Goal: Task Accomplishment & Management: Manage account settings

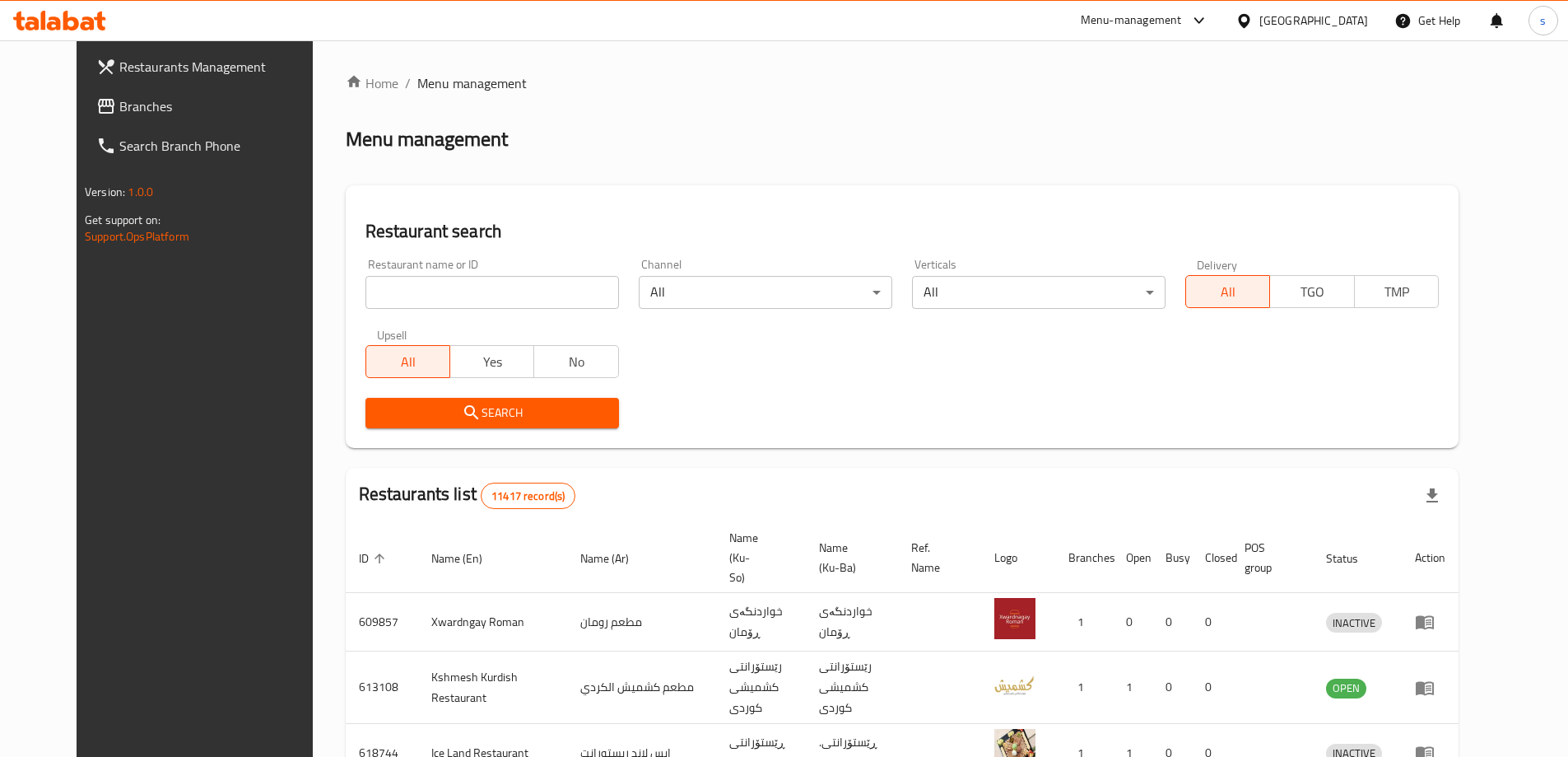
click at [365, 278] on input "search" at bounding box center [492, 292] width 253 height 33
paste input "621518"
type input "621518"
click button "Search" at bounding box center [492, 413] width 253 height 31
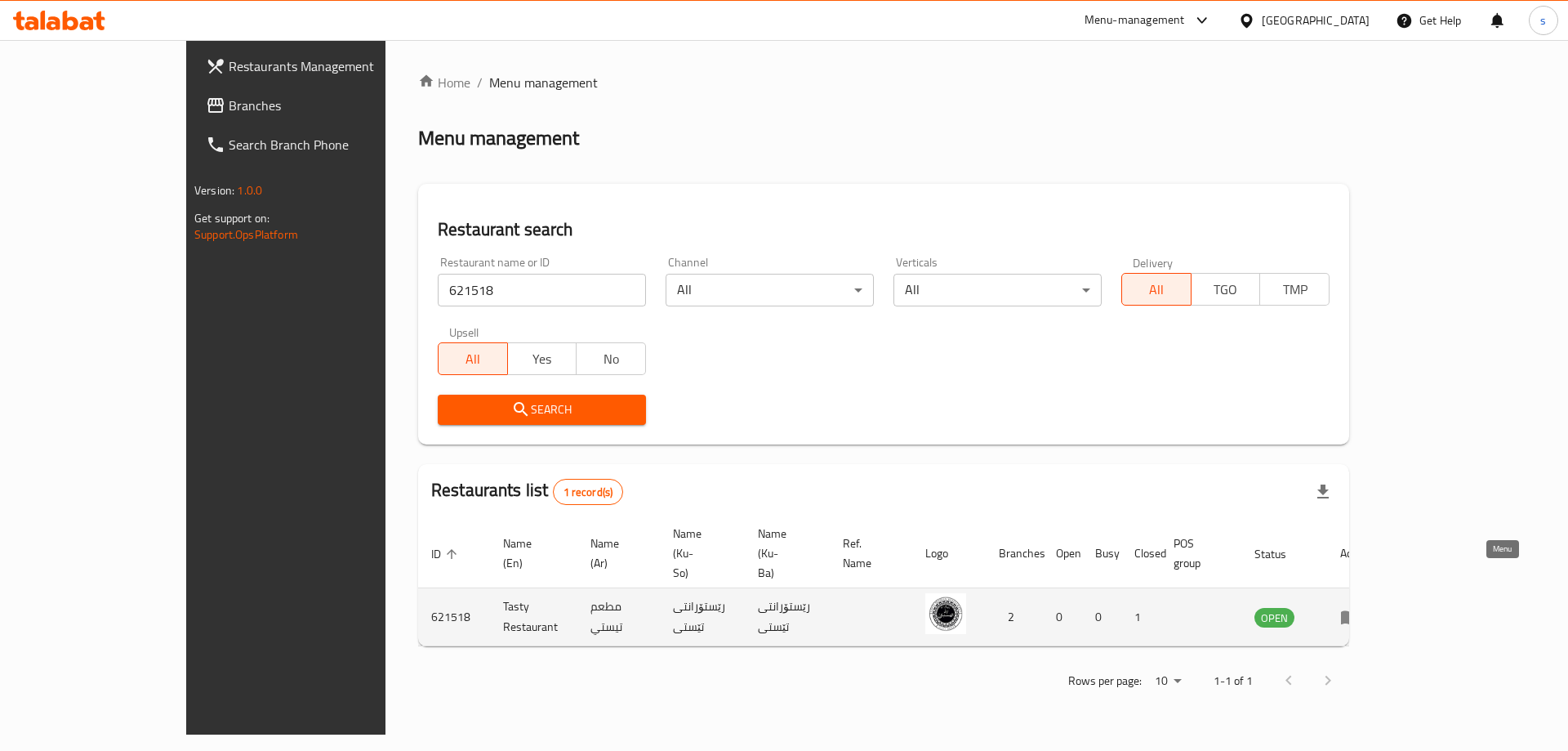
click at [1370, 607] on link "enhanced table" at bounding box center [1355, 616] width 31 height 20
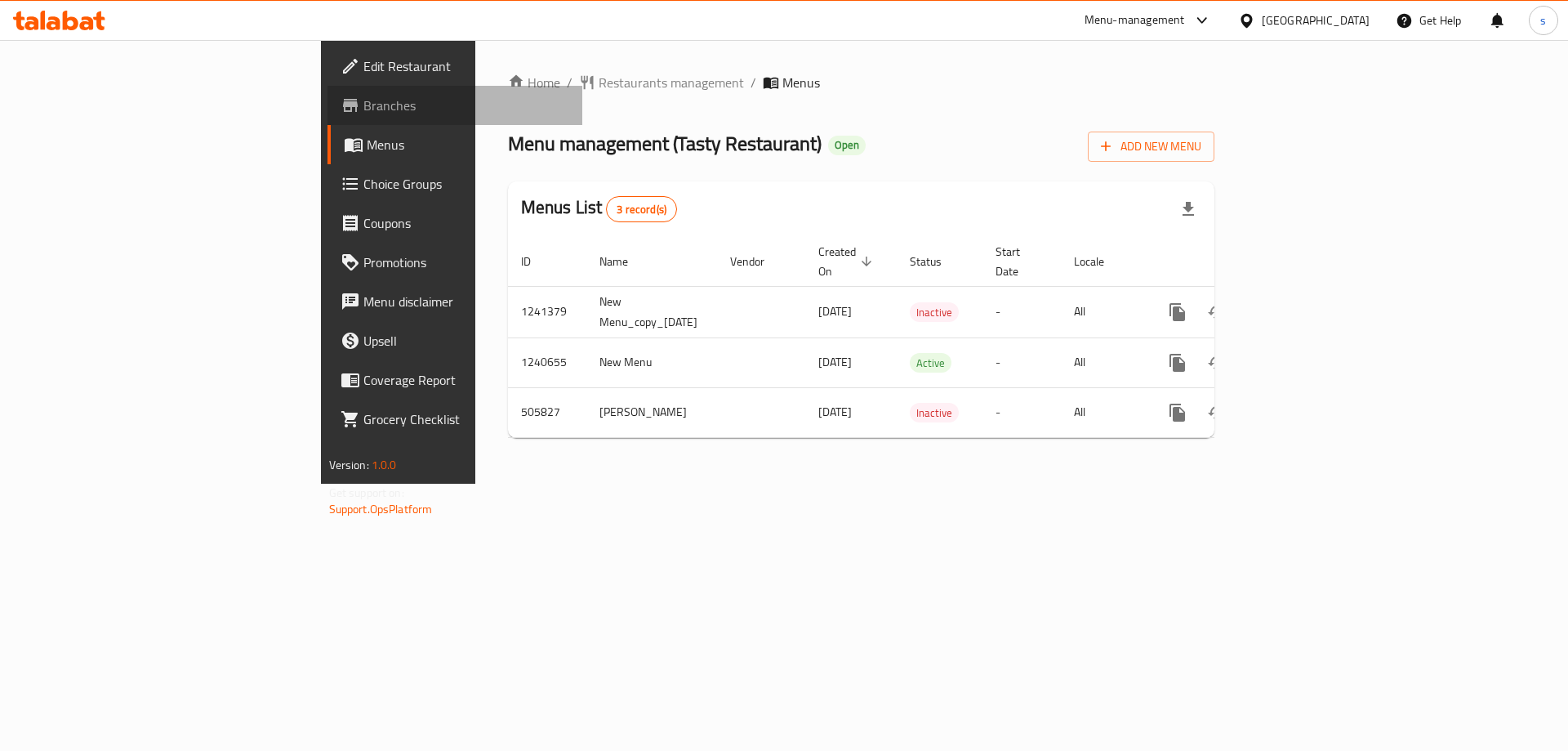
click at [328, 120] on link "Branches" at bounding box center [455, 105] width 255 height 39
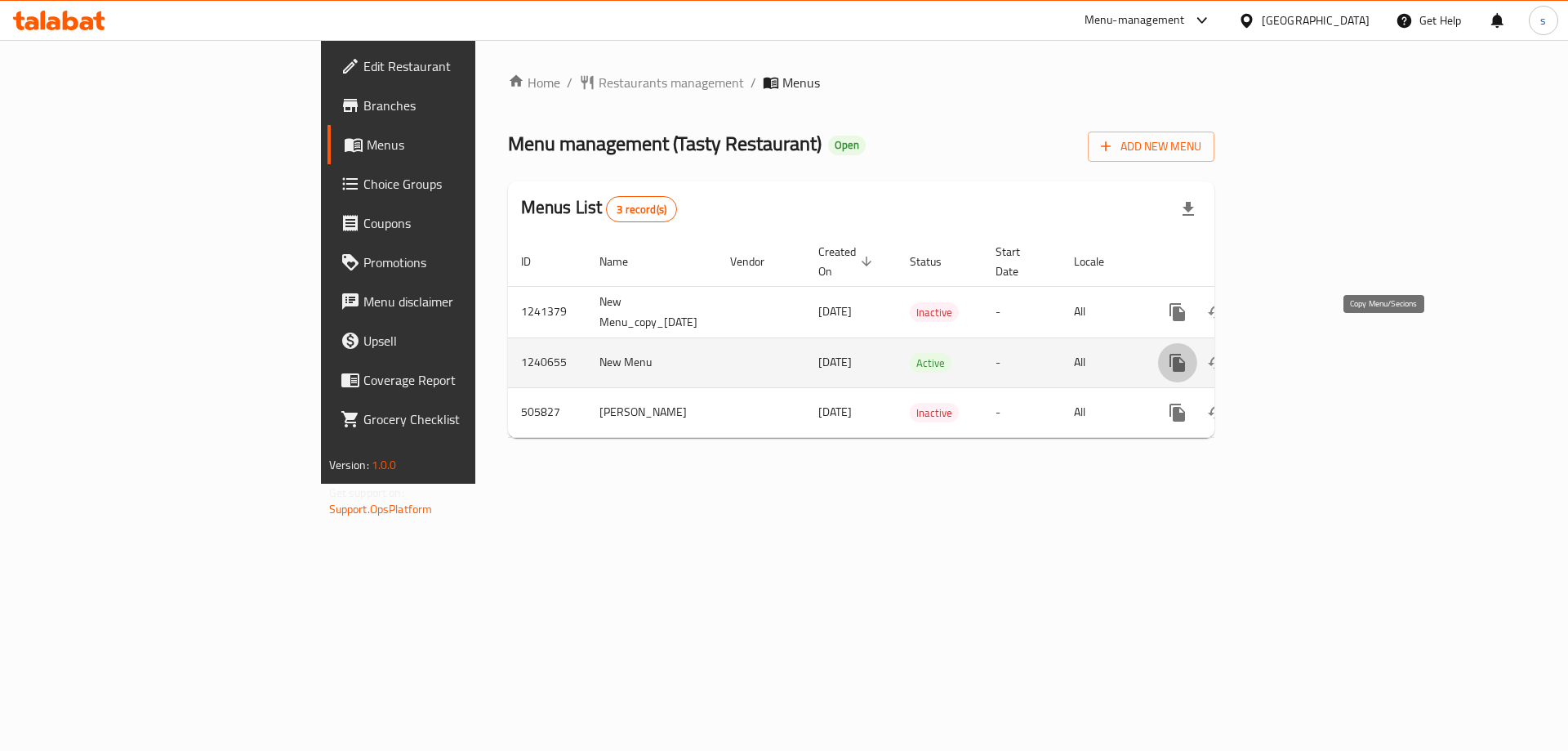
click at [1187, 353] on icon "more" at bounding box center [1177, 362] width 20 height 20
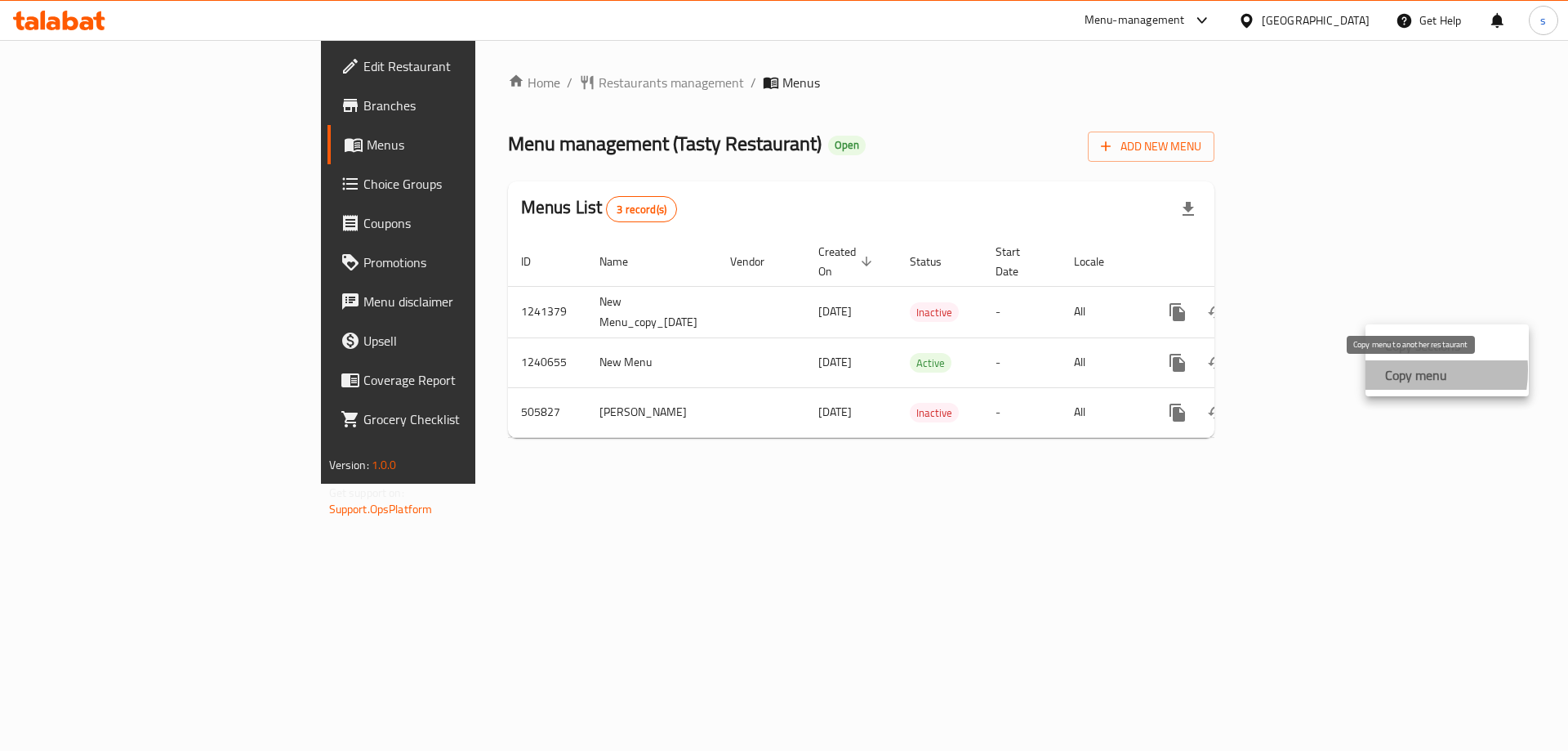
click at [1392, 370] on strong "Copy menu" at bounding box center [1415, 374] width 62 height 20
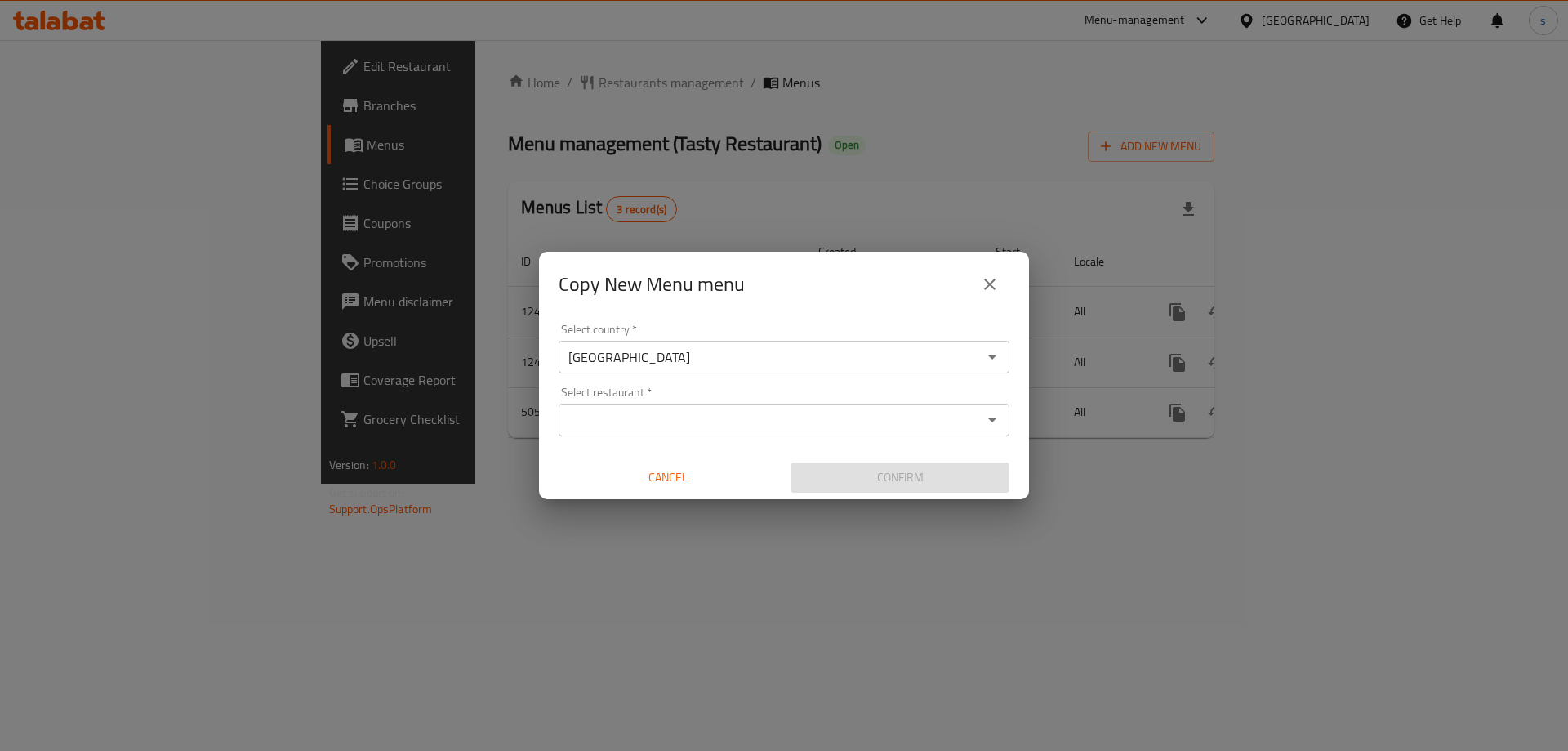
click at [658, 434] on div "Select restaurant *" at bounding box center [783, 419] width 451 height 32
paste input "621518"
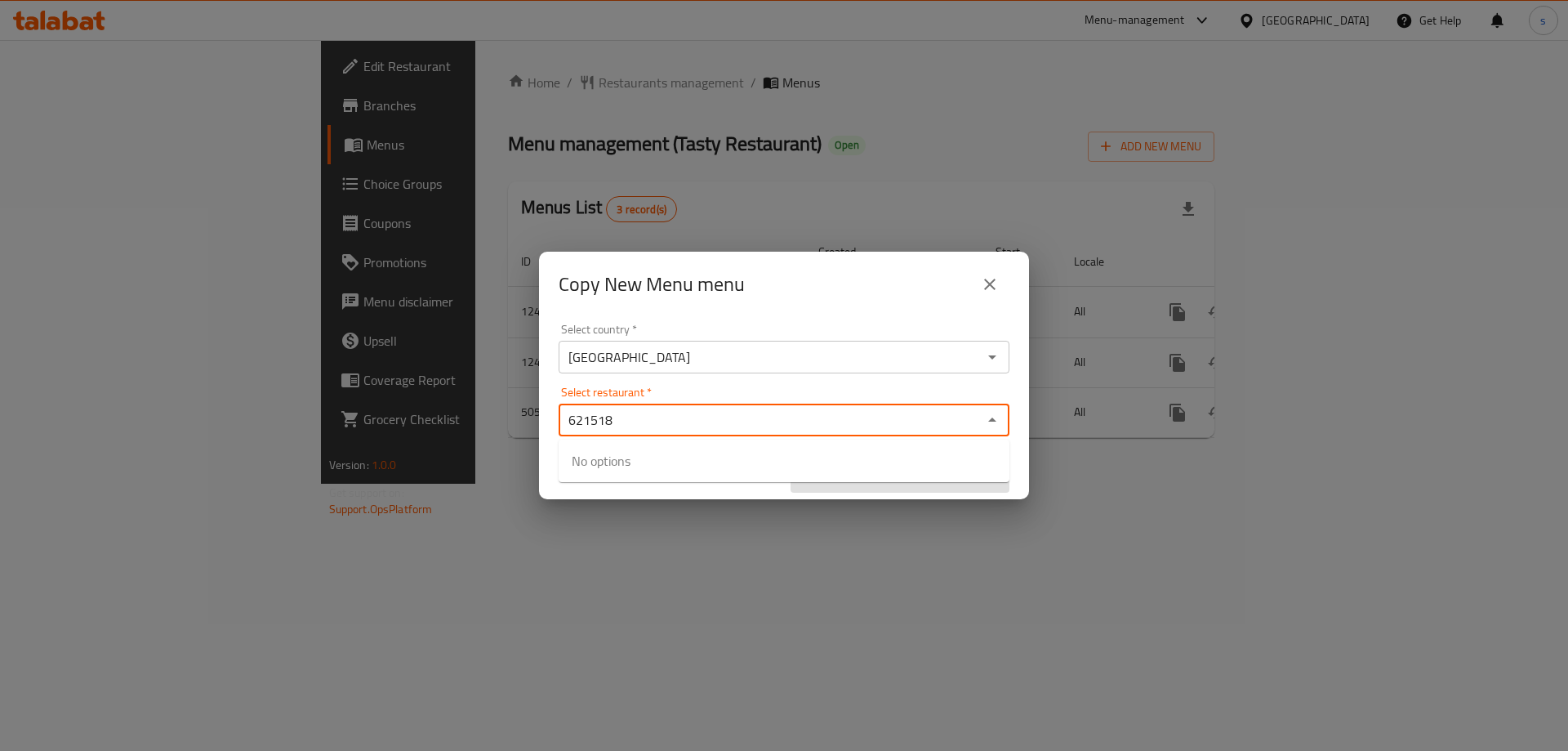
type input "621518"
click at [717, 512] on div "Copy New Menu menu Select country   * Iraq Select country * Select restaurant  …" at bounding box center [784, 375] width 1568 height 751
click at [633, 413] on input "Select restaurant   *" at bounding box center [770, 419] width 414 height 23
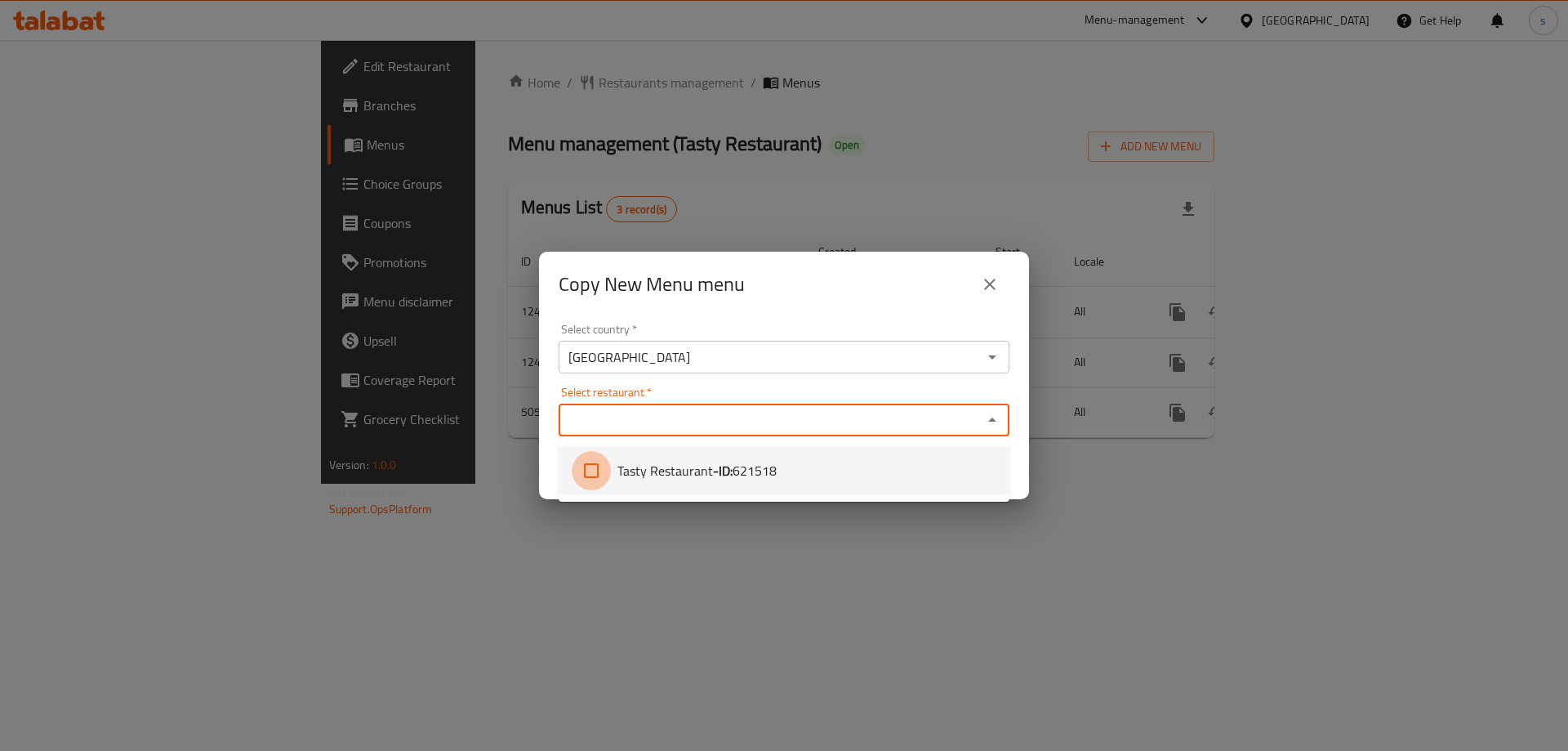
click at [595, 469] on input "checkbox" at bounding box center [591, 470] width 39 height 39
checkbox input "true"
click at [832, 579] on div "Copy New Menu menu Select country   * Iraq Select country * Select restaurant  …" at bounding box center [784, 375] width 1568 height 751
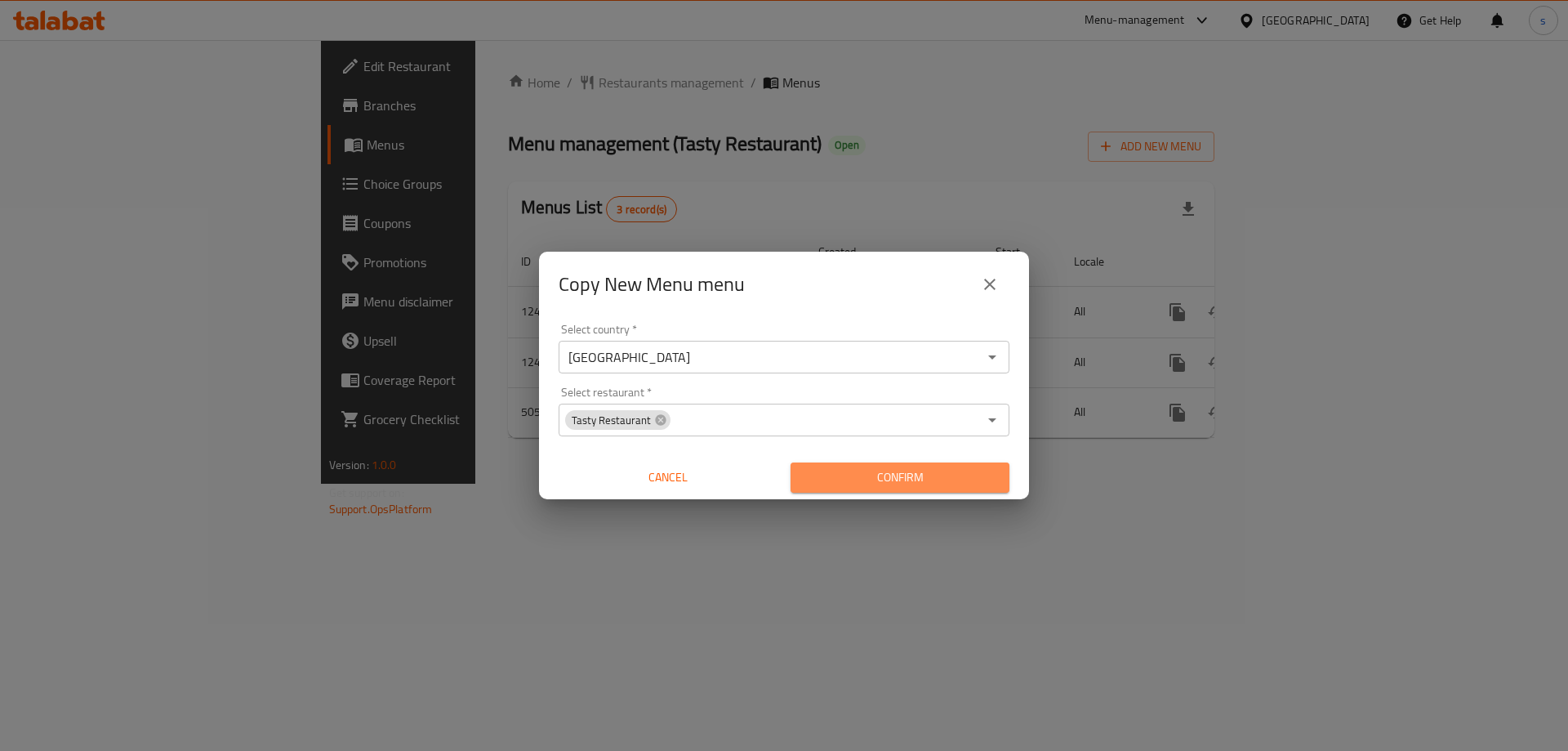
click at [870, 466] on button "Confirm" at bounding box center [900, 478] width 219 height 31
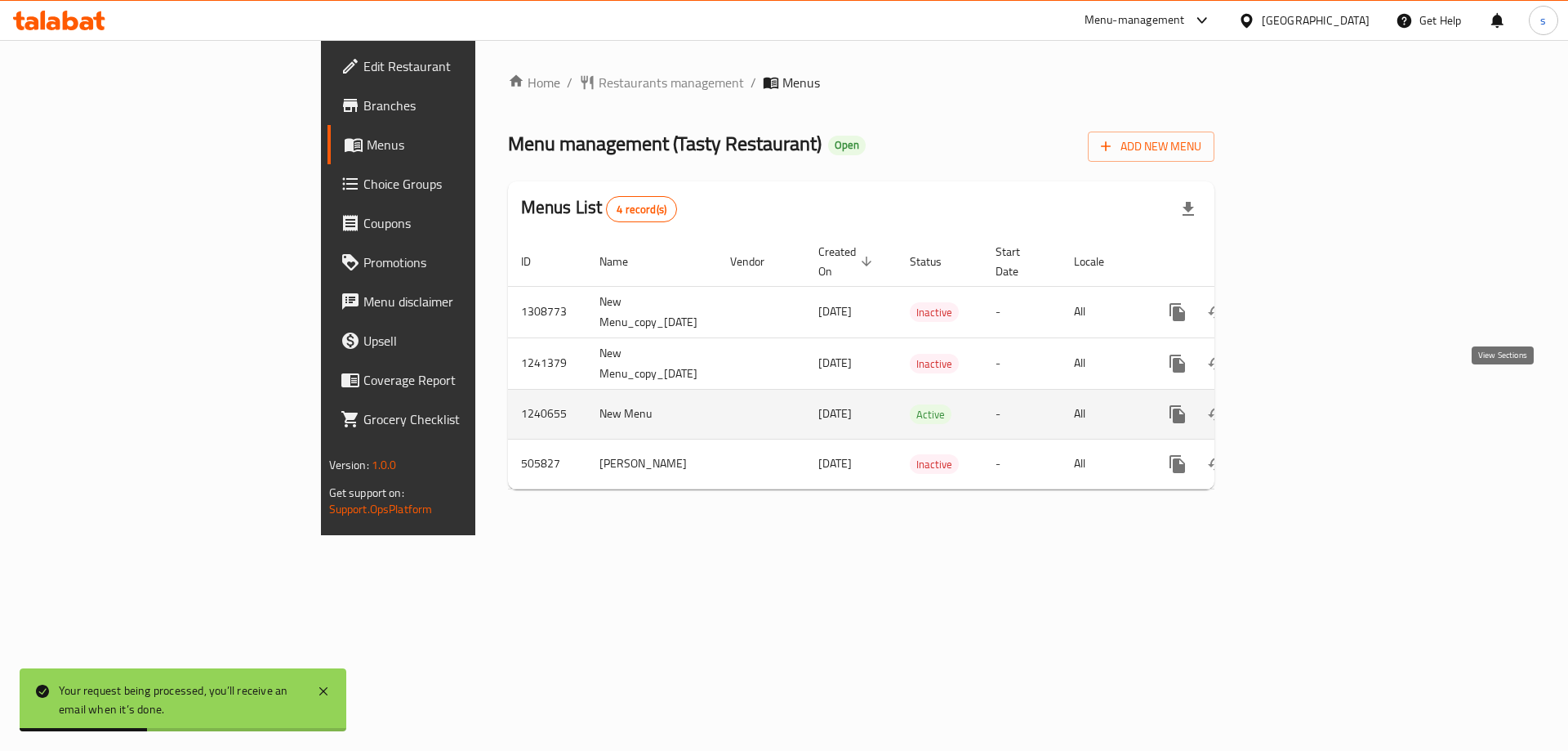
click at [1302, 406] on icon "enhanced table" at bounding box center [1295, 413] width 14 height 14
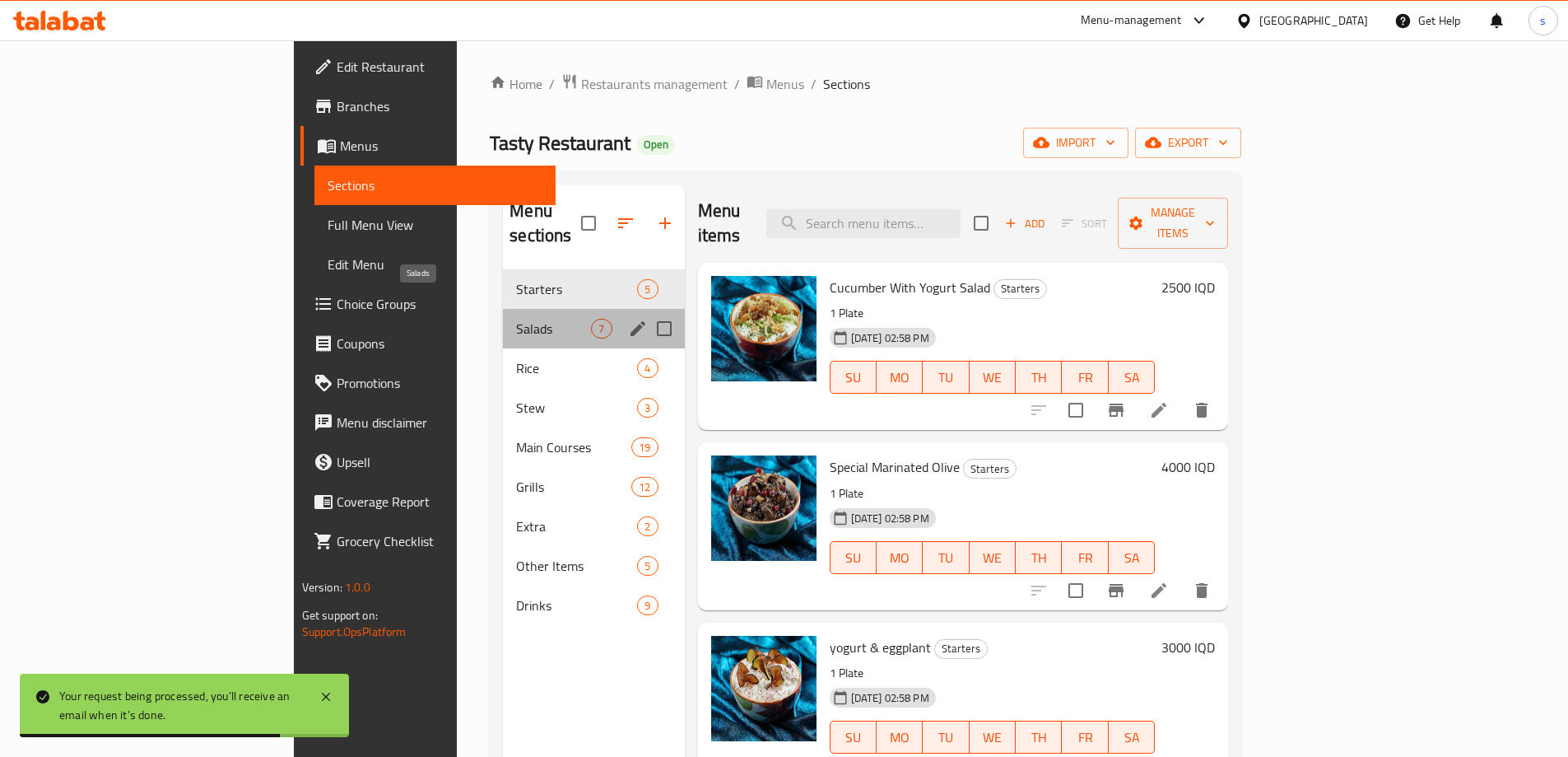
click at [516, 318] on span "Salads" at bounding box center [553, 328] width 75 height 20
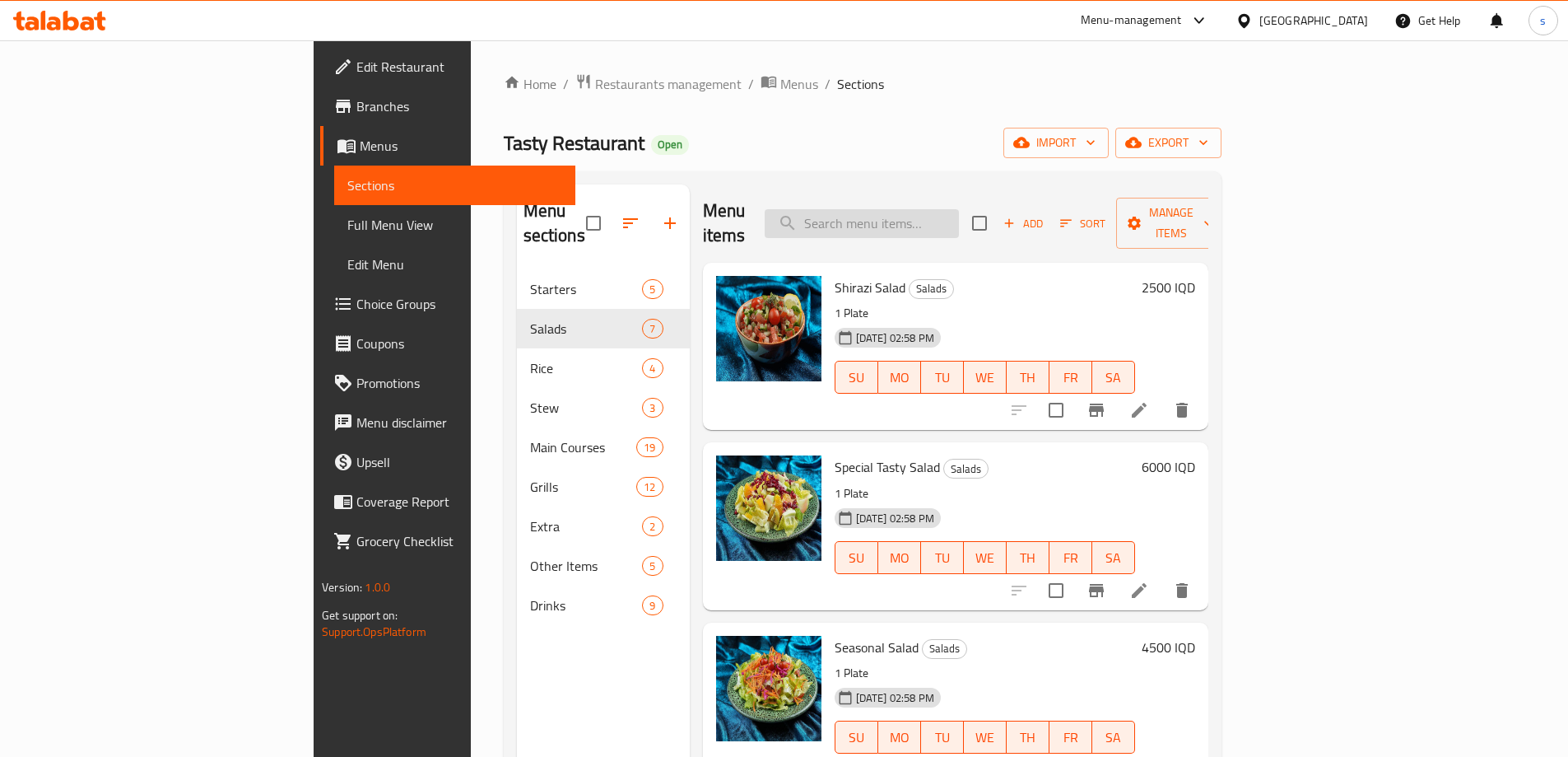
click at [958, 209] on input "search" at bounding box center [861, 223] width 194 height 29
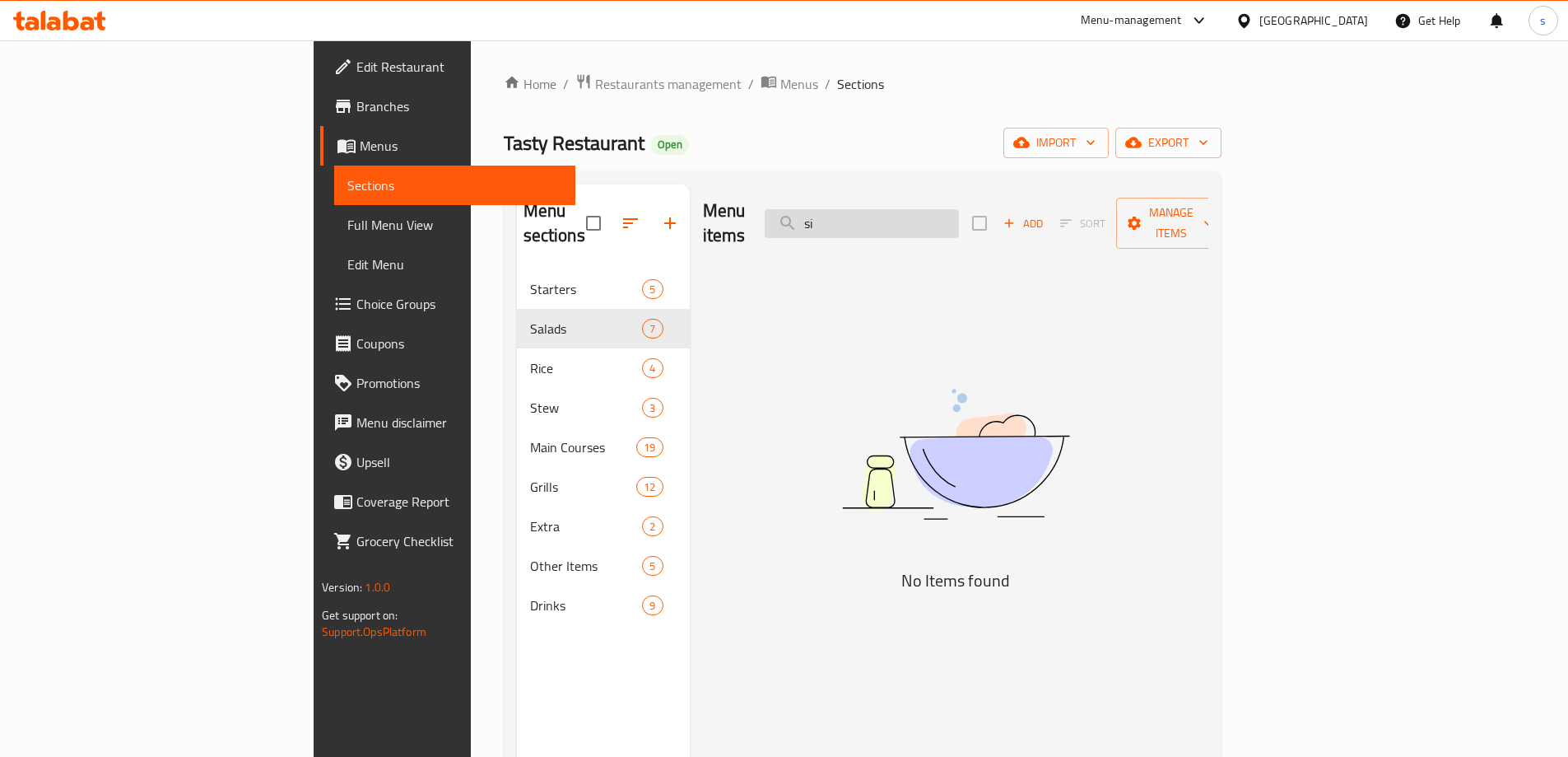
type input "s"
type input "t"
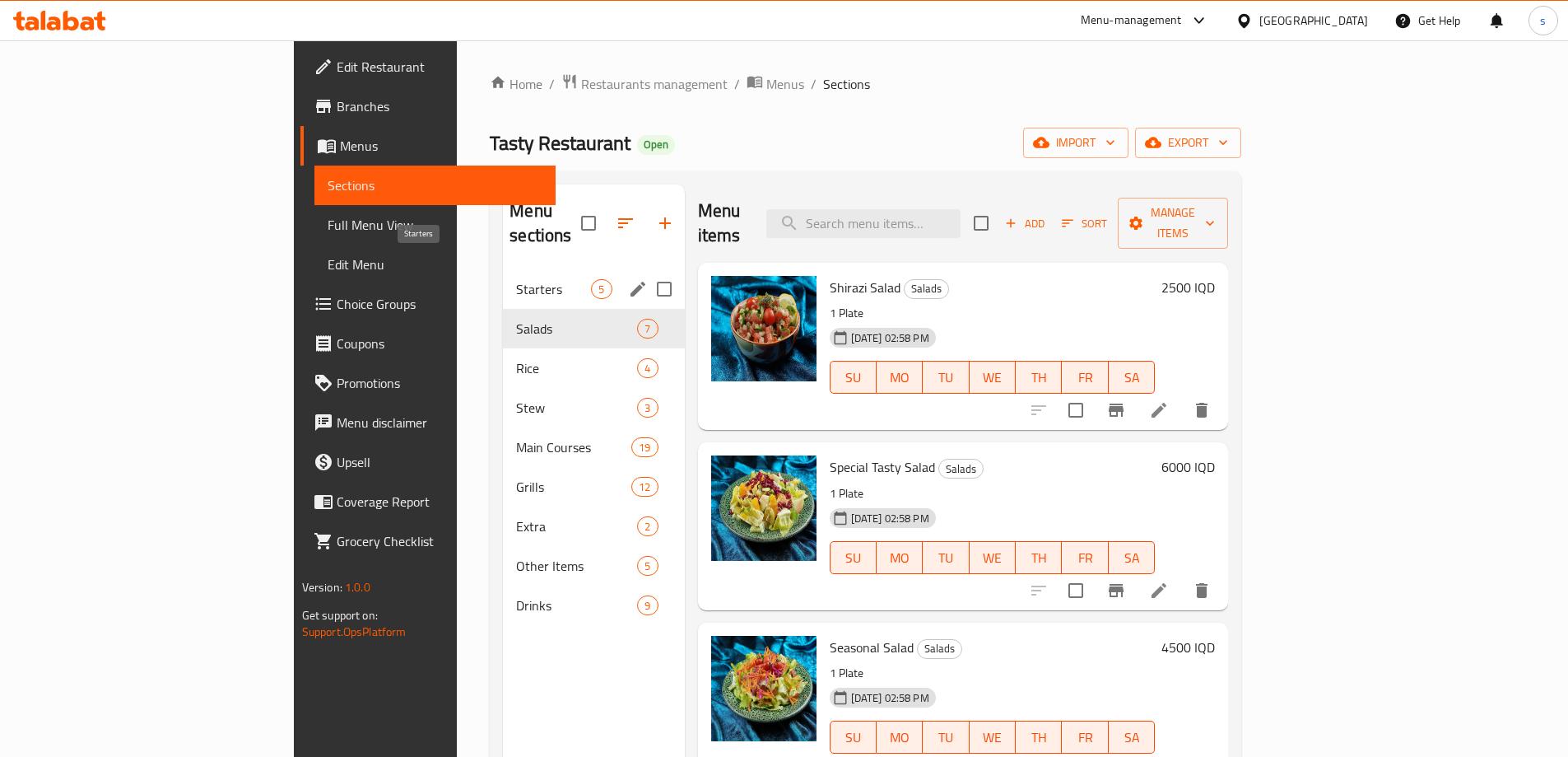
click at [516, 279] on span "Starters" at bounding box center [553, 288] width 75 height 20
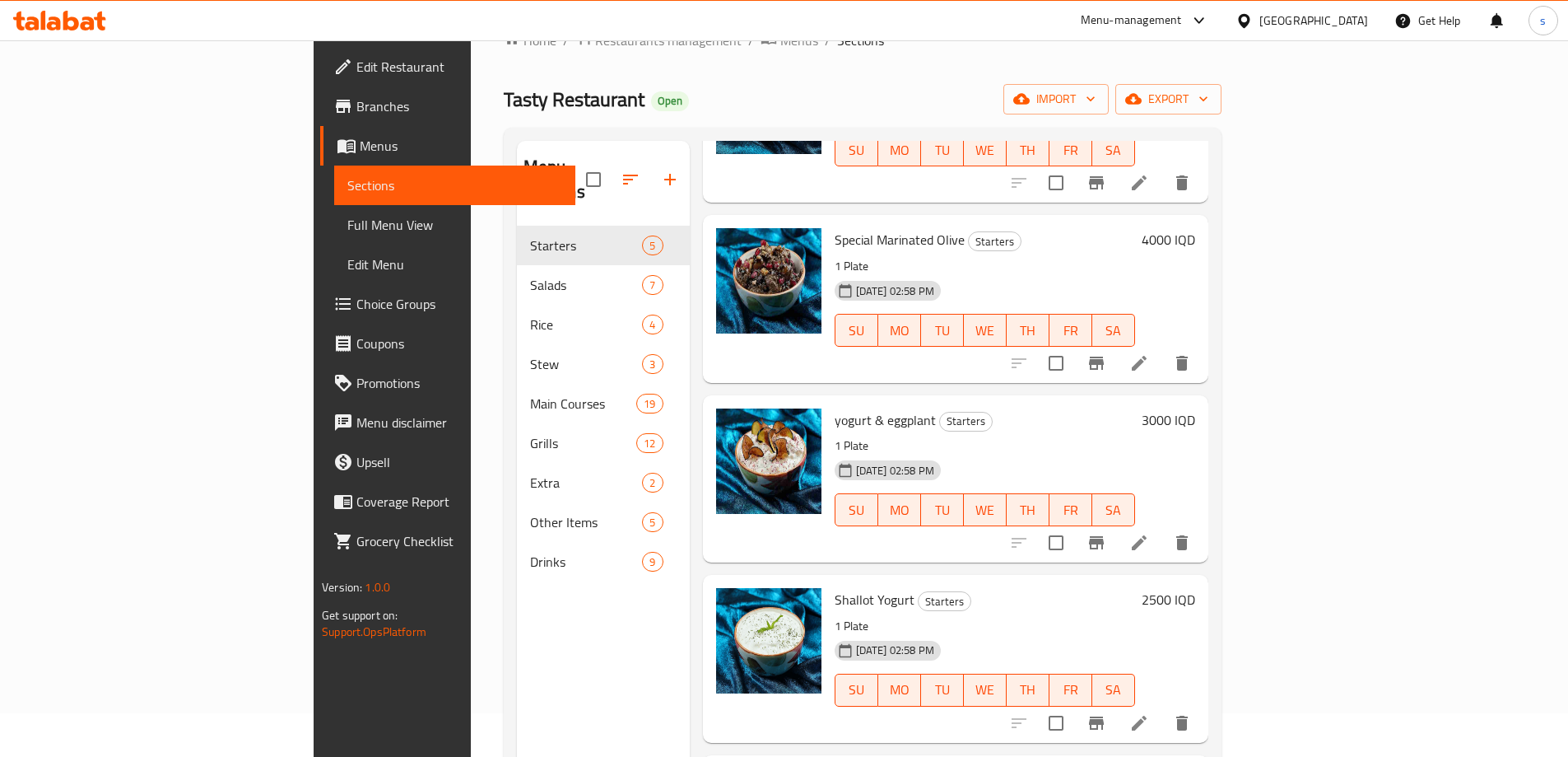
scroll to position [39, 0]
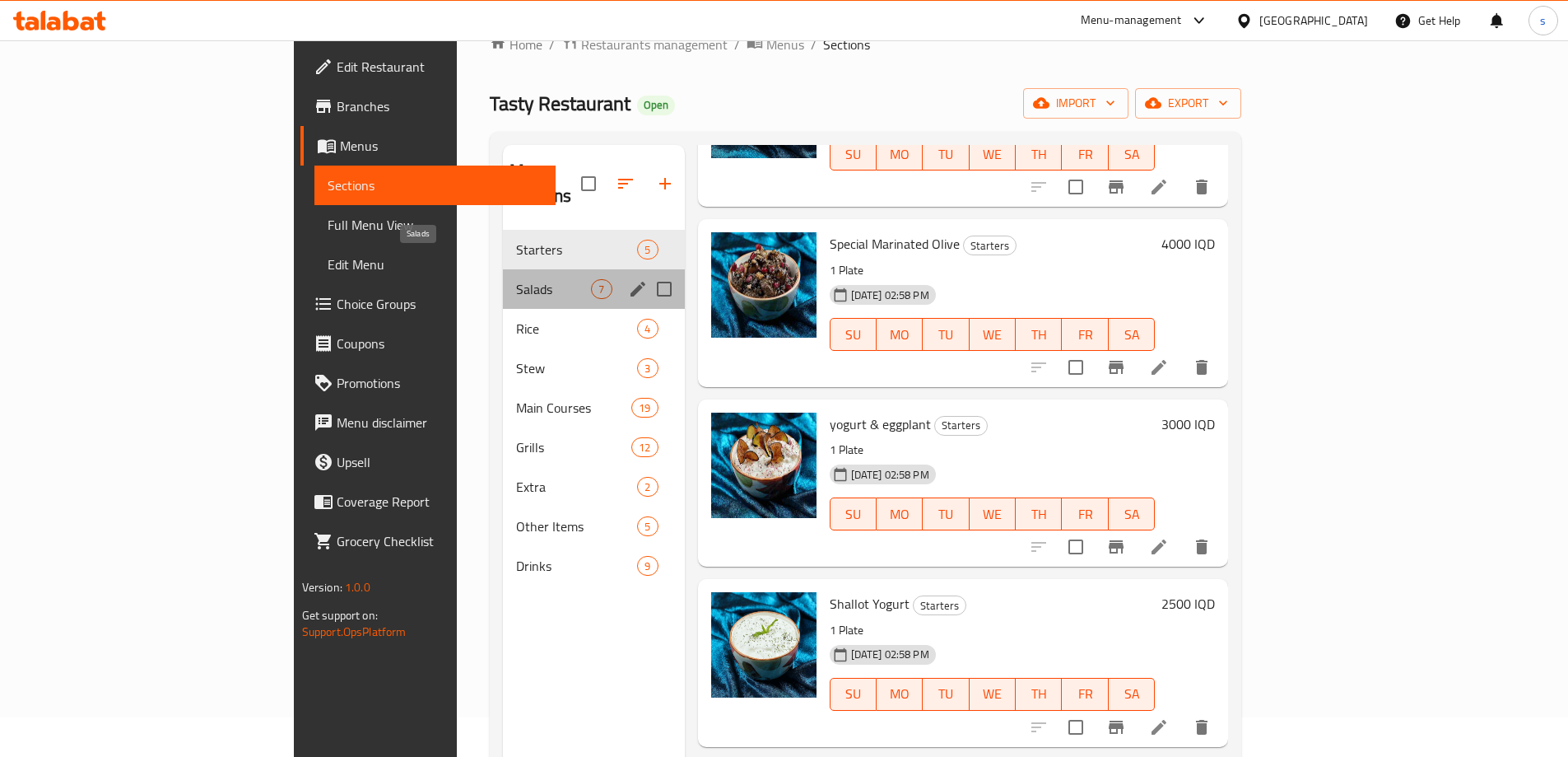
click at [516, 279] on span "Salads" at bounding box center [553, 288] width 75 height 20
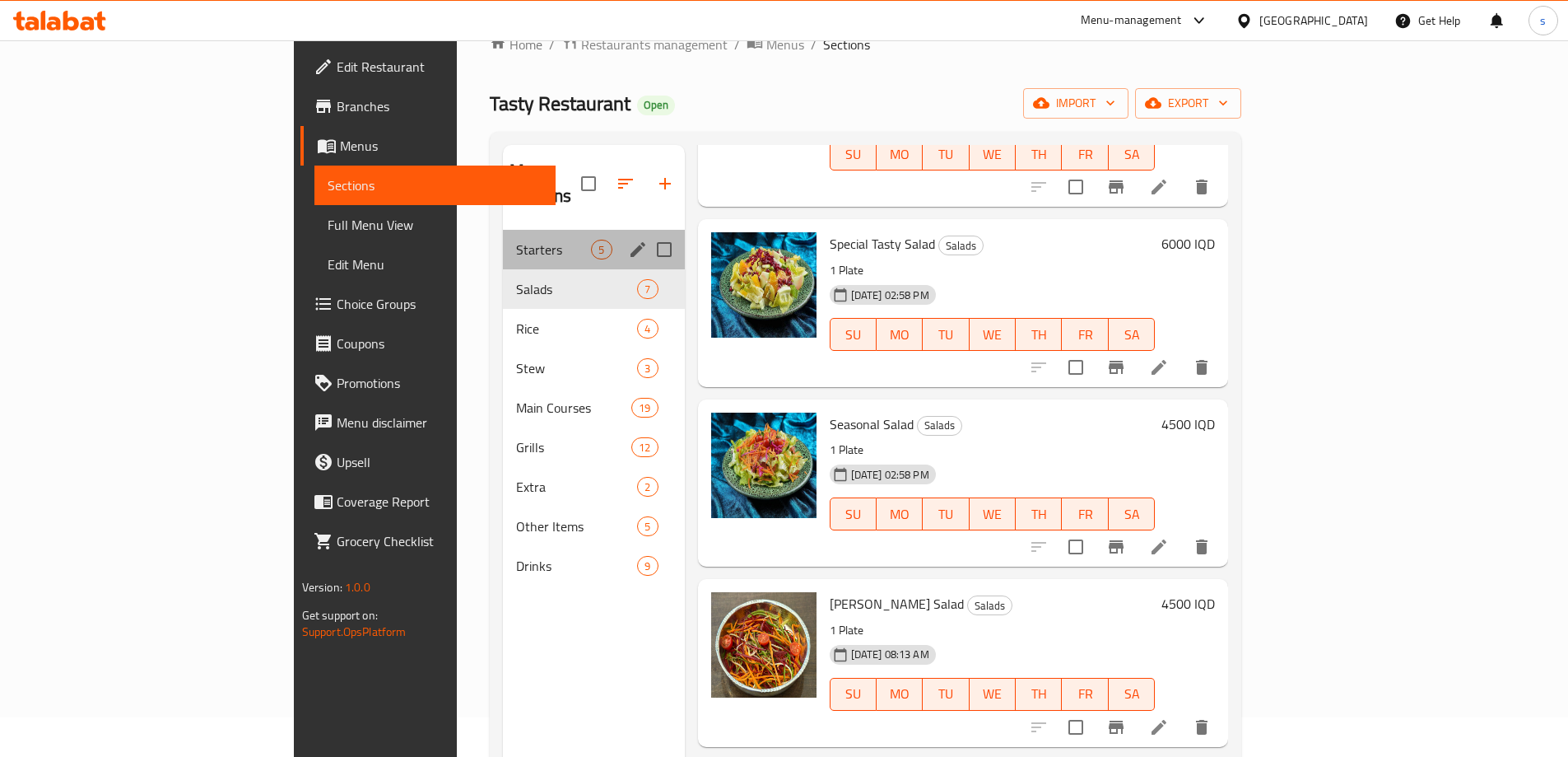
click at [503, 240] on div "Starters 5" at bounding box center [593, 250] width 181 height 39
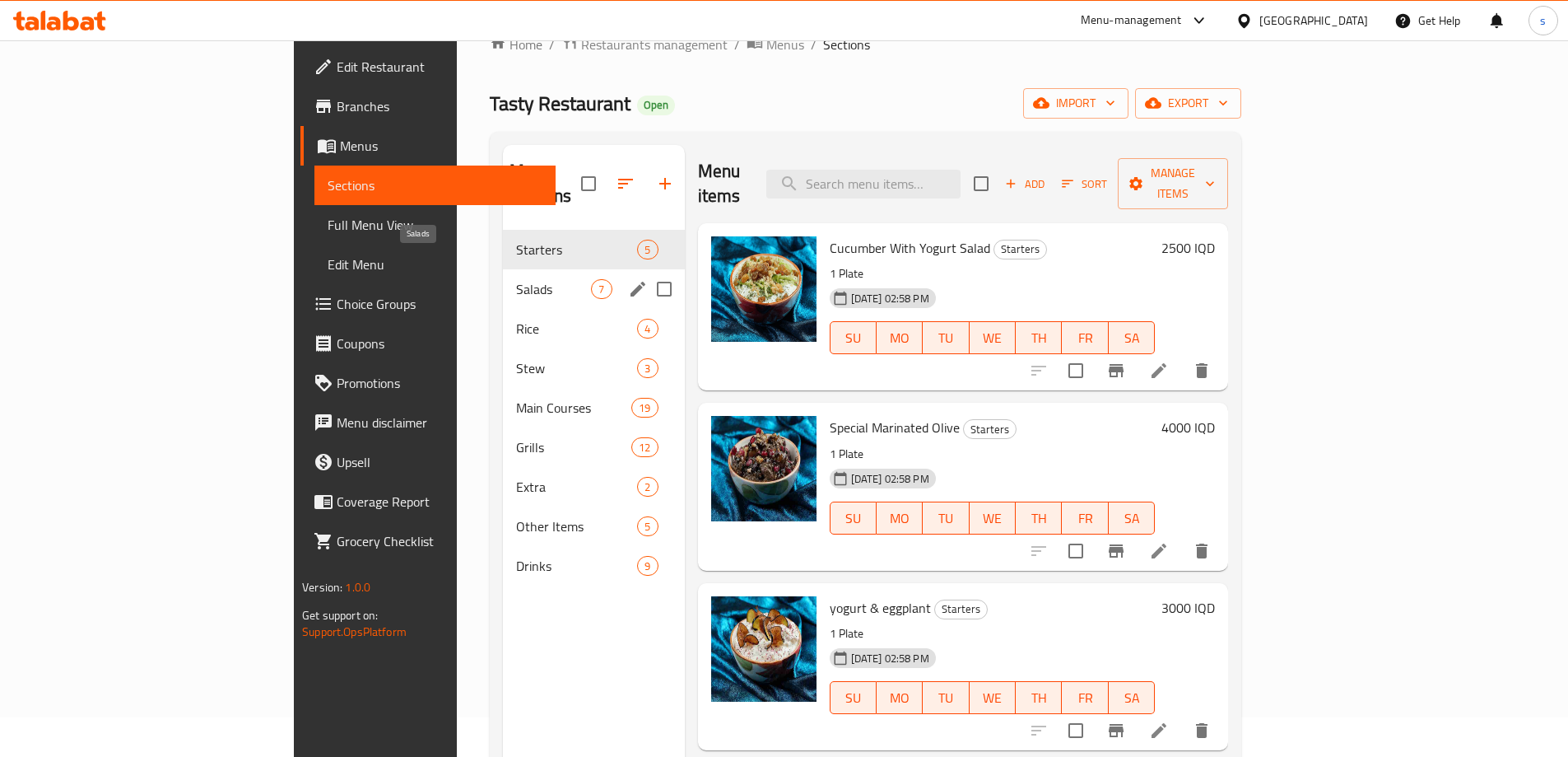
click at [516, 279] on span "Salads" at bounding box center [553, 288] width 75 height 20
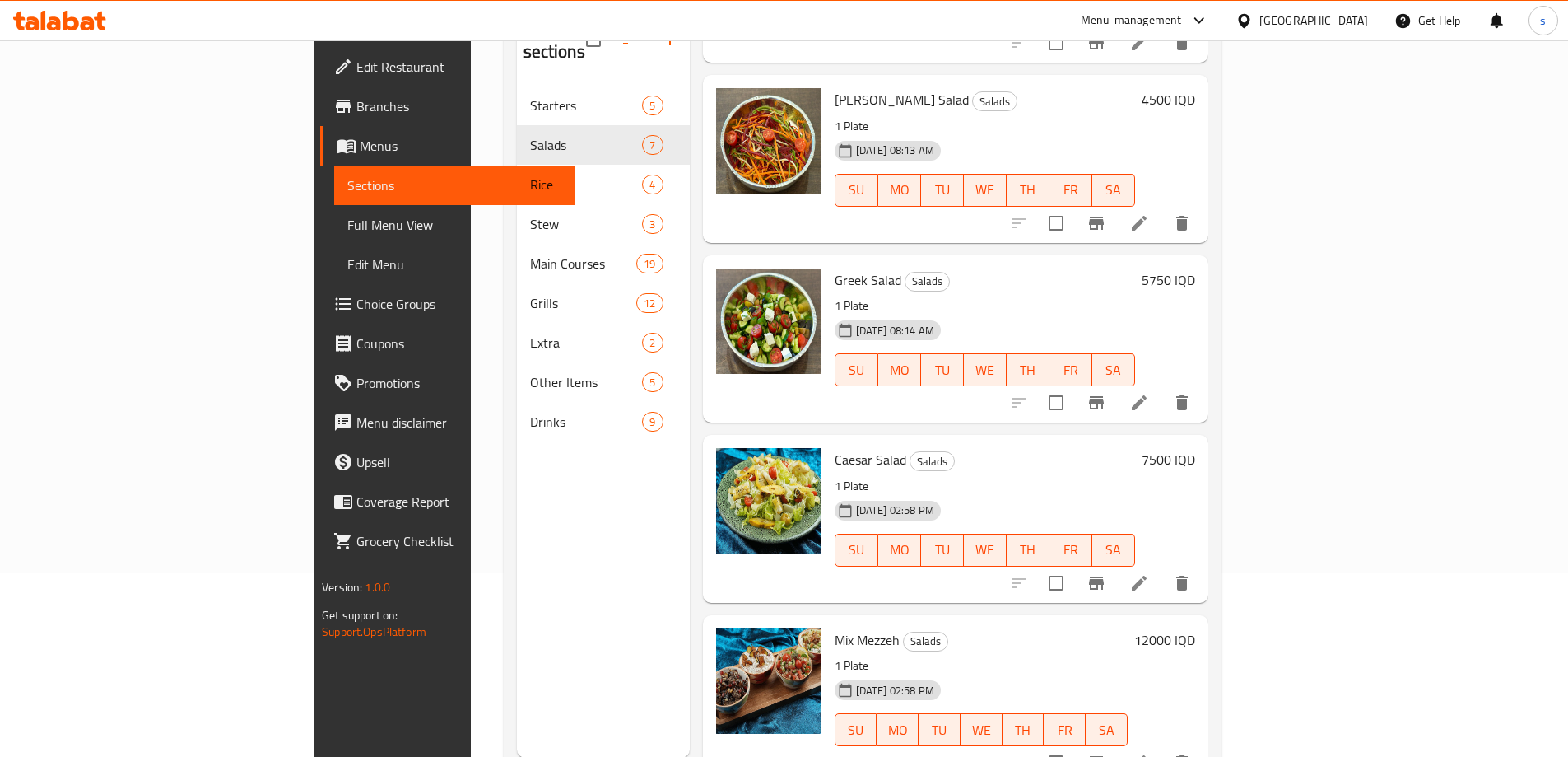
scroll to position [230, 0]
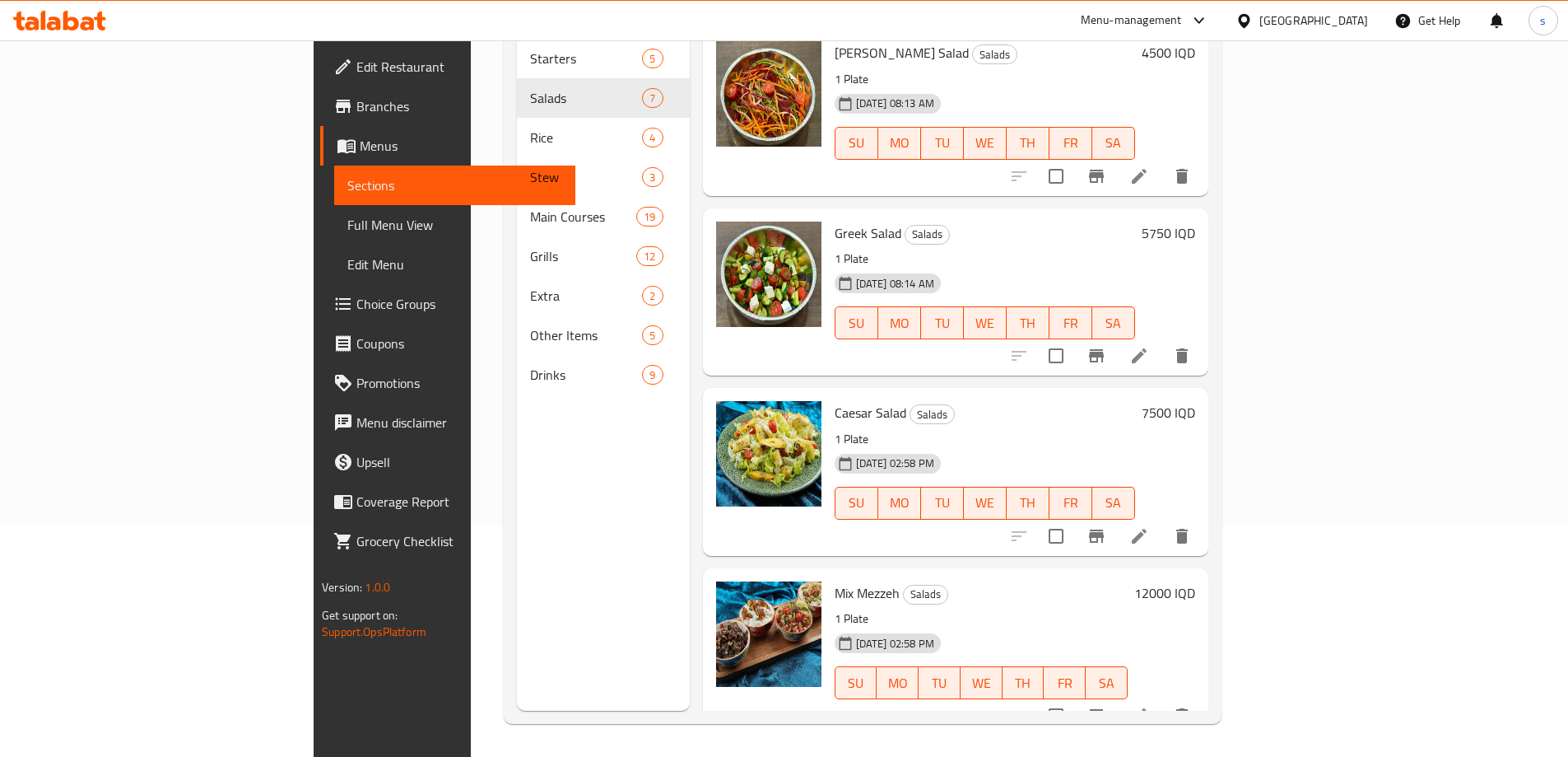
click at [1208, 649] on div "Mix Mezzeh Salads 1 Plate 01-07-2024 02:58 PM SU MO TU WE TH FR SA 12000 IQD" at bounding box center [955, 651] width 505 height 167
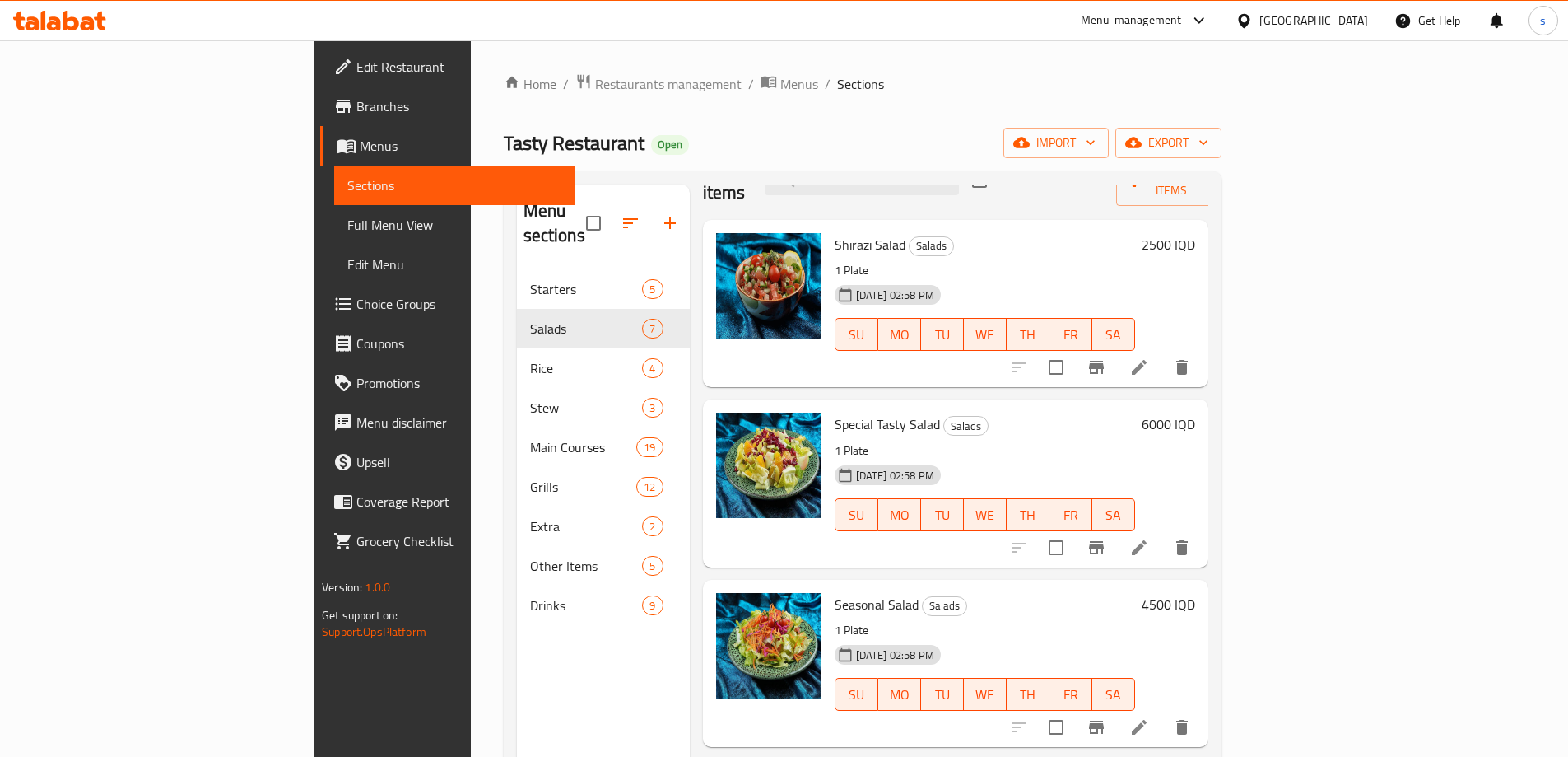
scroll to position [0, 0]
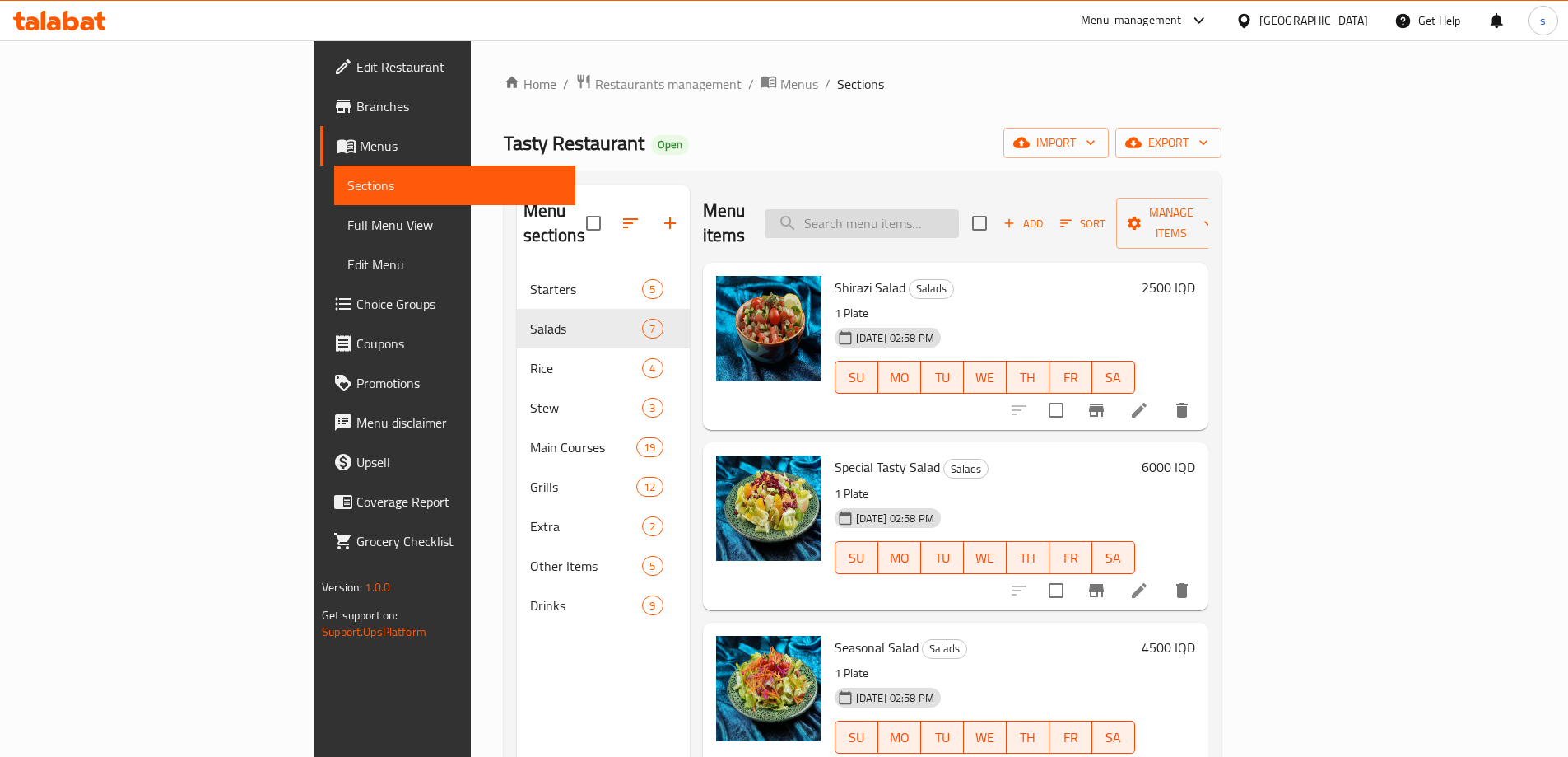
click at [928, 210] on input "search" at bounding box center [861, 223] width 194 height 29
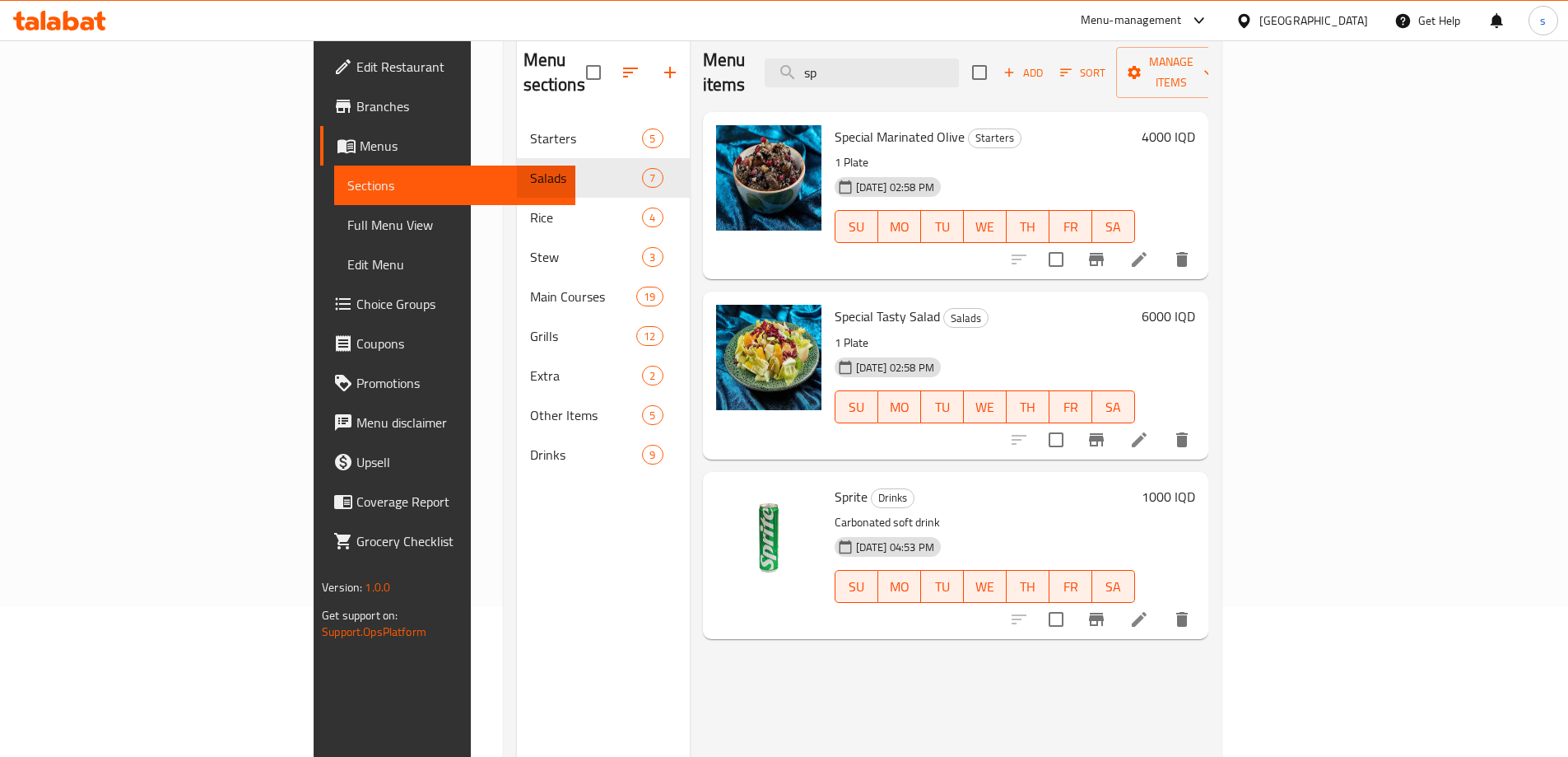
scroll to position [152, 0]
type input "sp"
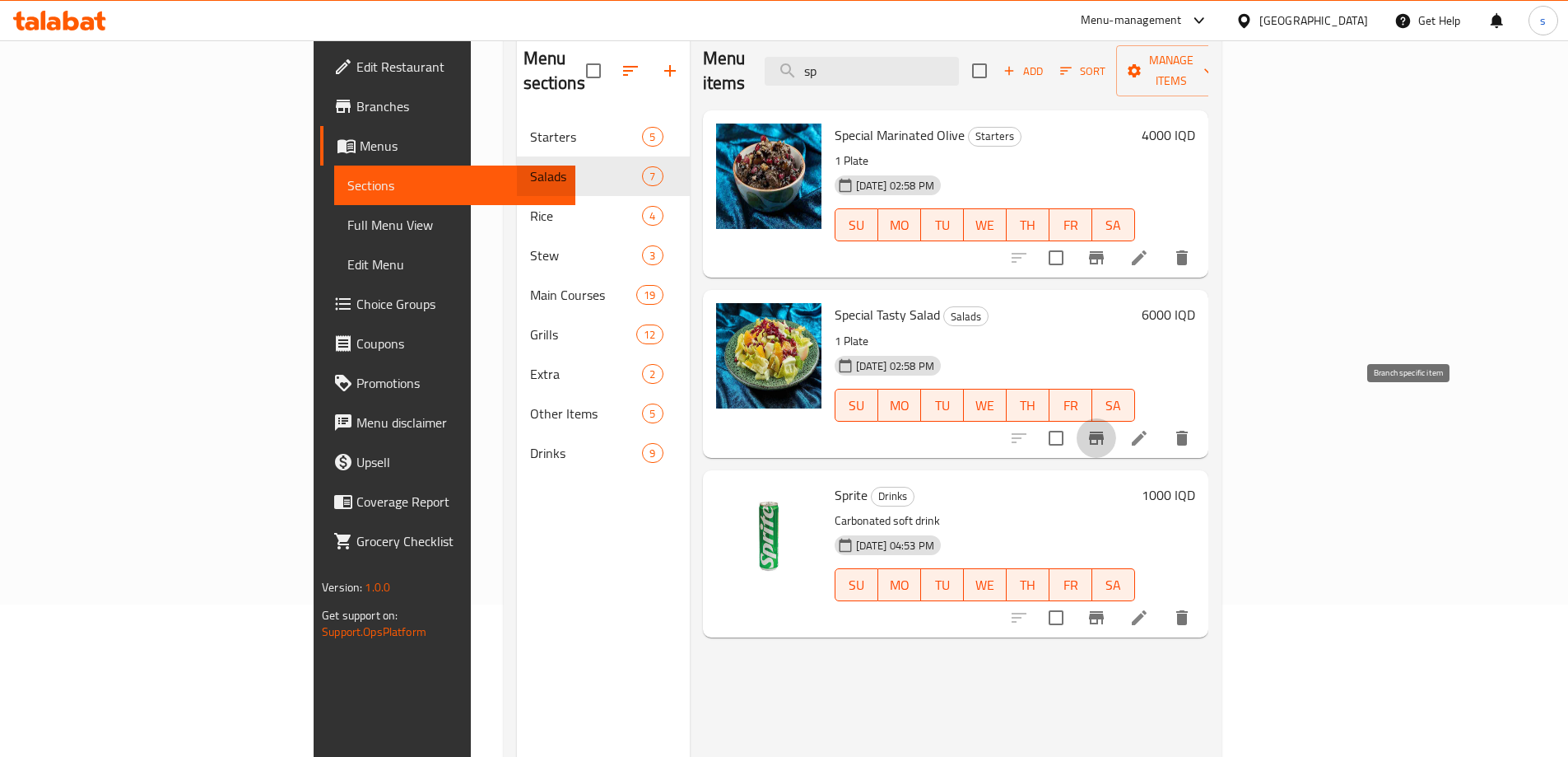
click at [1106, 428] on icon "Branch-specific-item" at bounding box center [1095, 437] width 20 height 20
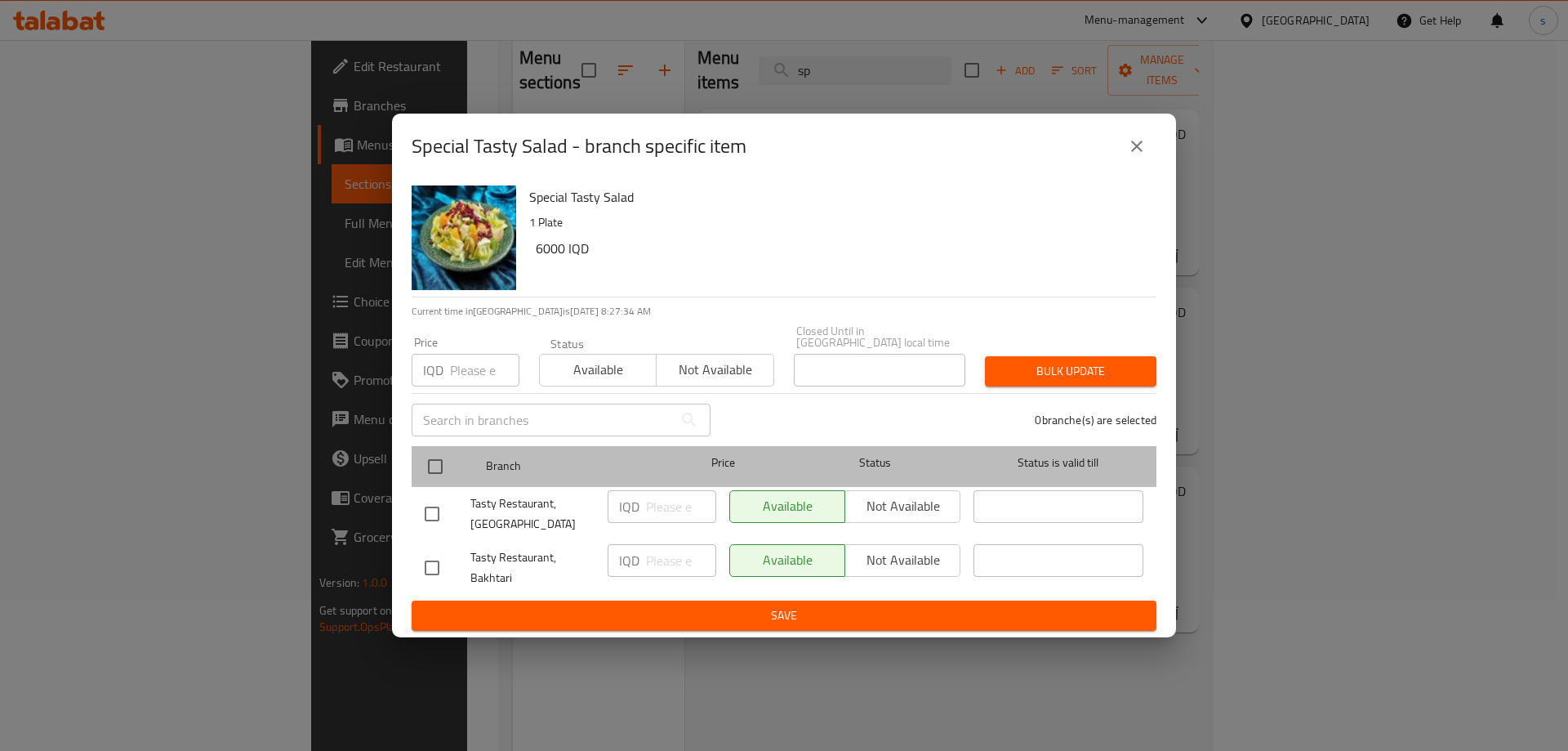
click at [430, 443] on div at bounding box center [449, 467] width 61 height 48
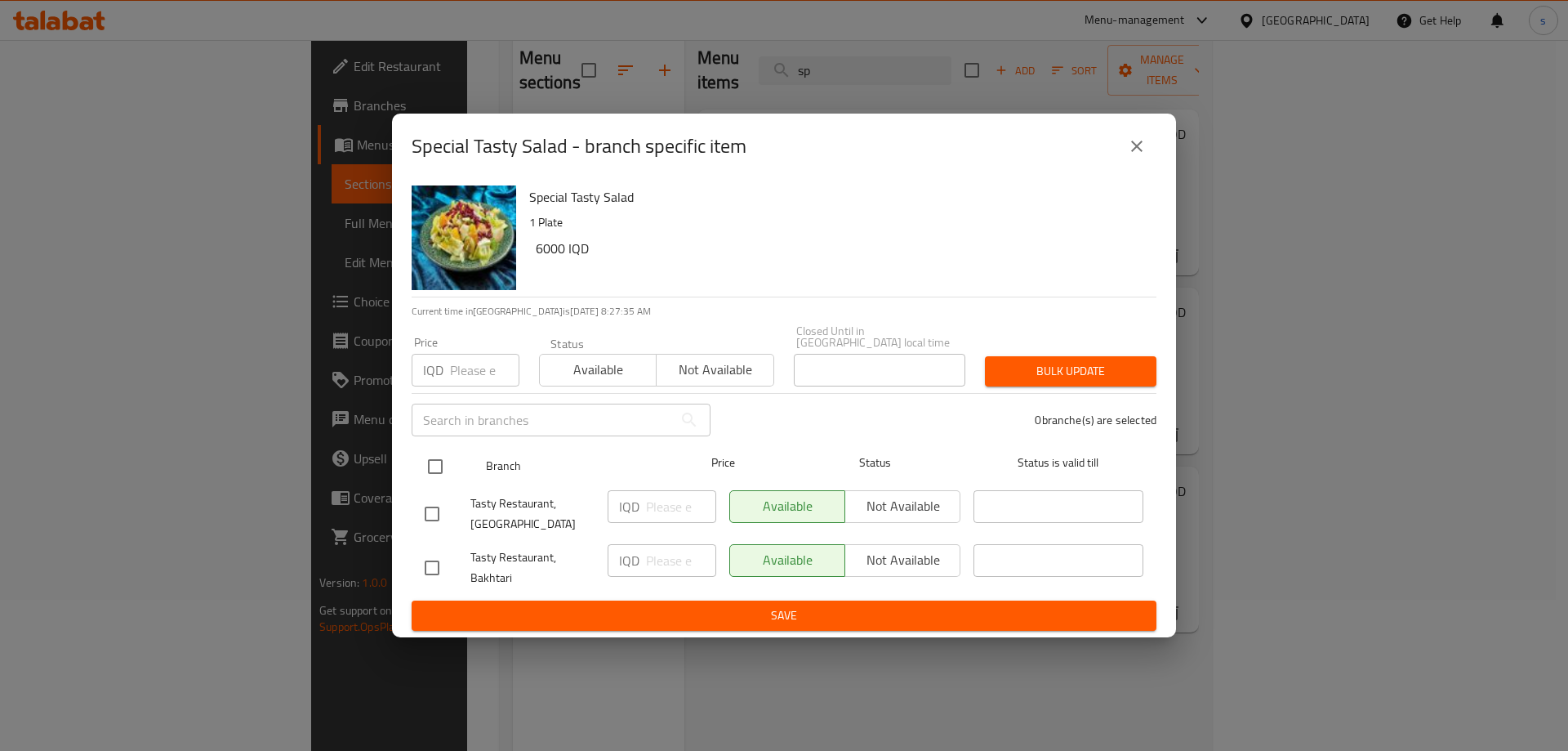
click at [429, 459] on input "checkbox" at bounding box center [435, 466] width 34 height 34
checkbox input "true"
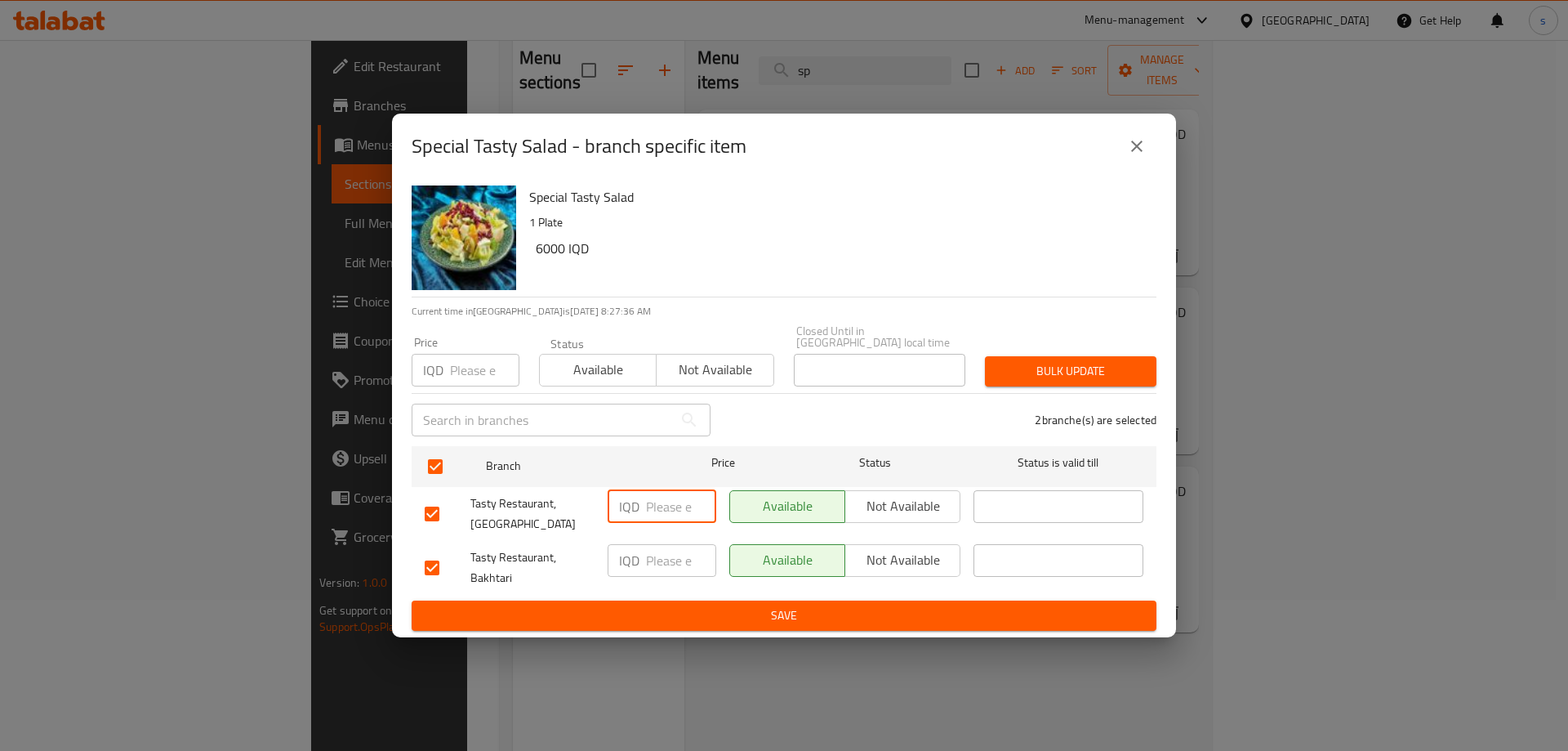
click at [656, 499] on input "number" at bounding box center [680, 506] width 70 height 32
type input "6000"
click at [656, 558] on input "number" at bounding box center [680, 560] width 70 height 32
type input "6000"
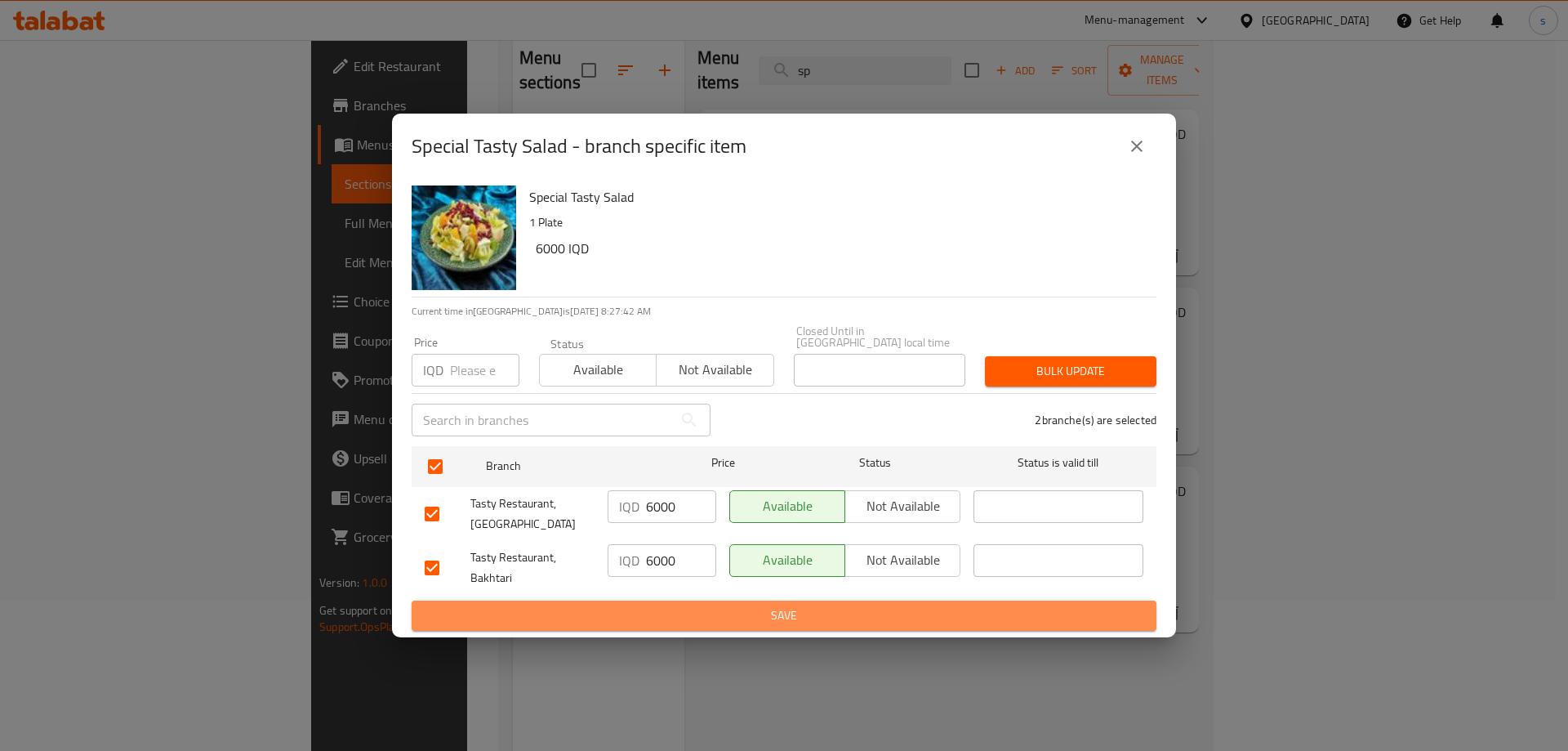
click at [676, 625] on button "Save" at bounding box center [784, 615] width 745 height 31
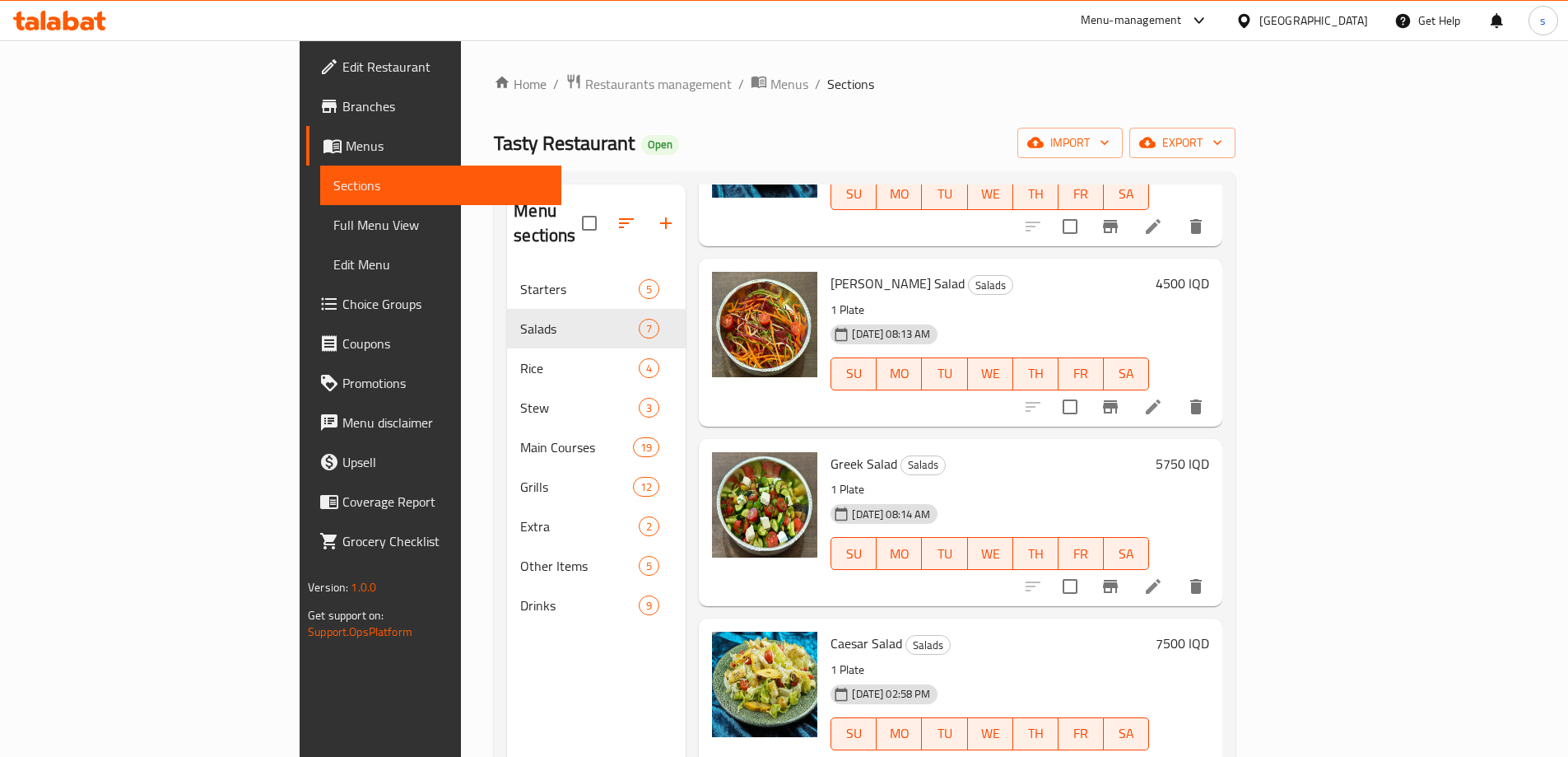
scroll to position [0, 0]
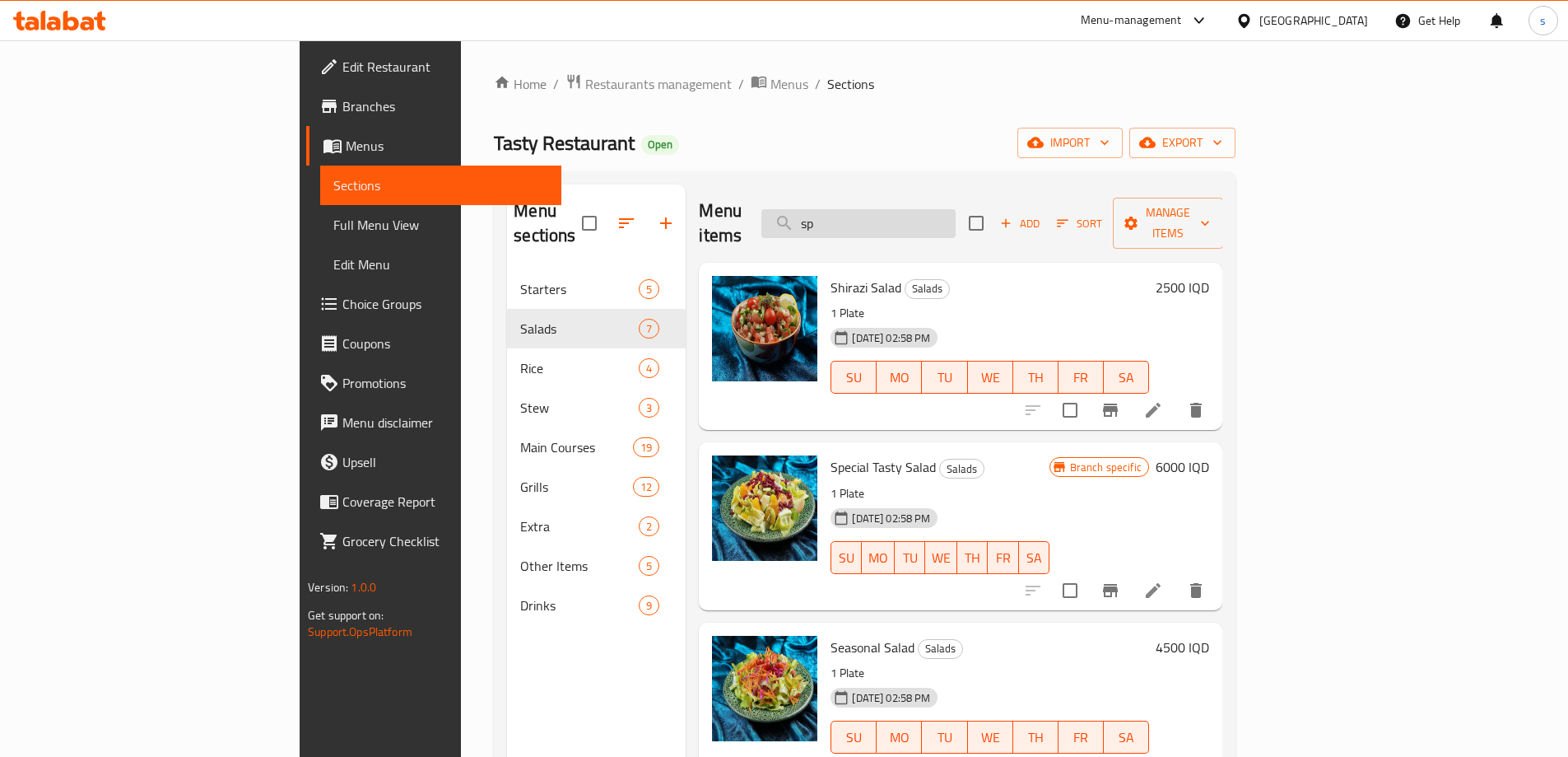
click at [955, 209] on input "sp" at bounding box center [858, 223] width 194 height 29
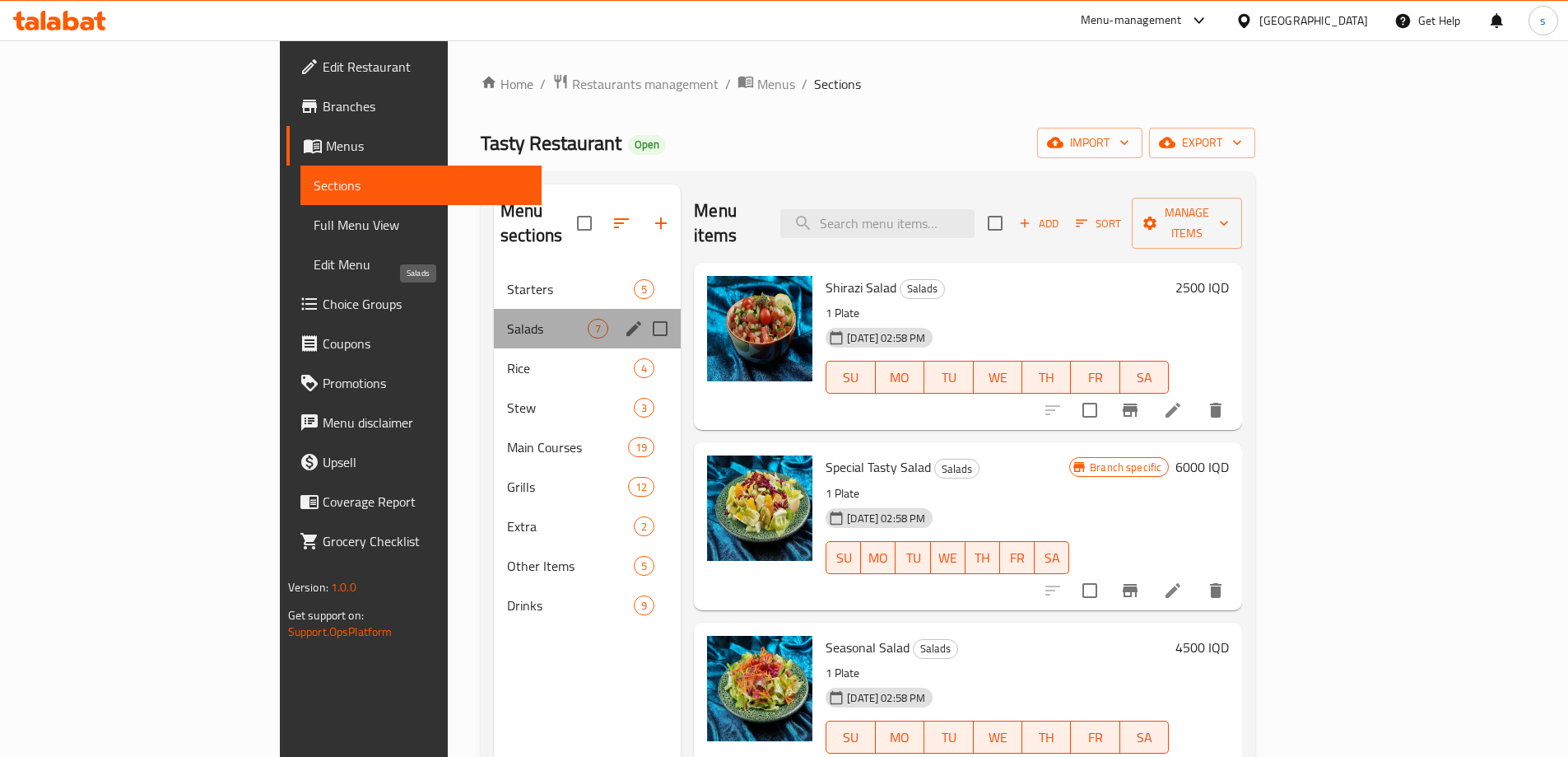
click at [507, 318] on span "Salads" at bounding box center [547, 328] width 80 height 20
click at [507, 279] on span "Starters" at bounding box center [547, 288] width 80 height 20
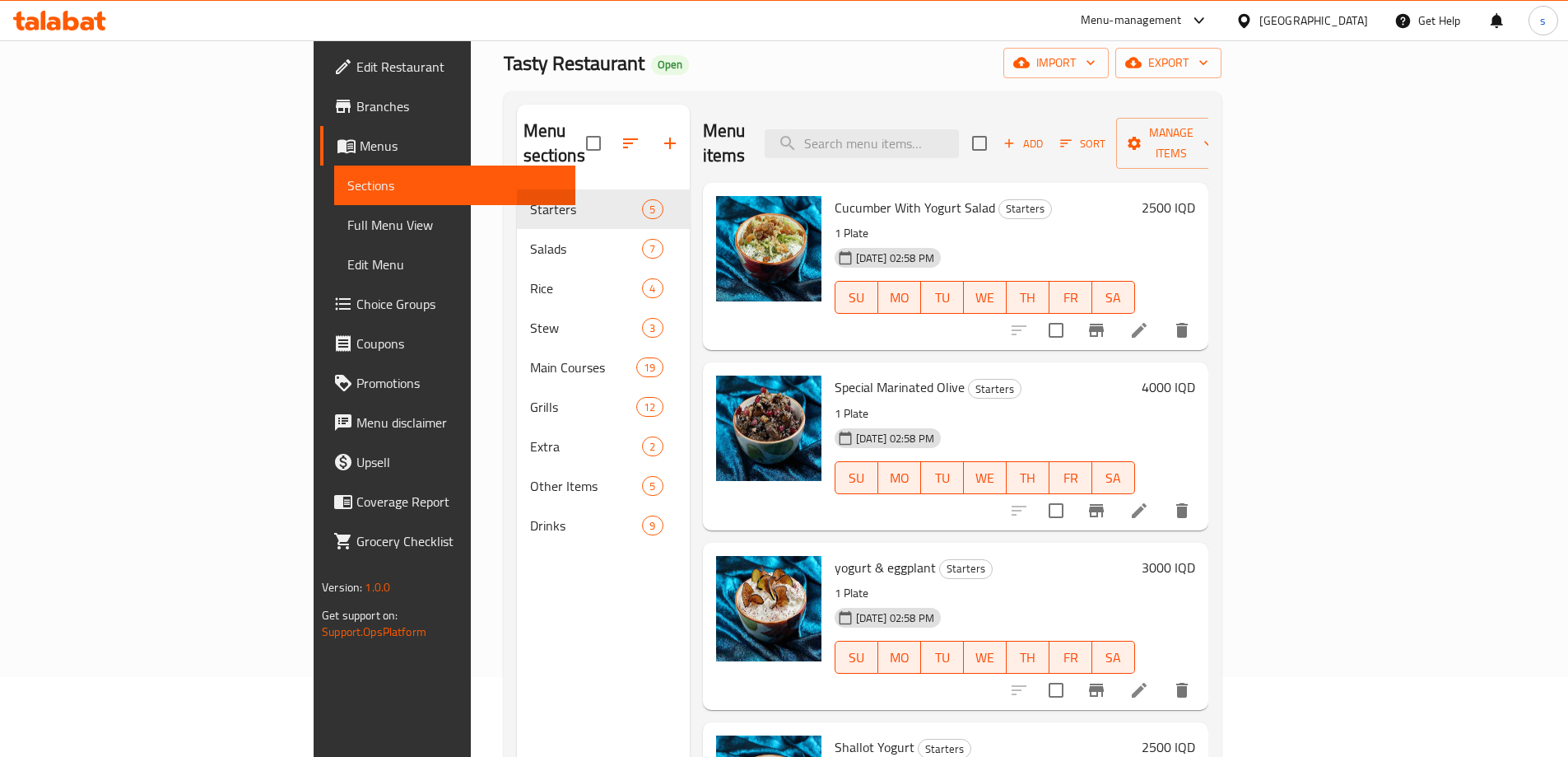
scroll to position [44, 0]
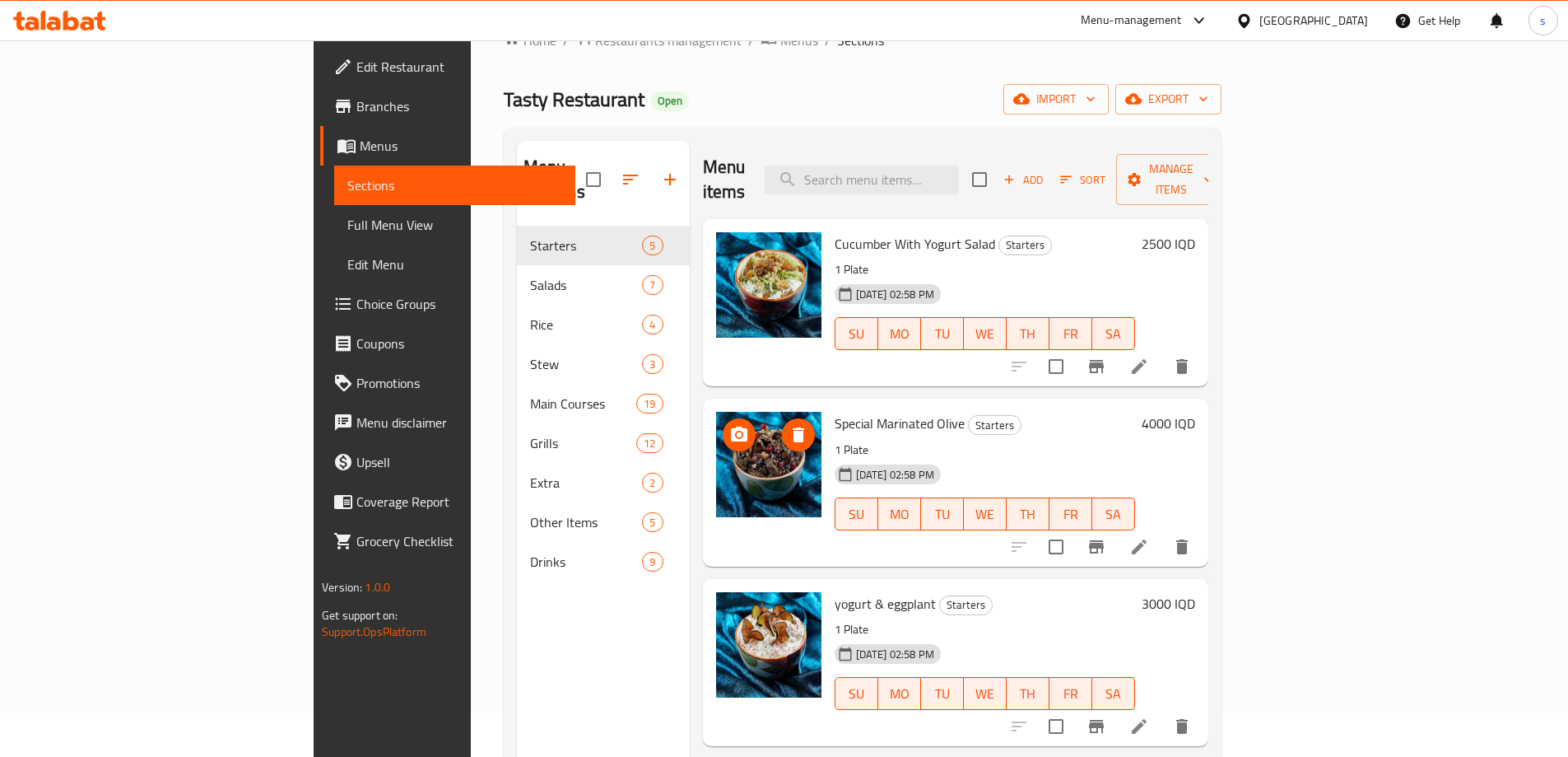
click at [716, 447] on img at bounding box center [768, 464] width 105 height 105
click at [1116, 531] on button "Branch-specific-item" at bounding box center [1096, 547] width 39 height 39
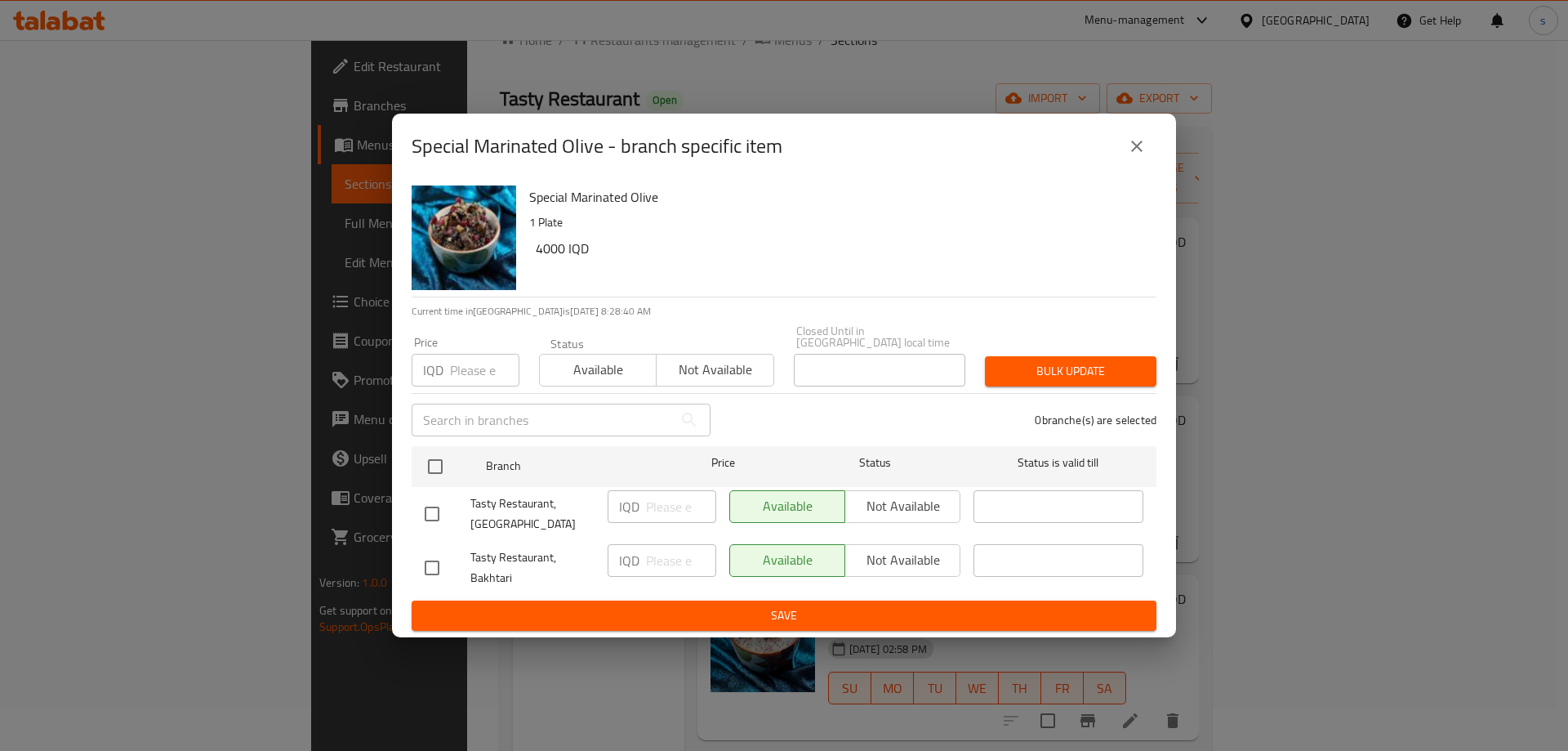
click at [1134, 152] on icon "close" at bounding box center [1136, 146] width 11 height 11
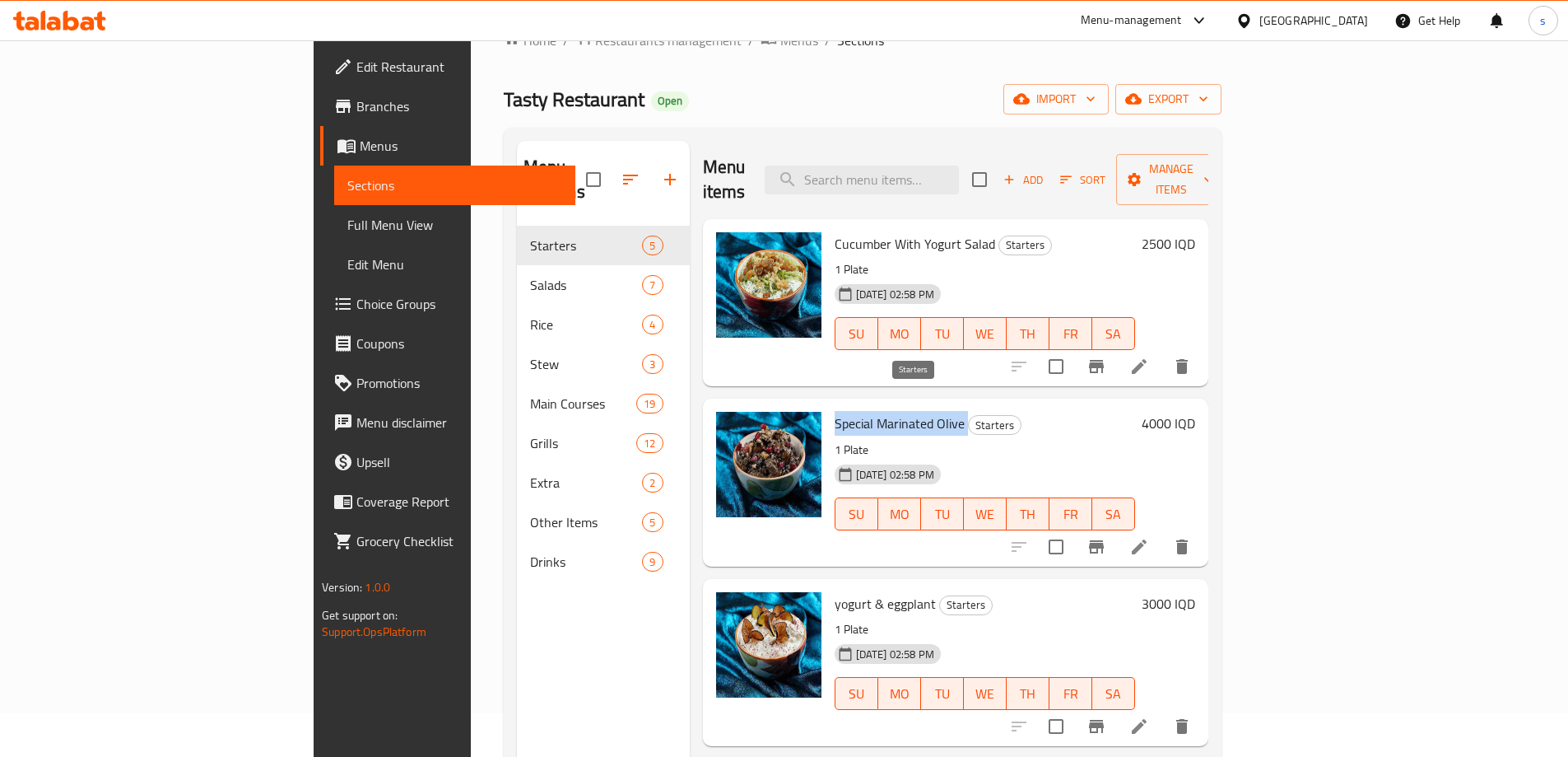
drag, startPoint x: 757, startPoint y: 399, endPoint x: 888, endPoint y: 403, distance: 131.1
click at [888, 411] on h6 "Special Marinated Olive Starters" at bounding box center [984, 423] width 300 height 23
copy h6 "Special Marinated Olive"
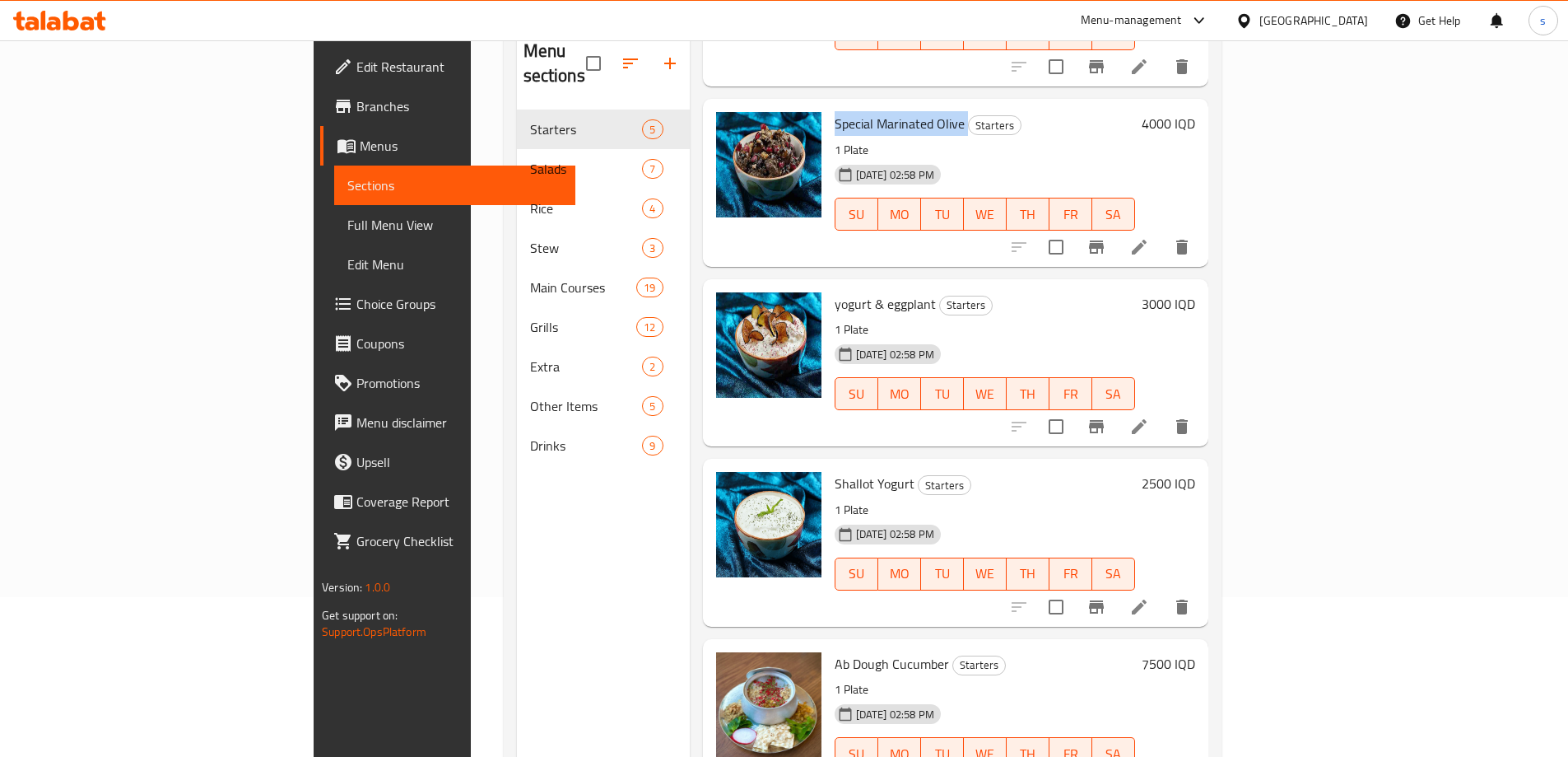
scroll to position [0, 0]
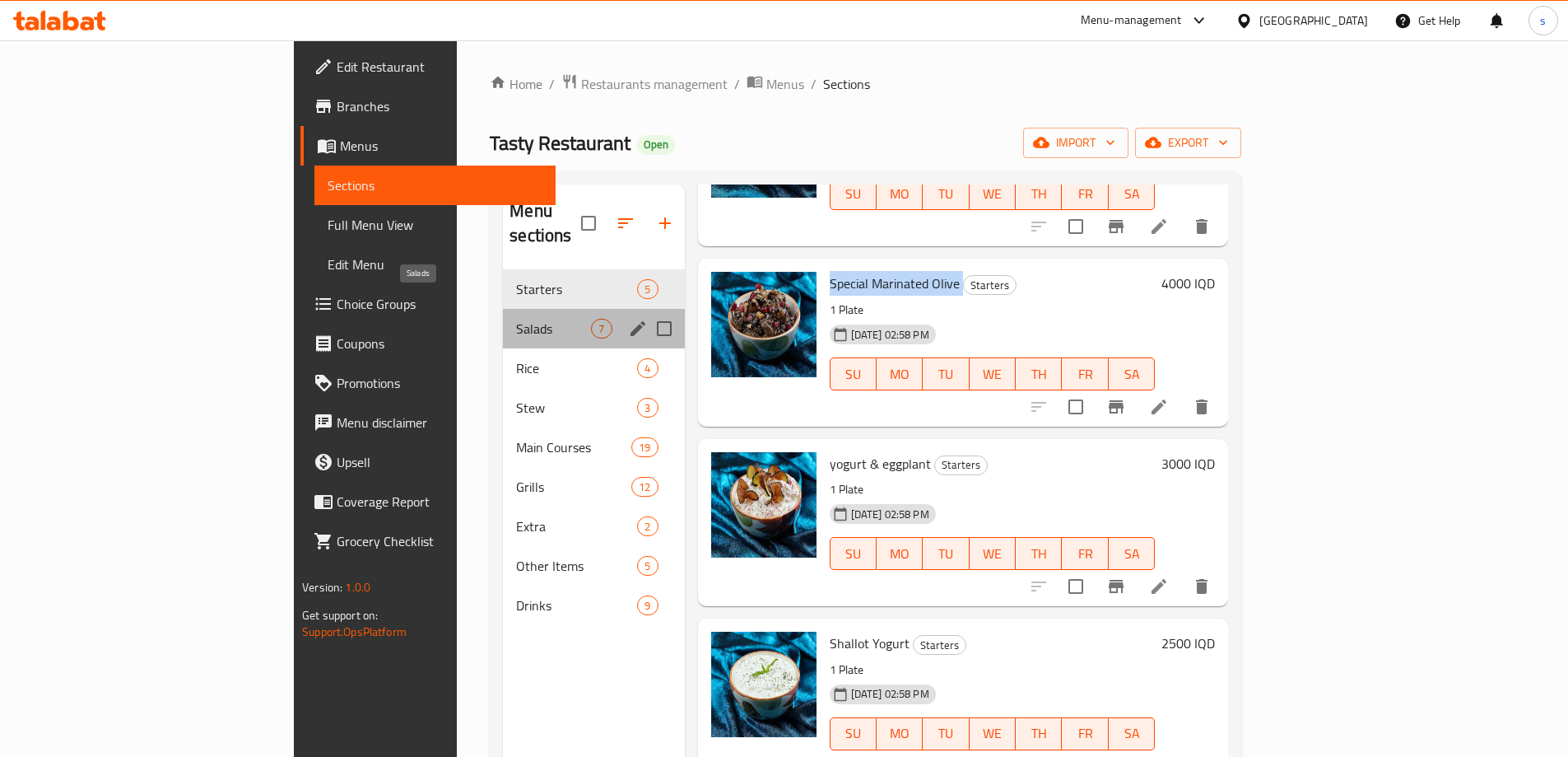
click at [516, 318] on span "Salads" at bounding box center [553, 328] width 75 height 20
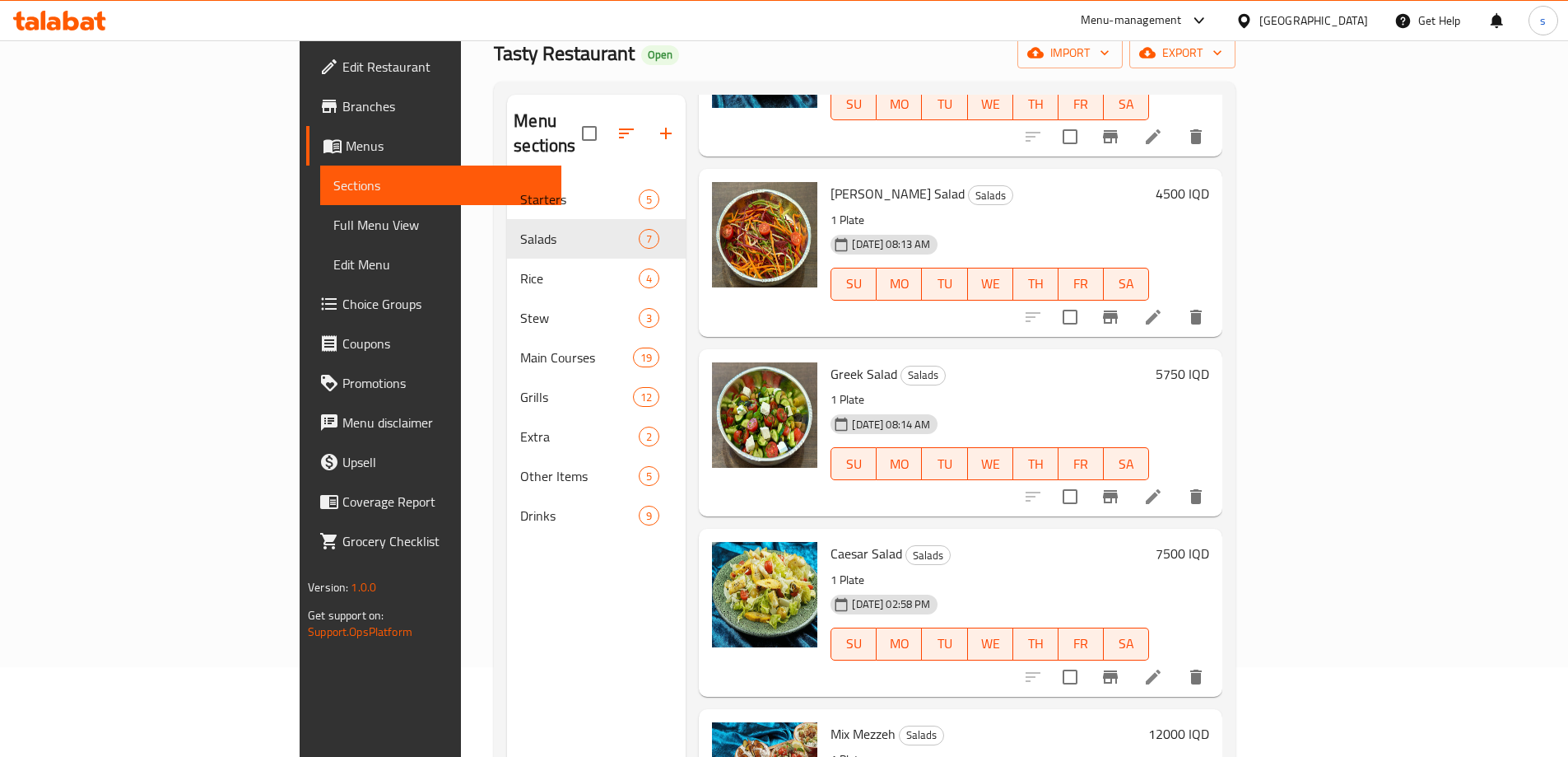
scroll to position [230, 0]
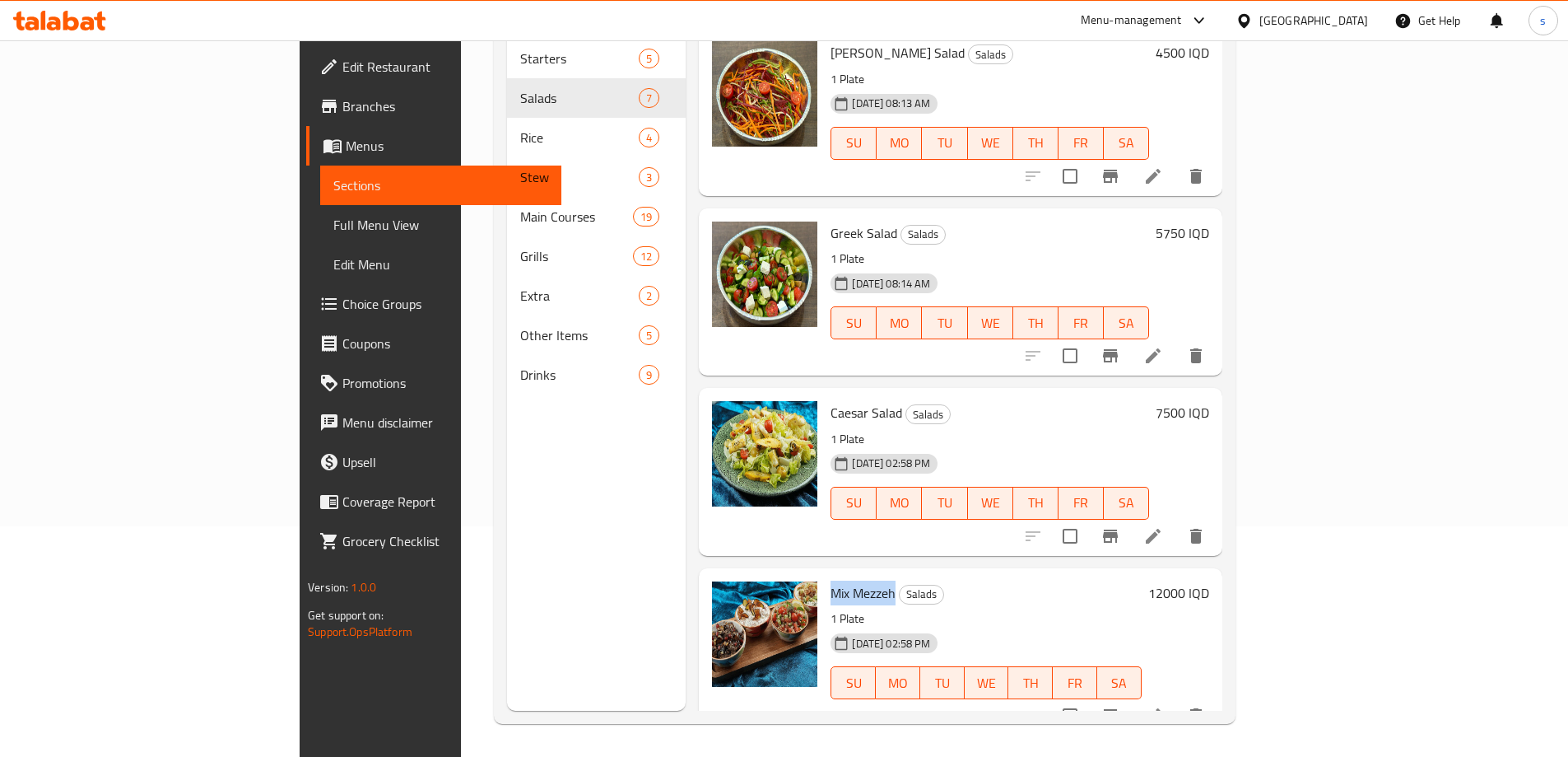
drag, startPoint x: 752, startPoint y: 563, endPoint x: 820, endPoint y: 572, distance: 68.6
click at [823, 575] on div "Mix Mezzeh Salads 1 Plate 01-07-2024 02:58 PM SU MO TU WE TH FR SA" at bounding box center [985, 652] width 324 height 154
copy span "Mix Mezzeh"
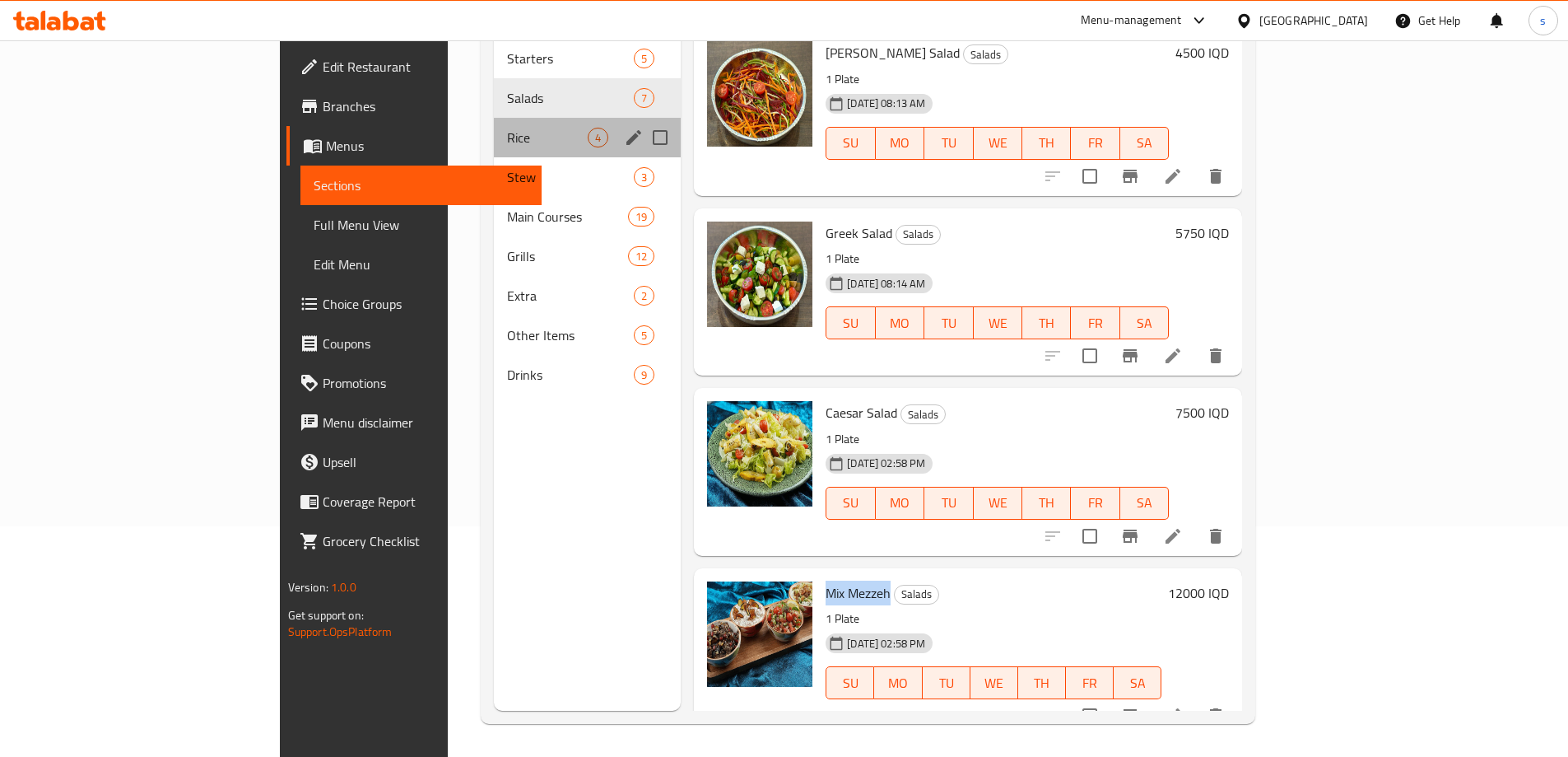
click at [493, 122] on div "Rice 4" at bounding box center [587, 138] width 186 height 39
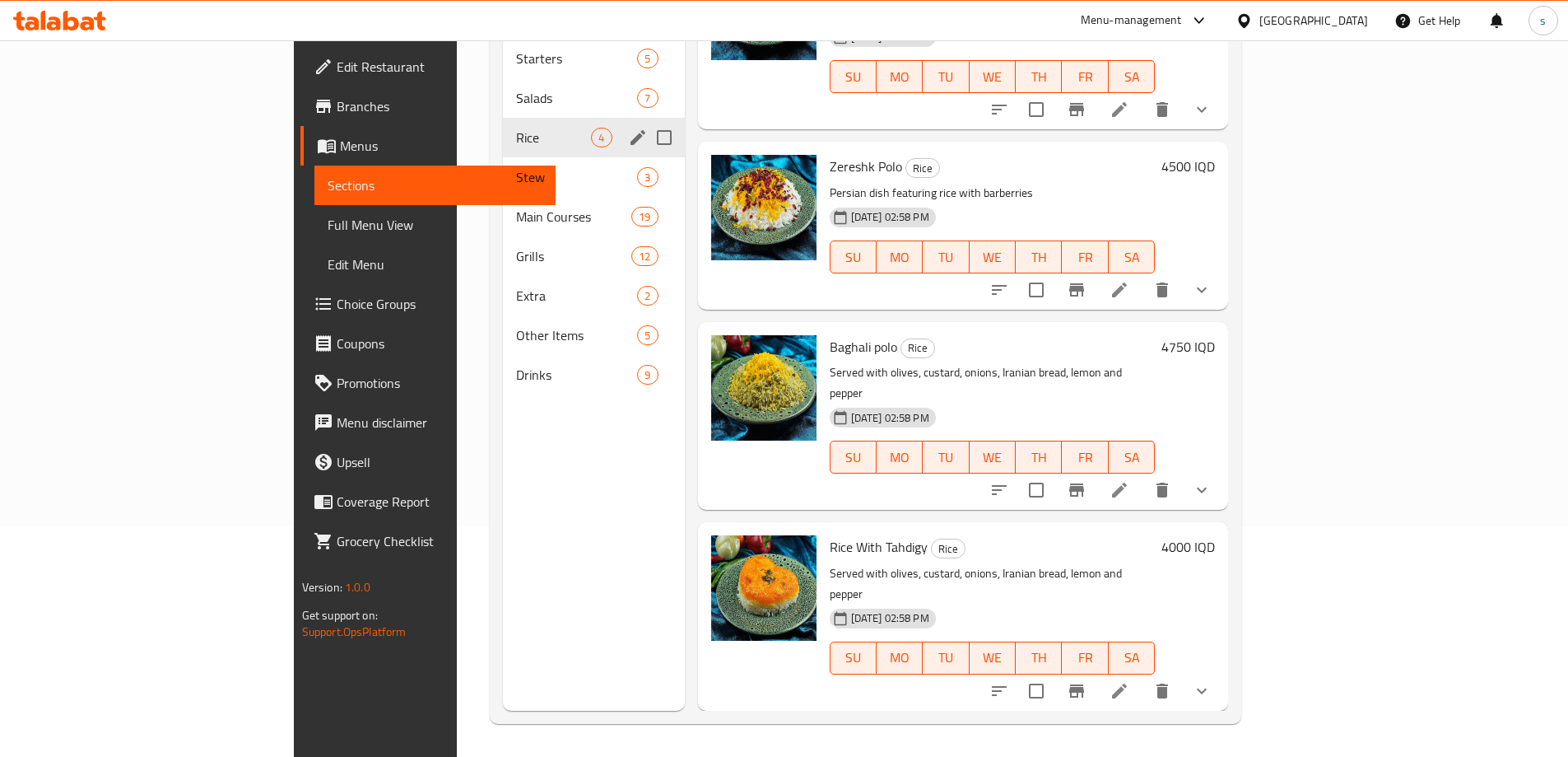
scroll to position [4, 0]
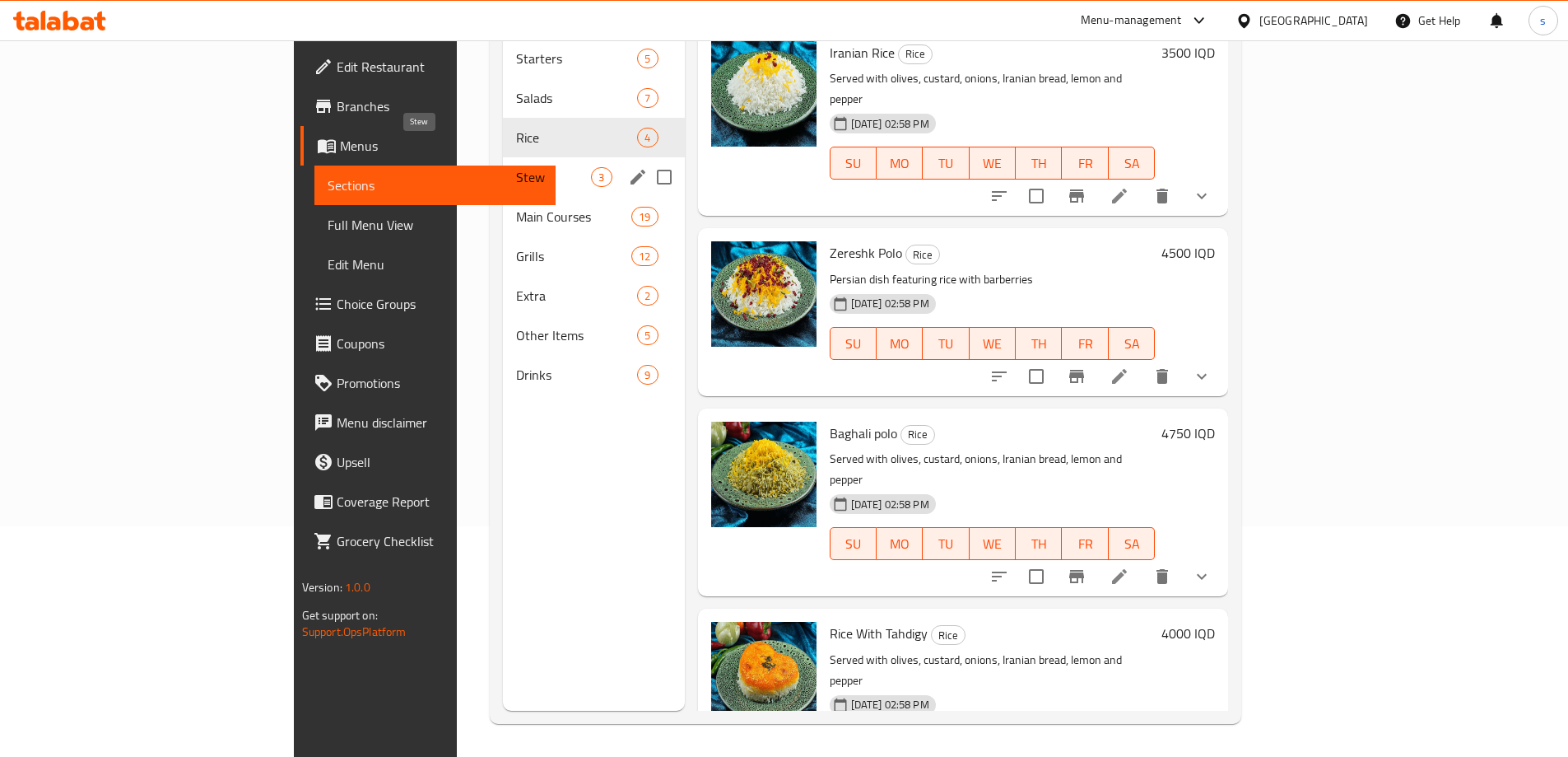
click at [516, 167] on span "Stew" at bounding box center [553, 176] width 75 height 20
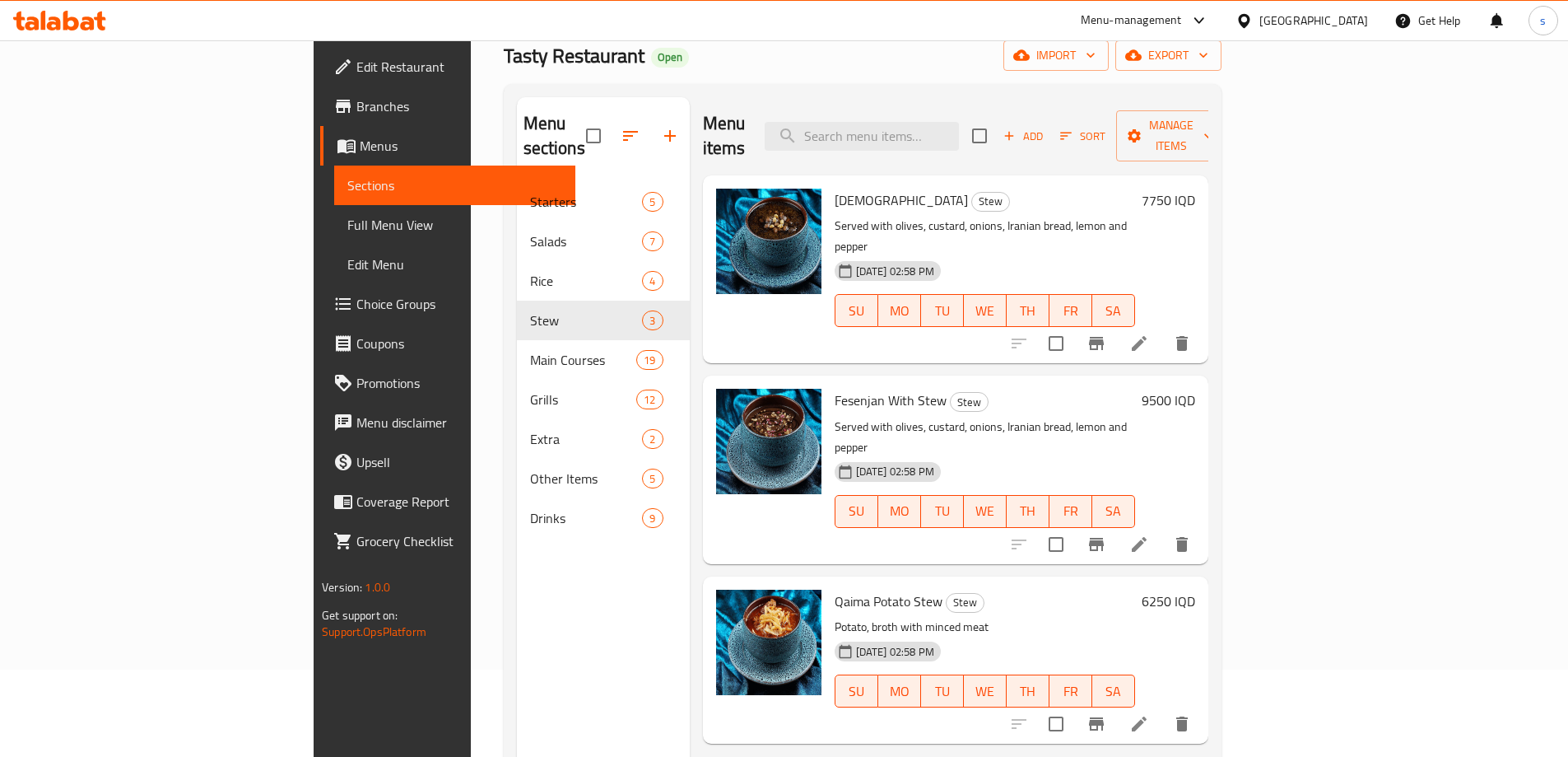
scroll to position [72, 0]
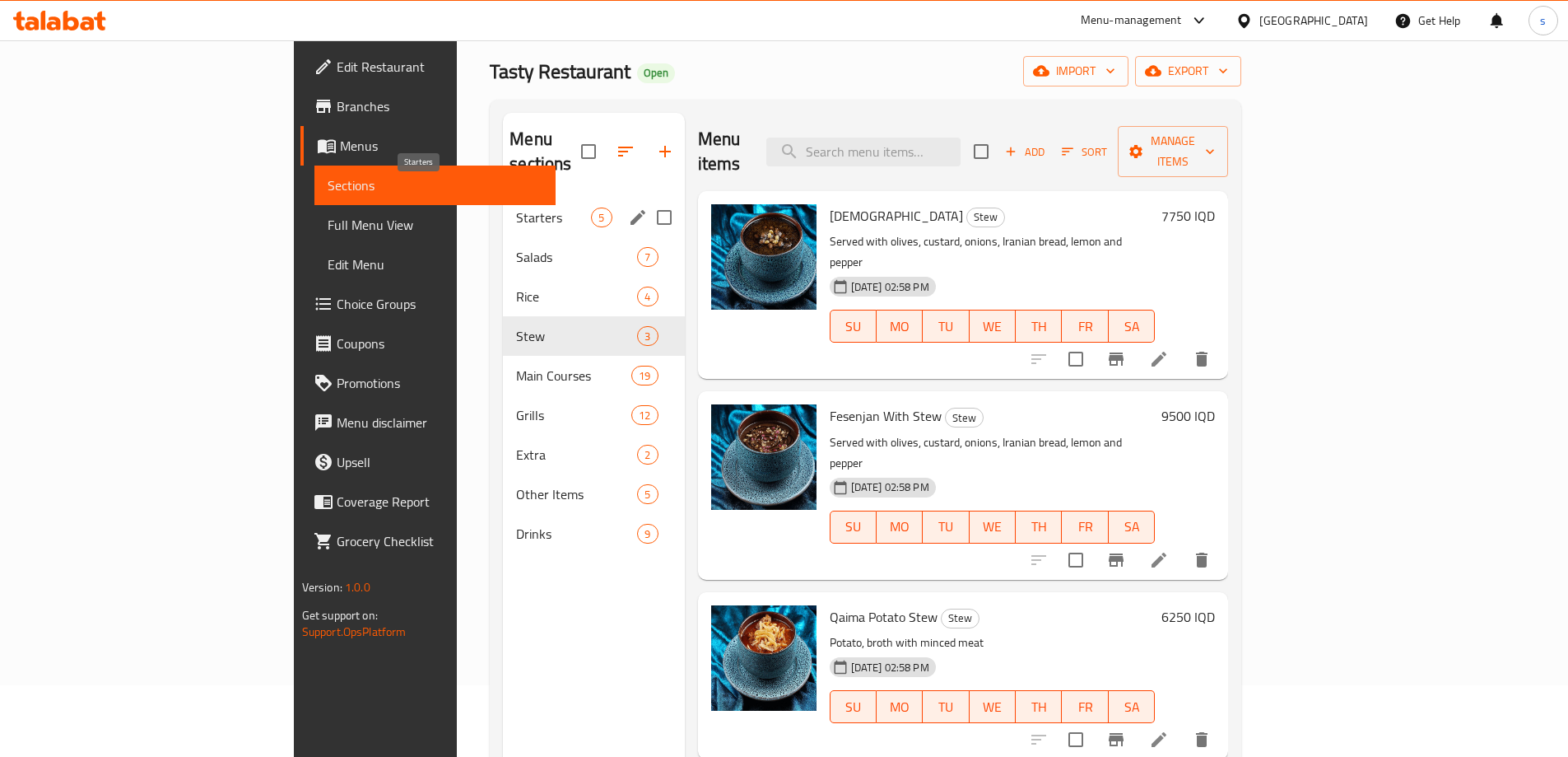
click at [516, 208] on span "Starters" at bounding box center [553, 217] width 75 height 20
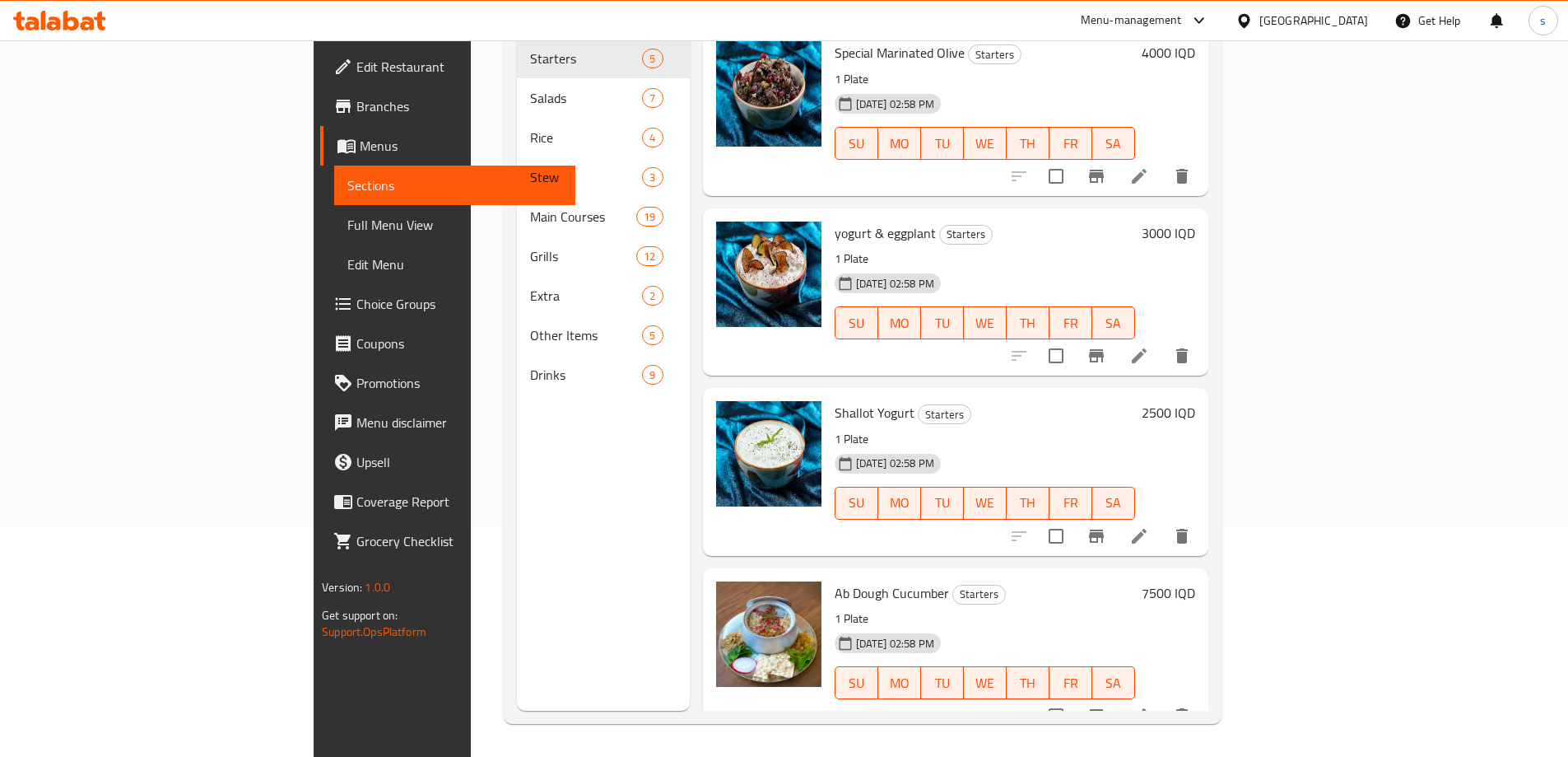
scroll to position [25, 0]
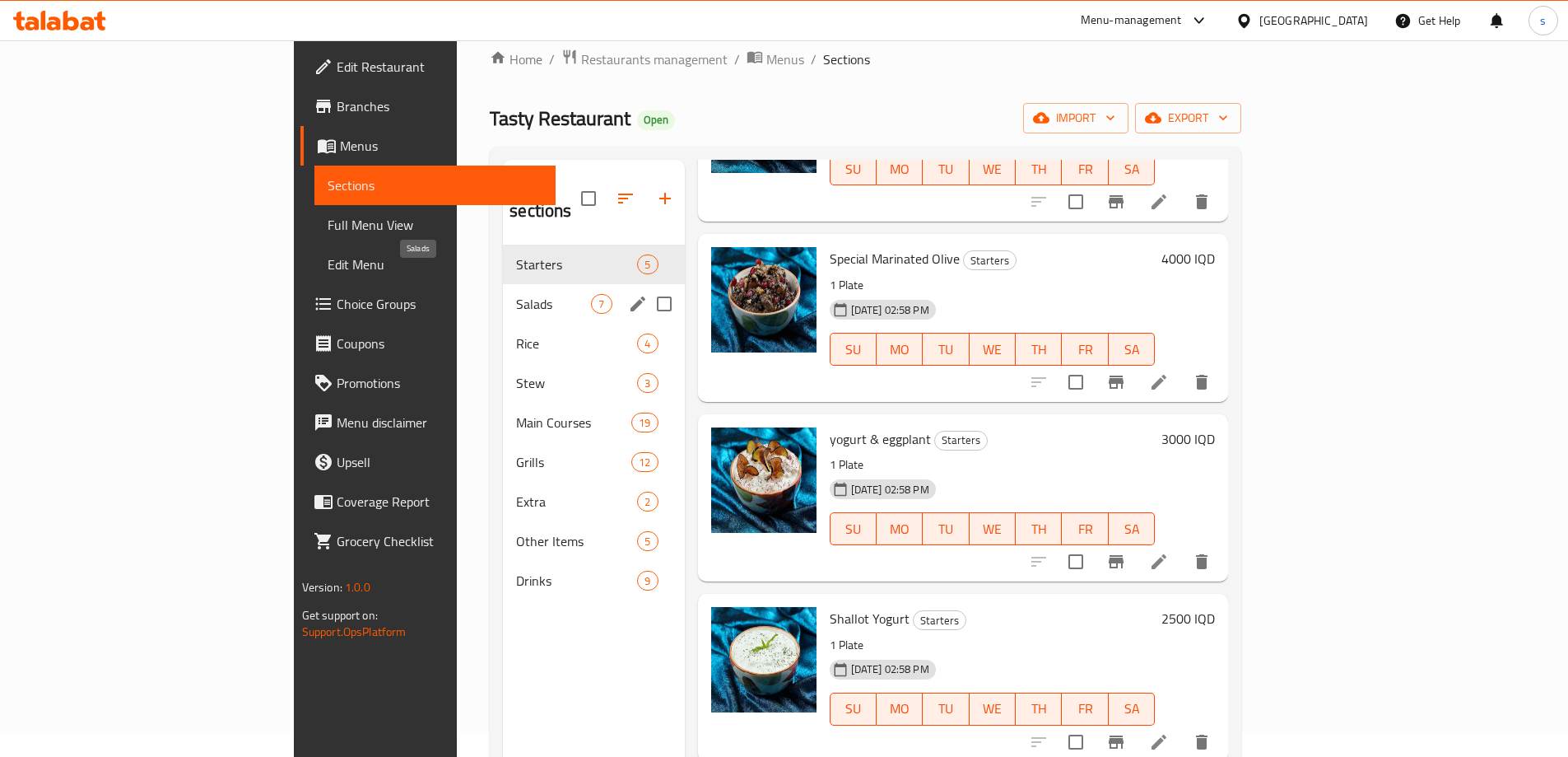
click at [516, 294] on span "Salads" at bounding box center [553, 304] width 75 height 20
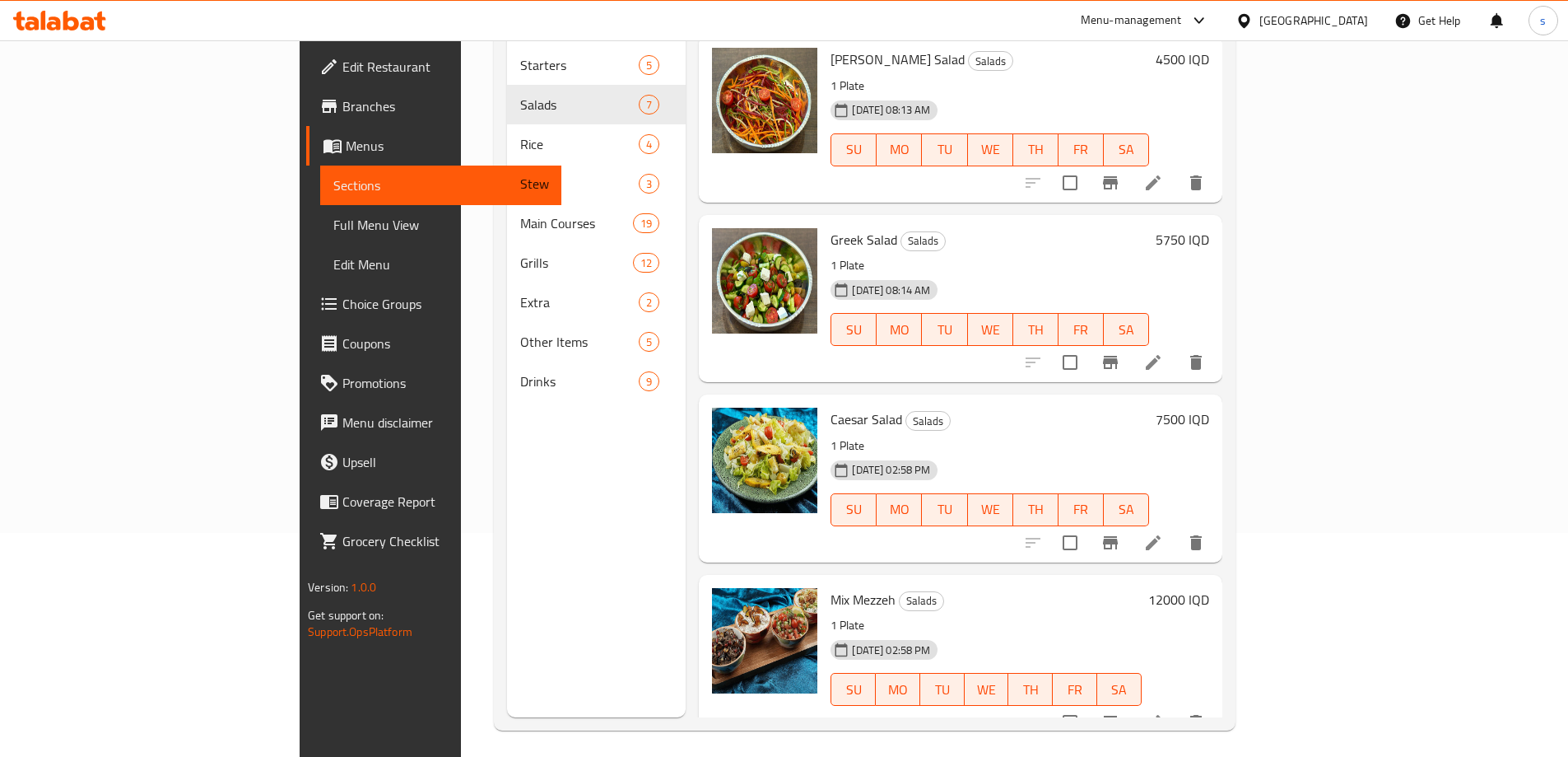
scroll to position [228, 0]
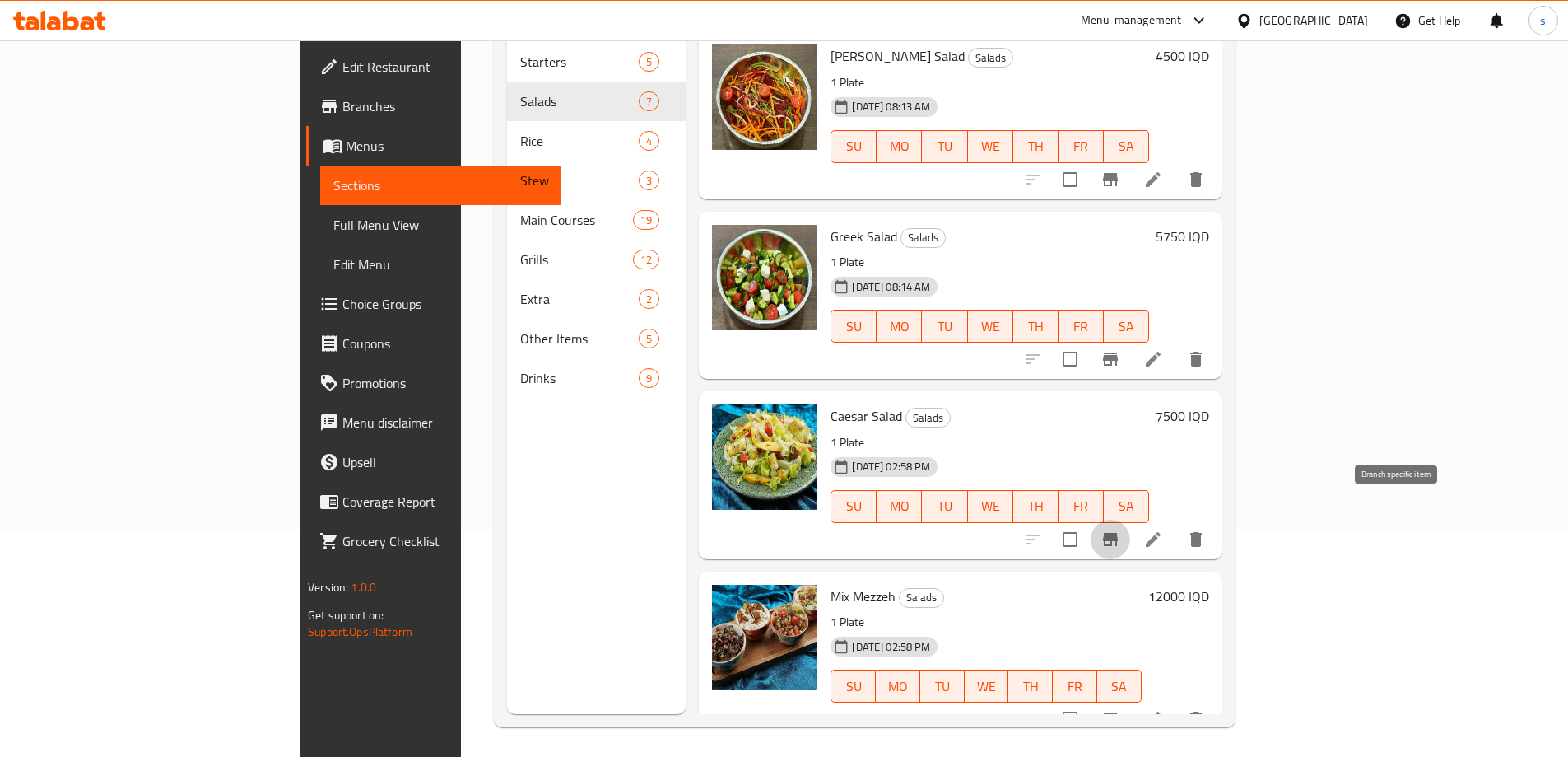
click at [1117, 533] on icon "Branch-specific-item" at bounding box center [1110, 539] width 15 height 13
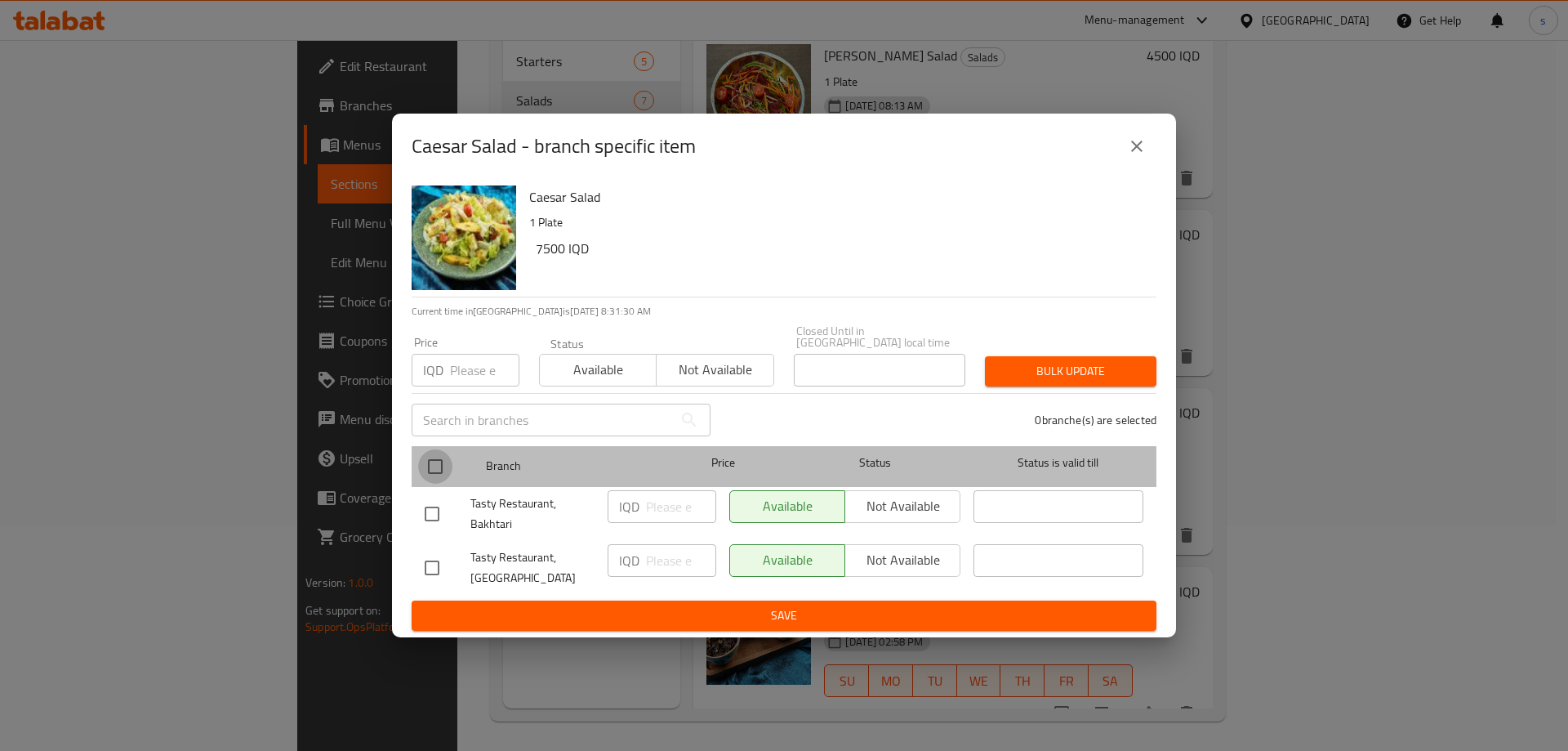
click at [430, 457] on input "checkbox" at bounding box center [435, 466] width 34 height 34
checkbox input "true"
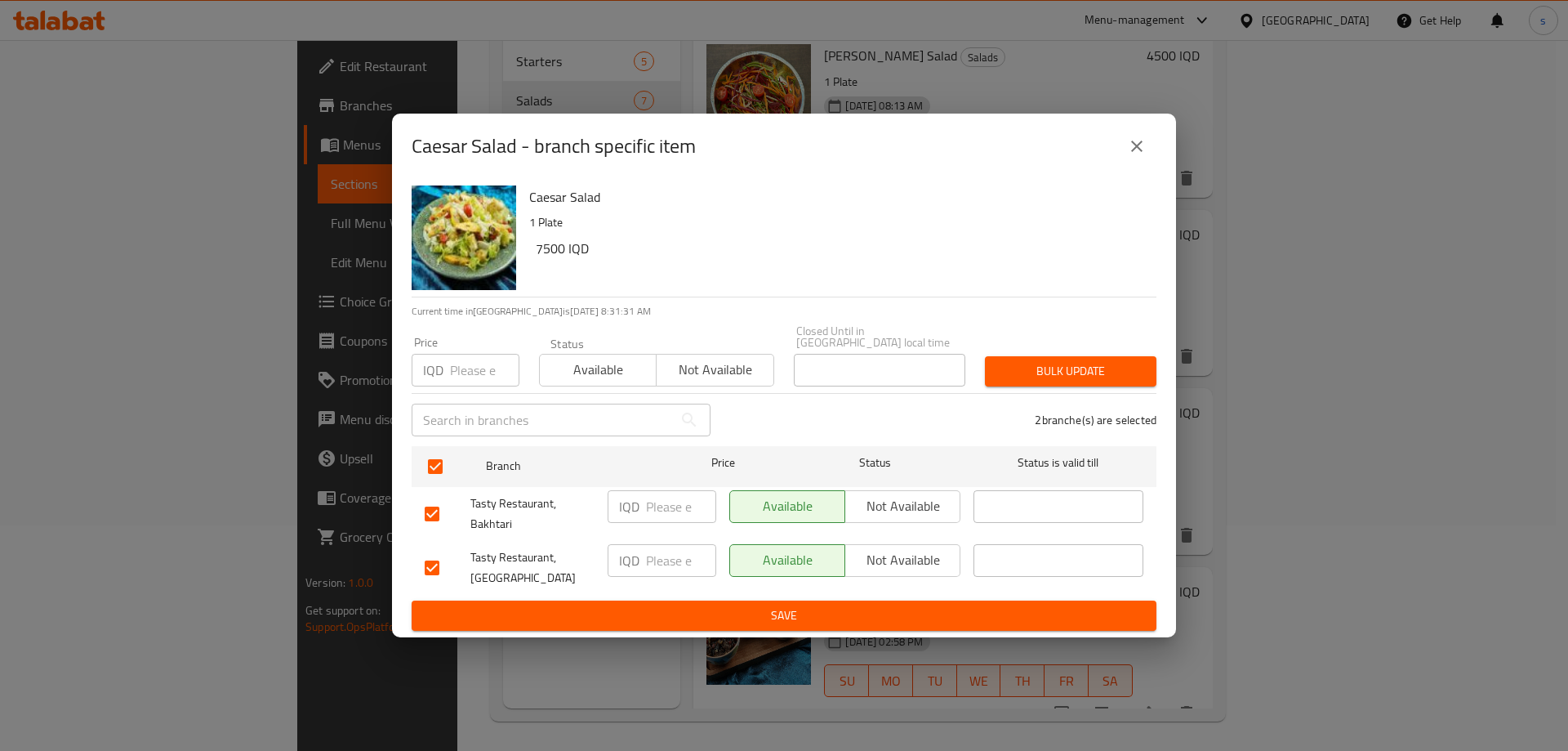
click at [675, 502] on input "number" at bounding box center [680, 506] width 70 height 32
type input "7500"
click at [668, 544] on input "number" at bounding box center [680, 560] width 70 height 32
type input "7500"
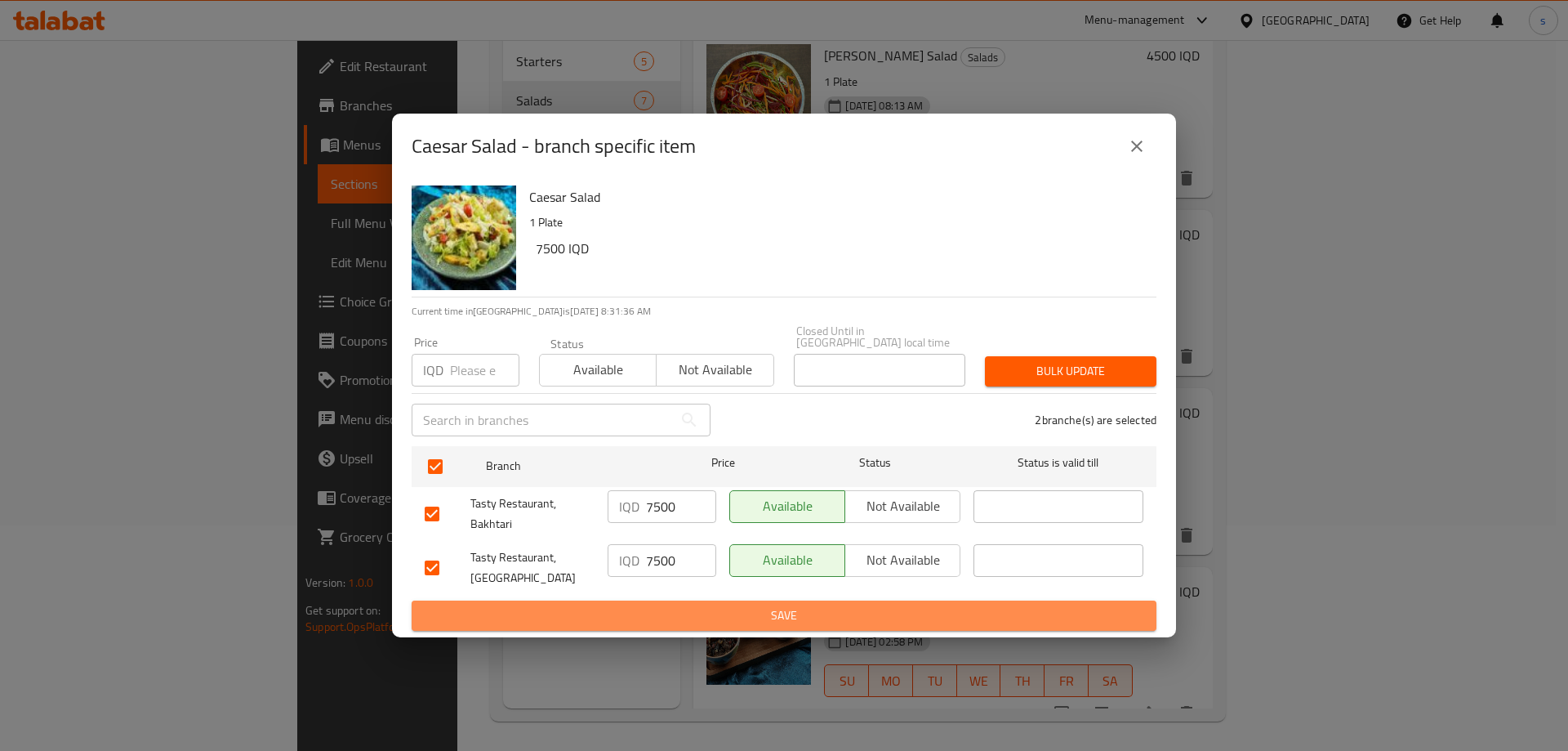
click at [664, 610] on span "Save" at bounding box center [783, 615] width 719 height 20
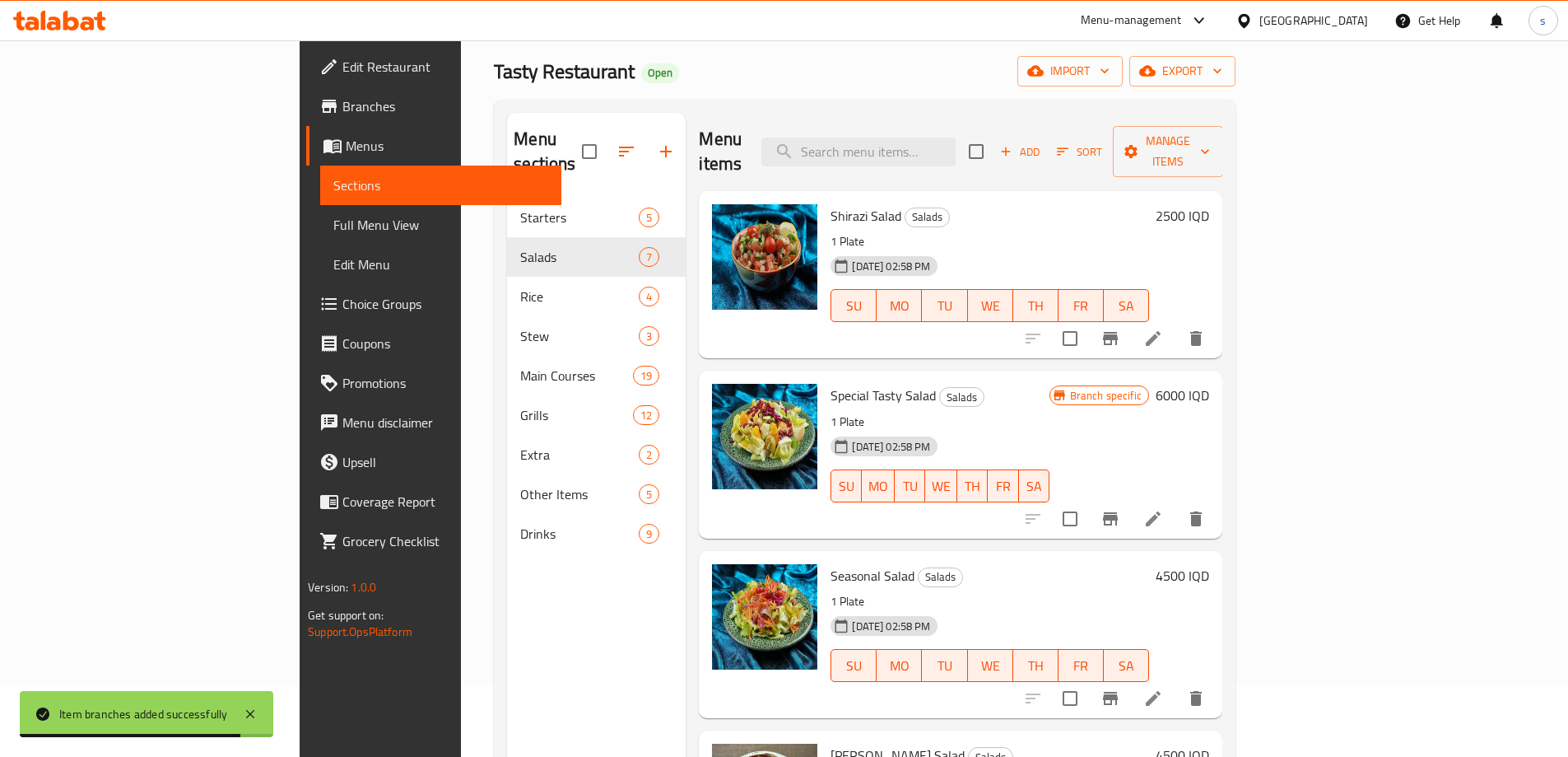
scroll to position [54, 0]
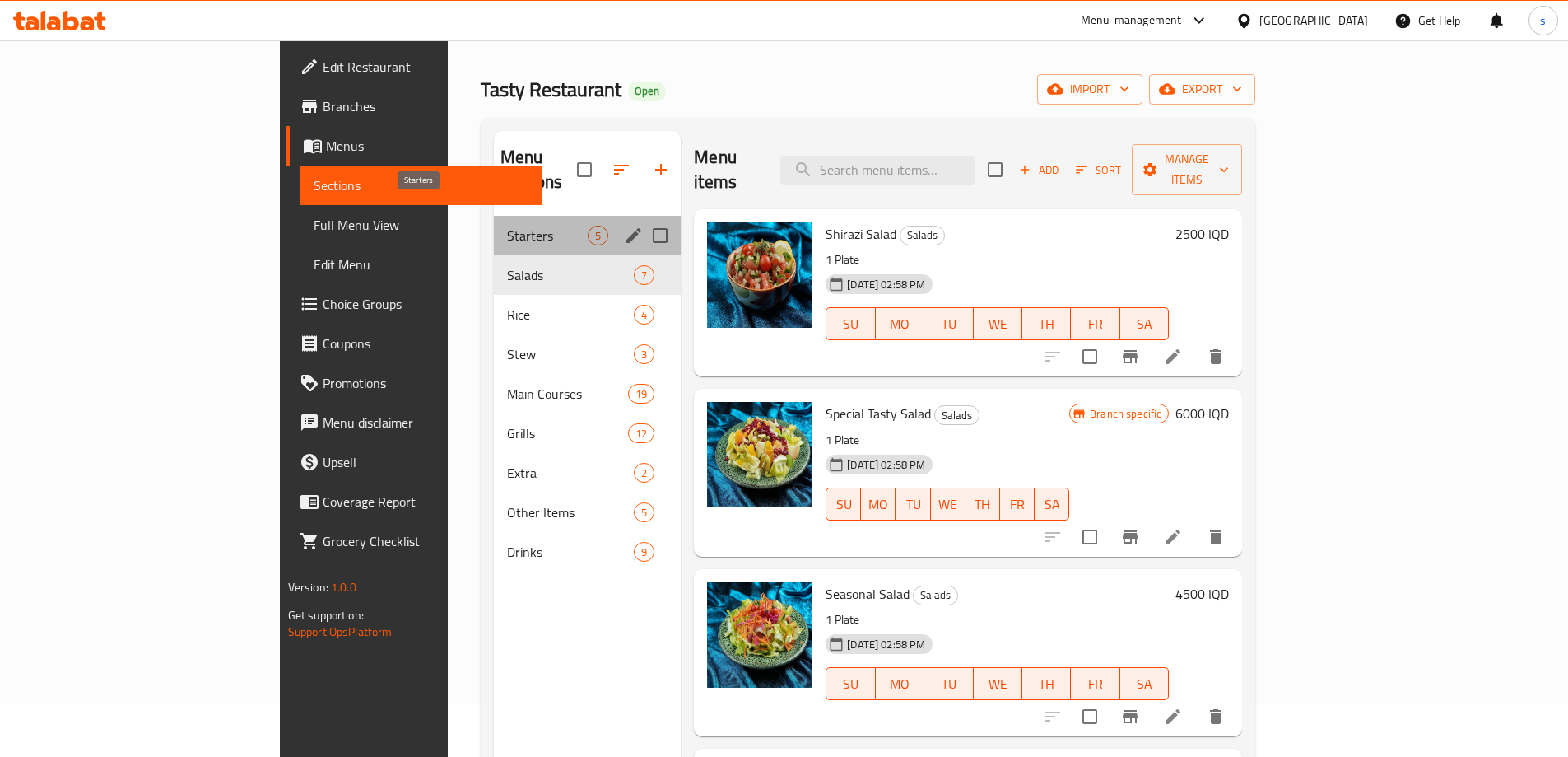
click at [507, 226] on span "Starters" at bounding box center [547, 235] width 80 height 20
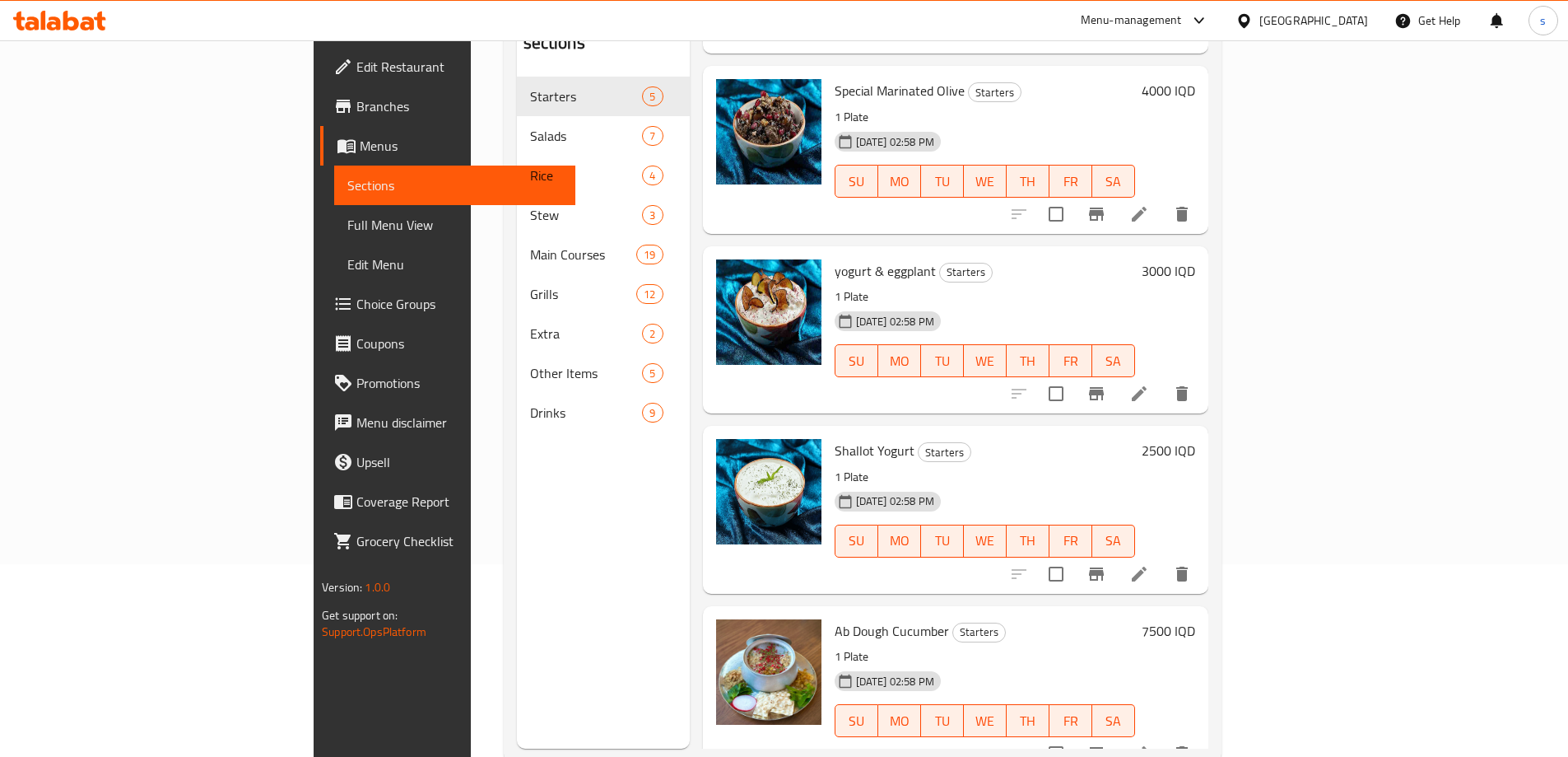
scroll to position [230, 0]
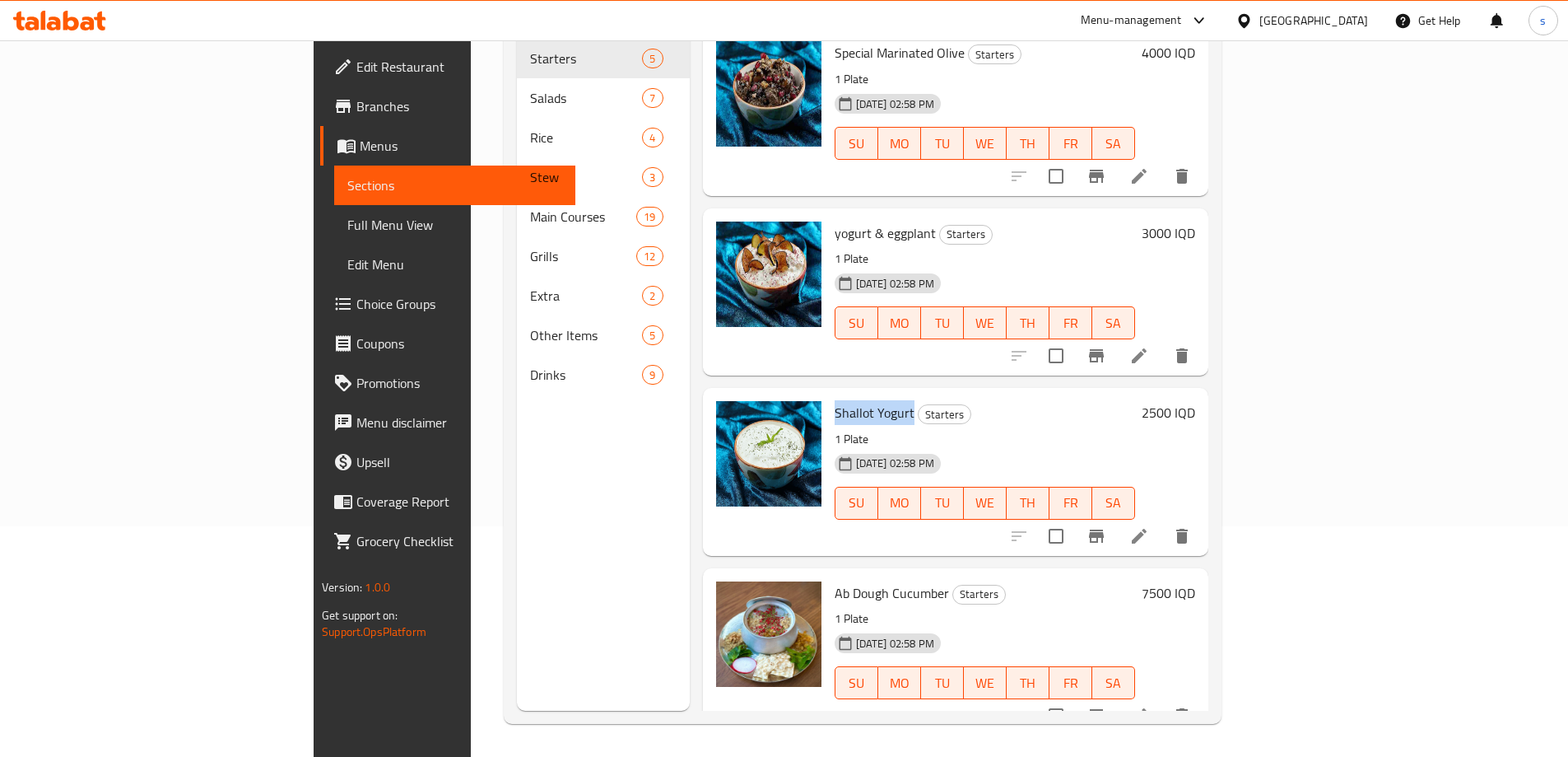
drag, startPoint x: 757, startPoint y: 391, endPoint x: 834, endPoint y: 395, distance: 77.1
click at [834, 401] on h6 "Shallot Yogurt Starters" at bounding box center [984, 412] width 300 height 23
copy span "Shallot Yogurt"
click at [1162, 521] on li at bounding box center [1139, 535] width 46 height 30
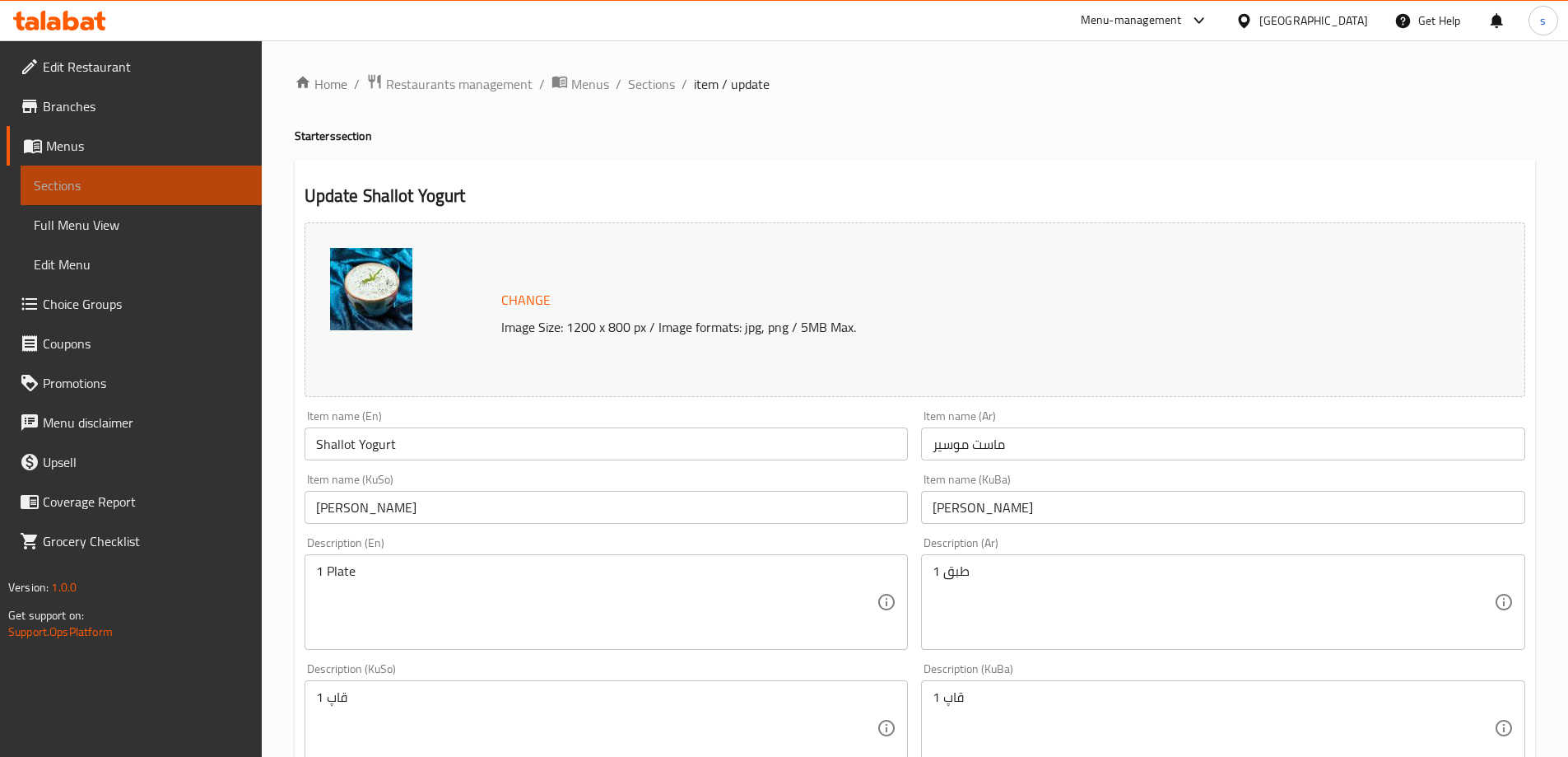
click at [84, 186] on span "Sections" at bounding box center [140, 185] width 215 height 20
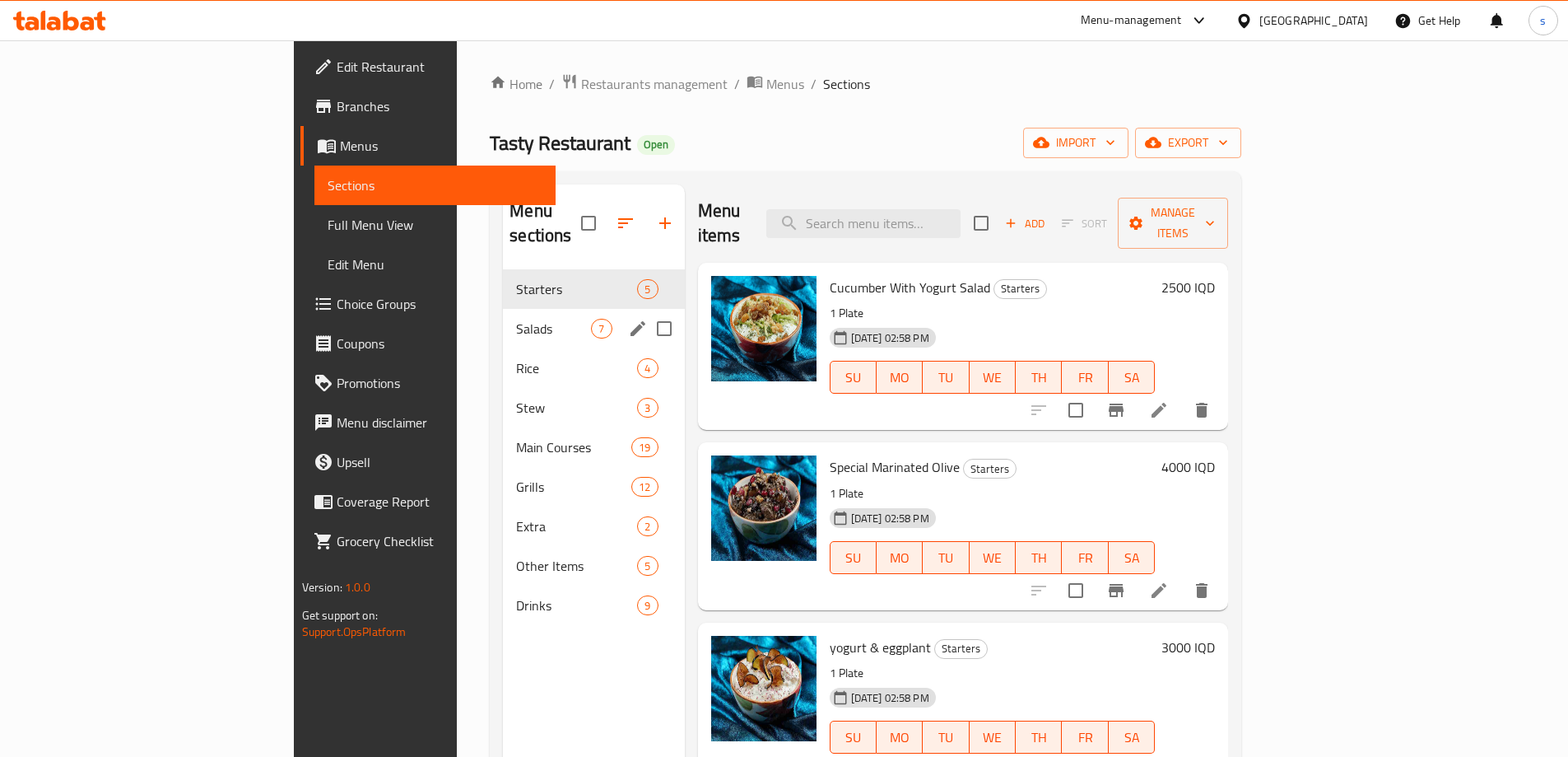
click at [516, 318] on span "Salads" at bounding box center [553, 328] width 75 height 20
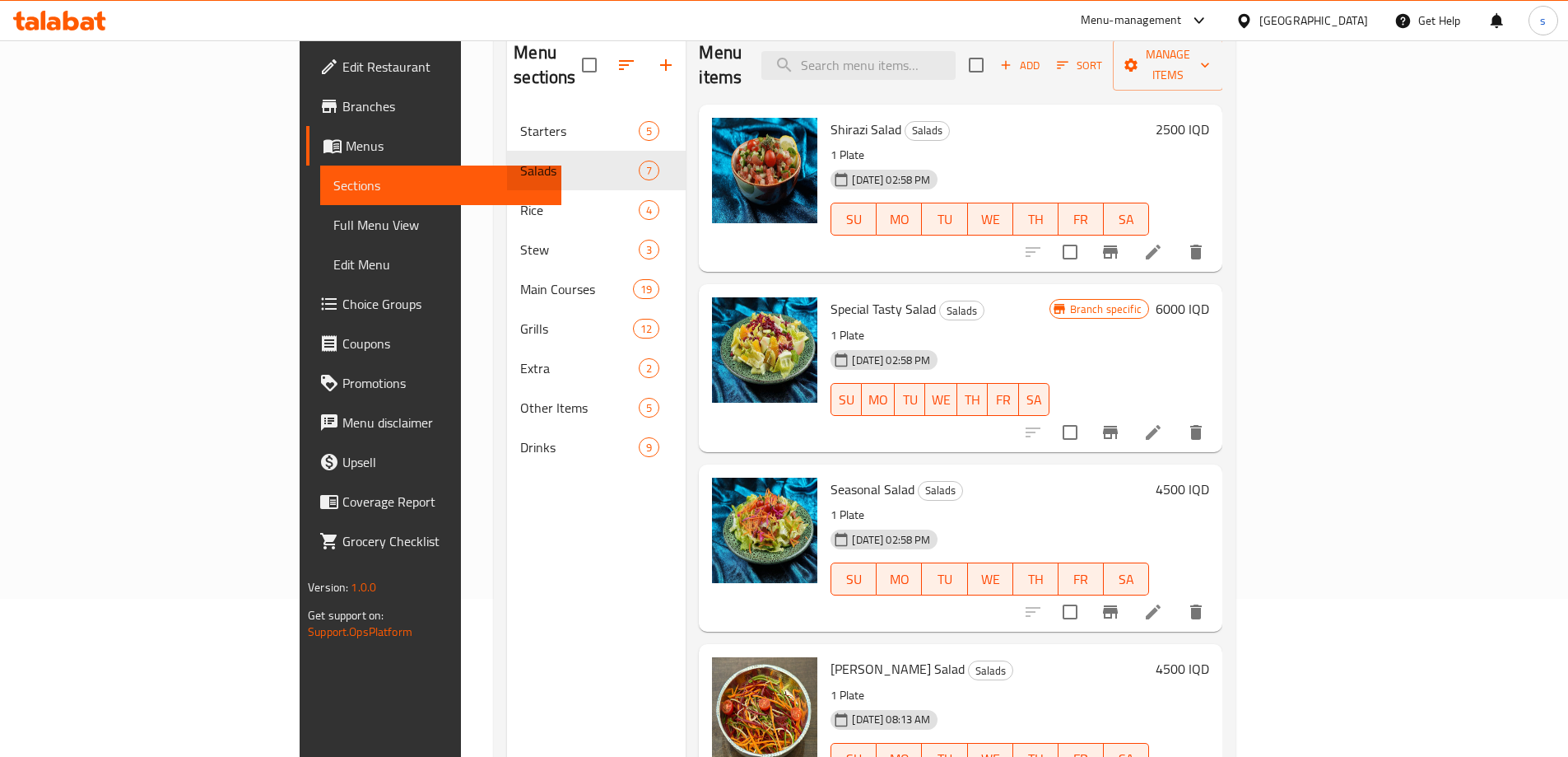
scroll to position [159, 0]
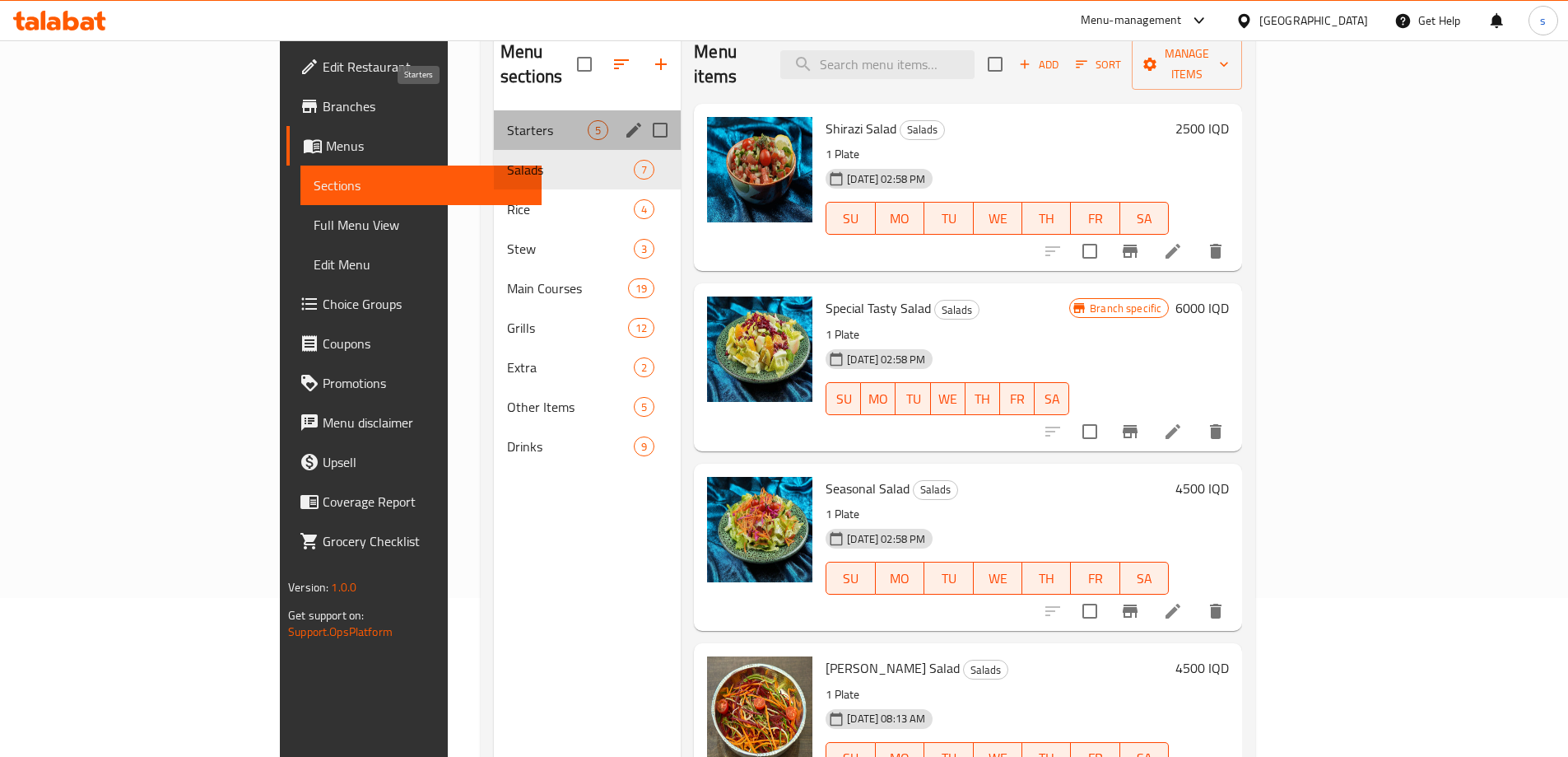
click at [507, 121] on span "Starters" at bounding box center [547, 130] width 80 height 20
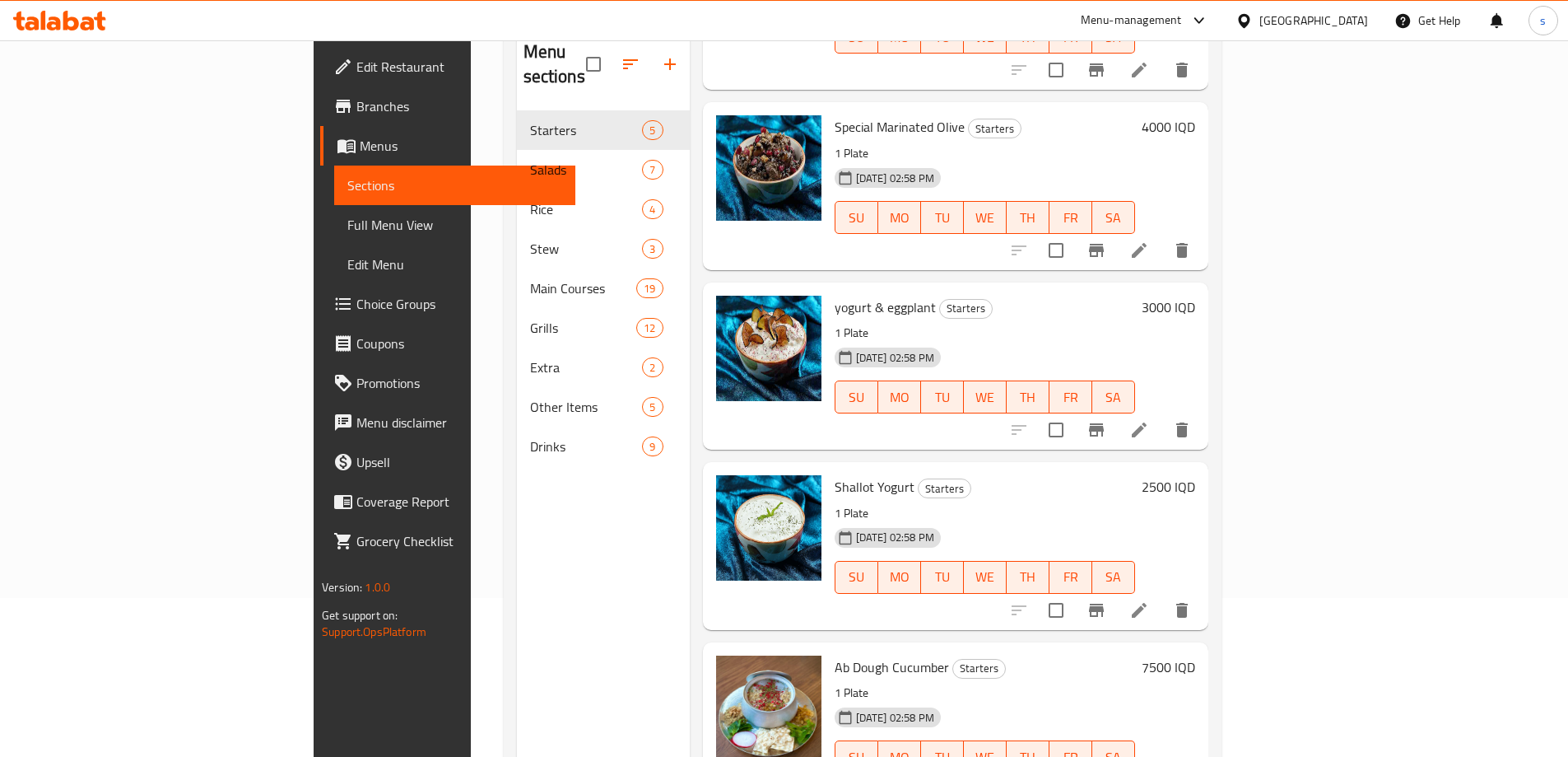
scroll to position [184, 0]
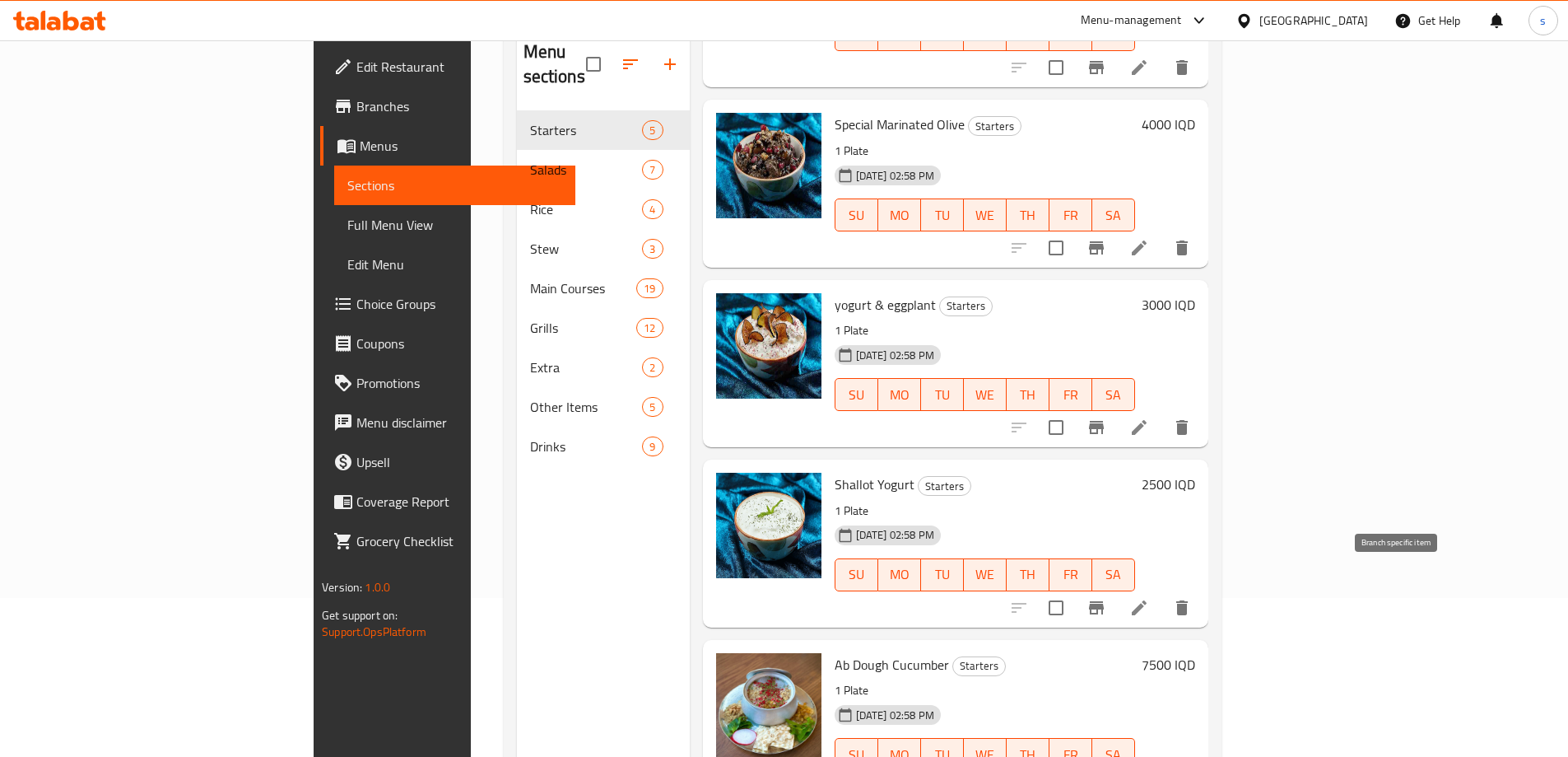
click at [1104, 601] on icon "Branch-specific-item" at bounding box center [1095, 607] width 15 height 13
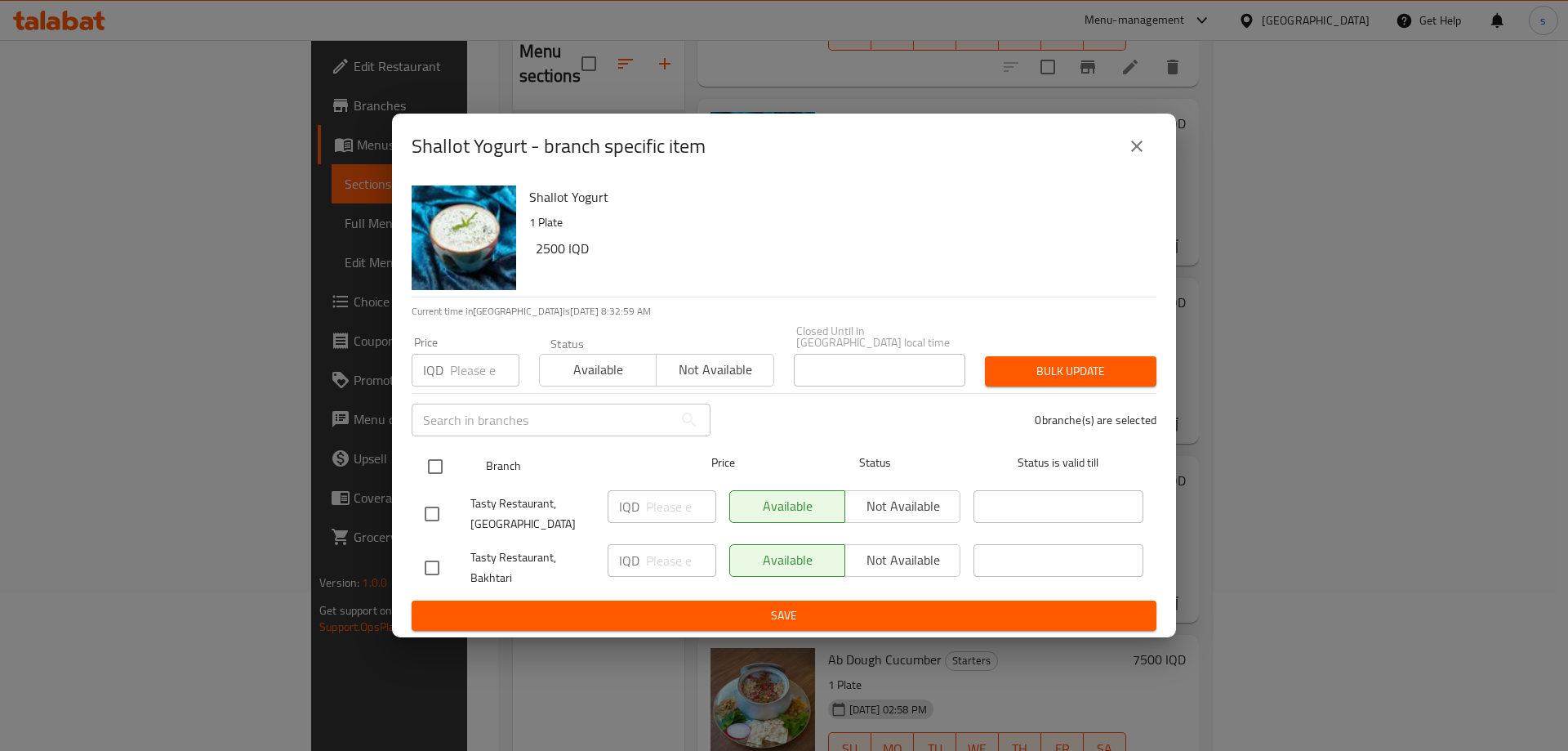
click at [436, 451] on input "checkbox" at bounding box center [435, 466] width 34 height 34
checkbox input "true"
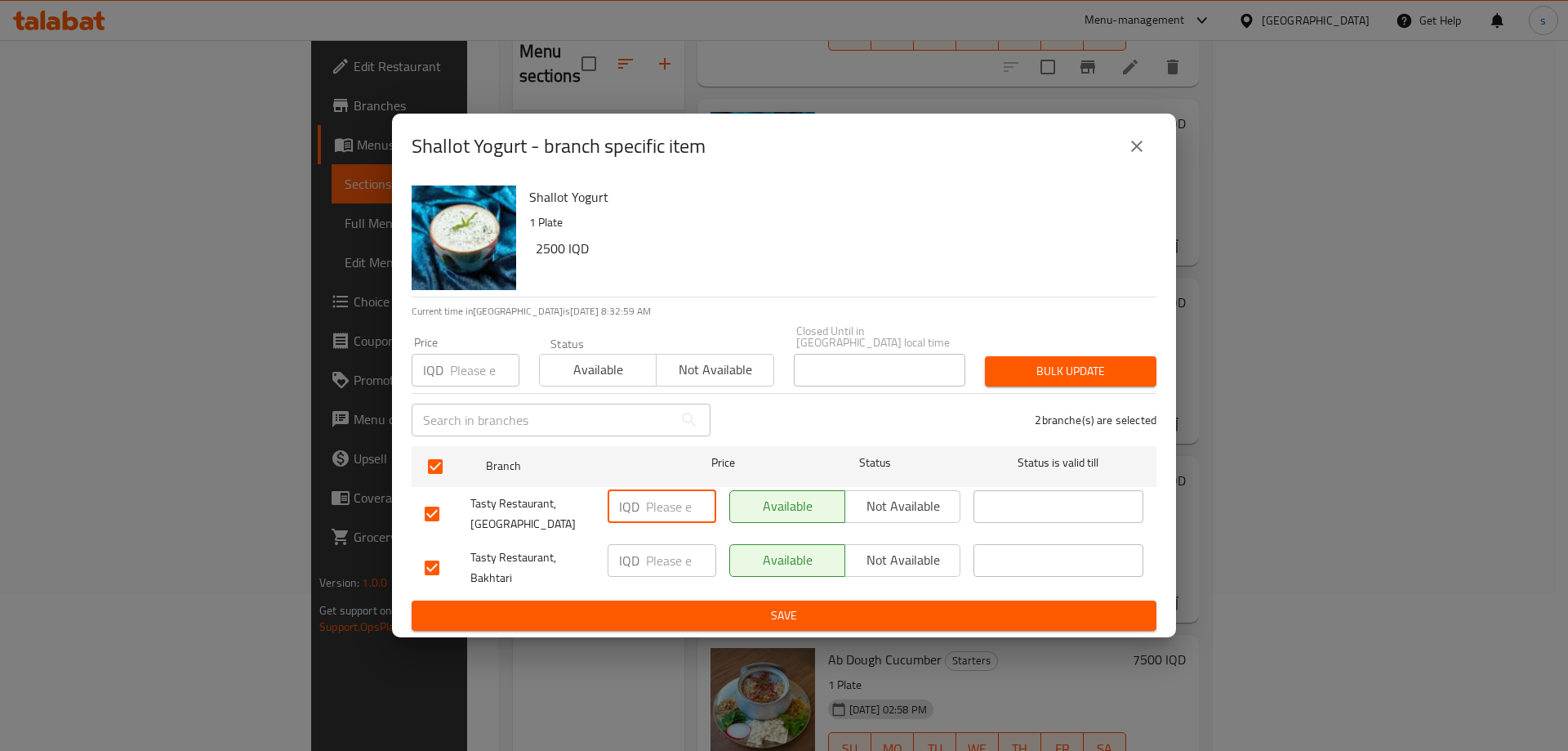
click at [658, 503] on input "number" at bounding box center [680, 506] width 70 height 32
type input "2750"
click at [668, 551] on input "number" at bounding box center [680, 560] width 70 height 32
type input "2750"
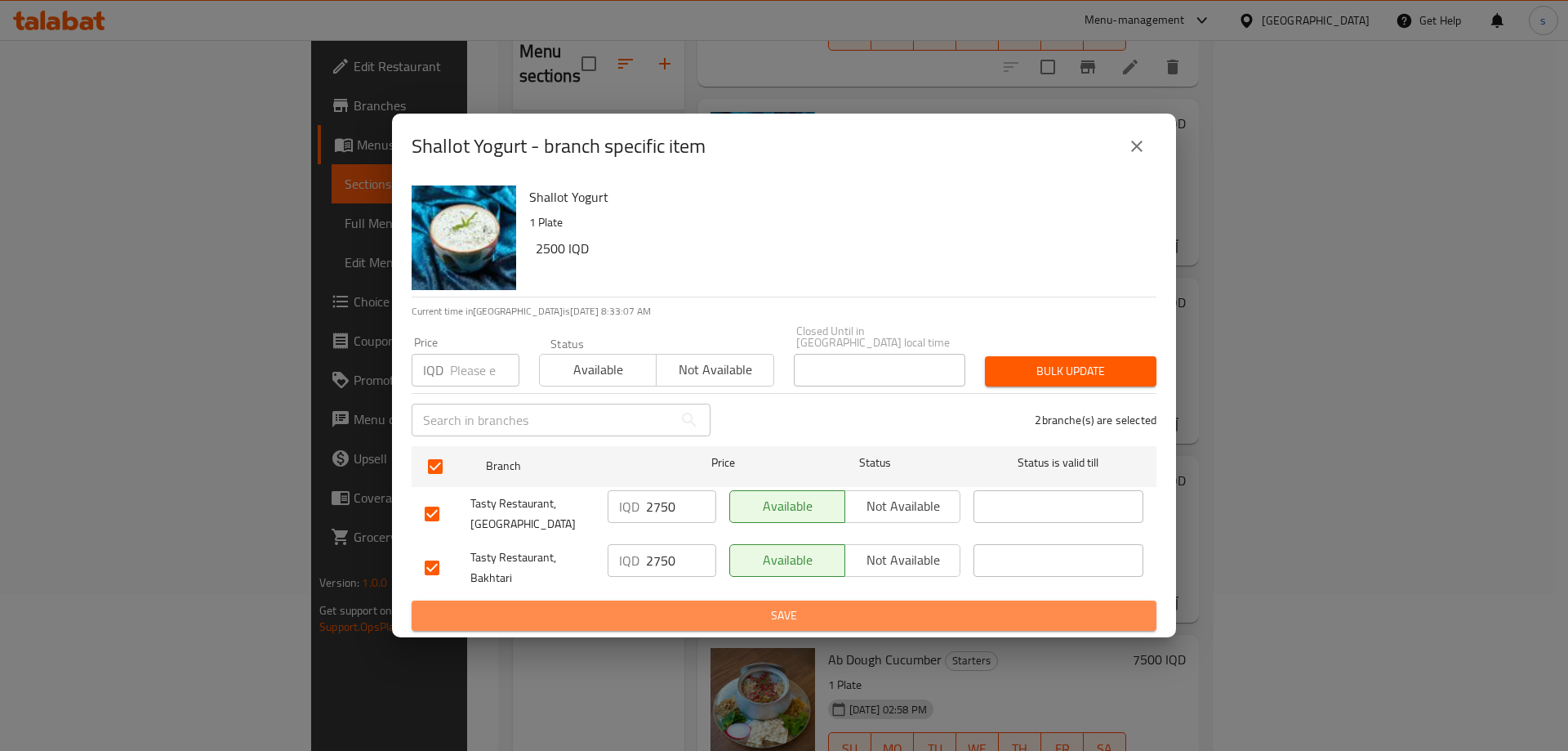
click at [748, 605] on span "Save" at bounding box center [783, 615] width 719 height 20
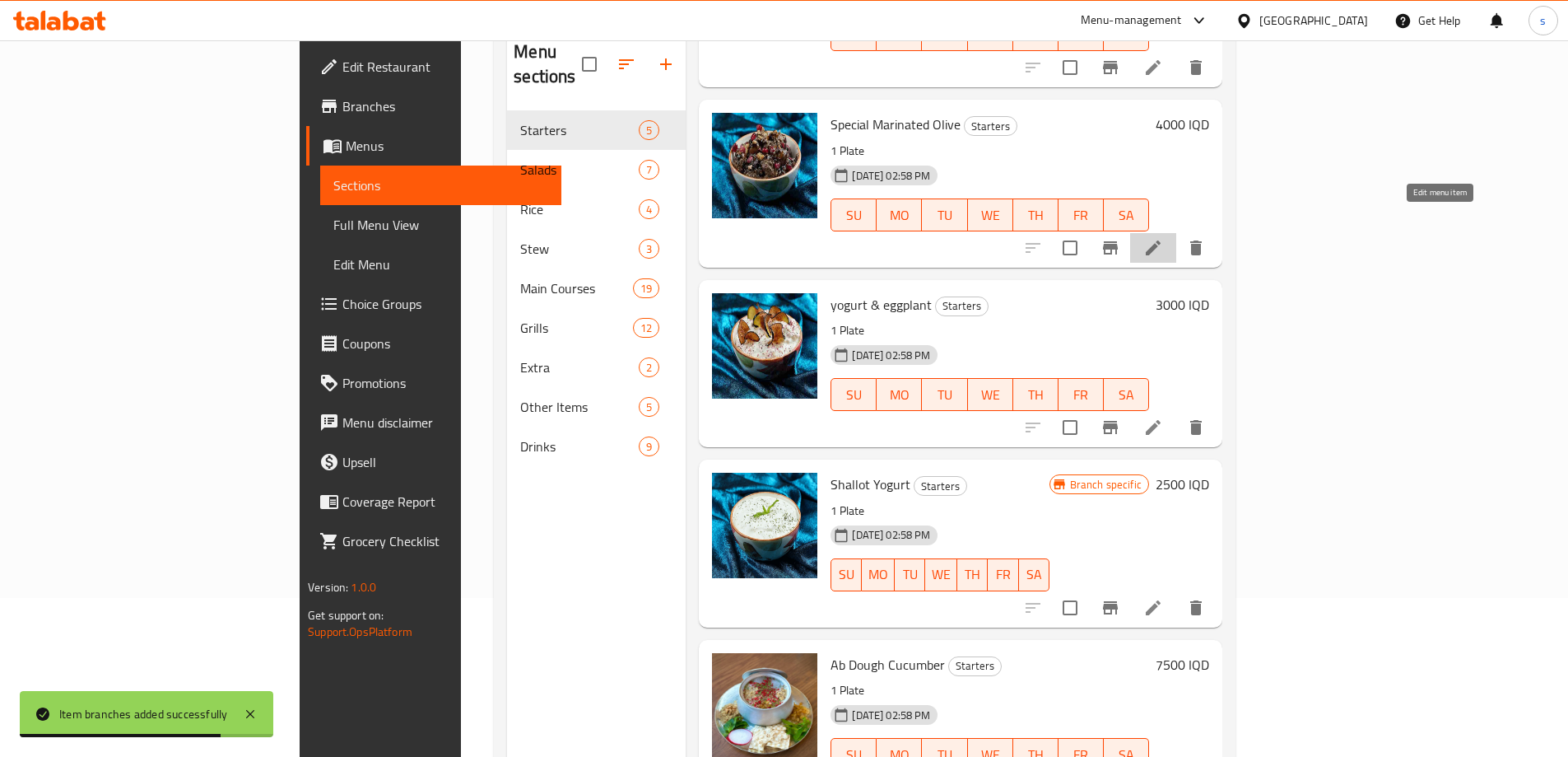
click at [1163, 238] on icon at bounding box center [1152, 247] width 20 height 20
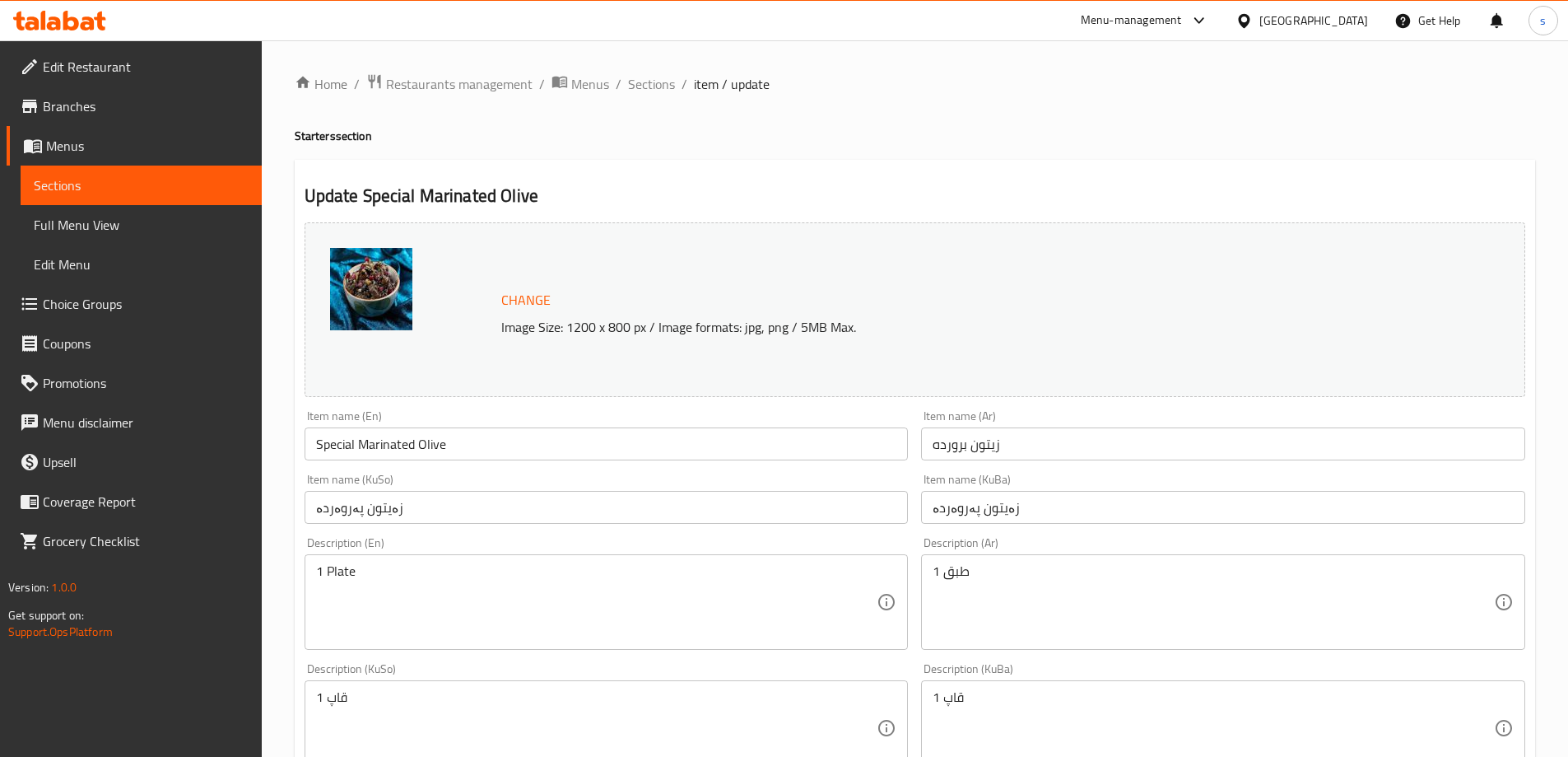
click at [123, 179] on span "Sections" at bounding box center [140, 185] width 215 height 20
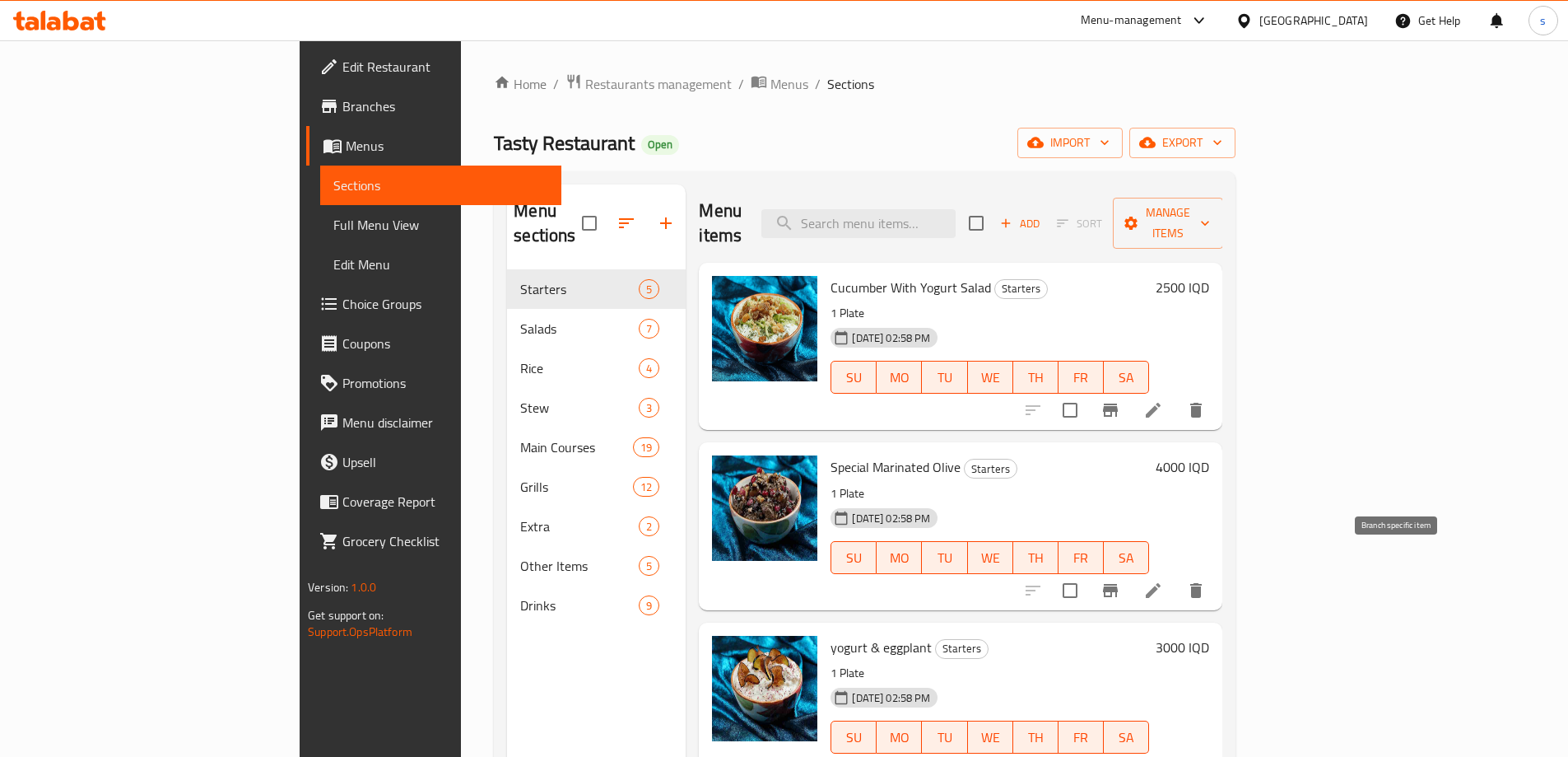
click at [1117, 583] on icon "Branch-specific-item" at bounding box center [1110, 589] width 15 height 13
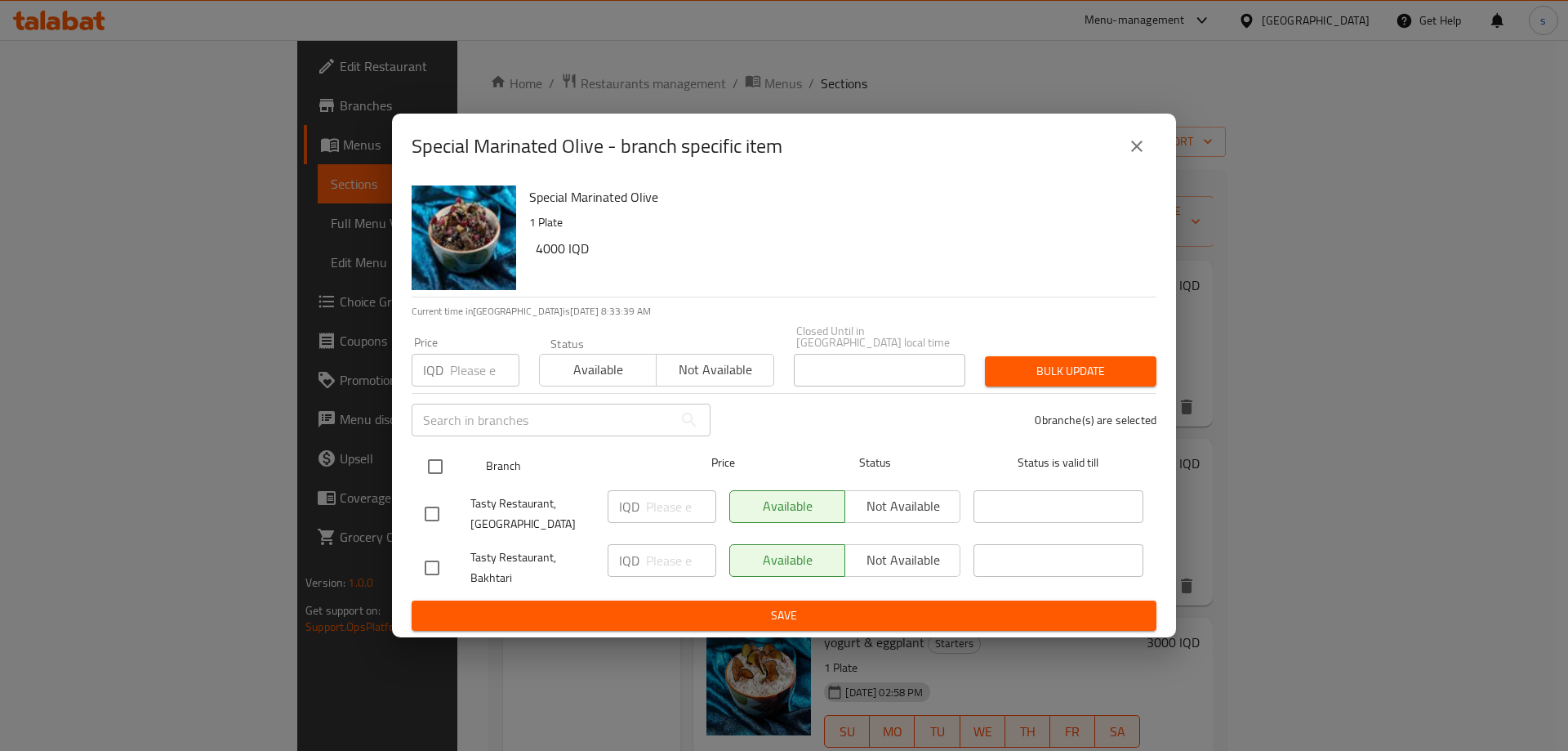
click at [420, 465] on input "checkbox" at bounding box center [435, 466] width 34 height 34
checkbox input "true"
click at [670, 490] on input "number" at bounding box center [680, 506] width 70 height 32
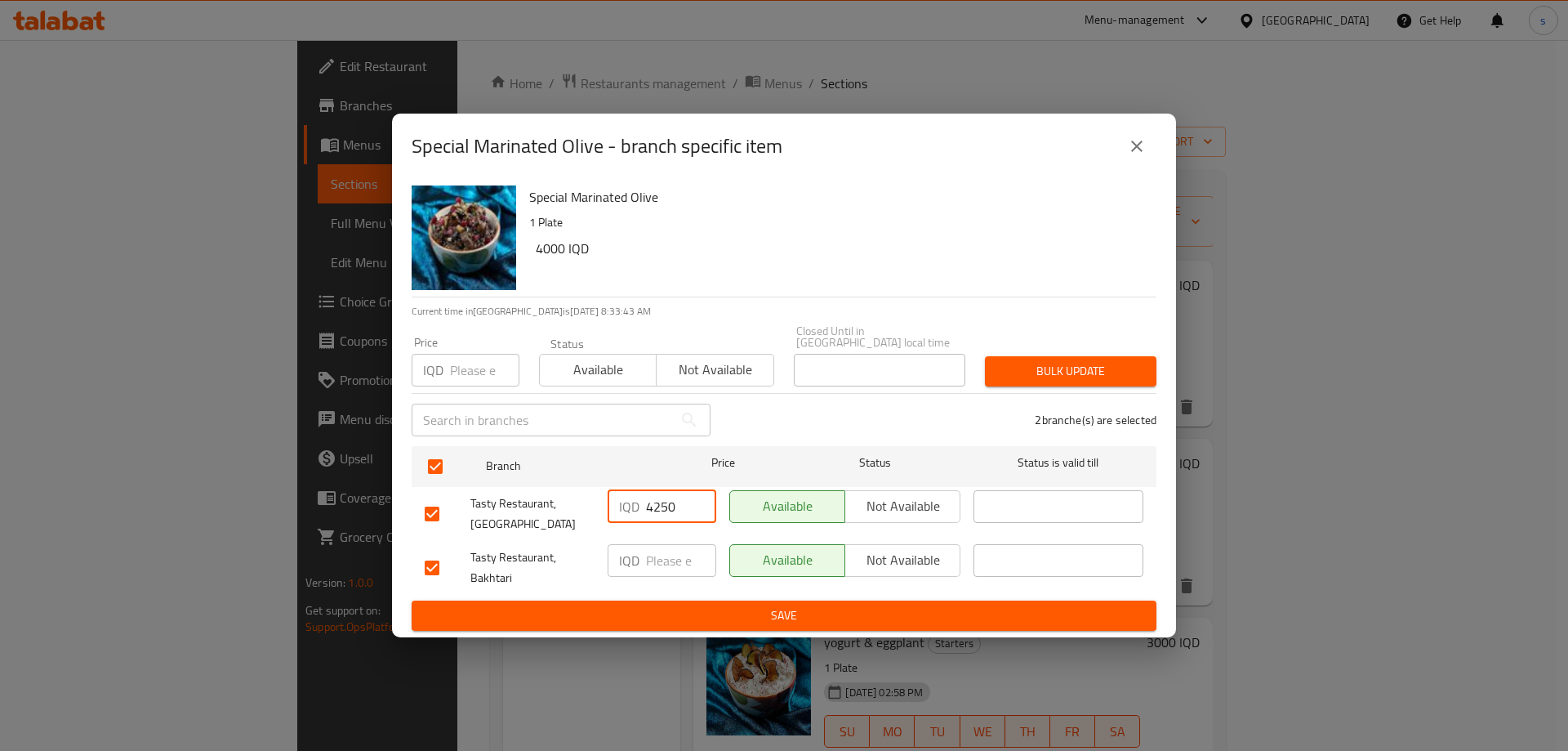
type input "4250"
click at [684, 562] on input "number" at bounding box center [680, 560] width 70 height 32
type input "4250"
click at [703, 614] on span "Save" at bounding box center [783, 615] width 719 height 20
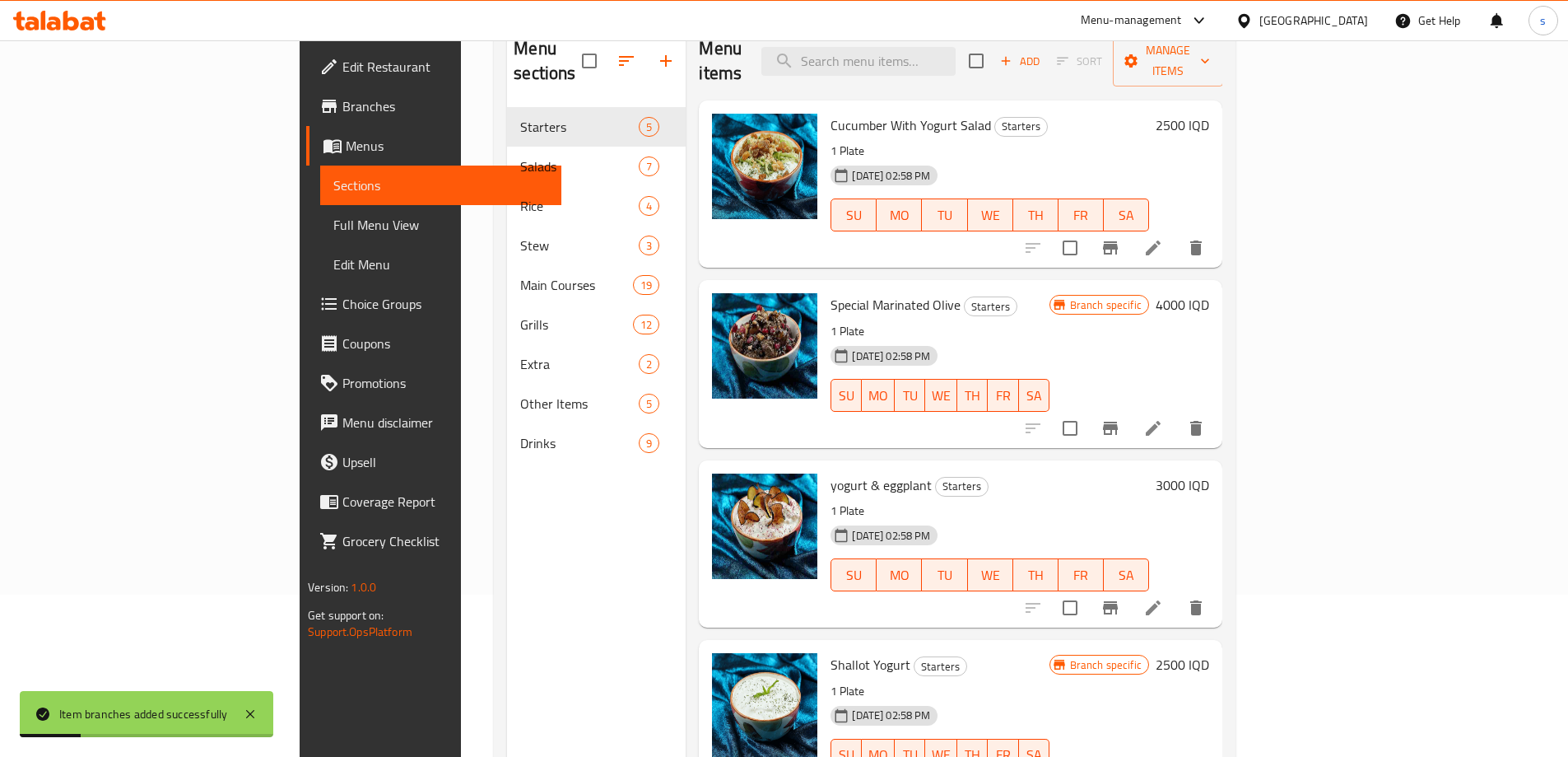
scroll to position [230, 0]
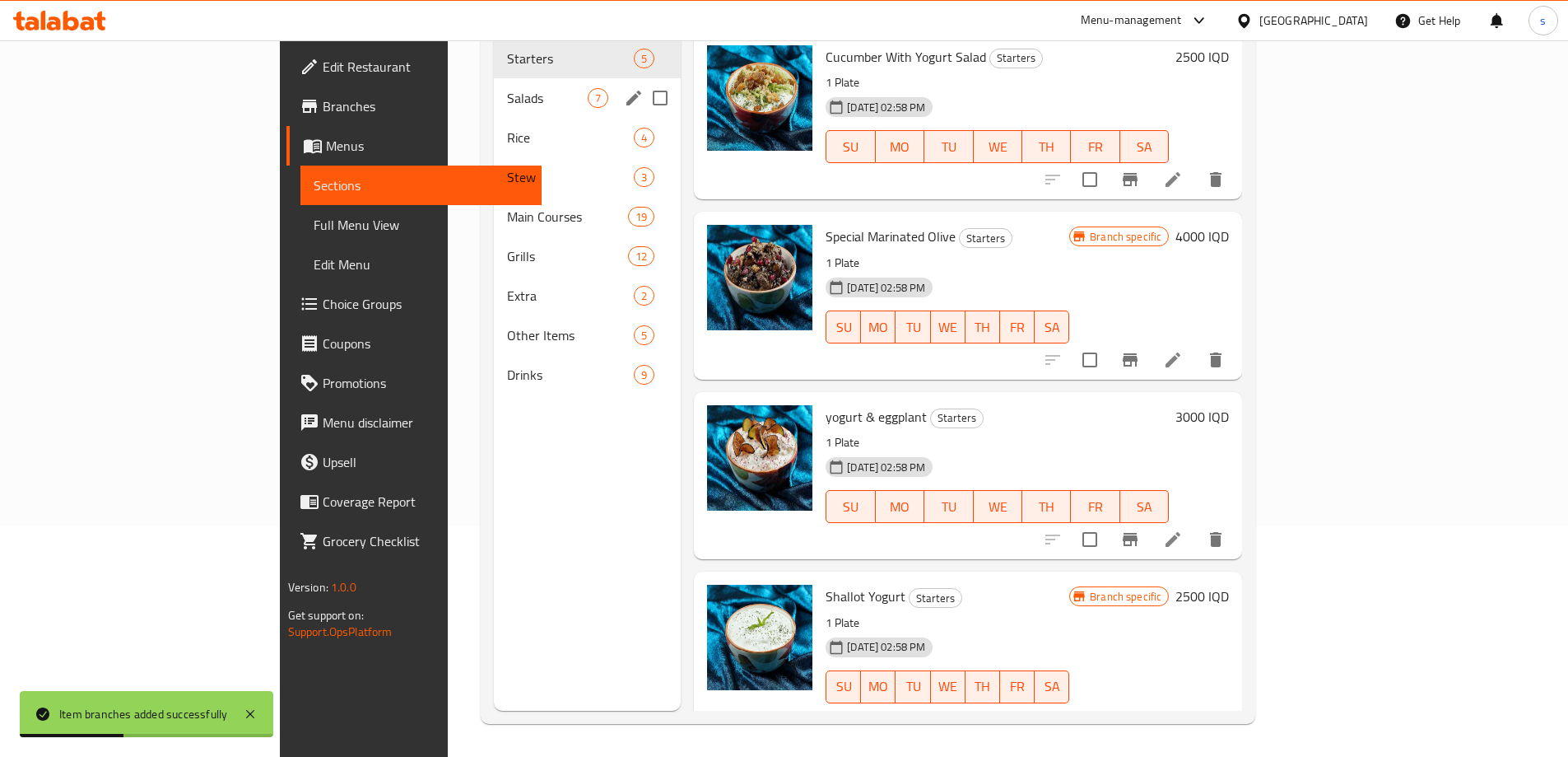
click at [493, 86] on div "Salads 7" at bounding box center [587, 98] width 186 height 39
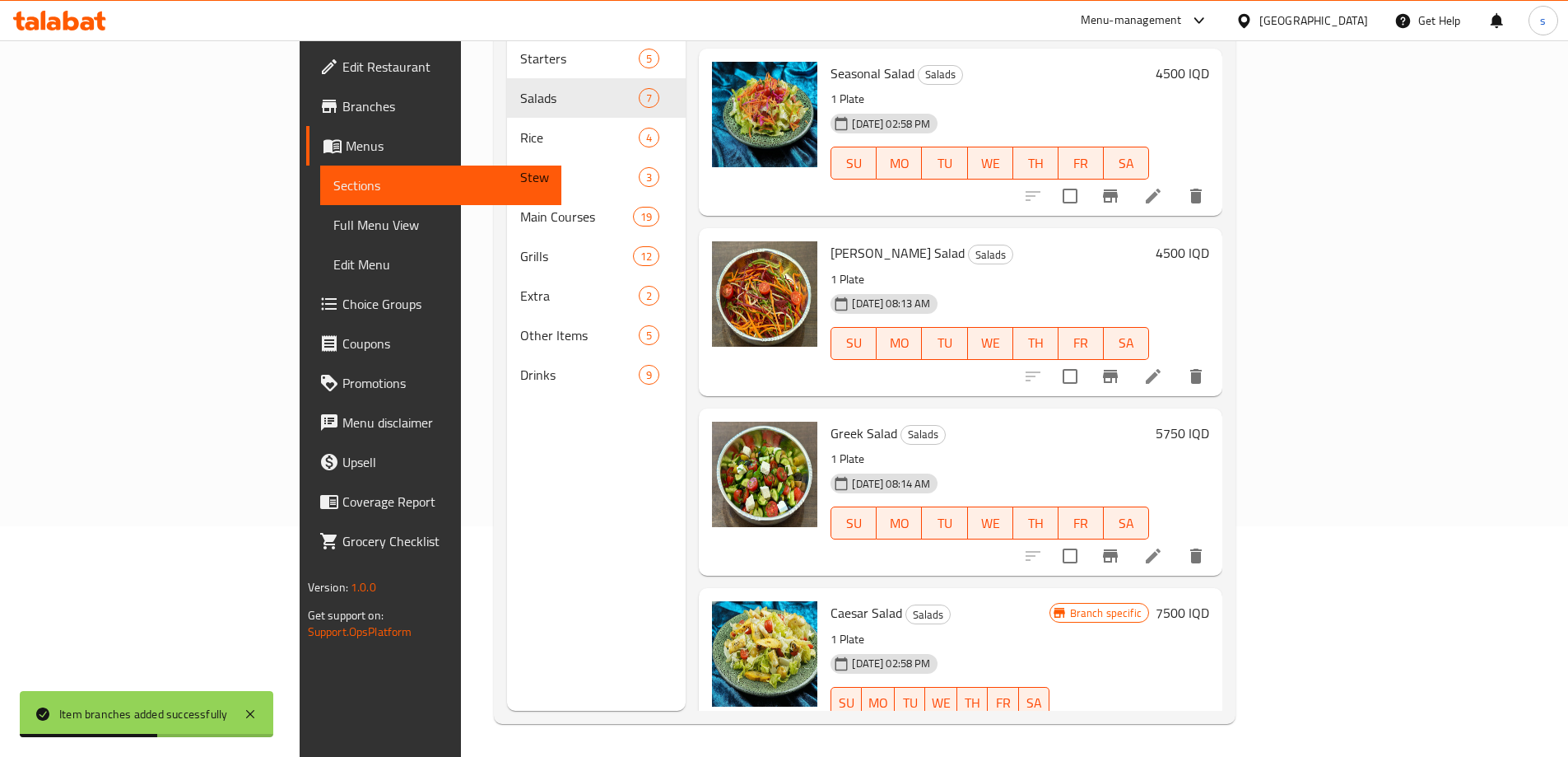
scroll to position [543, 0]
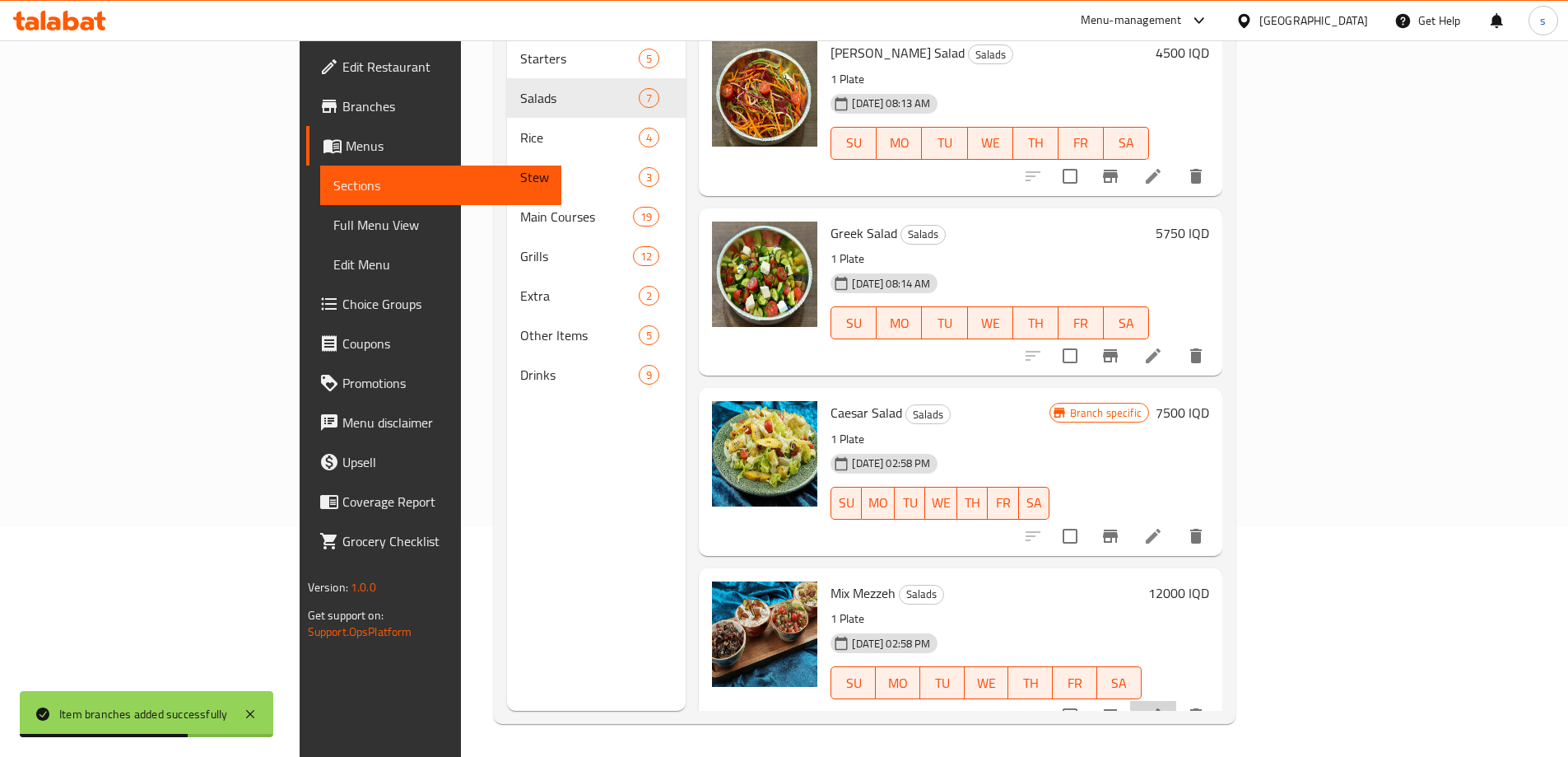
click at [1160, 708] on icon at bounding box center [1152, 715] width 15 height 15
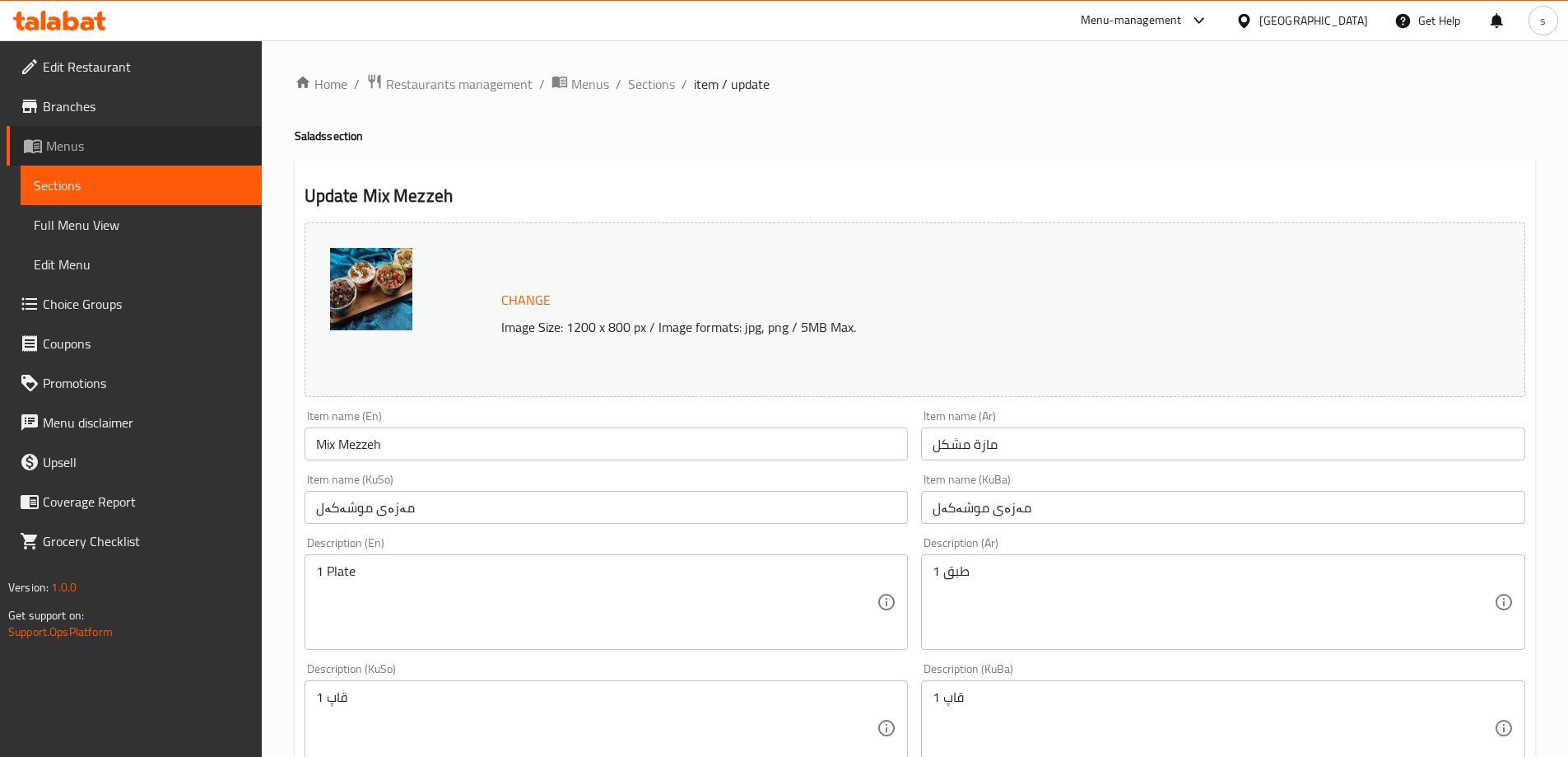
click at [86, 135] on link "Menus" at bounding box center [134, 145] width 255 height 39
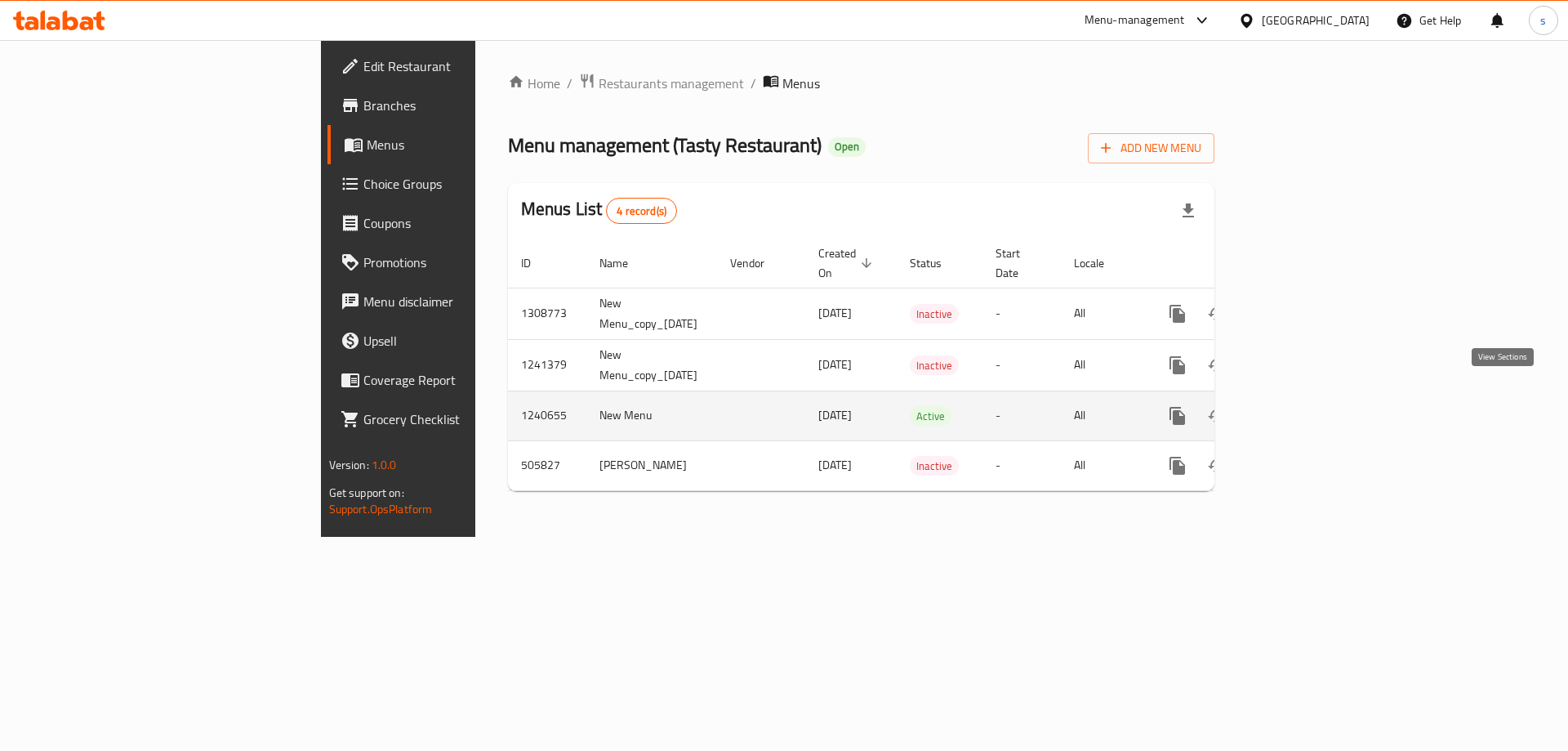
click at [1305, 406] on icon "enhanced table" at bounding box center [1295, 415] width 20 height 20
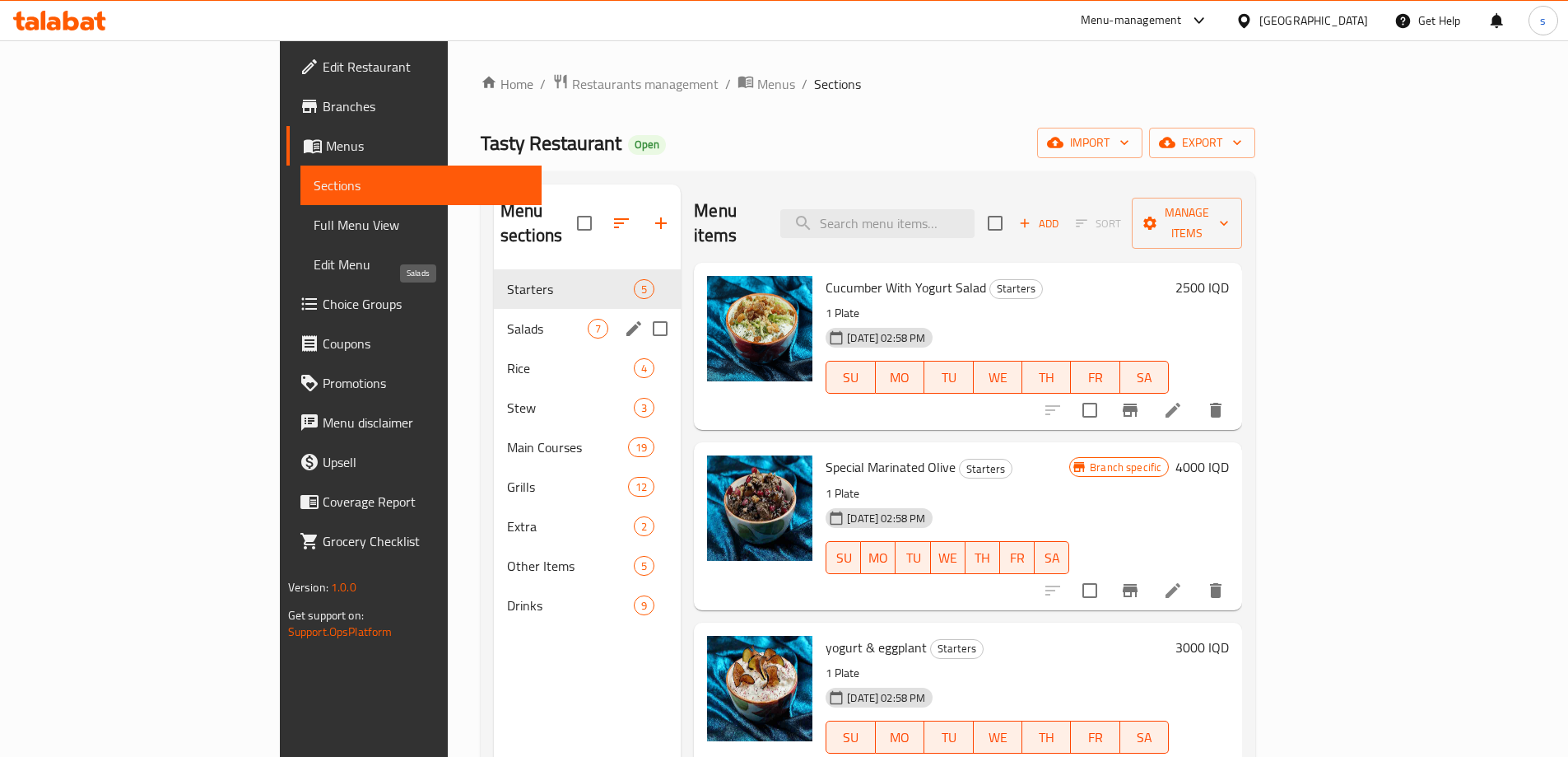
click at [507, 318] on span "Salads" at bounding box center [547, 328] width 80 height 20
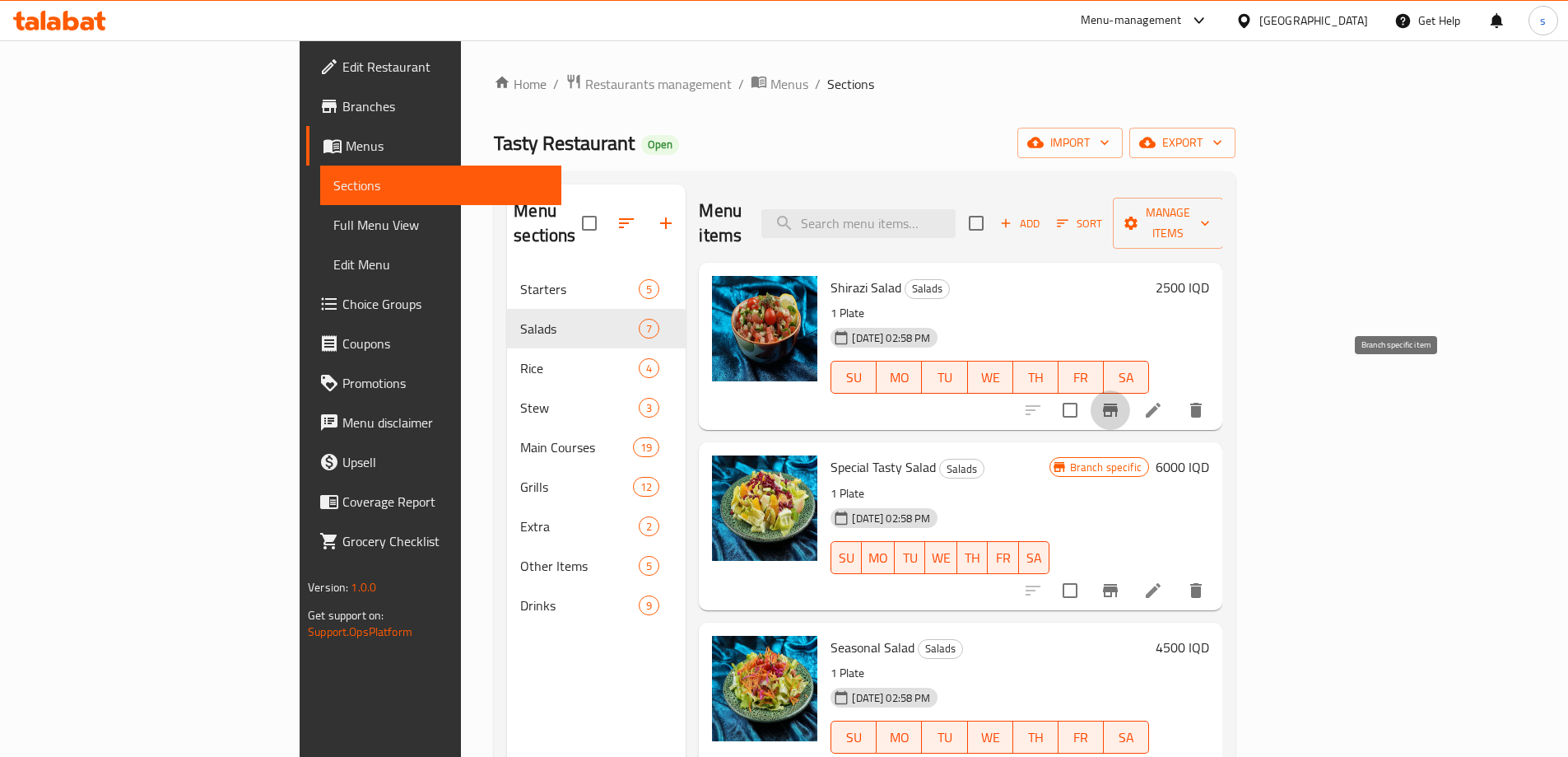
click at [1117, 404] on icon "Branch-specific-item" at bounding box center [1110, 410] width 15 height 13
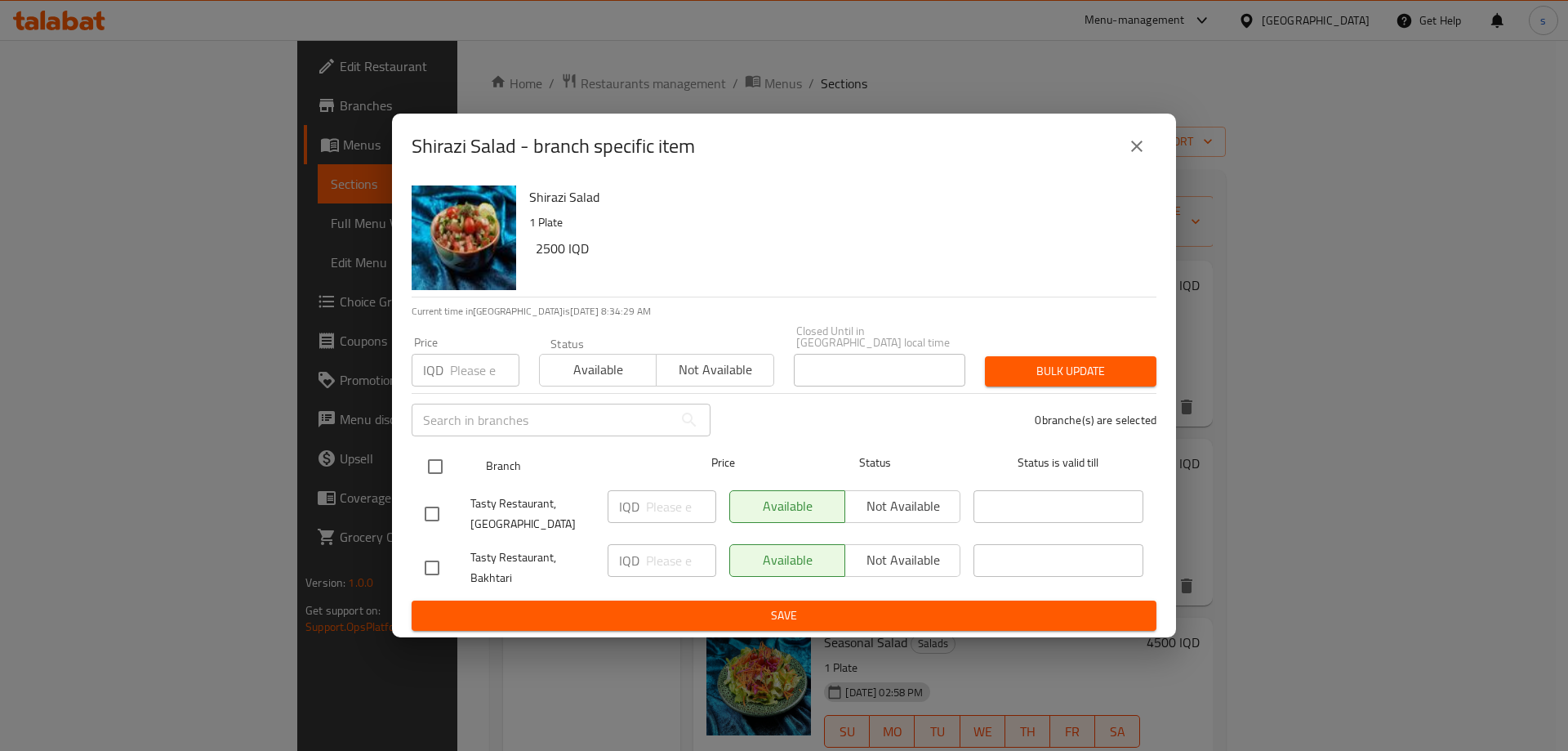
click at [436, 462] on input "checkbox" at bounding box center [435, 466] width 34 height 34
checkbox input "true"
click at [661, 502] on input "number" at bounding box center [680, 506] width 70 height 32
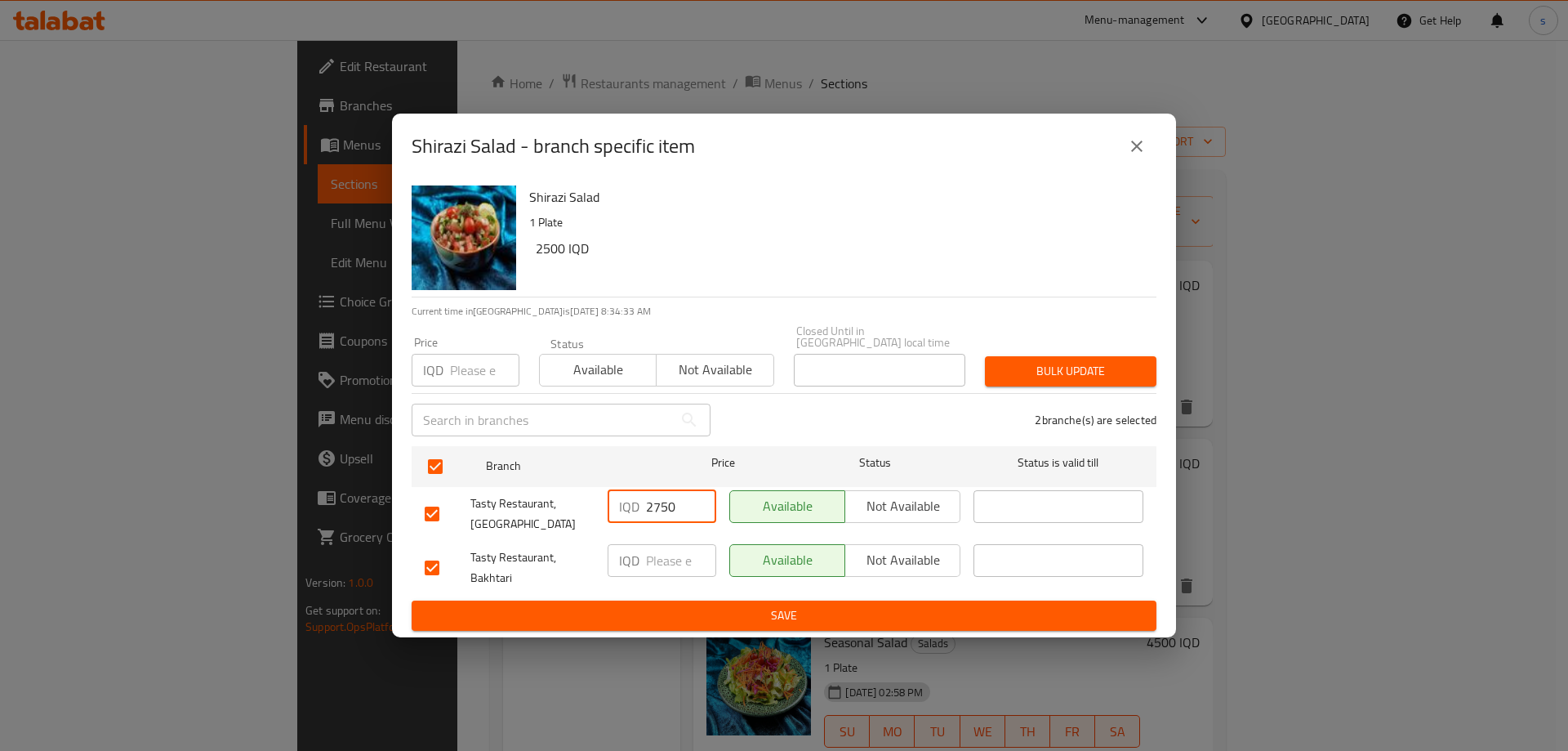
type input "2750"
click at [656, 546] on input "number" at bounding box center [680, 560] width 70 height 32
type input "2750"
click at [673, 605] on span "Save" at bounding box center [783, 615] width 719 height 20
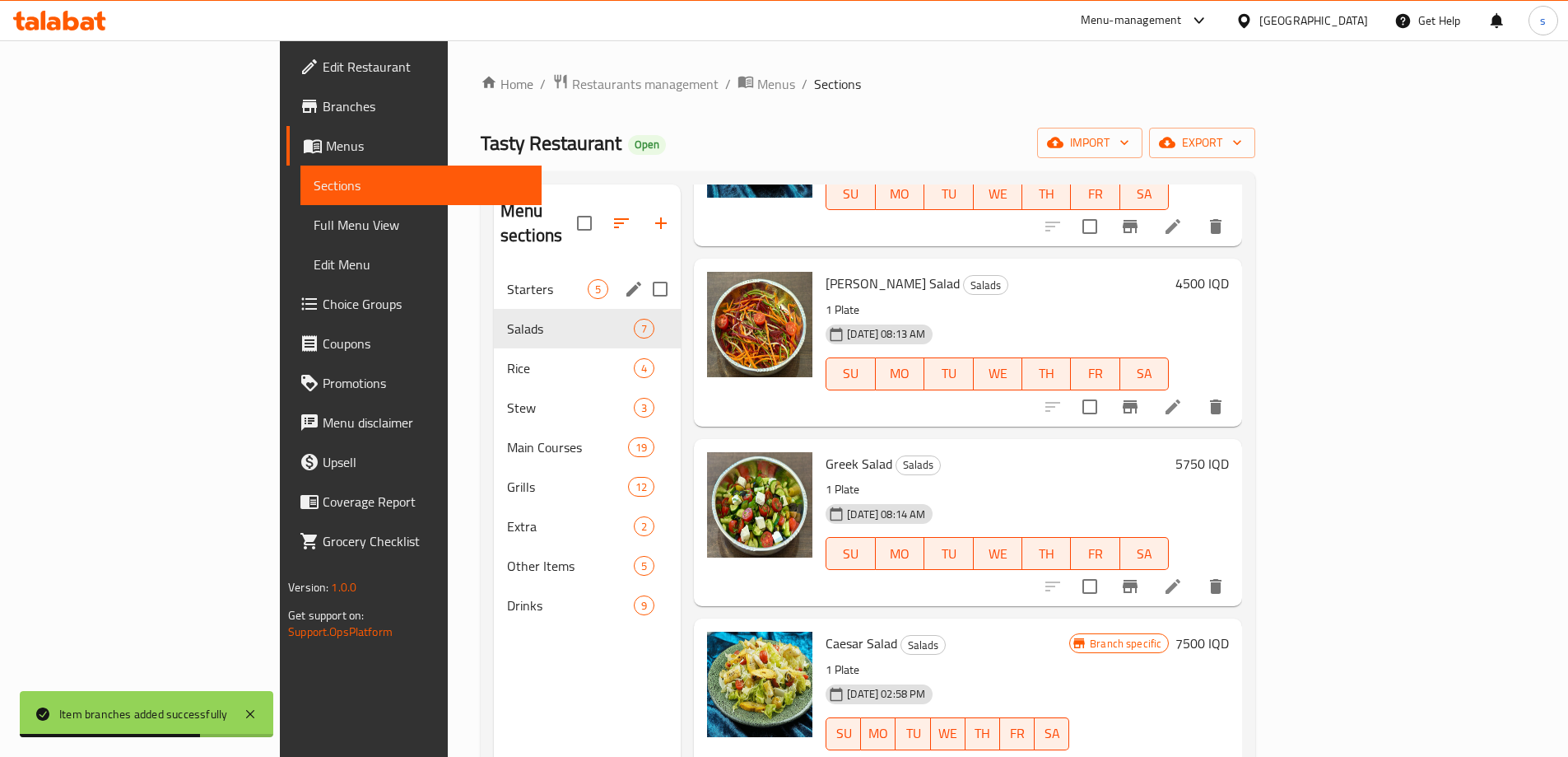
click at [493, 269] on div "Starters 5" at bounding box center [587, 289] width 186 height 39
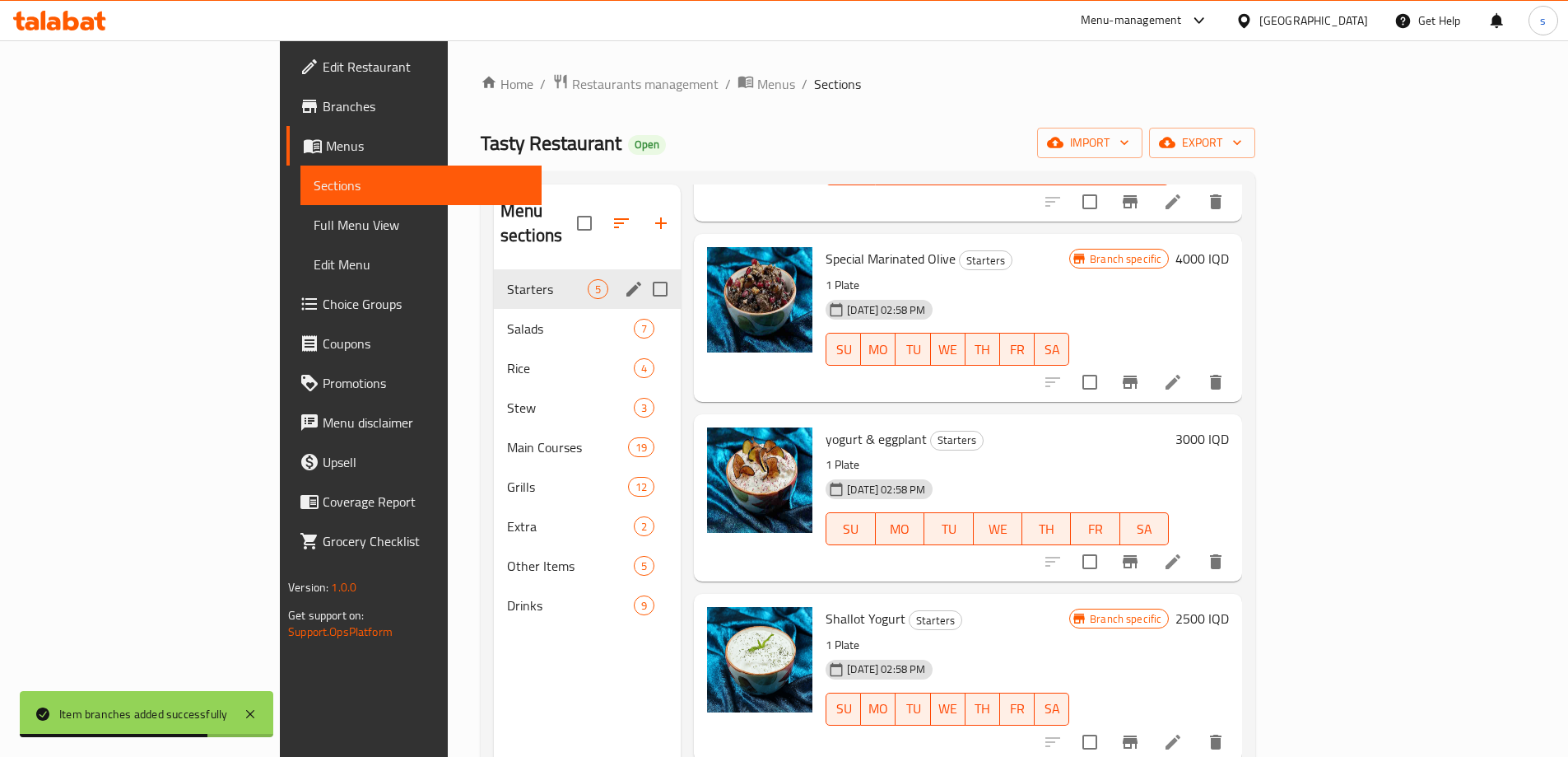
scroll to position [184, 0]
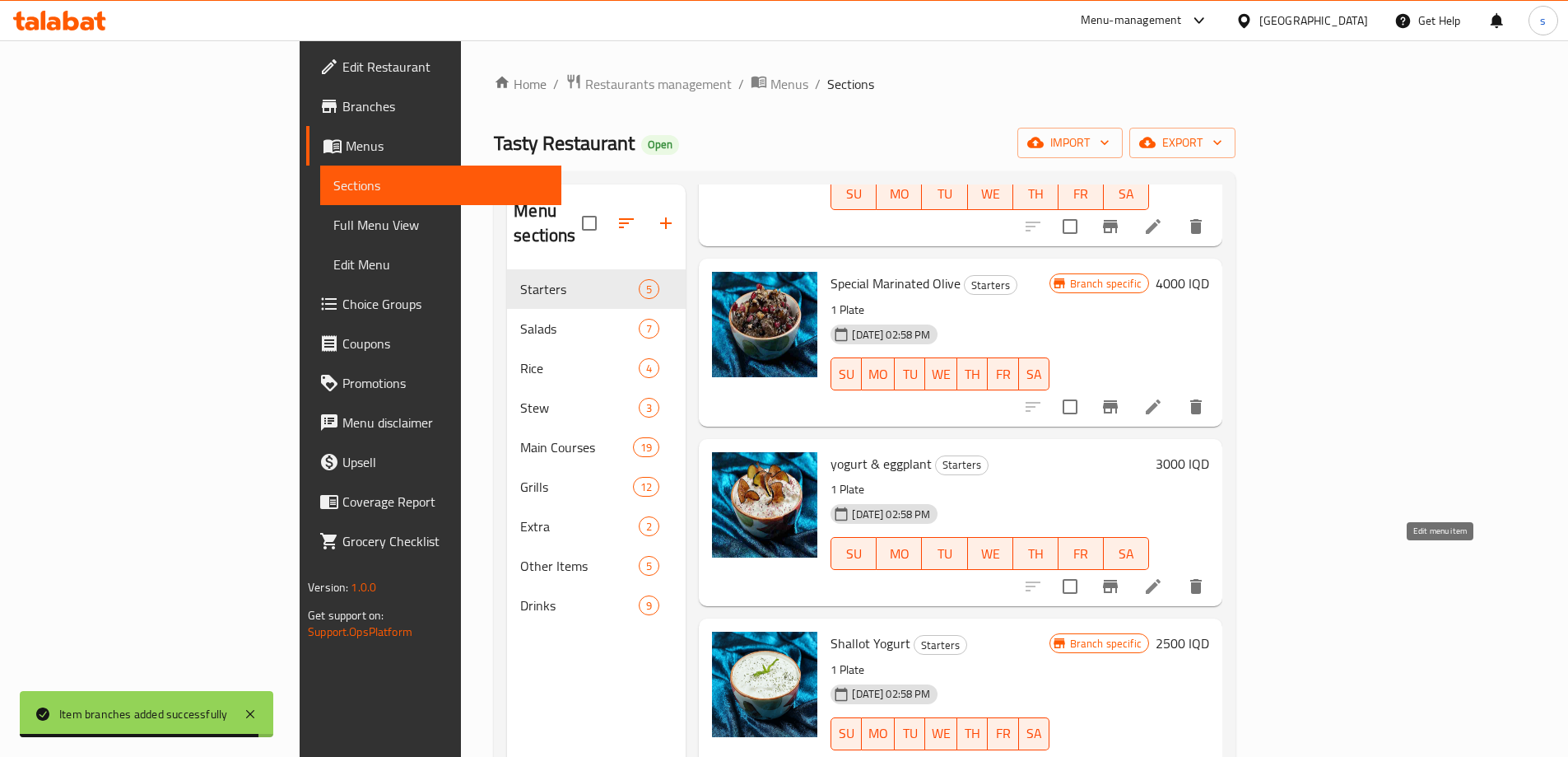
click at [1163, 577] on icon at bounding box center [1152, 586] width 20 height 20
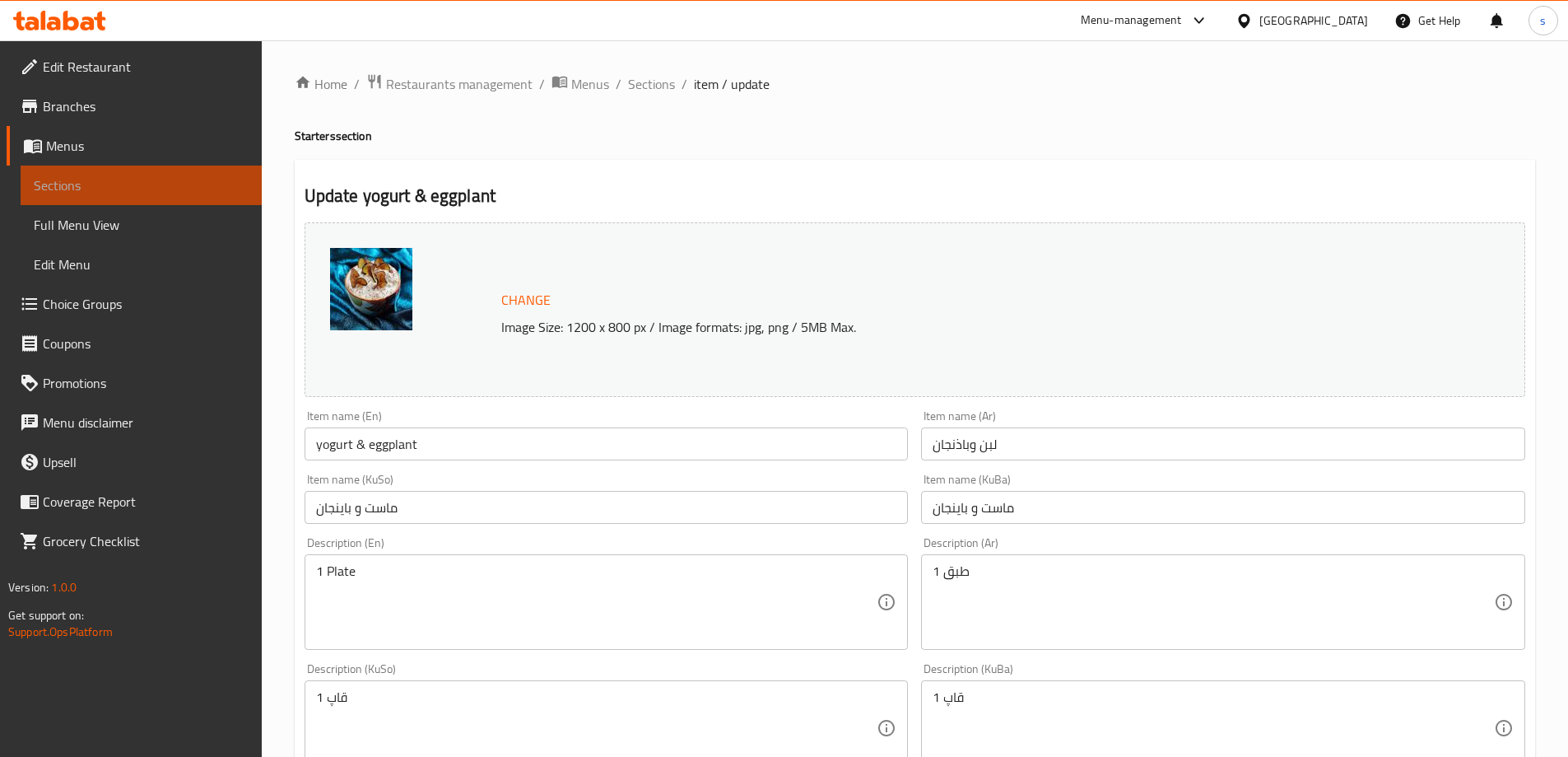
click at [75, 177] on span "Sections" at bounding box center [140, 185] width 215 height 20
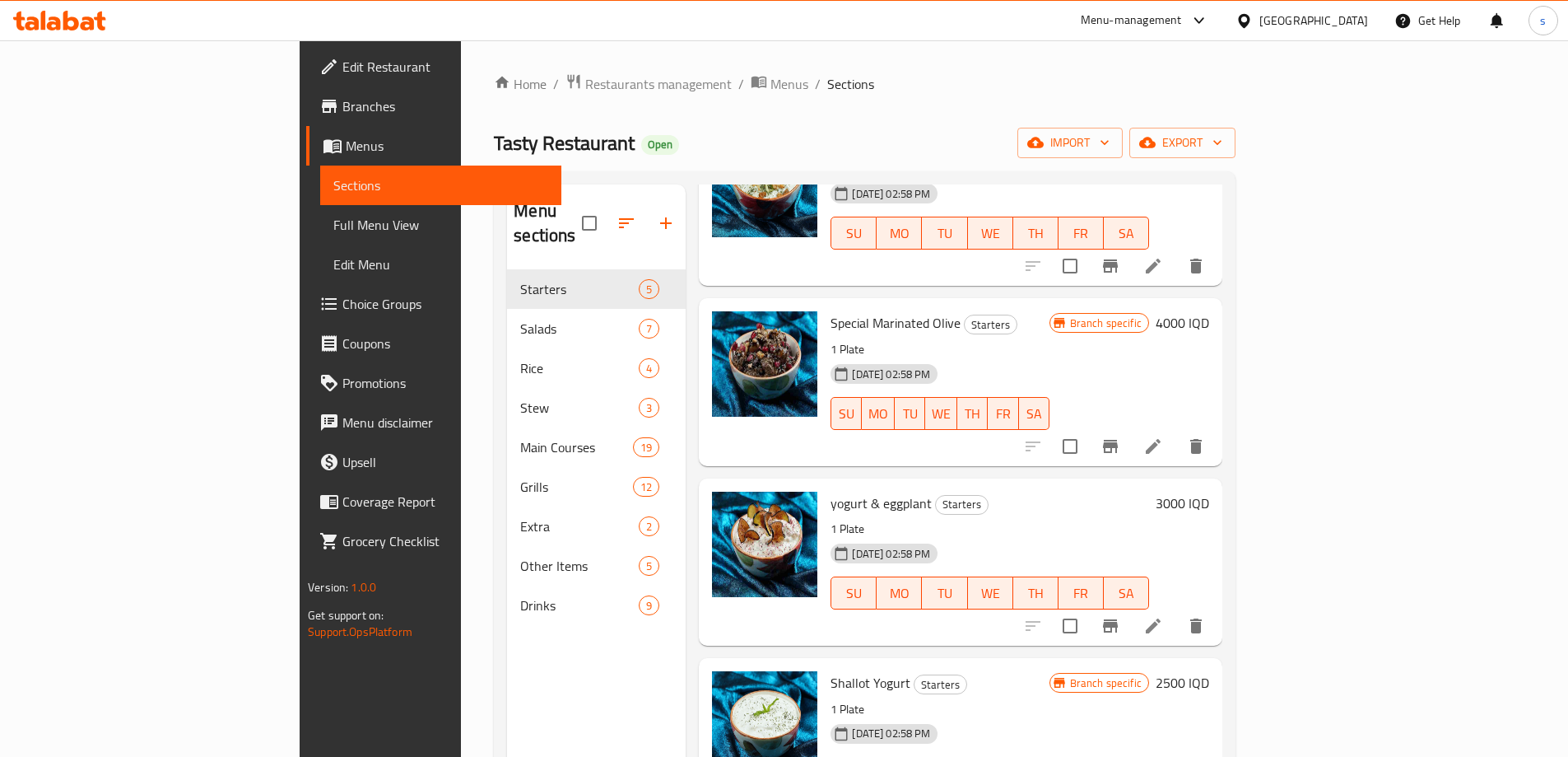
scroll to position [215, 0]
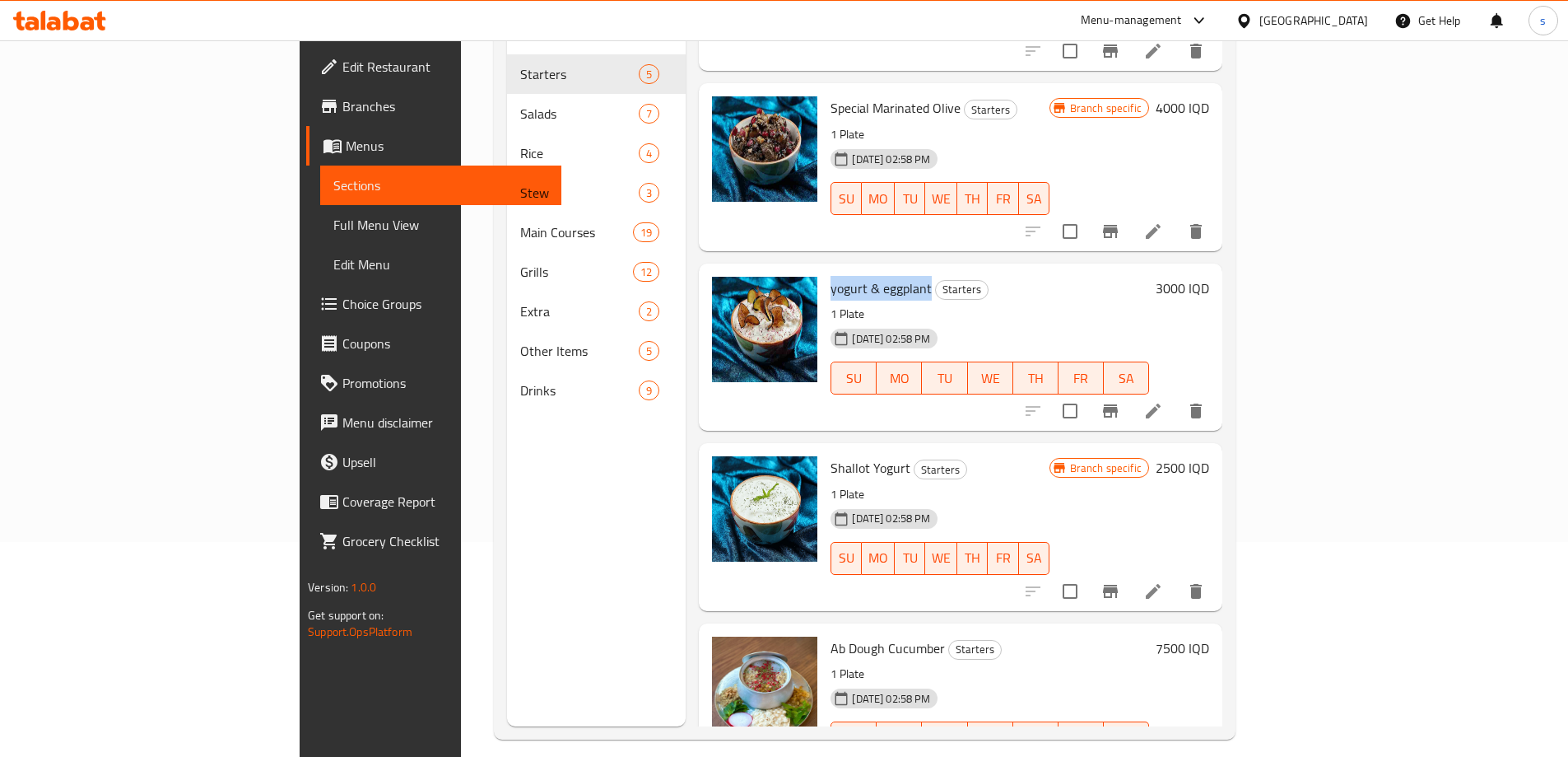
drag, startPoint x: 754, startPoint y: 264, endPoint x: 855, endPoint y: 269, distance: 101.1
click at [855, 270] on div "yogurt & eggplant Starters 1 Plate 01-07-2024 02:58 PM SU MO TU WE TH FR SA" at bounding box center [989, 347] width 332 height 154
copy span "yogurt & eggplant"
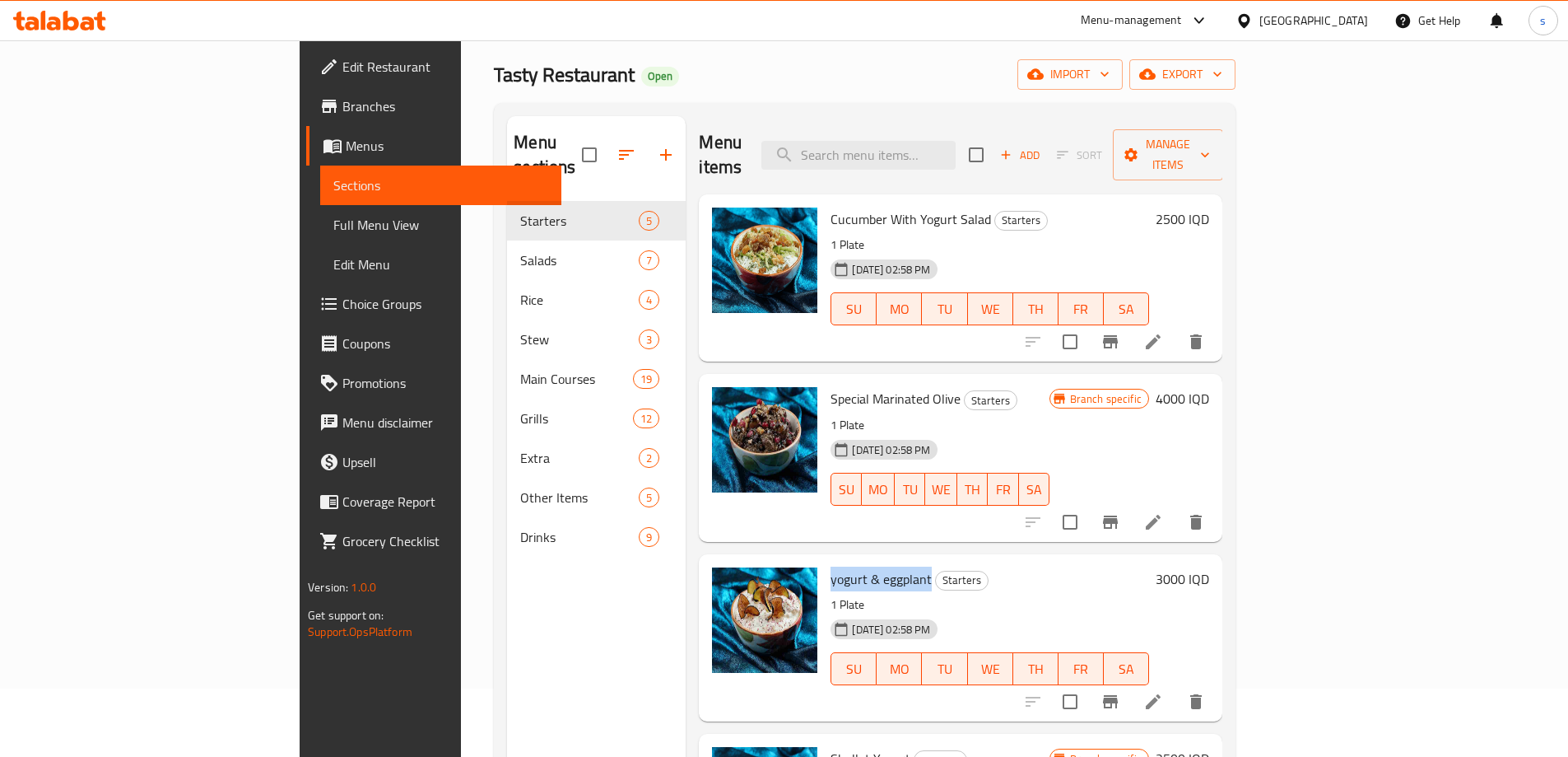
scroll to position [59, 0]
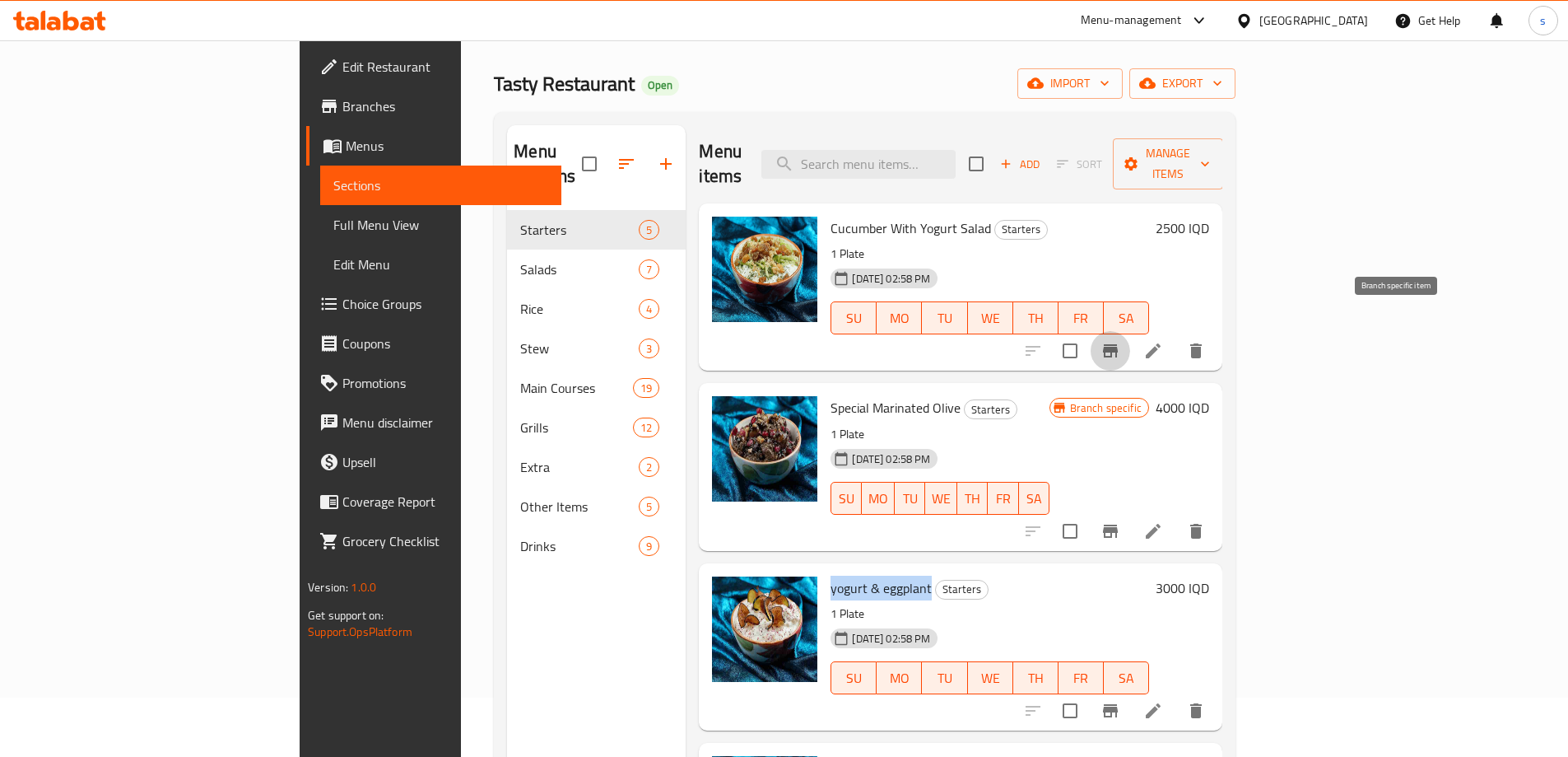
click at [1117, 344] on icon "Branch-specific-item" at bounding box center [1110, 350] width 15 height 13
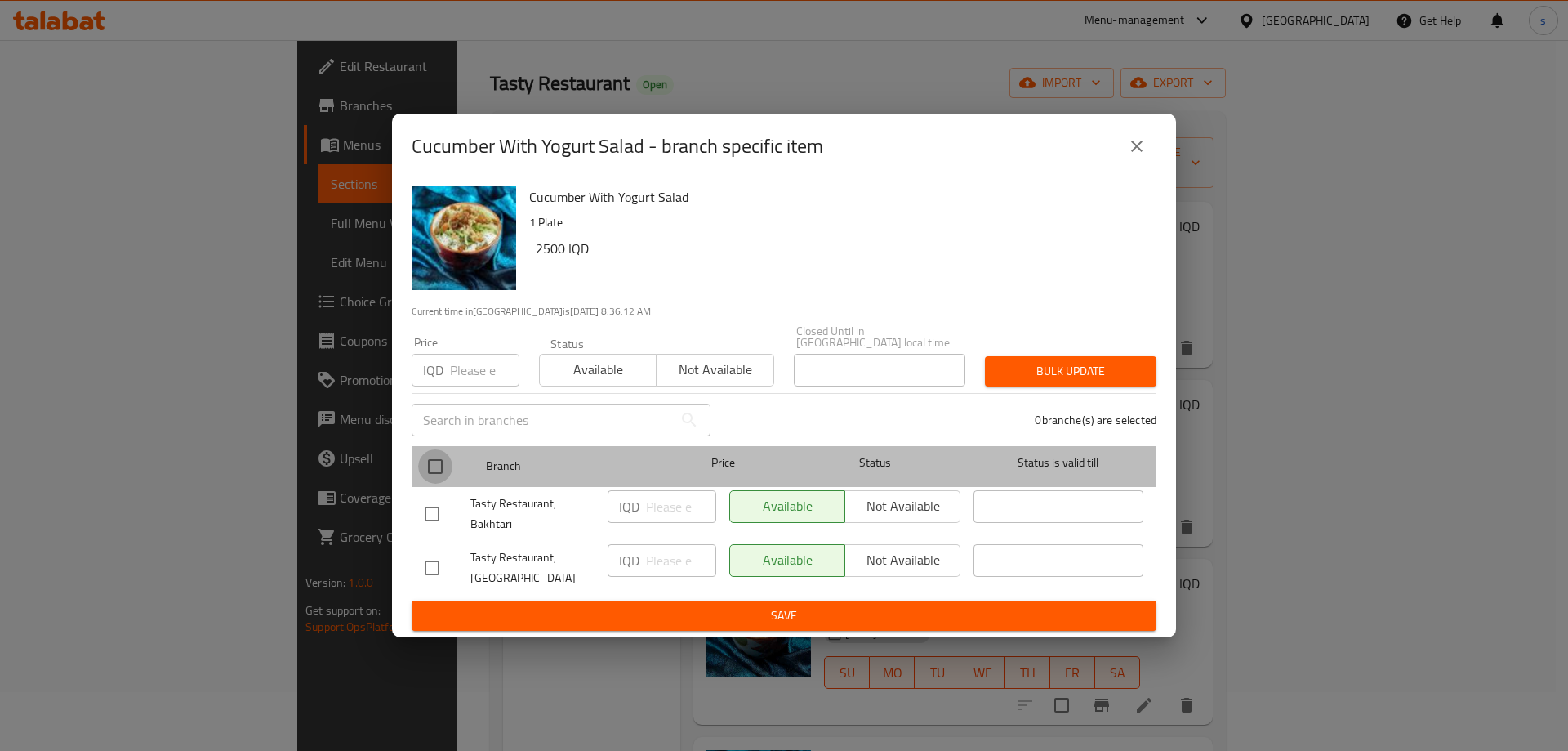
drag, startPoint x: 437, startPoint y: 464, endPoint x: 597, endPoint y: 533, distance: 174.2
click at [438, 464] on input "checkbox" at bounding box center [435, 466] width 34 height 34
checkbox input "true"
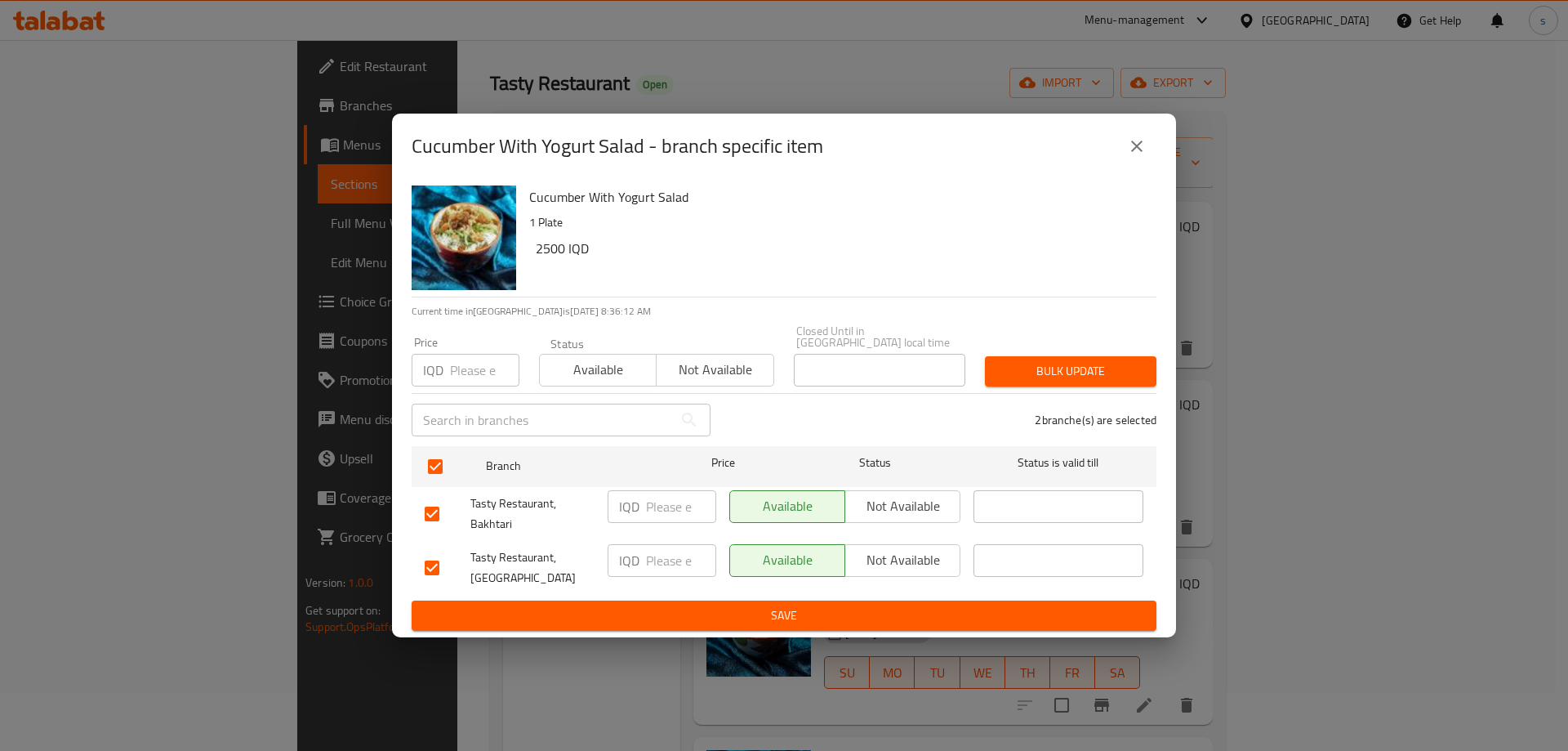
click at [677, 511] on input "number" at bounding box center [680, 506] width 70 height 32
type input "2750"
click at [667, 552] on input "number" at bounding box center [680, 560] width 70 height 32
type input "2750"
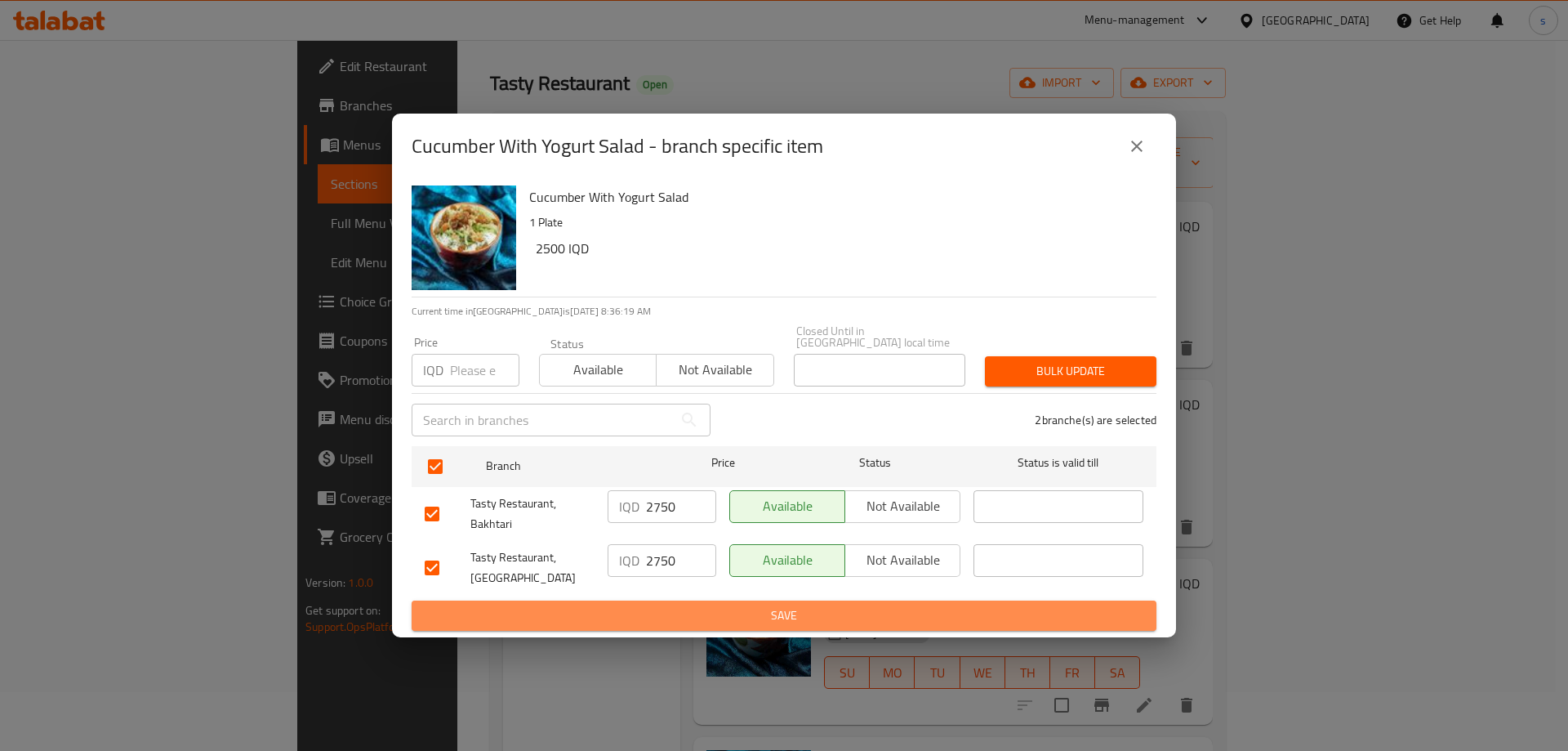
click at [713, 608] on span "Save" at bounding box center [783, 615] width 719 height 20
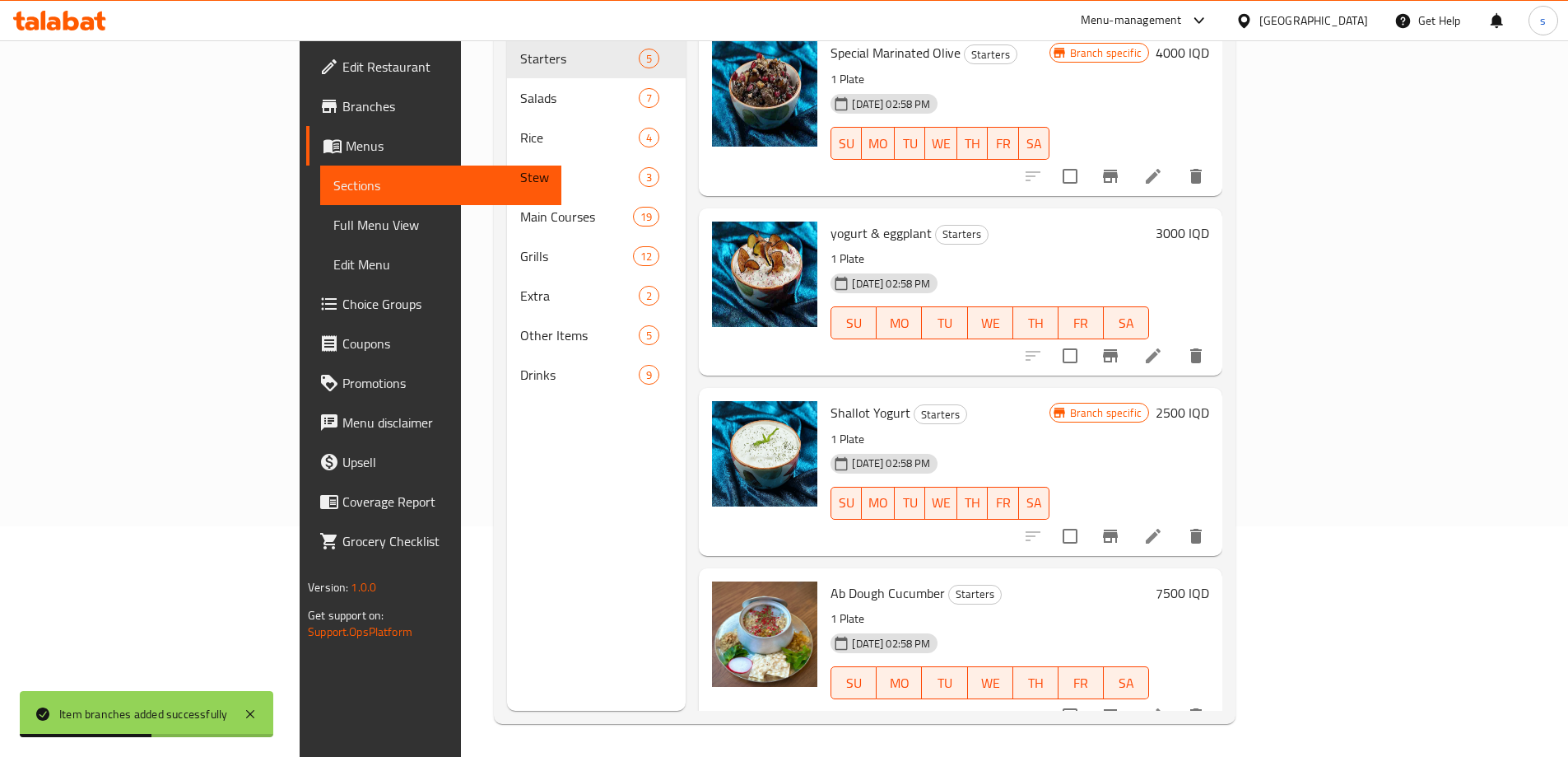
scroll to position [0, 0]
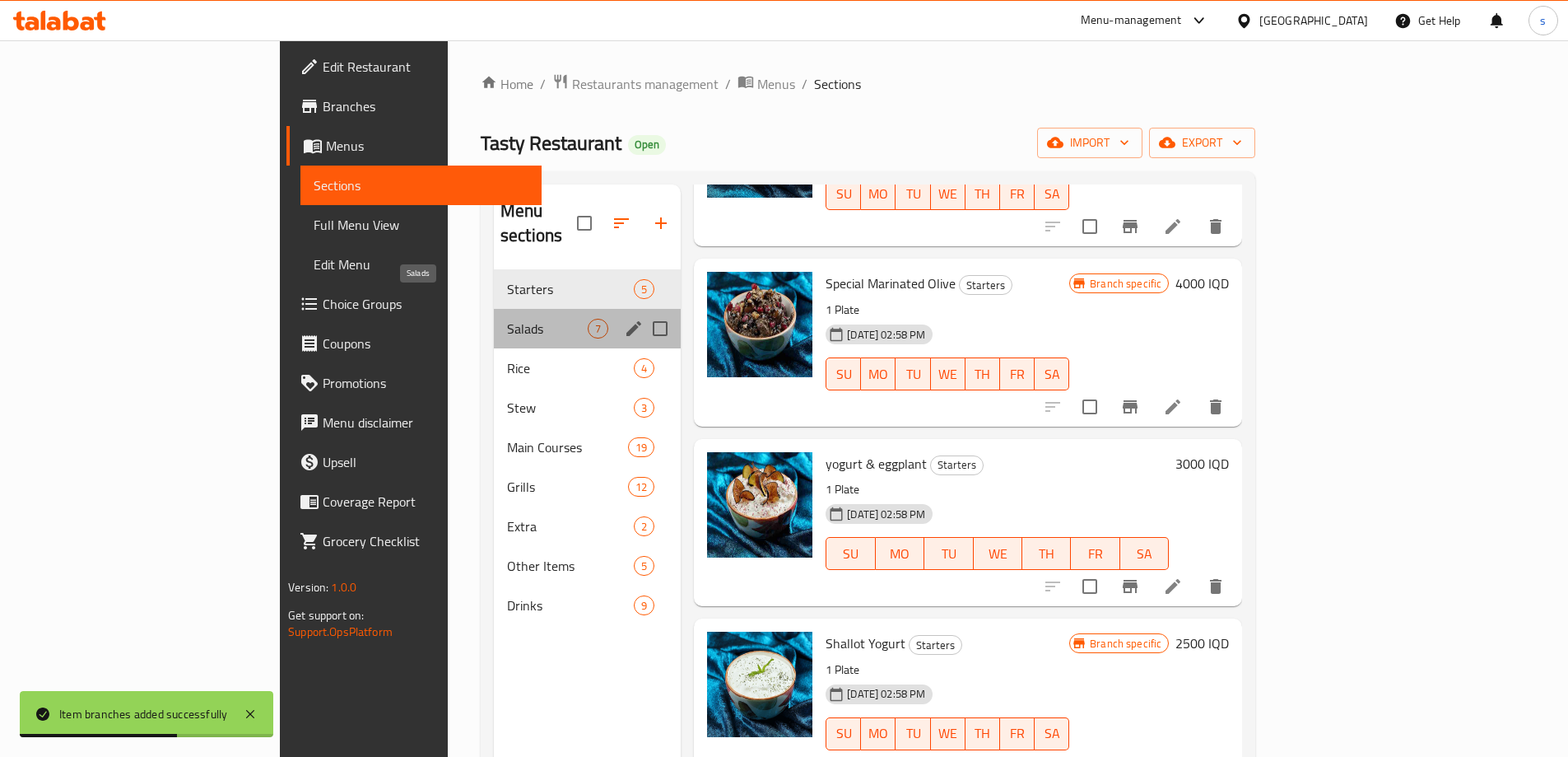
click at [507, 318] on span "Salads" at bounding box center [547, 328] width 80 height 20
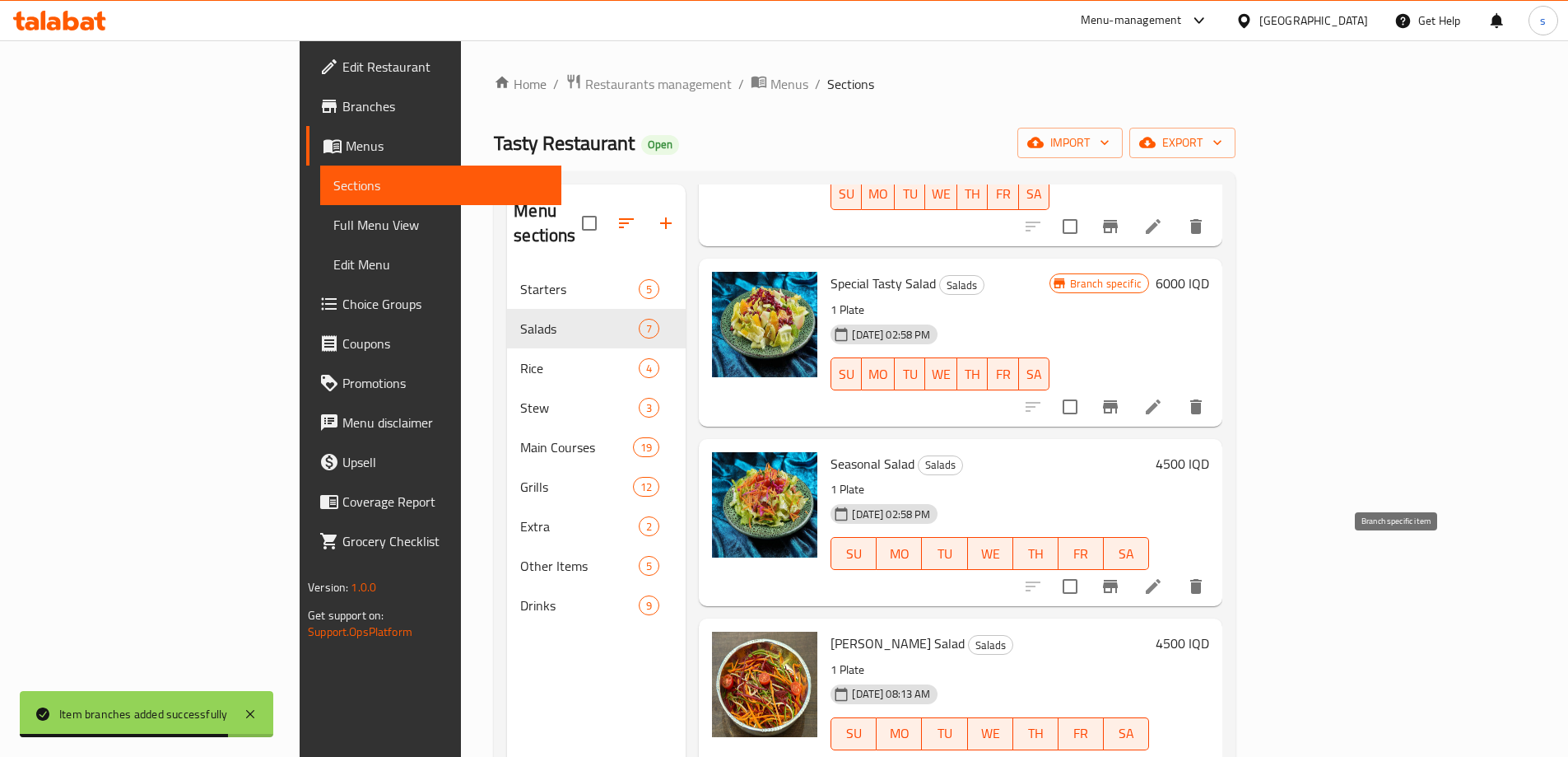
click at [1117, 580] on icon "Branch-specific-item" at bounding box center [1110, 586] width 15 height 13
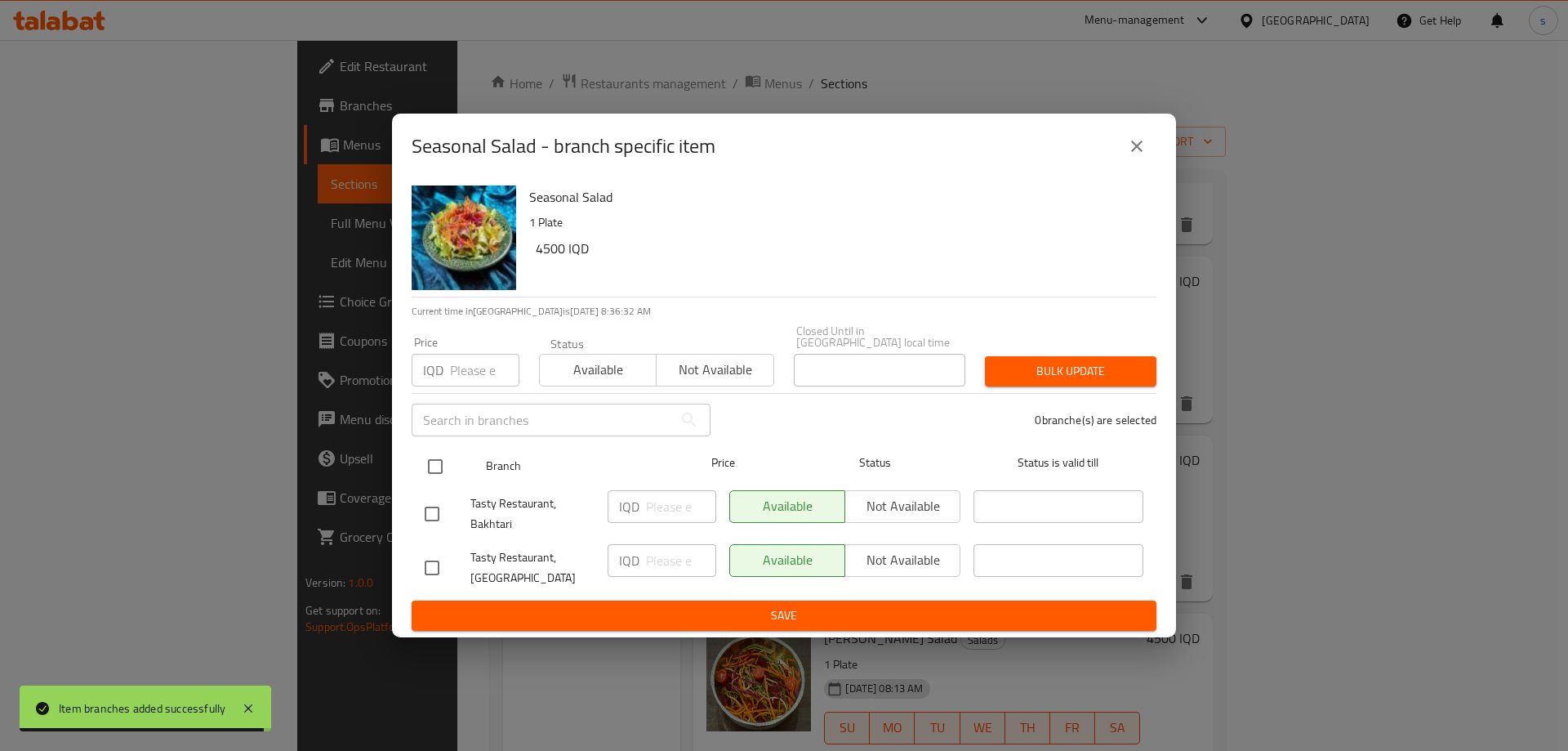
click at [423, 454] on input "checkbox" at bounding box center [435, 466] width 34 height 34
checkbox input "true"
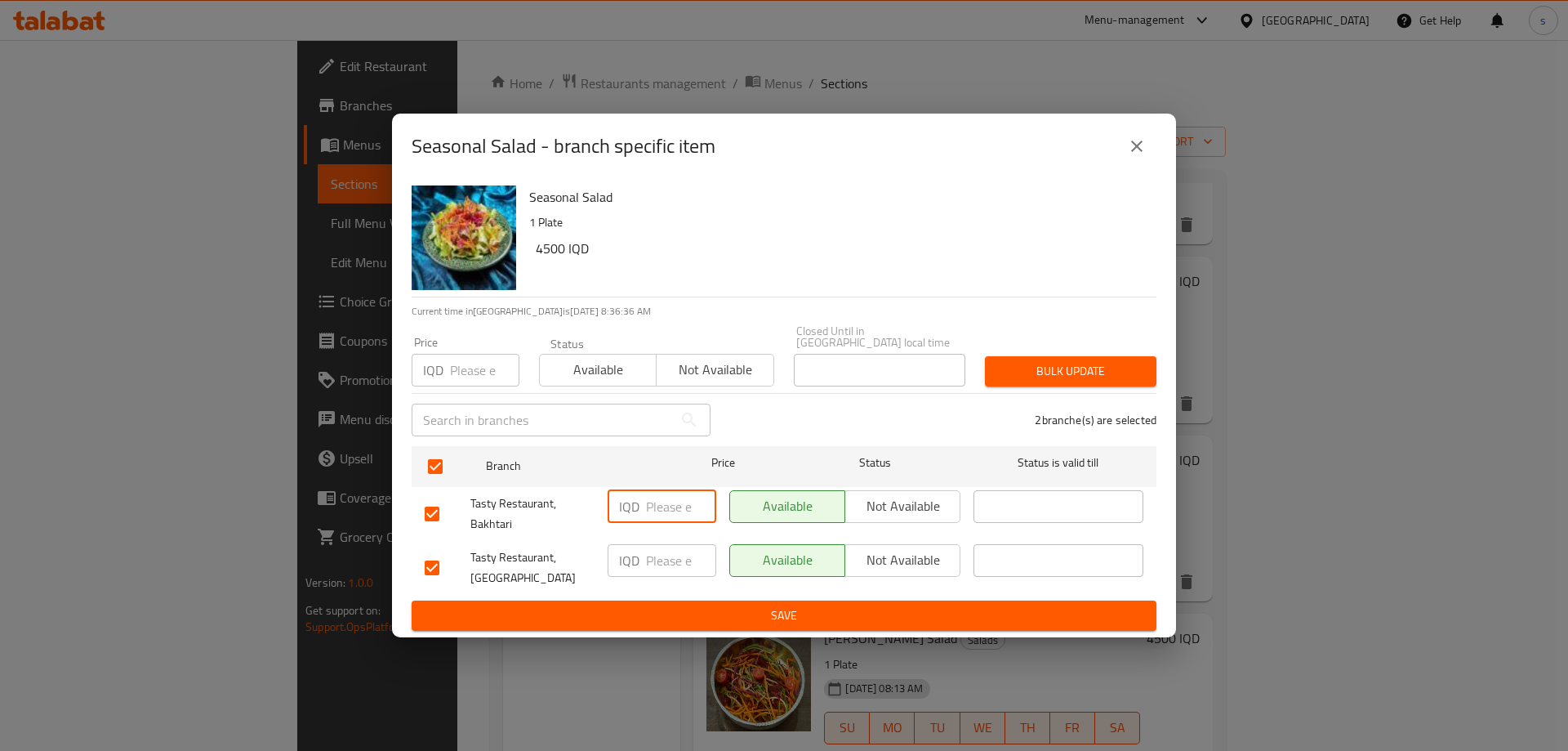
click at [653, 504] on input "number" at bounding box center [680, 506] width 70 height 32
type input "4500"
click at [653, 557] on input "number" at bounding box center [680, 560] width 70 height 32
type input "4500"
click at [664, 605] on span "Save" at bounding box center [783, 615] width 719 height 20
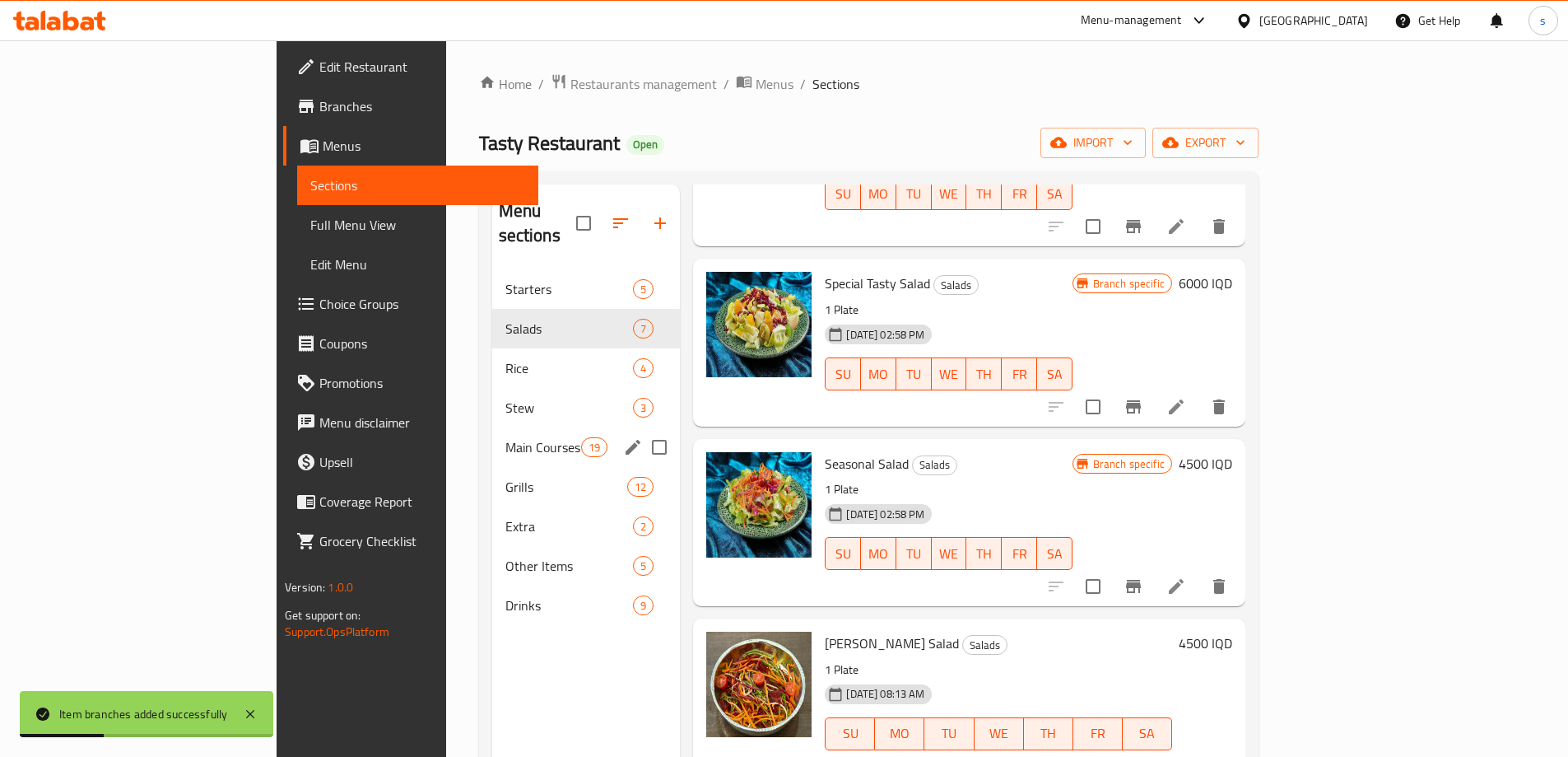
click at [505, 437] on span "Main Courses" at bounding box center [544, 447] width 77 height 20
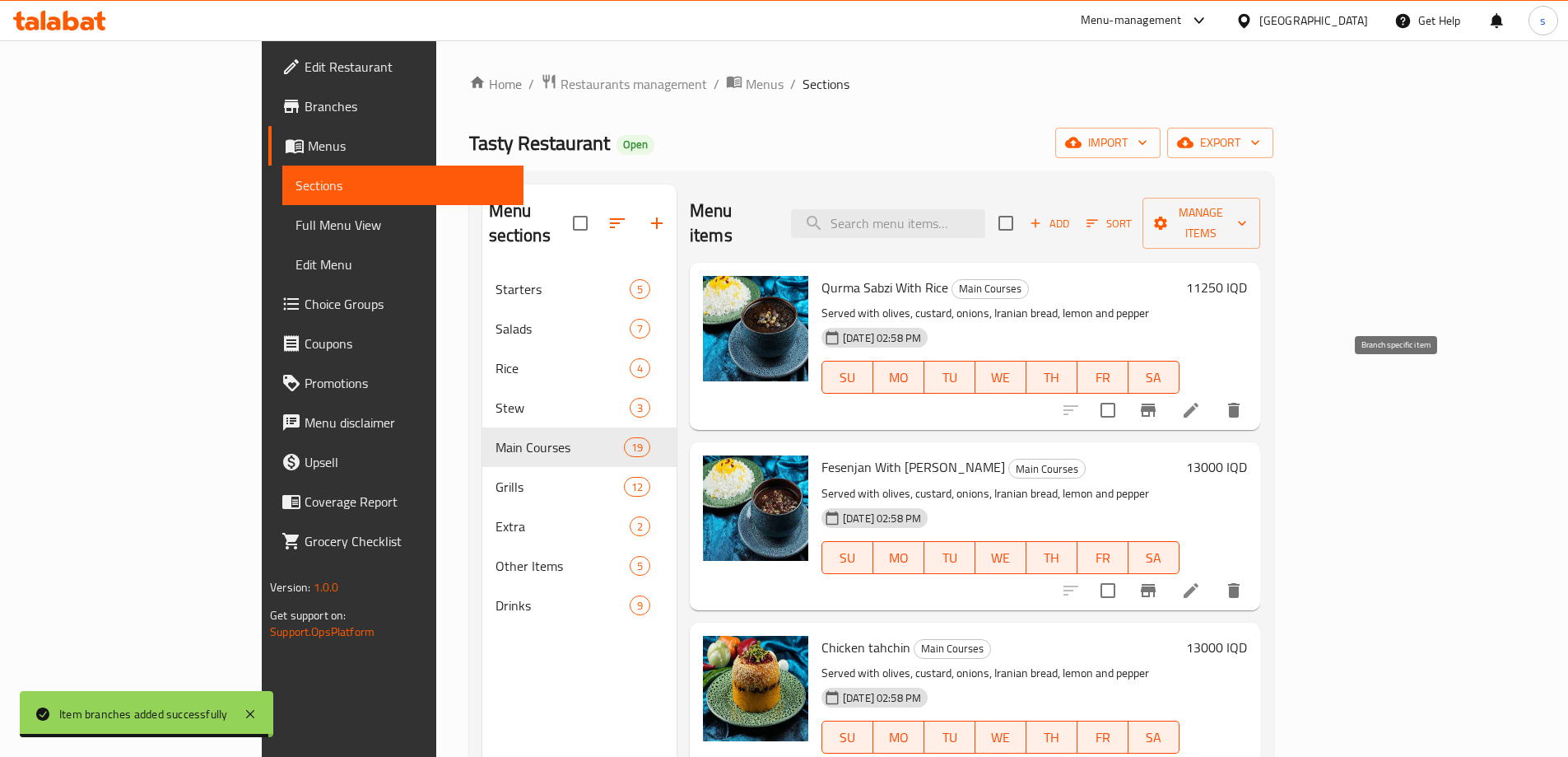
click at [1155, 404] on icon "Branch-specific-item" at bounding box center [1147, 410] width 15 height 13
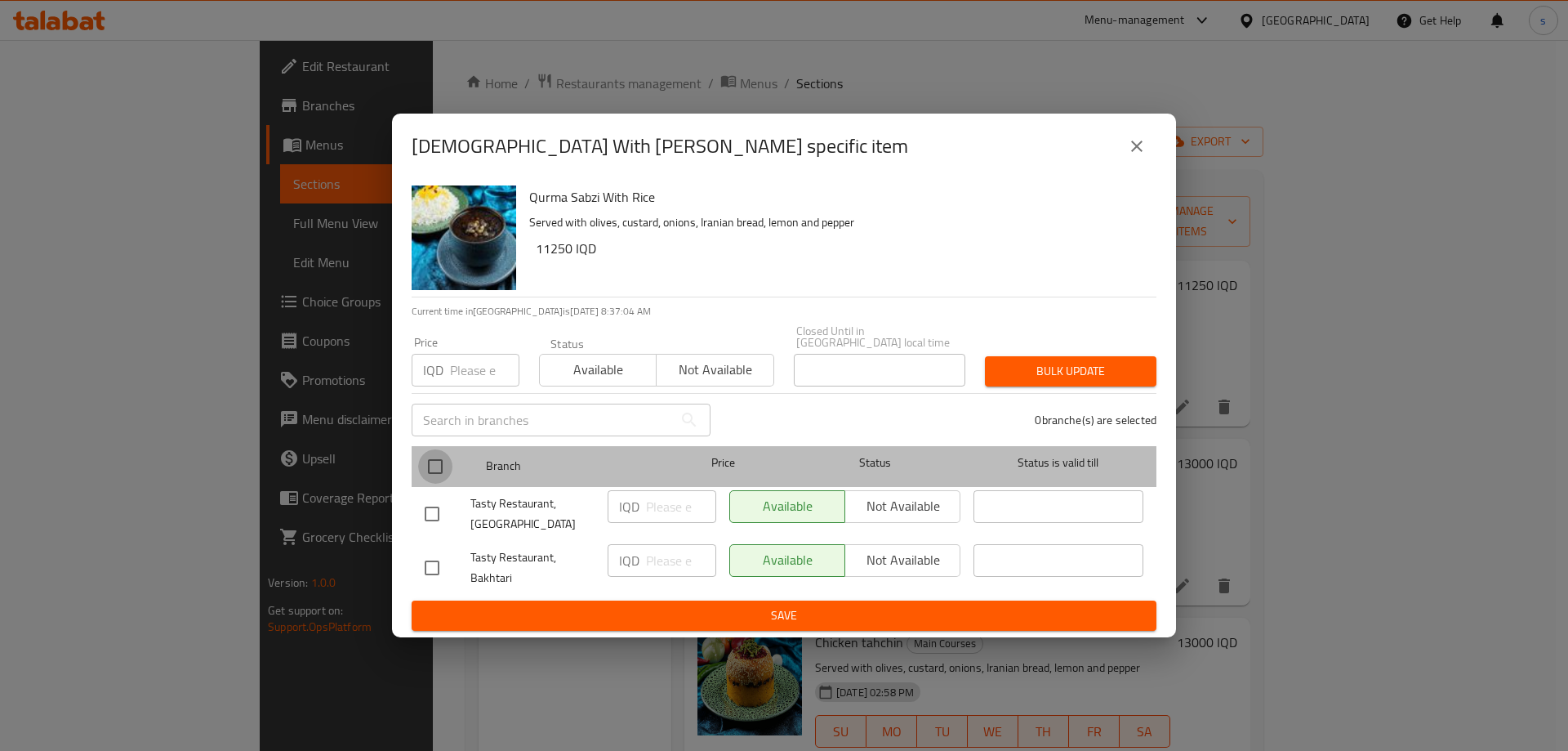
click at [424, 455] on input "checkbox" at bounding box center [435, 466] width 34 height 34
checkbox input "true"
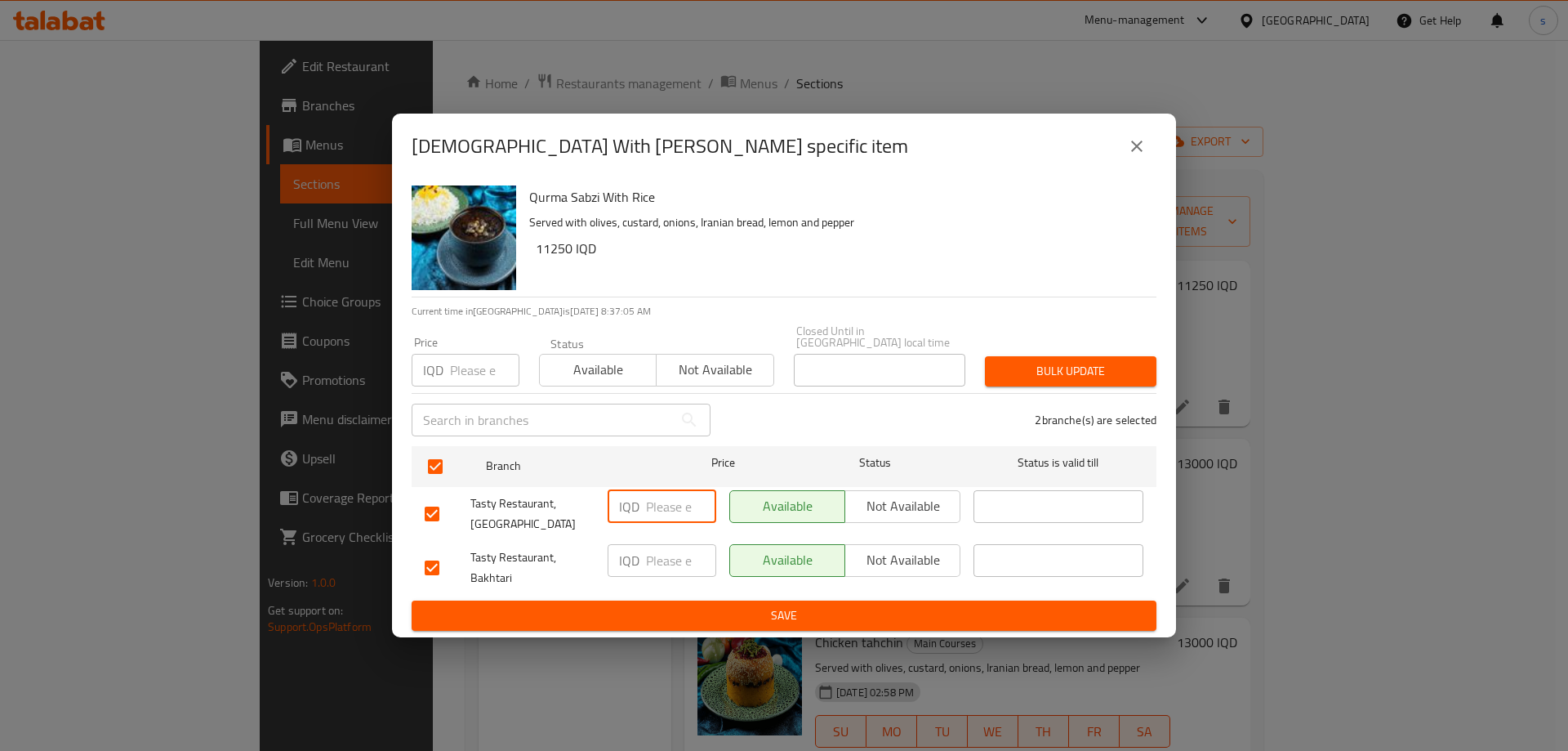
click at [656, 500] on input "number" at bounding box center [680, 506] width 70 height 32
type input "11250"
click at [658, 546] on input "number" at bounding box center [680, 560] width 70 height 32
type input "11250"
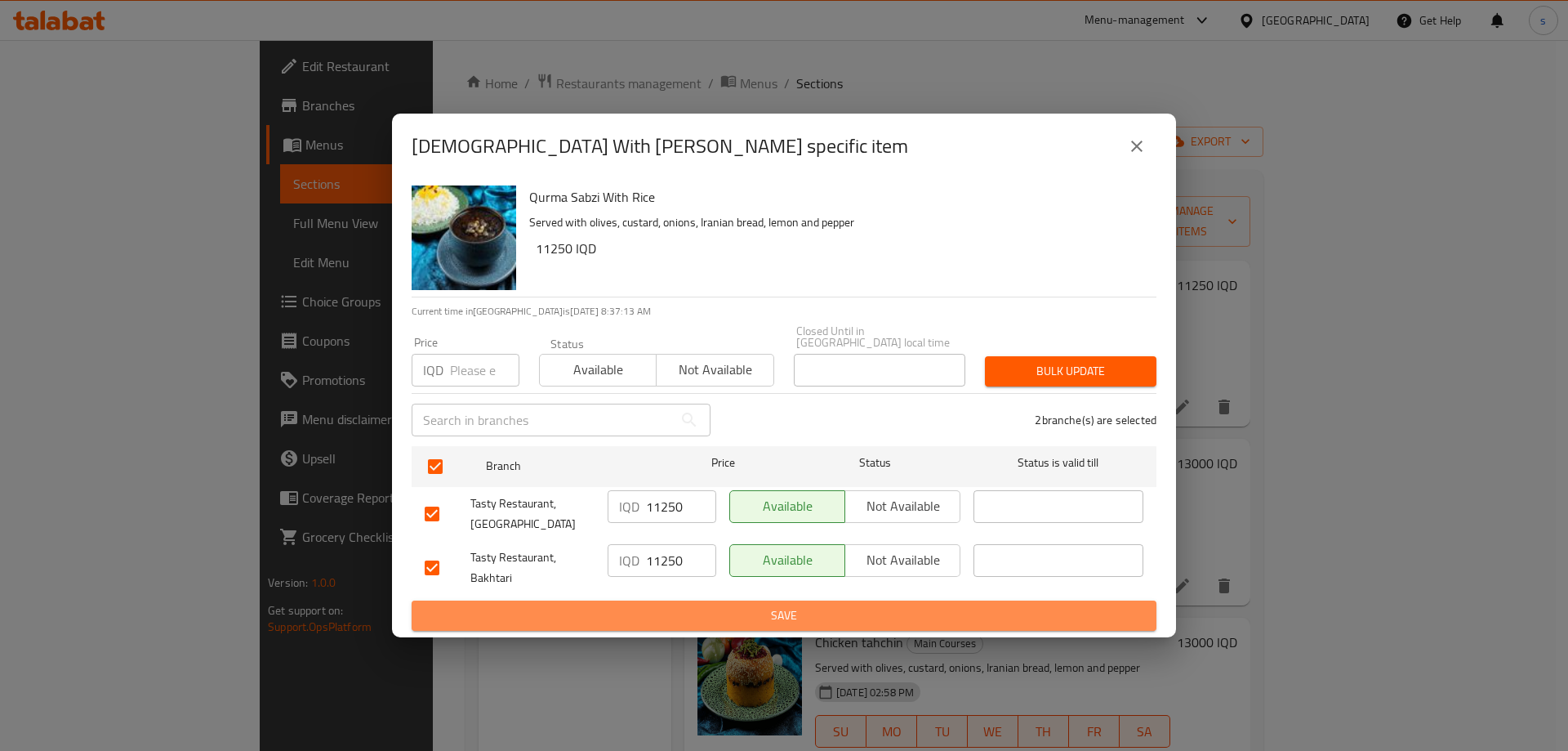
click at [683, 616] on span "Save" at bounding box center [783, 615] width 719 height 20
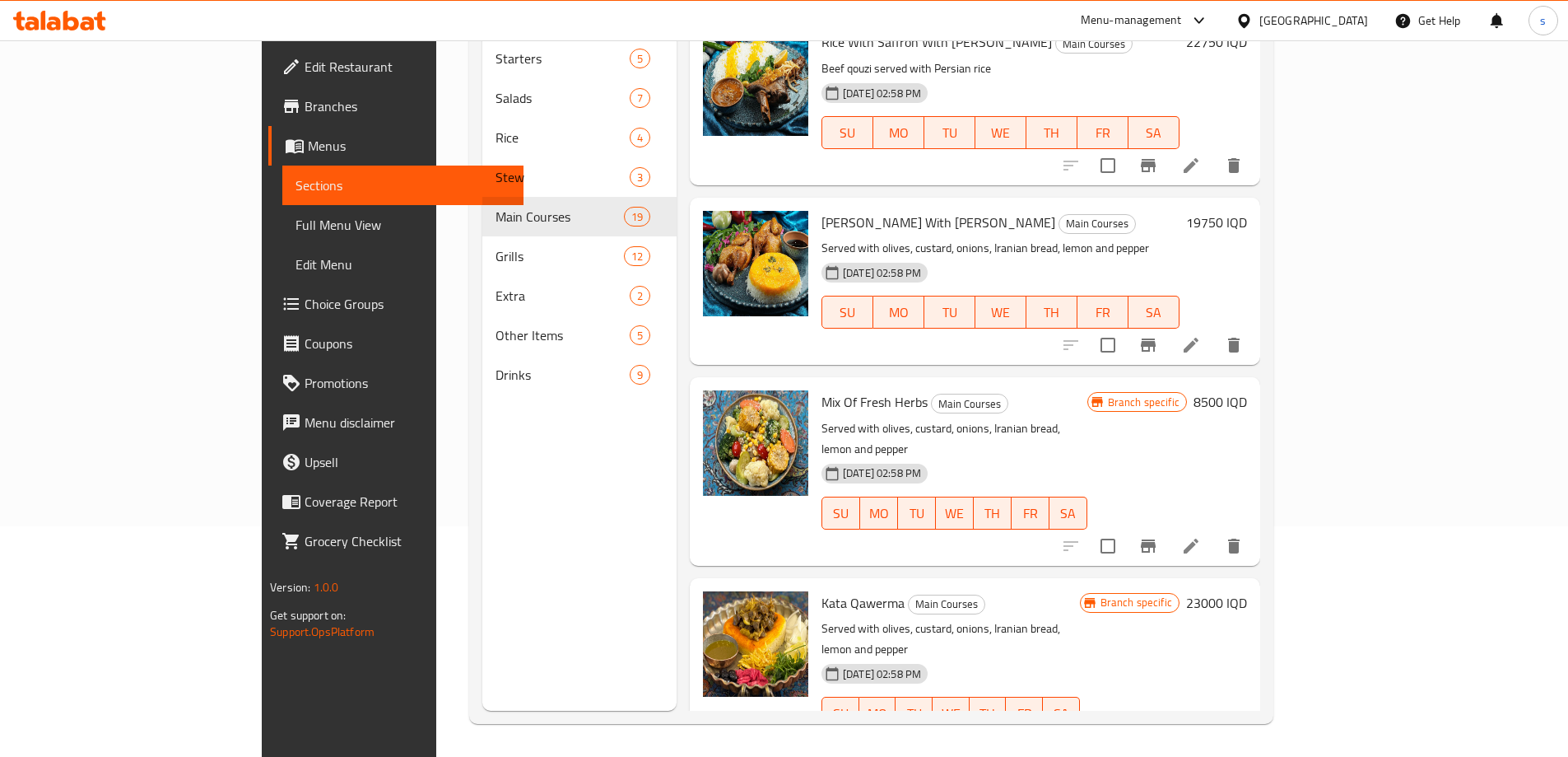
scroll to position [2702, 0]
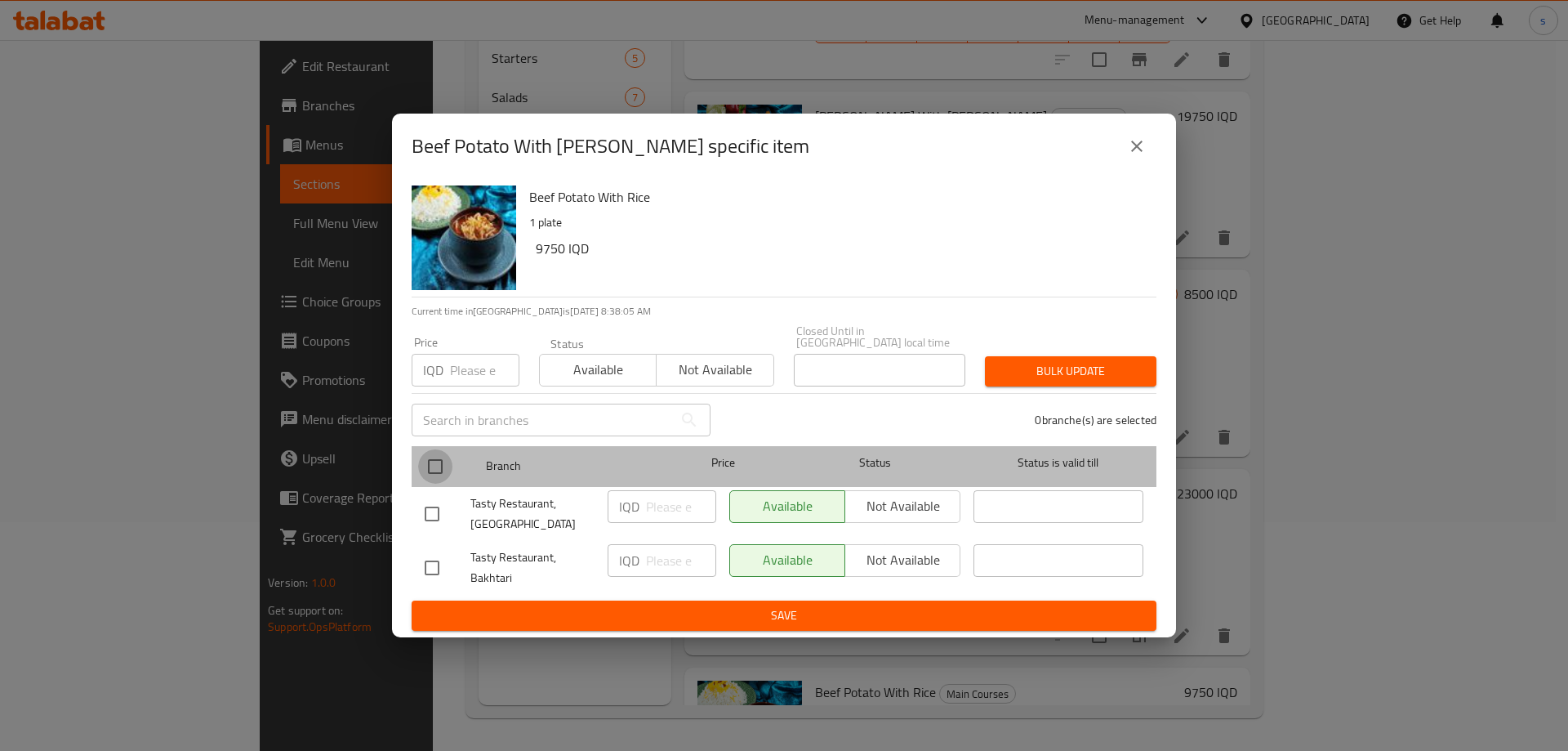
click at [436, 459] on input "checkbox" at bounding box center [435, 466] width 34 height 34
checkbox input "true"
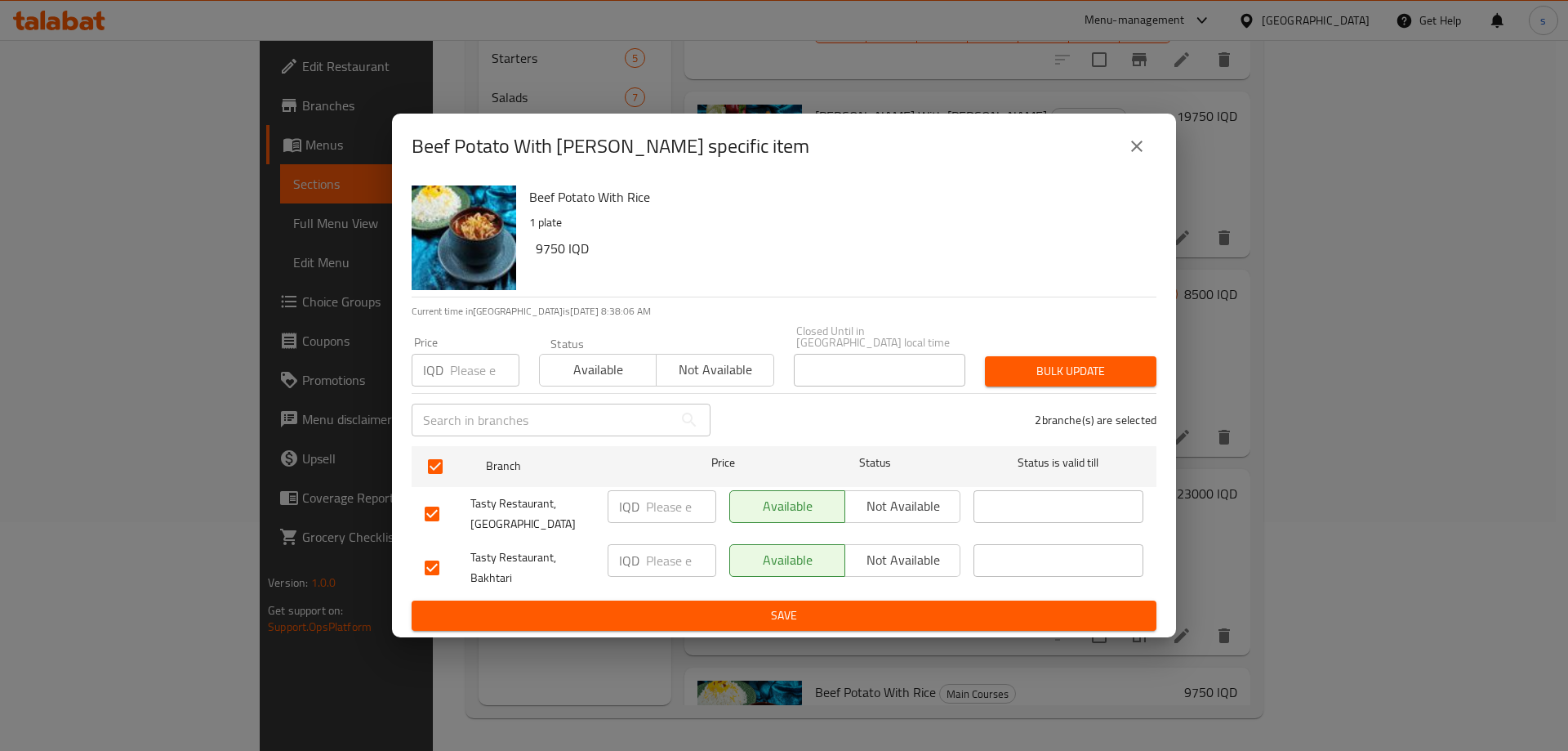
click at [682, 495] on input "number" at bounding box center [680, 506] width 70 height 32
type input "10750"
click at [665, 554] on input "number" at bounding box center [680, 560] width 70 height 32
type input "10750"
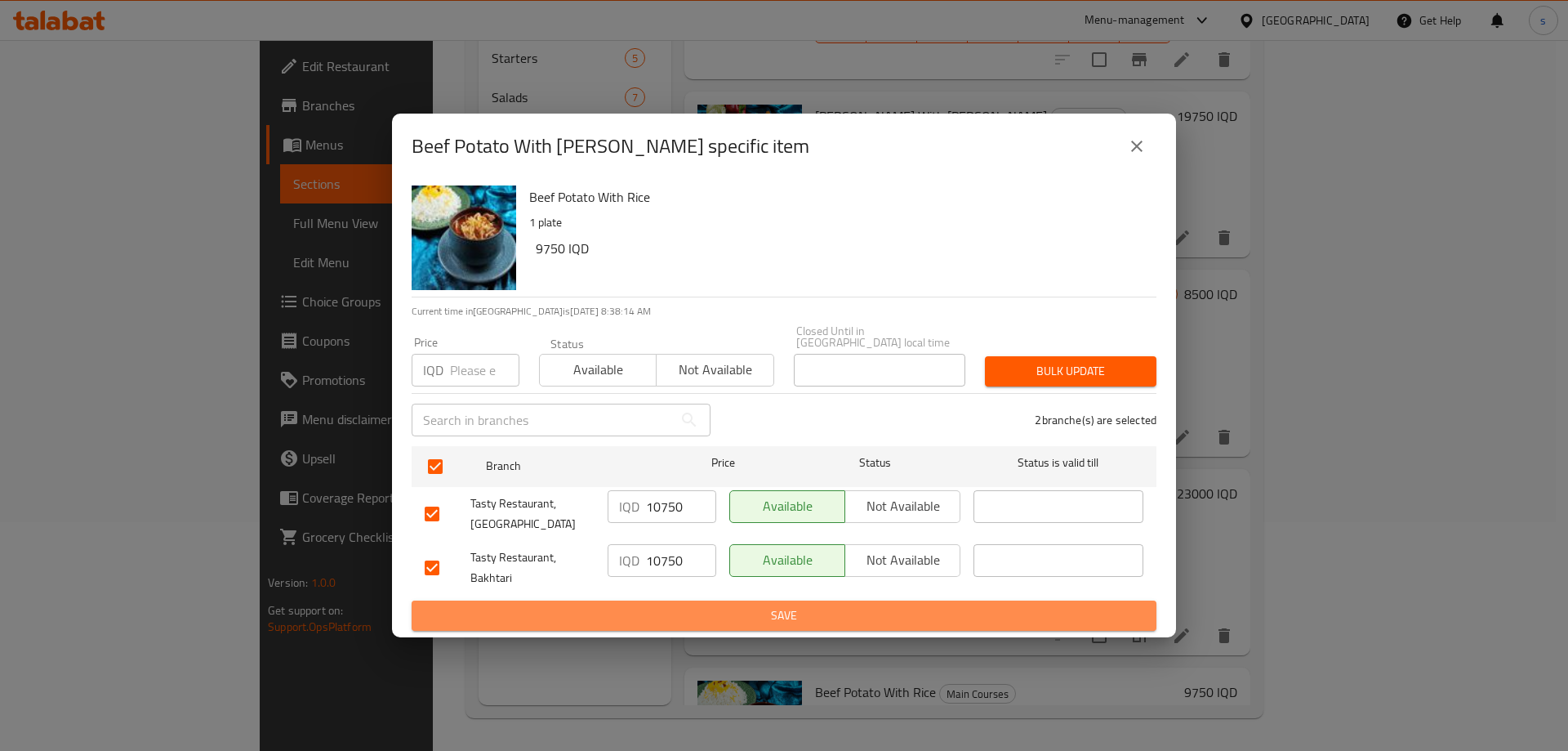
click at [712, 616] on span "Save" at bounding box center [783, 615] width 719 height 20
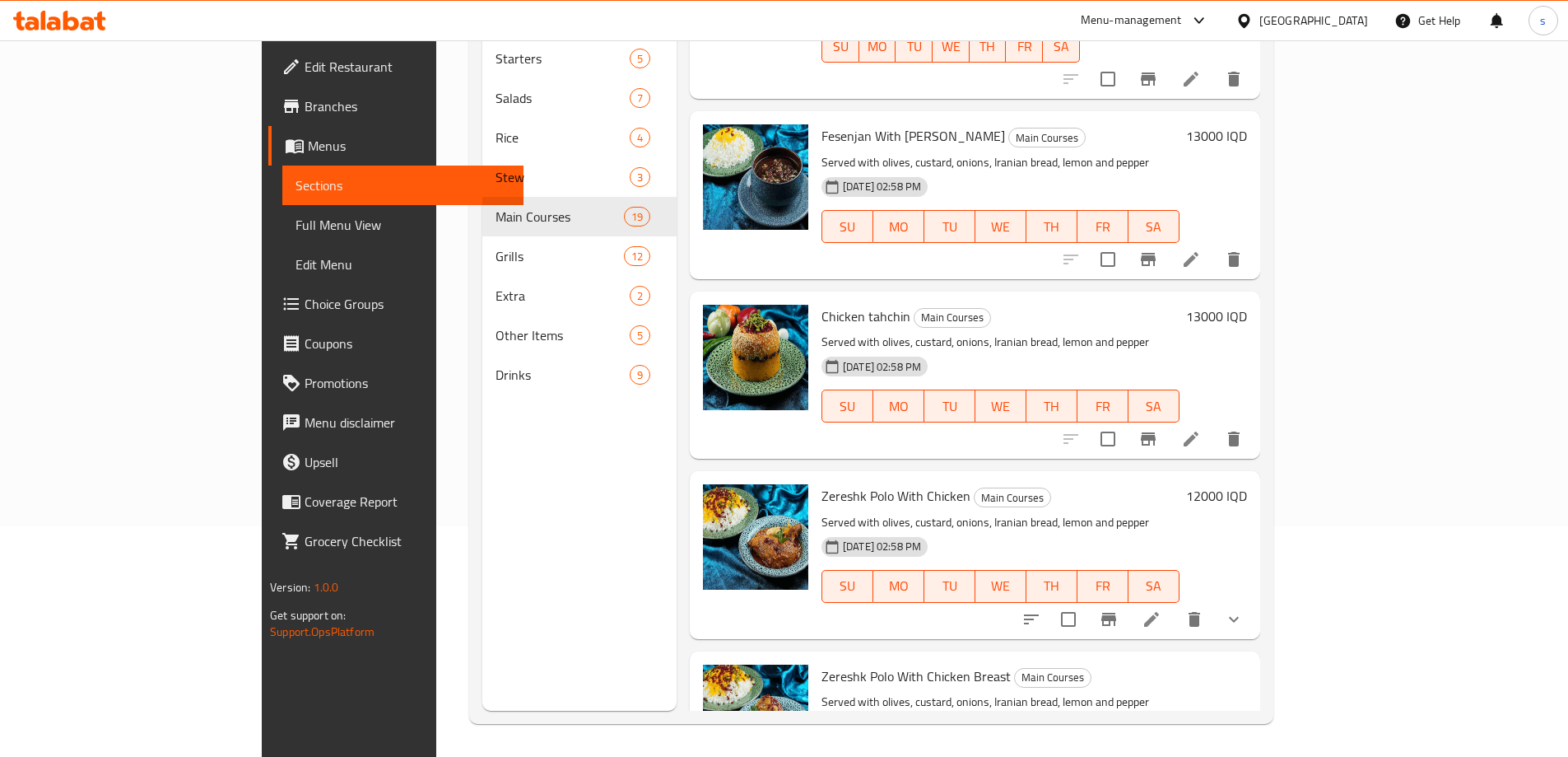
scroll to position [94, 0]
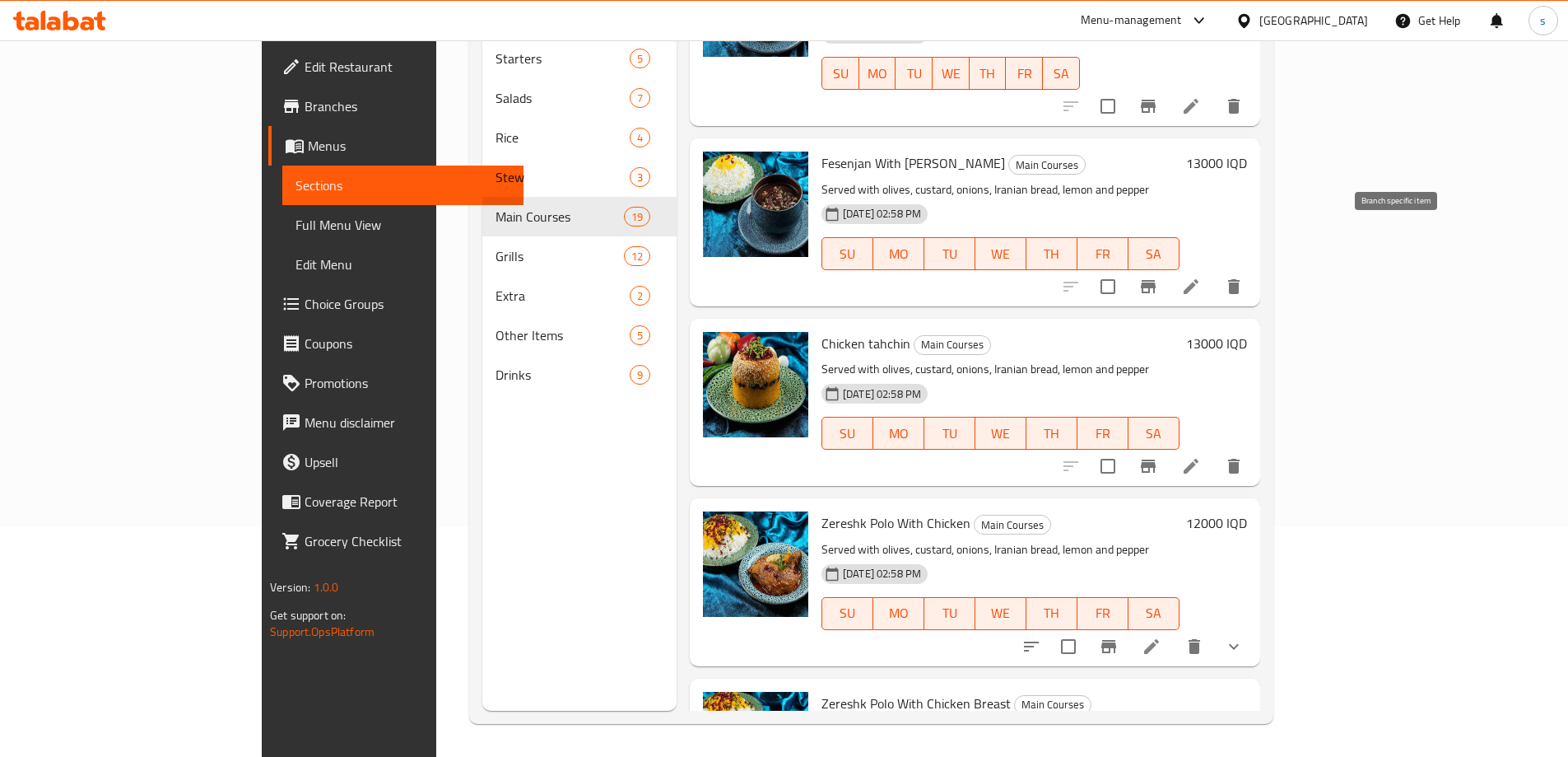
click at [1158, 276] on icon "Branch-specific-item" at bounding box center [1147, 286] width 20 height 20
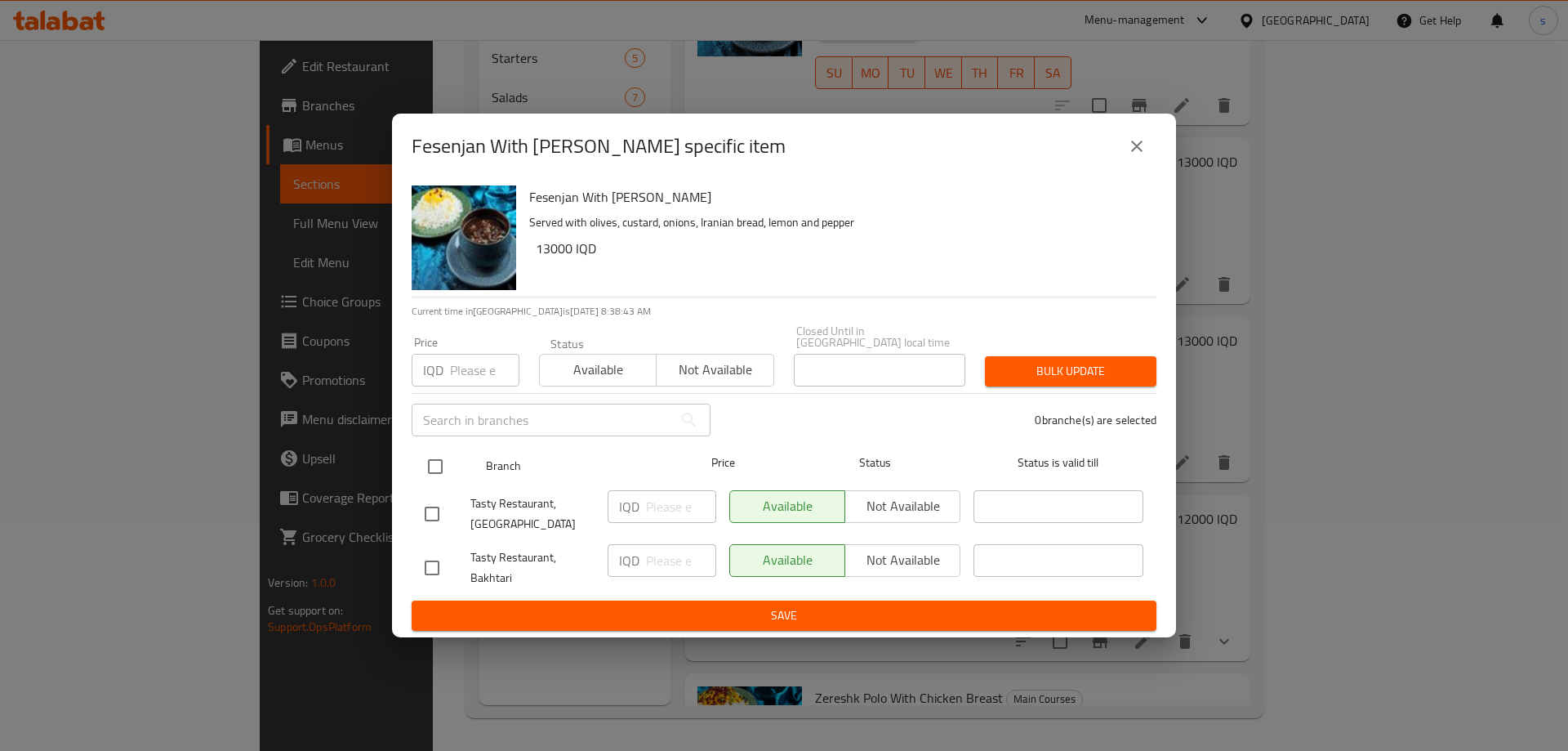
drag, startPoint x: 422, startPoint y: 457, endPoint x: 446, endPoint y: 459, distance: 24.1
click at [425, 457] on input "checkbox" at bounding box center [435, 466] width 34 height 34
checkbox input "true"
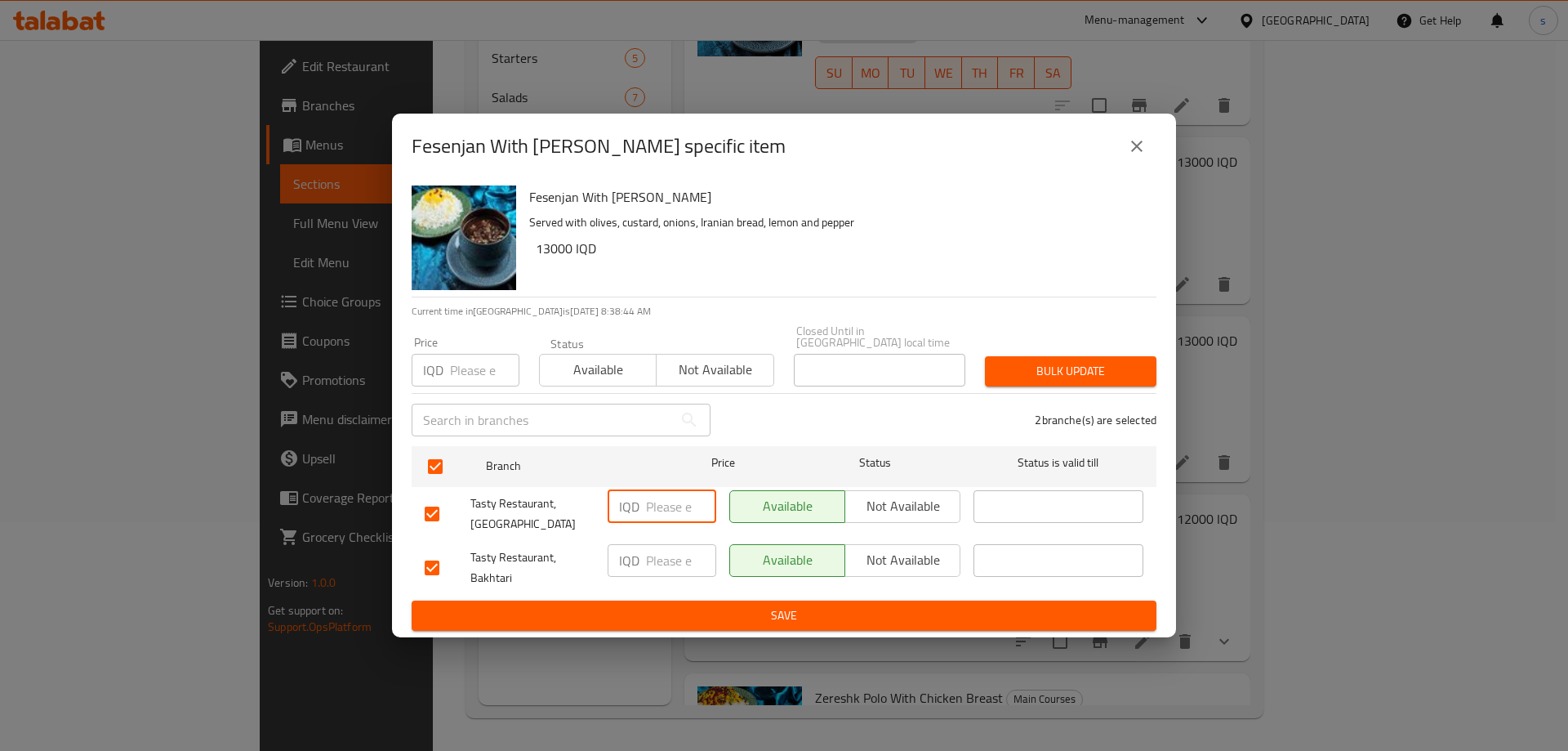
click at [673, 498] on input "number" at bounding box center [680, 506] width 70 height 32
type input "13500"
click at [671, 555] on input "number" at bounding box center [680, 560] width 70 height 32
type input "13500"
click at [679, 608] on span "Save" at bounding box center [783, 615] width 719 height 20
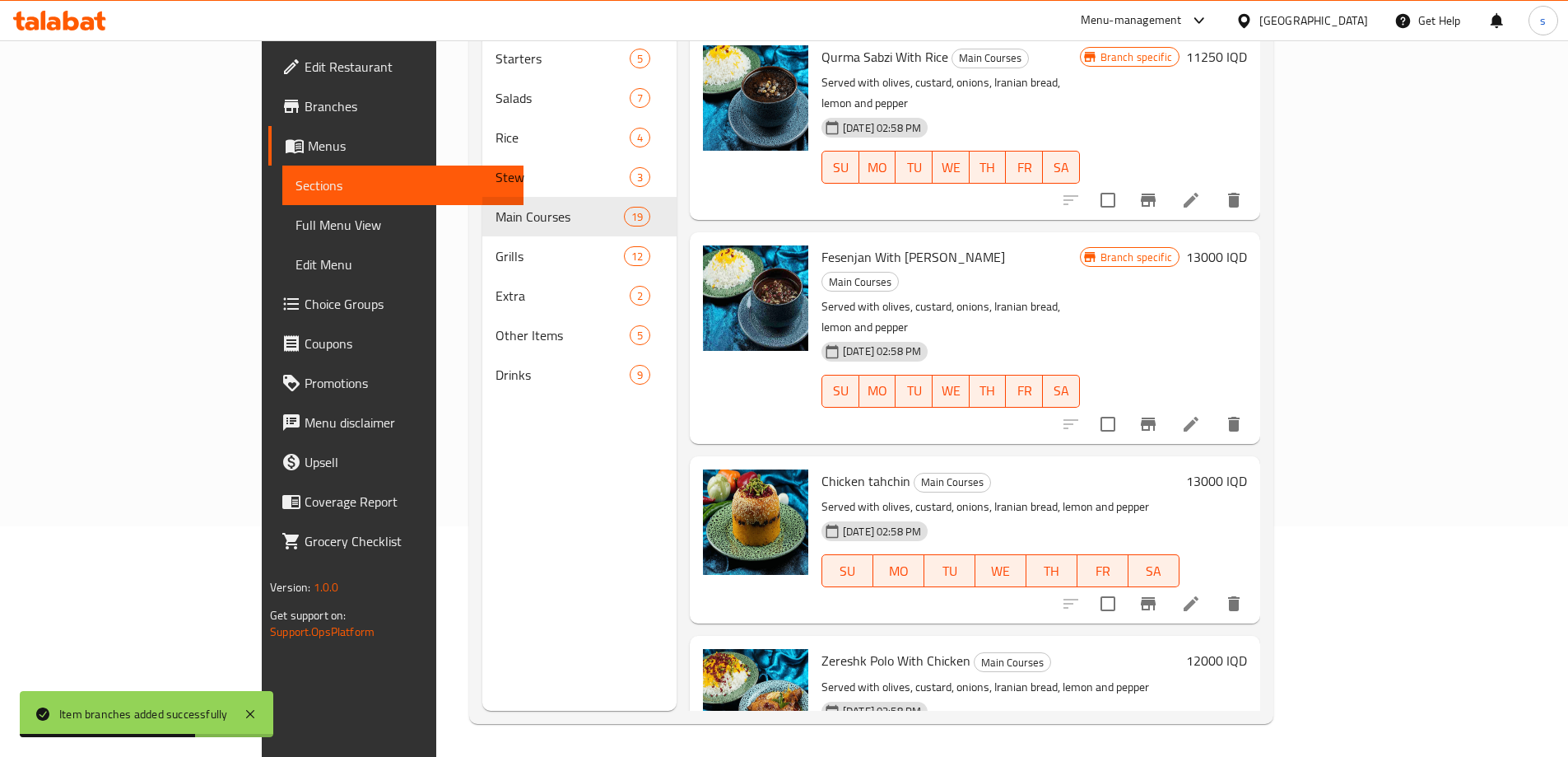
scroll to position [99, 0]
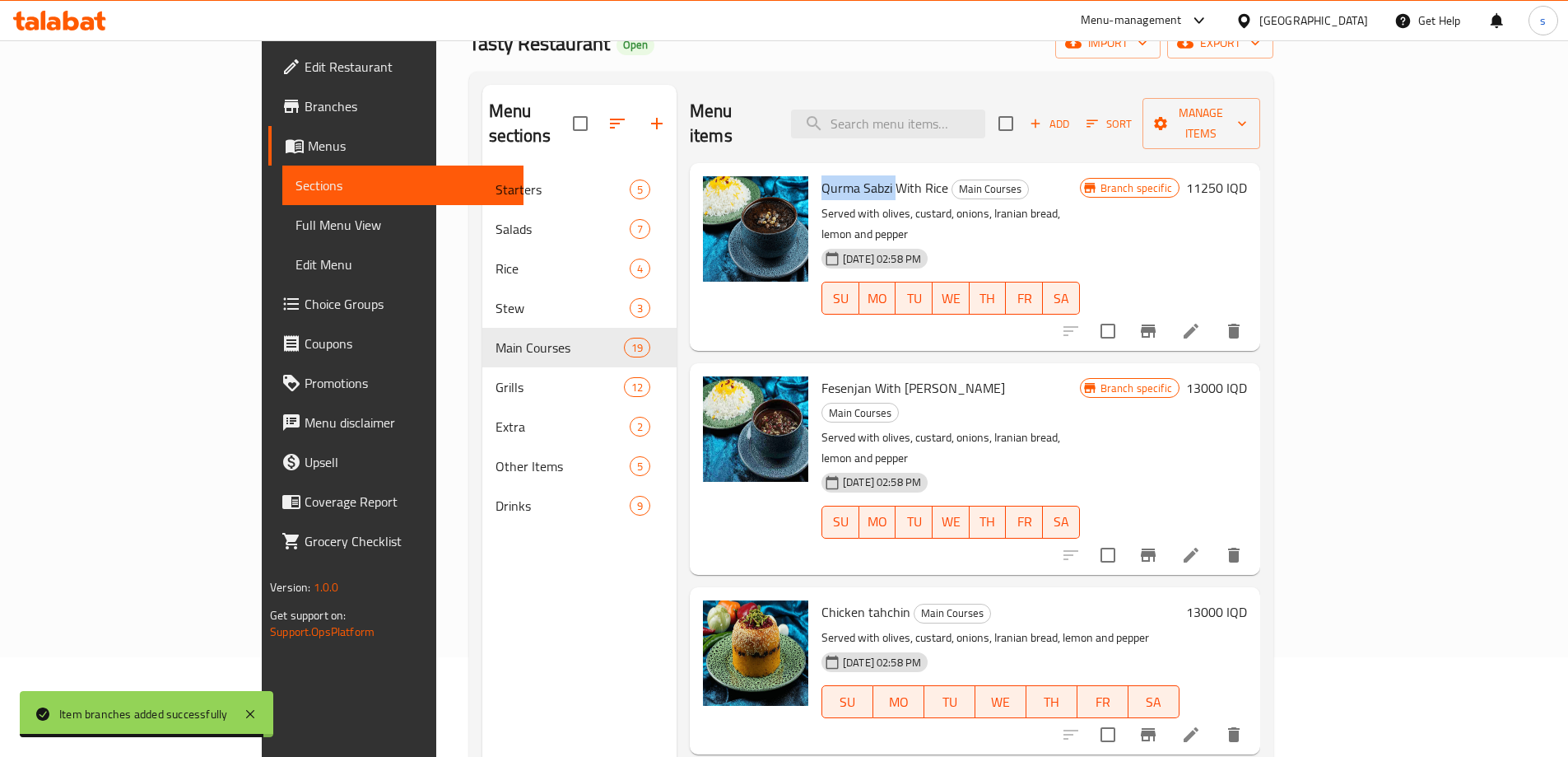
drag, startPoint x: 757, startPoint y: 161, endPoint x: 828, endPoint y: 171, distance: 71.7
click at [828, 175] on span "Qurma Sabzi With Rice" at bounding box center [885, 187] width 127 height 25
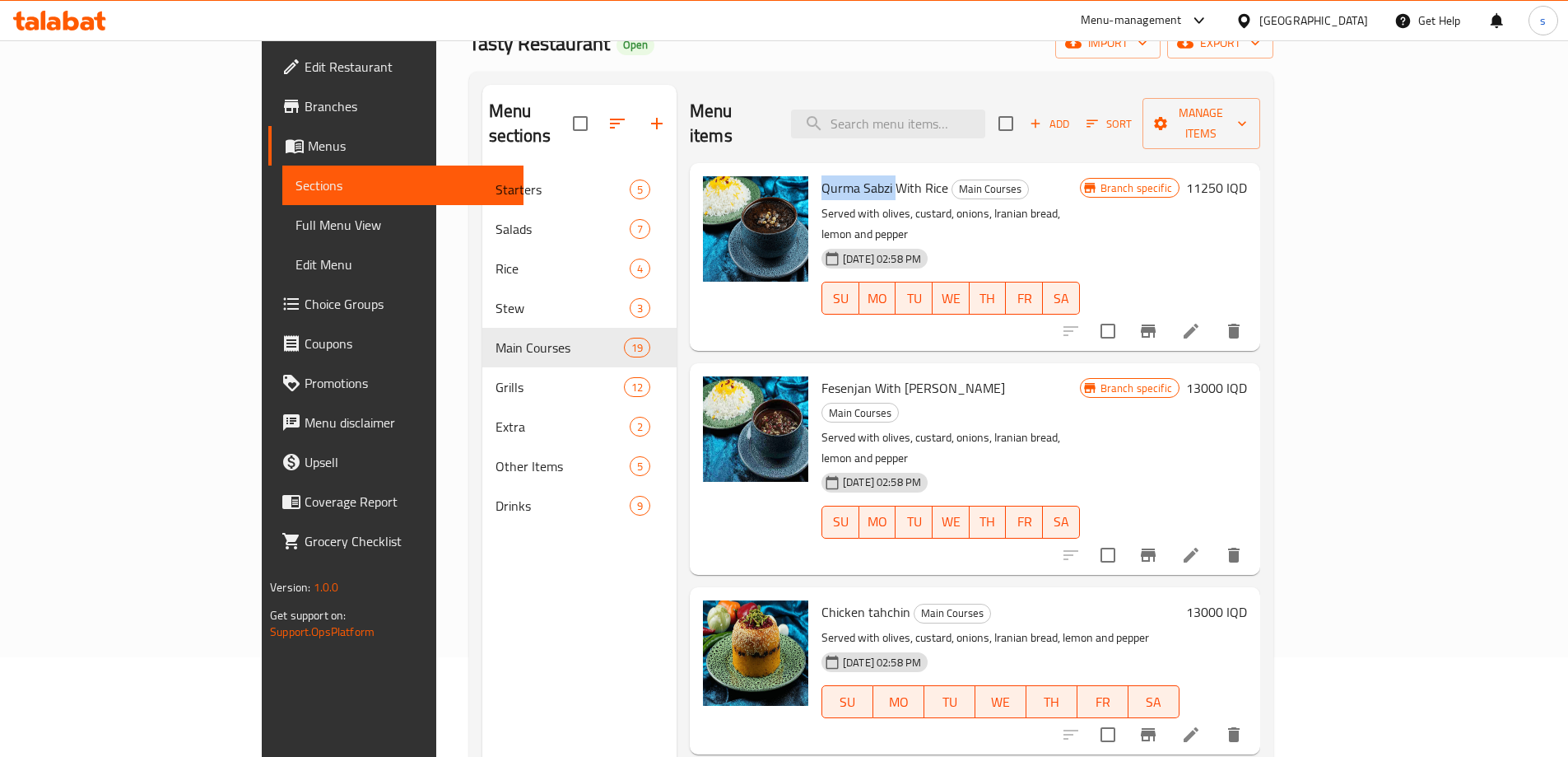
copy span "[DEMOGRAPHIC_DATA]"
click at [942, 121] on input "search" at bounding box center [887, 124] width 194 height 29
paste input "[DEMOGRAPHIC_DATA]"
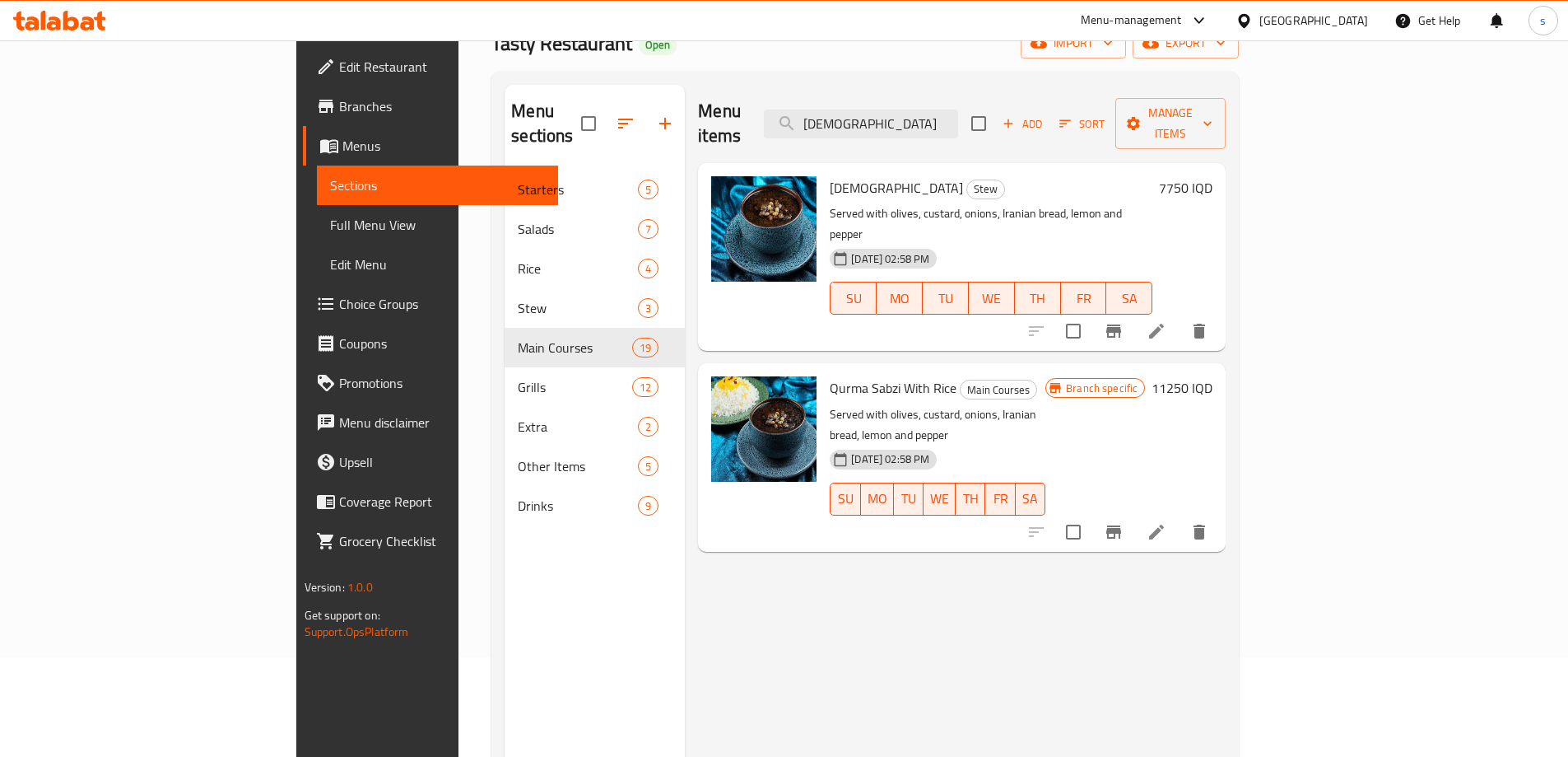
type input "[DEMOGRAPHIC_DATA]"
click at [1123, 321] on icon "Branch-specific-item" at bounding box center [1113, 330] width 20 height 20
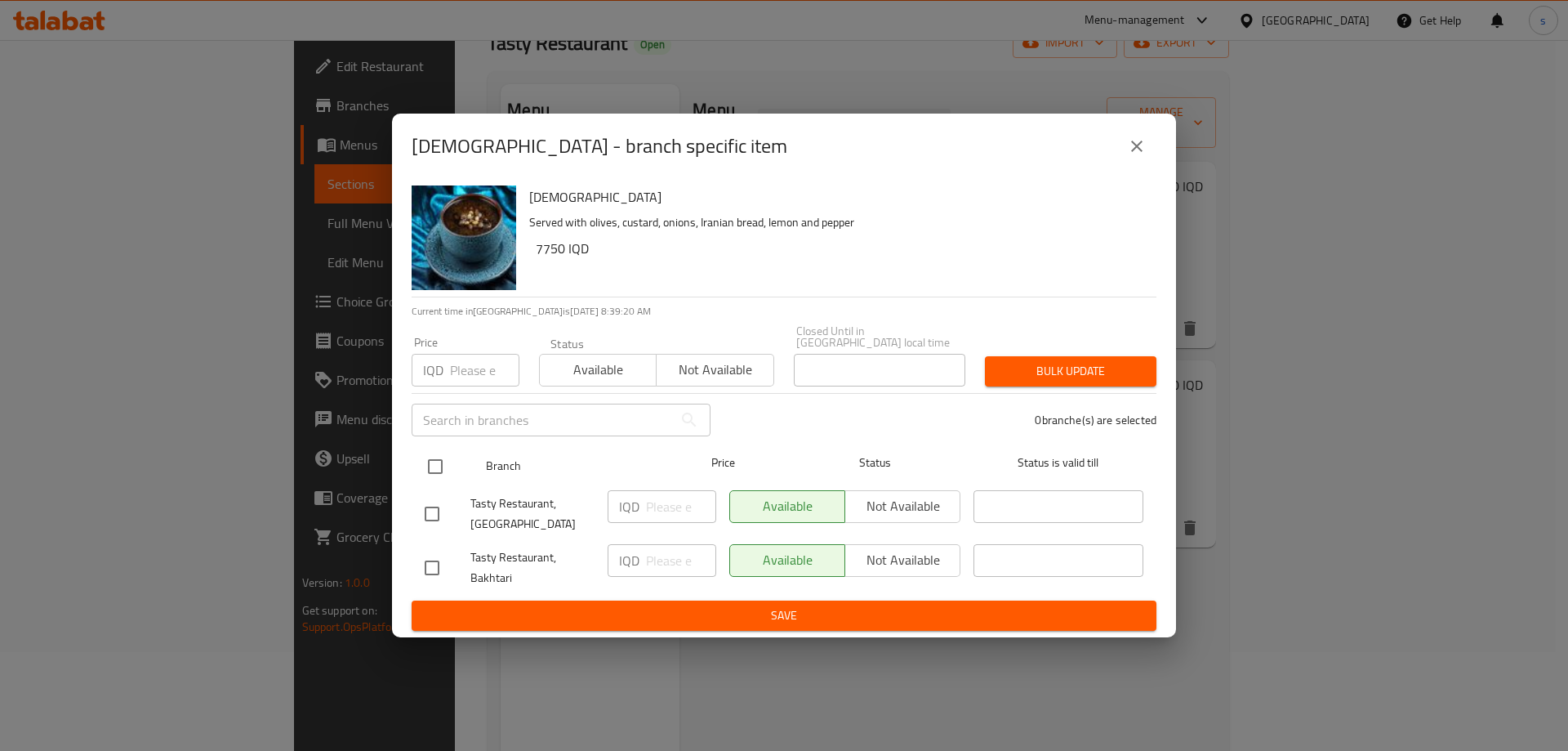
click at [431, 464] on input "checkbox" at bounding box center [435, 466] width 34 height 34
checkbox input "true"
click at [668, 503] on input "number" at bounding box center [680, 506] width 70 height 32
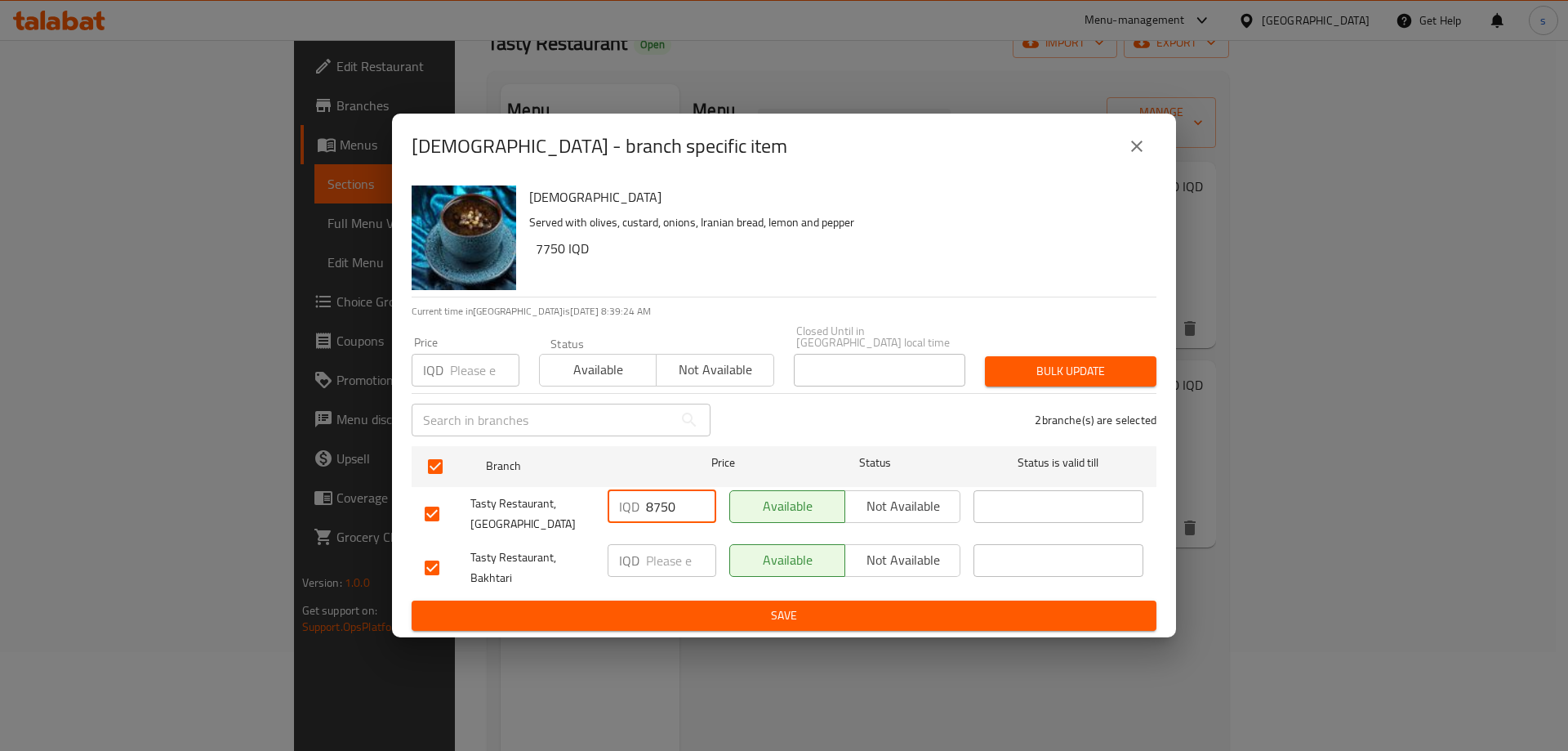
type input "8750"
click at [661, 549] on input "number" at bounding box center [680, 560] width 70 height 32
type input "8750"
click at [713, 613] on span "Save" at bounding box center [783, 615] width 719 height 20
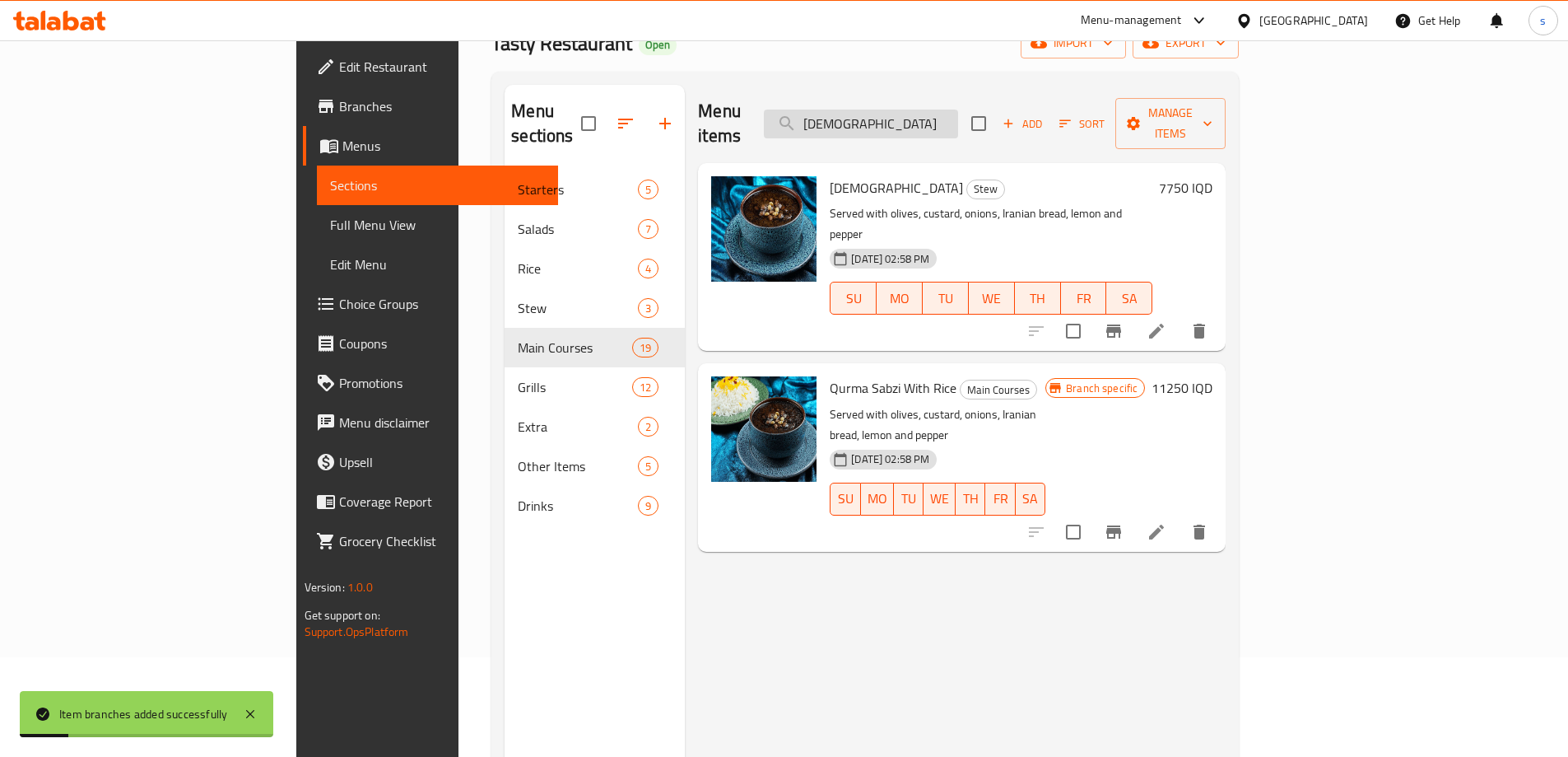
drag, startPoint x: 1007, startPoint y: 115, endPoint x: 911, endPoint y: 115, distance: 96.0
click at [911, 115] on input "[DEMOGRAPHIC_DATA]" at bounding box center [860, 124] width 194 height 29
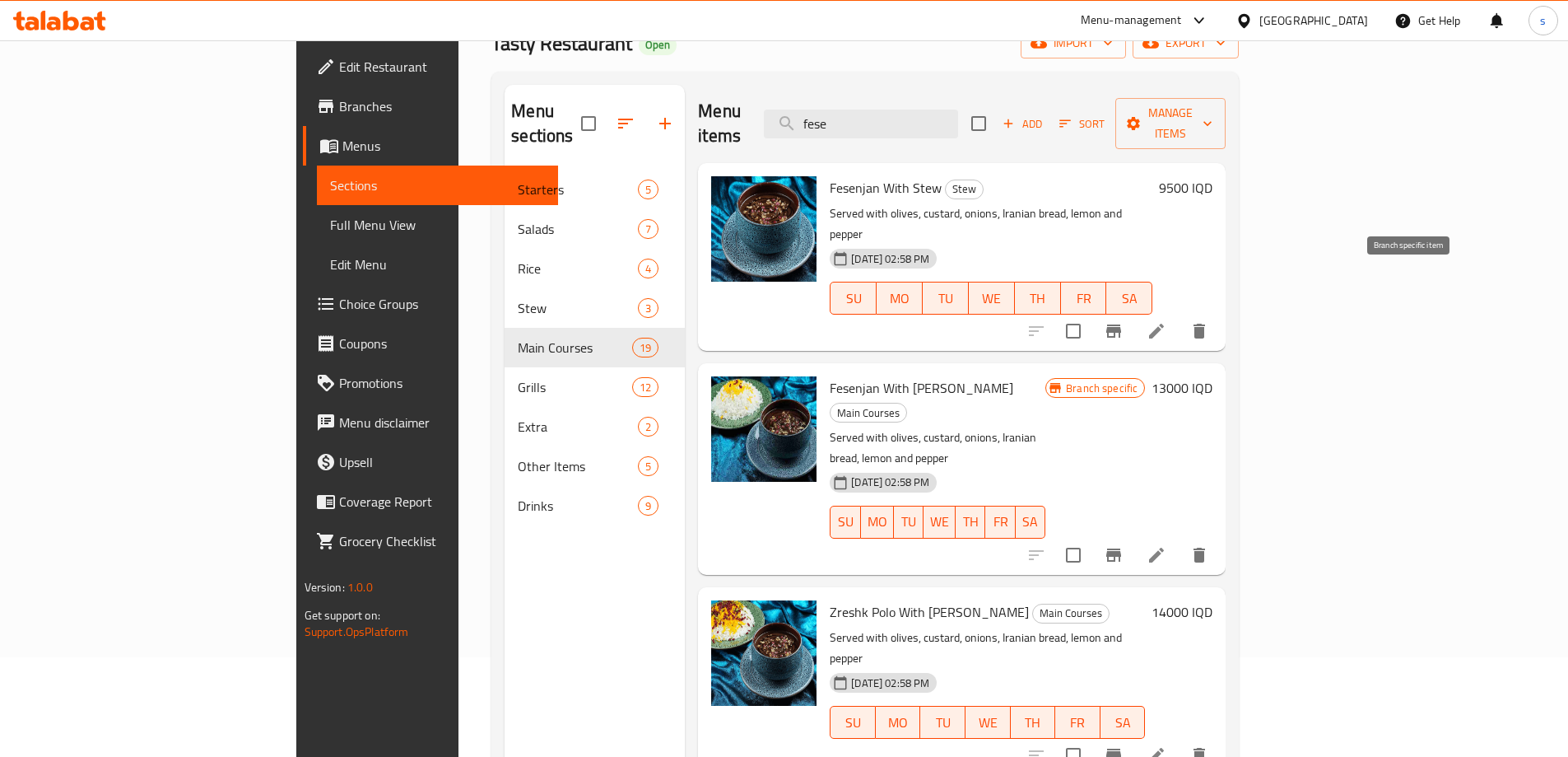
type input "fese"
click at [1123, 321] on icon "Branch-specific-item" at bounding box center [1113, 330] width 20 height 20
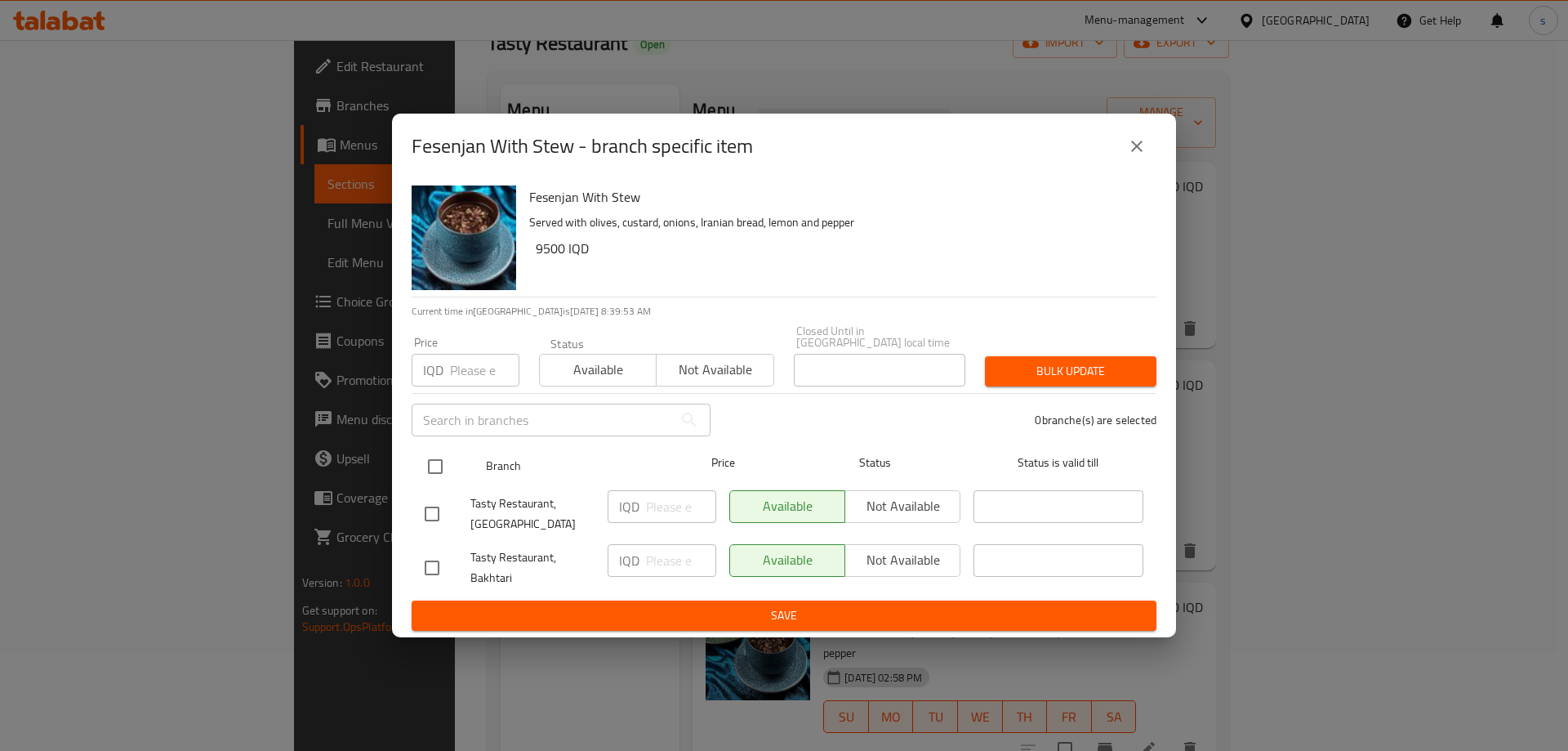
click at [440, 455] on input "checkbox" at bounding box center [435, 466] width 34 height 34
checkbox input "true"
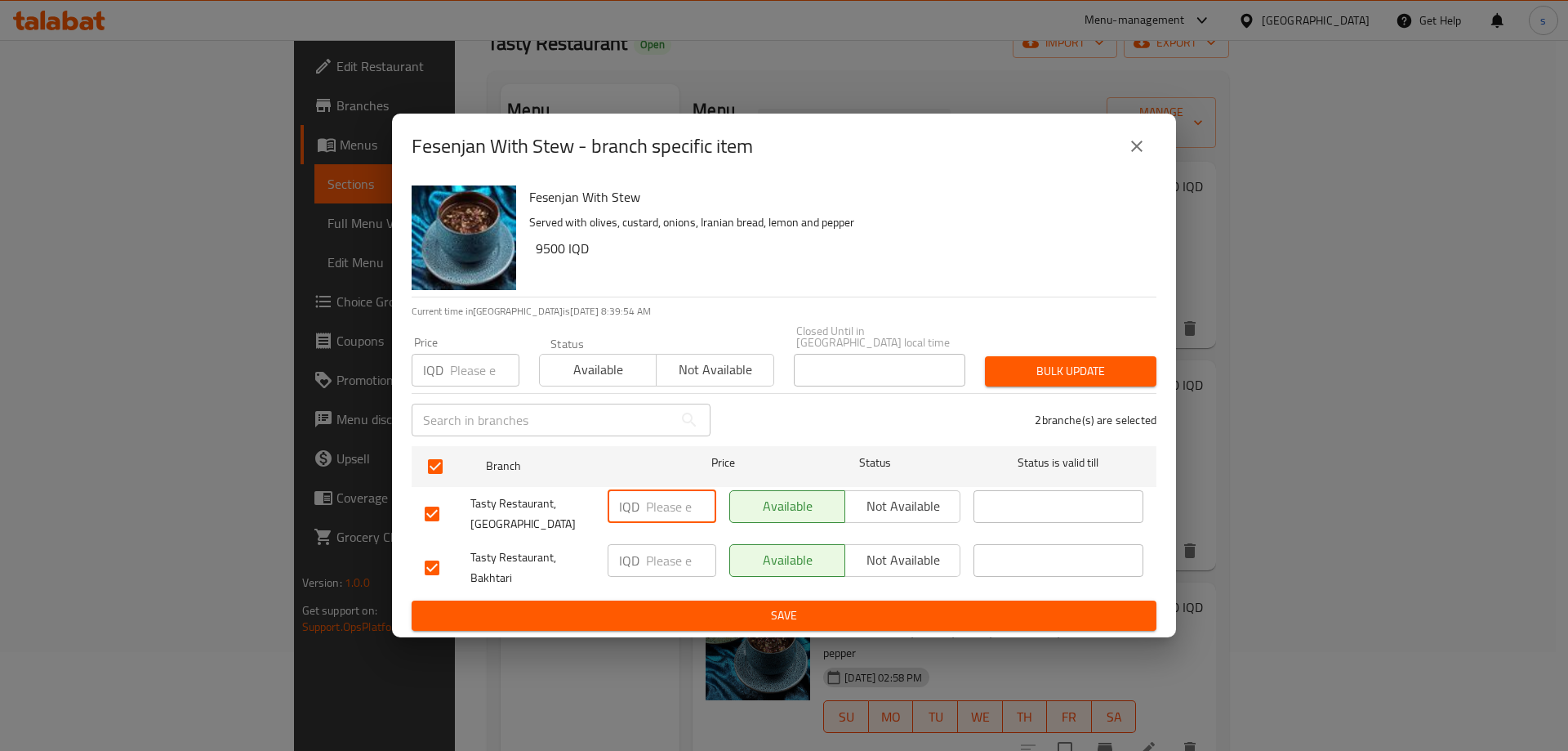
click at [661, 495] on input "number" at bounding box center [680, 506] width 70 height 32
type input "10000"
click at [652, 557] on input "number" at bounding box center [680, 560] width 70 height 32
click at [664, 557] on input "10000" at bounding box center [680, 560] width 70 height 32
type input "10000"
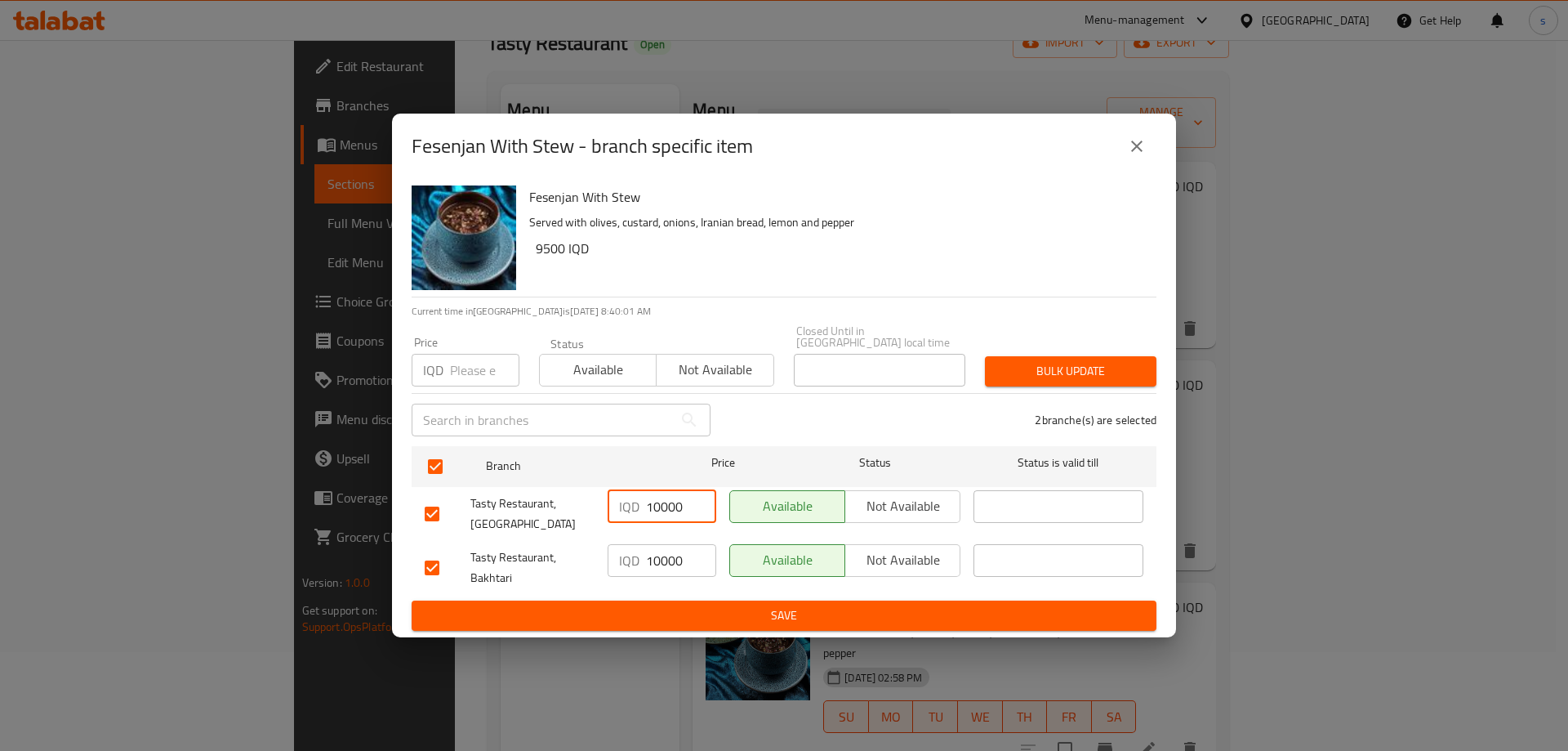
click at [664, 494] on input "10000" at bounding box center [680, 506] width 70 height 32
click at [710, 606] on span "Save" at bounding box center [783, 615] width 719 height 20
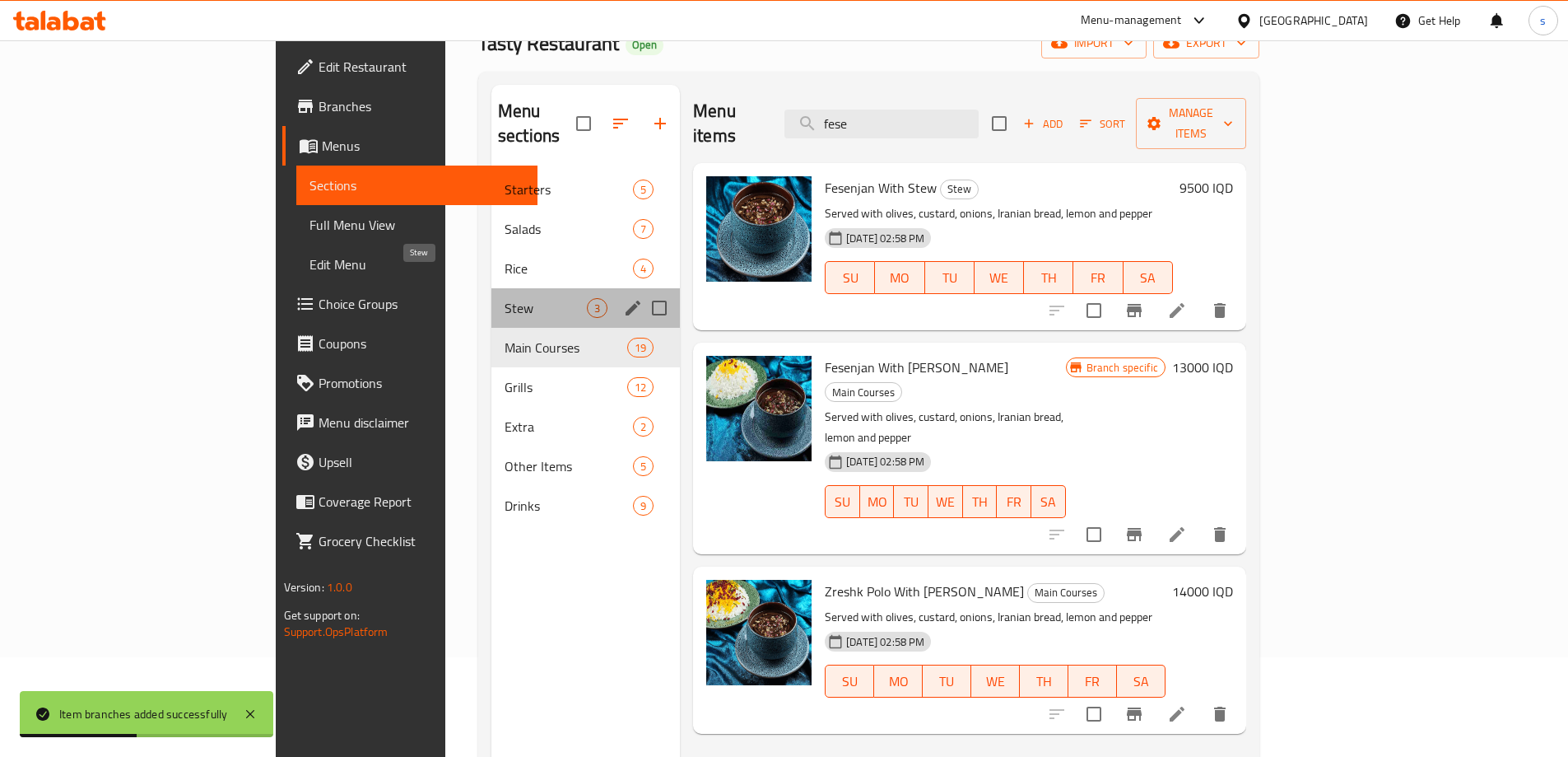
click at [504, 298] on span "Stew" at bounding box center [545, 307] width 82 height 20
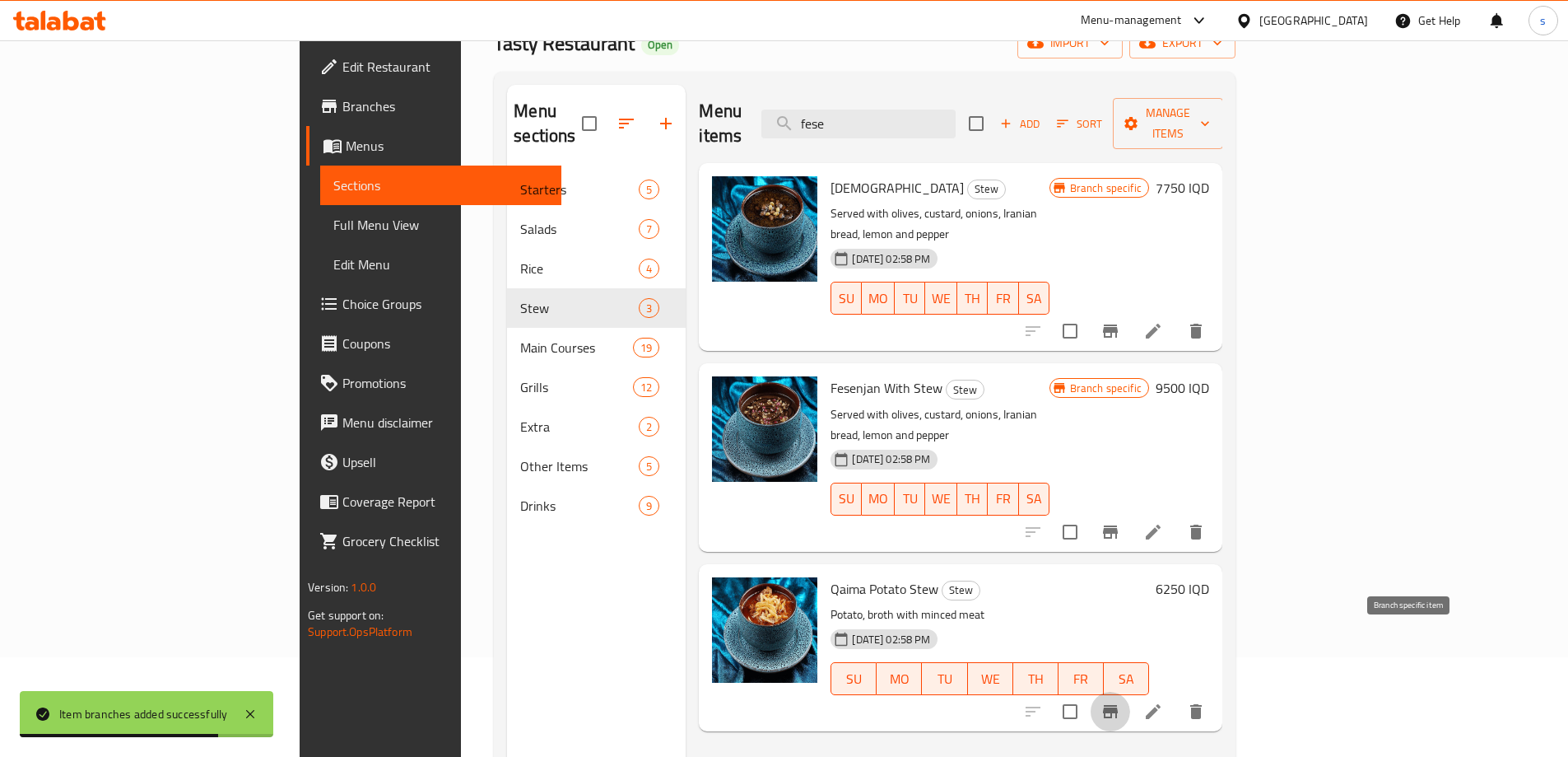
click at [1120, 701] on icon "Branch-specific-item" at bounding box center [1110, 711] width 20 height 20
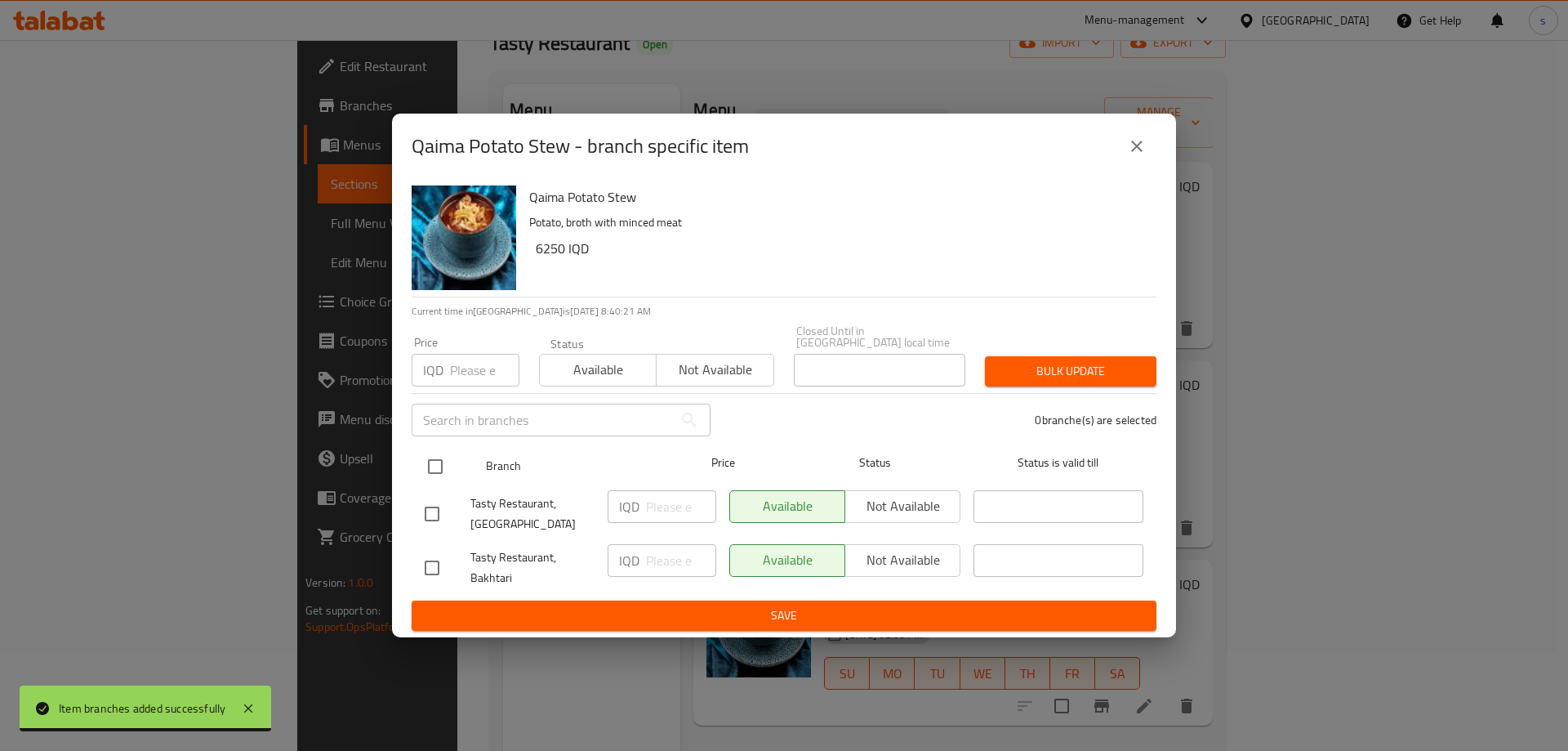
click at [439, 462] on input "checkbox" at bounding box center [435, 466] width 34 height 34
checkbox input "true"
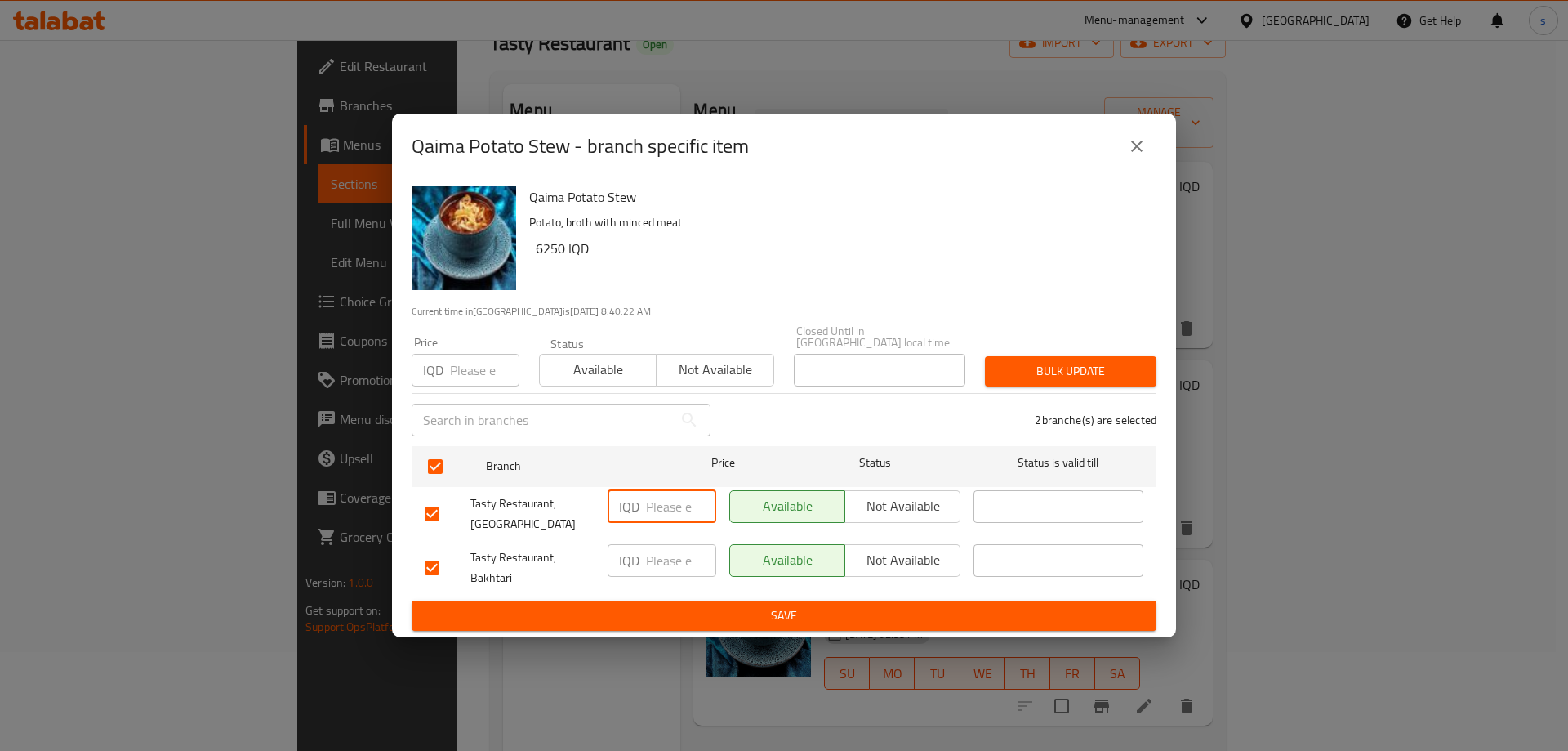
click at [683, 504] on input "number" at bounding box center [680, 506] width 70 height 32
type input "7250"
click at [667, 563] on input "number" at bounding box center [680, 560] width 70 height 32
type input "7250"
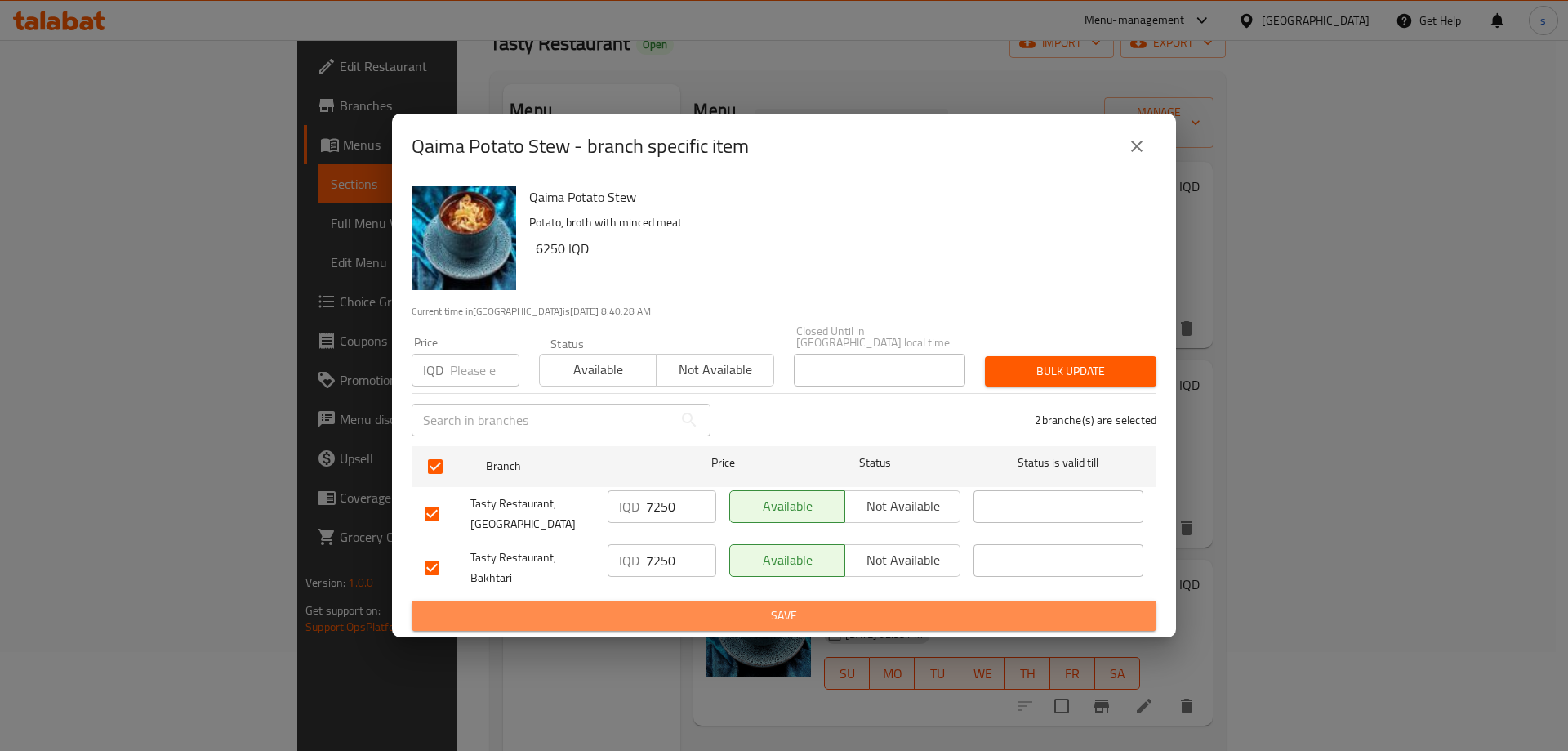
click at [689, 608] on span "Save" at bounding box center [783, 615] width 719 height 20
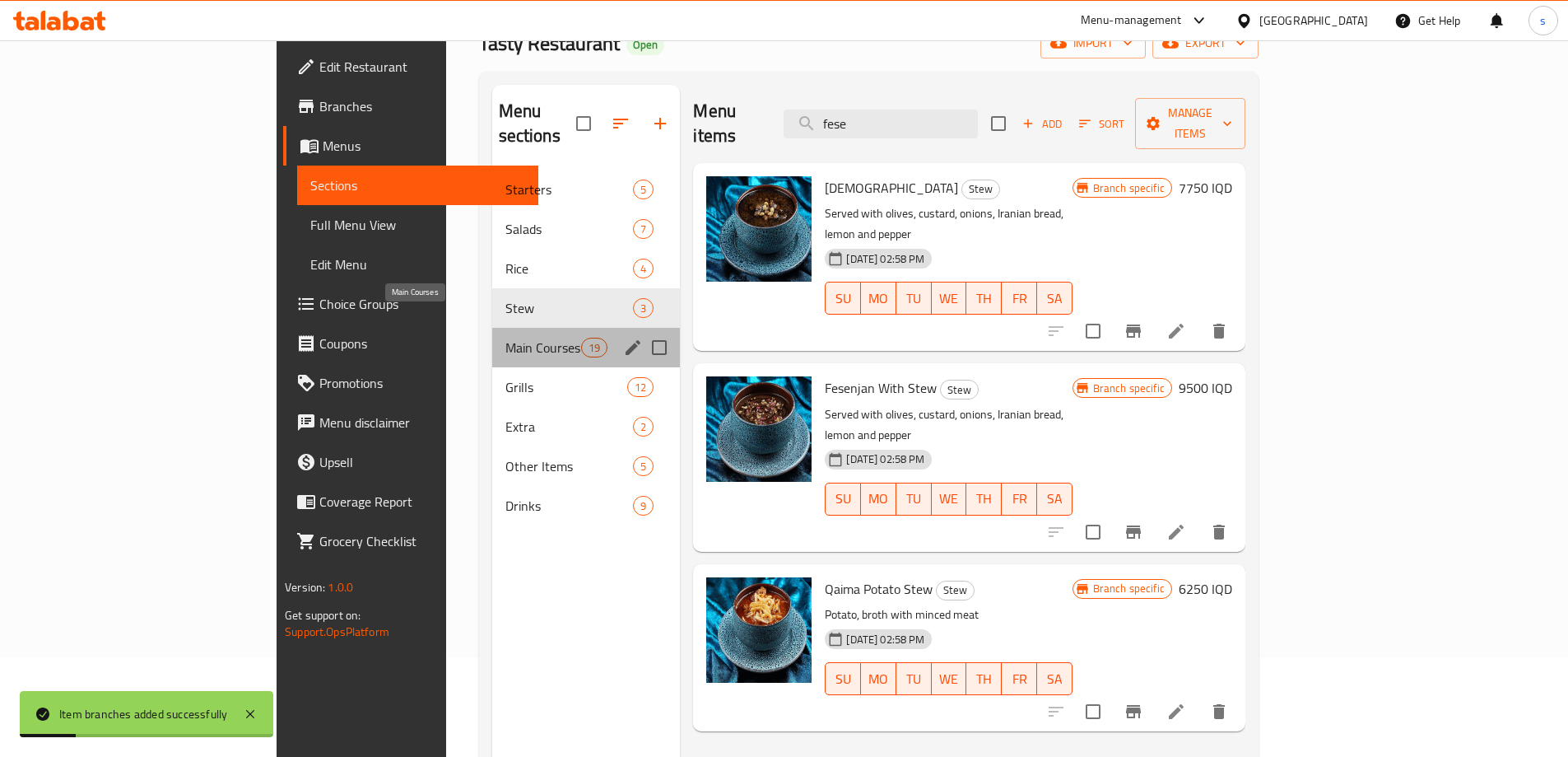
click at [505, 338] on span "Main Courses" at bounding box center [544, 347] width 77 height 20
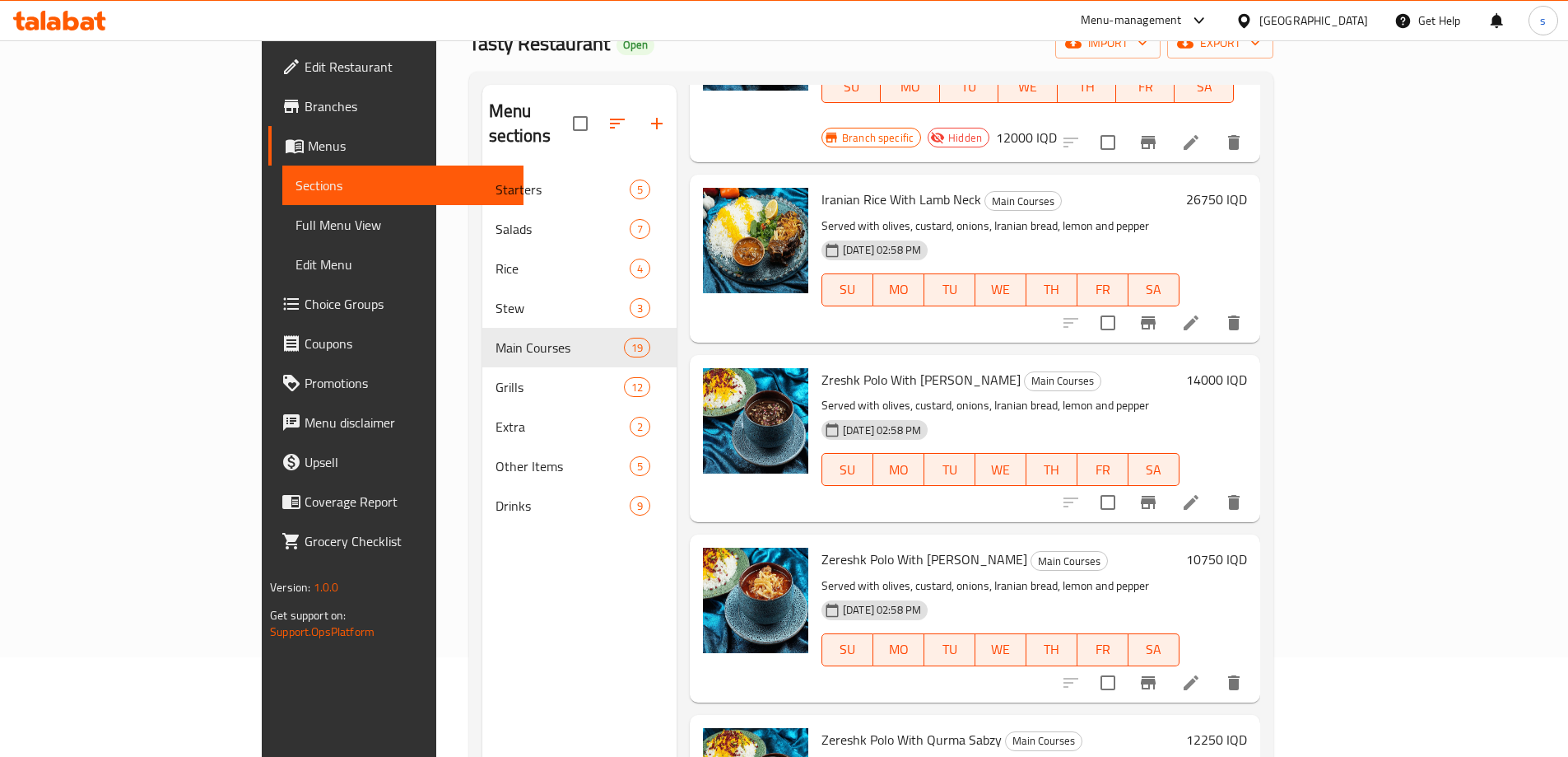
scroll to position [983, 0]
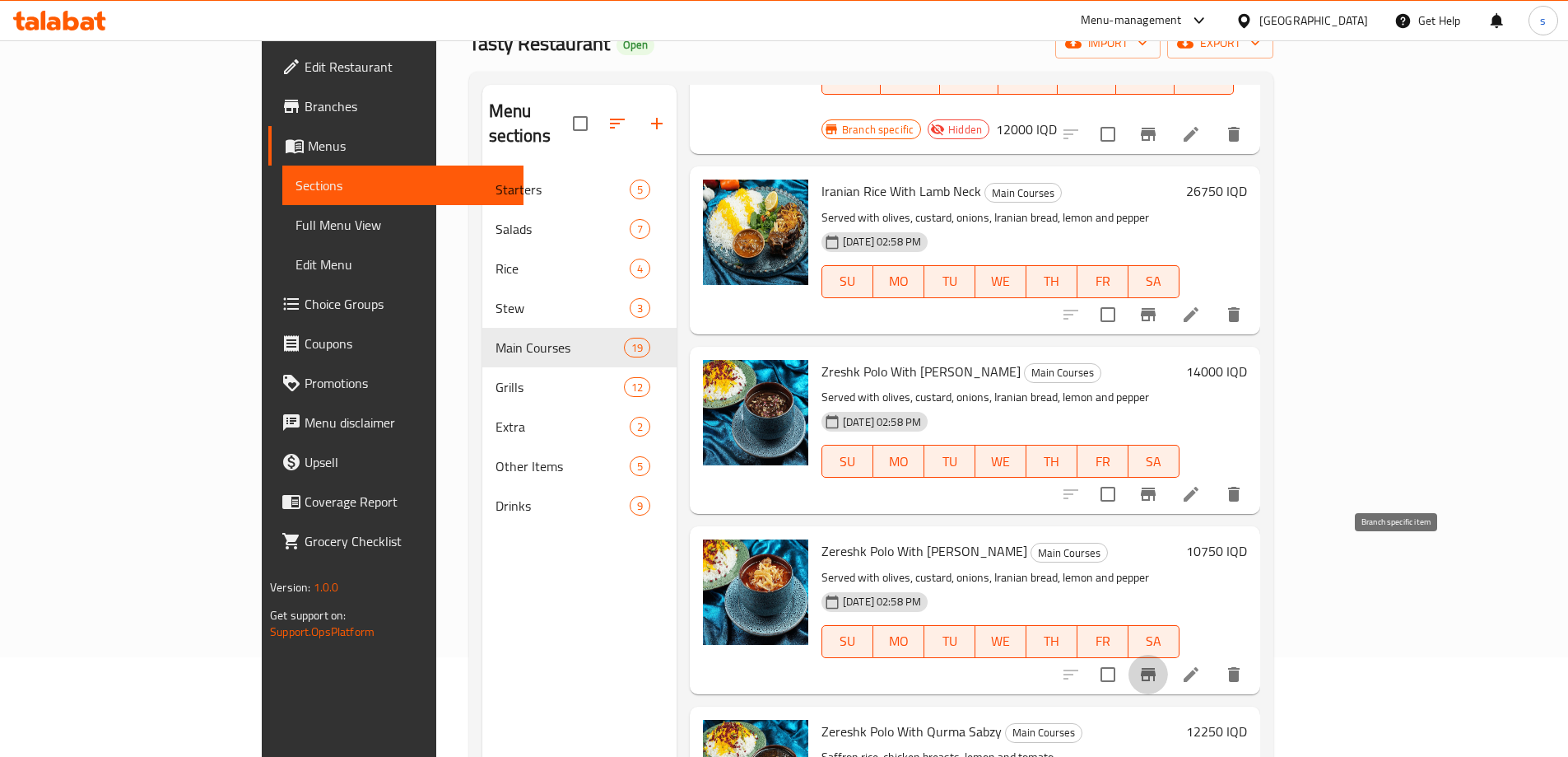
click at [1158, 665] on icon "Branch-specific-item" at bounding box center [1147, 674] width 20 height 20
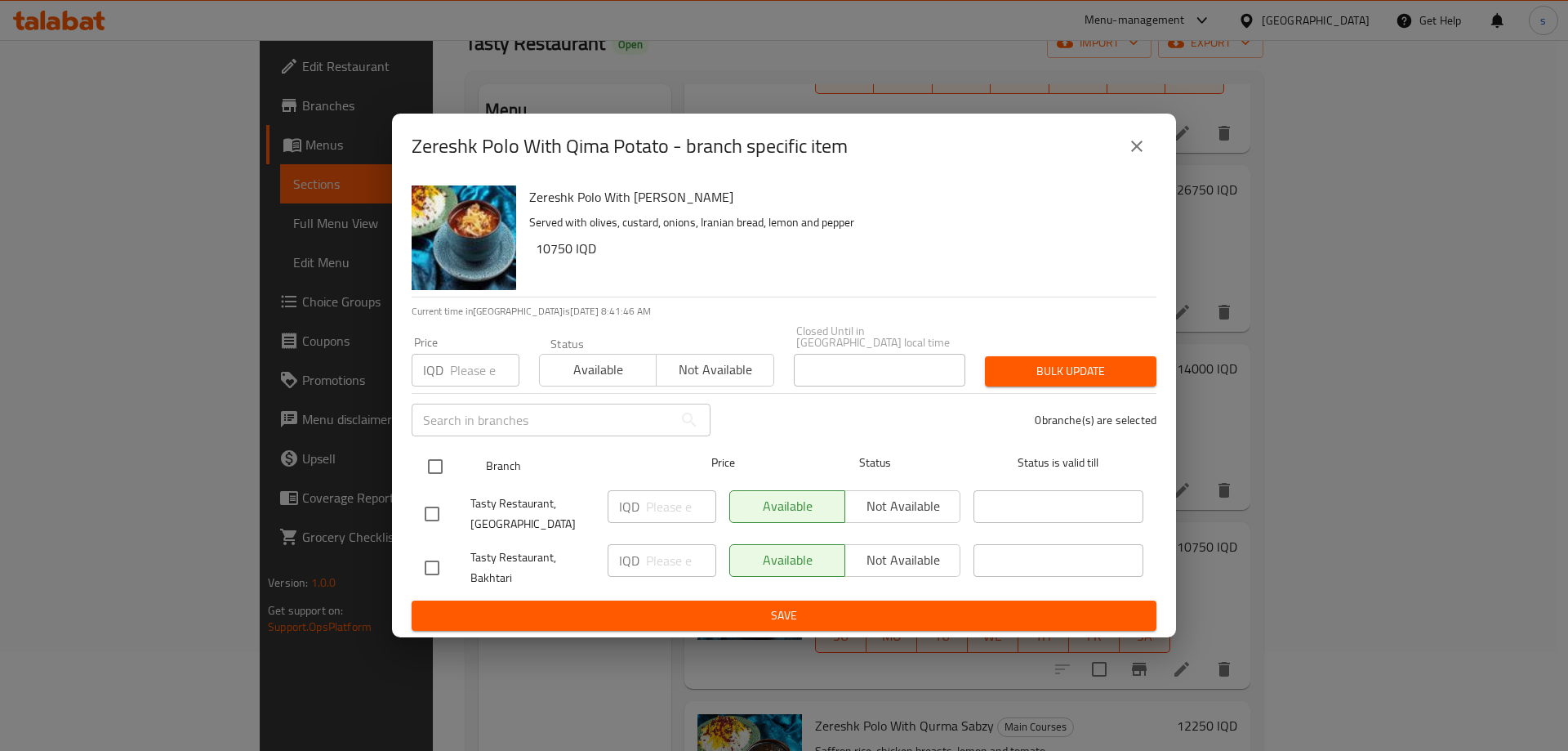
click at [444, 458] on input "checkbox" at bounding box center [435, 466] width 34 height 34
checkbox input "true"
click at [661, 502] on input "number" at bounding box center [680, 506] width 70 height 32
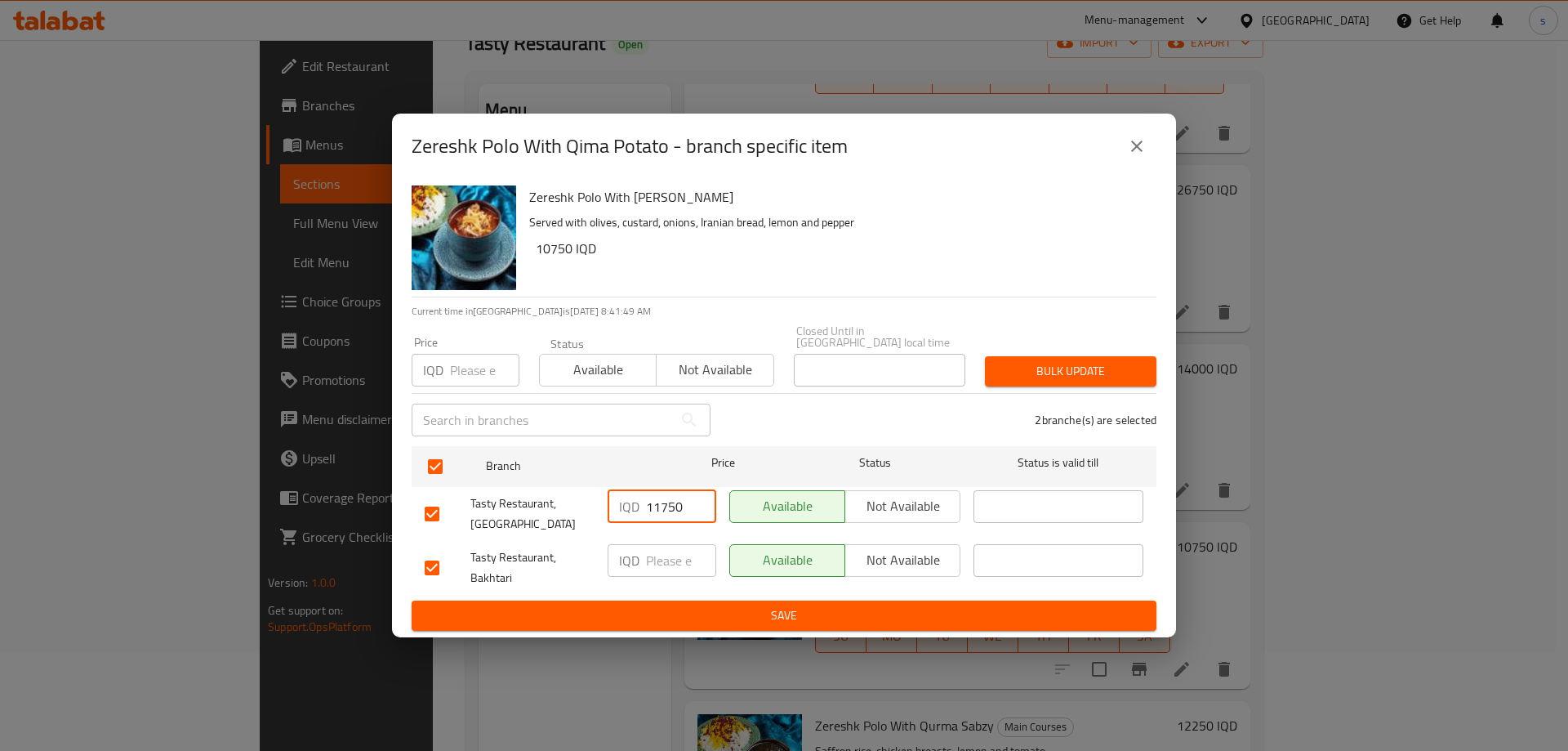
click at [661, 502] on input "11750" at bounding box center [680, 506] width 70 height 32
type input "11750"
click at [658, 567] on input "number" at bounding box center [680, 560] width 70 height 32
paste input "11750"
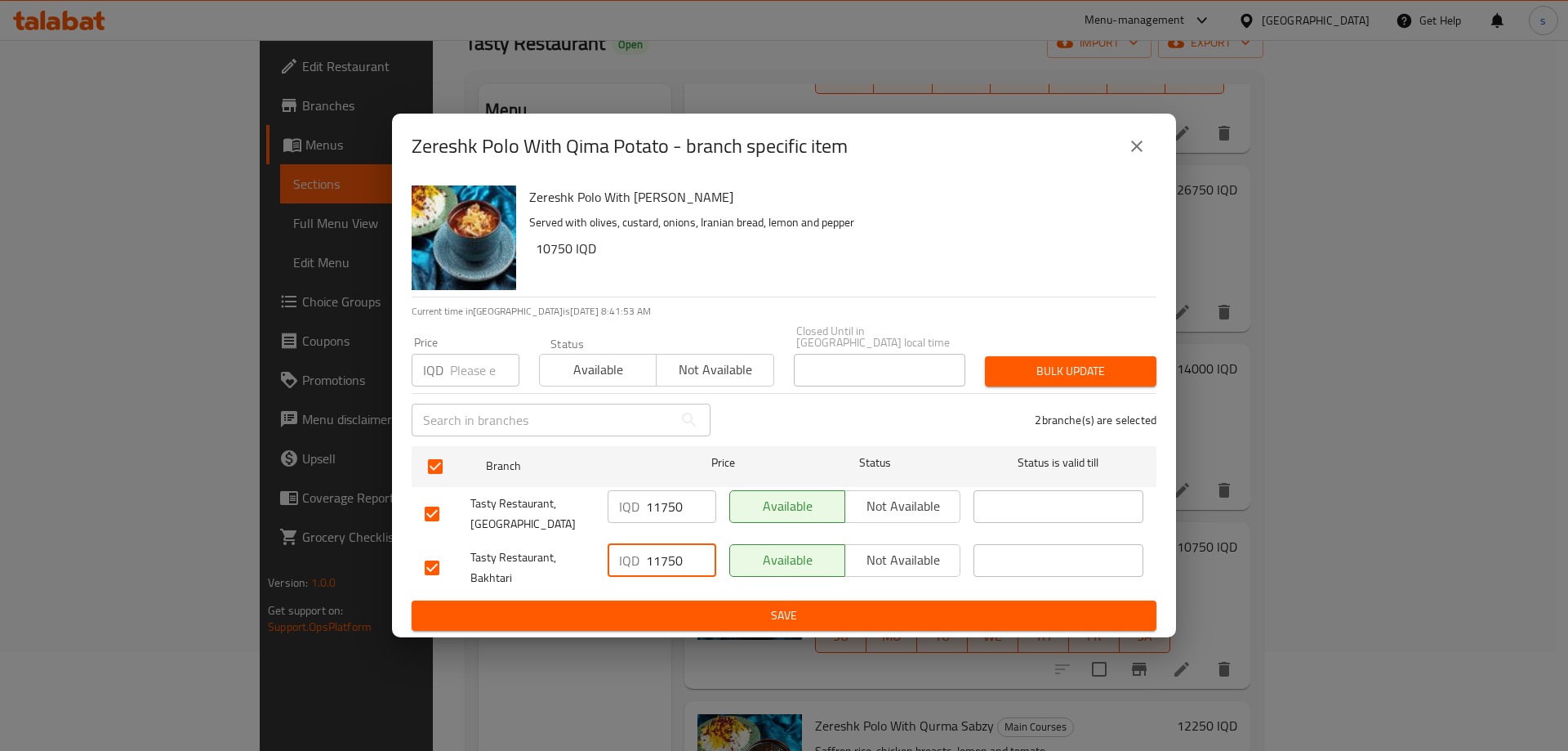
type input "11750"
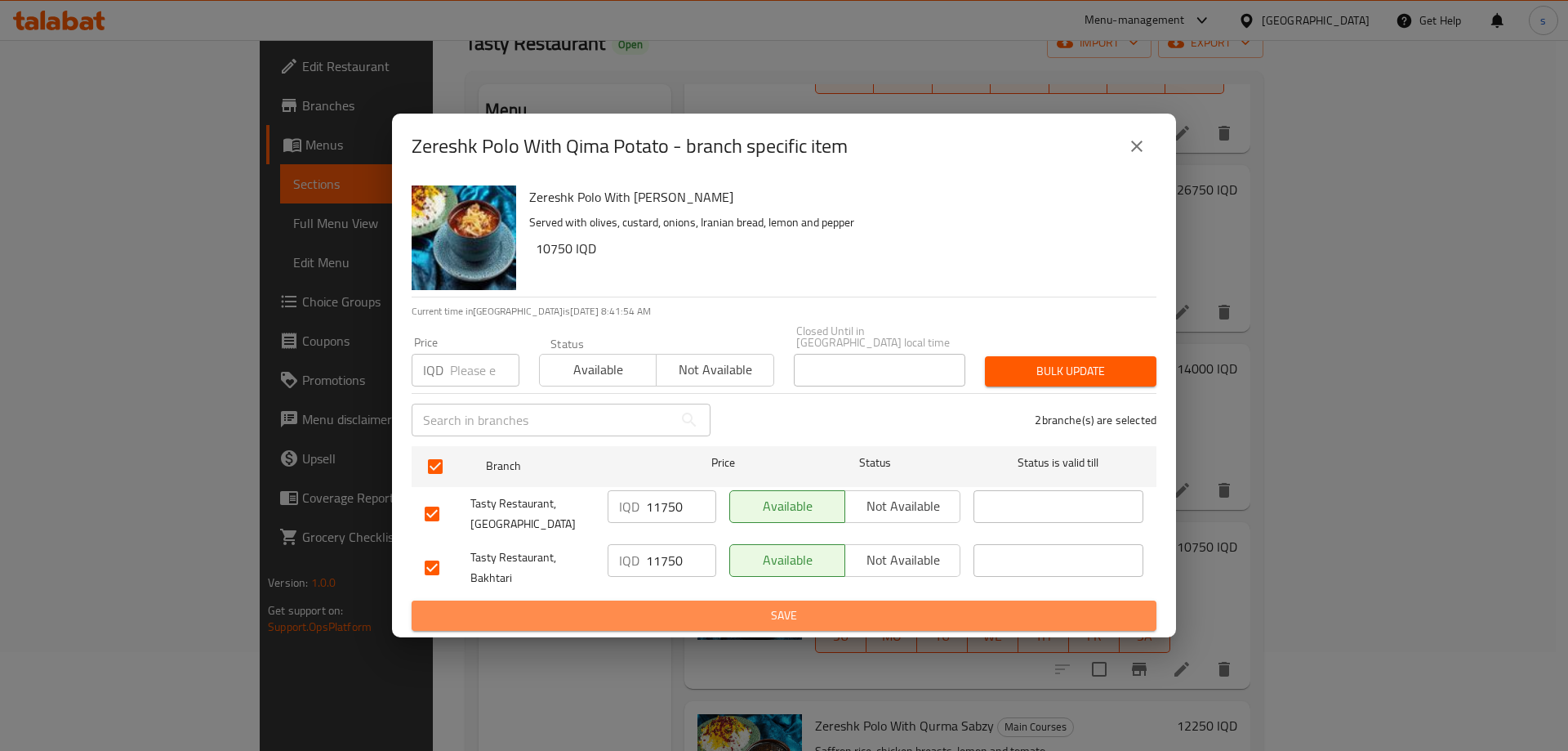
click at [695, 605] on span "Save" at bounding box center [783, 615] width 719 height 20
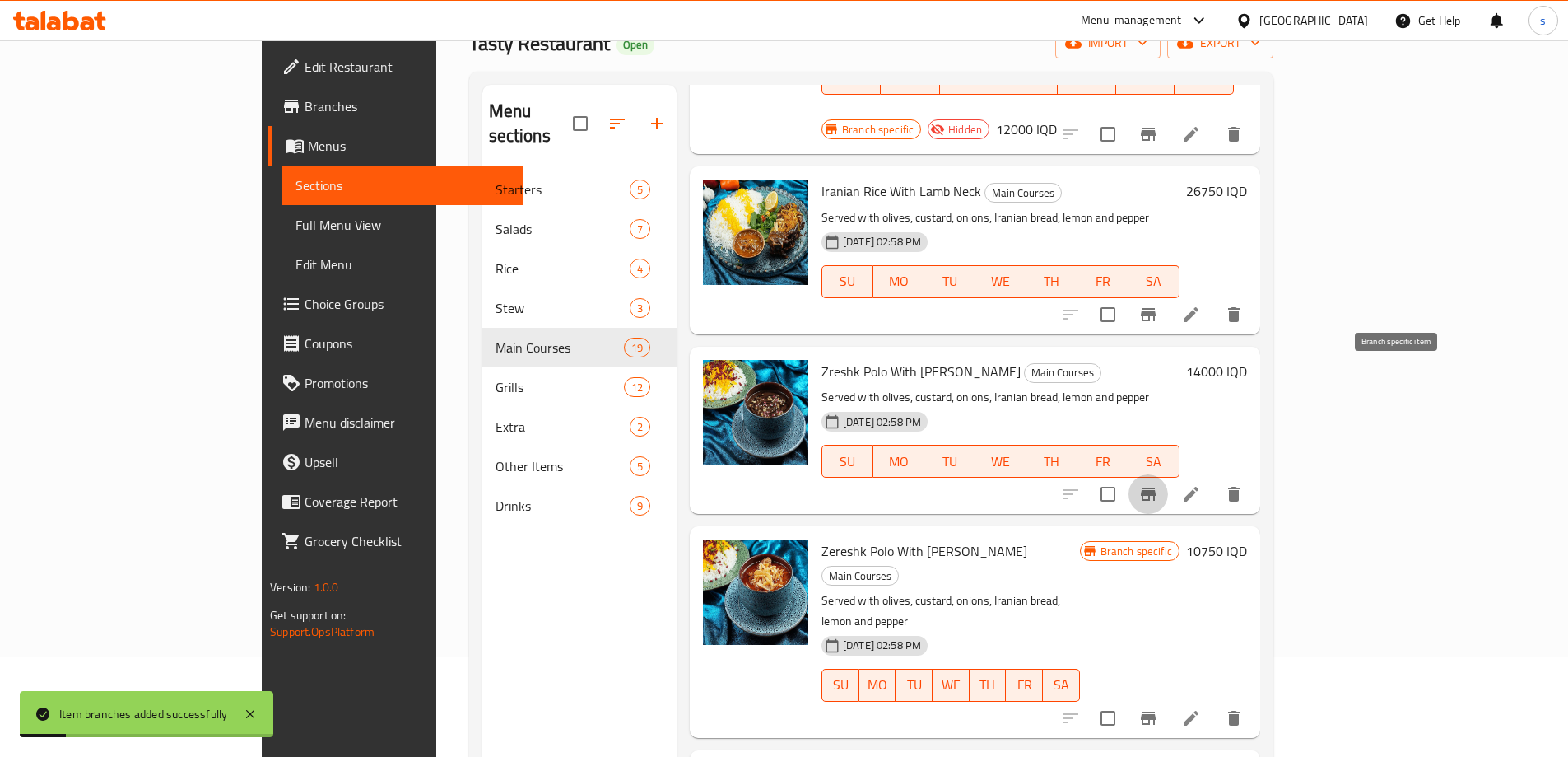
click at [1155, 488] on icon "Branch-specific-item" at bounding box center [1147, 494] width 15 height 13
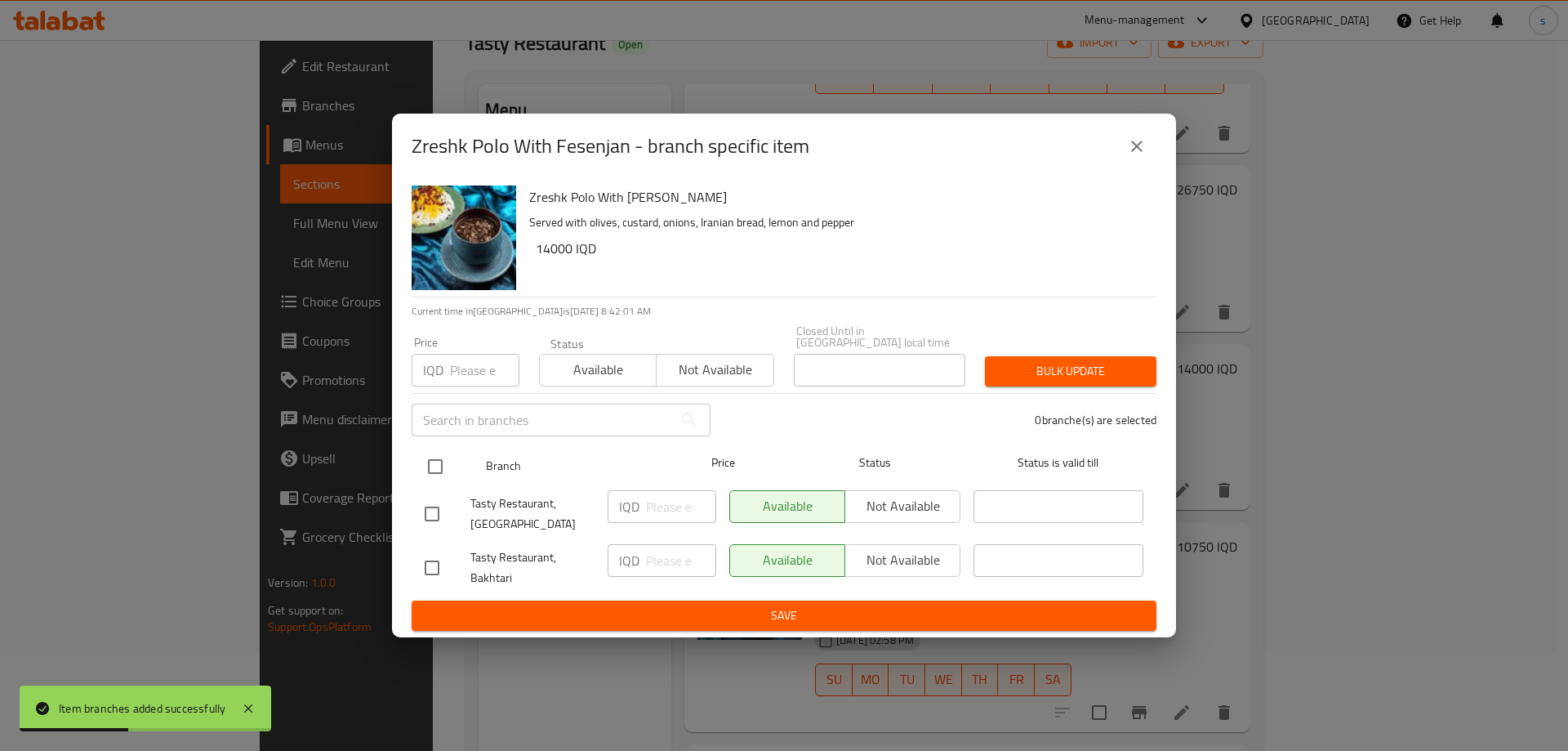
click at [432, 450] on input "checkbox" at bounding box center [435, 466] width 34 height 34
checkbox input "true"
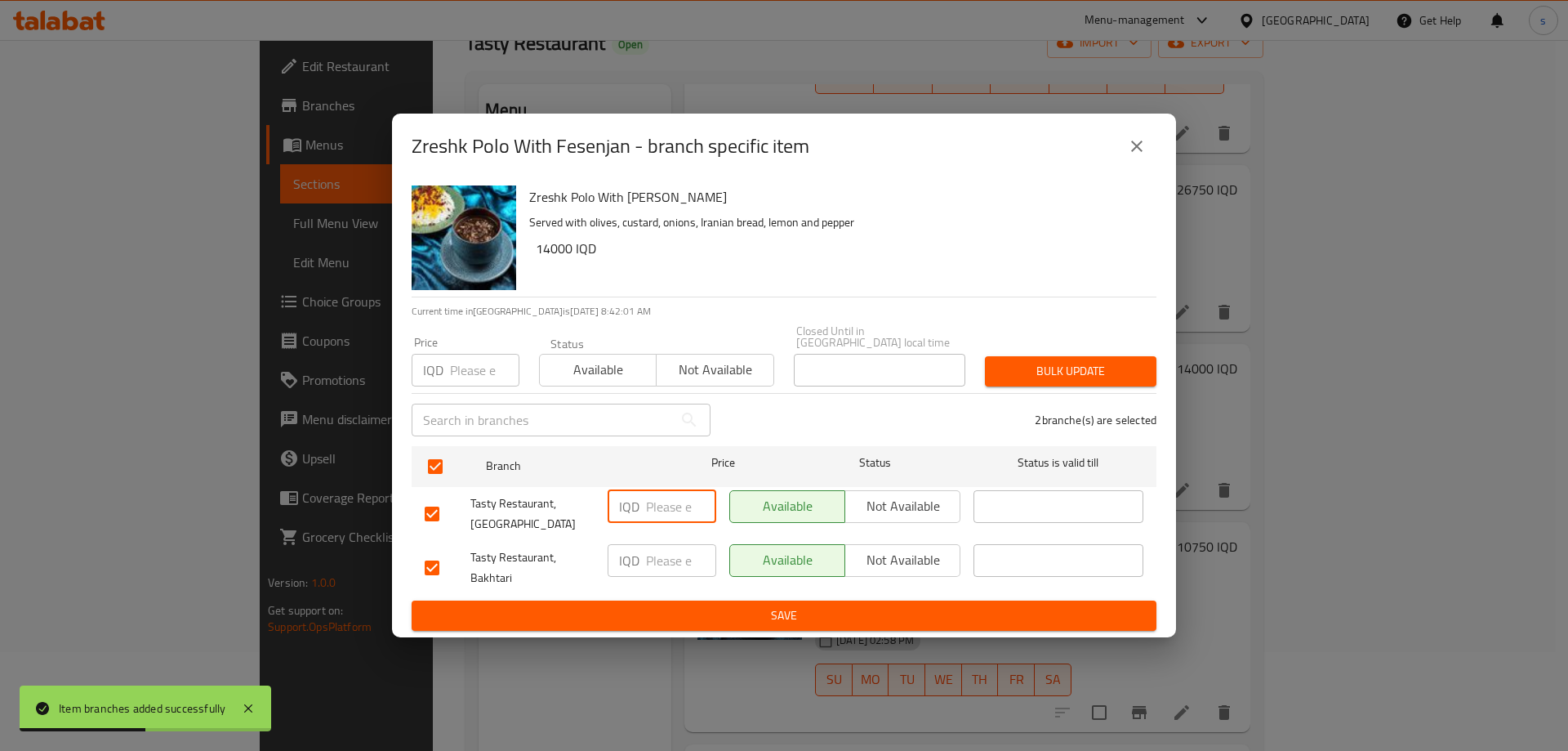
click at [668, 512] on input "number" at bounding box center [680, 506] width 70 height 32
type input "14500"
click at [688, 544] on input "number" at bounding box center [680, 560] width 70 height 32
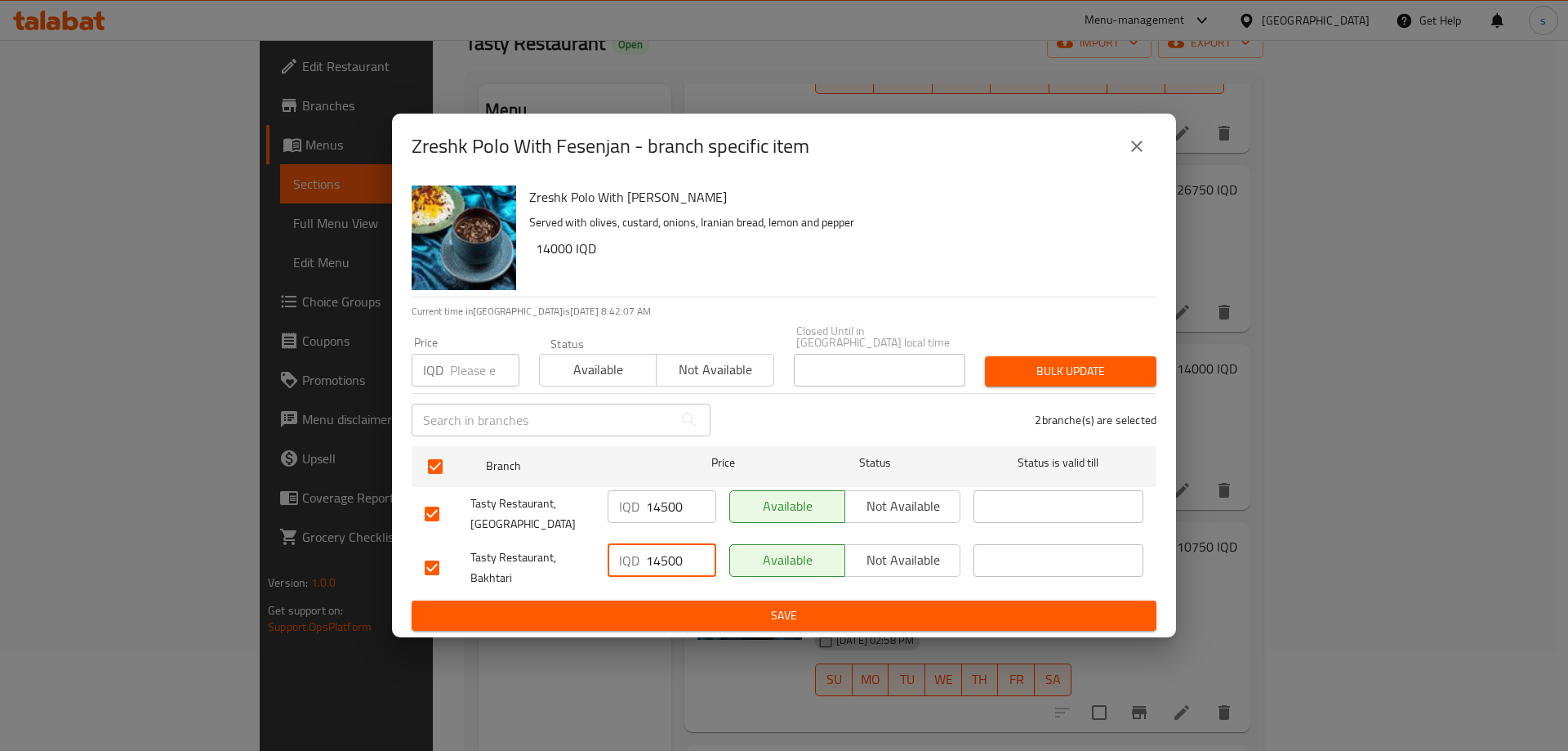
type input "14500"
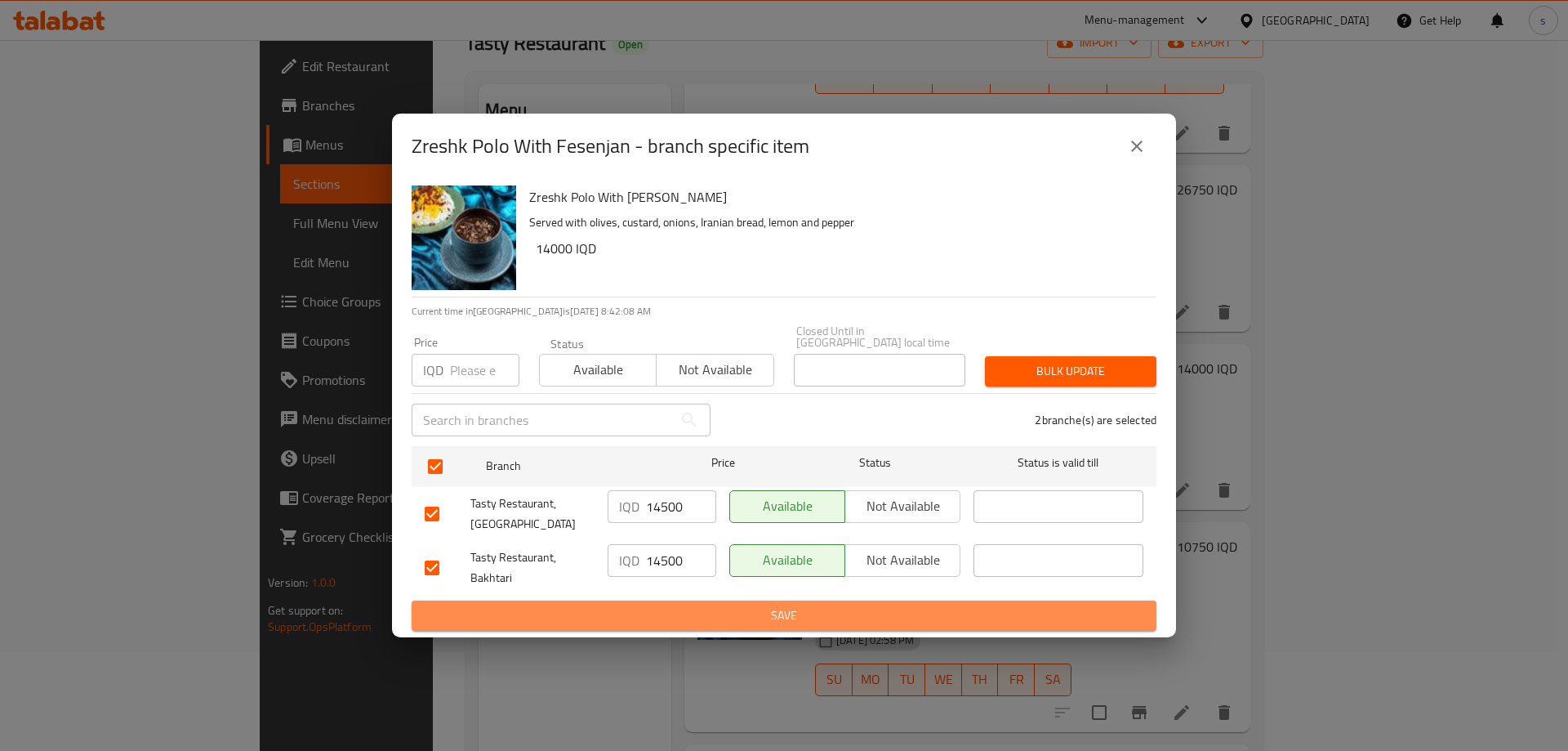
click at [686, 605] on span "Save" at bounding box center [783, 615] width 719 height 20
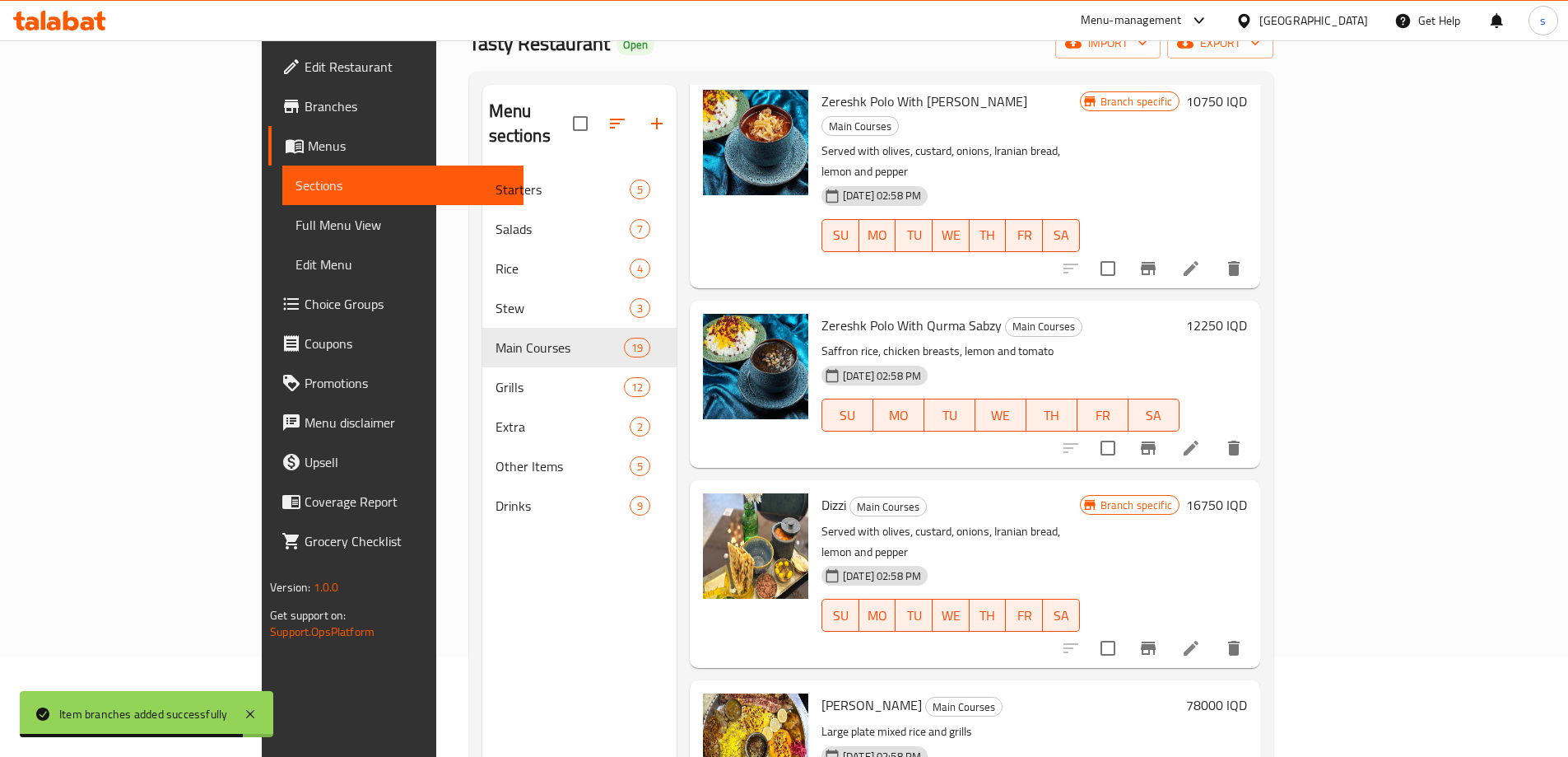
scroll to position [1457, 0]
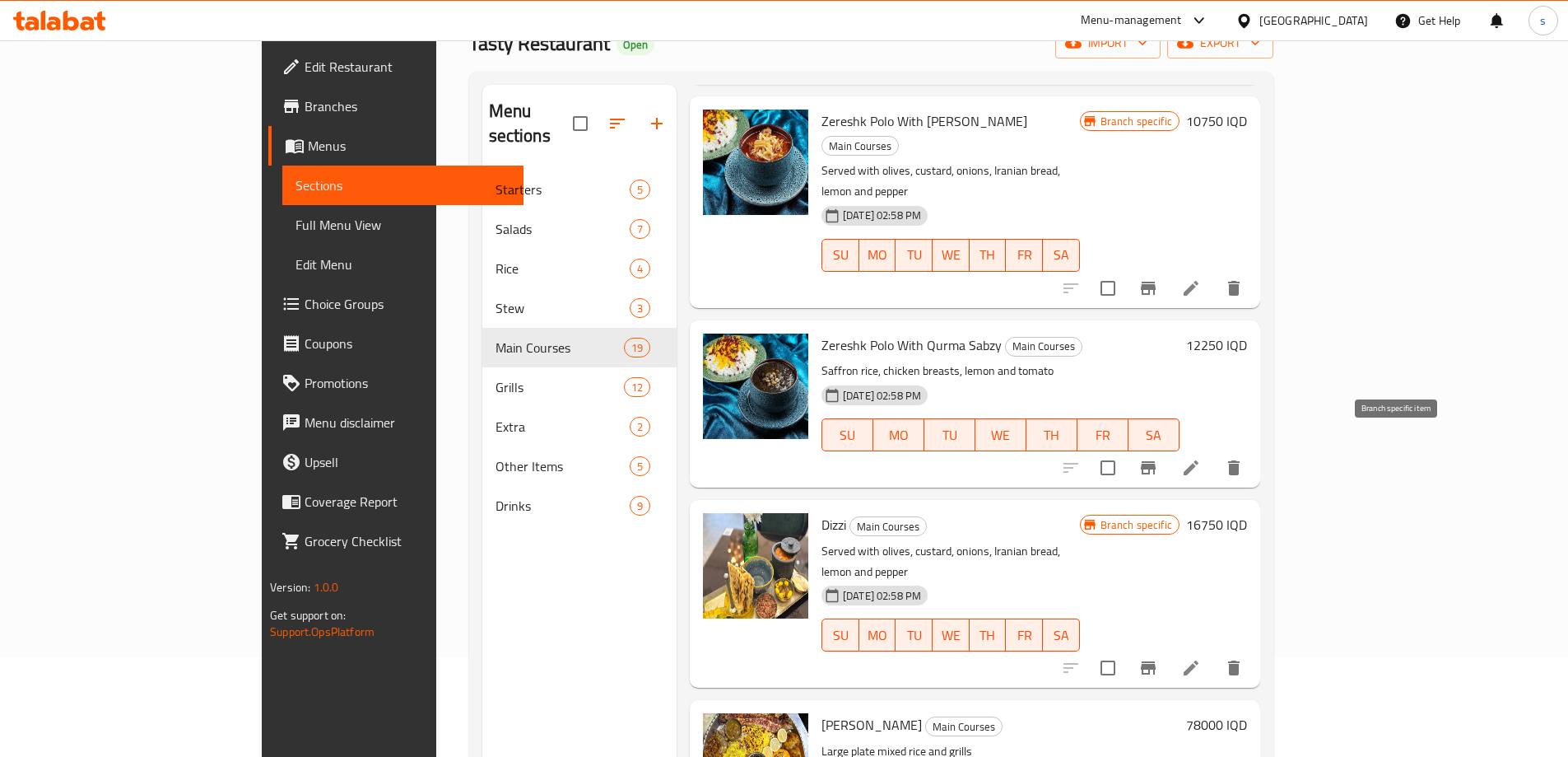
click at [1155, 661] on icon "Branch-specific-item" at bounding box center [1147, 667] width 15 height 13
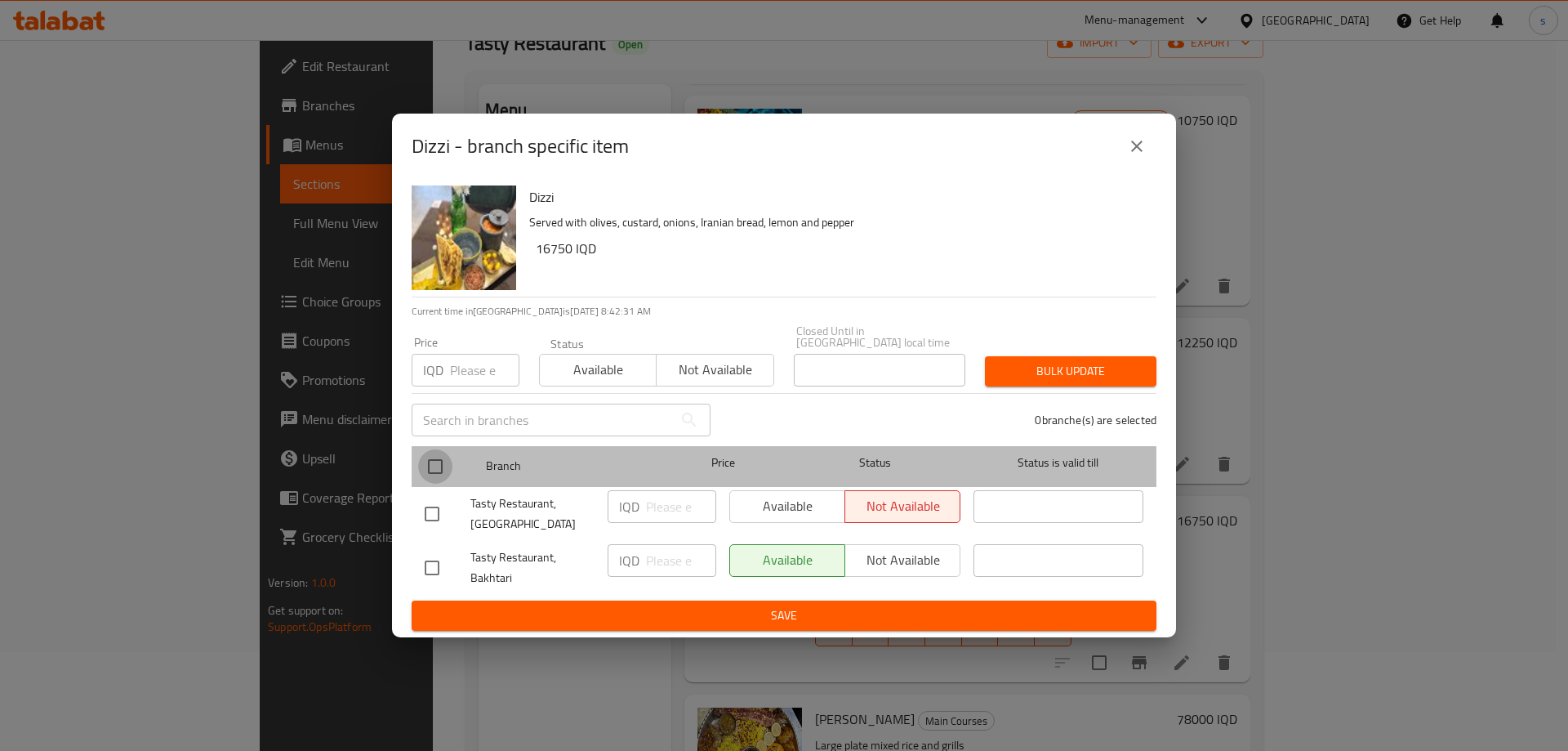
click at [436, 456] on input "checkbox" at bounding box center [435, 466] width 34 height 34
checkbox input "true"
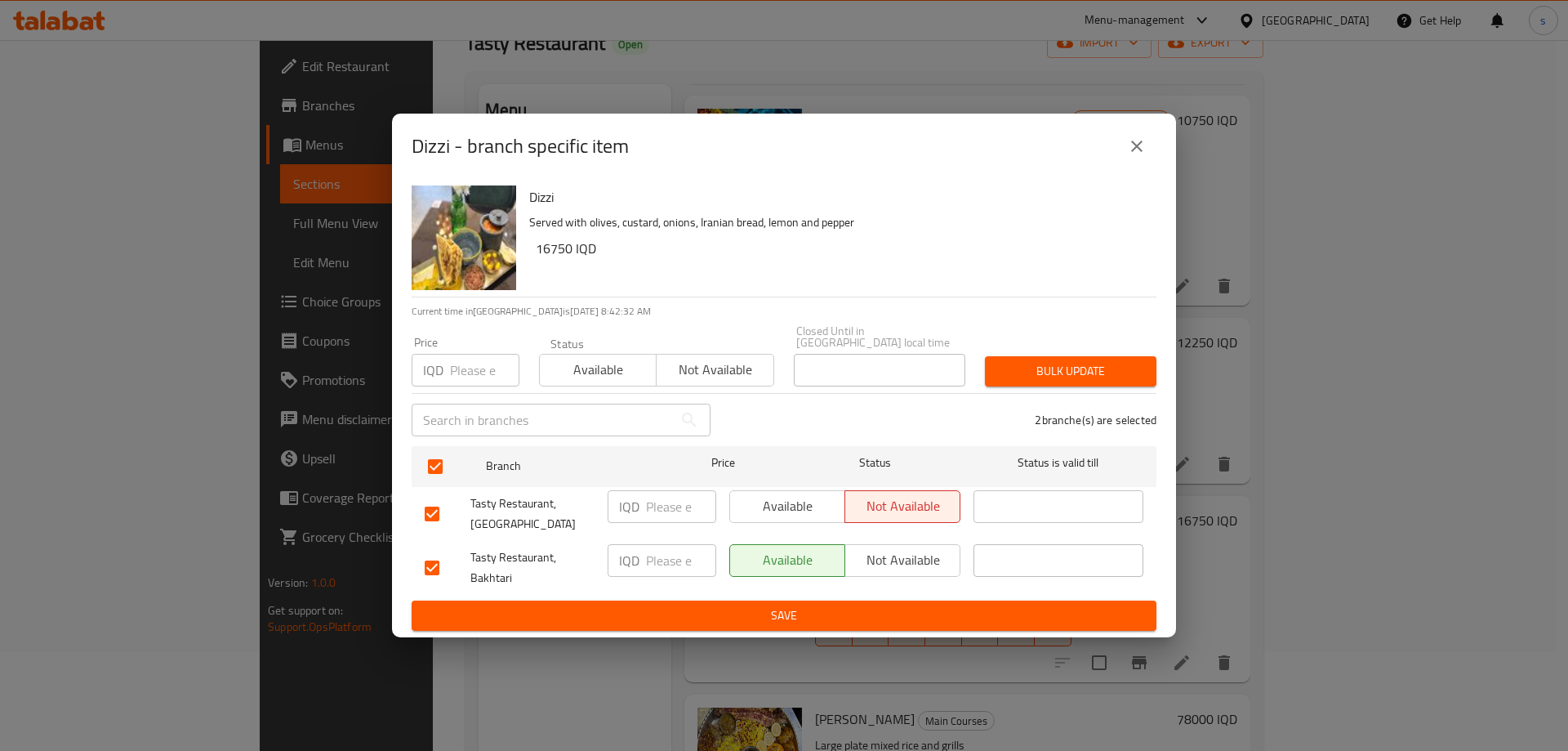
click at [662, 504] on input "number" at bounding box center [680, 506] width 70 height 32
type input "17500"
click at [669, 570] on input "number" at bounding box center [680, 560] width 70 height 32
type input "17500"
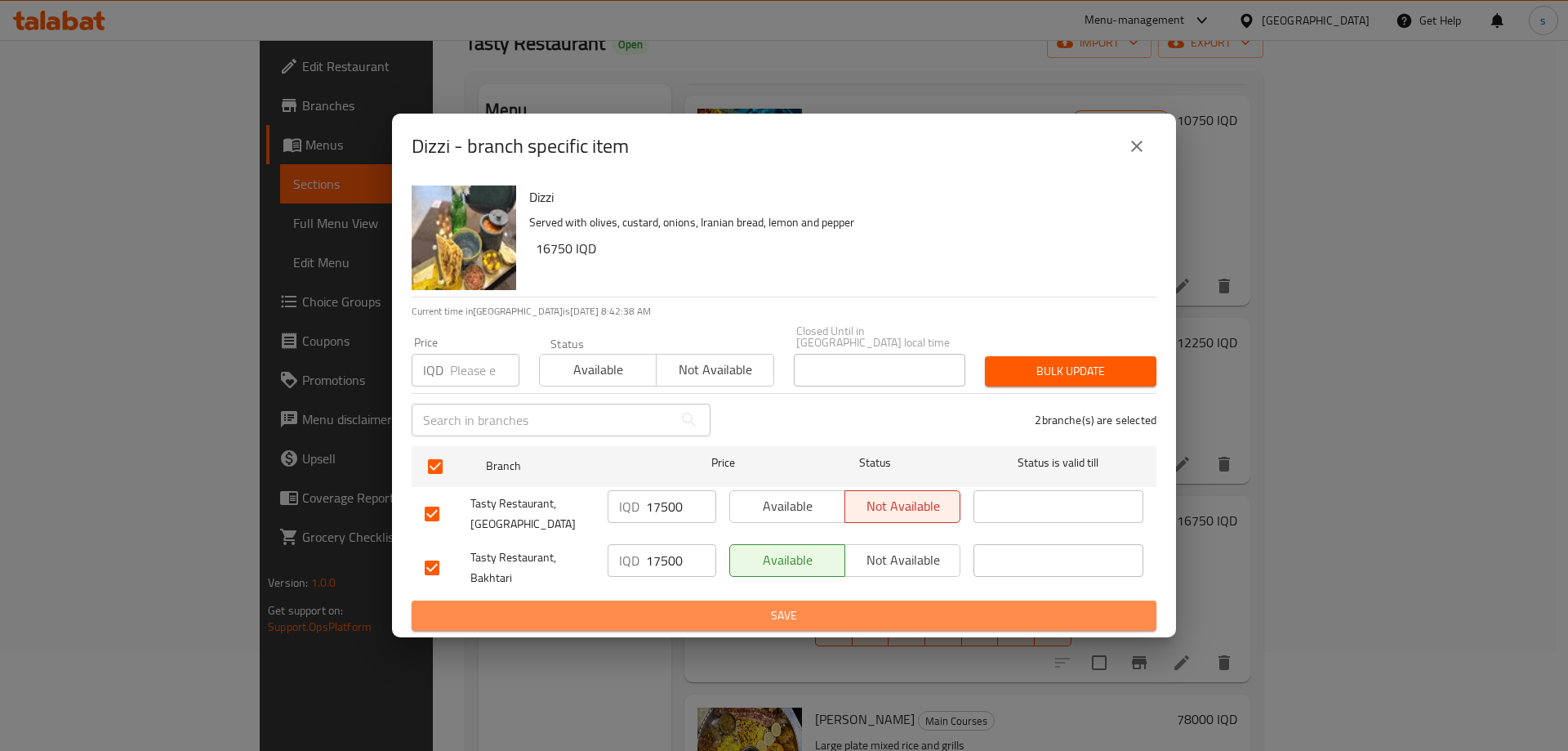
click at [680, 611] on span "Save" at bounding box center [783, 615] width 719 height 20
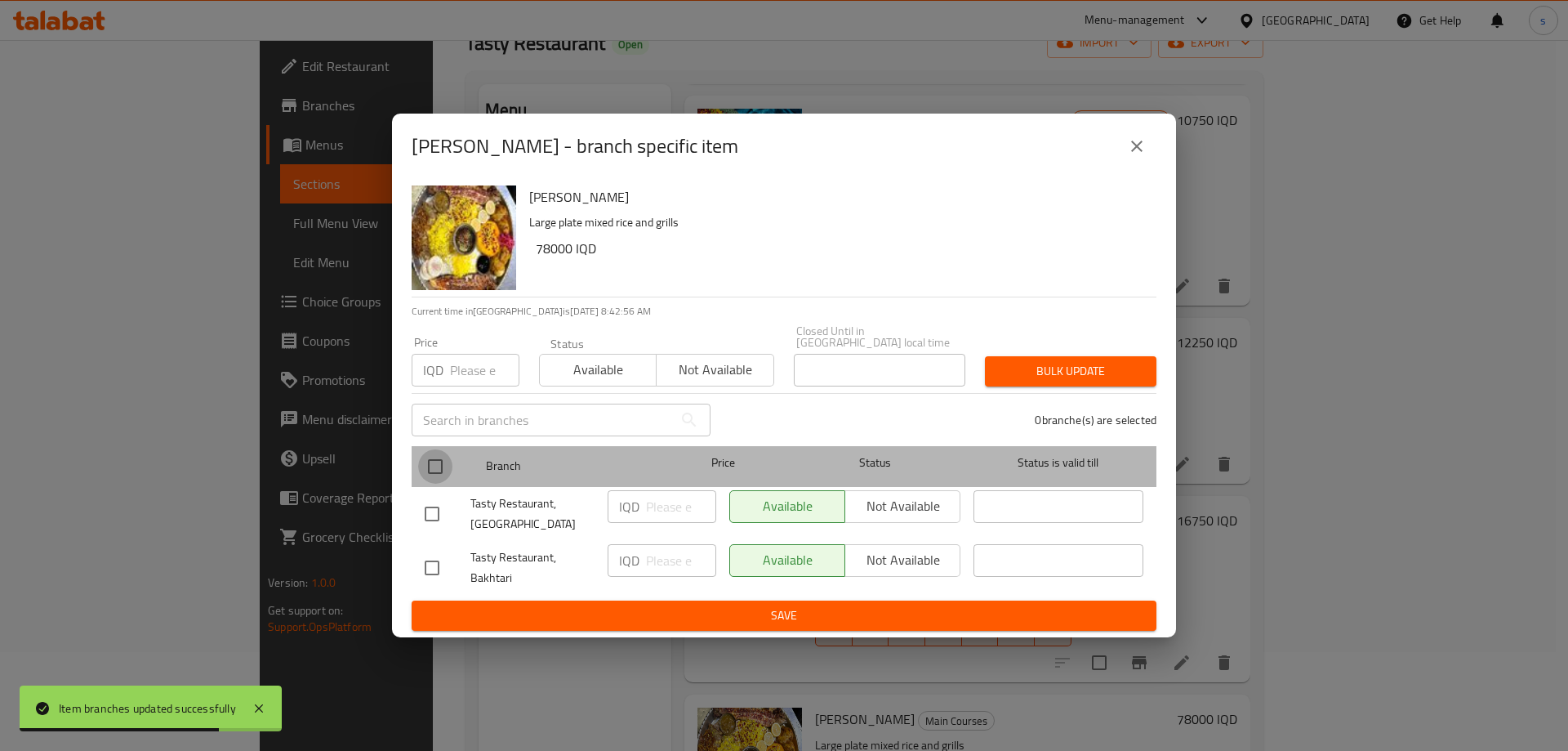
drag, startPoint x: 430, startPoint y: 462, endPoint x: 570, endPoint y: 485, distance: 141.9
click at [431, 462] on input "checkbox" at bounding box center [435, 466] width 34 height 34
checkbox input "true"
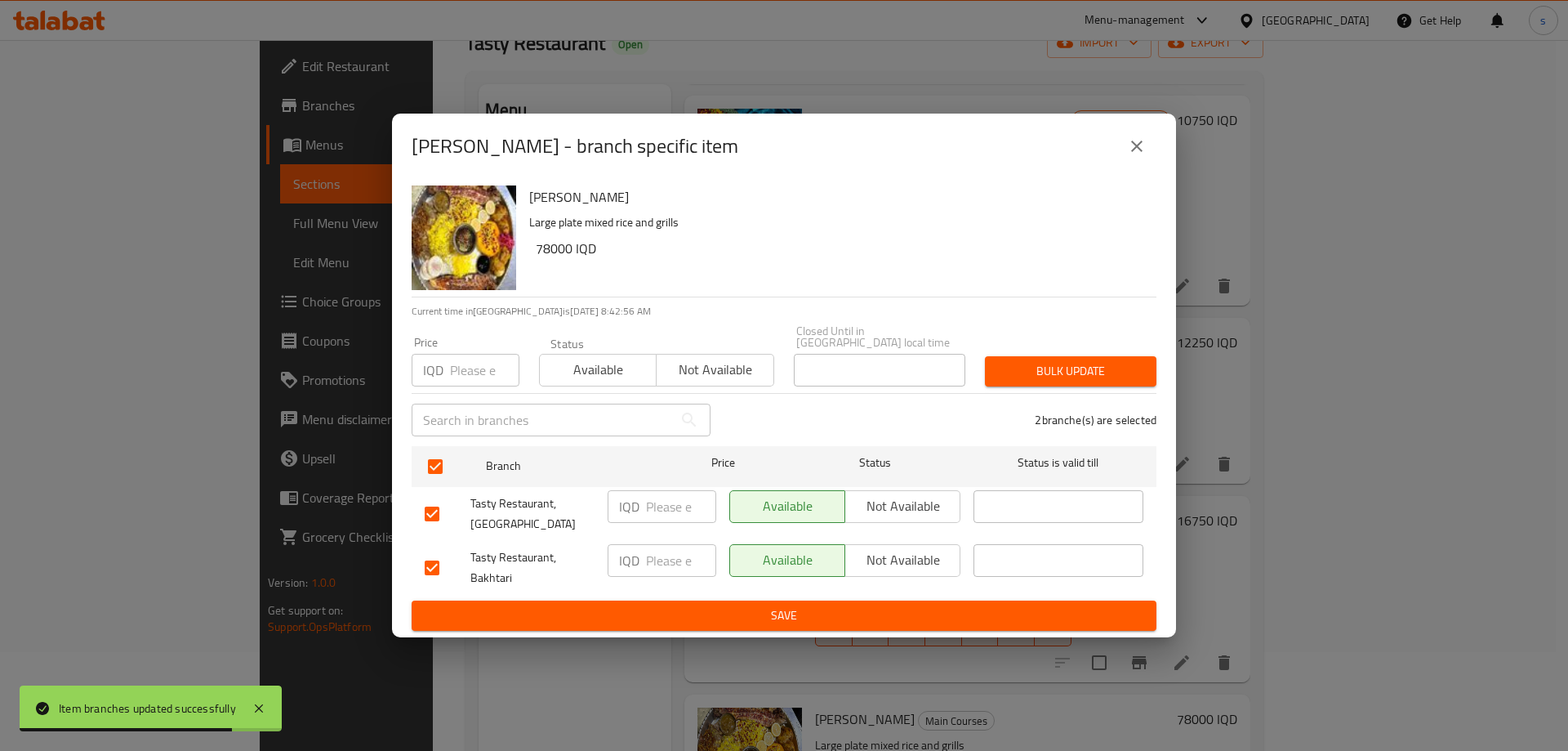
click at [669, 492] on input "number" at bounding box center [680, 506] width 70 height 32
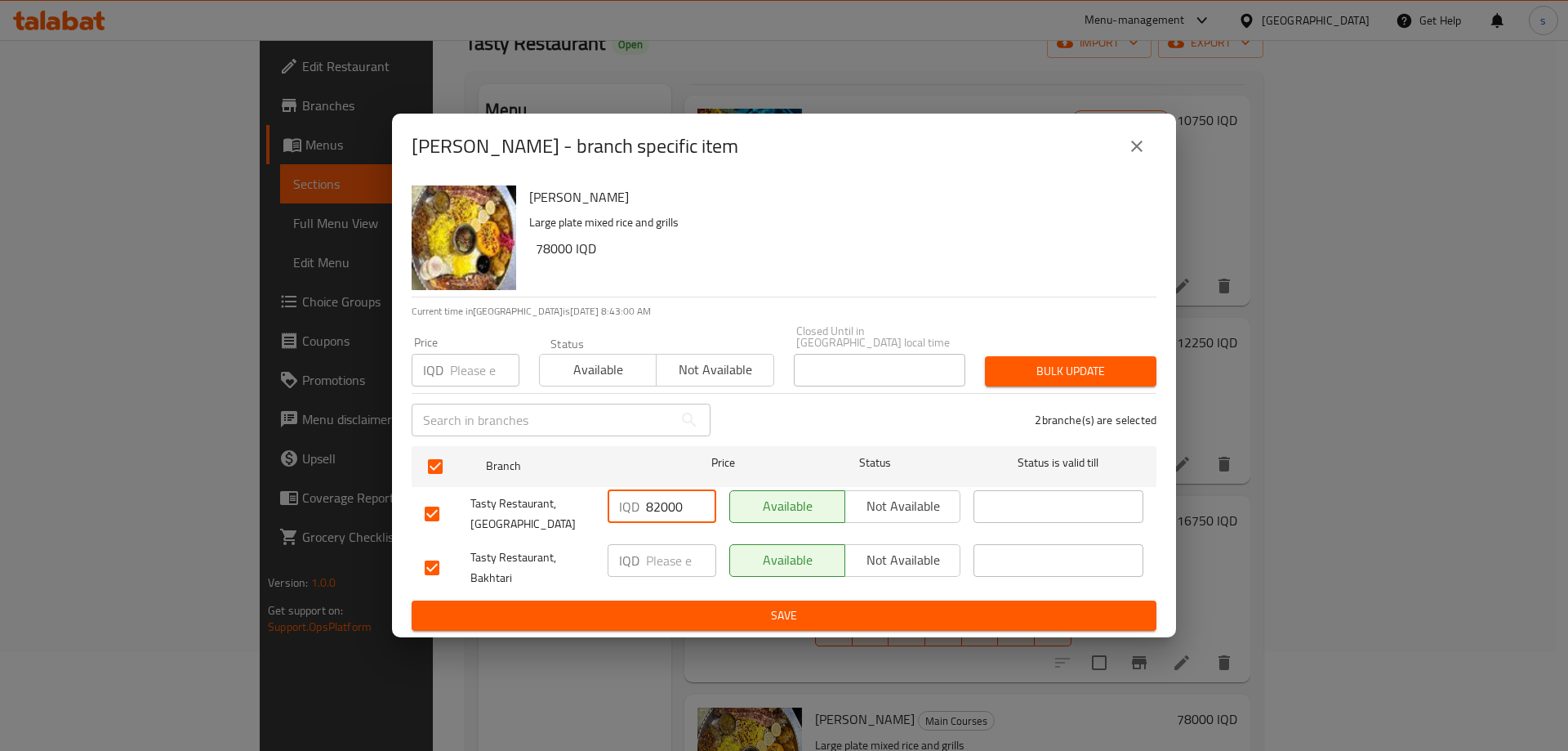
type input "82000"
click at [671, 555] on input "number" at bounding box center [680, 560] width 70 height 32
type input "82000"
click at [687, 614] on span "Save" at bounding box center [783, 615] width 719 height 20
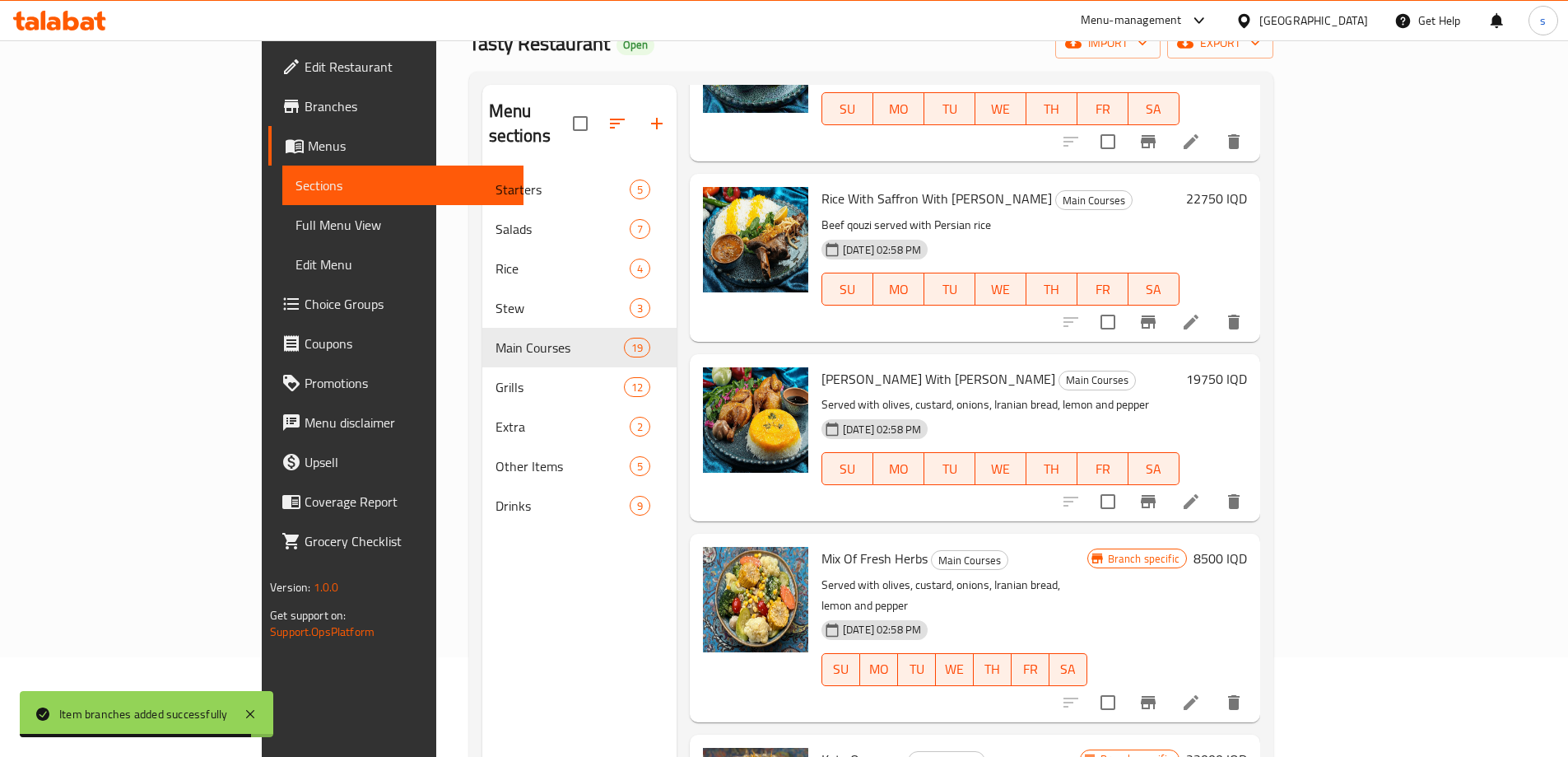
scroll to position [230, 0]
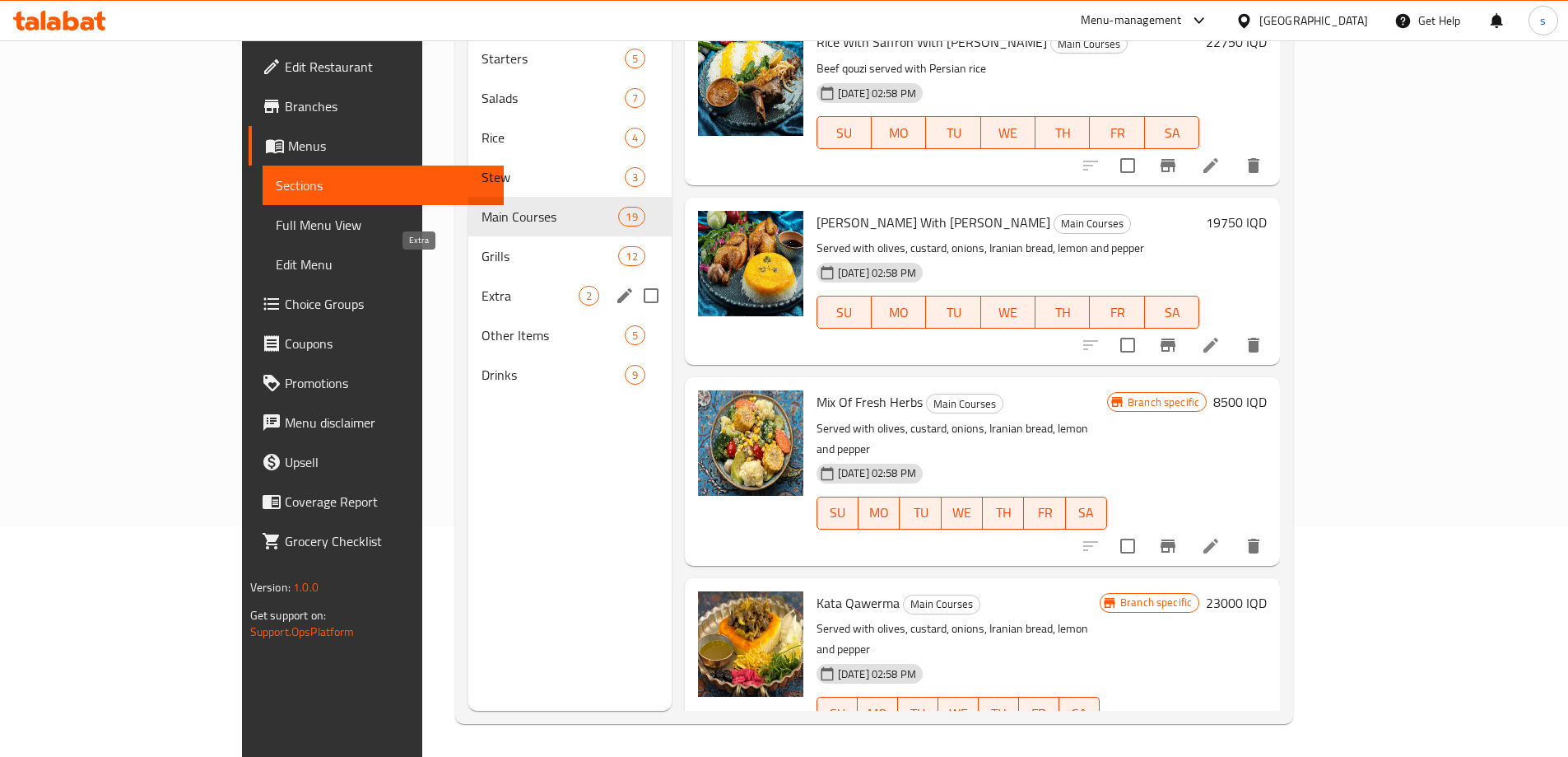
click at [481, 286] on span "Extra" at bounding box center [529, 295] width 97 height 20
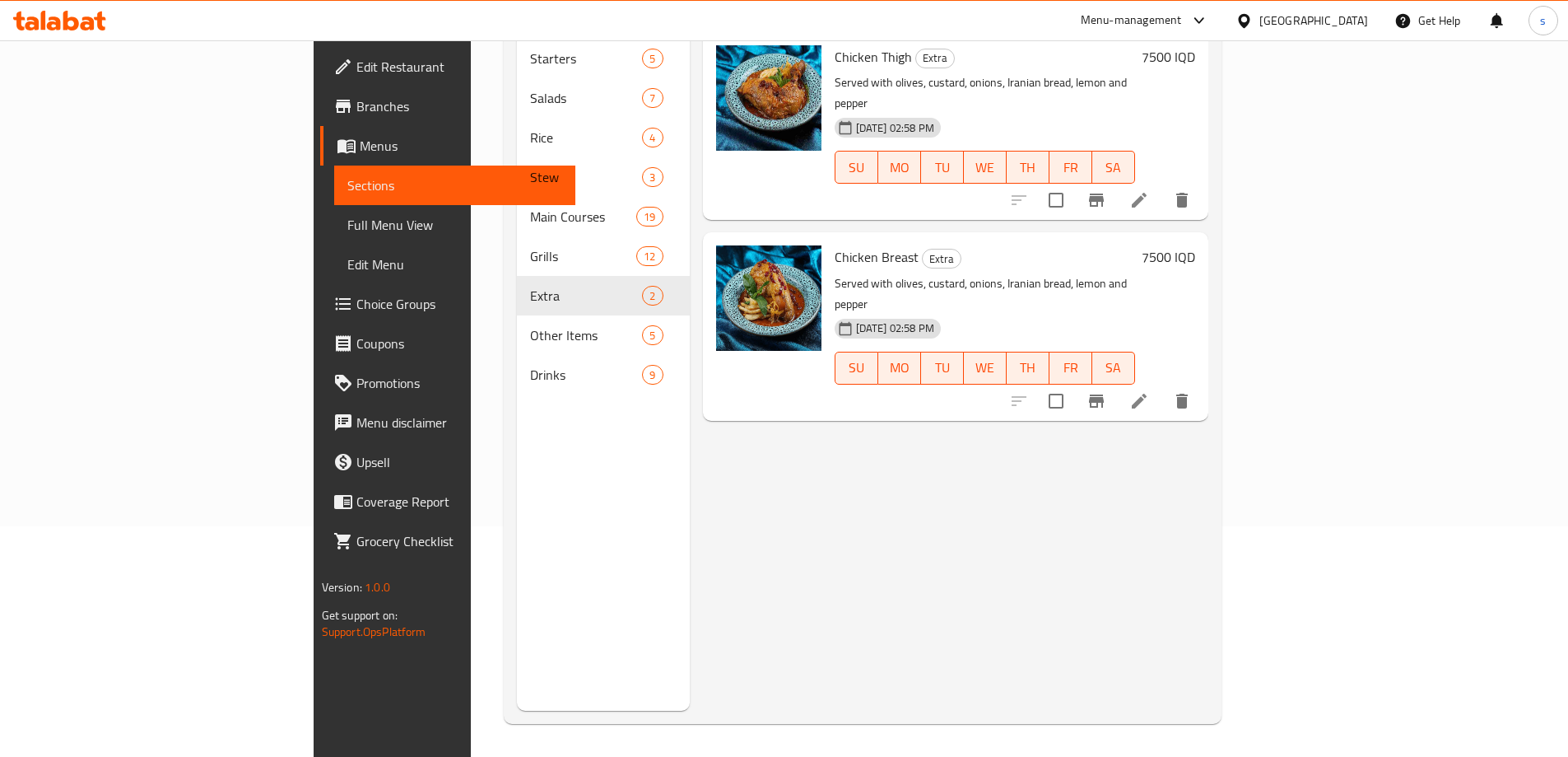
scroll to position [99, 0]
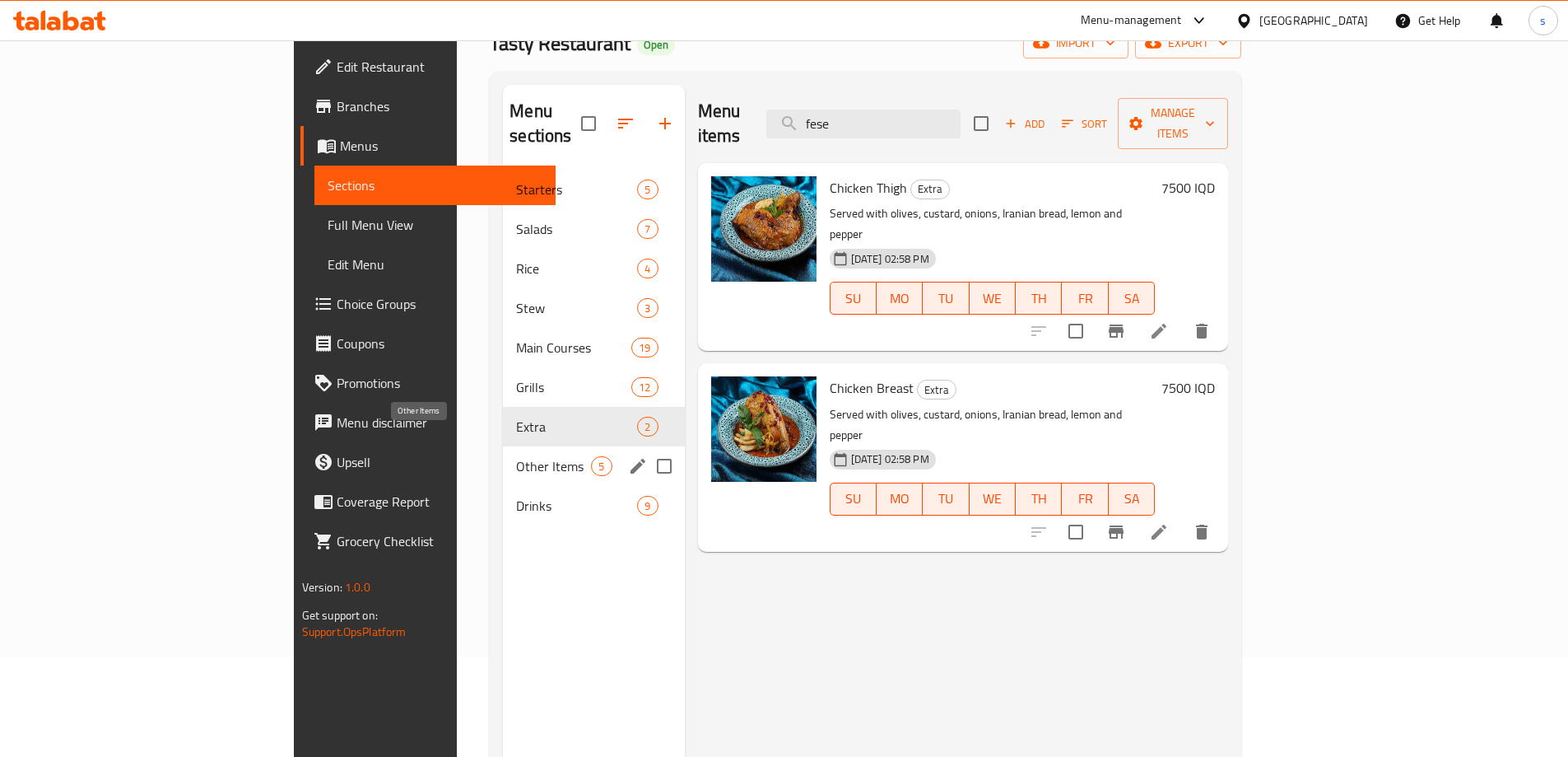
click at [516, 456] on span "Other Items" at bounding box center [553, 465] width 75 height 20
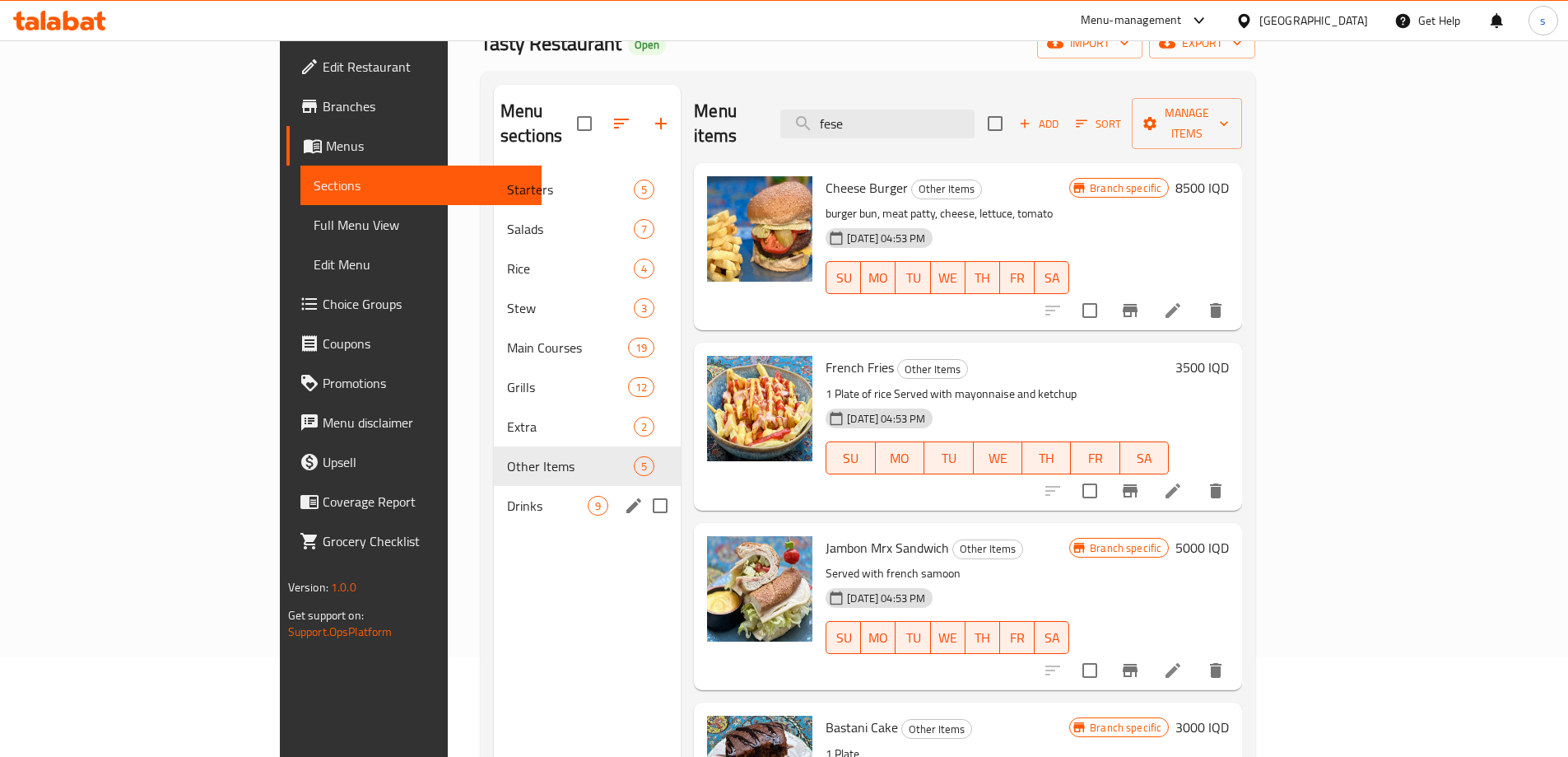
click at [493, 492] on div "Drinks 9" at bounding box center [587, 506] width 186 height 39
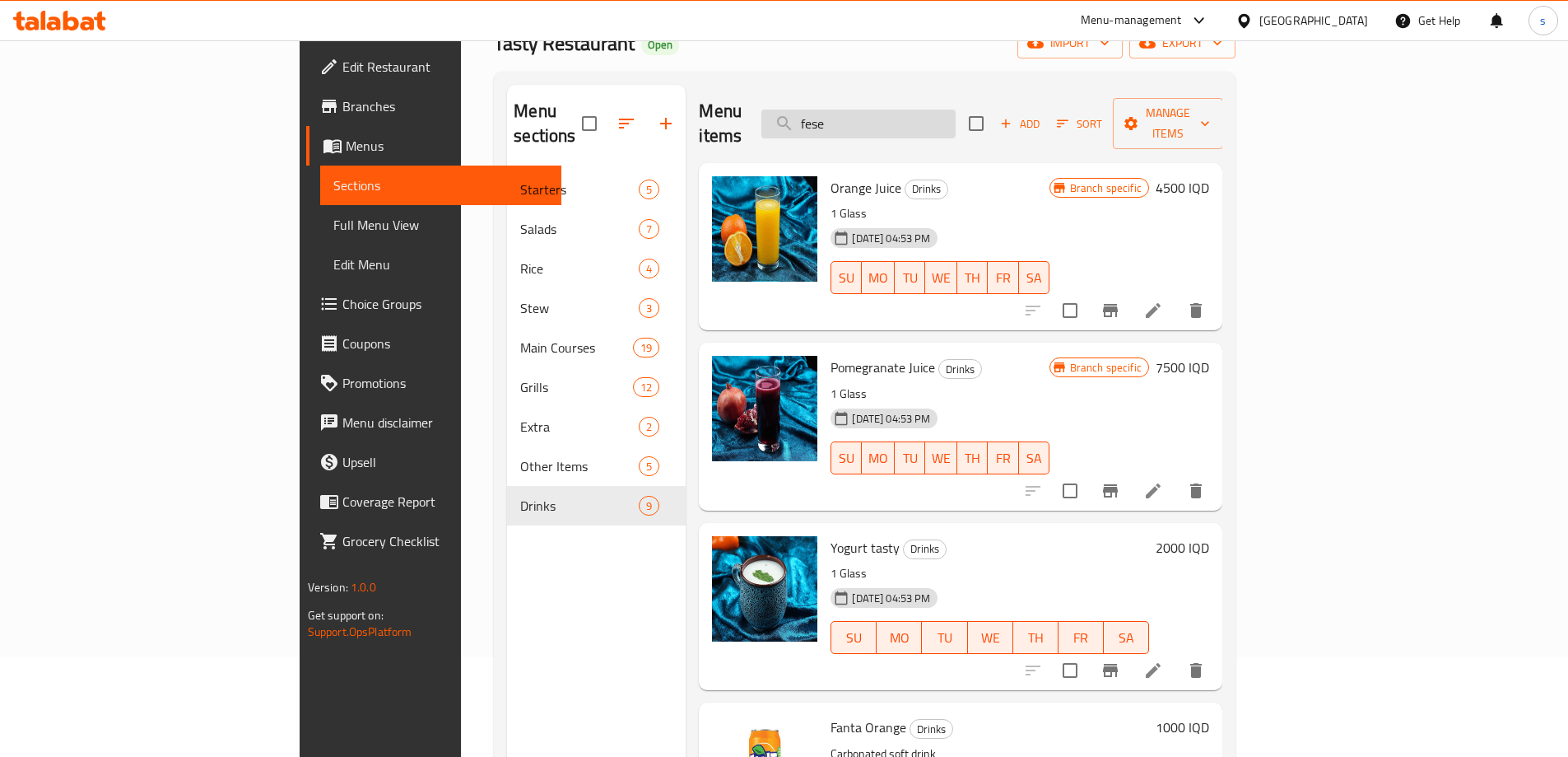
drag, startPoint x: 962, startPoint y: 118, endPoint x: 919, endPoint y: 121, distance: 43.1
click at [919, 121] on input "fese" at bounding box center [858, 124] width 194 height 29
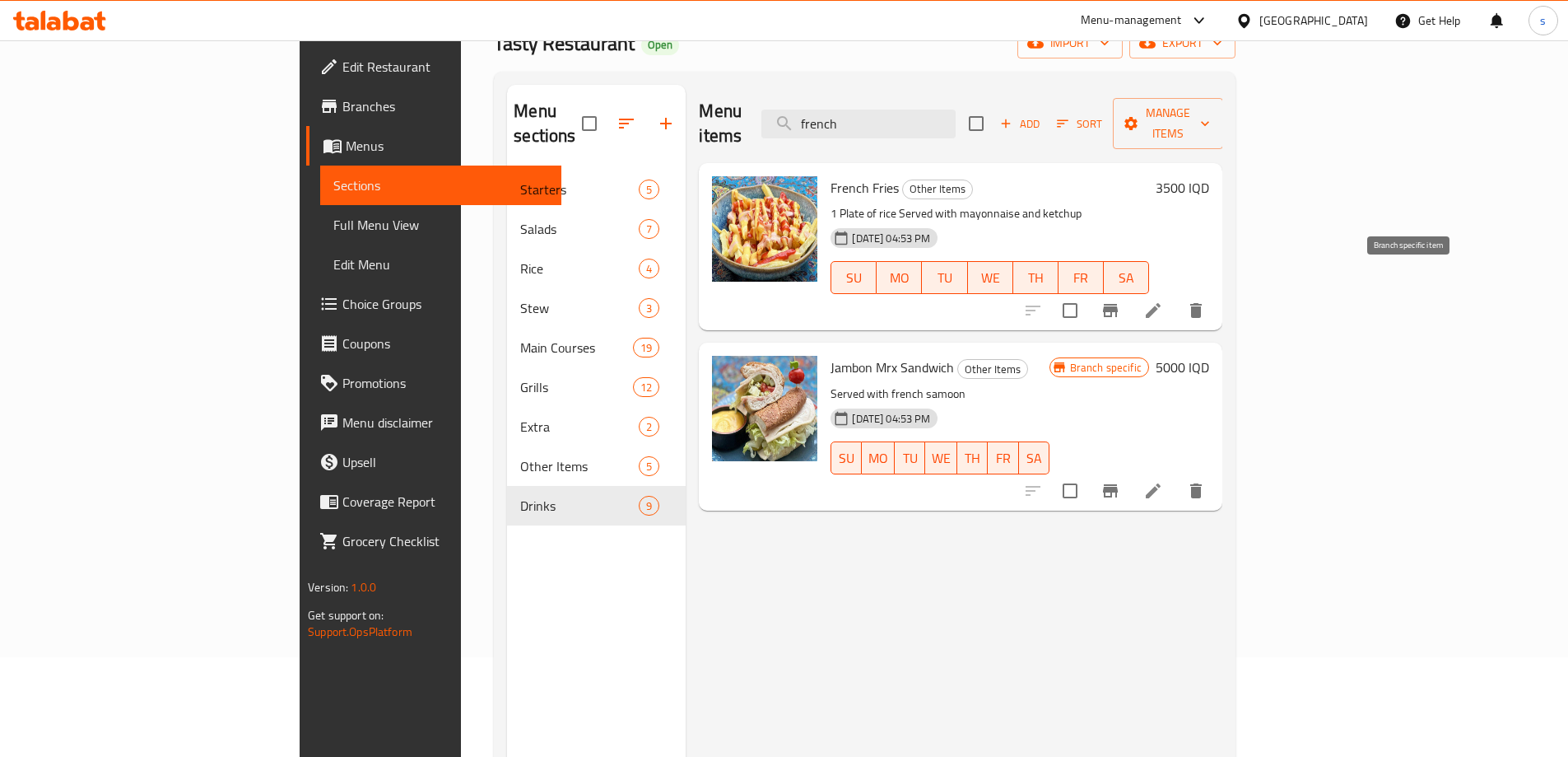
type input "french"
click at [1120, 300] on icon "Branch-specific-item" at bounding box center [1110, 310] width 20 height 20
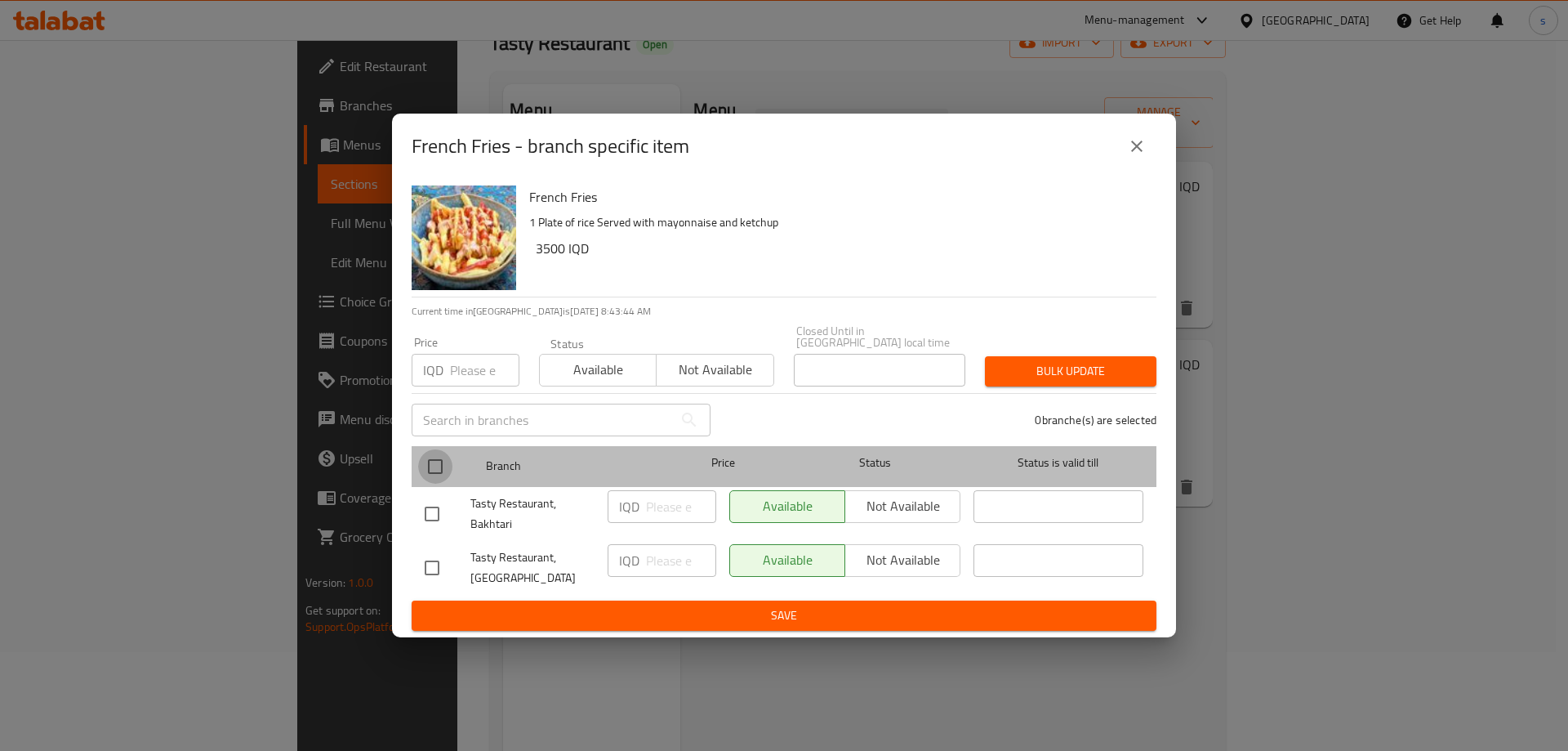
click at [440, 457] on input "checkbox" at bounding box center [435, 466] width 34 height 34
checkbox input "true"
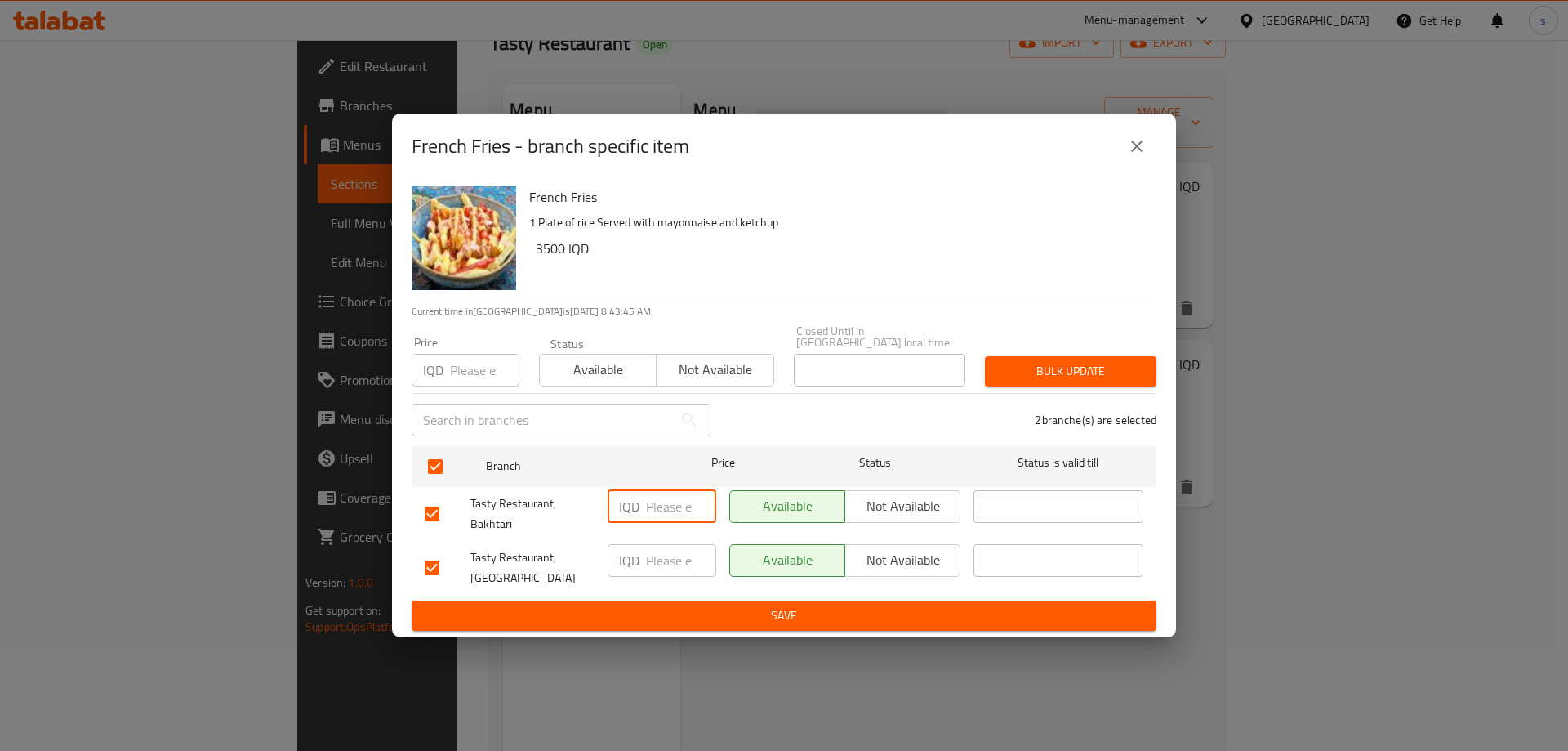
click at [680, 502] on input "number" at bounding box center [680, 506] width 70 height 32
type input "3500"
click at [656, 560] on input "number" at bounding box center [680, 560] width 70 height 32
type input "3500"
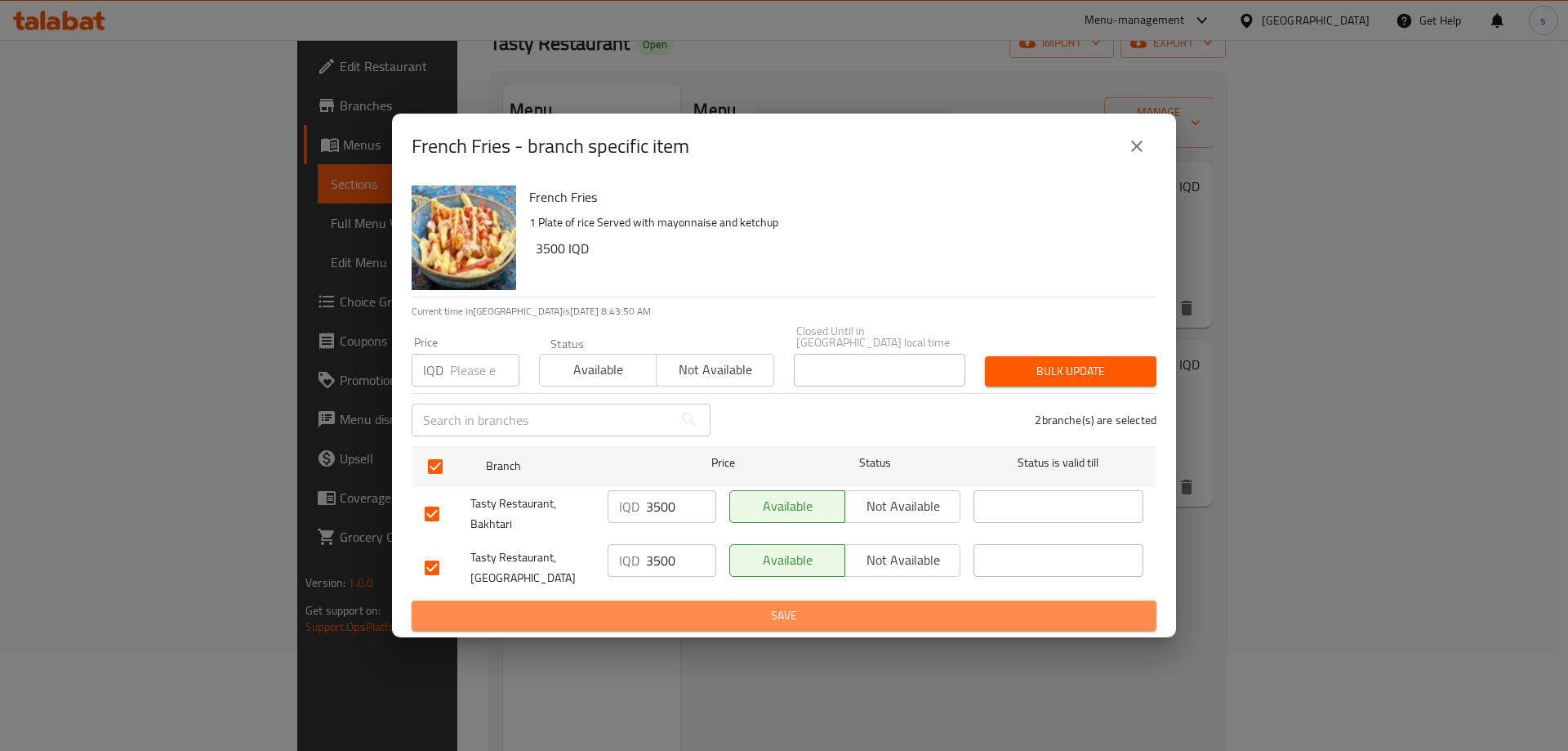
click at [664, 600] on button "Save" at bounding box center [784, 615] width 745 height 31
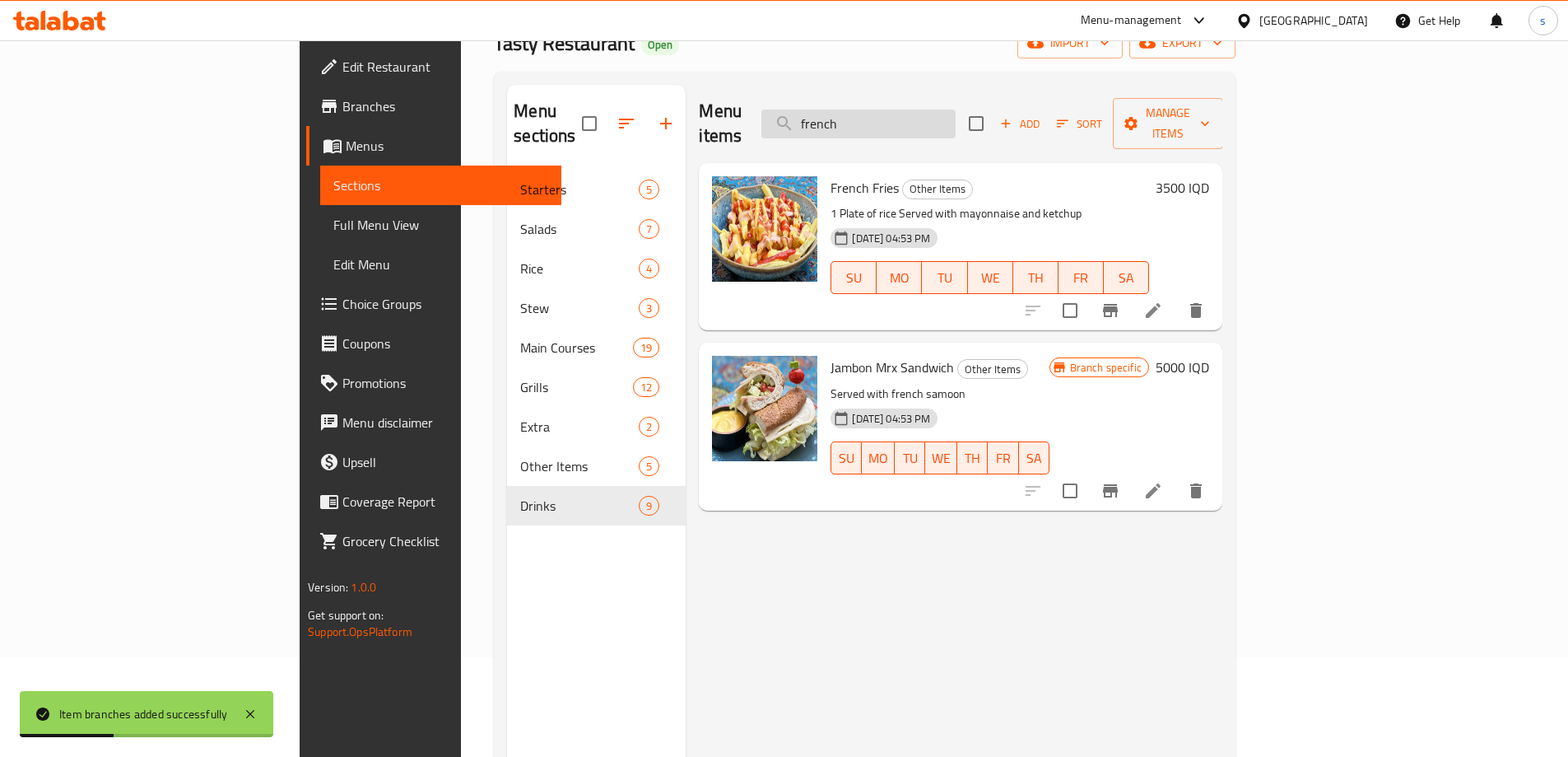
drag, startPoint x: 1005, startPoint y: 109, endPoint x: 912, endPoint y: 117, distance: 93.3
click at [912, 117] on input "french" at bounding box center [858, 124] width 194 height 29
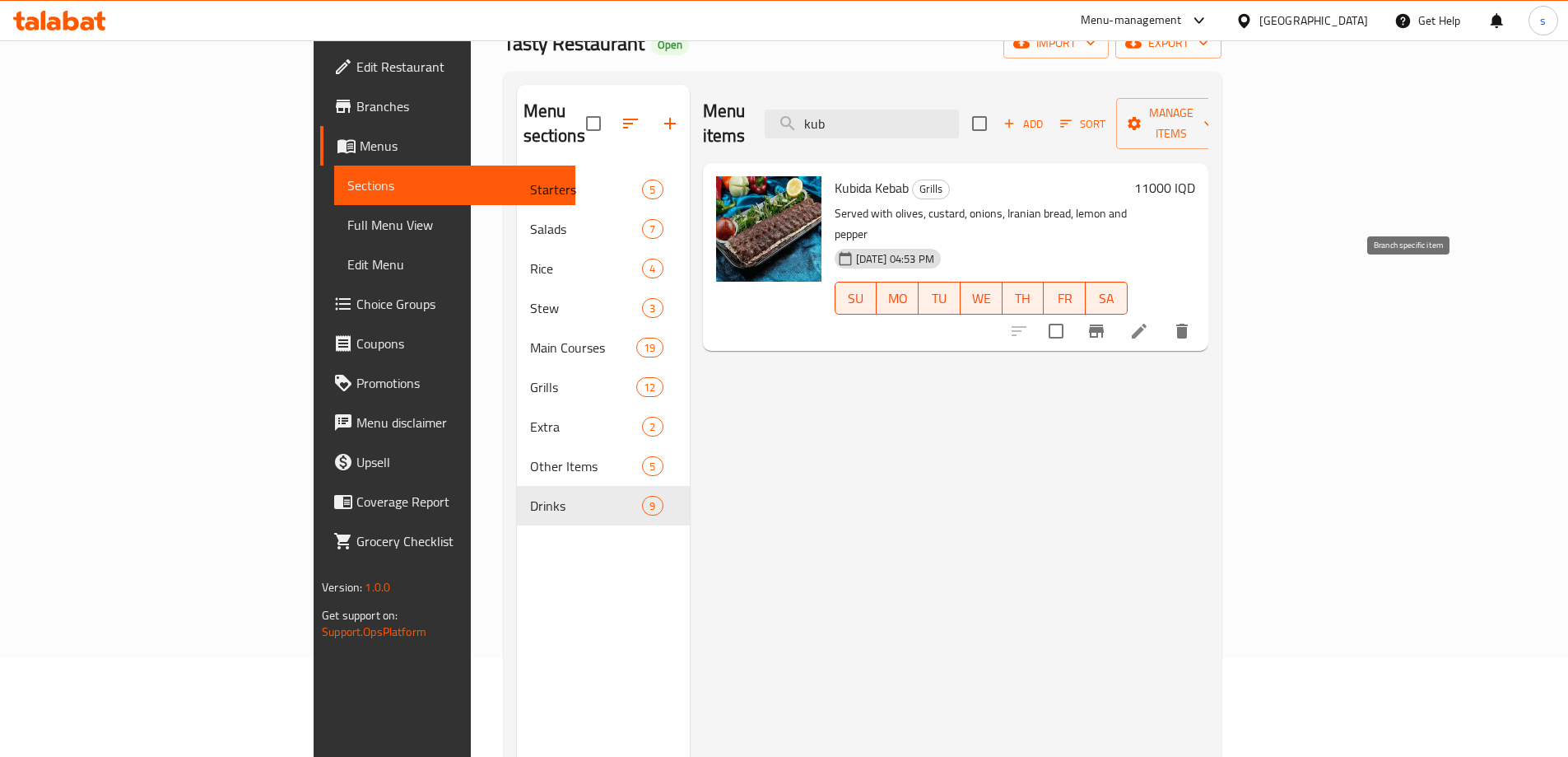
type input "kub"
click at [1104, 324] on icon "Branch-specific-item" at bounding box center [1095, 330] width 15 height 13
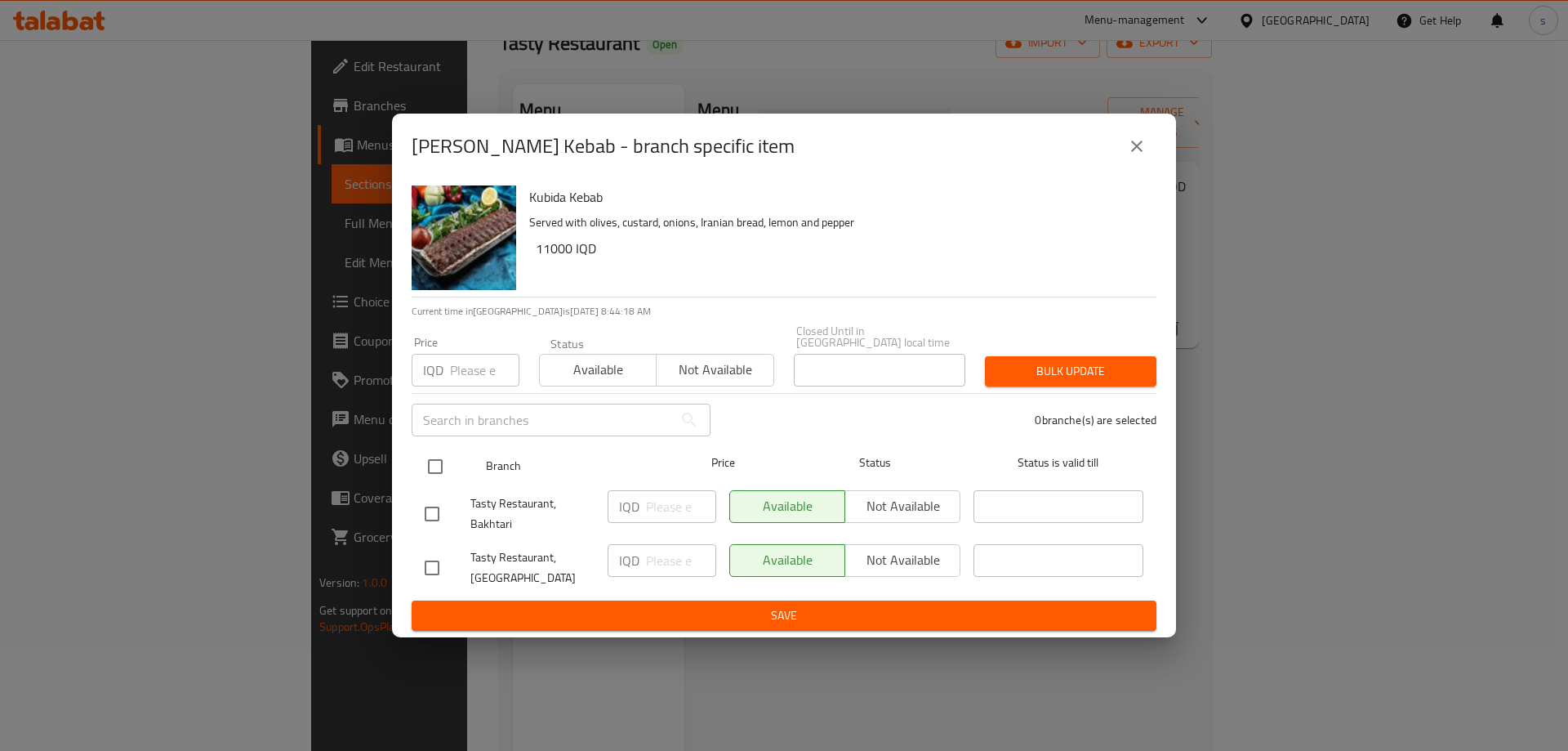
click at [451, 456] on input "checkbox" at bounding box center [435, 466] width 34 height 34
checkbox input "true"
click at [636, 490] on div "IQD ​" at bounding box center [662, 506] width 109 height 32
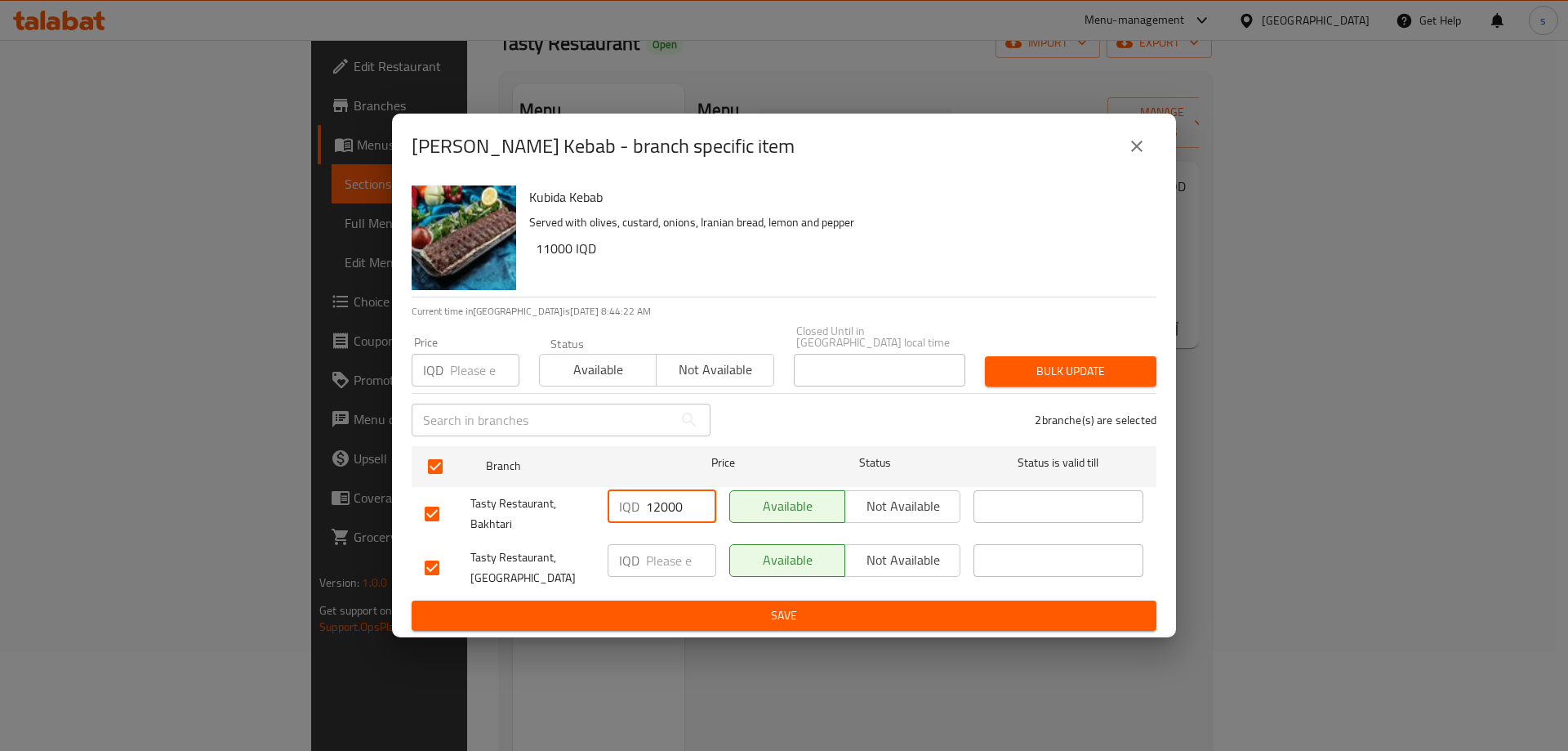
type input "12000"
click at [662, 548] on input "number" at bounding box center [680, 560] width 70 height 32
type input "12000"
click at [665, 605] on span "Save" at bounding box center [783, 615] width 719 height 20
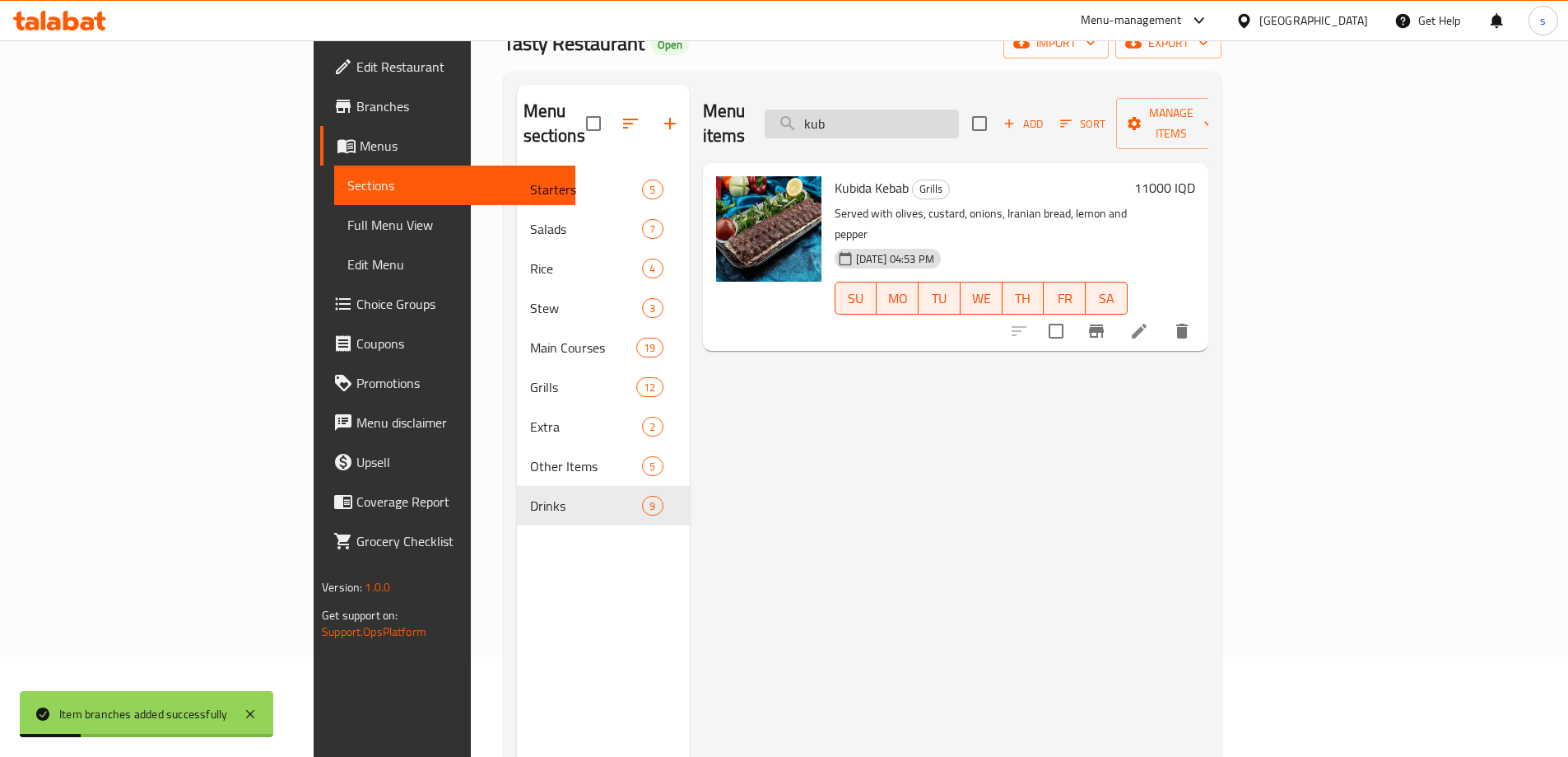
drag, startPoint x: 958, startPoint y: 115, endPoint x: 893, endPoint y: 121, distance: 65.3
click at [893, 121] on input "kub" at bounding box center [861, 124] width 194 height 29
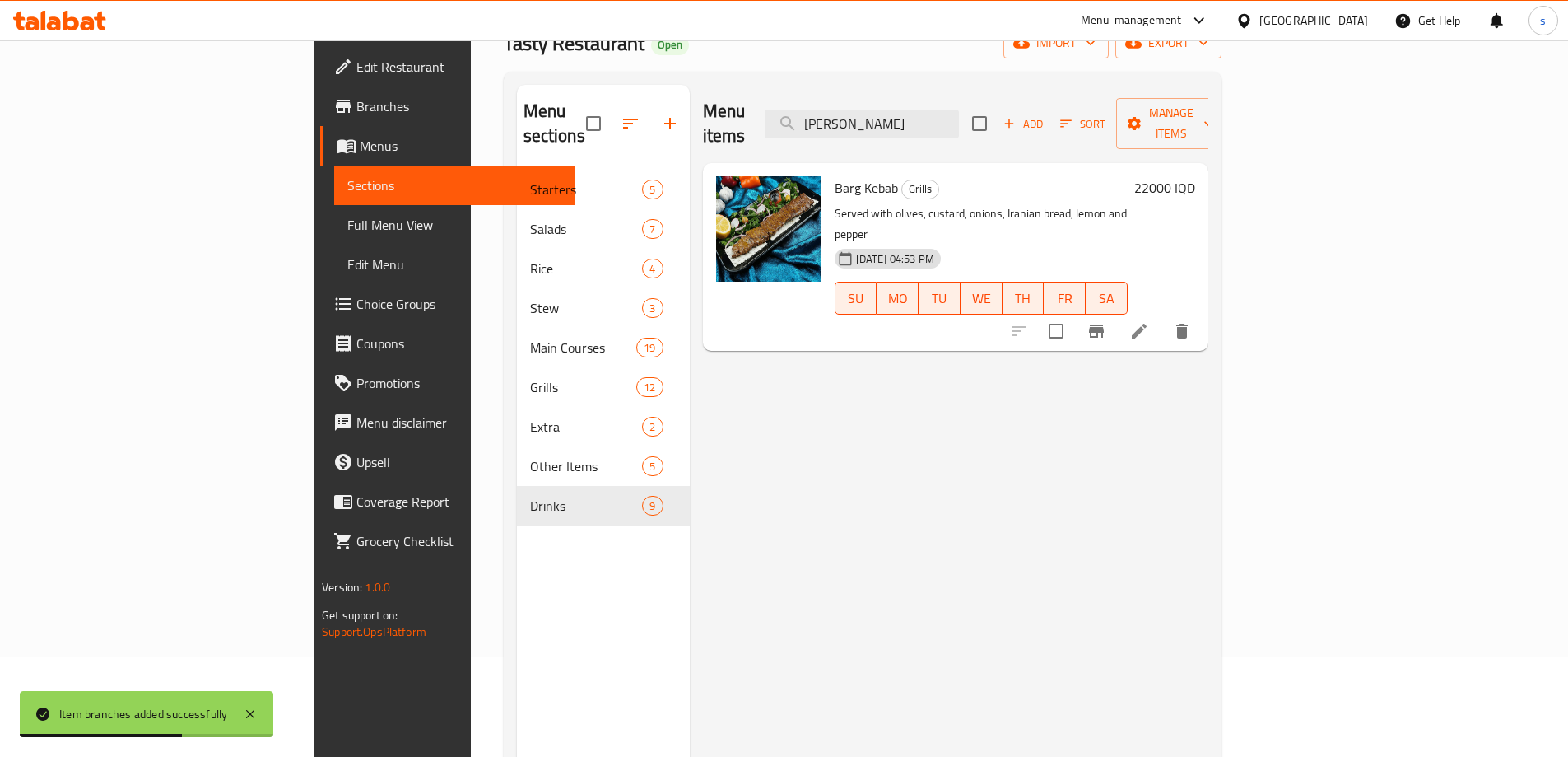
type input "barg"
click at [1104, 324] on icon "Branch-specific-item" at bounding box center [1095, 330] width 15 height 13
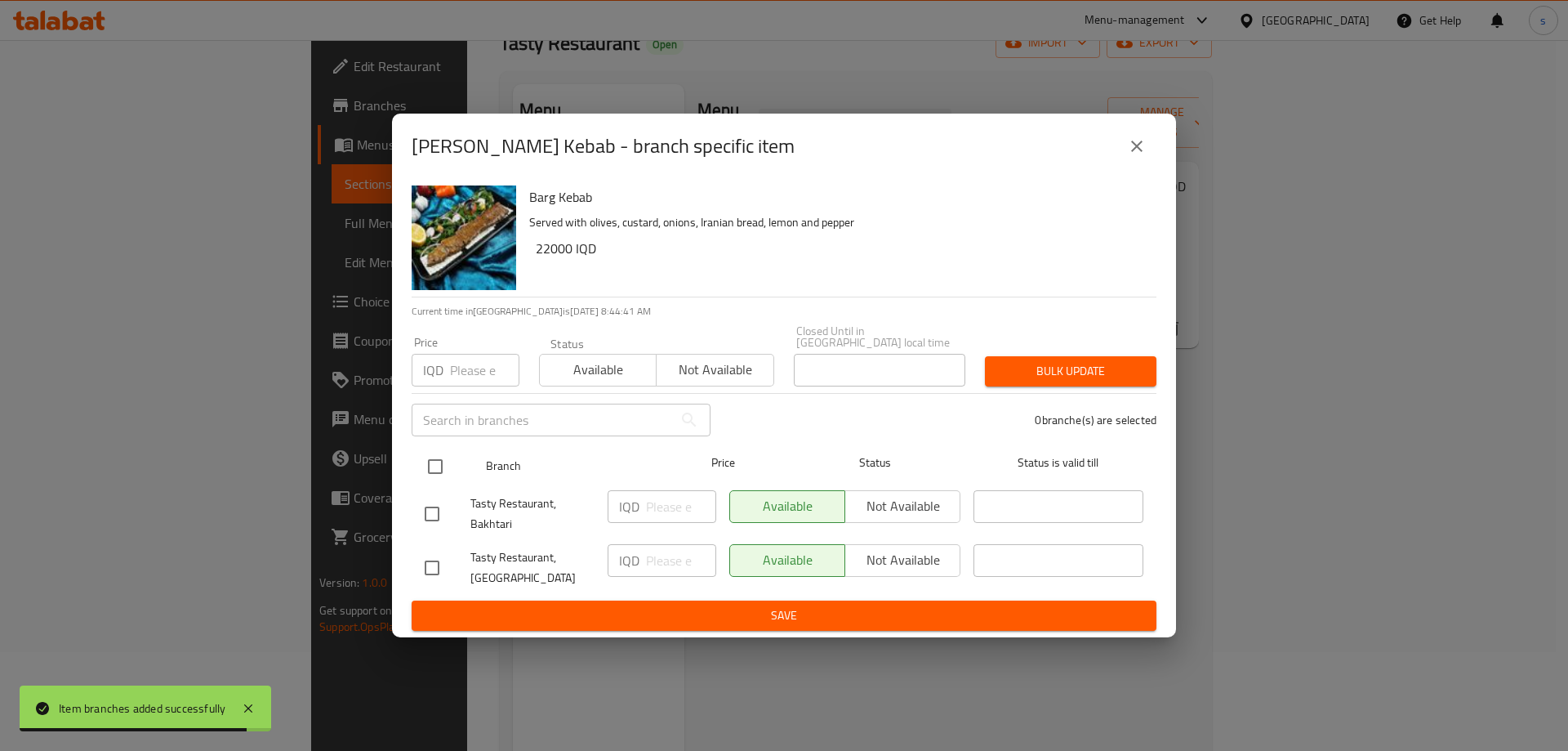
click at [442, 467] on input "checkbox" at bounding box center [435, 466] width 34 height 34
checkbox input "true"
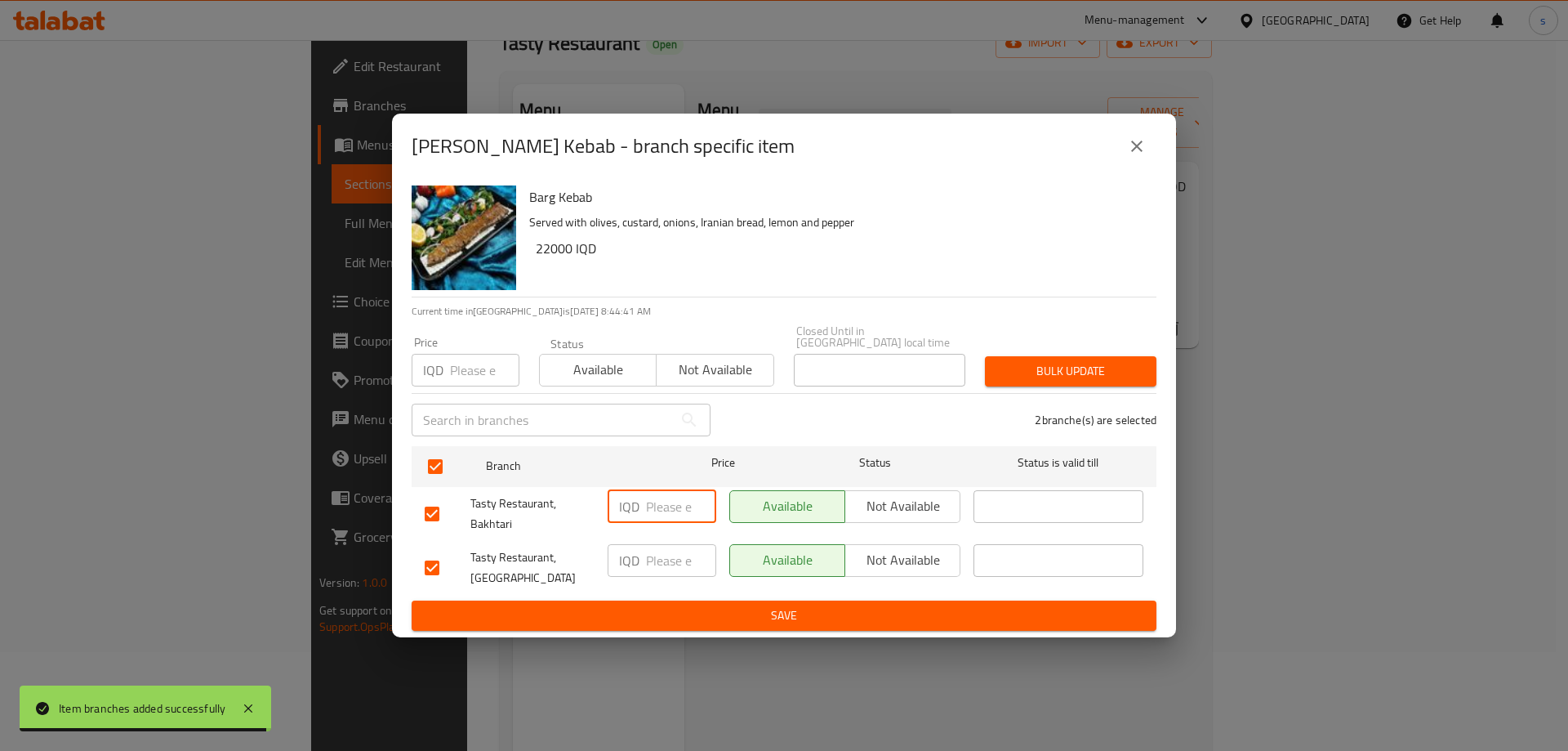
click at [673, 494] on input "number" at bounding box center [680, 506] width 70 height 32
type input "22500"
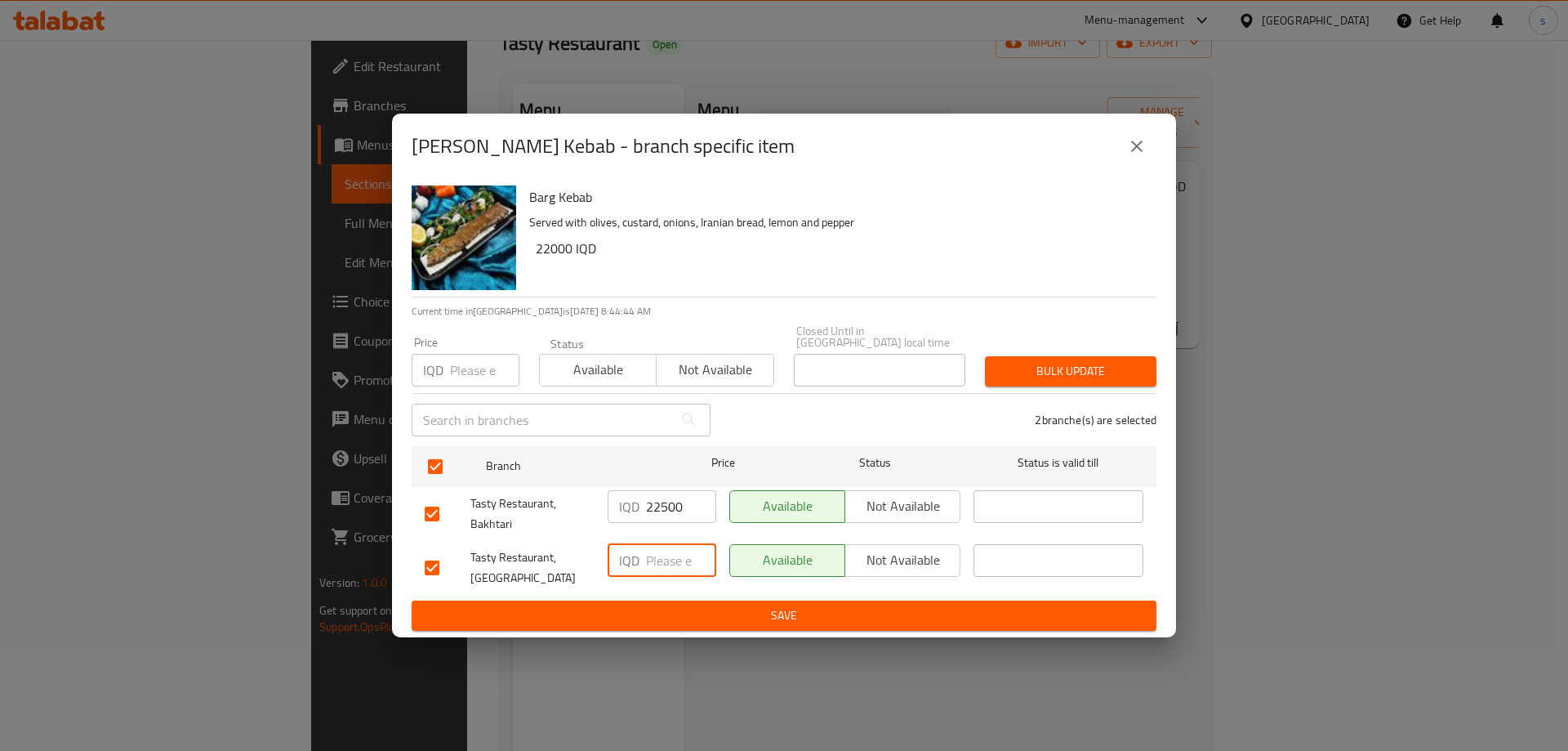
click at [677, 550] on input "number" at bounding box center [680, 560] width 70 height 32
type input "22500"
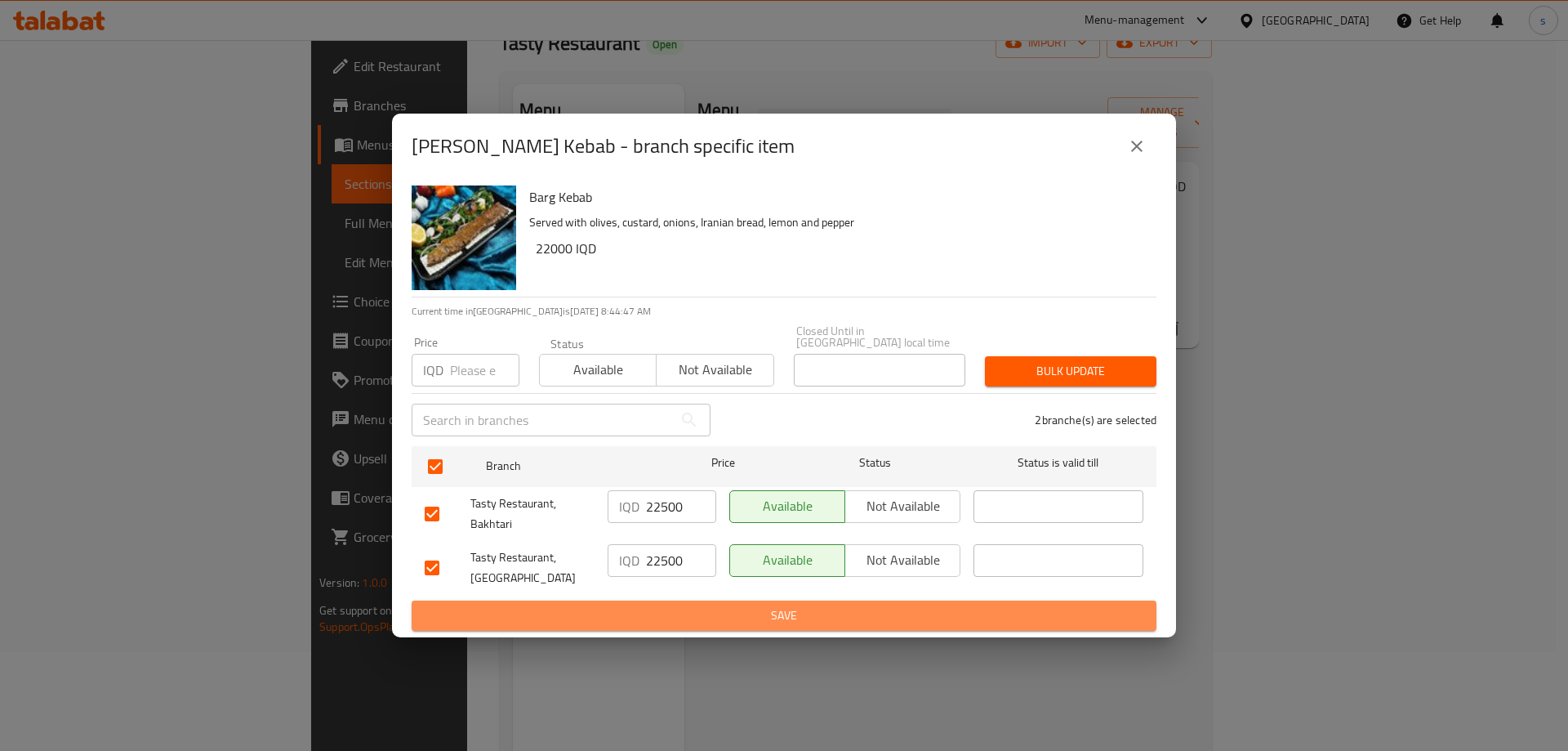
click at [690, 605] on span "Save" at bounding box center [783, 615] width 719 height 20
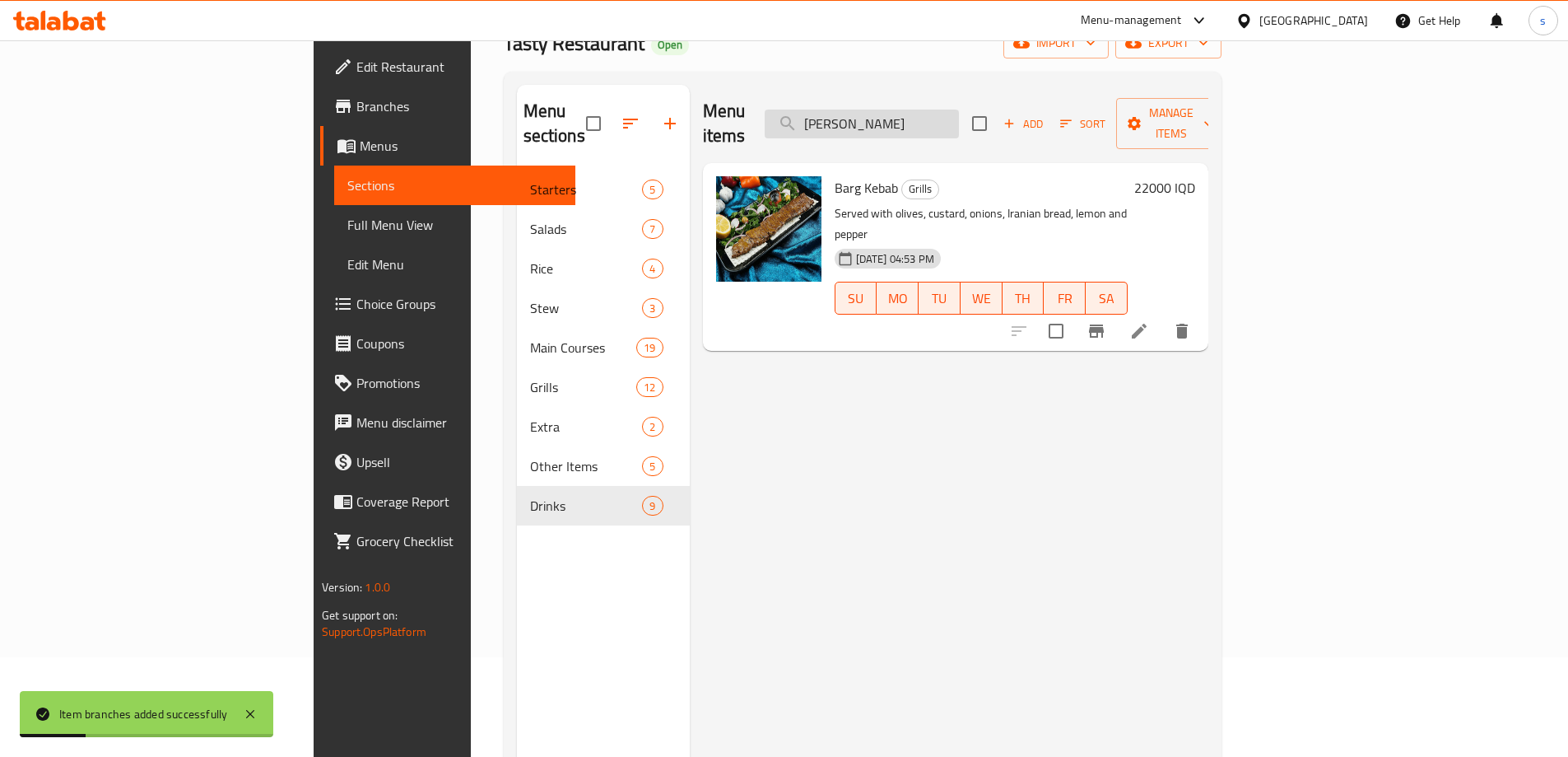
drag, startPoint x: 964, startPoint y: 117, endPoint x: 923, endPoint y: 117, distance: 41.0
click at [923, 117] on input "barg" at bounding box center [861, 124] width 194 height 29
type input "b"
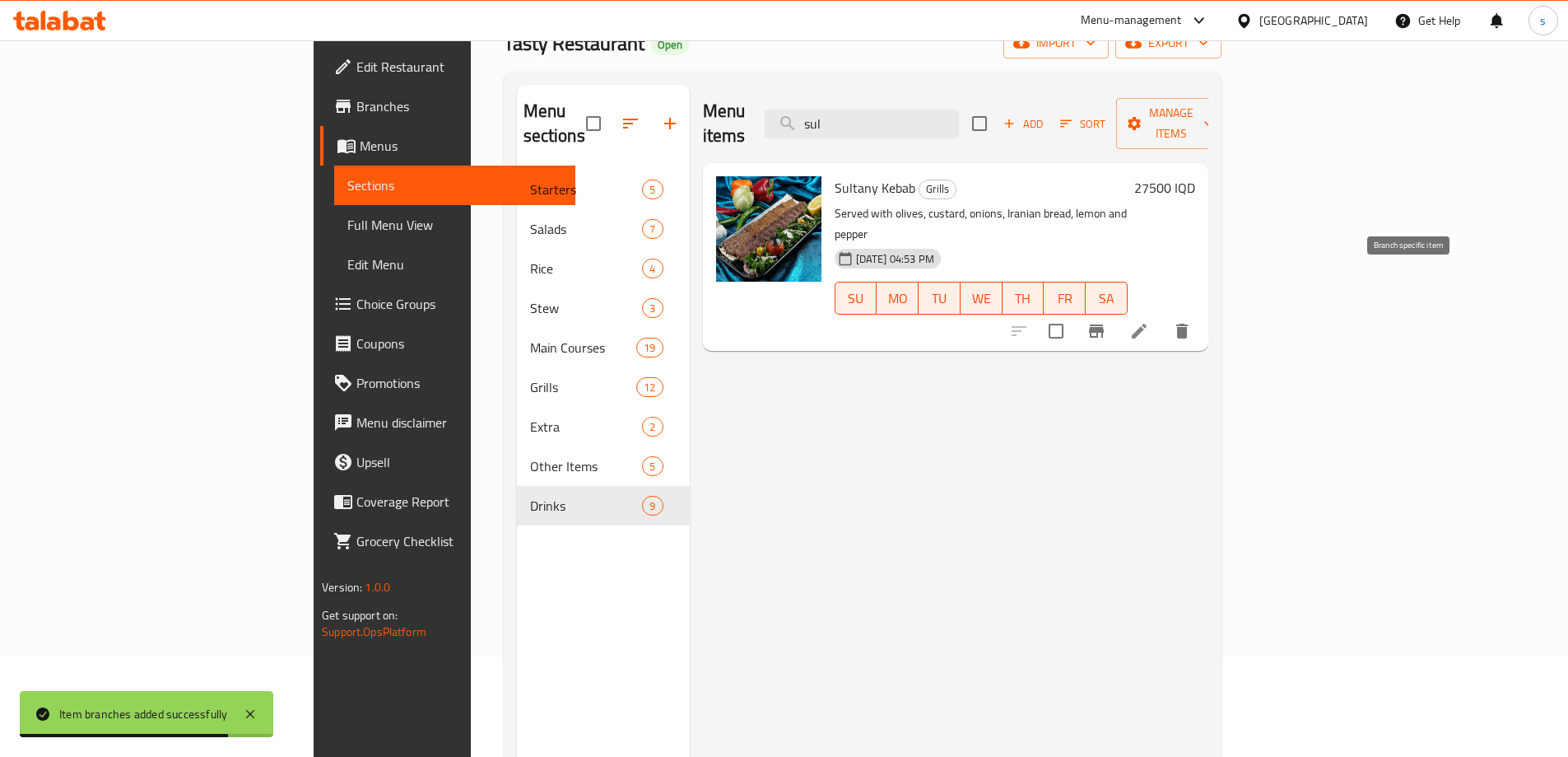
type input "sul"
click at [1106, 321] on icon "Branch-specific-item" at bounding box center [1095, 330] width 20 height 20
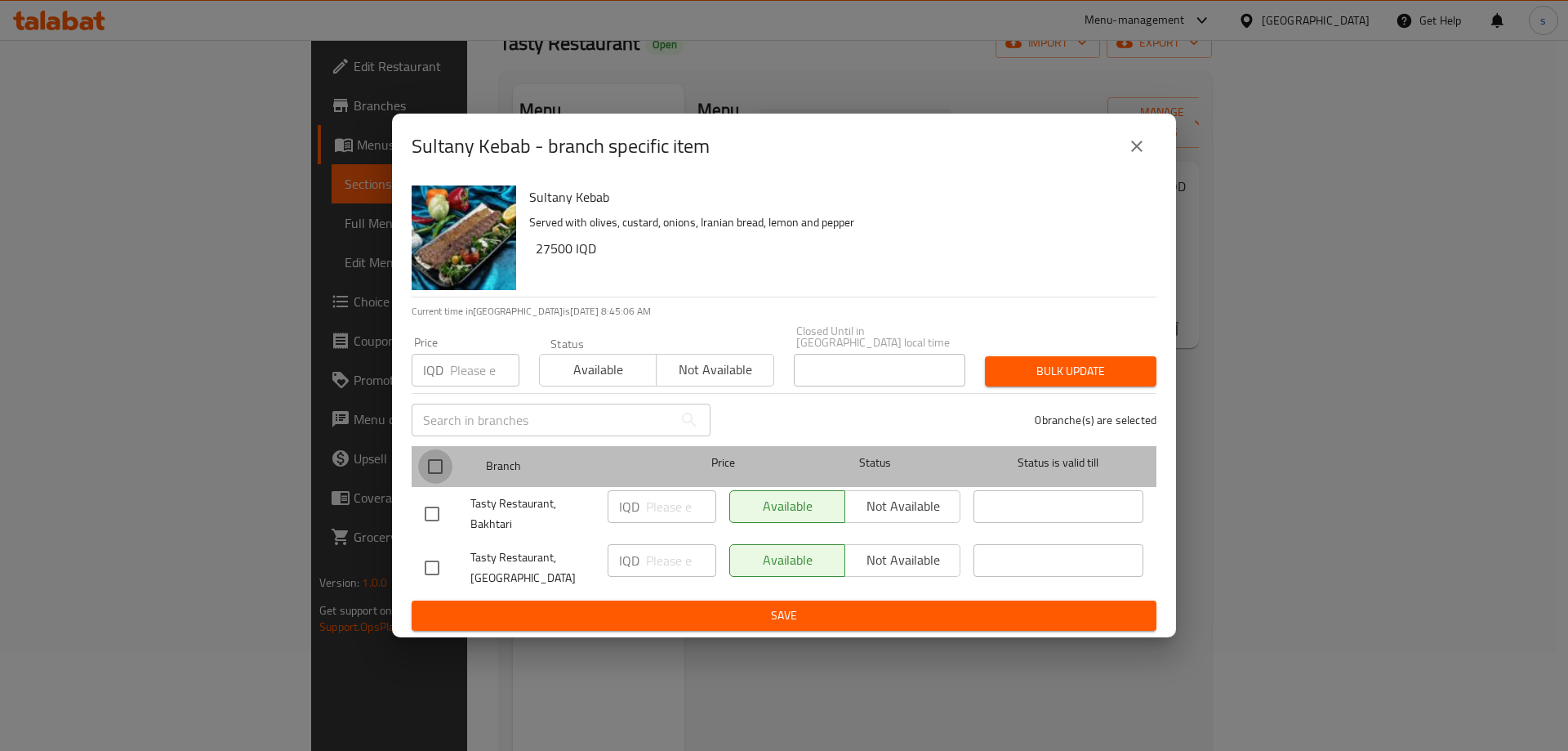
click at [439, 462] on input "checkbox" at bounding box center [435, 466] width 34 height 34
checkbox input "true"
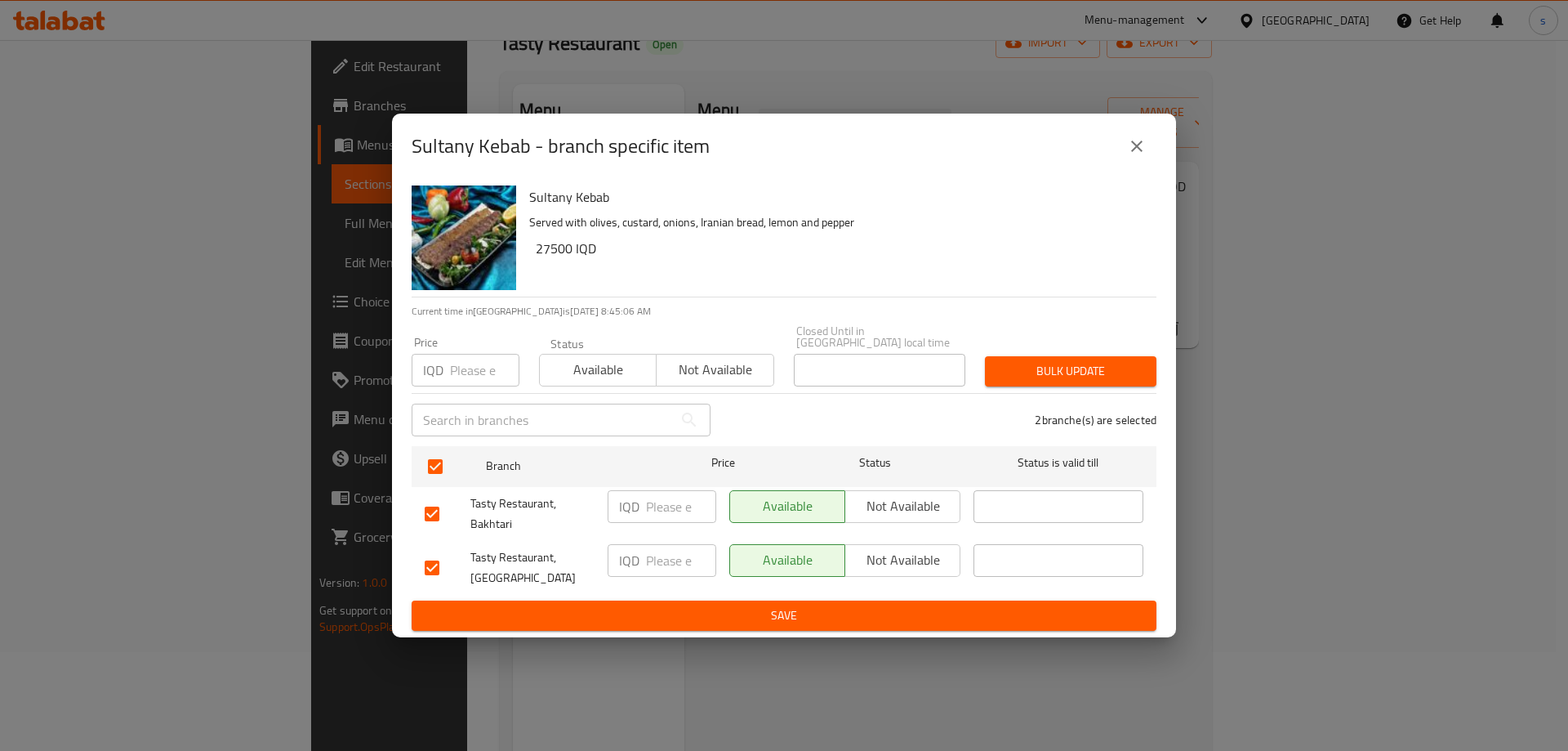
click at [669, 506] on input "number" at bounding box center [680, 506] width 70 height 32
type input "29250"
click at [669, 555] on input "number" at bounding box center [680, 560] width 70 height 32
type input "29250"
click at [696, 605] on span "Save" at bounding box center [783, 615] width 719 height 20
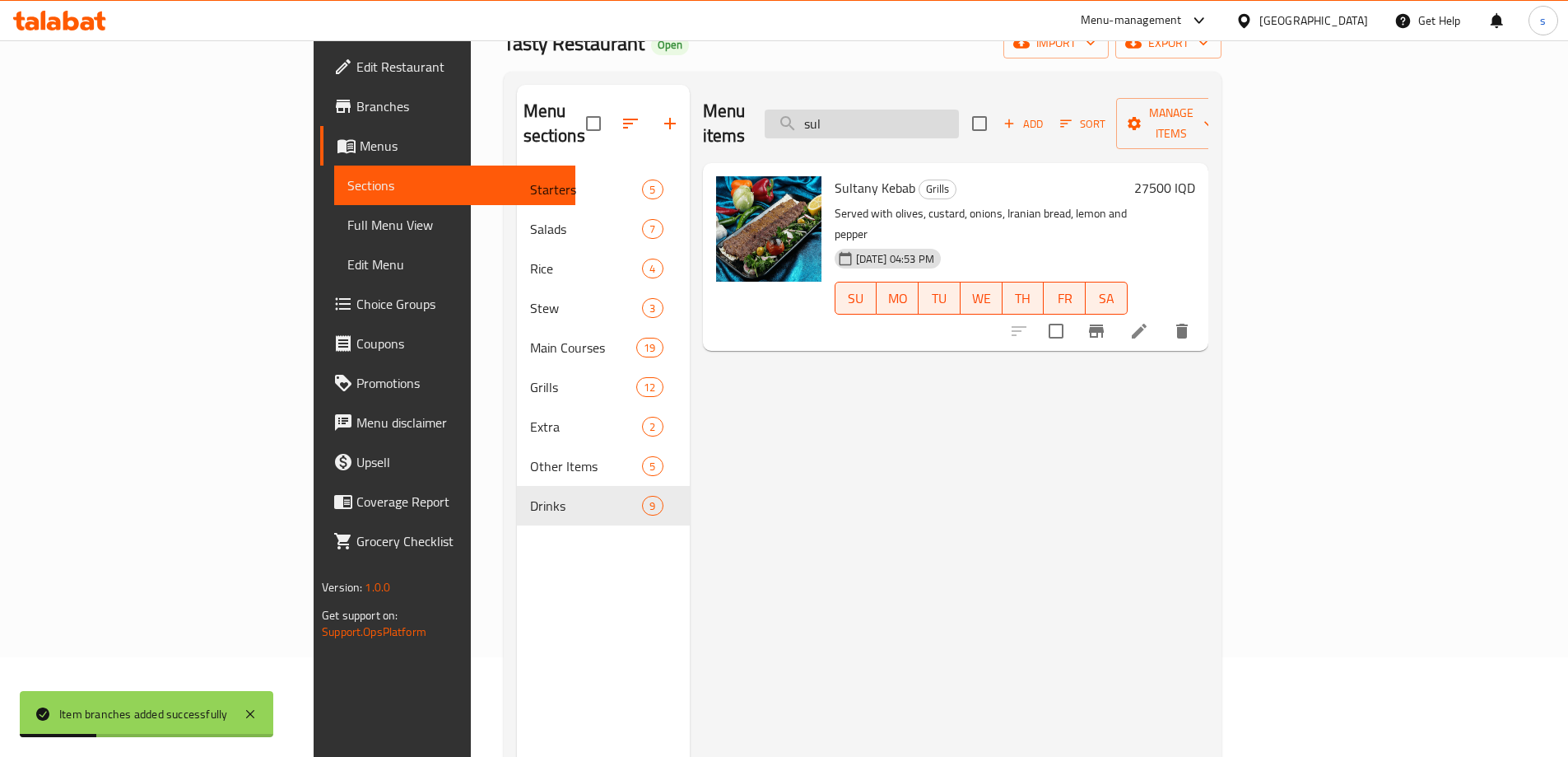
drag, startPoint x: 973, startPoint y: 111, endPoint x: 894, endPoint y: 113, distance: 79.0
click at [894, 113] on input "sul" at bounding box center [861, 124] width 194 height 29
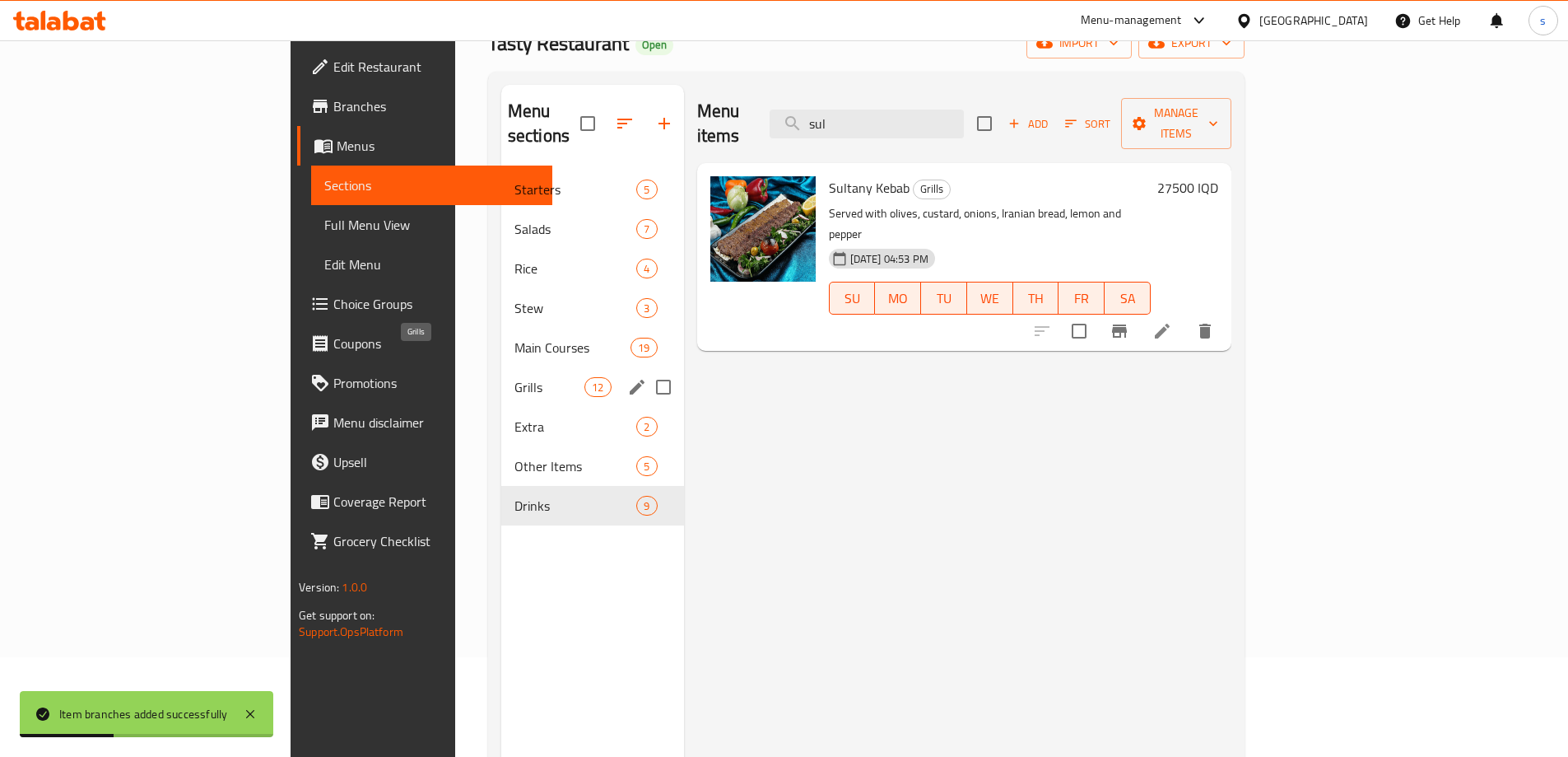
click at [515, 377] on span "Grills" at bounding box center [550, 387] width 70 height 20
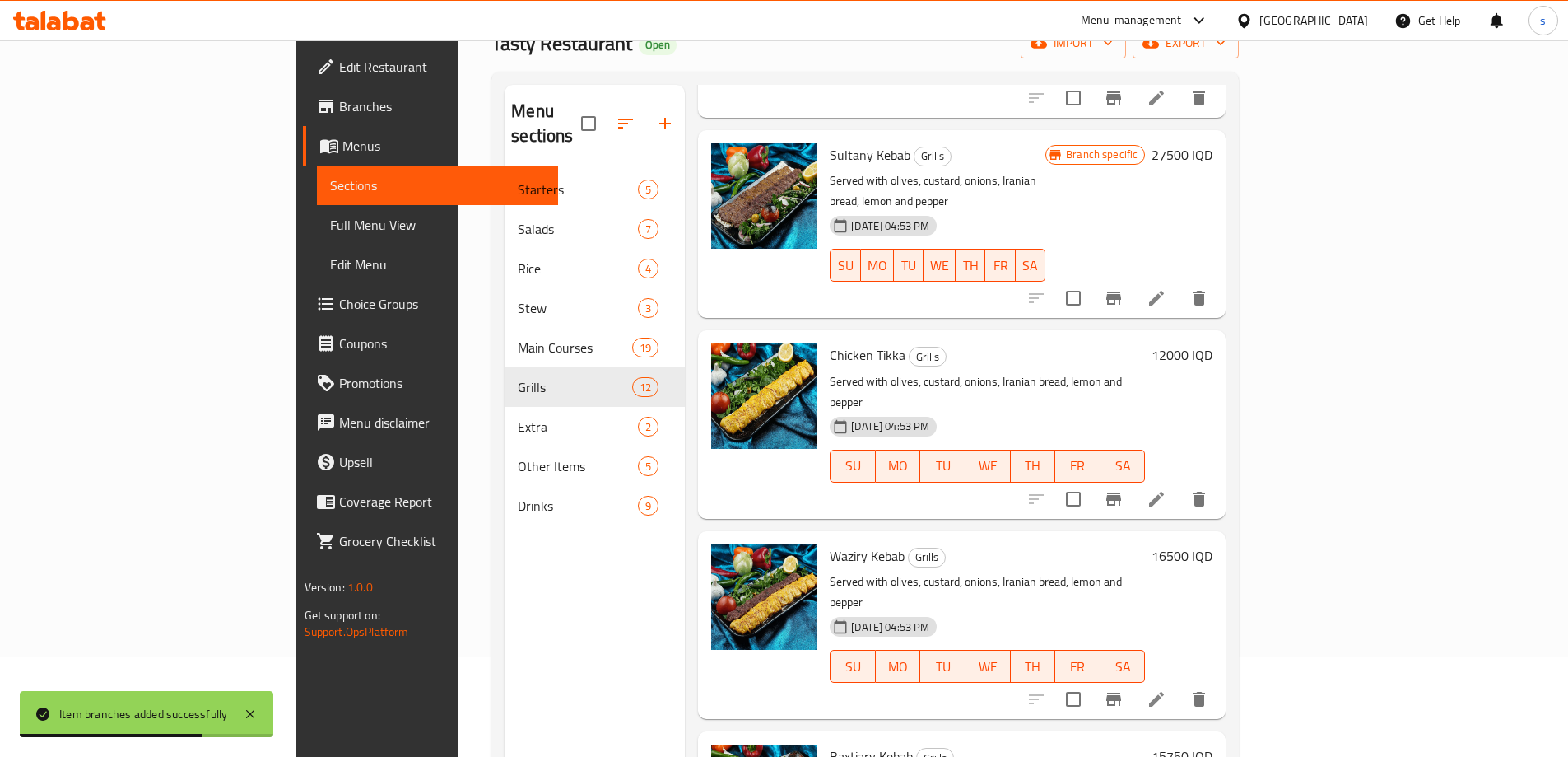
scroll to position [461, 0]
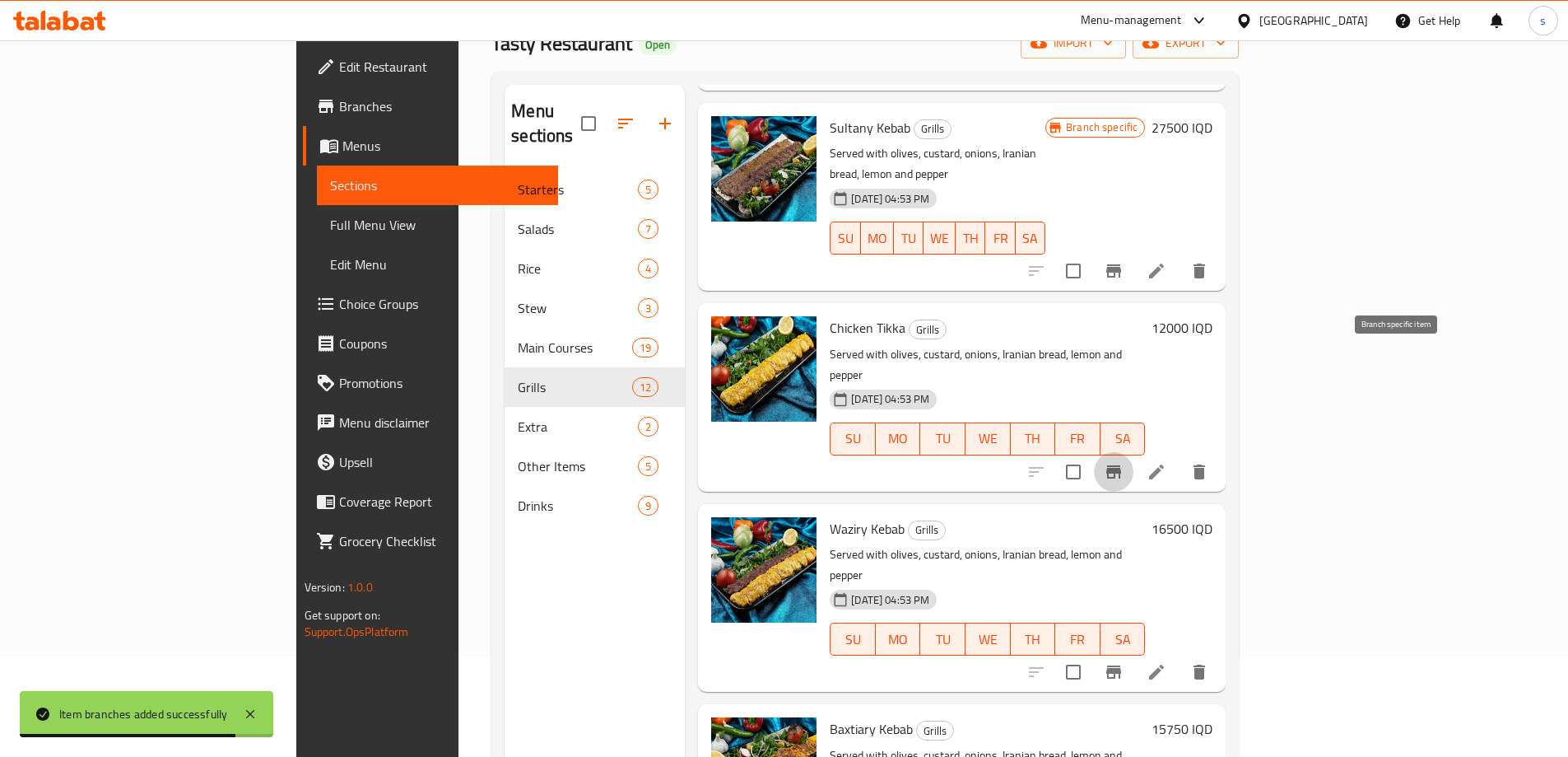
click at [1123, 462] on icon "Branch-specific-item" at bounding box center [1113, 471] width 20 height 20
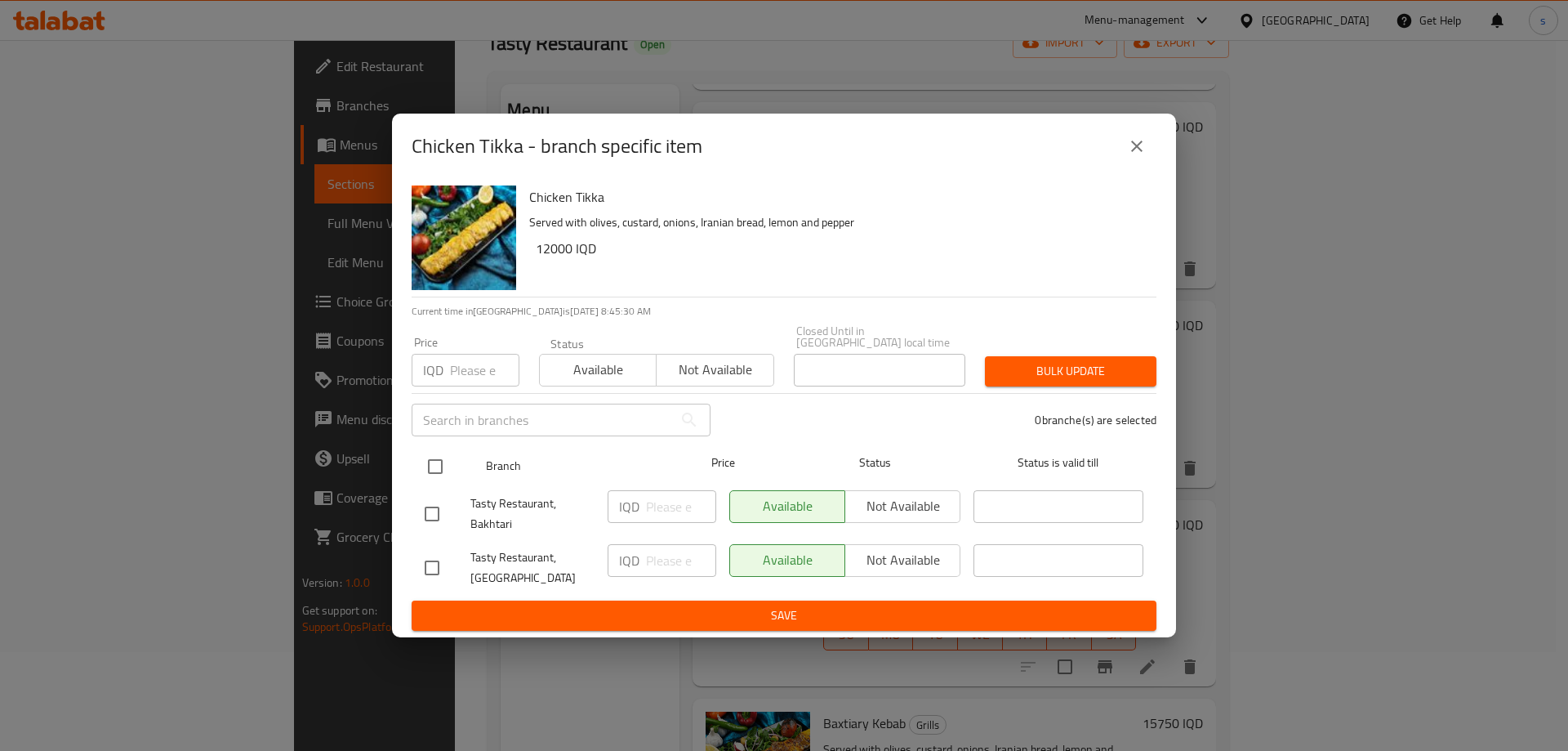
click at [442, 467] on input "checkbox" at bounding box center [435, 466] width 34 height 34
checkbox input "true"
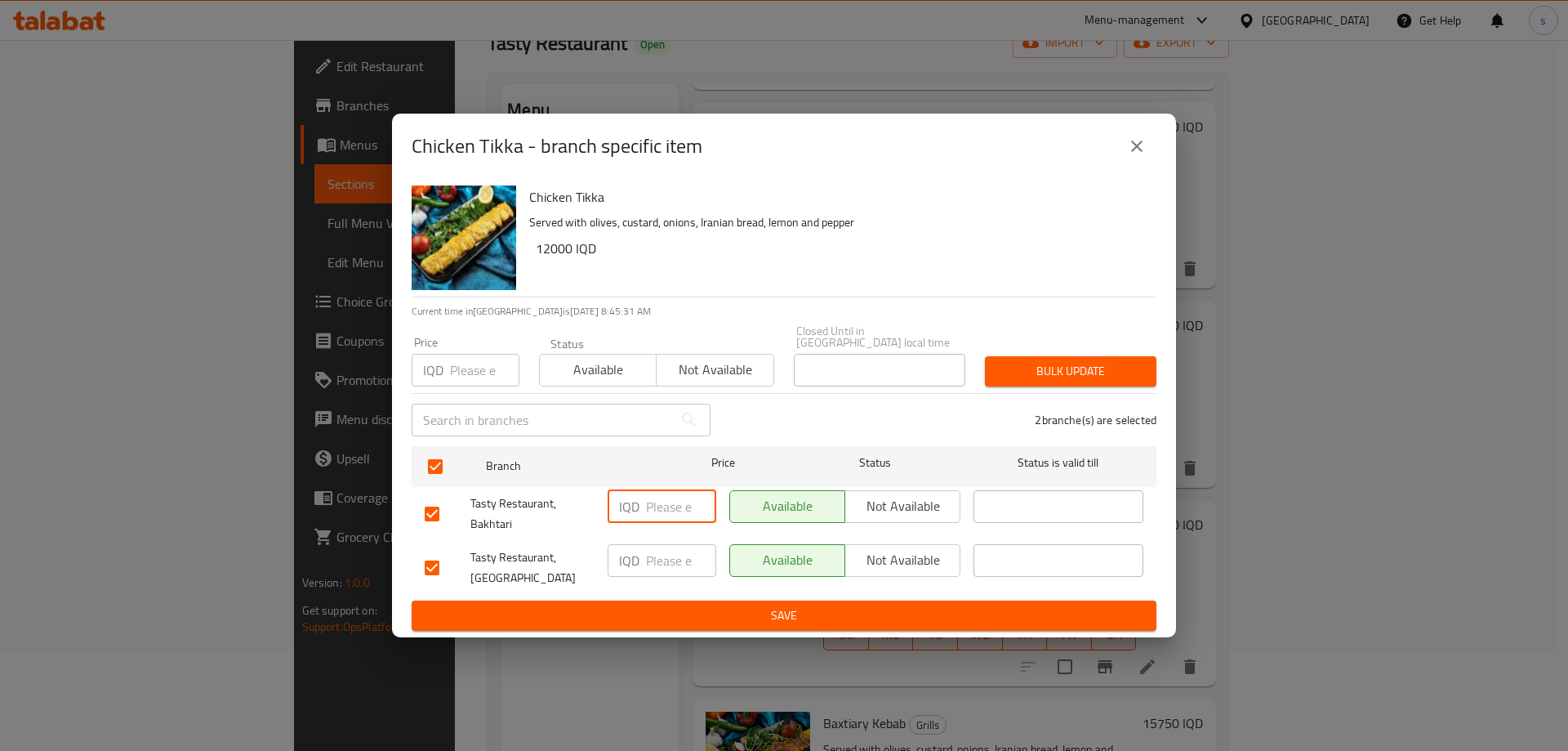
click at [652, 497] on input "number" at bounding box center [680, 506] width 70 height 32
type input "13000"
click at [669, 548] on input "number" at bounding box center [680, 560] width 70 height 32
type input "13000"
click at [684, 600] on button "Save" at bounding box center [784, 615] width 745 height 31
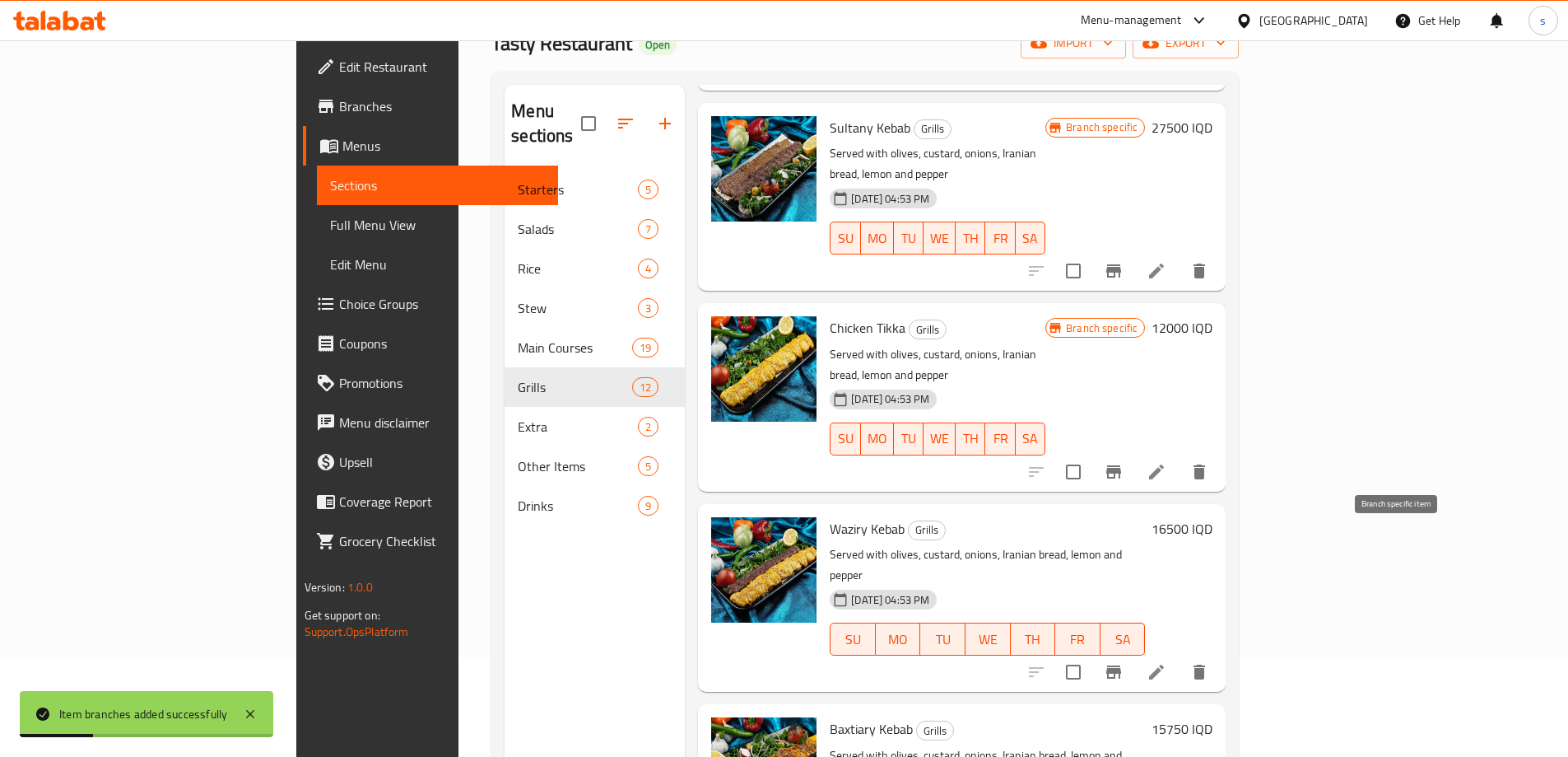
click at [1121, 665] on icon "Branch-specific-item" at bounding box center [1113, 671] width 15 height 13
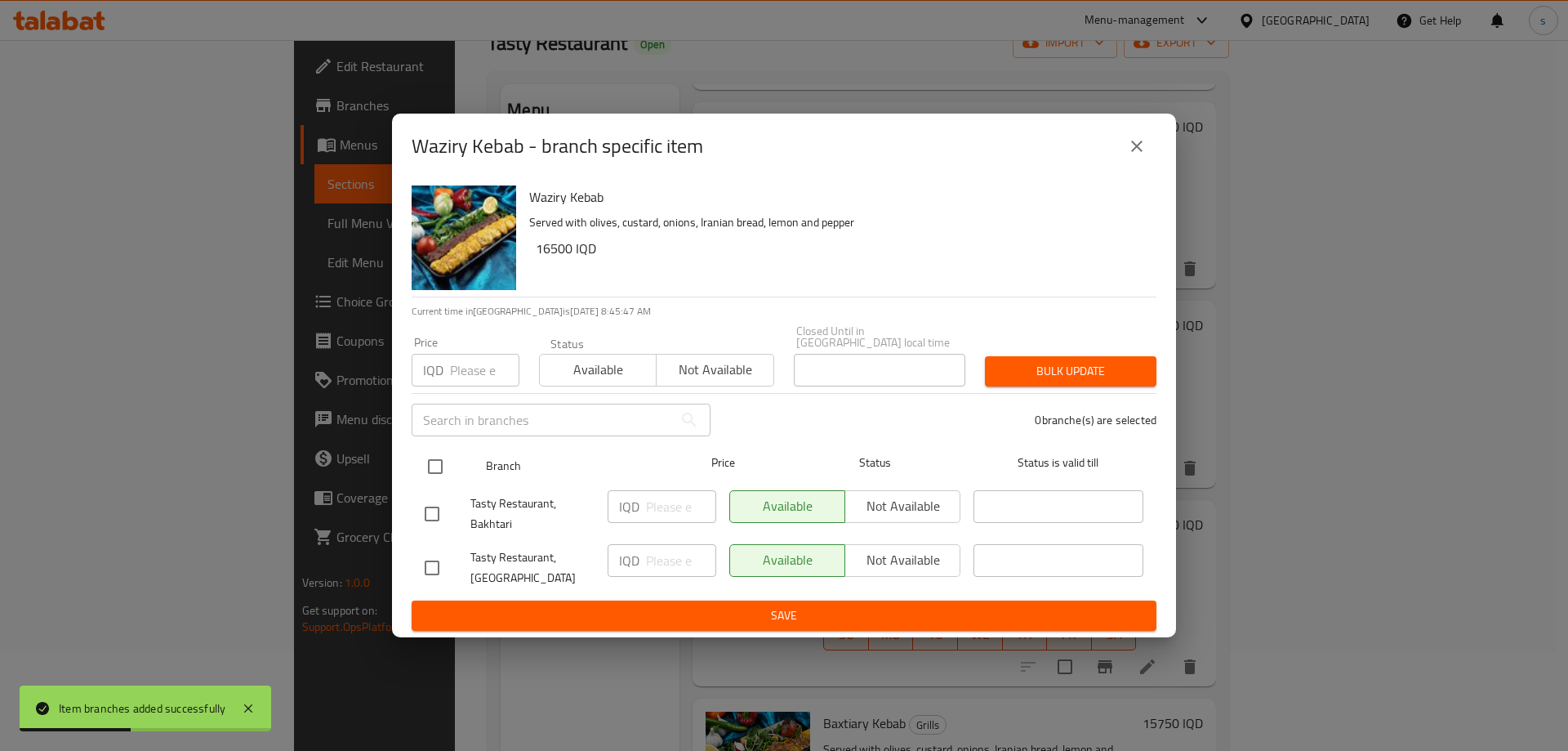
click at [443, 456] on input "checkbox" at bounding box center [435, 466] width 34 height 34
checkbox input "true"
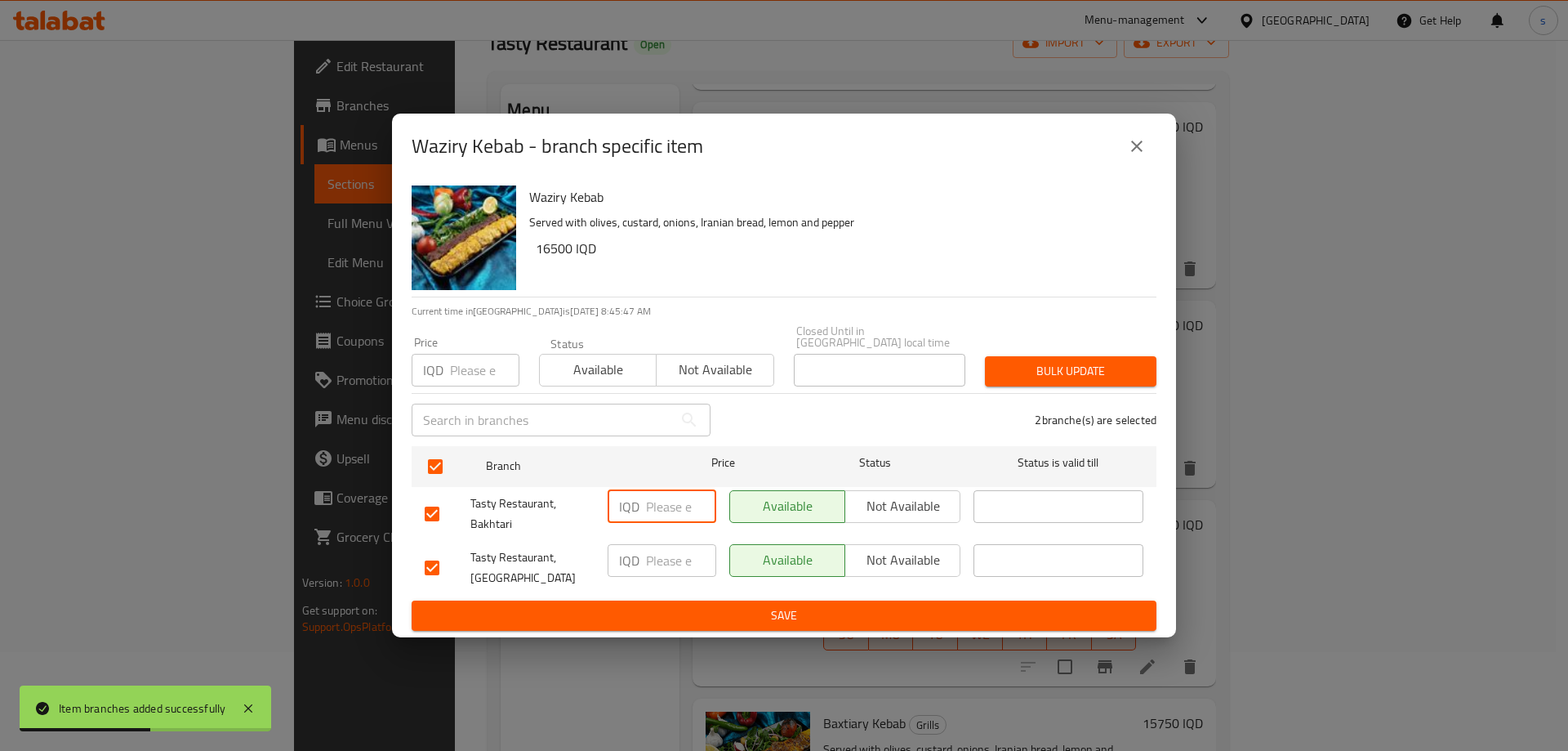
click at [666, 490] on input "number" at bounding box center [680, 506] width 70 height 32
type input "18000"
click at [668, 560] on input "number" at bounding box center [680, 560] width 70 height 32
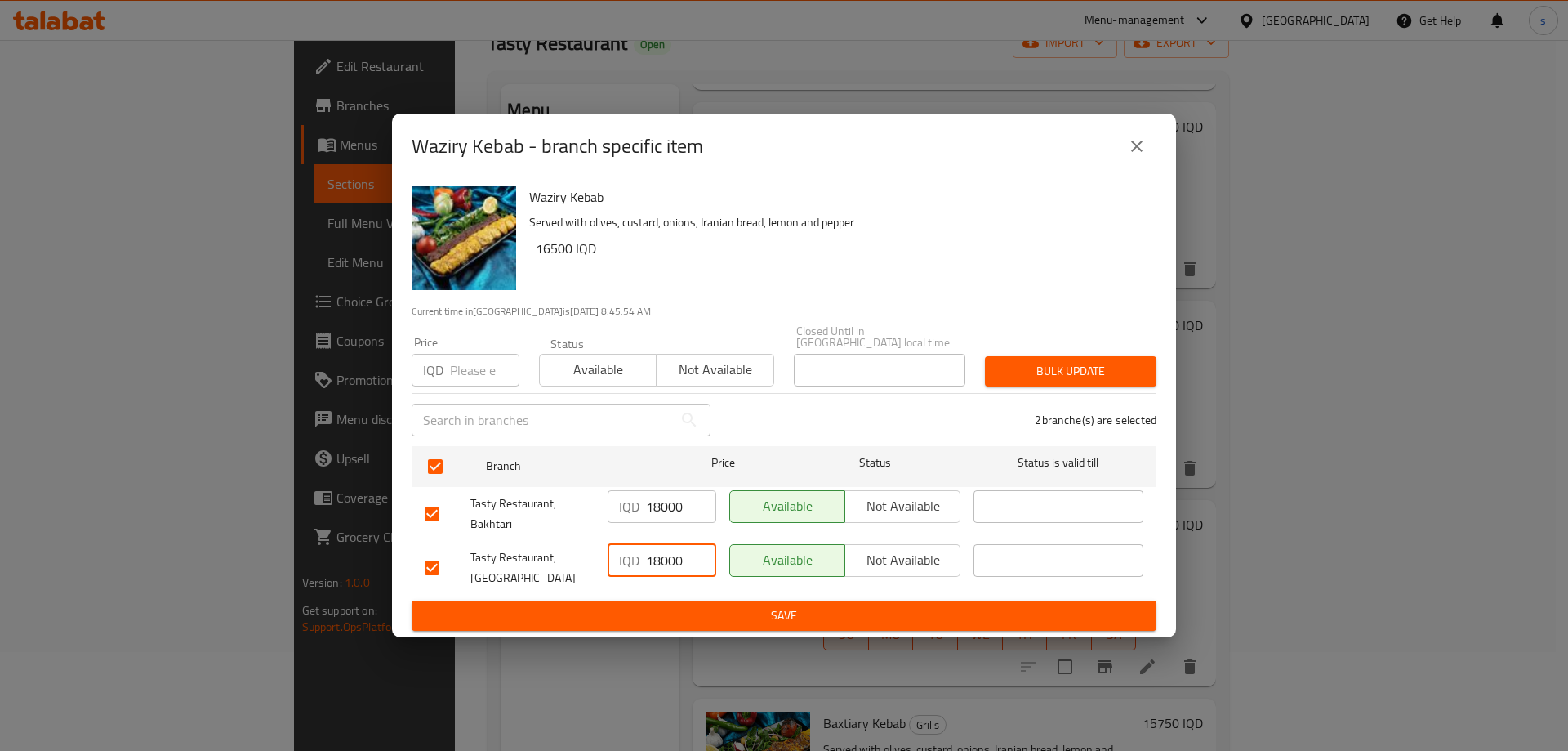
type input "18000"
click at [674, 614] on span "Save" at bounding box center [783, 615] width 719 height 20
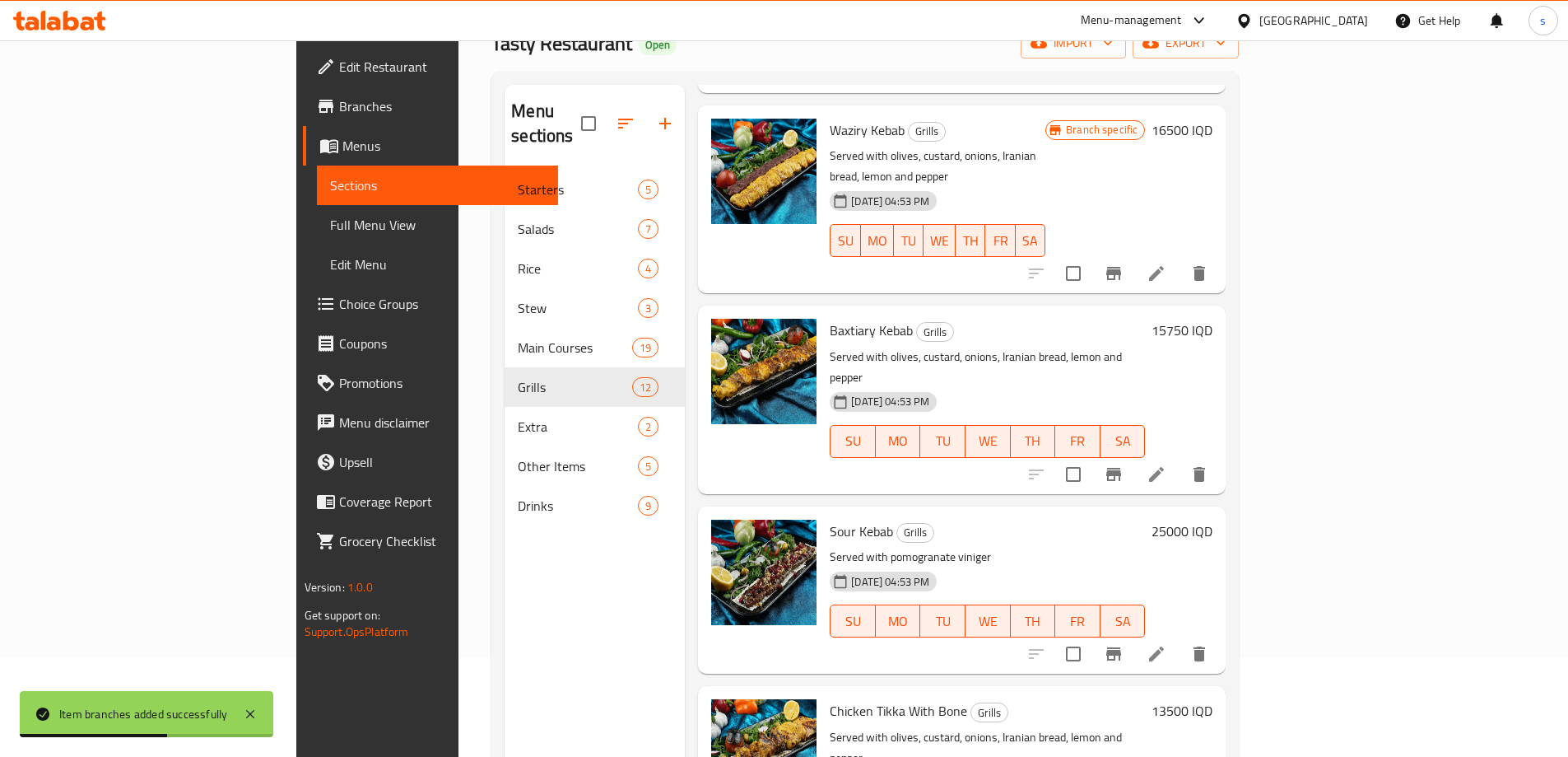
scroll to position [865, 0]
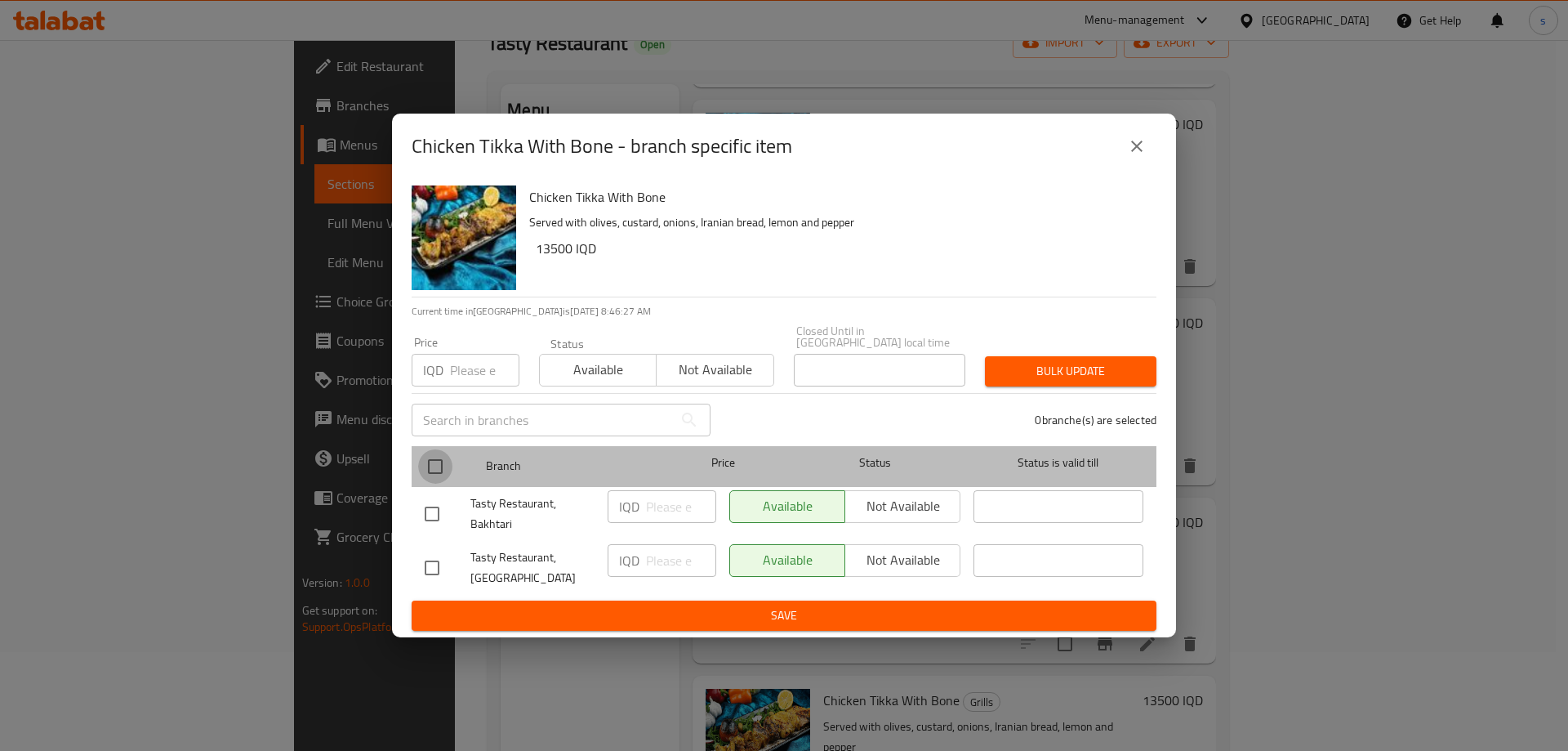
click at [437, 465] on input "checkbox" at bounding box center [435, 466] width 34 height 34
checkbox input "true"
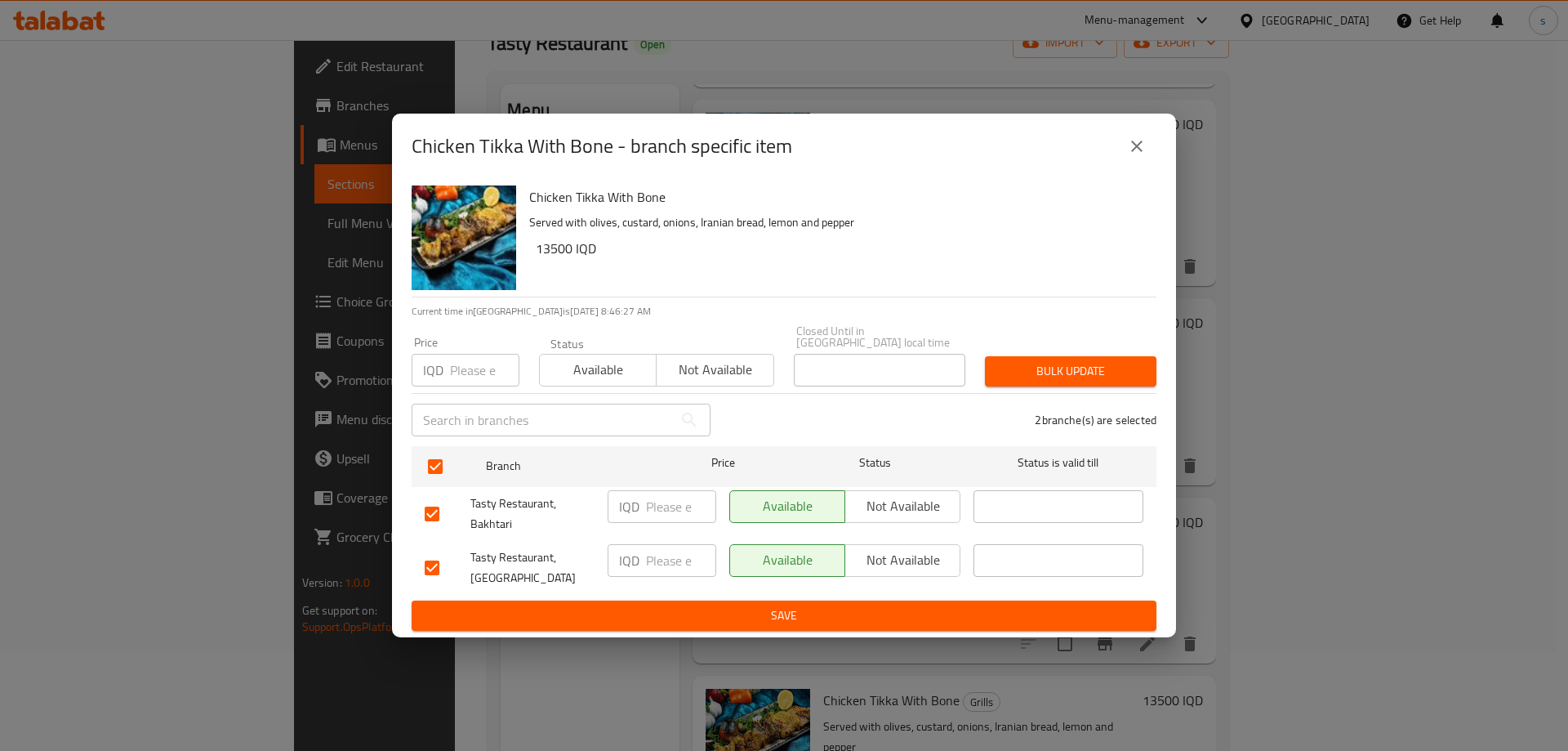
click at [658, 519] on div "IQD ​" at bounding box center [661, 513] width 121 height 60
click at [661, 499] on input "number" at bounding box center [680, 506] width 70 height 32
click at [664, 503] on input "13750" at bounding box center [680, 506] width 70 height 32
drag, startPoint x: 661, startPoint y: 503, endPoint x: 682, endPoint y: 503, distance: 21.0
click at [682, 503] on input "13750" at bounding box center [680, 506] width 70 height 32
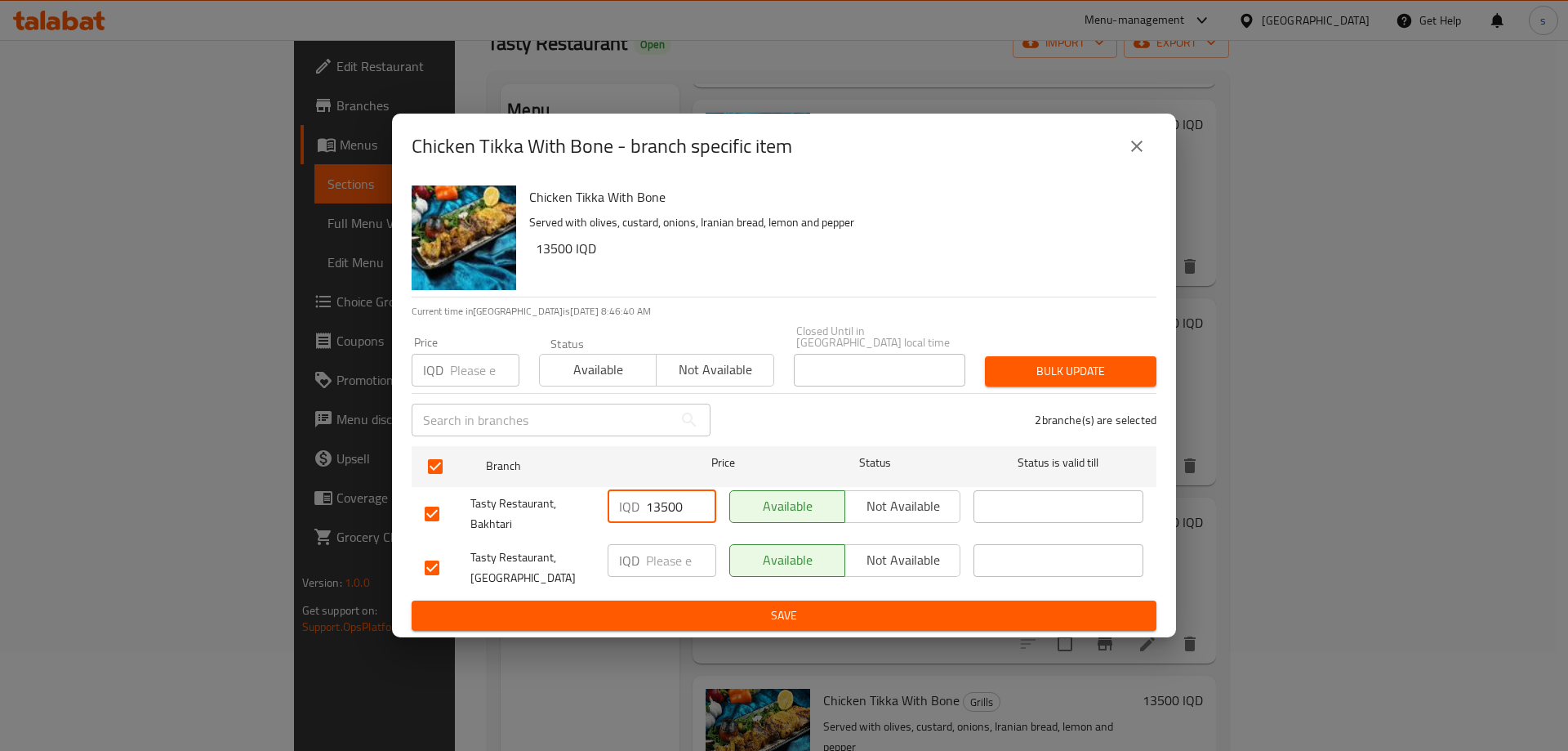
type input "13500"
click at [669, 563] on input "number" at bounding box center [680, 560] width 70 height 32
type input "13500"
click at [686, 614] on span "Save" at bounding box center [783, 615] width 719 height 20
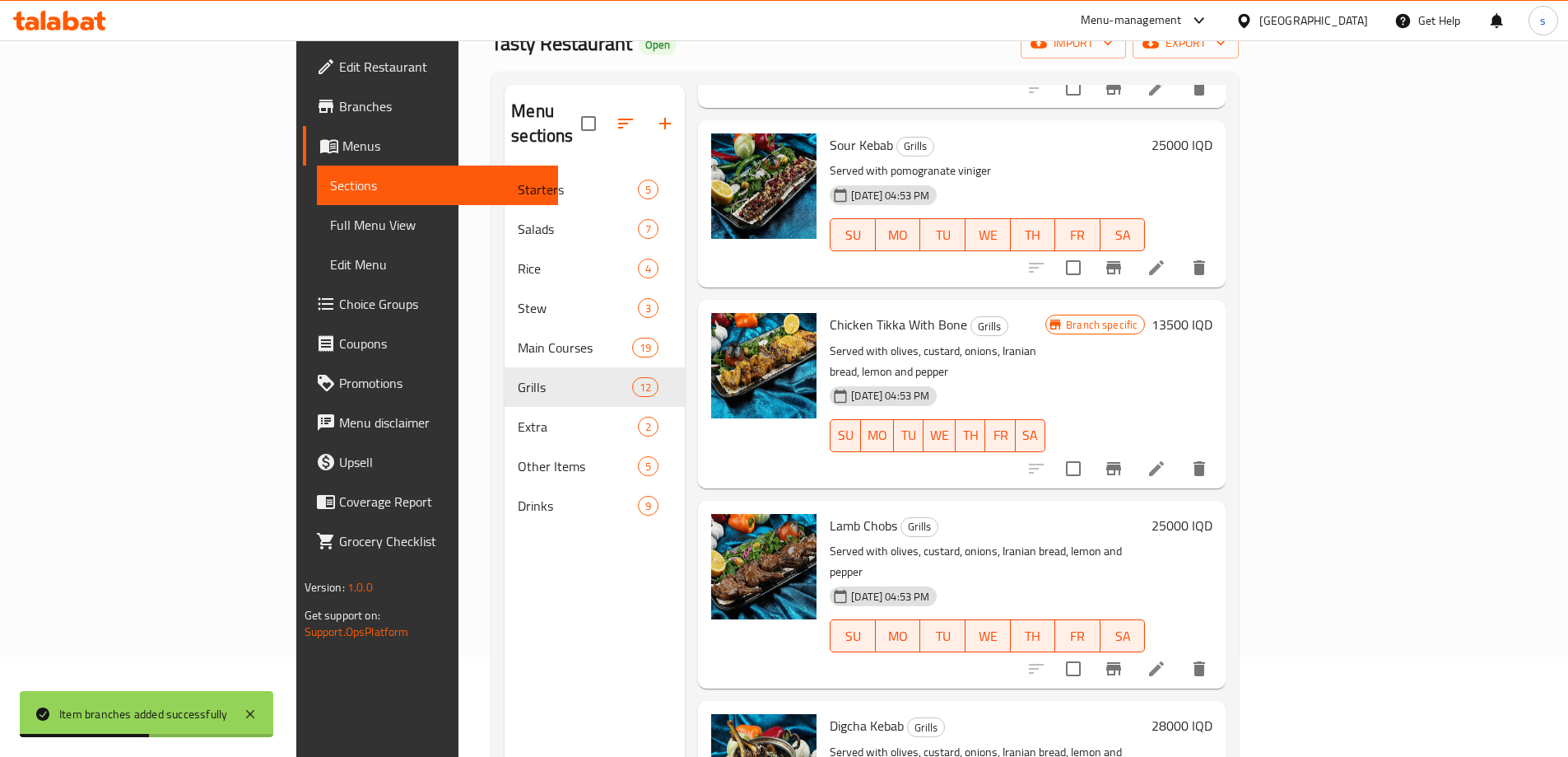
scroll to position [1323, 0]
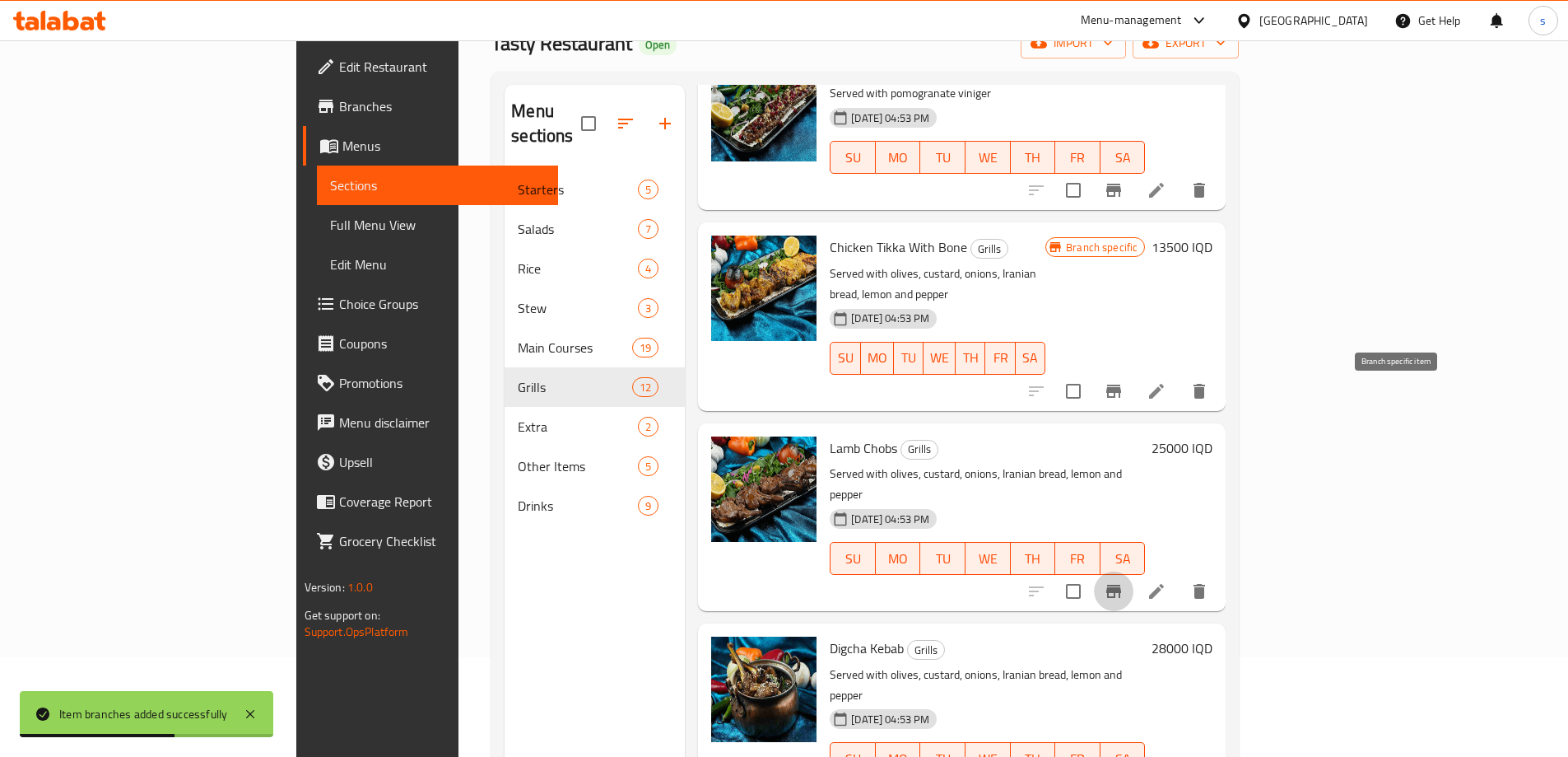
click at [1123, 582] on icon "Branch-specific-item" at bounding box center [1113, 591] width 20 height 20
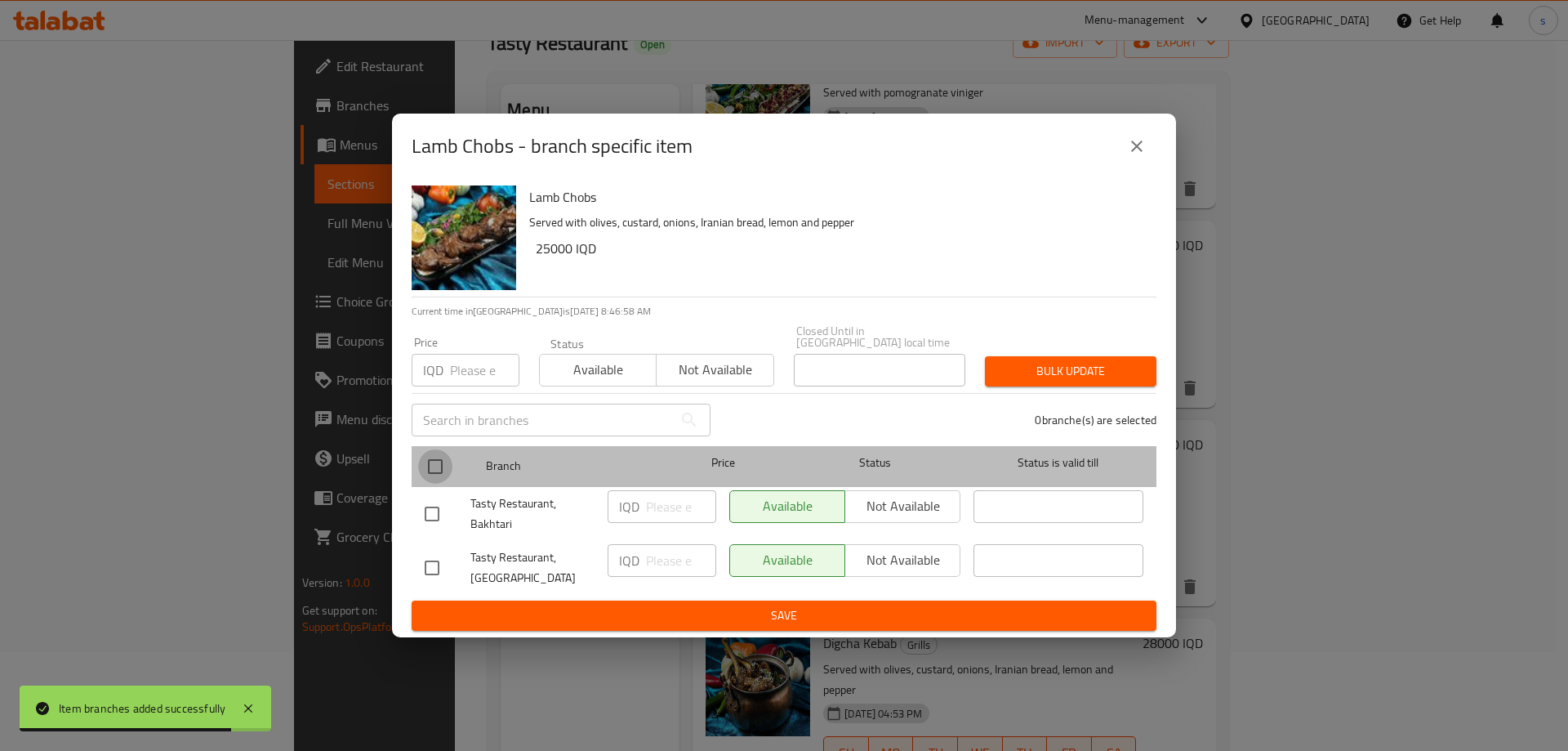
click at [450, 462] on input "checkbox" at bounding box center [435, 466] width 34 height 34
checkbox input "true"
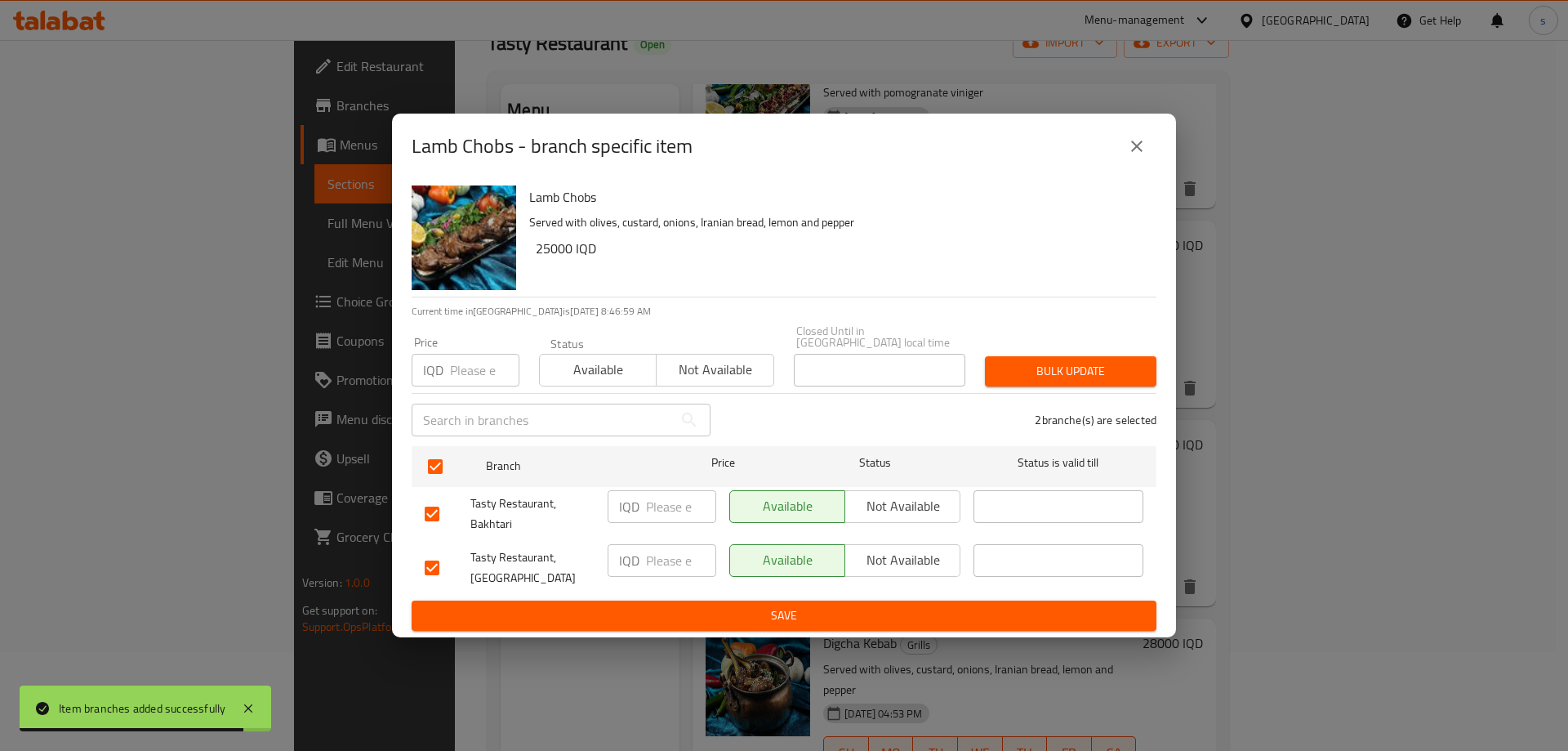
click at [664, 490] on input "number" at bounding box center [680, 506] width 70 height 32
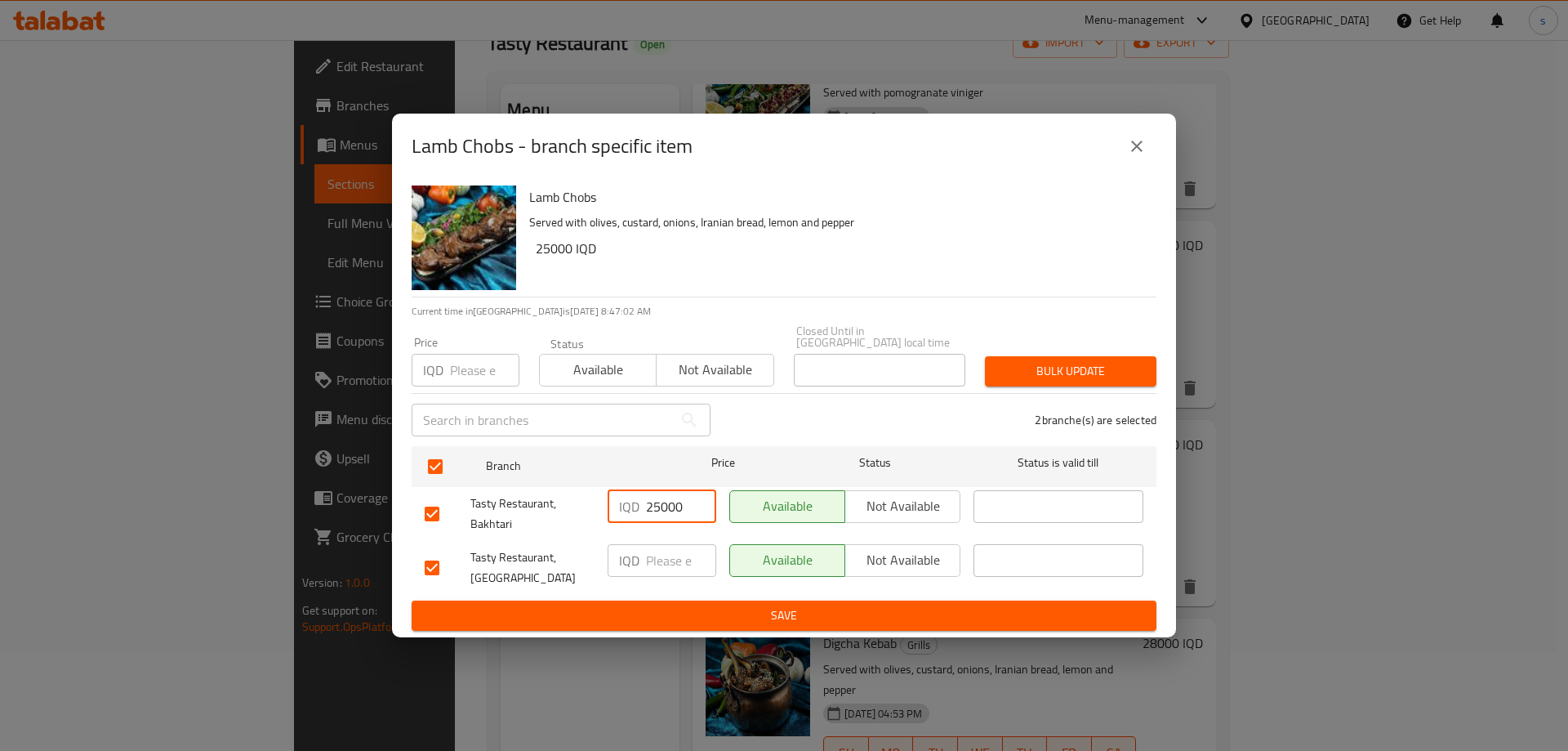
type input "25000"
click at [669, 564] on input "number" at bounding box center [680, 560] width 70 height 32
type input "25000"
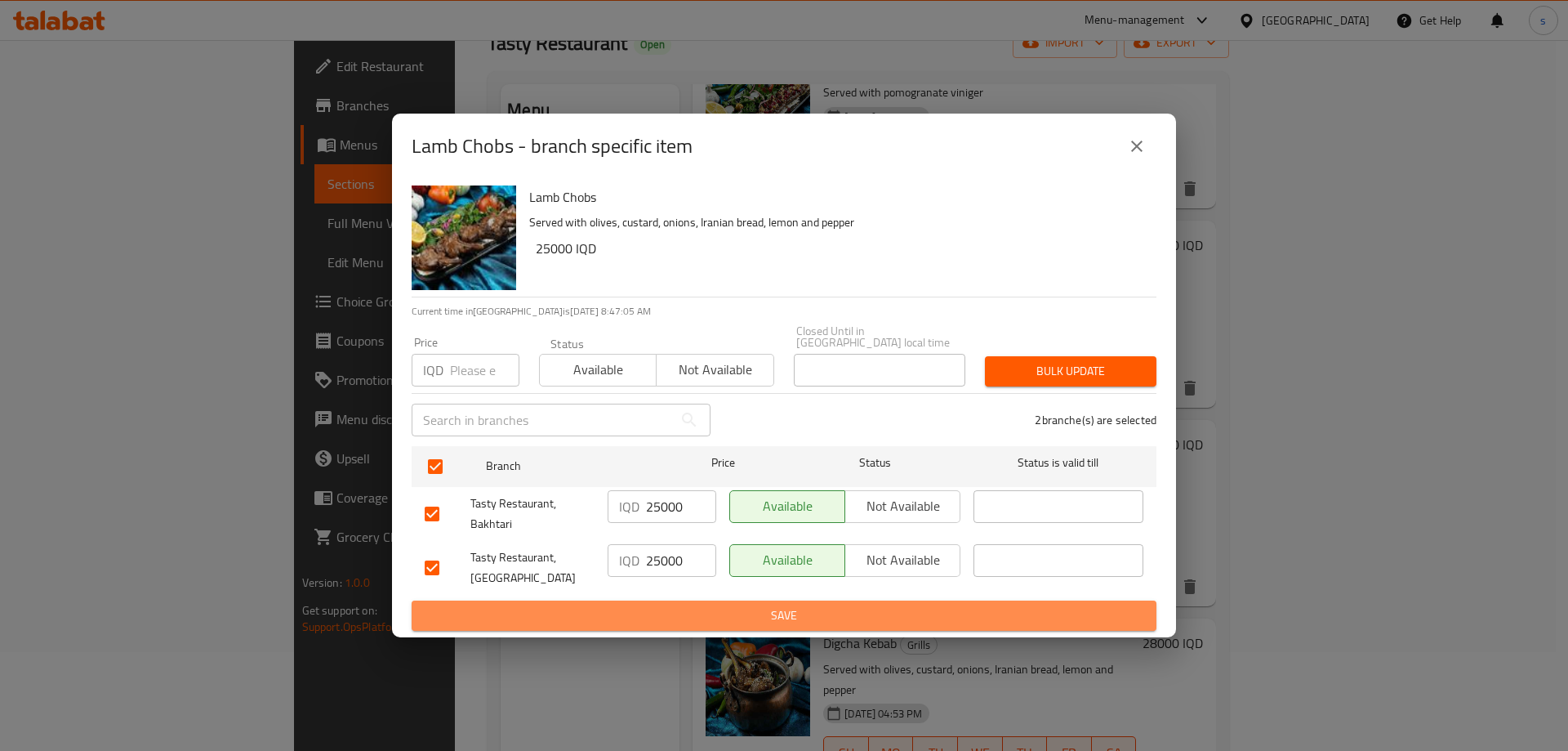
click at [664, 605] on span "Save" at bounding box center [783, 615] width 719 height 20
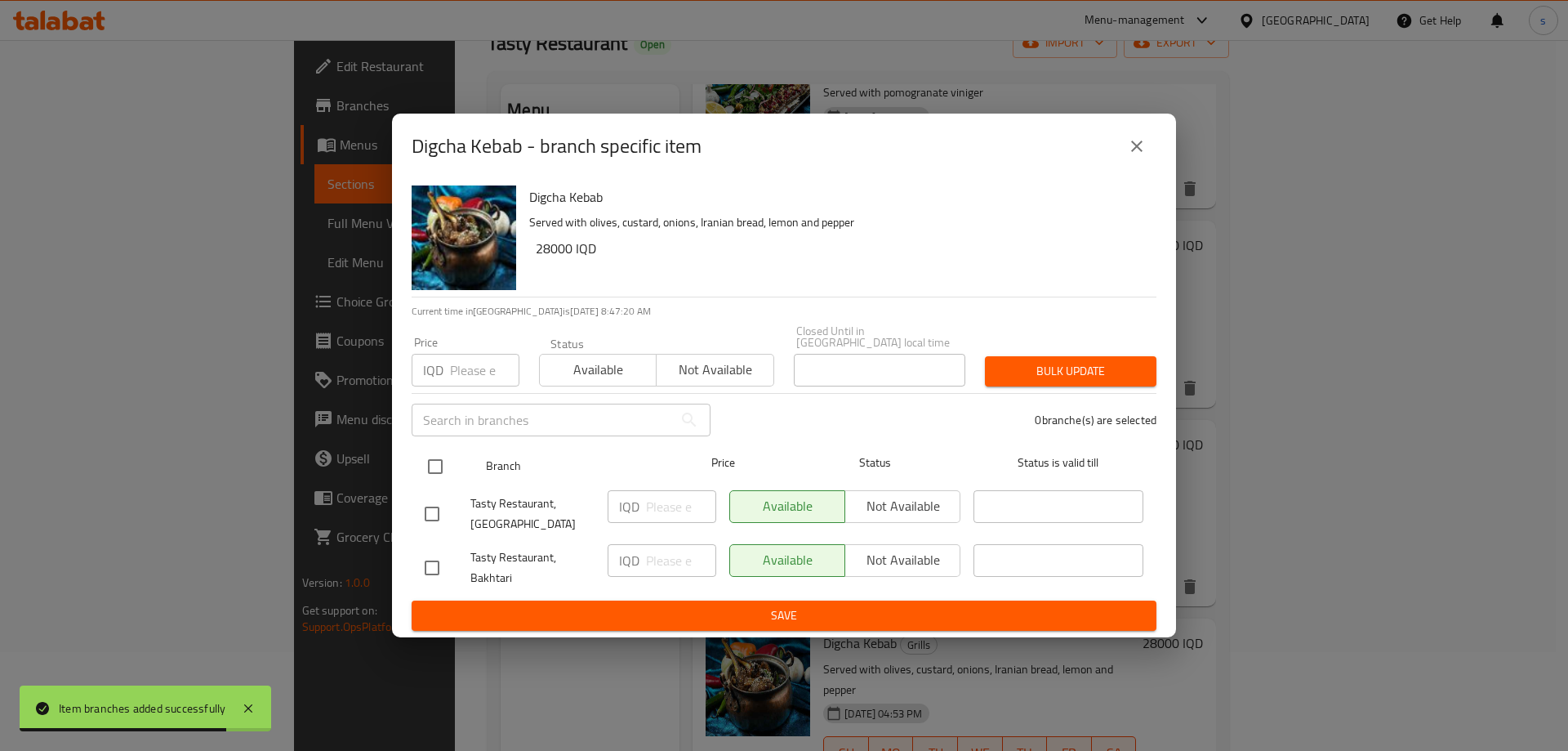
click at [434, 458] on input "checkbox" at bounding box center [435, 466] width 34 height 34
checkbox input "true"
click at [661, 500] on input "number" at bounding box center [680, 506] width 70 height 32
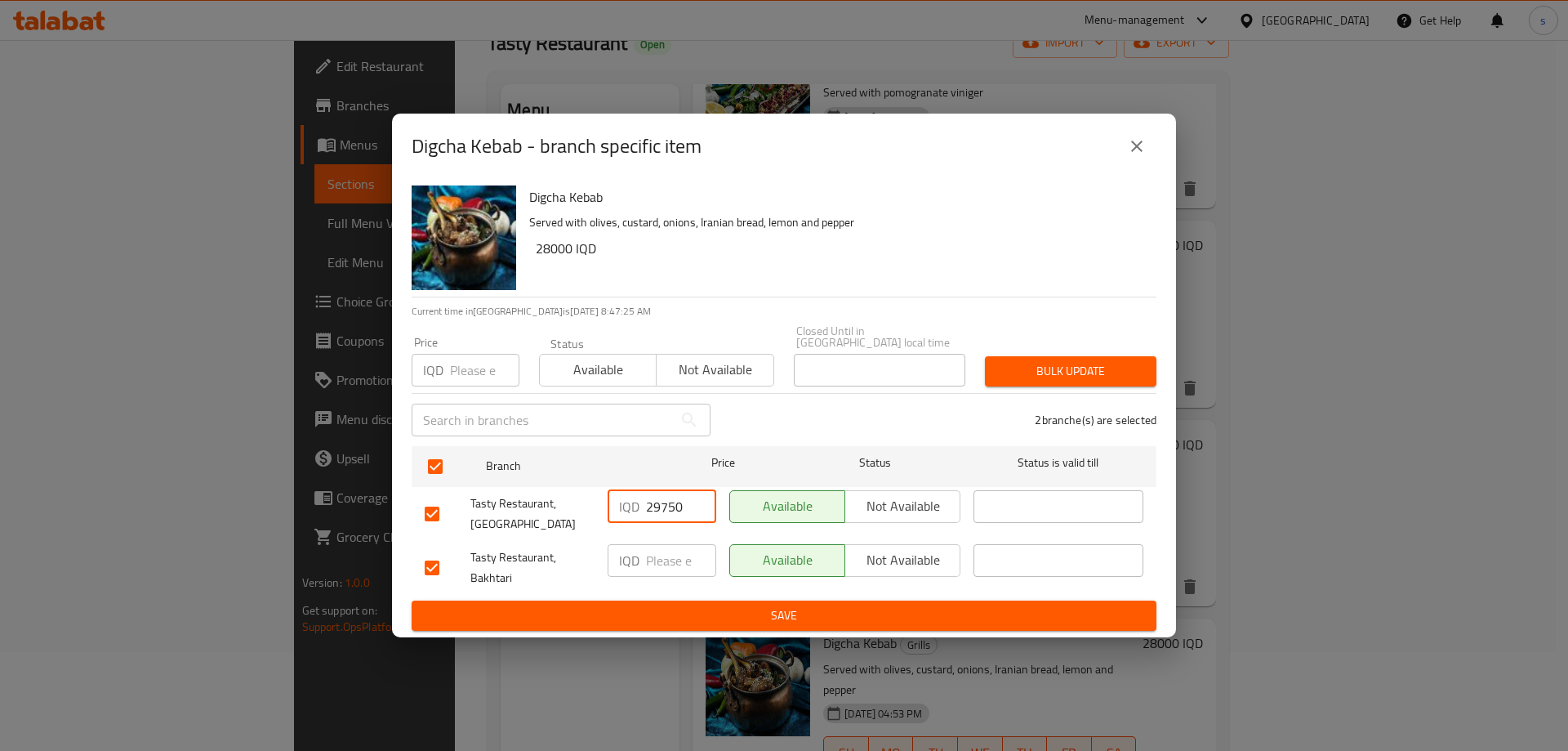
type input "29750"
click at [674, 558] on input "number" at bounding box center [680, 560] width 70 height 32
type input "29750"
click at [689, 608] on span "Save" at bounding box center [783, 615] width 719 height 20
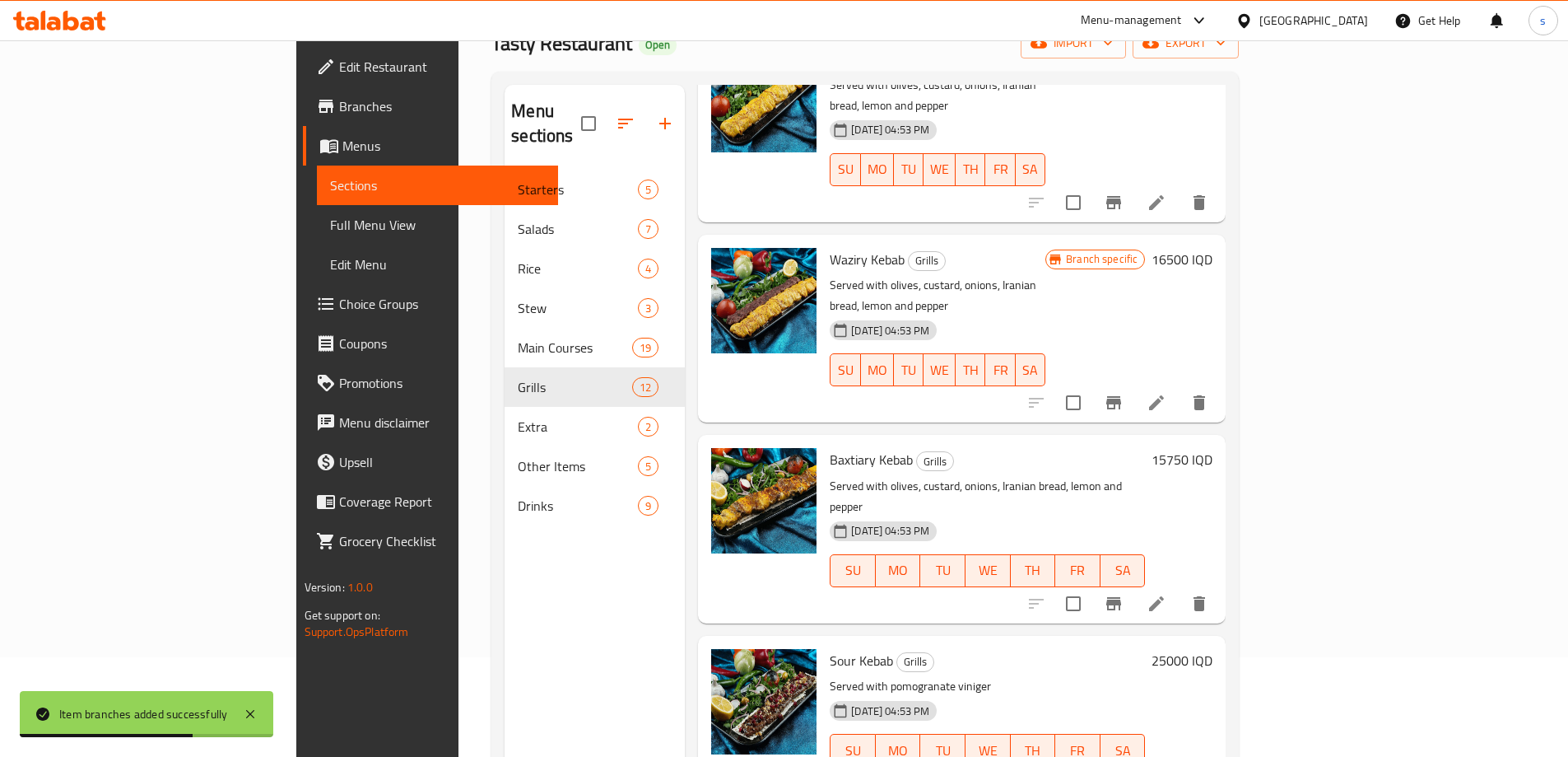
scroll to position [710, 0]
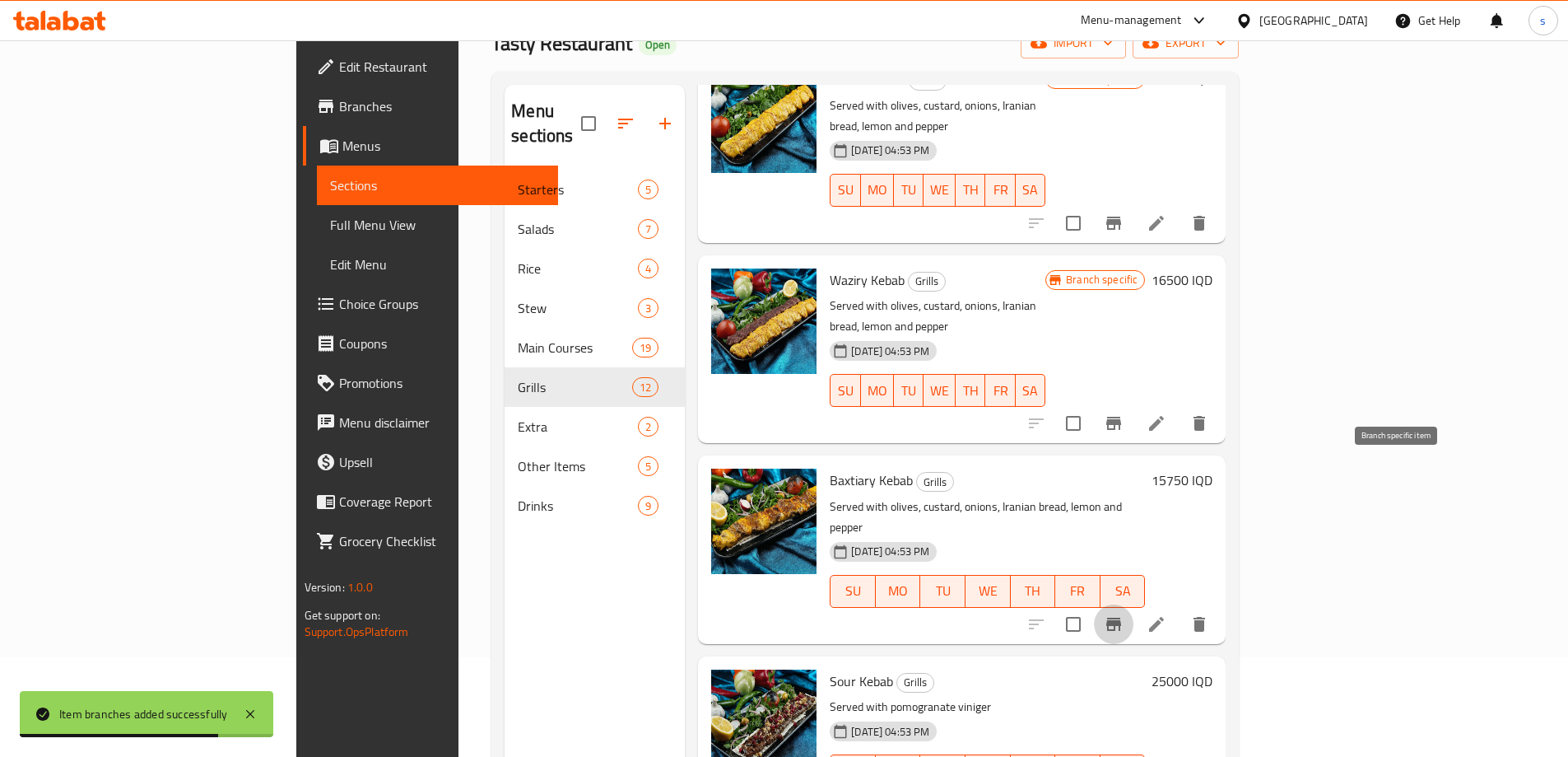
click at [1123, 614] on icon "Branch-specific-item" at bounding box center [1113, 624] width 20 height 20
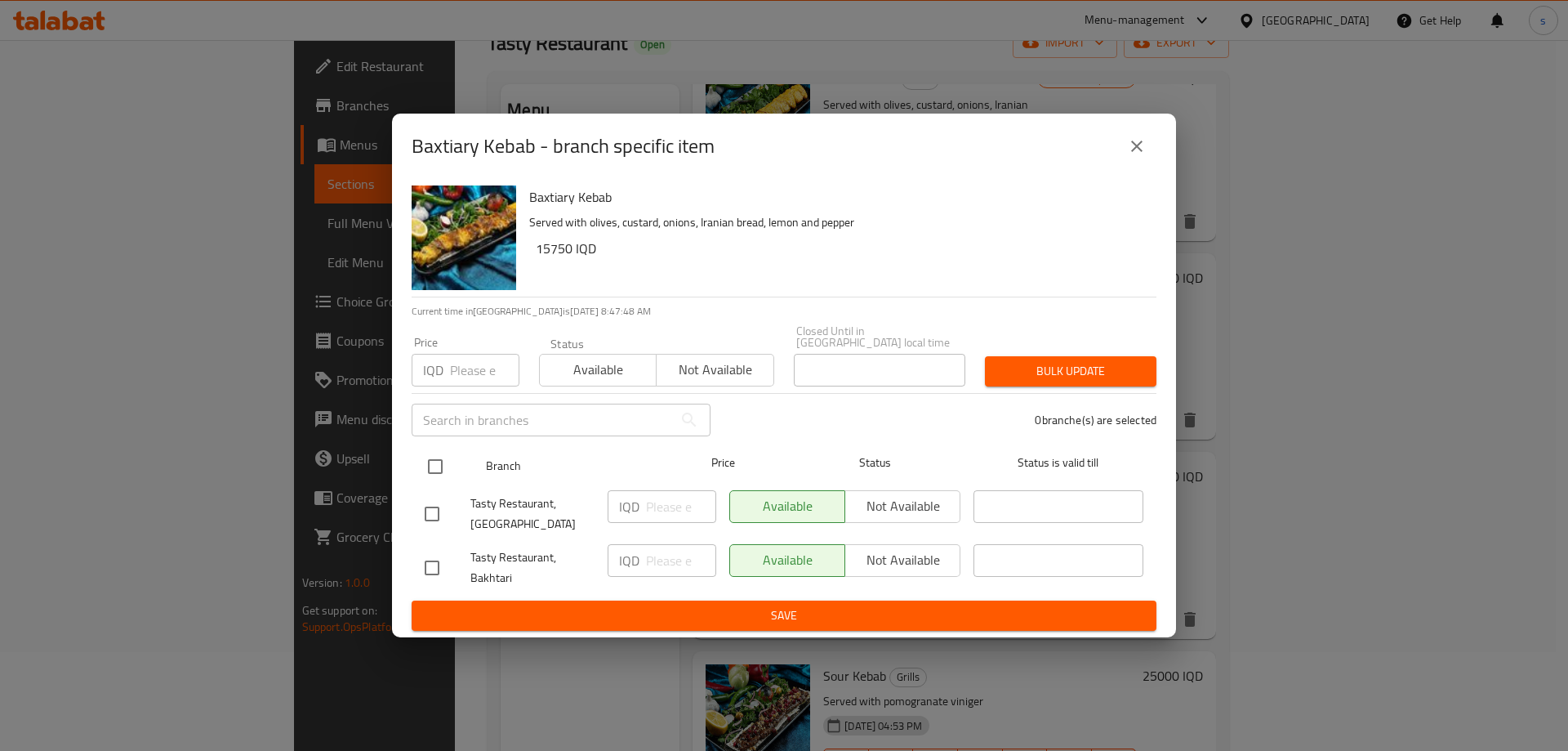
click at [430, 469] on input "checkbox" at bounding box center [435, 466] width 34 height 34
checkbox input "true"
click at [664, 506] on input "number" at bounding box center [680, 506] width 70 height 32
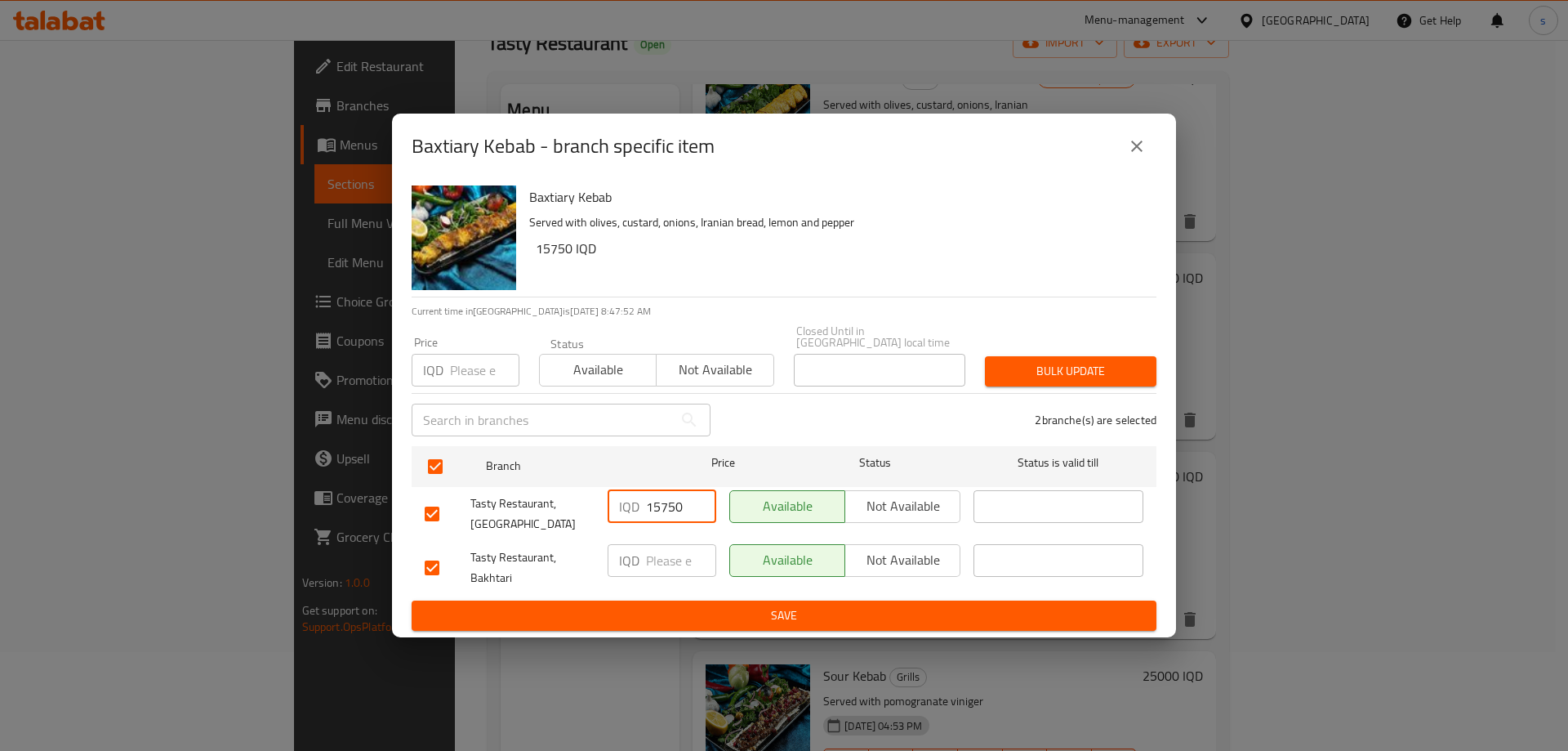
type input "15750"
click at [665, 553] on input "number" at bounding box center [680, 560] width 70 height 32
type input "15750"
click at [680, 614] on span "Save" at bounding box center [783, 615] width 719 height 20
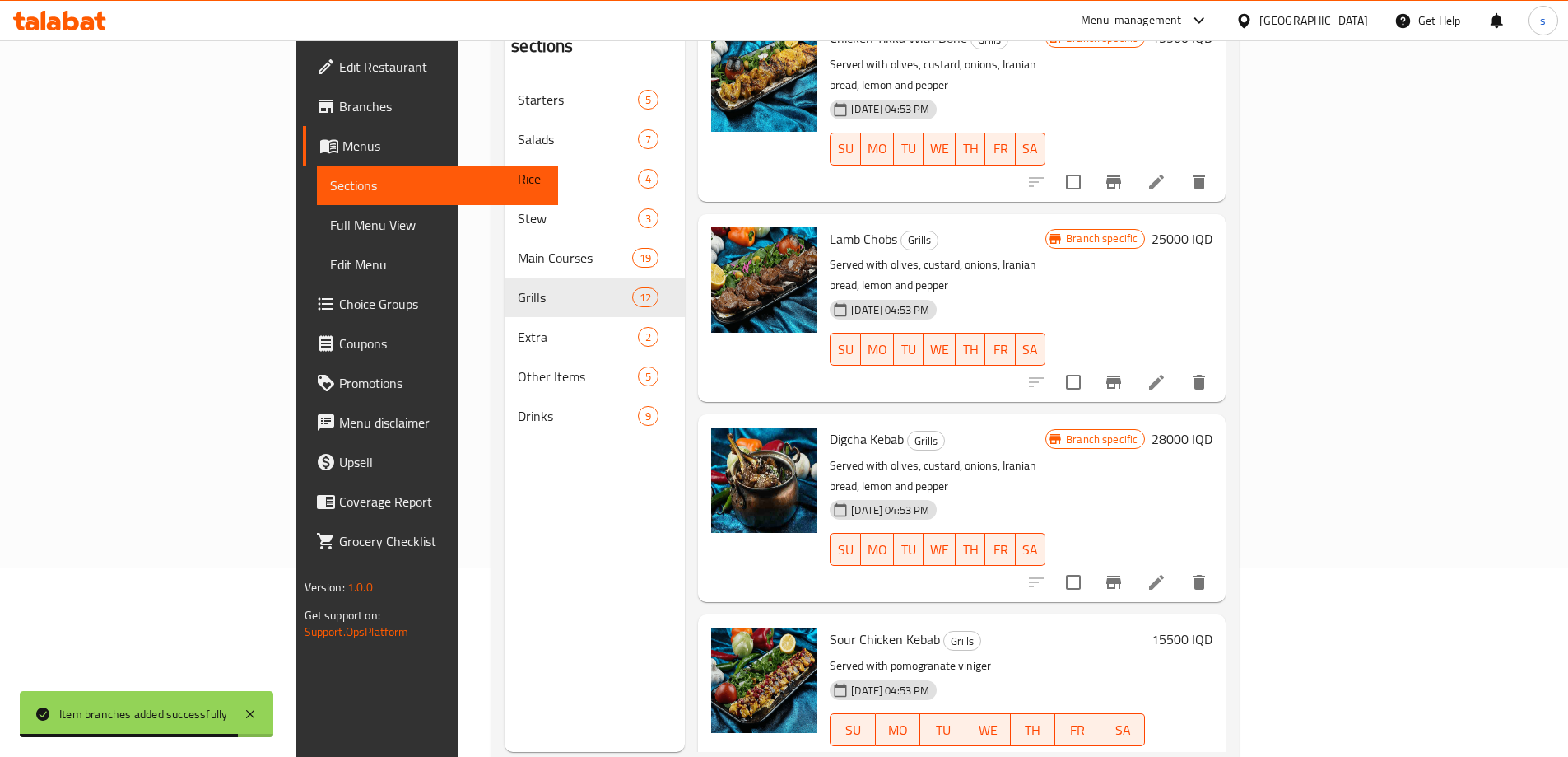
scroll to position [230, 0]
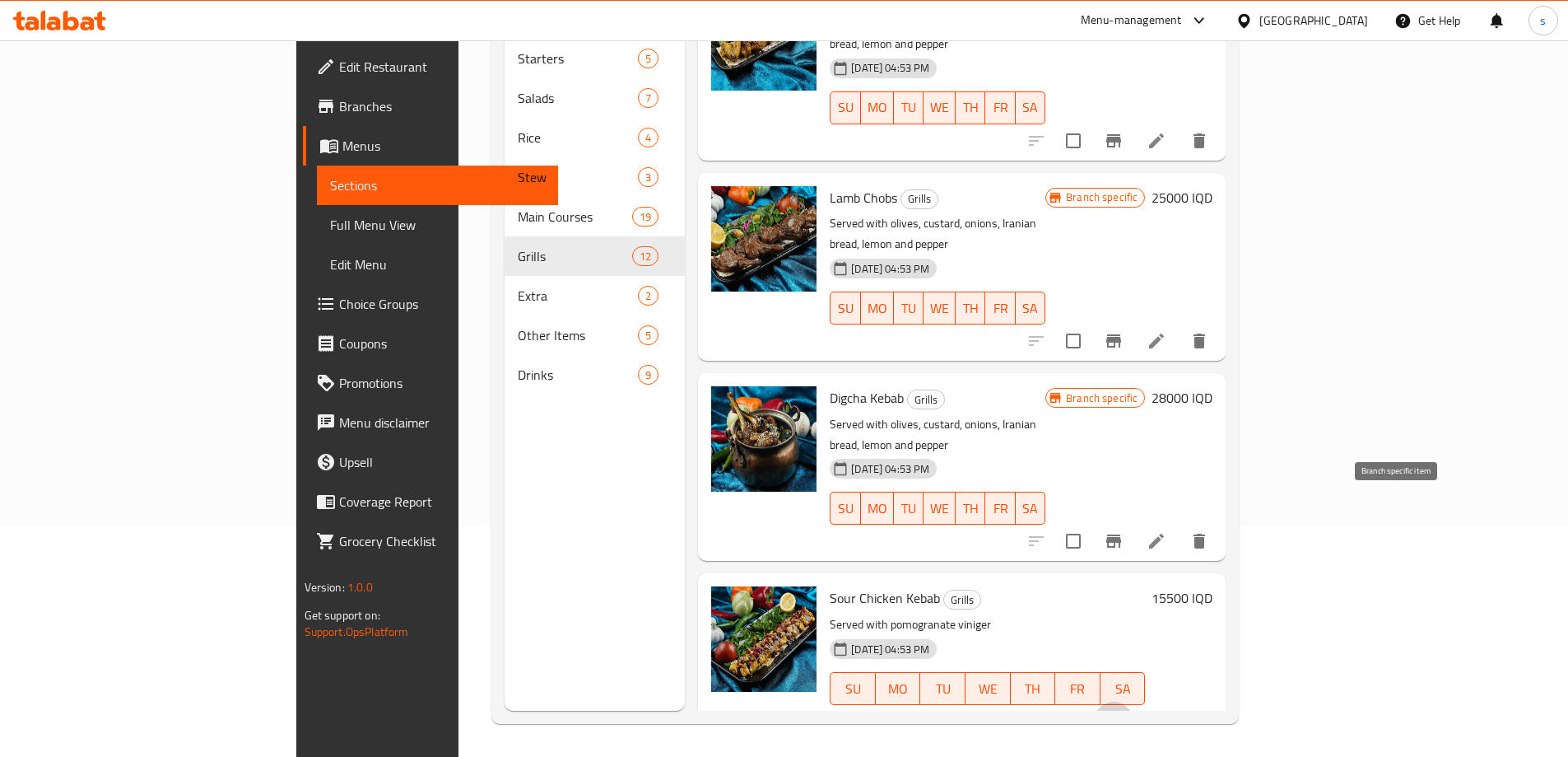
click at [1133, 701] on button "Branch-specific-item" at bounding box center [1113, 721] width 39 height 39
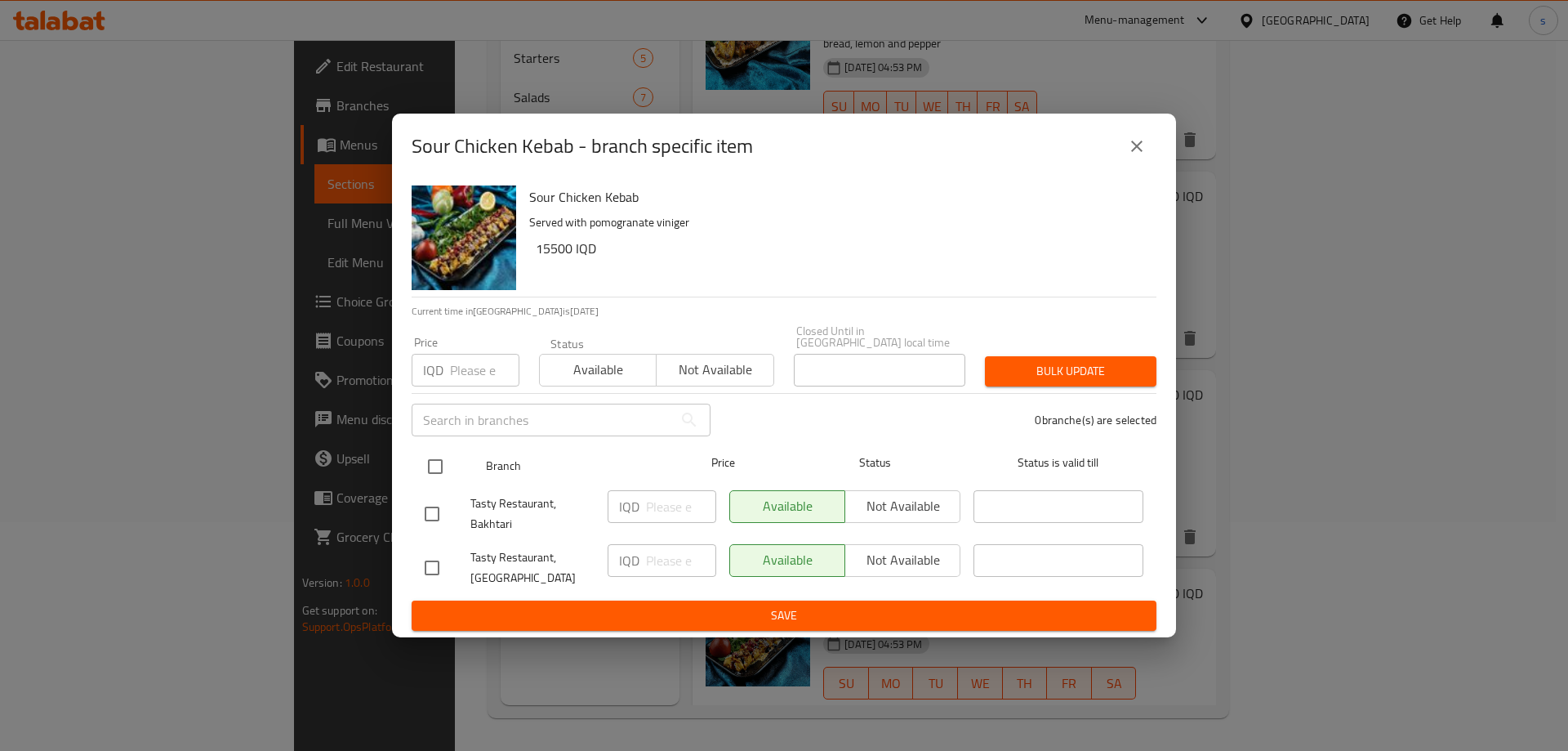
click at [443, 468] on input "checkbox" at bounding box center [435, 466] width 34 height 34
checkbox input "true"
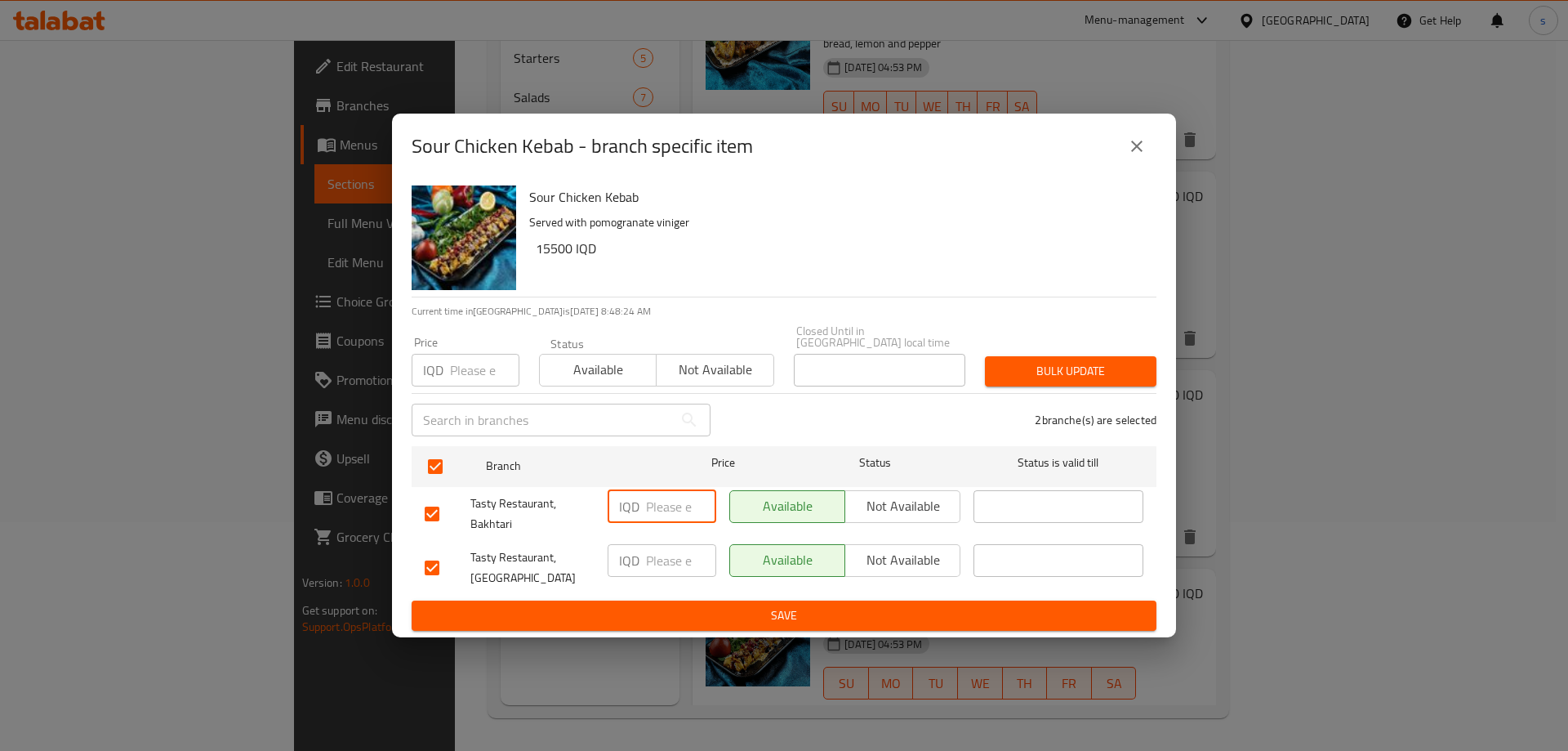
click at [661, 490] on input "number" at bounding box center [680, 506] width 70 height 32
type input "16500"
click at [664, 565] on input "number" at bounding box center [680, 560] width 70 height 32
type input "16500"
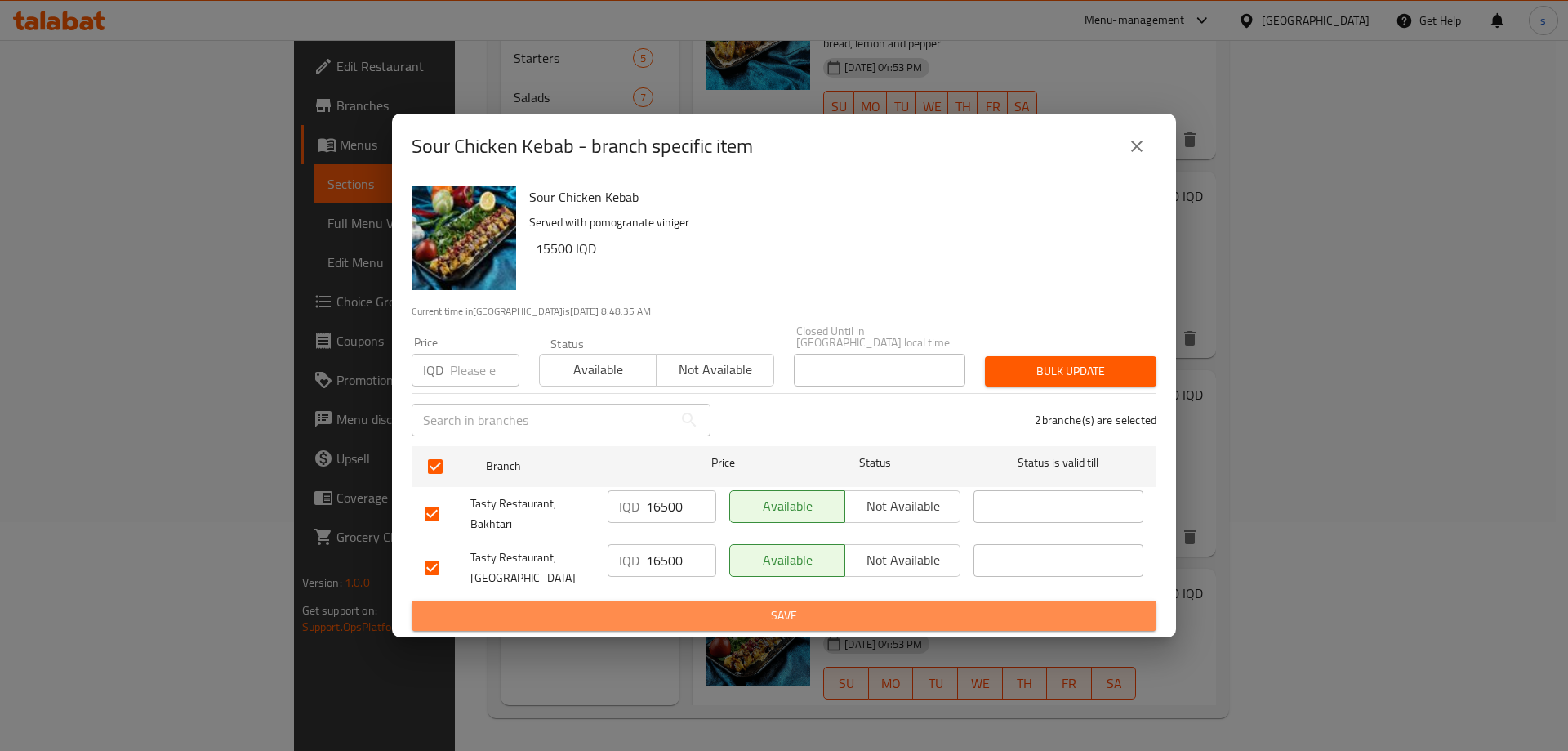
click at [730, 624] on button "Save" at bounding box center [784, 615] width 745 height 31
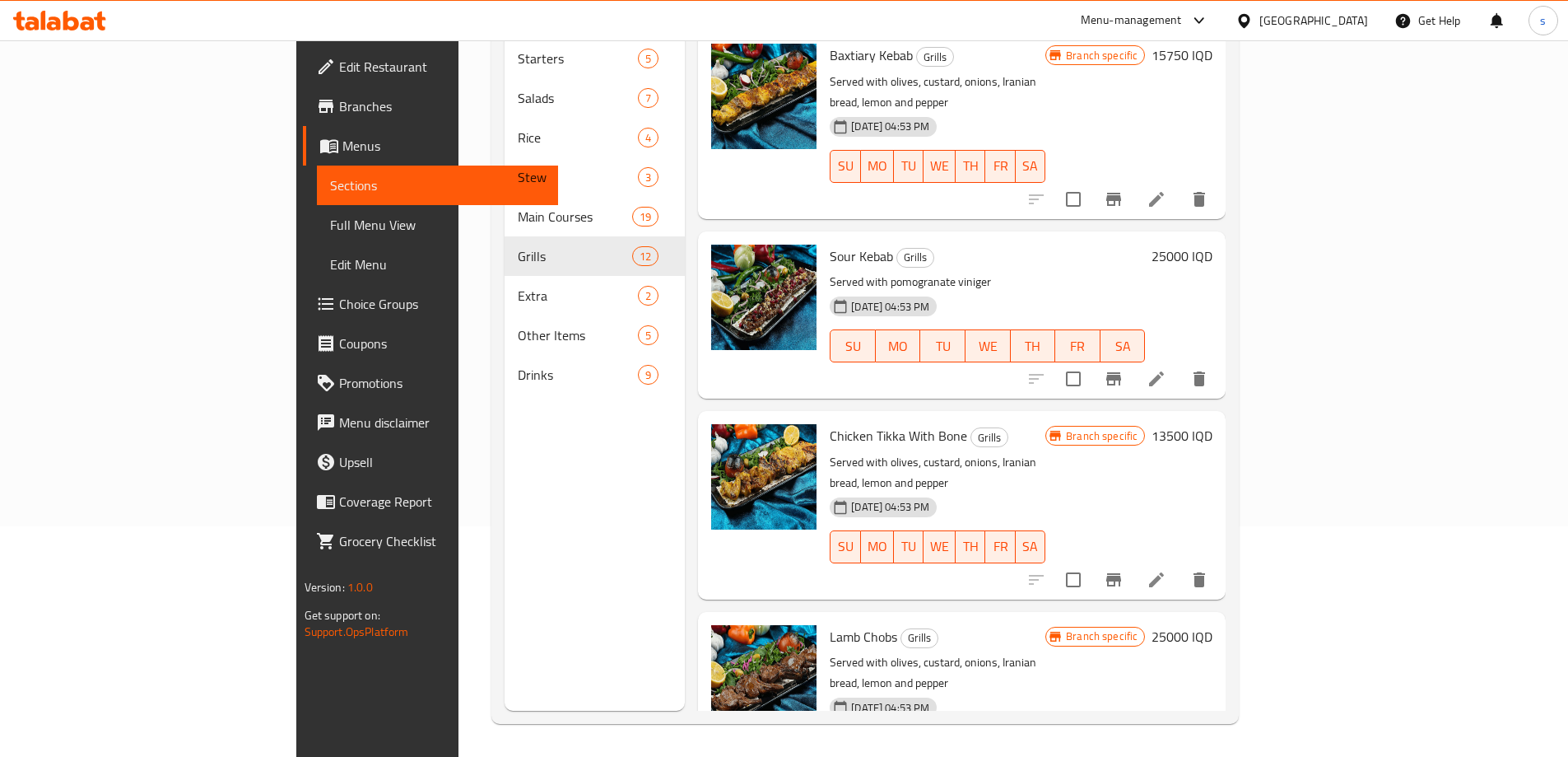
scroll to position [972, 0]
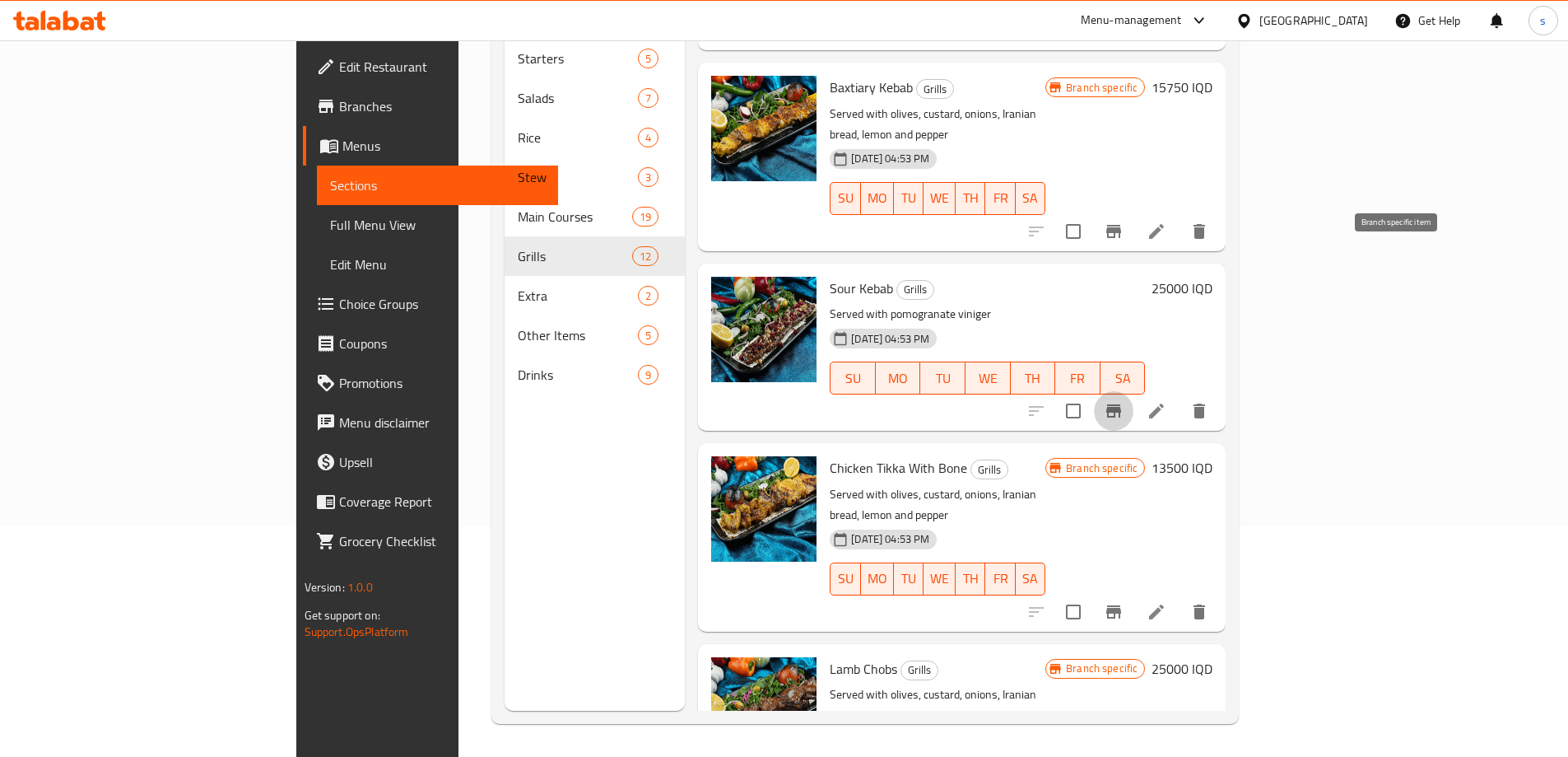
click at [1123, 401] on icon "Branch-specific-item" at bounding box center [1113, 411] width 20 height 20
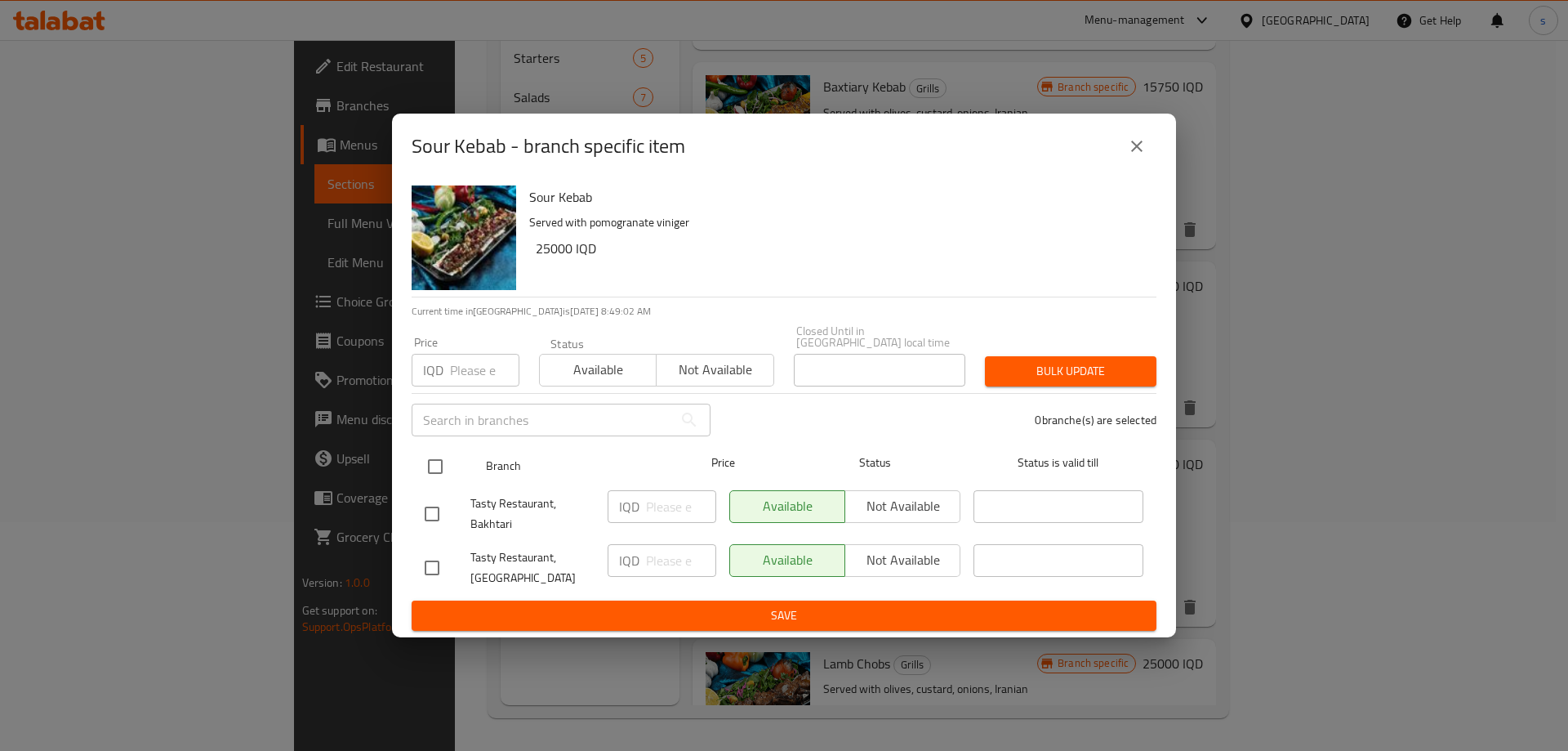
drag, startPoint x: 437, startPoint y: 458, endPoint x: 463, endPoint y: 461, distance: 26.2
click at [443, 458] on input "checkbox" at bounding box center [435, 466] width 34 height 34
checkbox input "true"
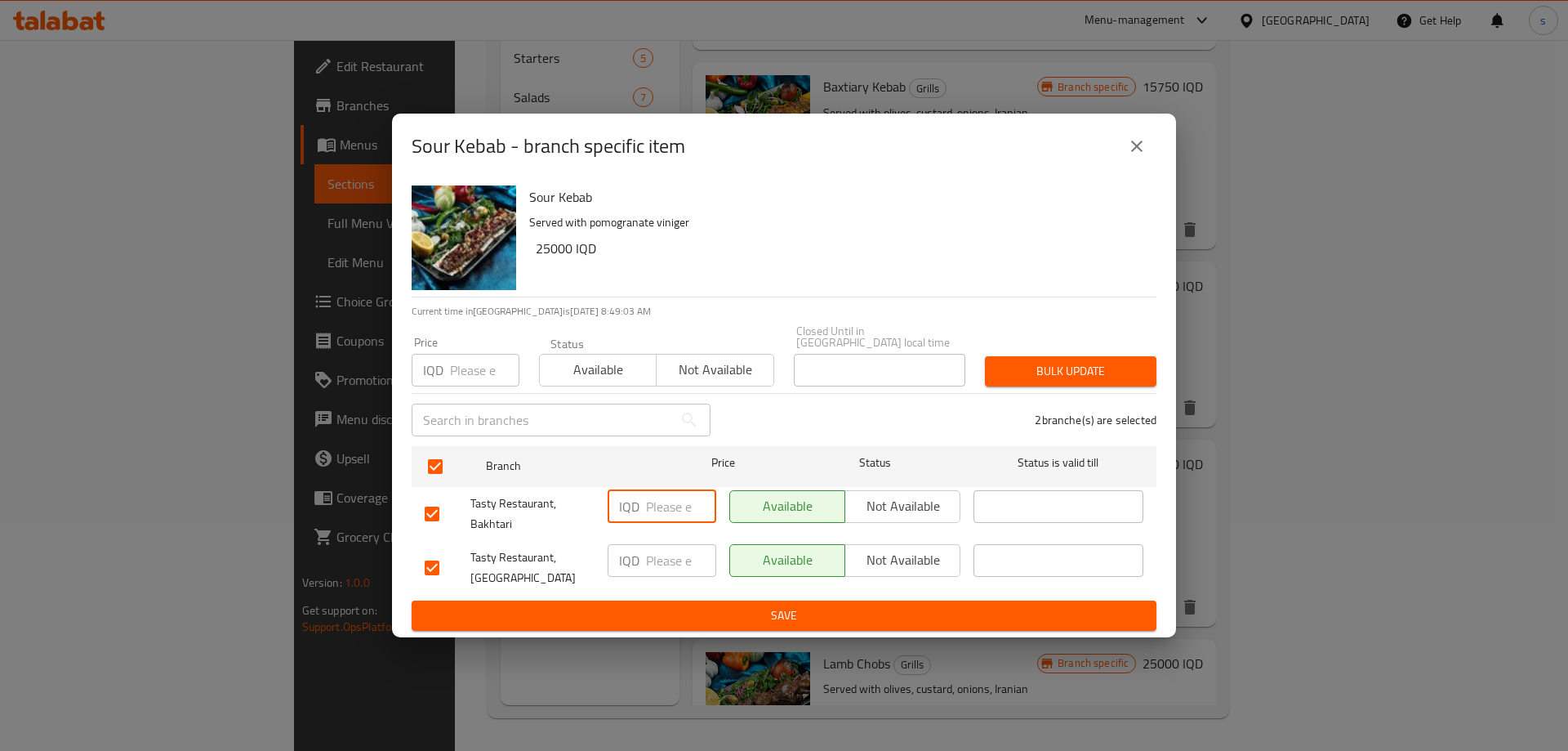
click at [659, 512] on input "number" at bounding box center [680, 506] width 70 height 32
type input "27000"
click at [660, 544] on input "number" at bounding box center [680, 560] width 70 height 32
type input "27000"
click at [674, 614] on span "Save" at bounding box center [783, 615] width 719 height 20
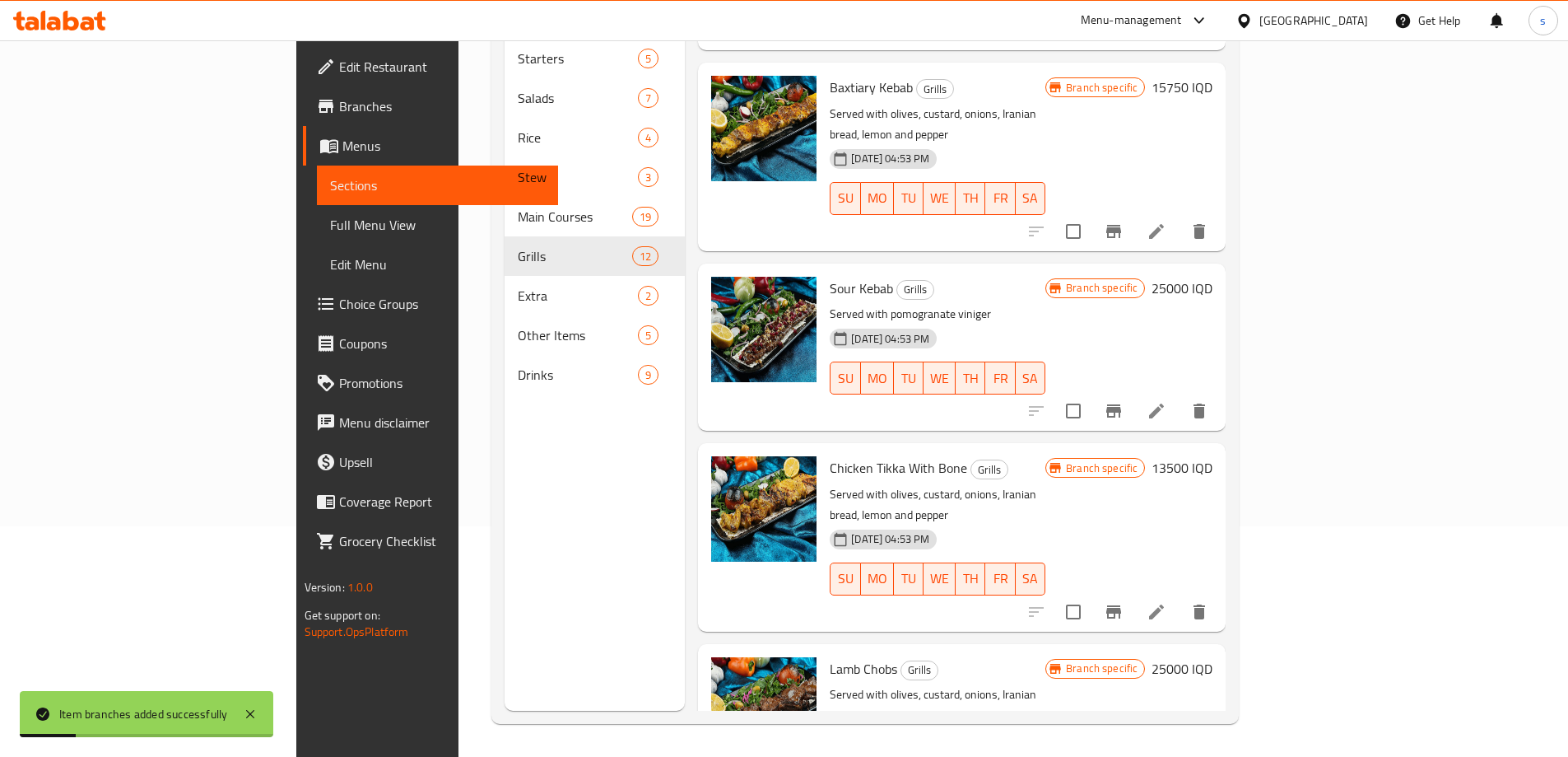
scroll to position [1442, 0]
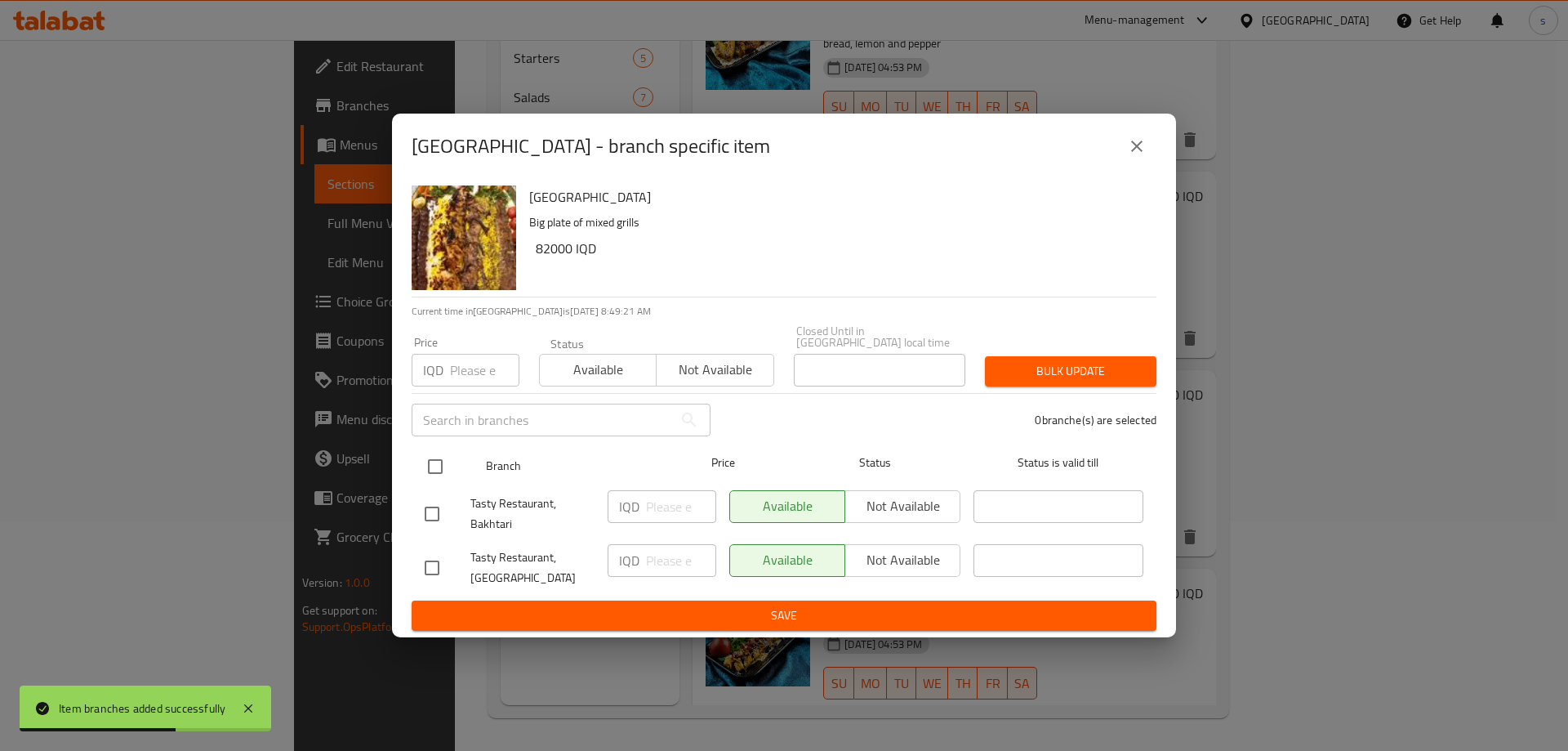
click at [440, 457] on input "checkbox" at bounding box center [435, 466] width 34 height 34
checkbox input "true"
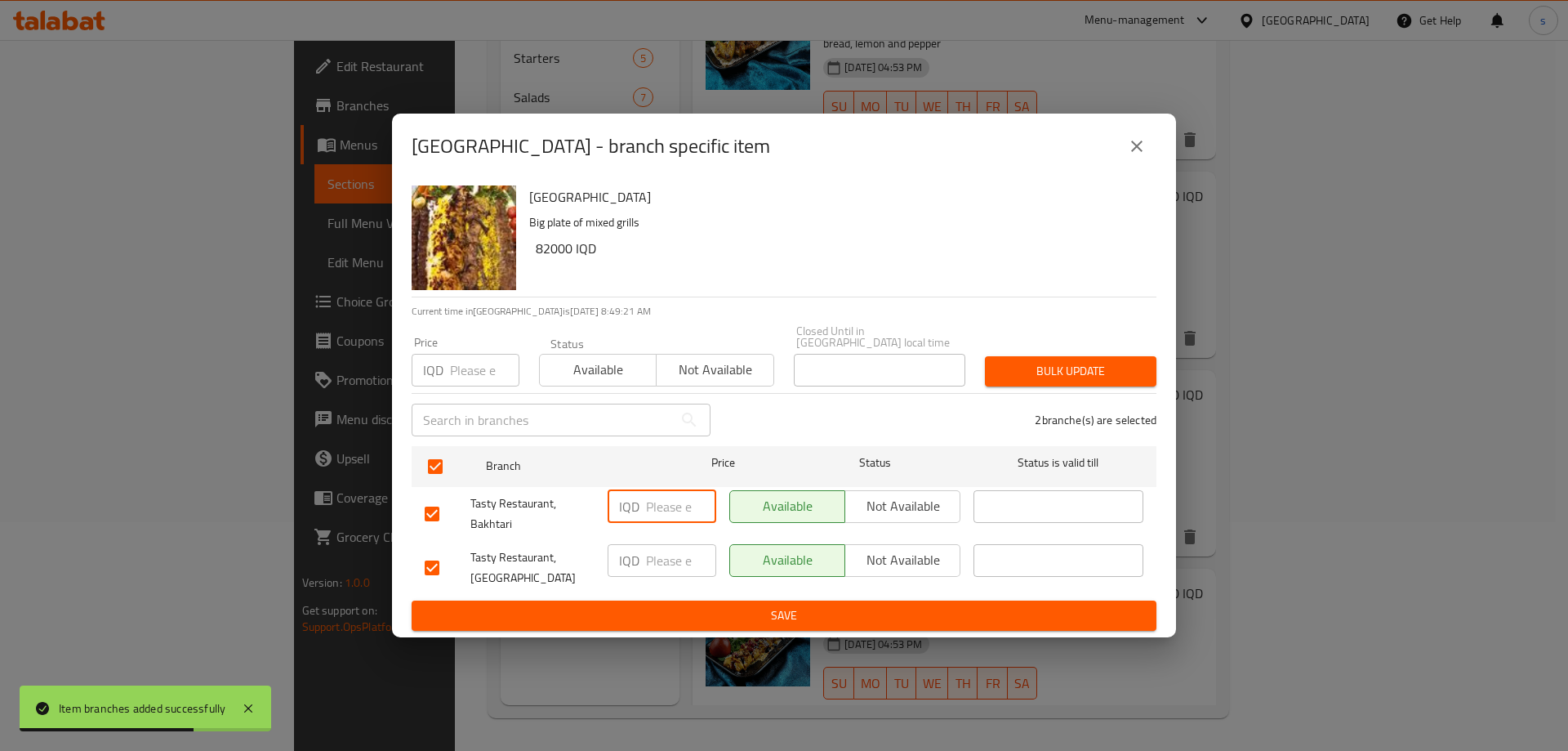
click at [660, 495] on input "number" at bounding box center [680, 506] width 70 height 32
type input "85000"
click at [686, 557] on input "number" at bounding box center [680, 560] width 70 height 32
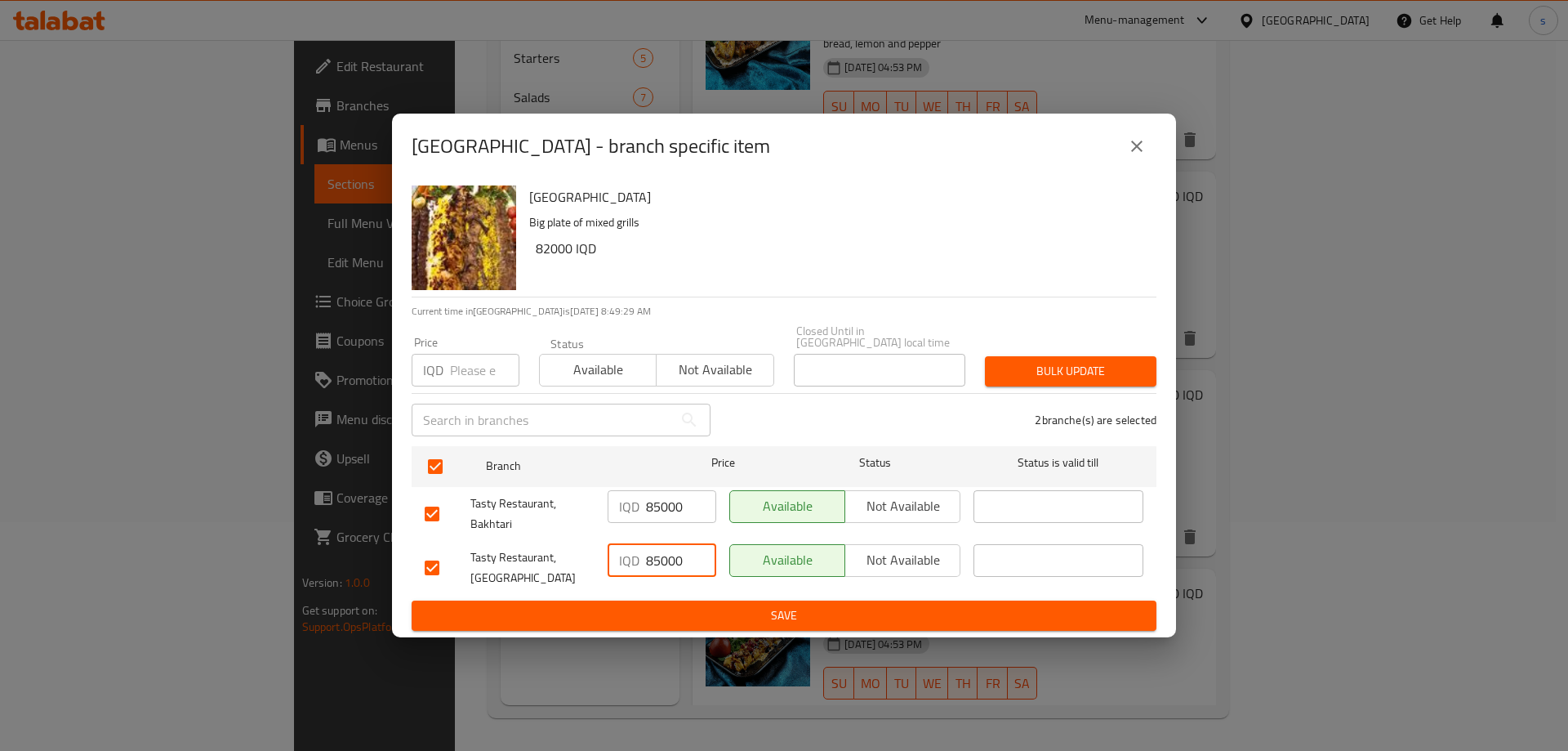
type input "85000"
click at [692, 606] on span "Save" at bounding box center [783, 615] width 719 height 20
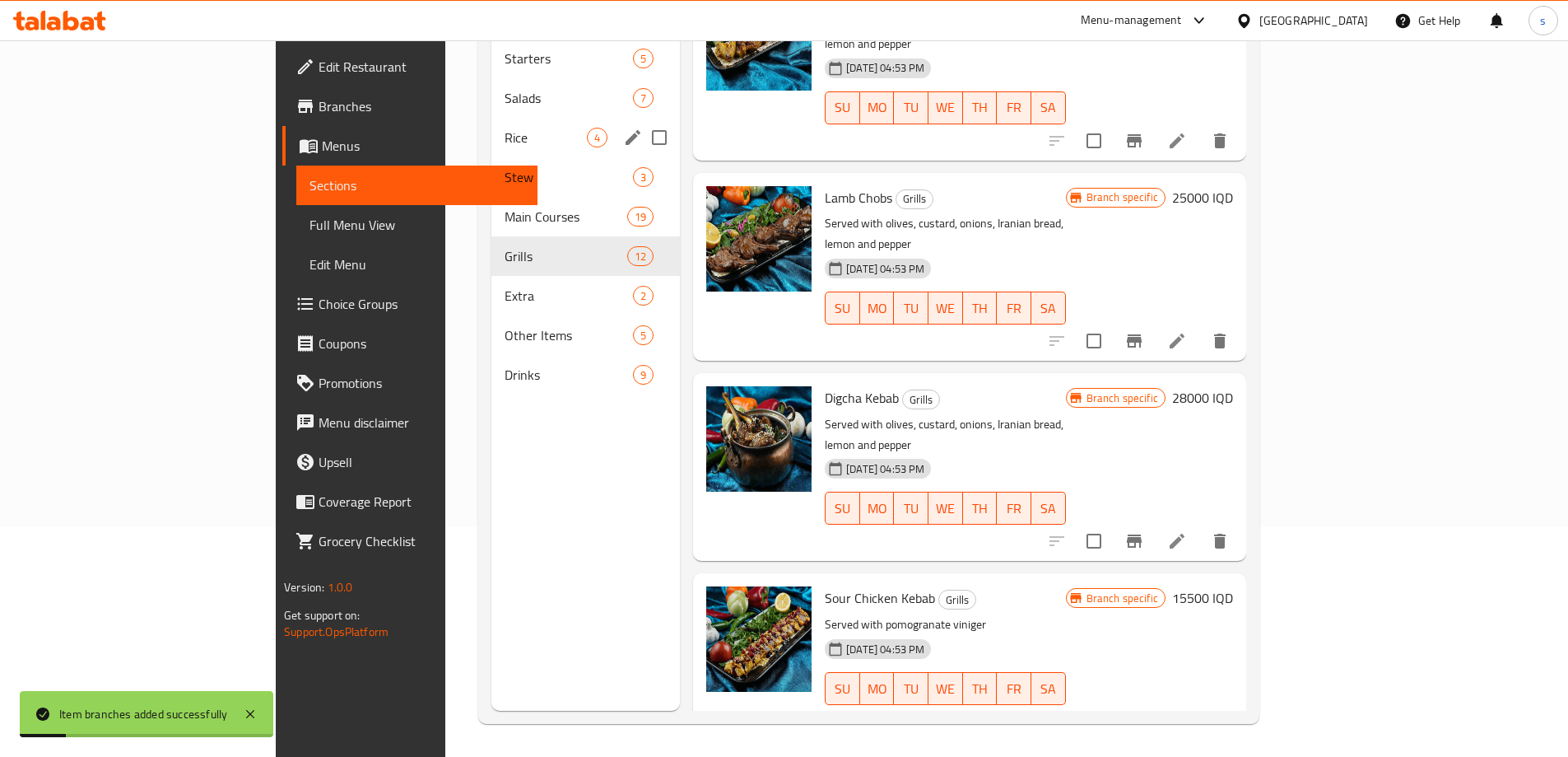
click at [492, 122] on div "Rice 4" at bounding box center [586, 138] width 188 height 39
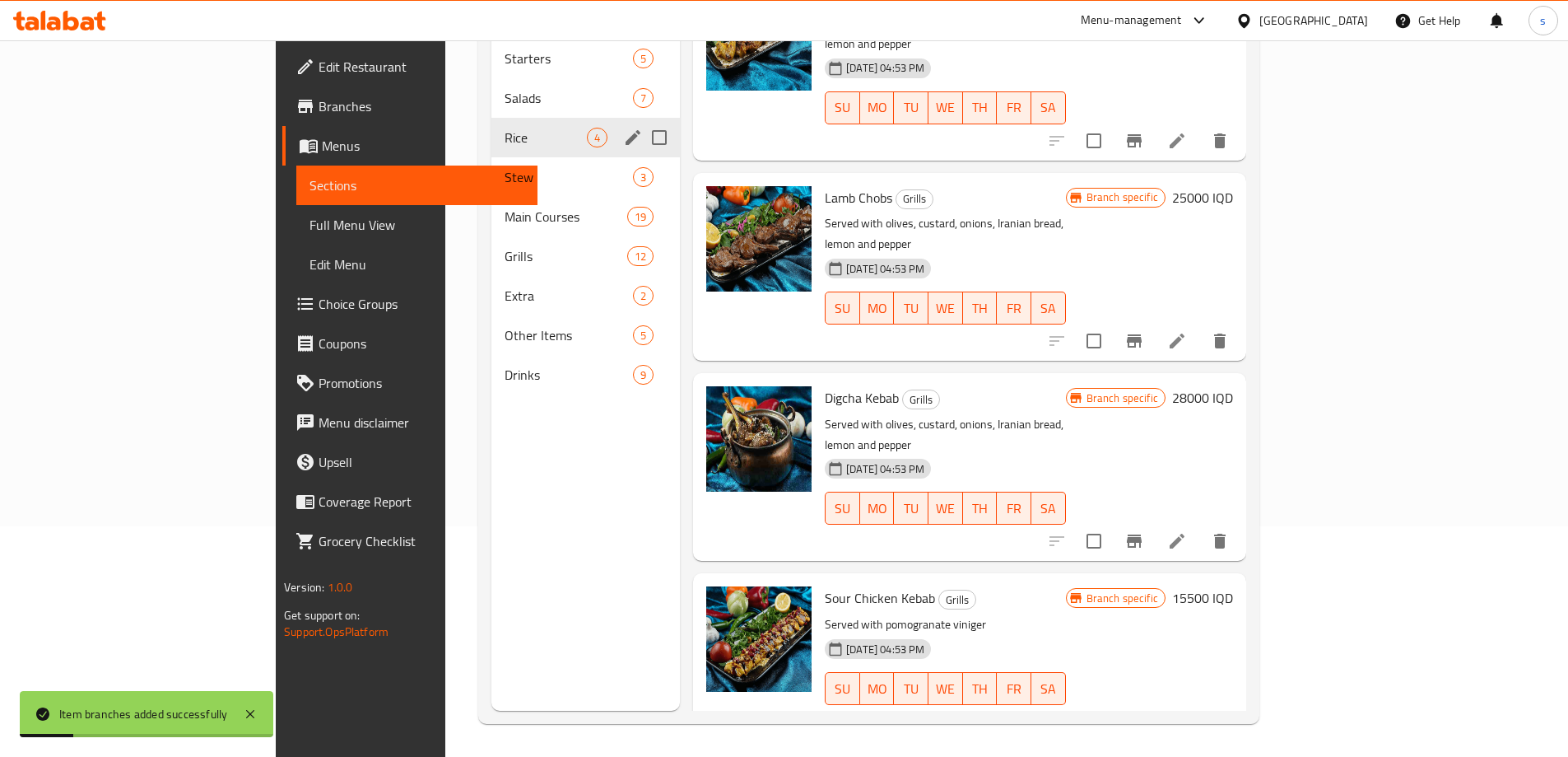
scroll to position [4, 0]
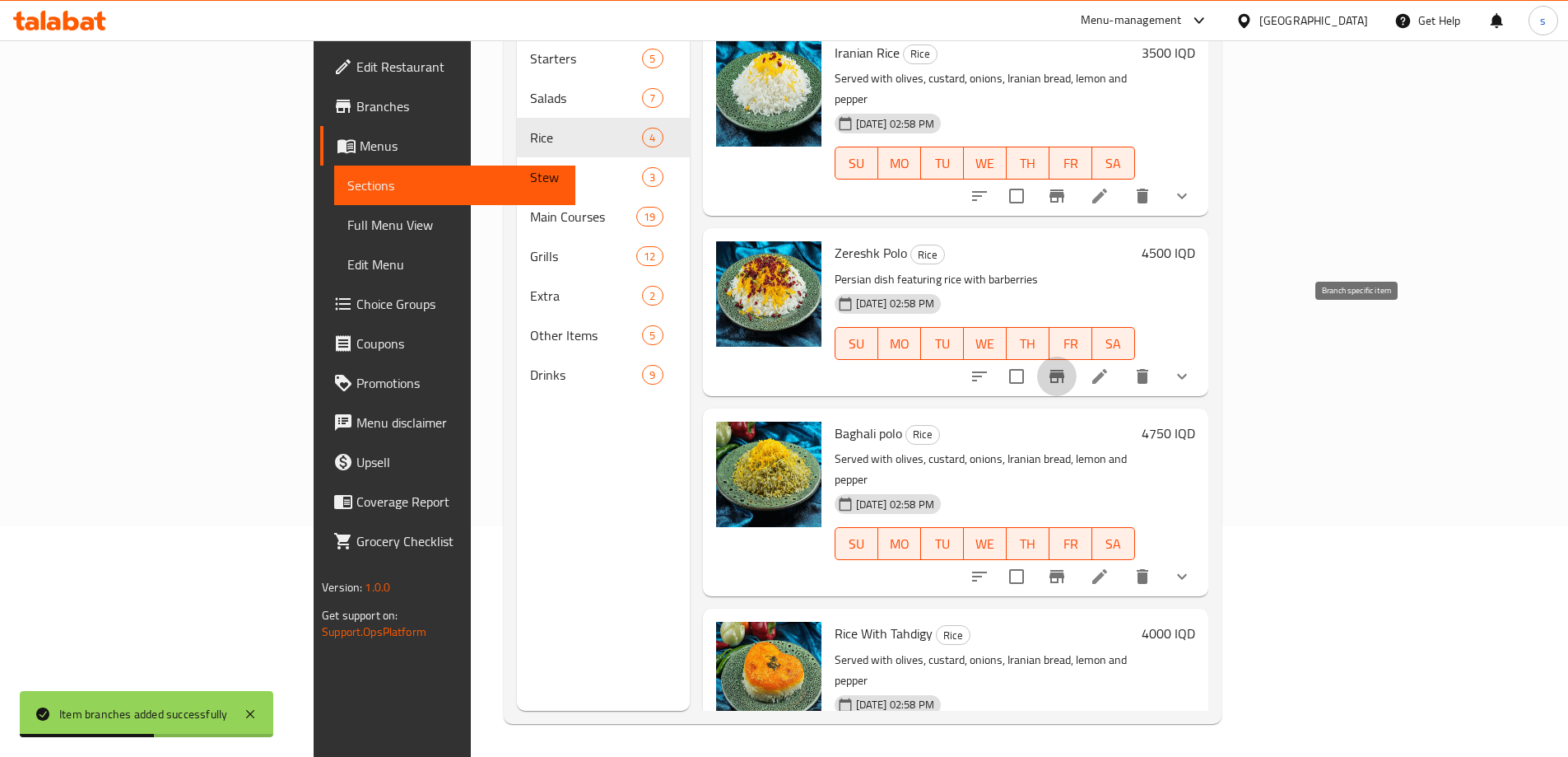
click at [1076, 357] on button "Branch-specific-item" at bounding box center [1057, 376] width 39 height 39
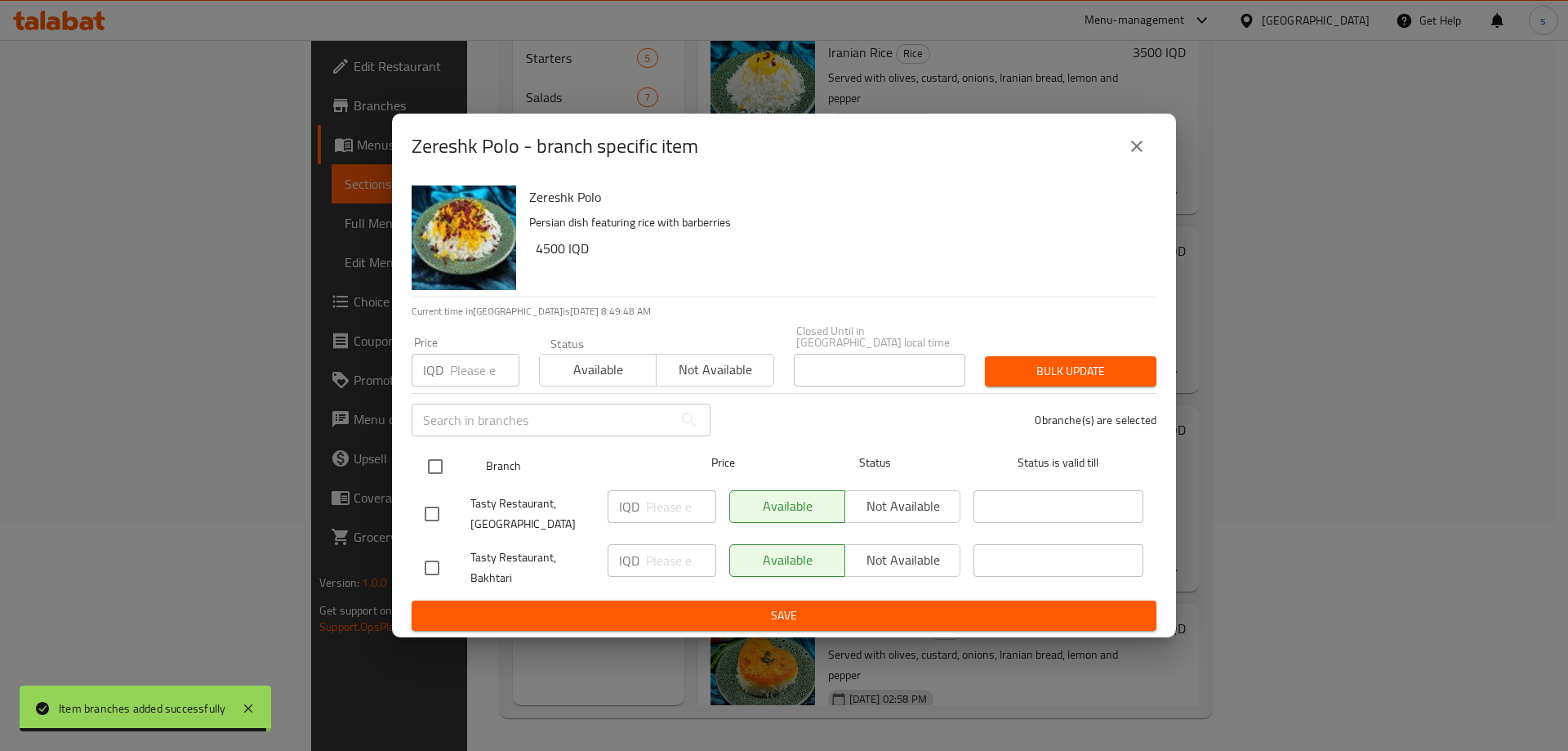
click at [435, 451] on input "checkbox" at bounding box center [435, 466] width 34 height 34
checkbox input "true"
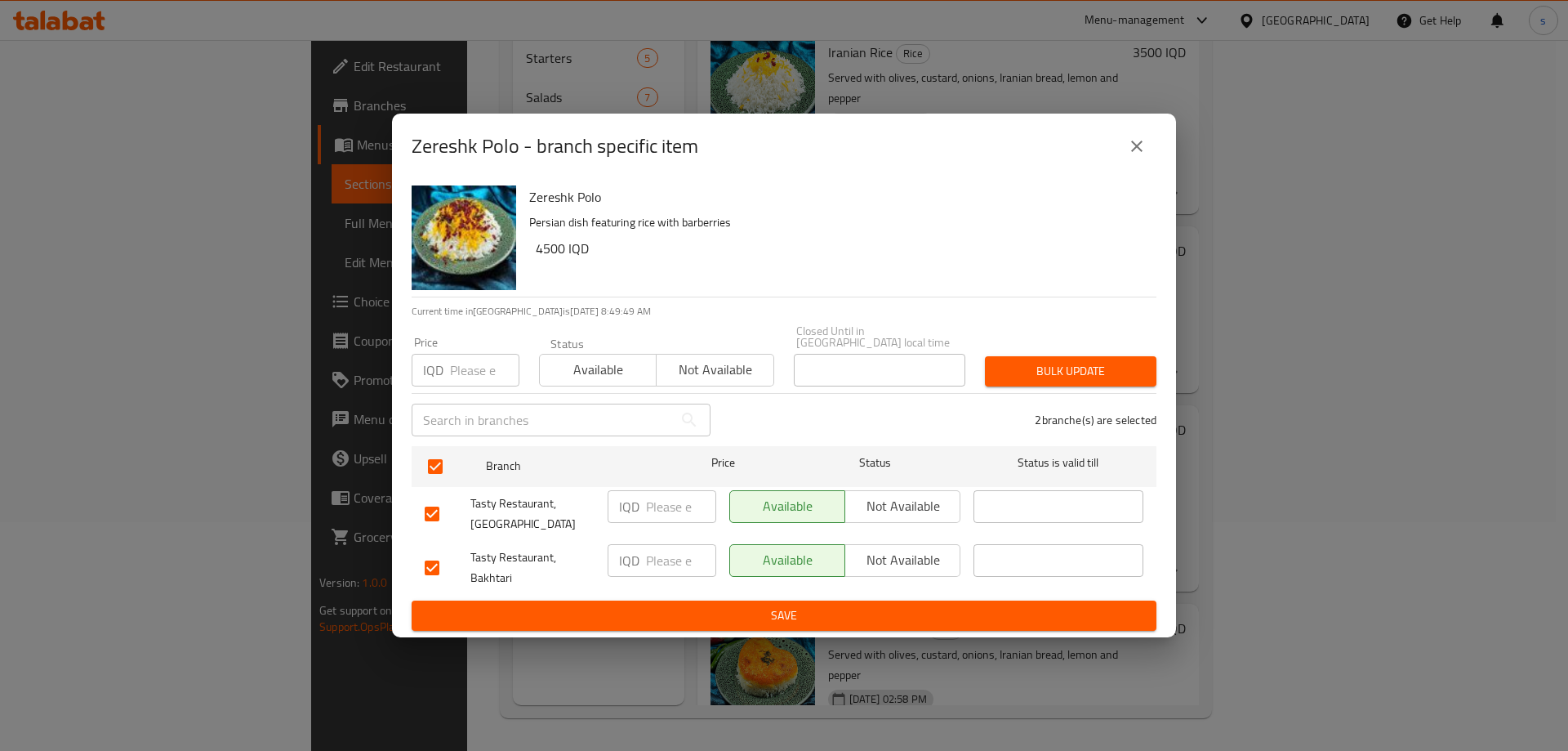
click at [675, 502] on input "number" at bounding box center [680, 506] width 70 height 32
type input "4500"
click at [659, 563] on input "number" at bounding box center [680, 560] width 70 height 32
type input "4500"
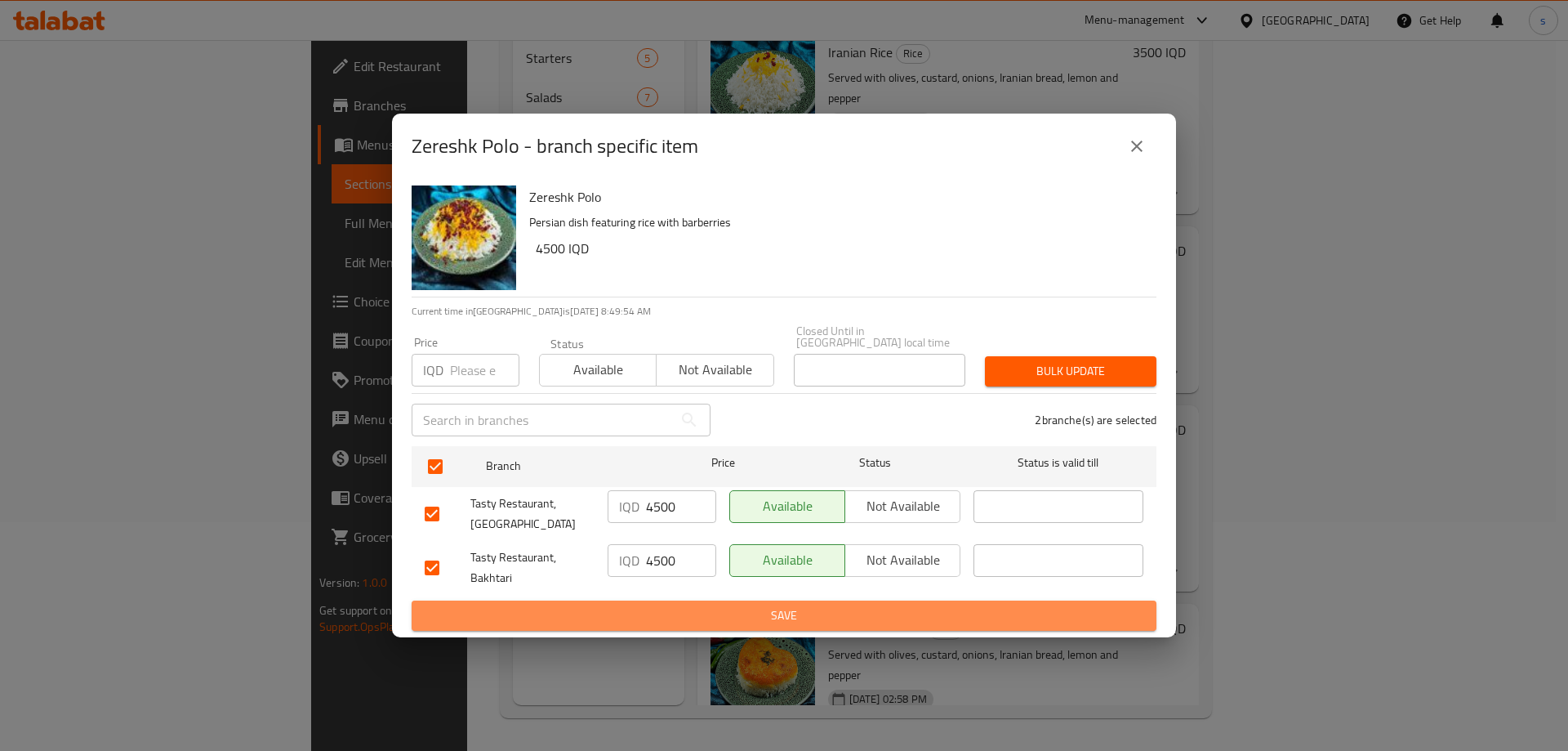
click at [659, 605] on span "Save" at bounding box center [783, 615] width 719 height 20
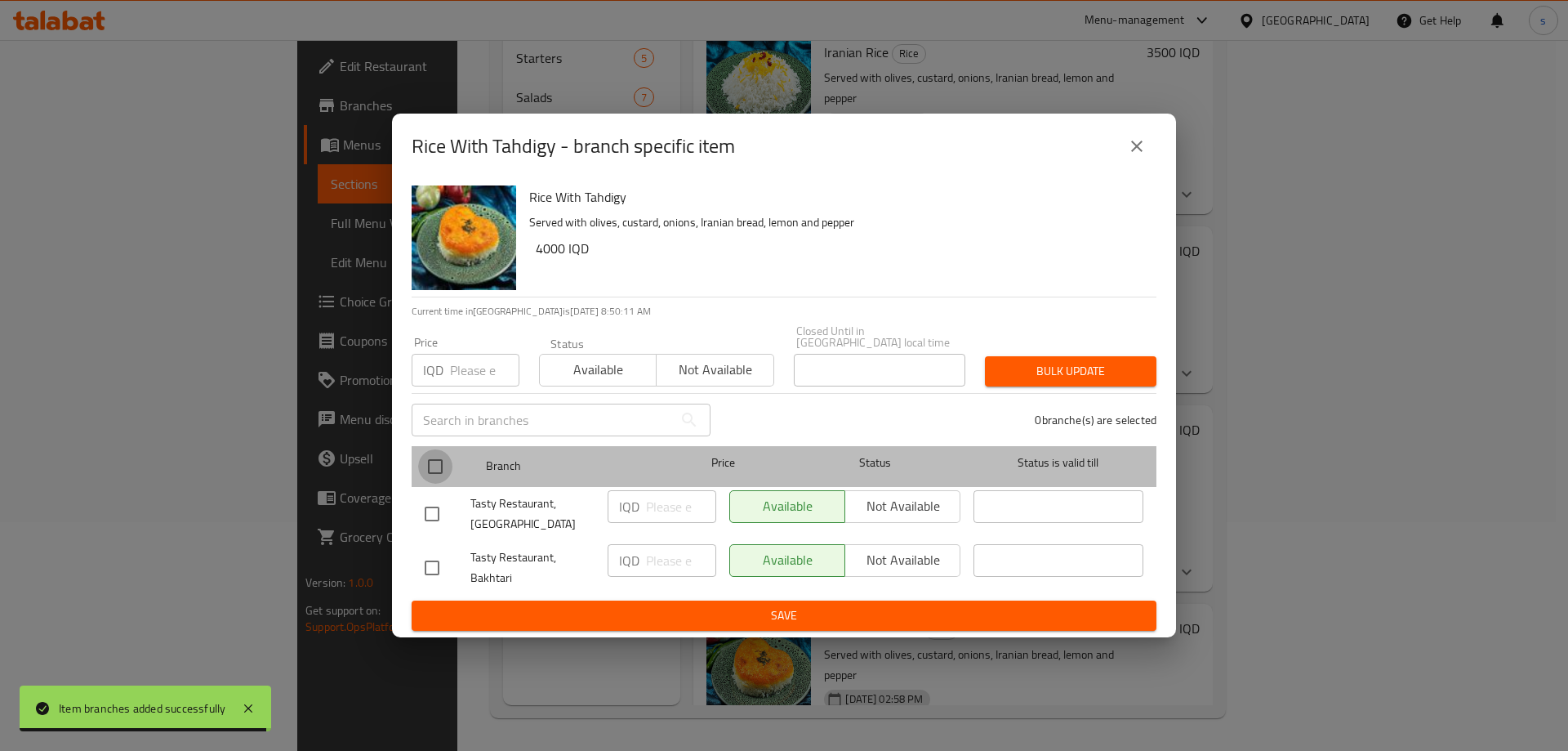
click at [428, 474] on input "checkbox" at bounding box center [435, 466] width 34 height 34
checkbox input "true"
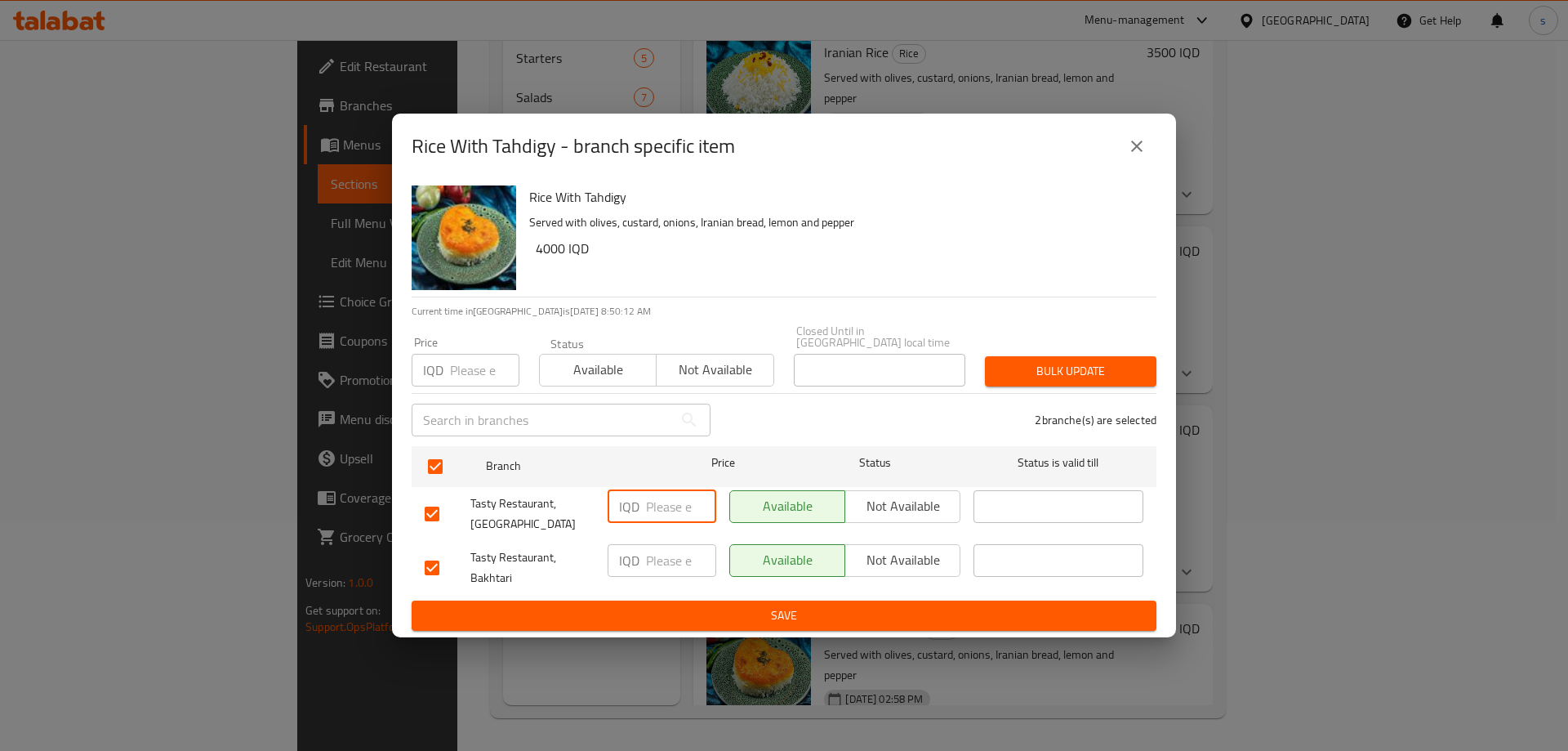
click at [652, 495] on input "number" at bounding box center [680, 506] width 70 height 32
type input "4000"
click at [686, 544] on input "number" at bounding box center [680, 560] width 70 height 32
type input "4000"
click at [737, 623] on button "Save" at bounding box center [784, 615] width 745 height 31
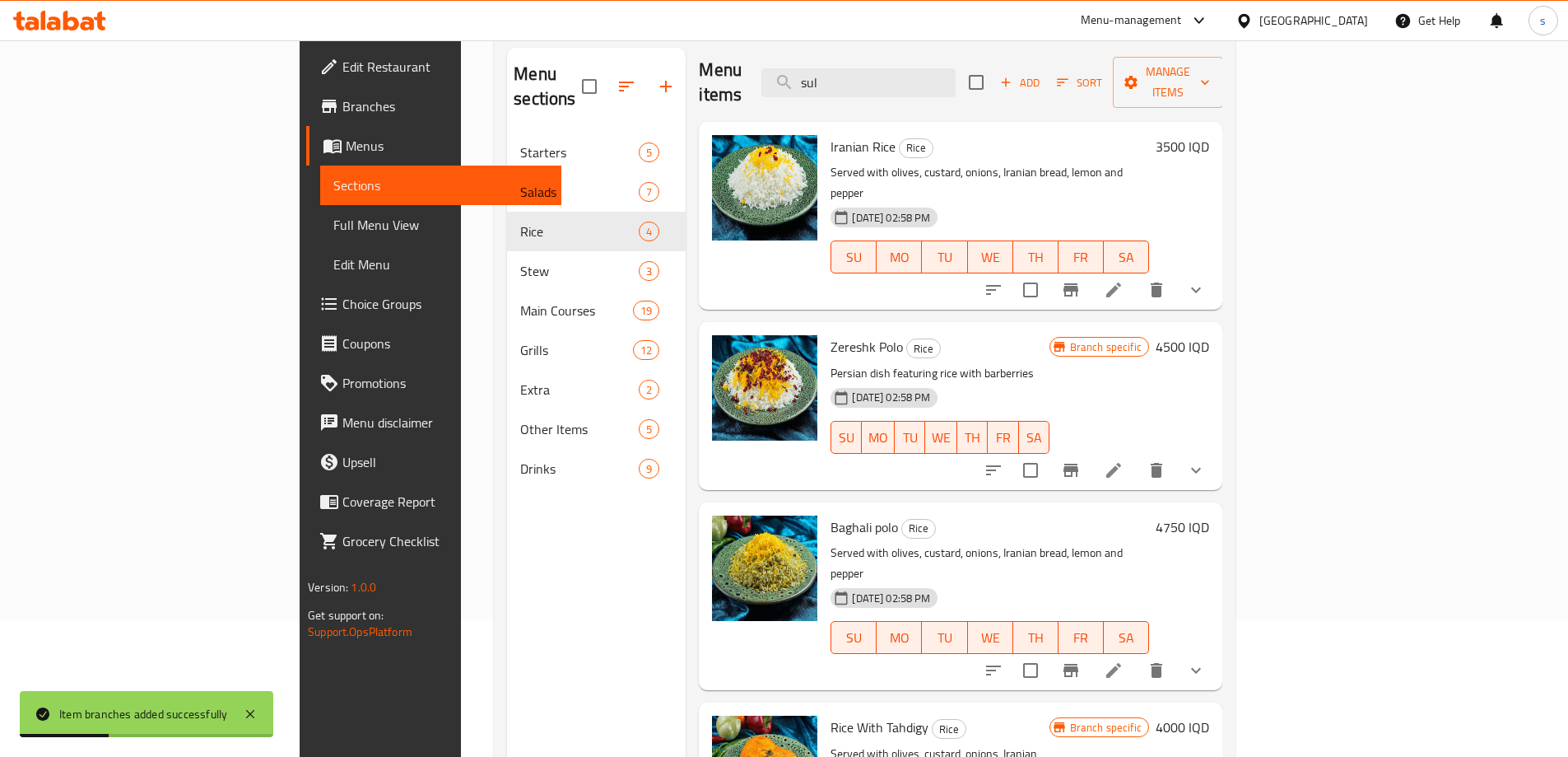
scroll to position [74, 0]
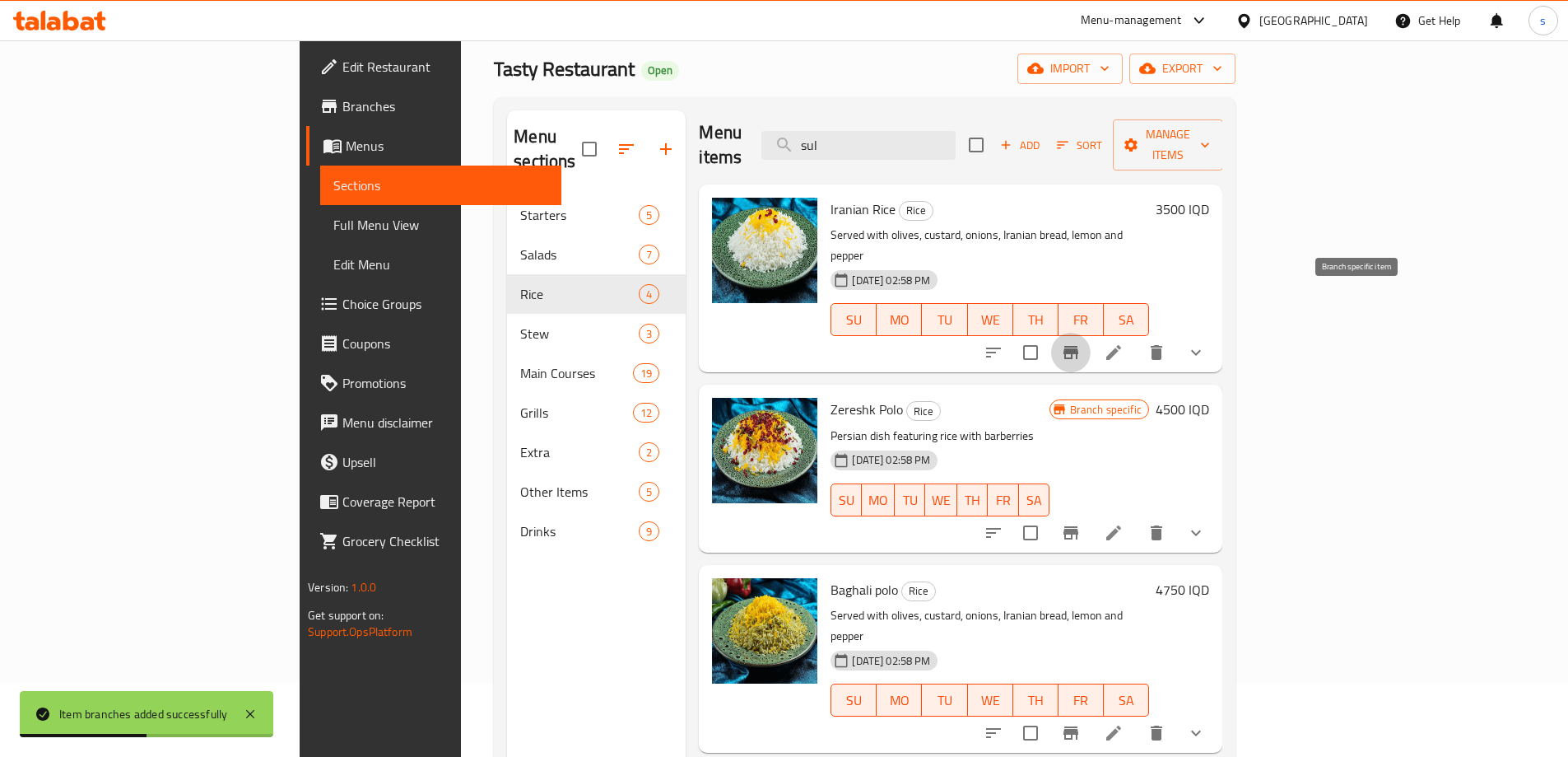
click at [1090, 333] on button "Branch-specific-item" at bounding box center [1070, 352] width 39 height 39
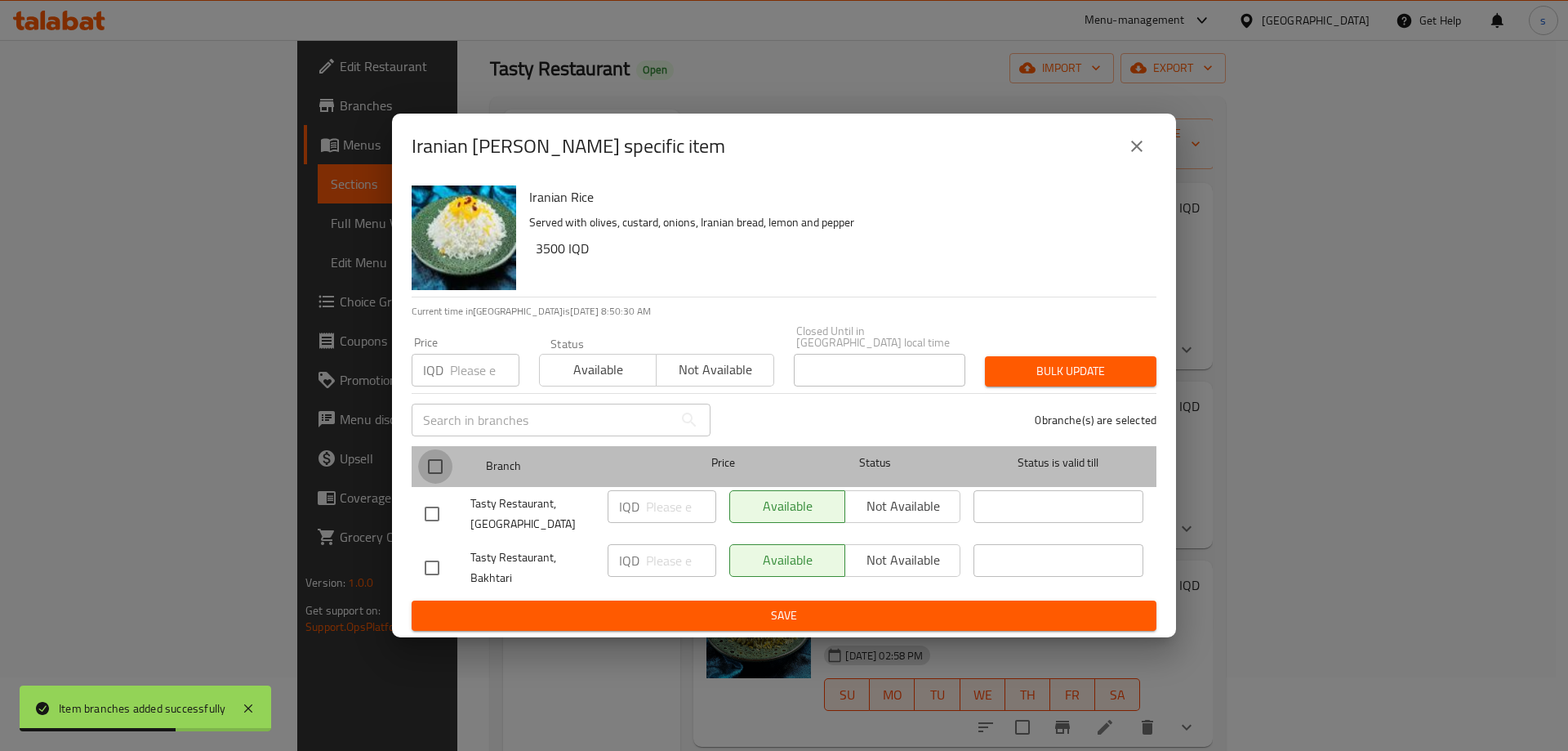
click at [434, 472] on input "checkbox" at bounding box center [435, 466] width 34 height 34
checkbox input "true"
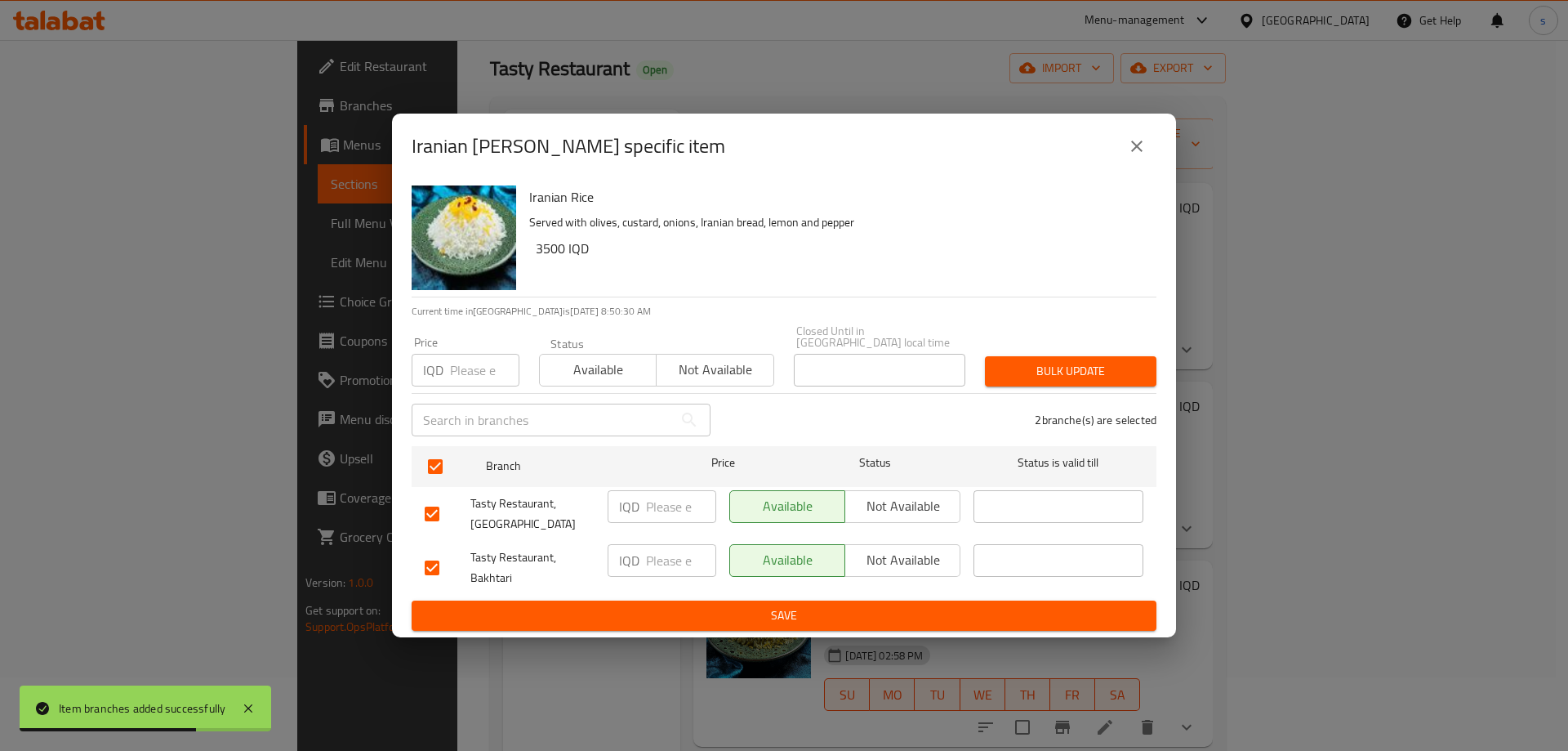
click at [640, 492] on div "IQD ​" at bounding box center [662, 506] width 109 height 32
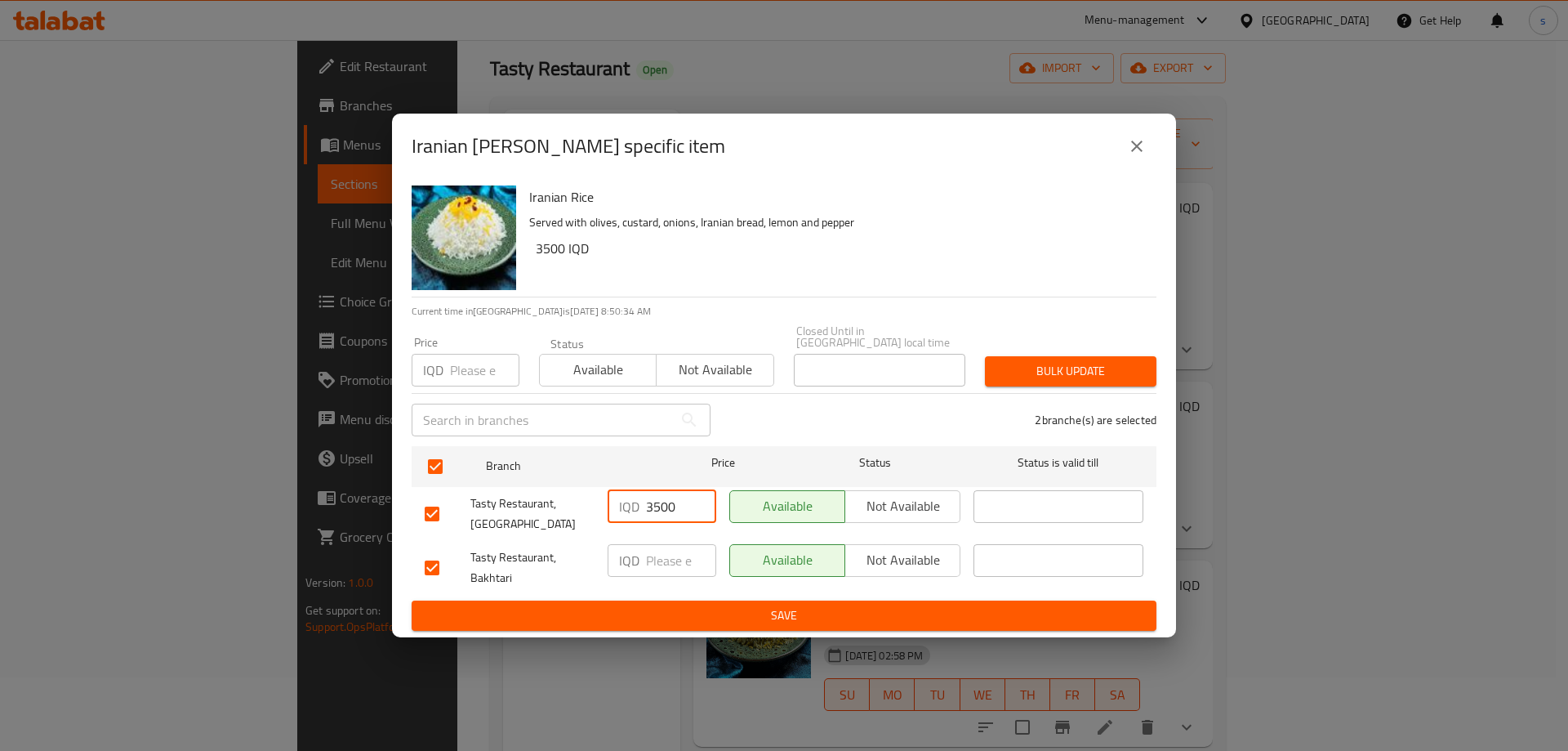
type input "3500"
click at [674, 562] on input "number" at bounding box center [680, 560] width 70 height 32
type input "3500"
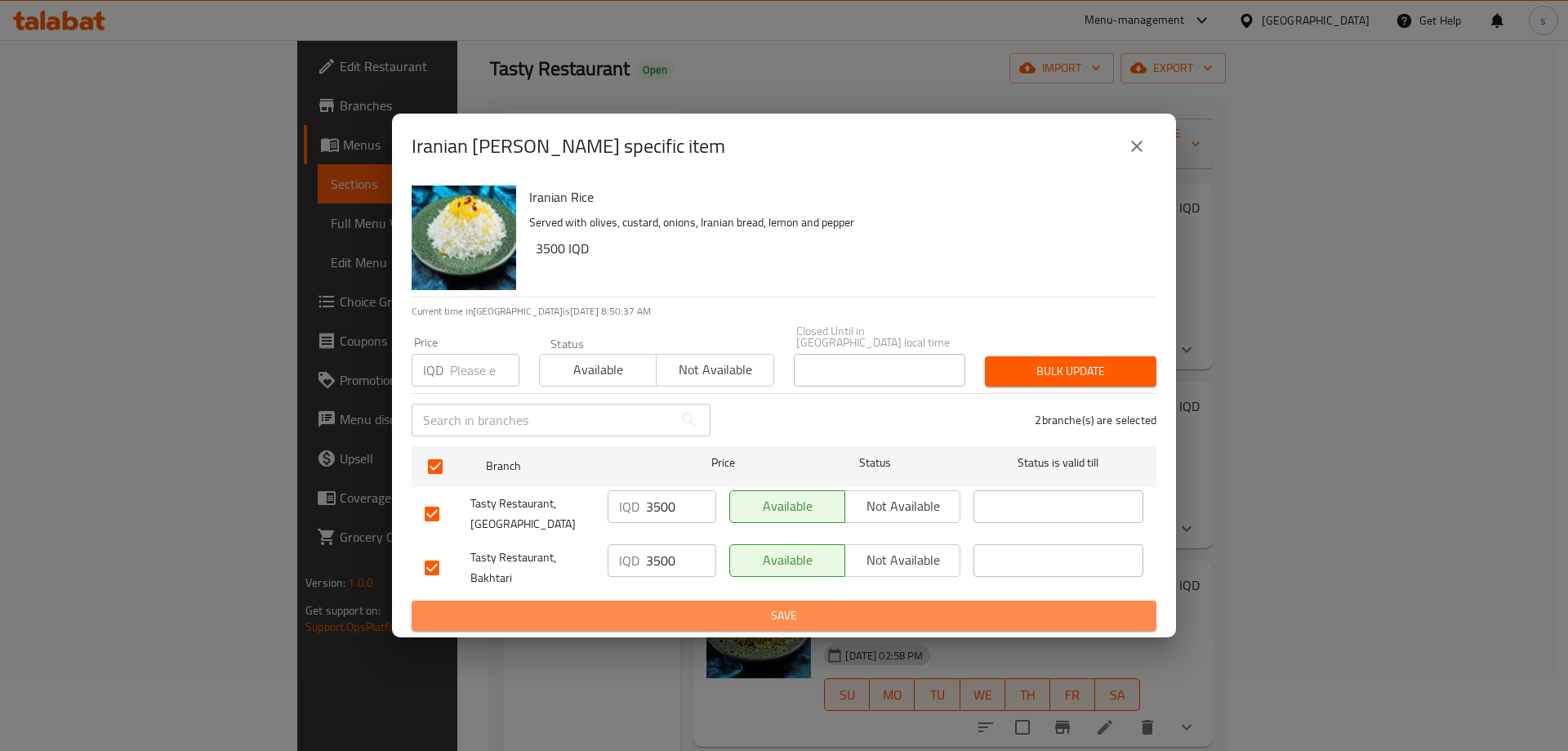
click at [702, 620] on span "Save" at bounding box center [783, 615] width 719 height 20
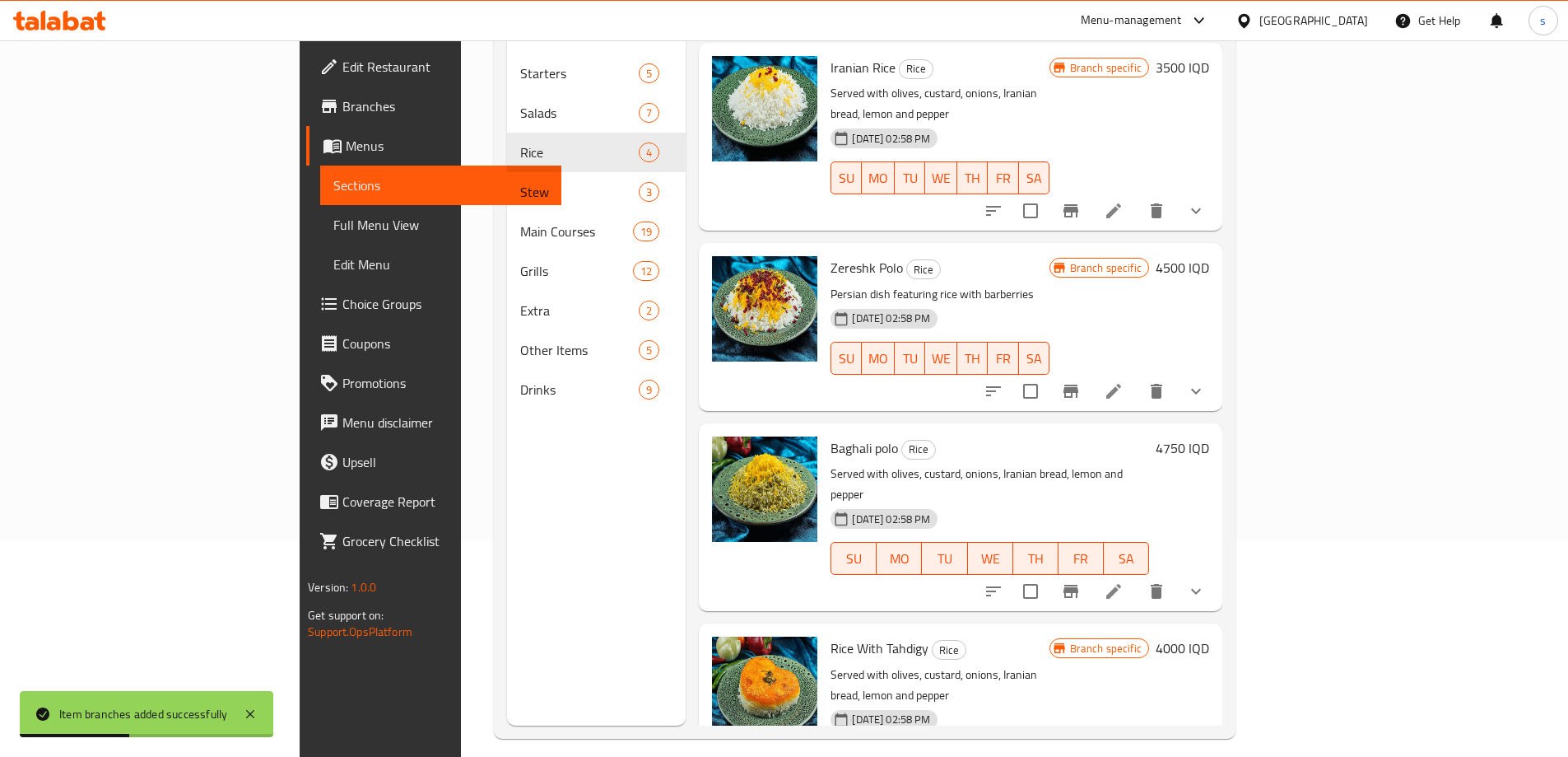
scroll to position [230, 0]
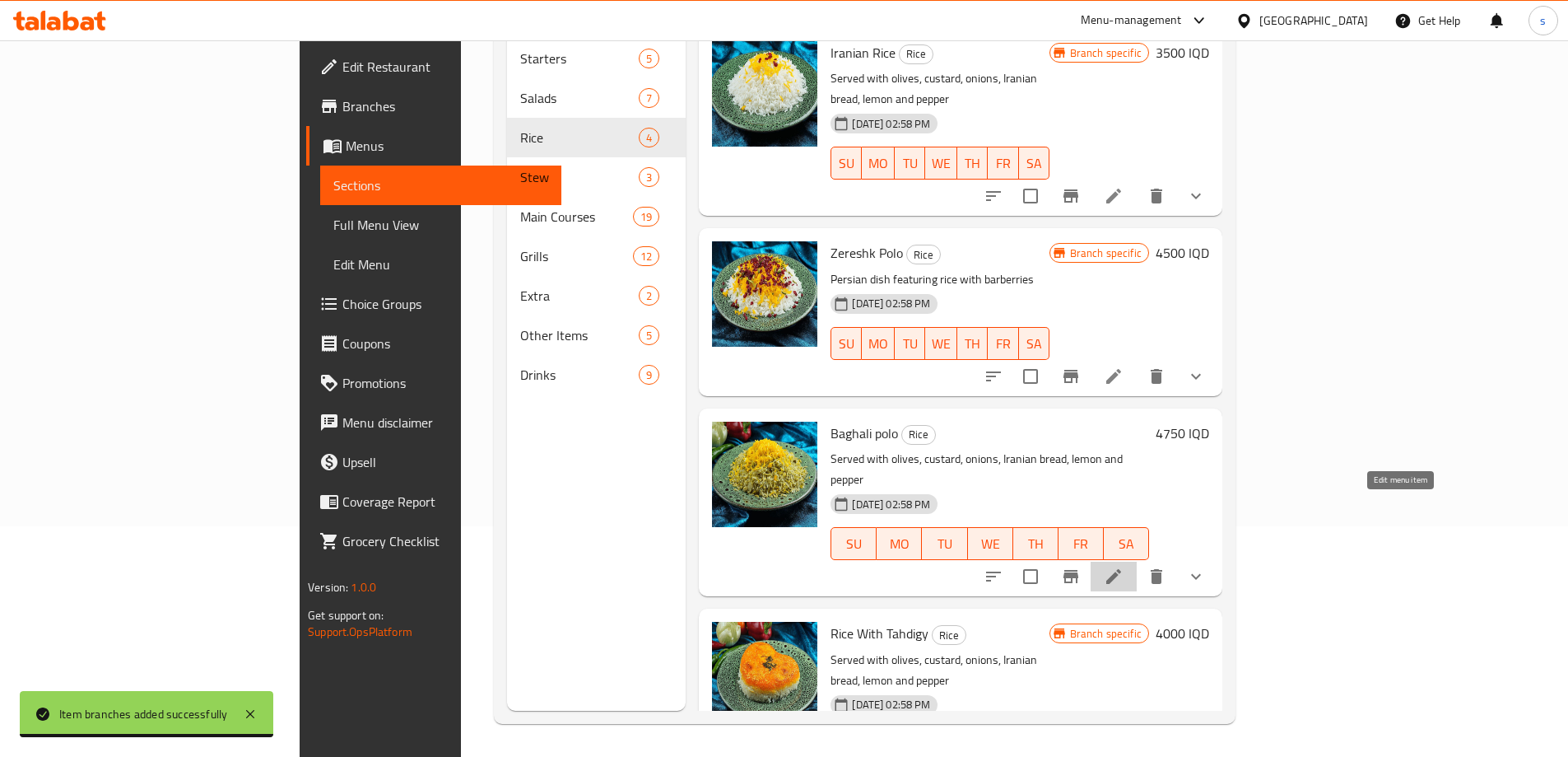
click at [1123, 566] on icon at bounding box center [1113, 576] width 20 height 20
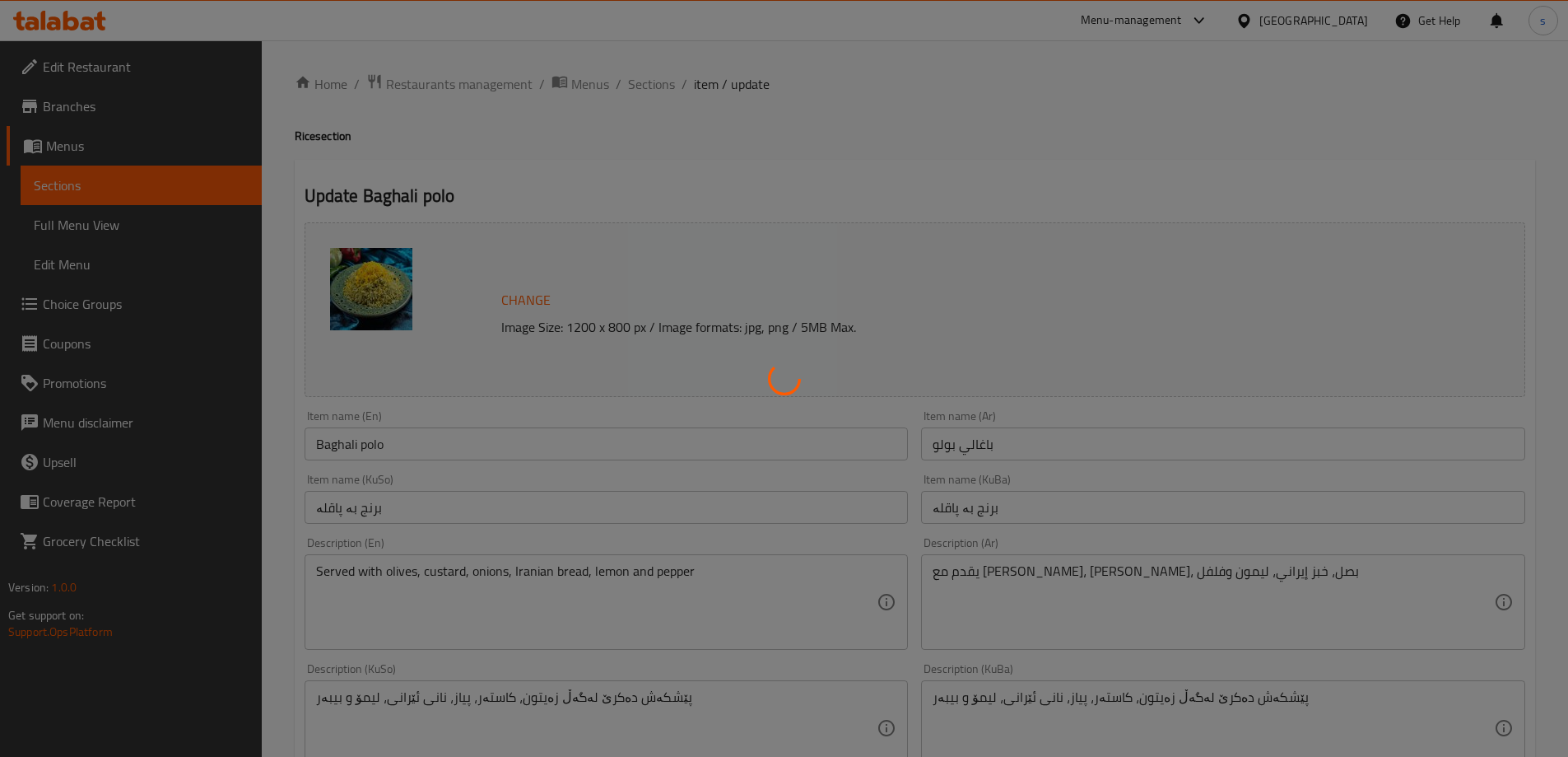
type input "إختيارك من:"
type input "هەڵبژاردنت لە:"
type input "1"
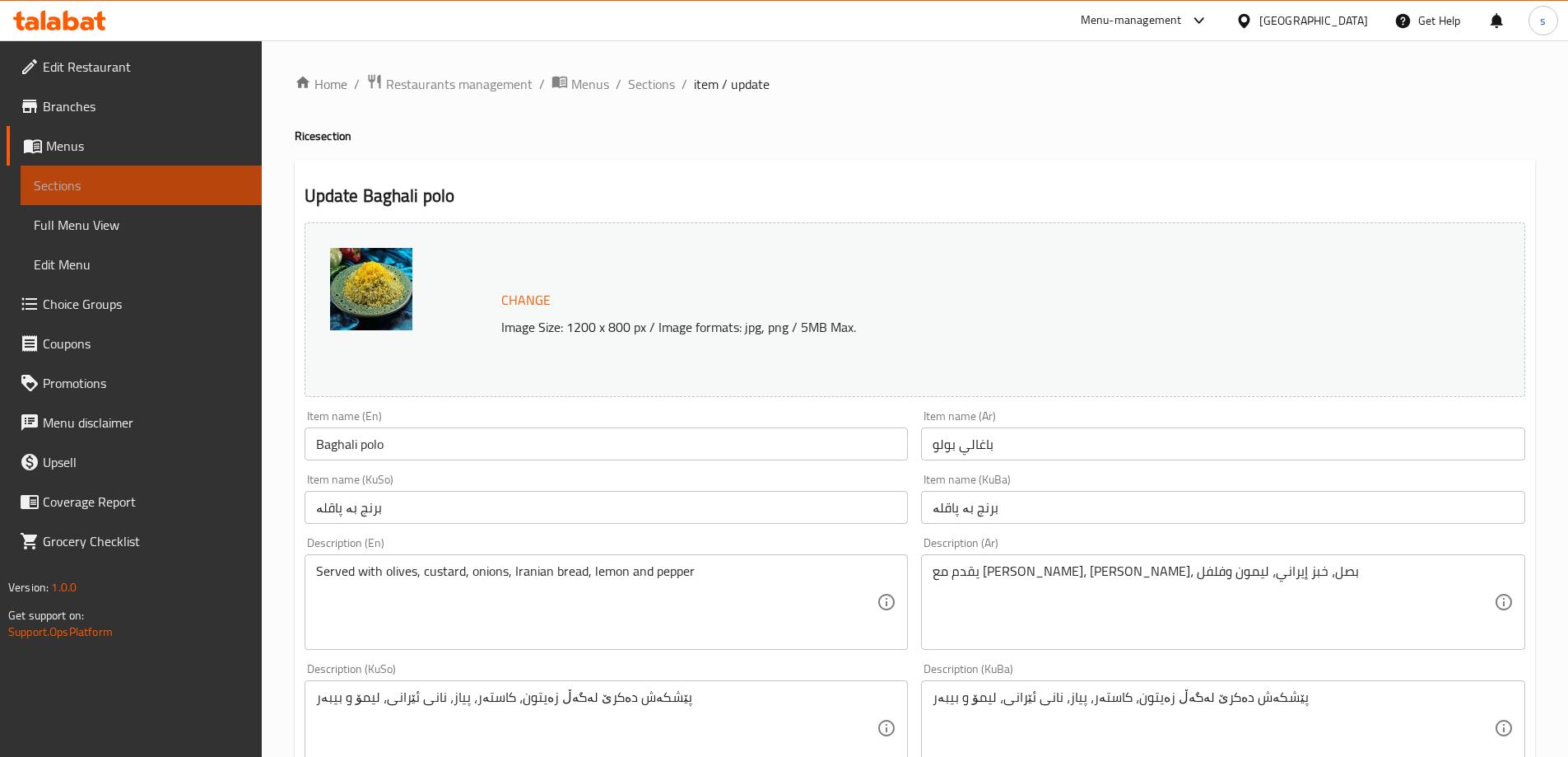
click at [144, 181] on span "Sections" at bounding box center [140, 185] width 215 height 20
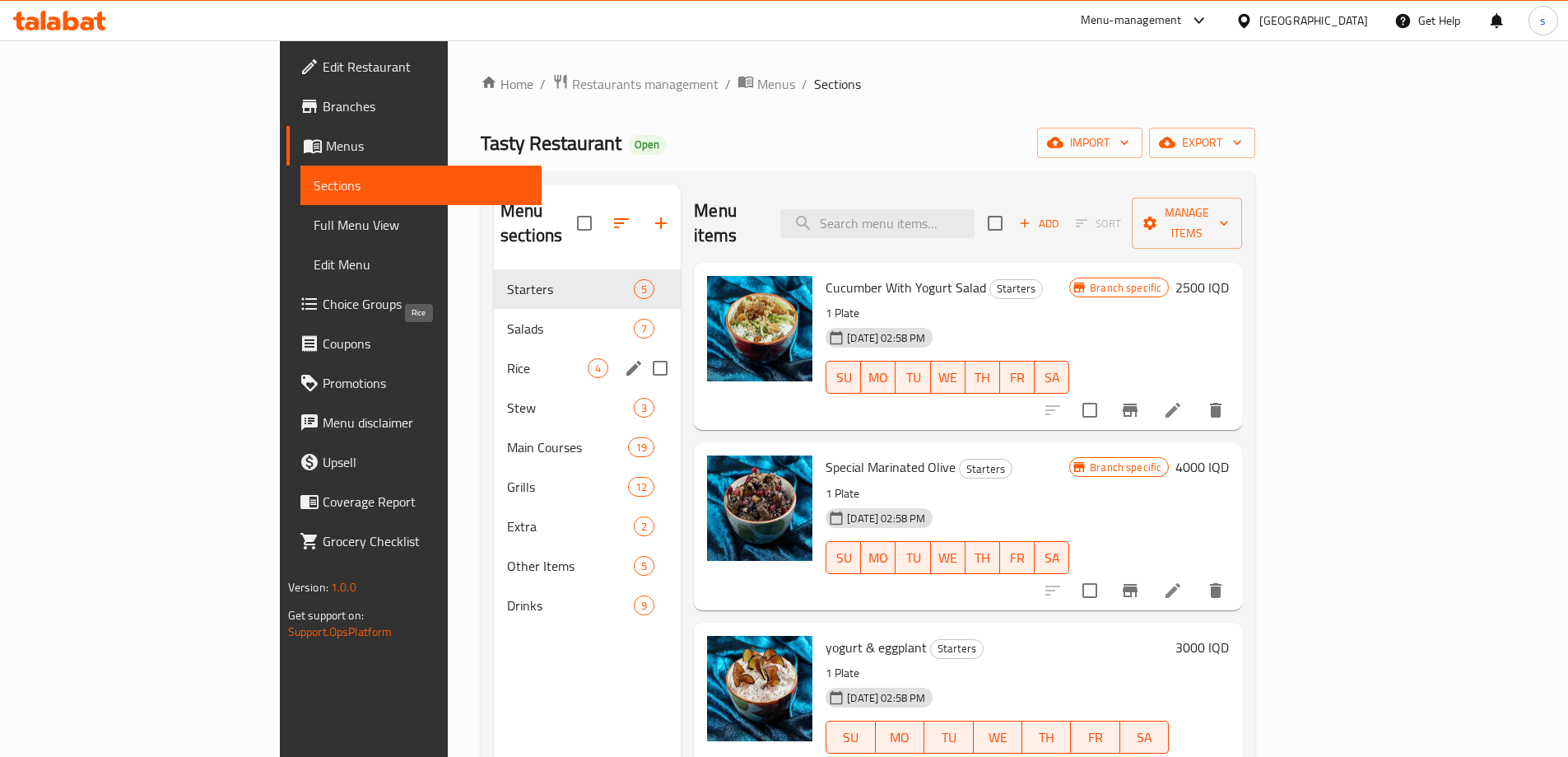
click at [507, 358] on span "Rice" at bounding box center [547, 368] width 80 height 20
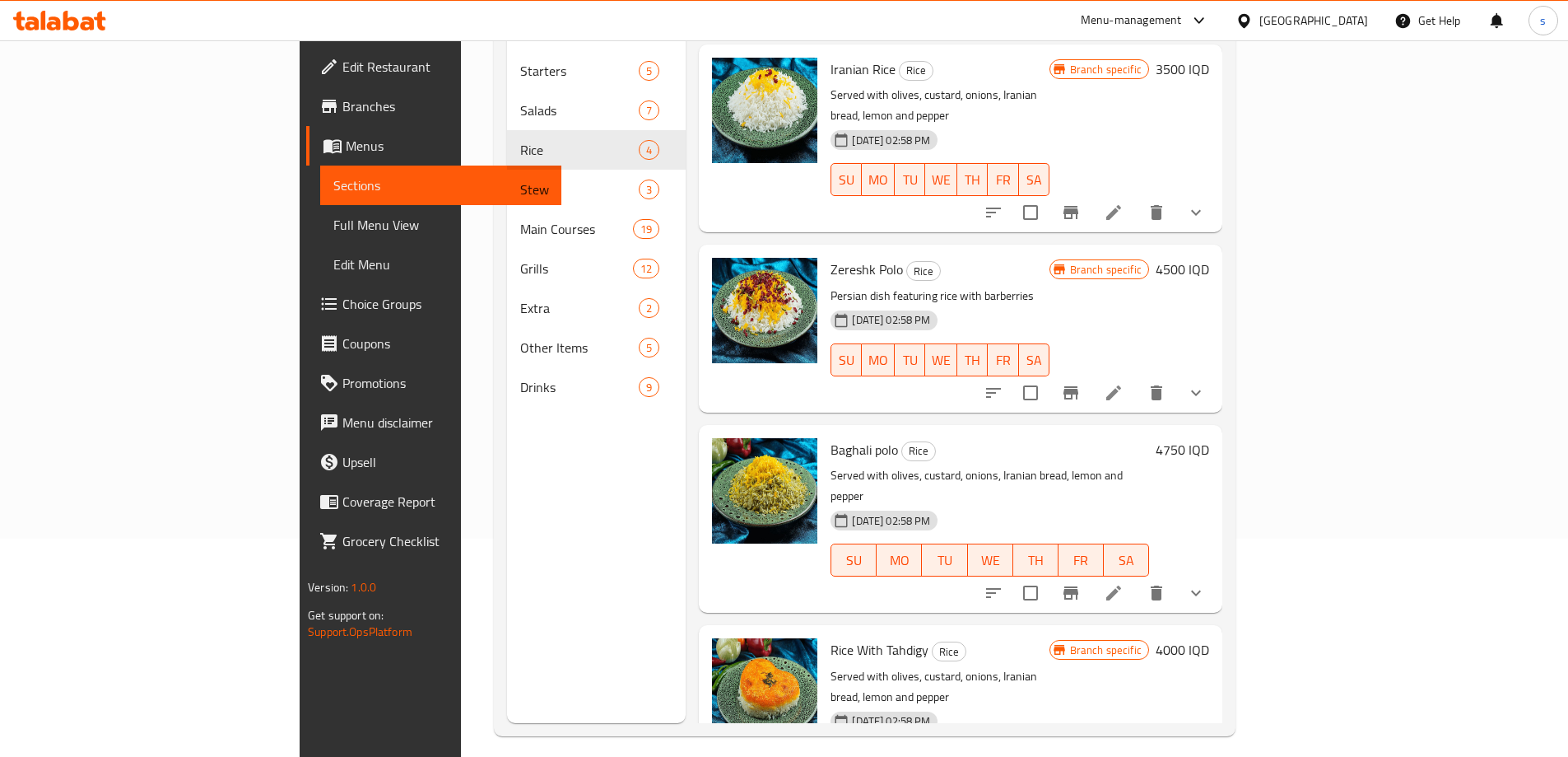
scroll to position [230, 0]
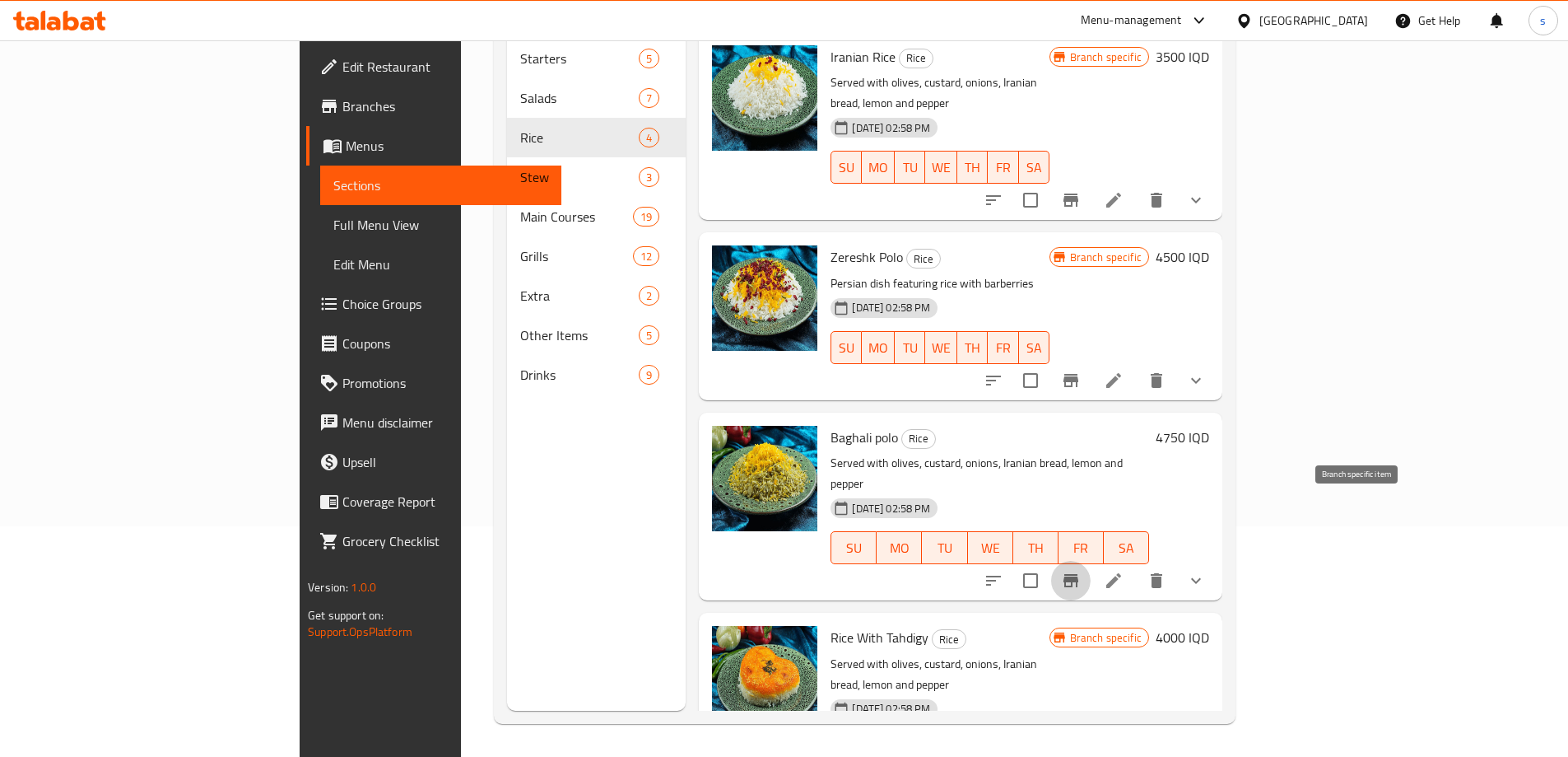
click at [1081, 571] on icon "Branch-specific-item" at bounding box center [1070, 580] width 20 height 20
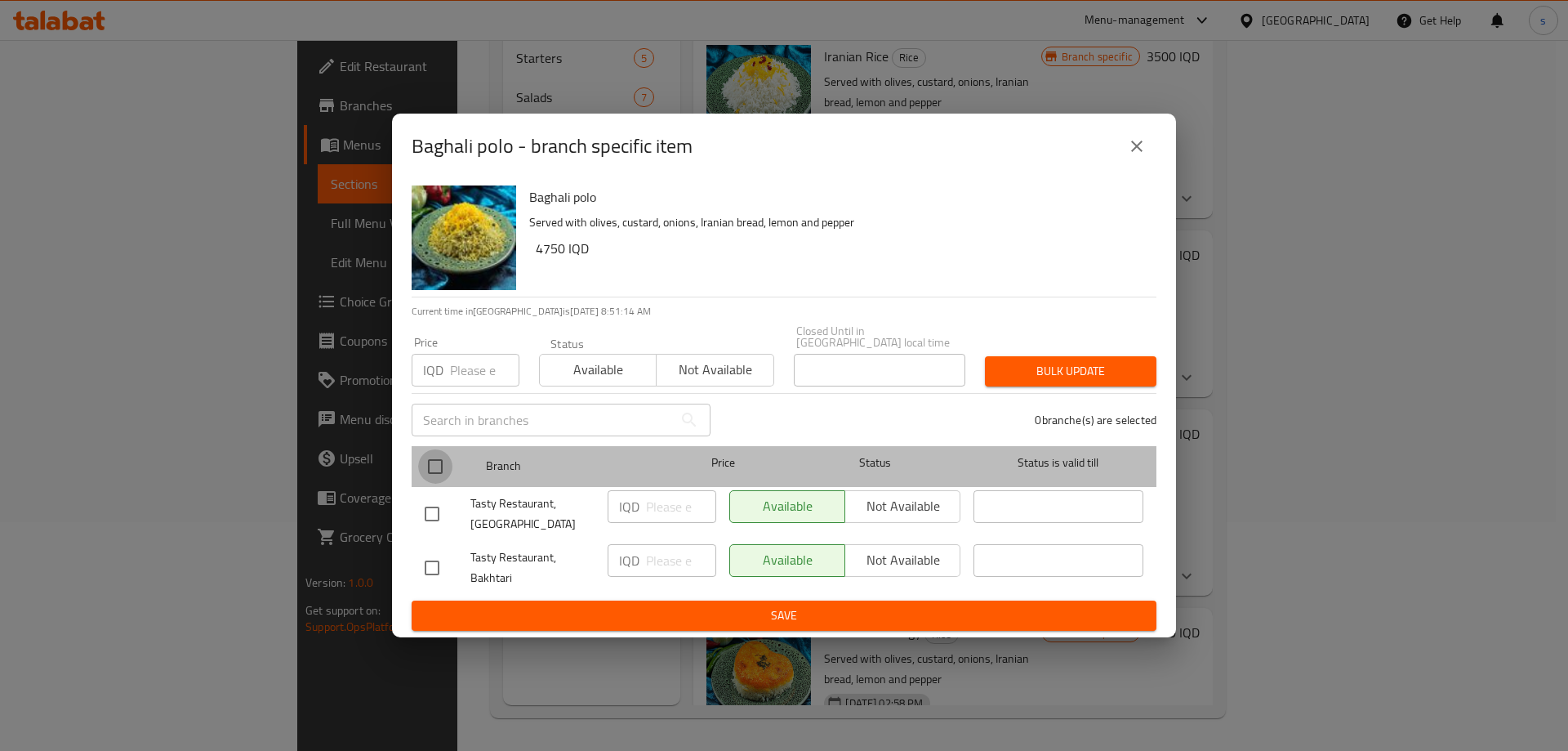
click at [440, 457] on input "checkbox" at bounding box center [435, 466] width 34 height 34
checkbox input "true"
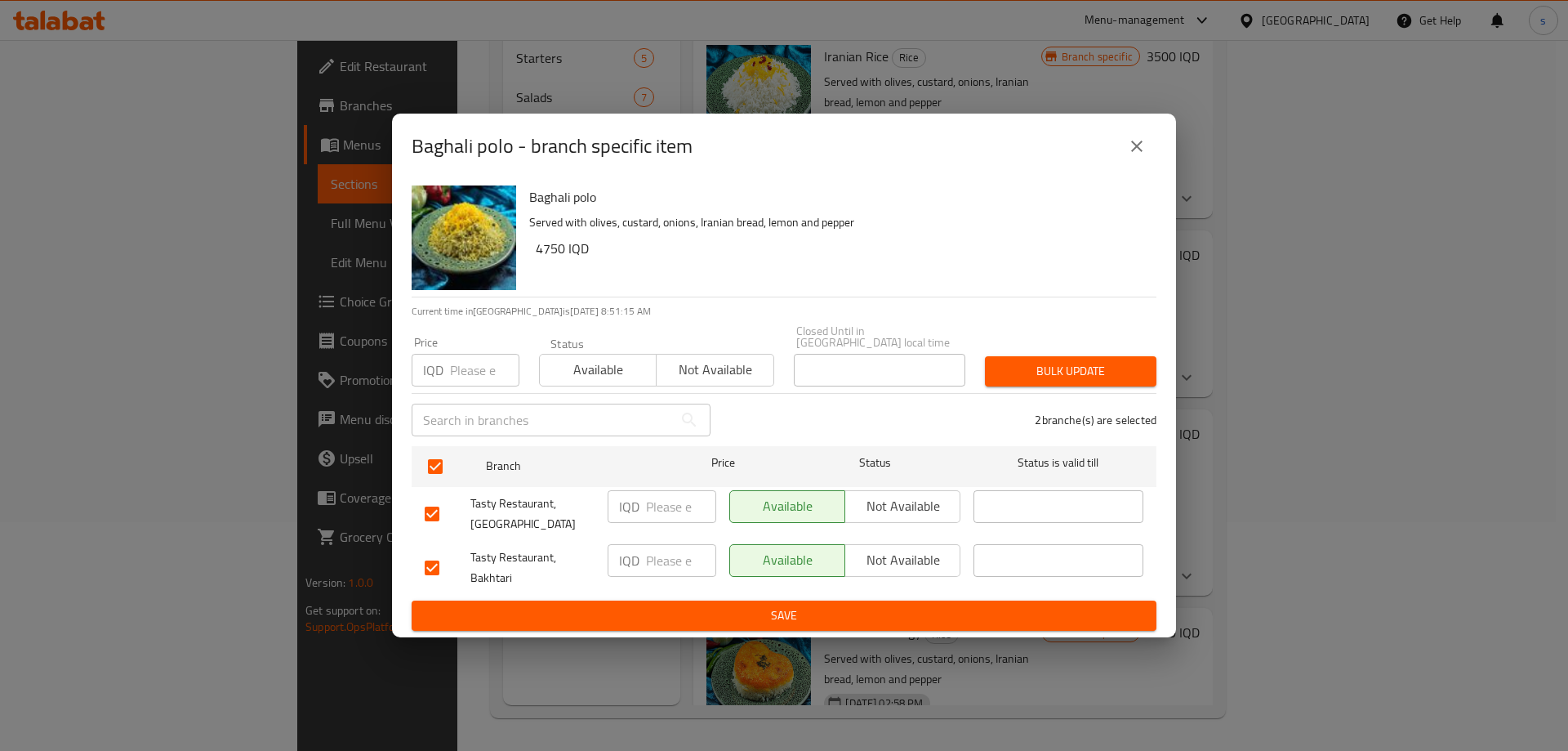
click at [676, 507] on input "number" at bounding box center [680, 506] width 70 height 32
type input "4750"
click at [657, 563] on input "number" at bounding box center [680, 560] width 70 height 32
type input "4750"
click at [669, 591] on div "IQD 4750 ​" at bounding box center [661, 567] width 121 height 60
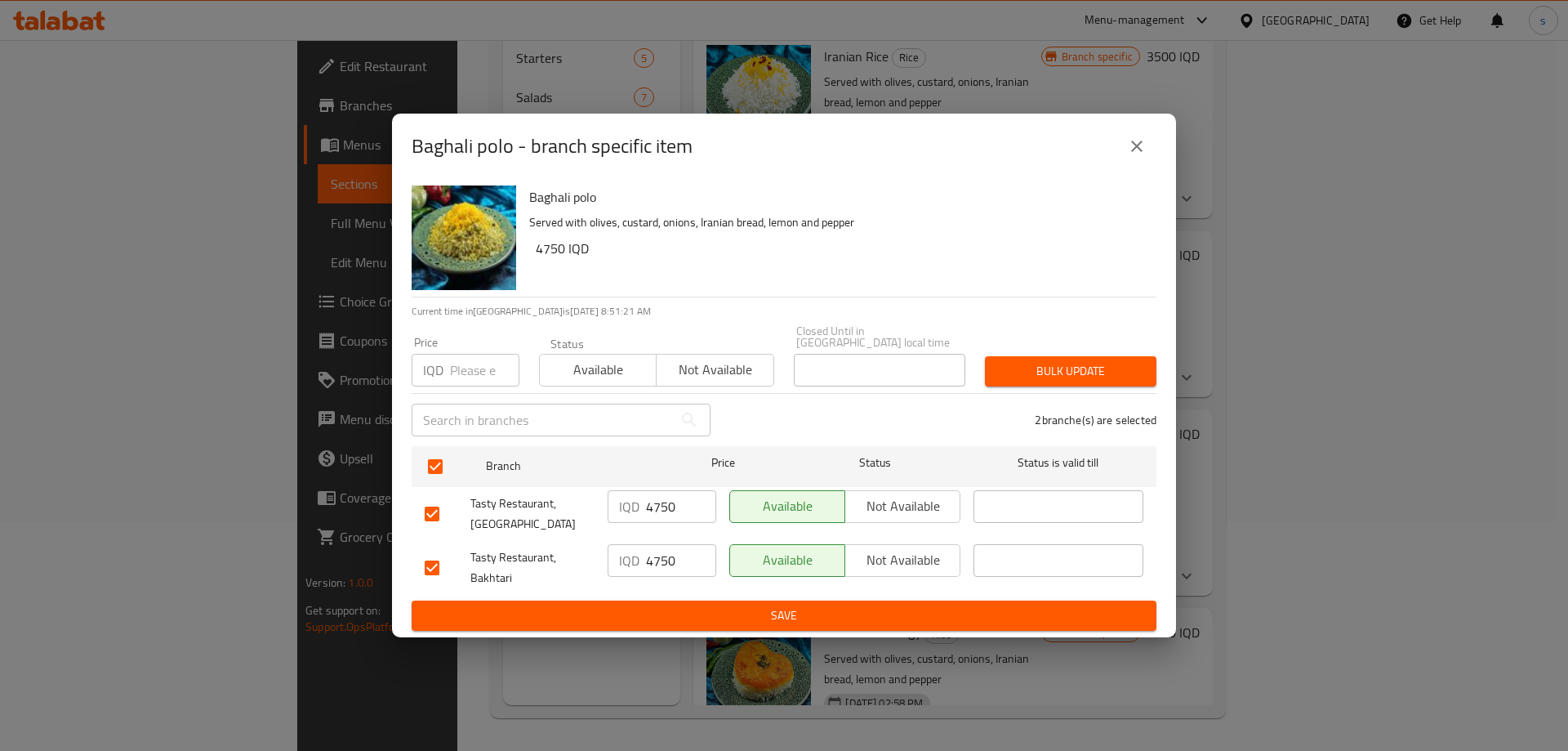
click at [672, 600] on button "Save" at bounding box center [784, 615] width 745 height 31
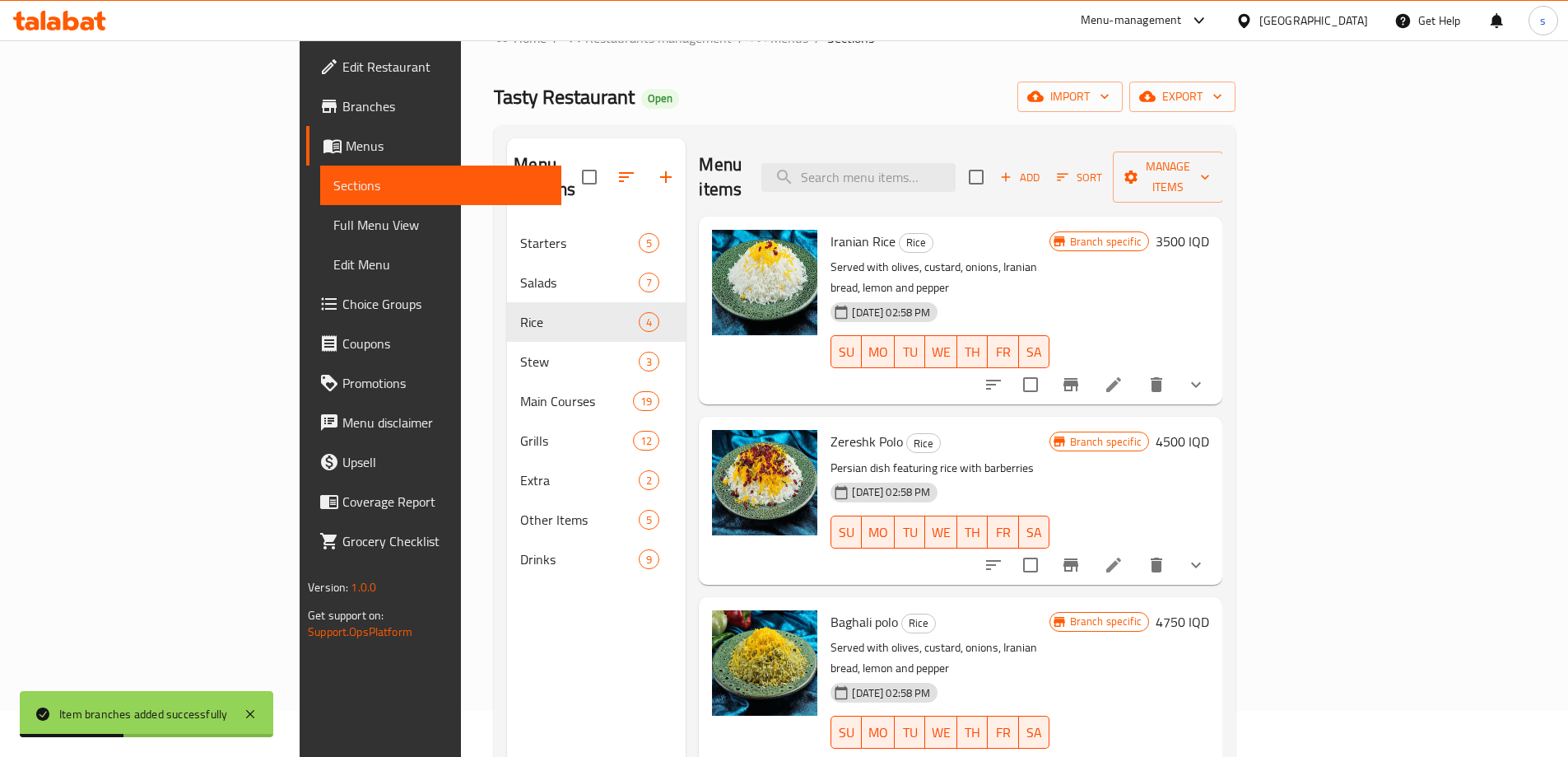
scroll to position [43, 0]
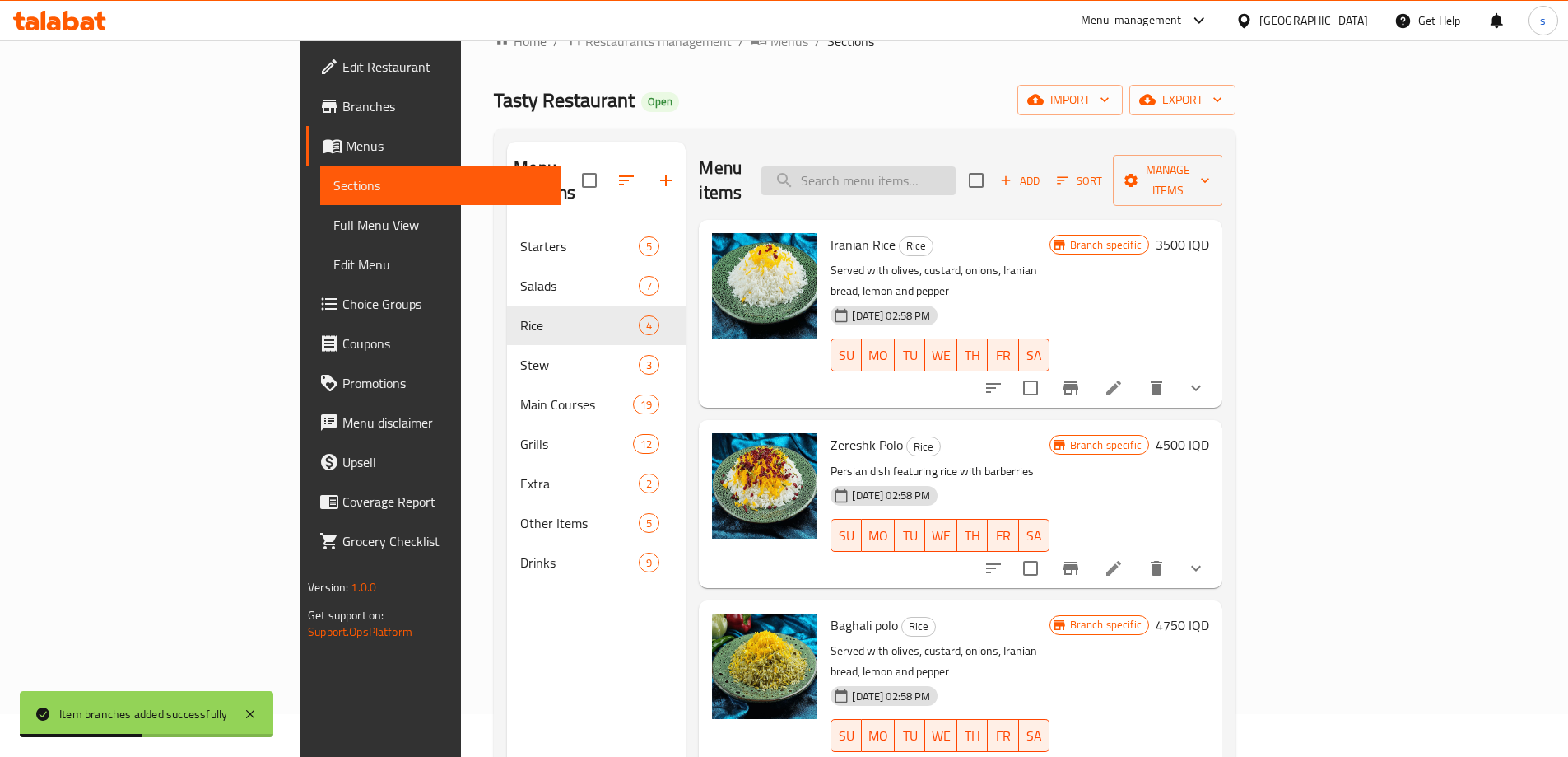
click at [941, 175] on input "search" at bounding box center [858, 180] width 194 height 29
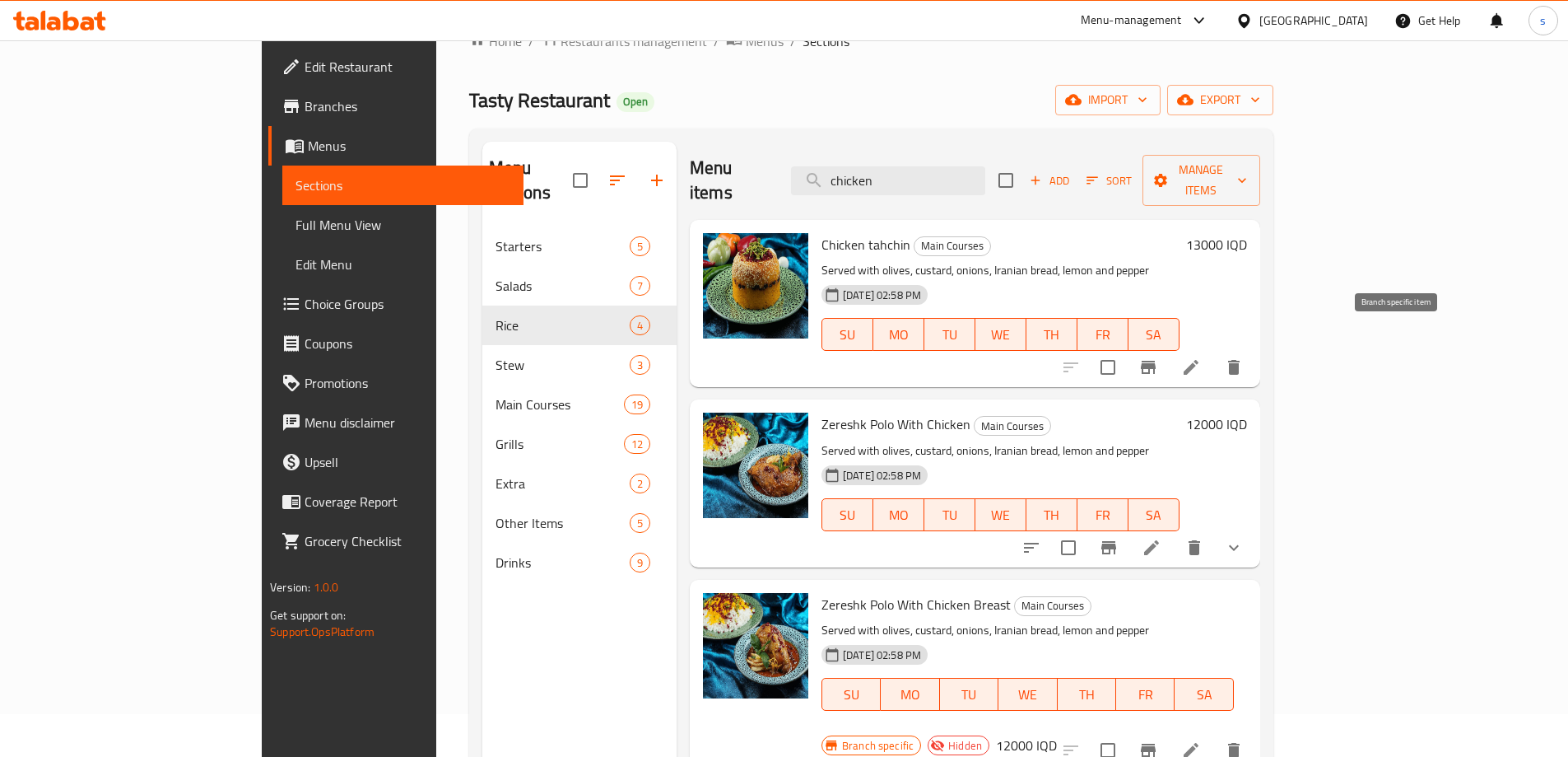
type input "chicken"
click at [1155, 361] on icon "Branch-specific-item" at bounding box center [1147, 367] width 15 height 13
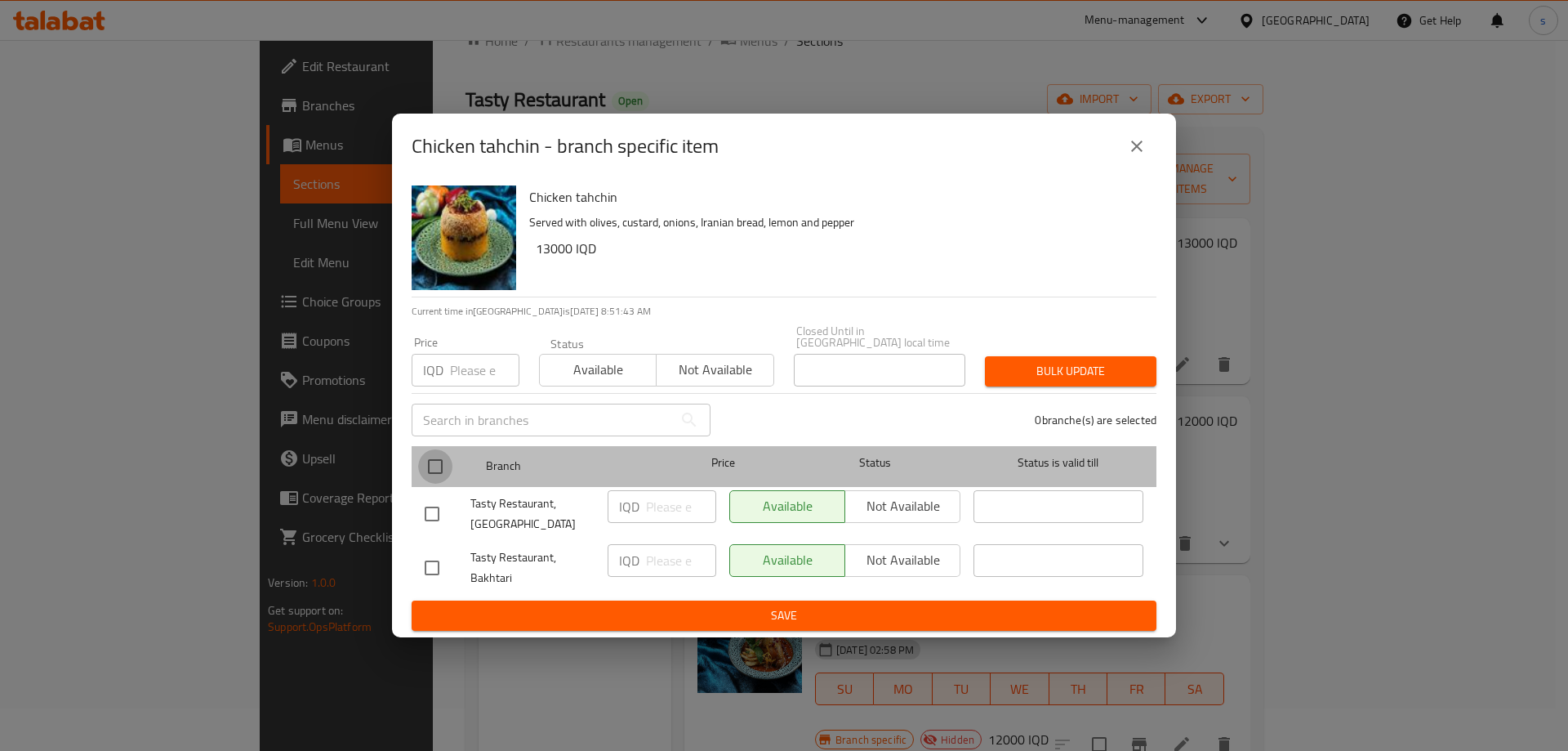
click at [445, 462] on input "checkbox" at bounding box center [435, 466] width 34 height 34
checkbox input "true"
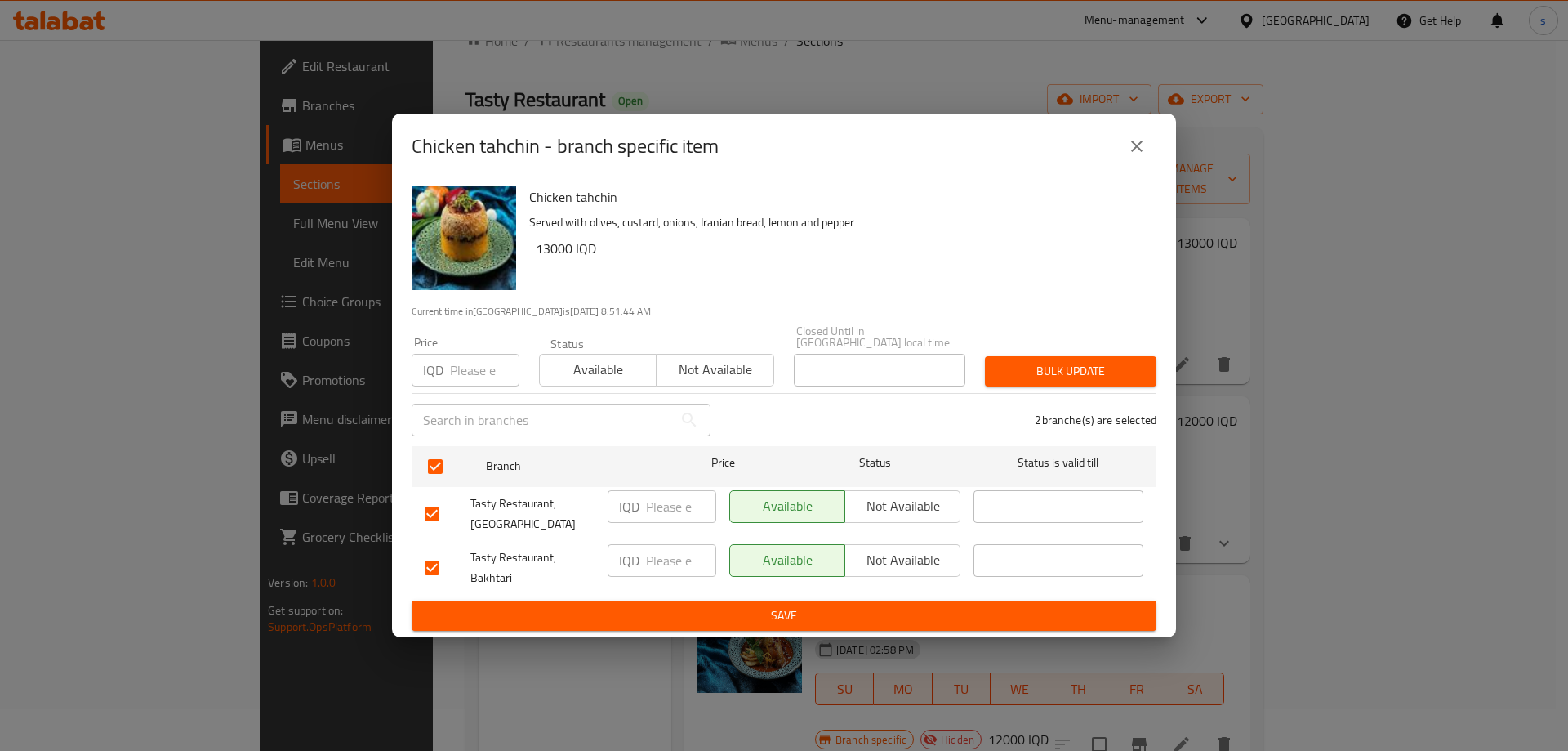
click at [686, 499] on input "number" at bounding box center [680, 506] width 70 height 32
type input "14000"
click at [676, 551] on input "number" at bounding box center [680, 560] width 70 height 32
type input "14000"
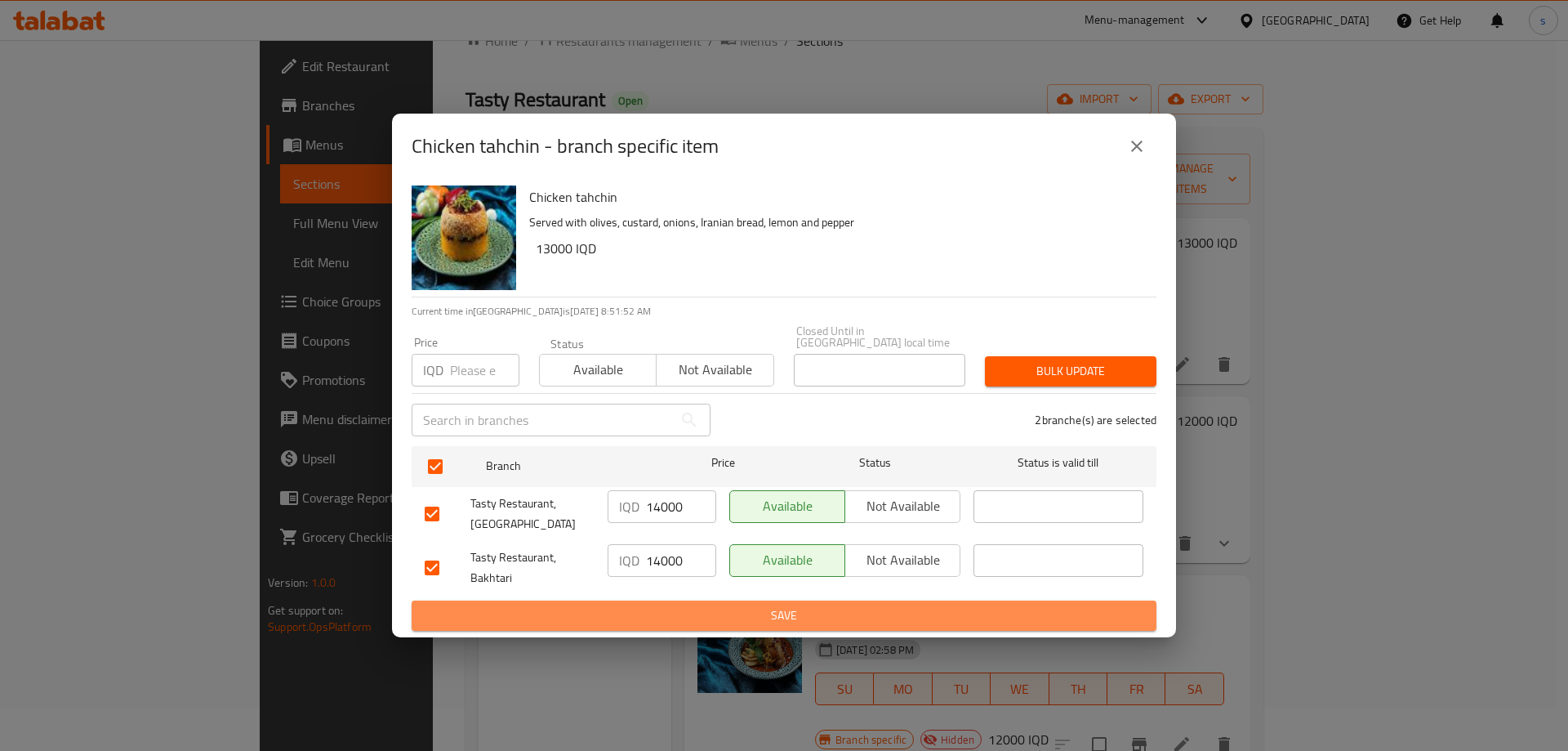
click at [676, 614] on span "Save" at bounding box center [783, 615] width 719 height 20
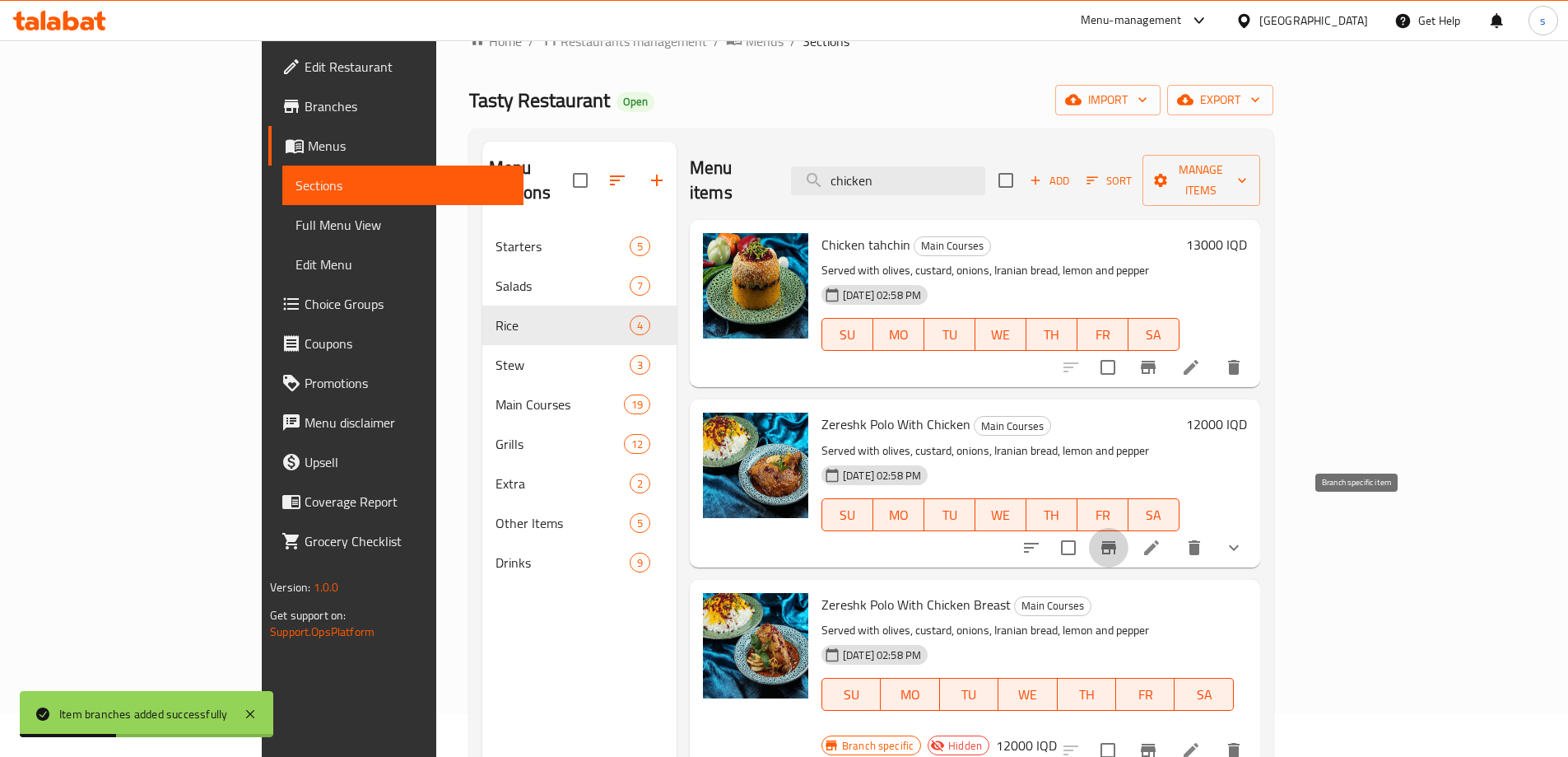
click at [1129, 528] on button "Branch-specific-item" at bounding box center [1108, 547] width 39 height 39
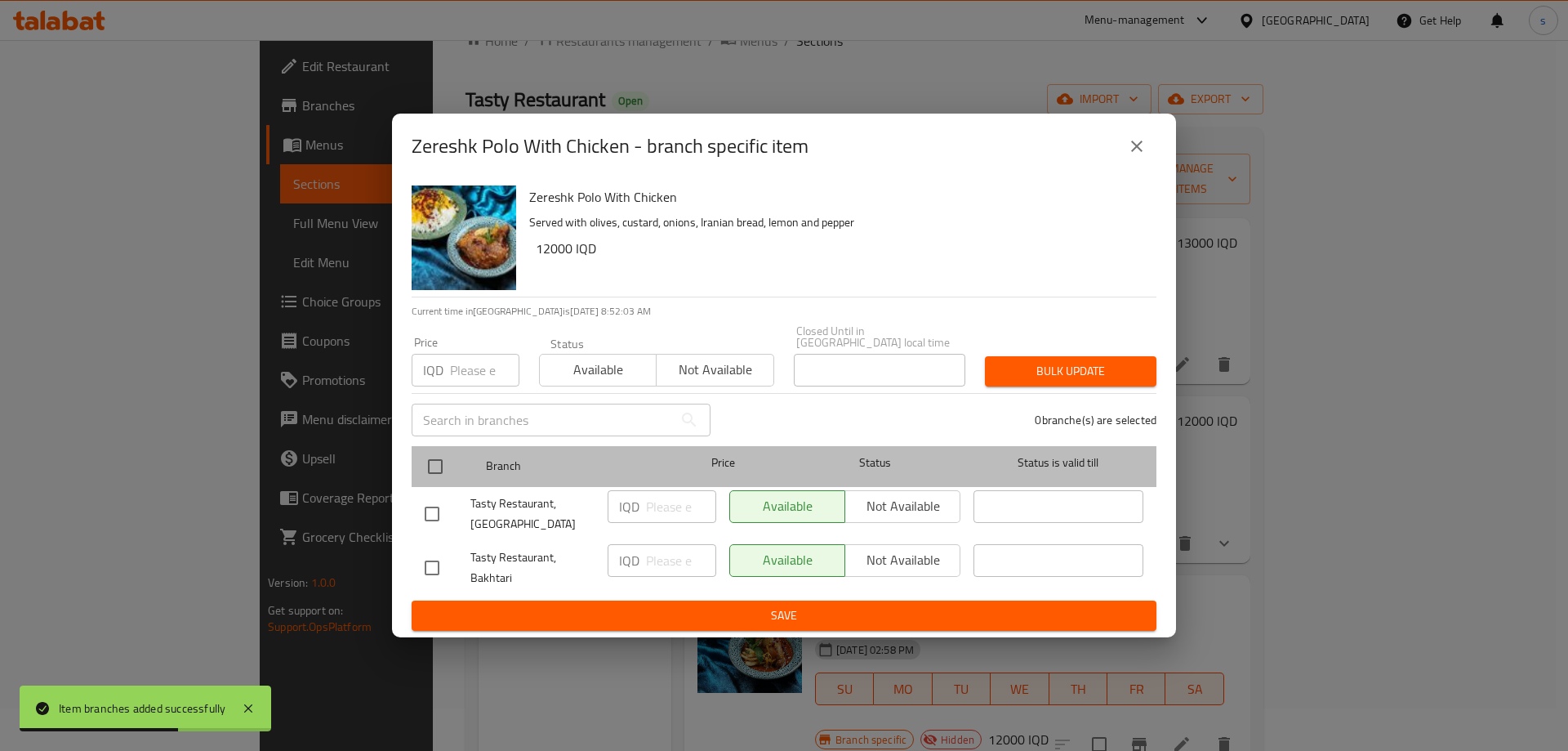
click at [456, 456] on div at bounding box center [449, 467] width 61 height 48
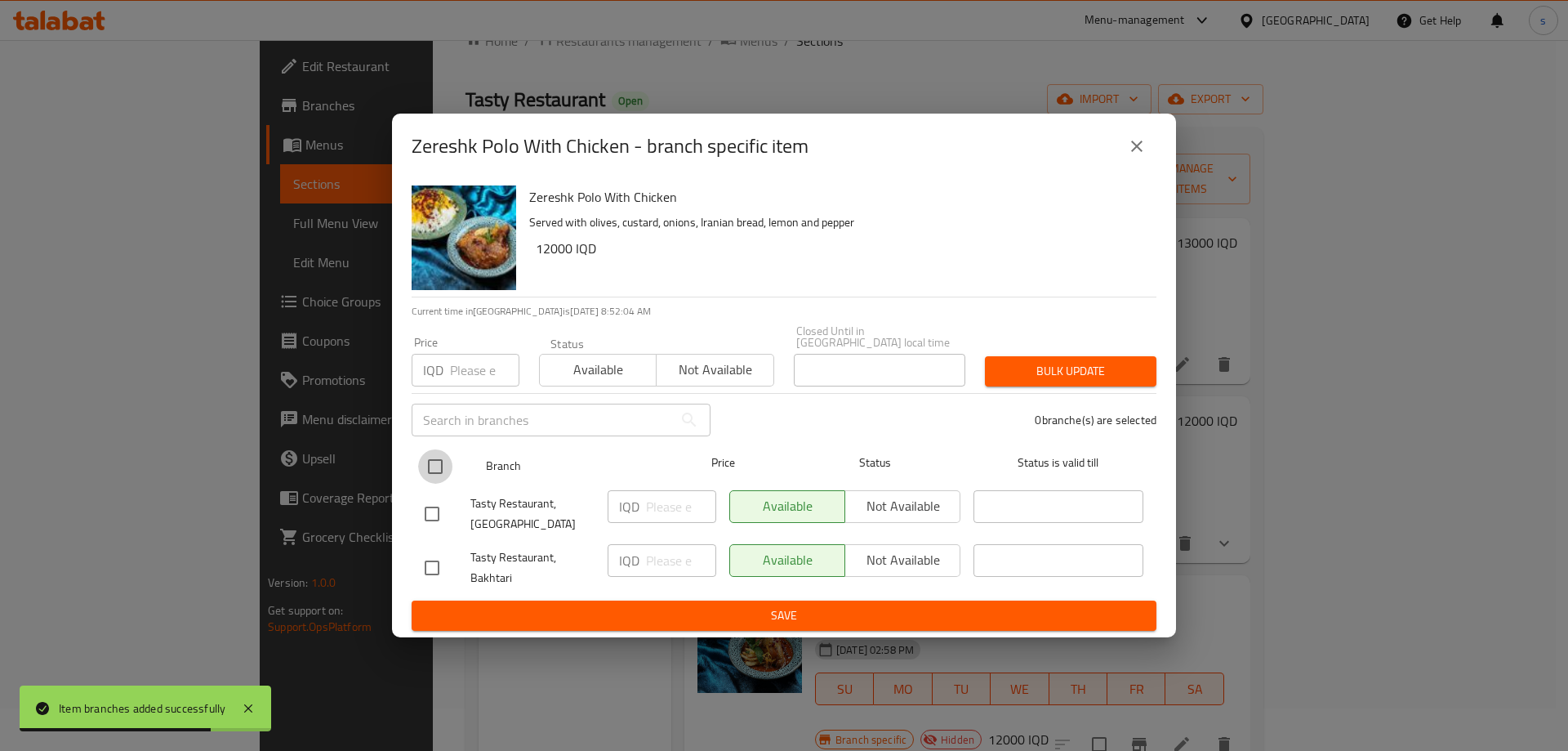
click at [439, 454] on input "checkbox" at bounding box center [435, 466] width 34 height 34
checkbox input "true"
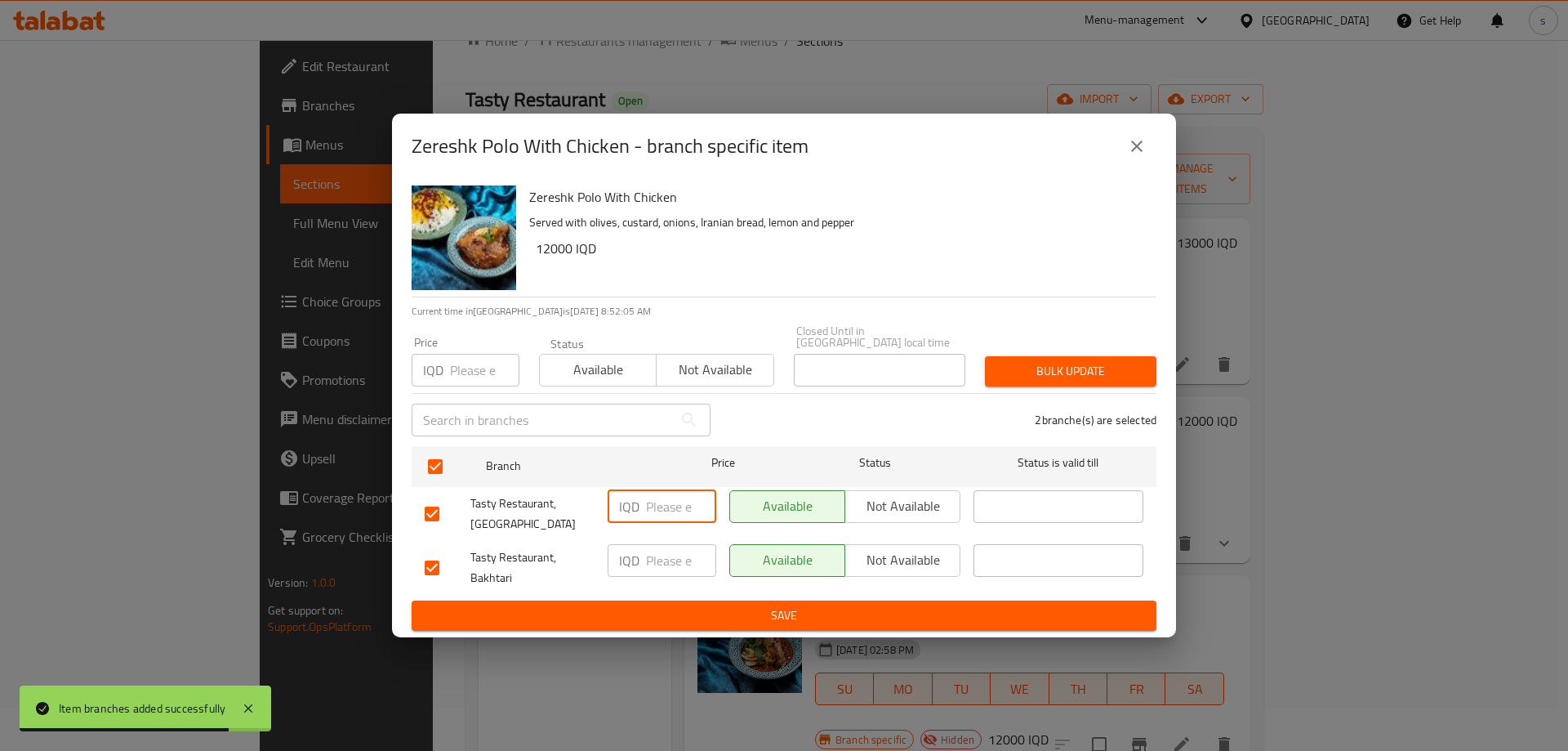
click at [662, 495] on input "number" at bounding box center [680, 506] width 70 height 32
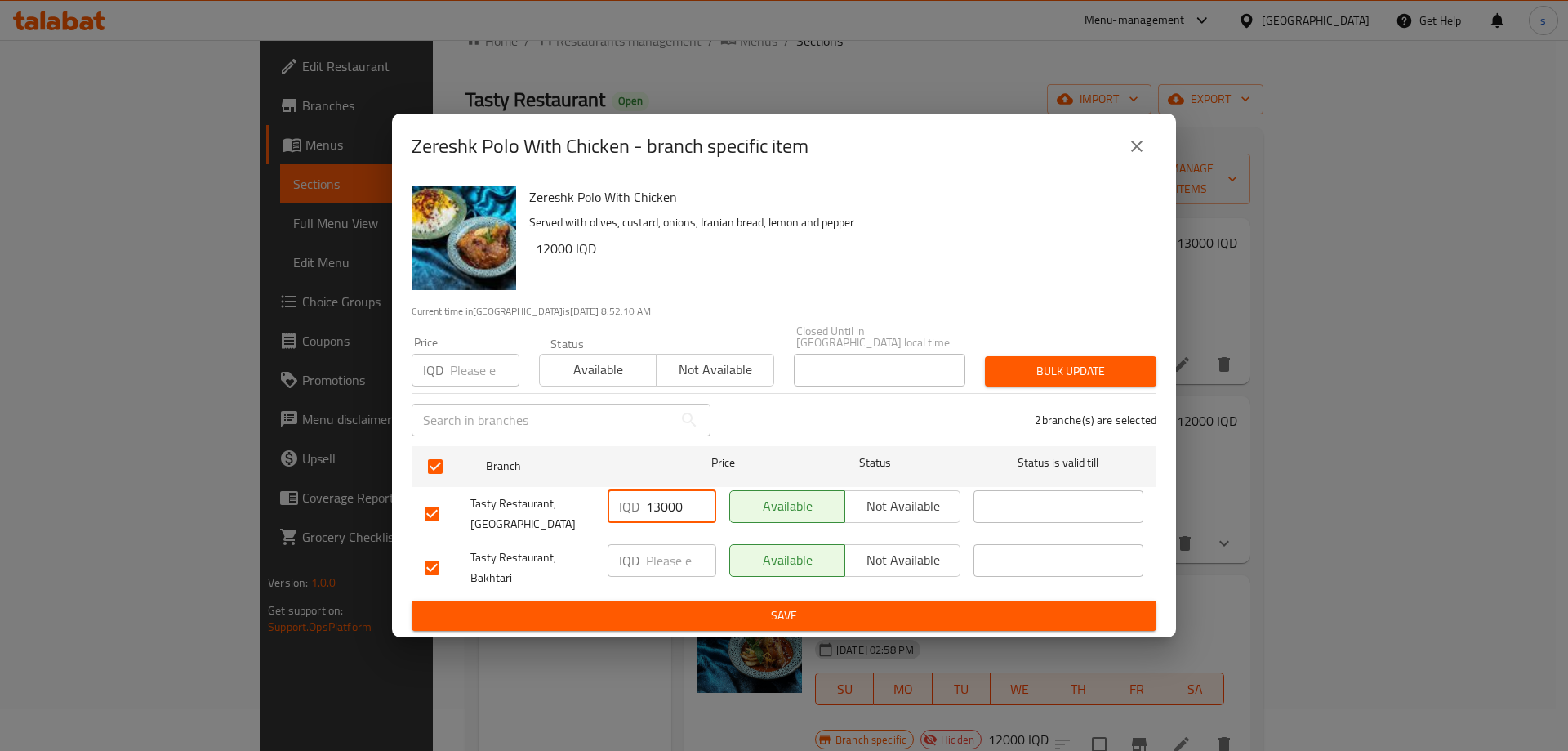
type input "13000"
click at [662, 564] on input "number" at bounding box center [680, 560] width 70 height 32
type input "13000"
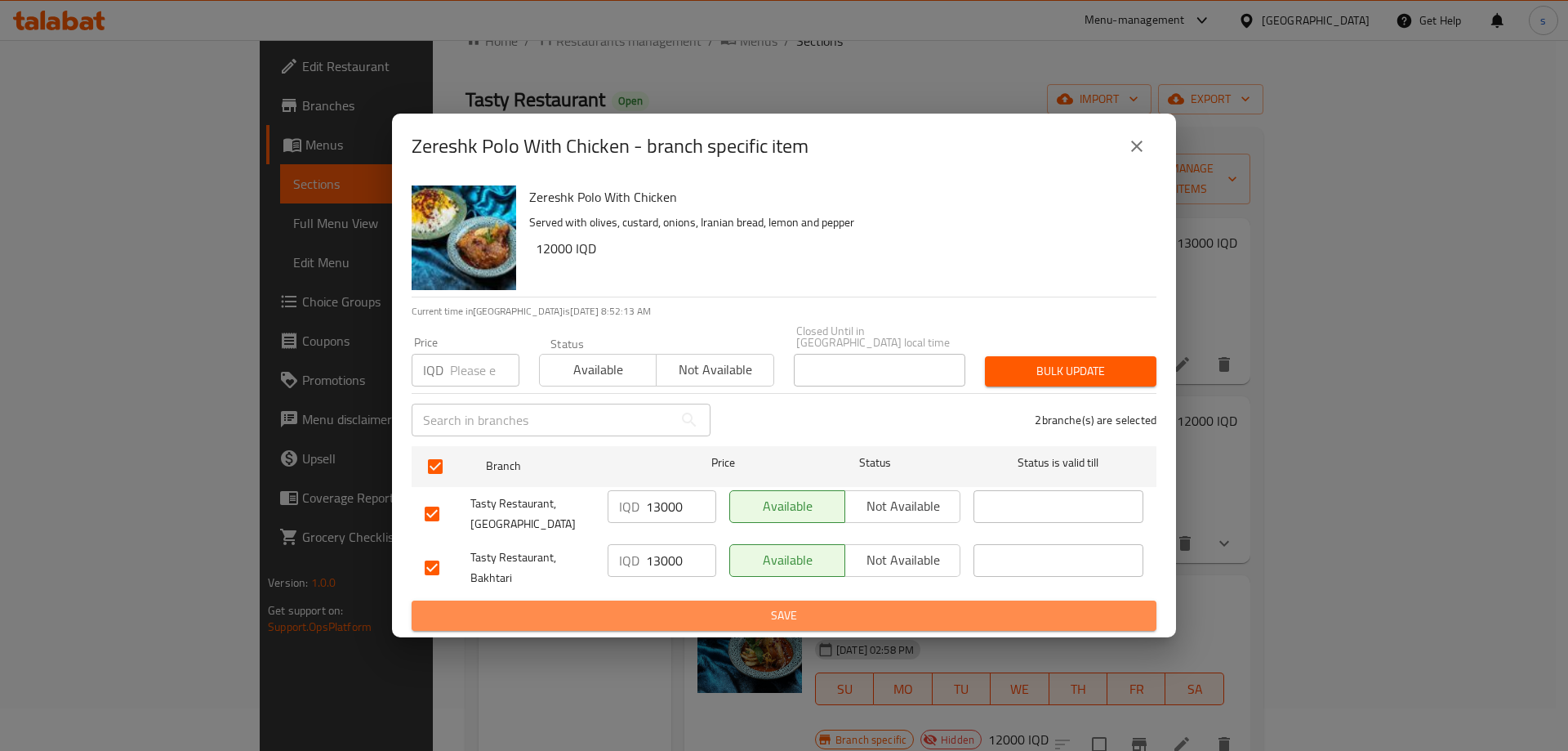
click at [703, 605] on span "Save" at bounding box center [783, 615] width 719 height 20
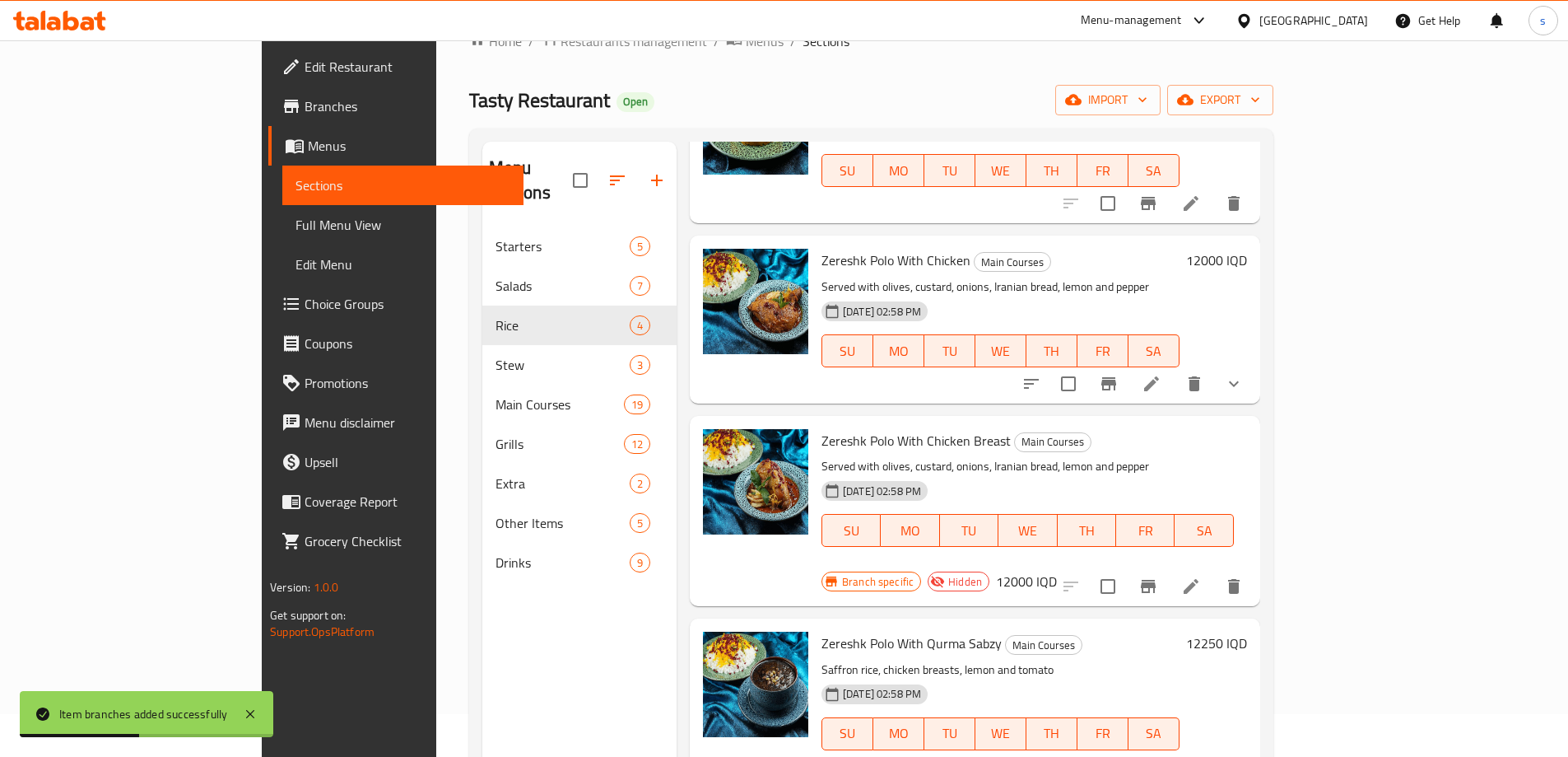
scroll to position [167, 0]
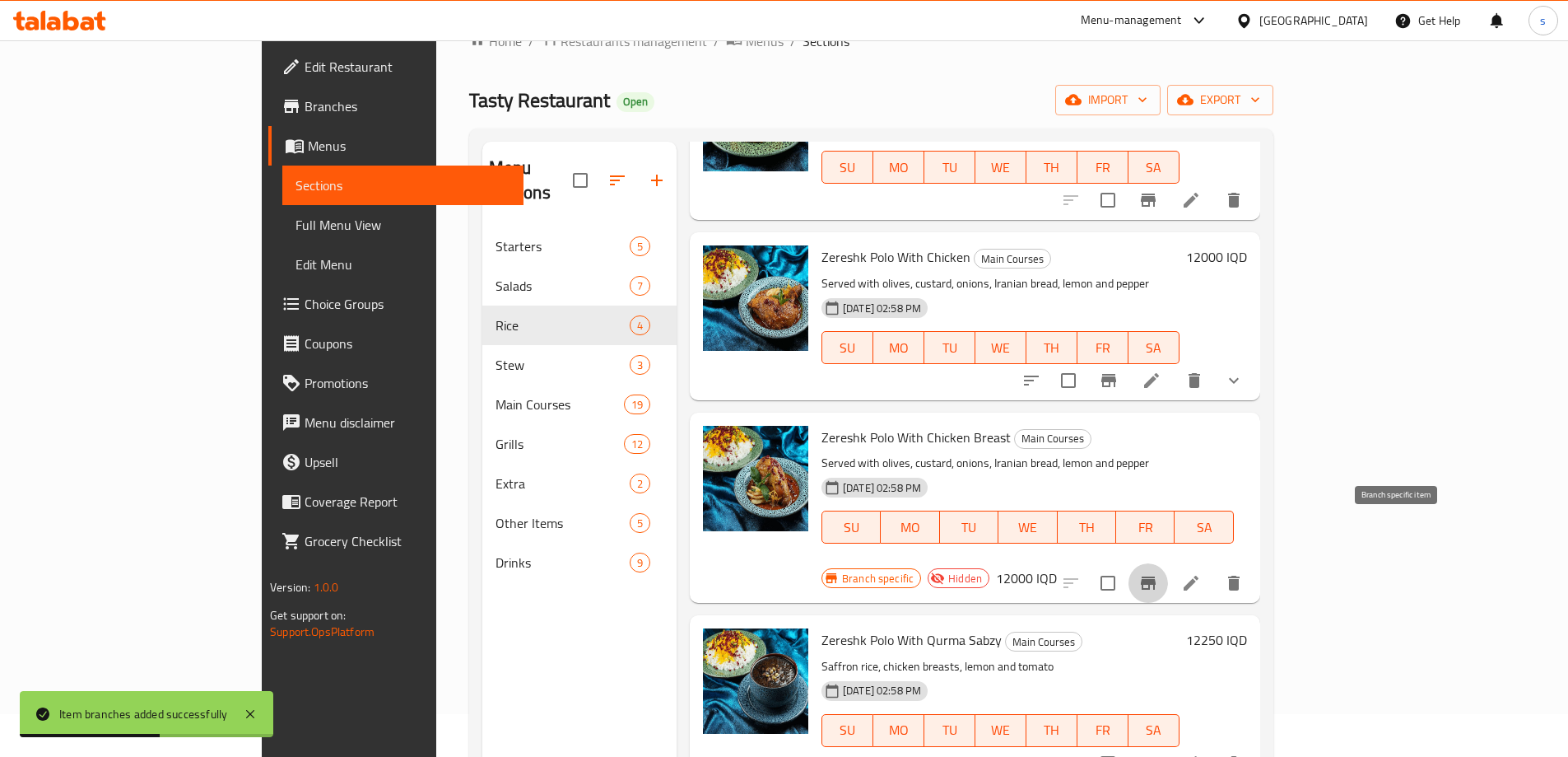
click at [1168, 563] on button "Branch-specific-item" at bounding box center [1148, 583] width 39 height 39
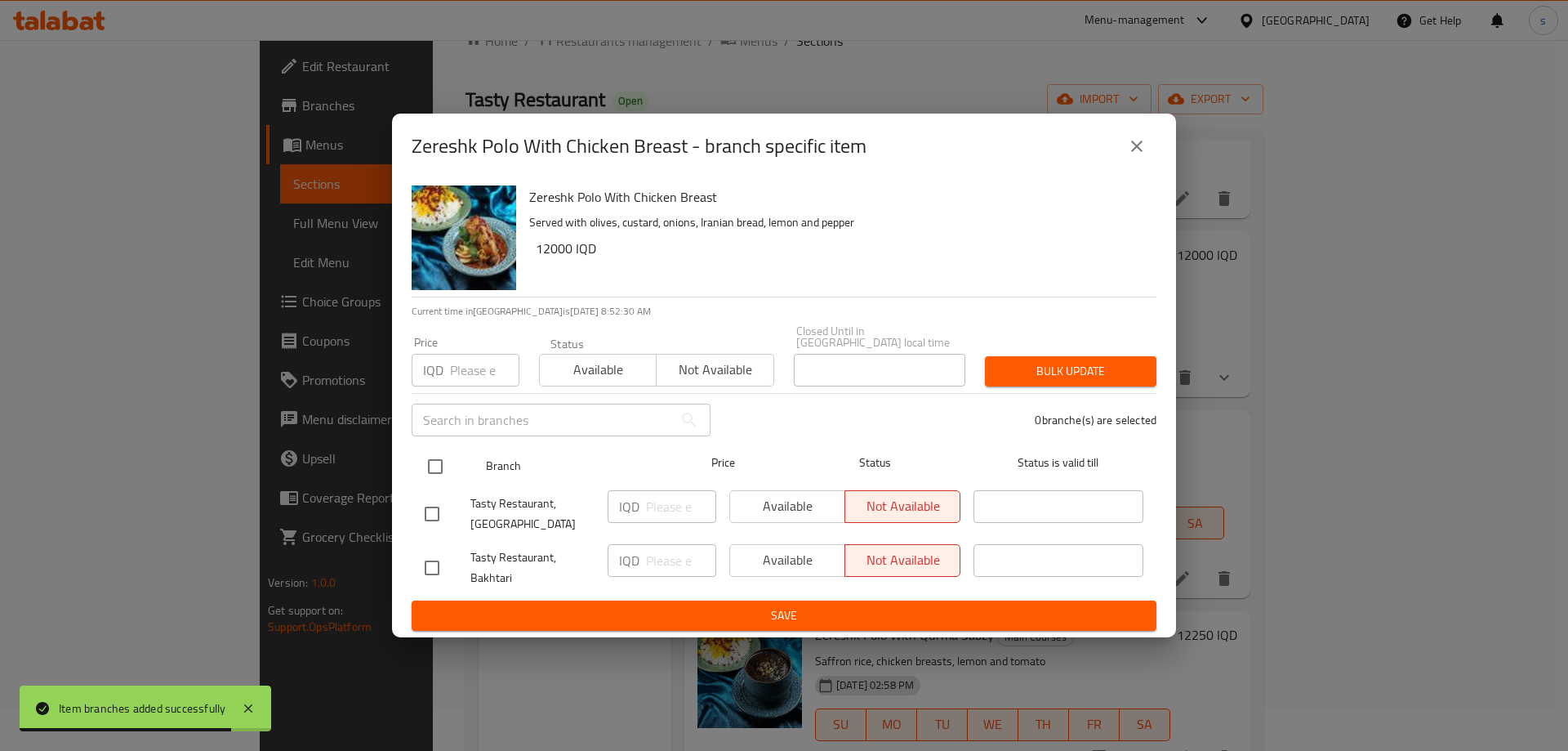
click at [436, 454] on input "checkbox" at bounding box center [435, 466] width 34 height 34
click at [662, 490] on input "number" at bounding box center [680, 506] width 70 height 32
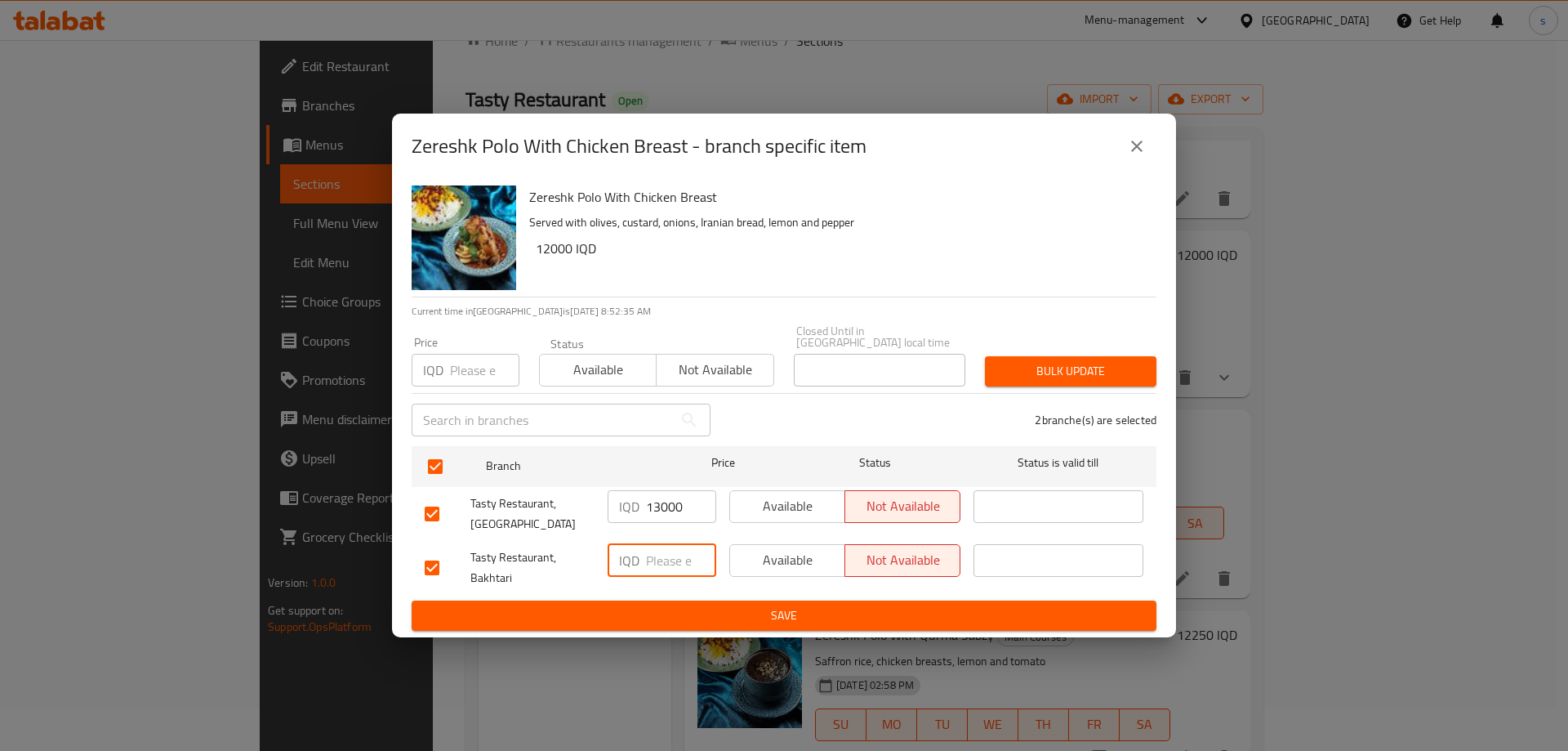
click at [667, 546] on input "number" at bounding box center [680, 560] width 70 height 32
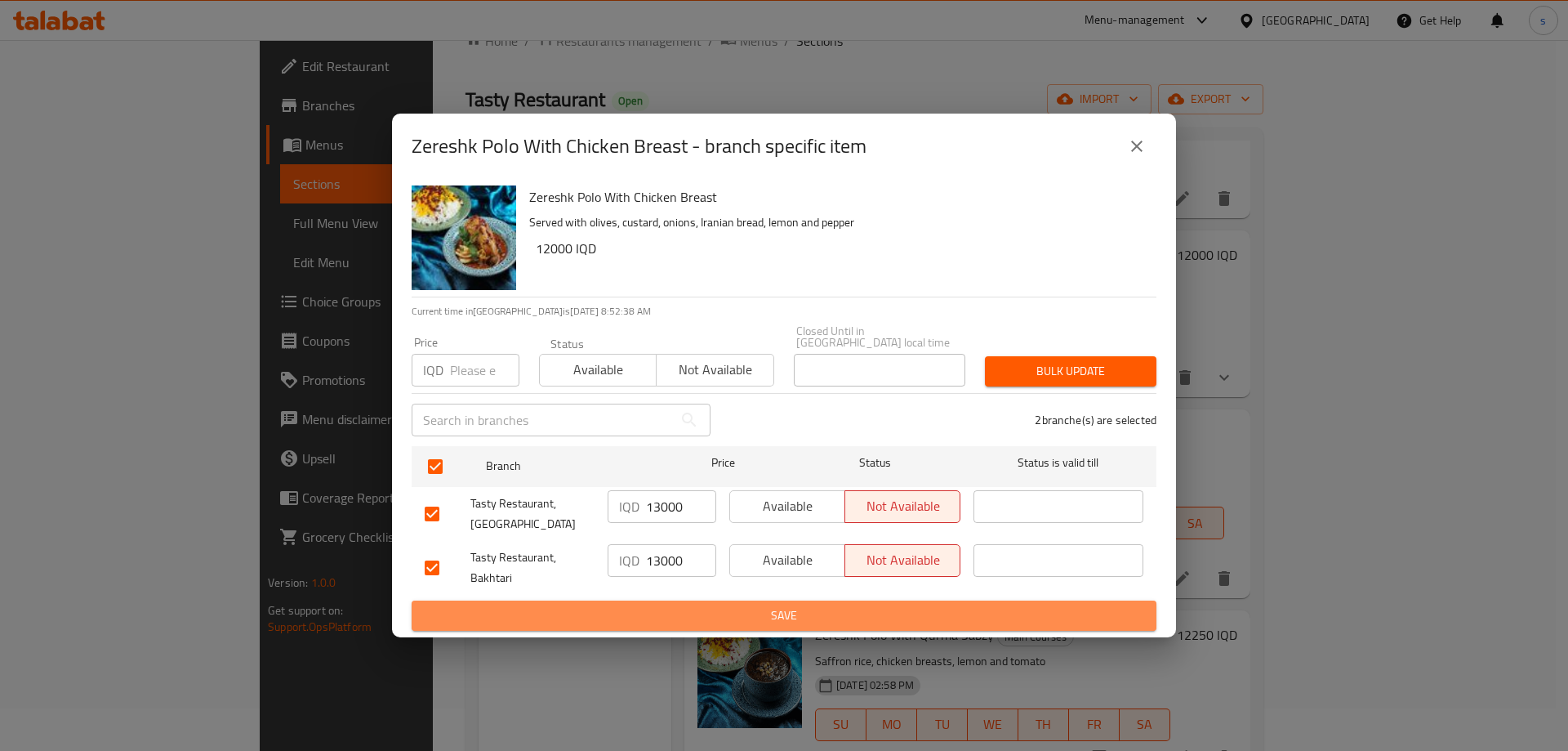
click at [701, 605] on span "Save" at bounding box center [783, 615] width 719 height 20
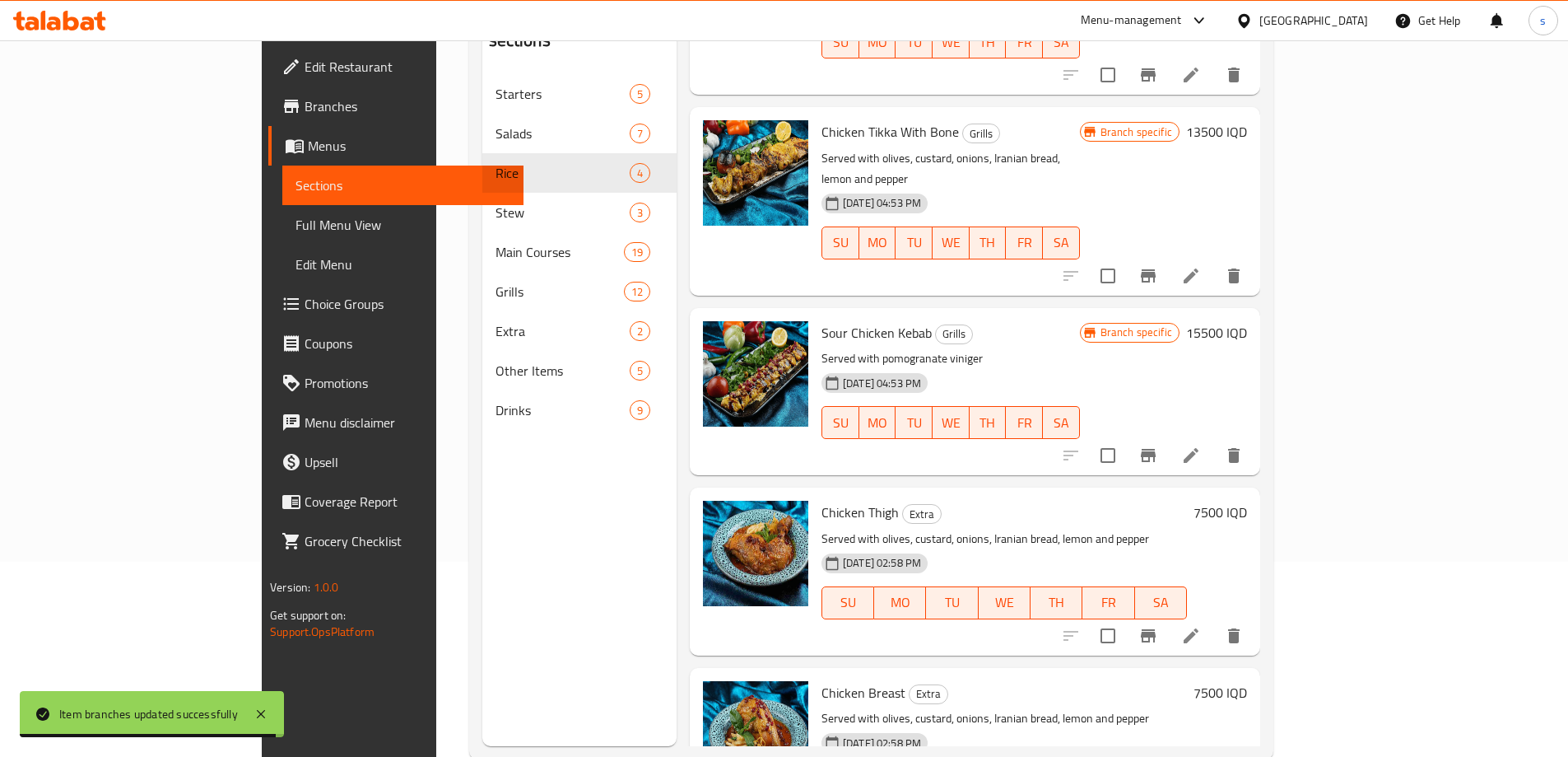
scroll to position [230, 0]
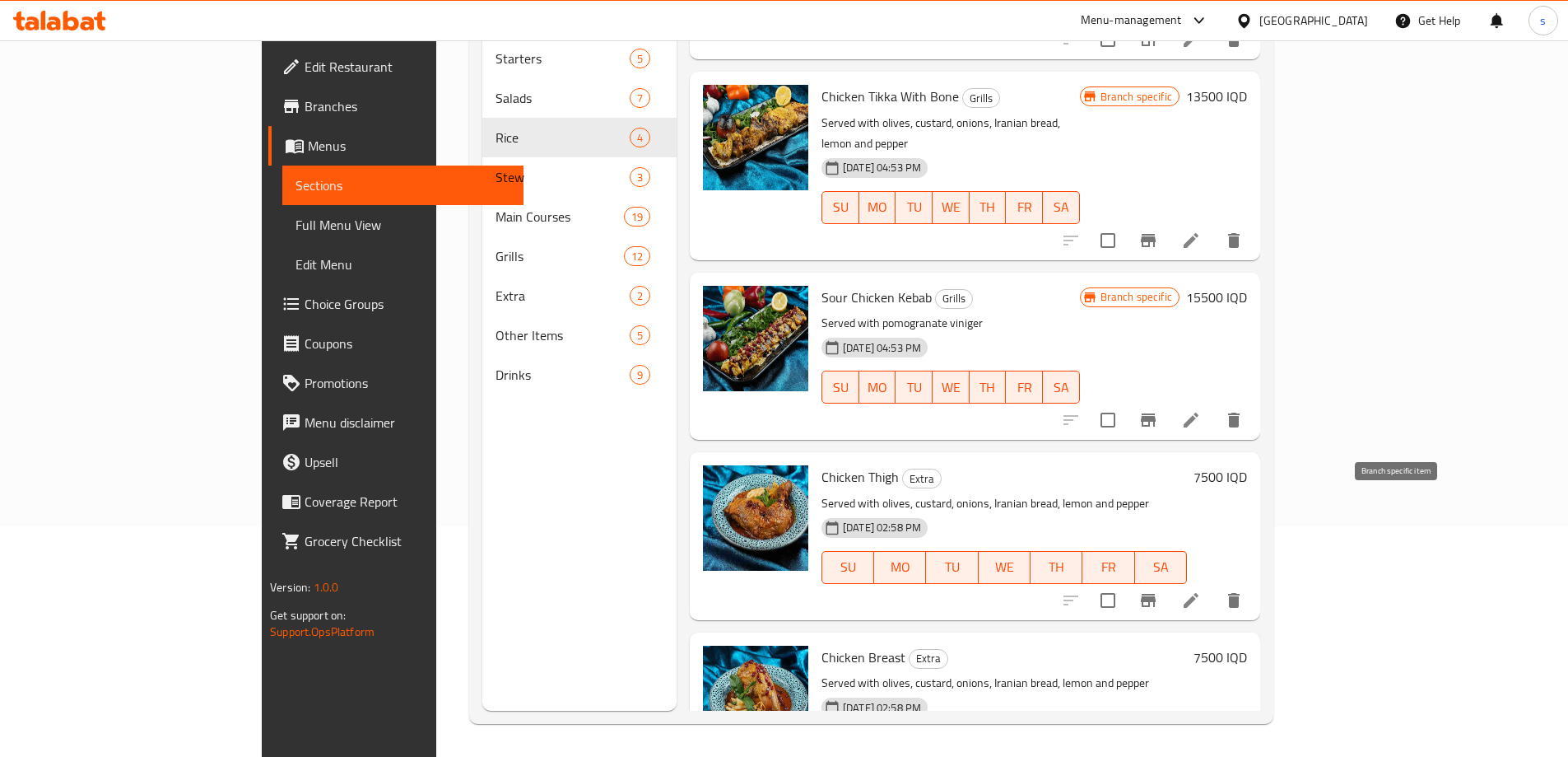
click at [1168, 581] on button "Branch-specific-item" at bounding box center [1148, 600] width 39 height 39
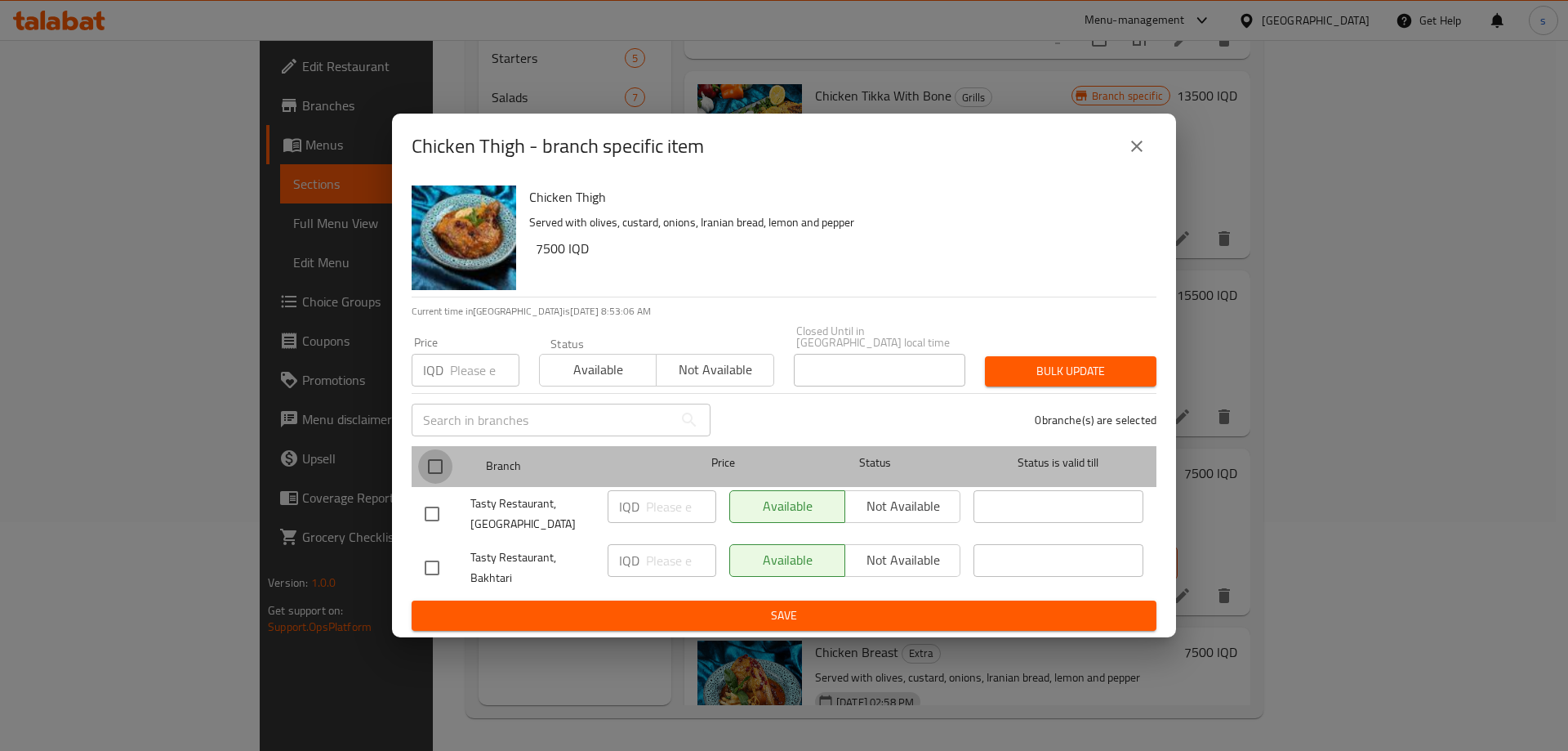
click at [449, 468] on input "checkbox" at bounding box center [435, 466] width 34 height 34
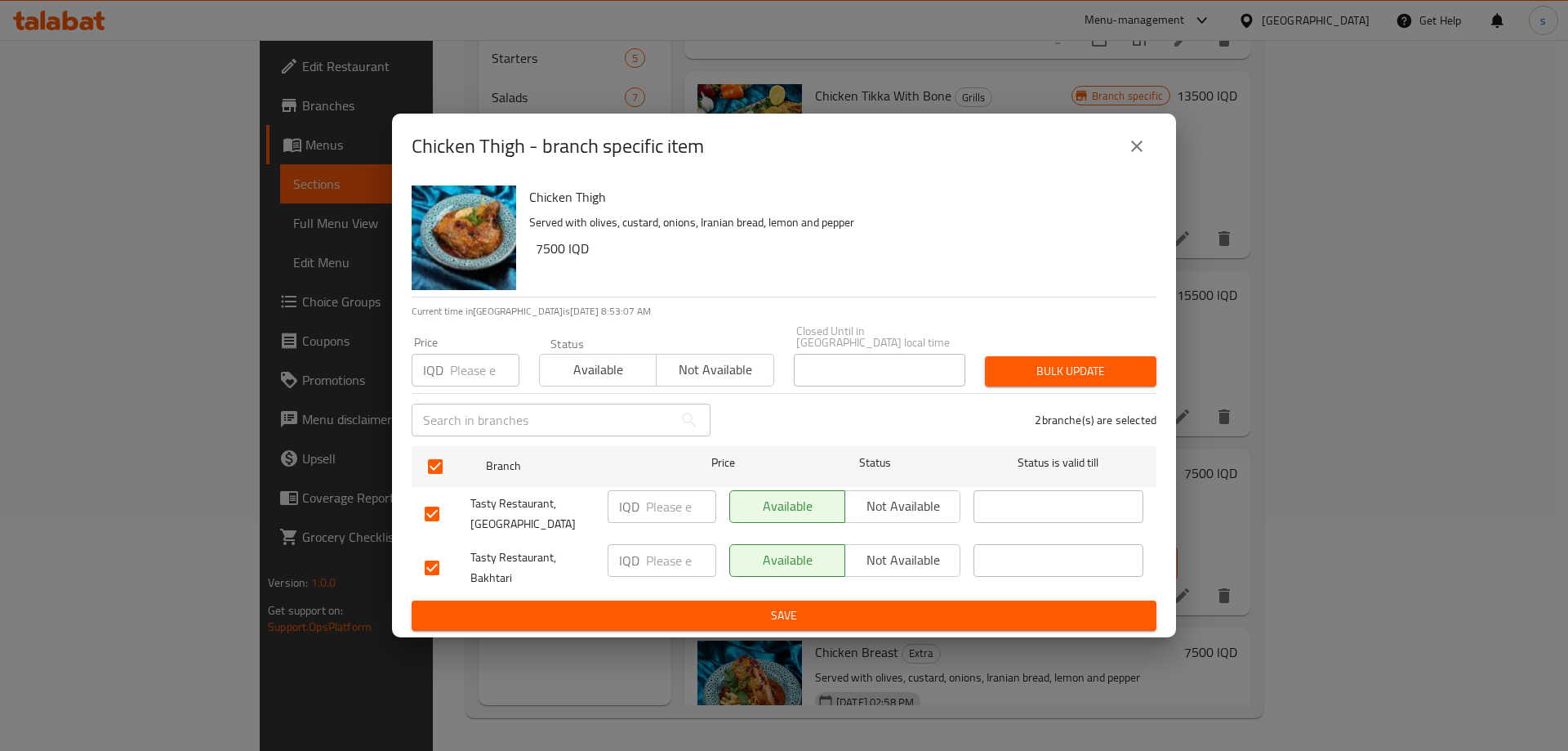
click at [662, 496] on input "number" at bounding box center [680, 506] width 70 height 32
click at [658, 547] on input "number" at bounding box center [680, 560] width 70 height 32
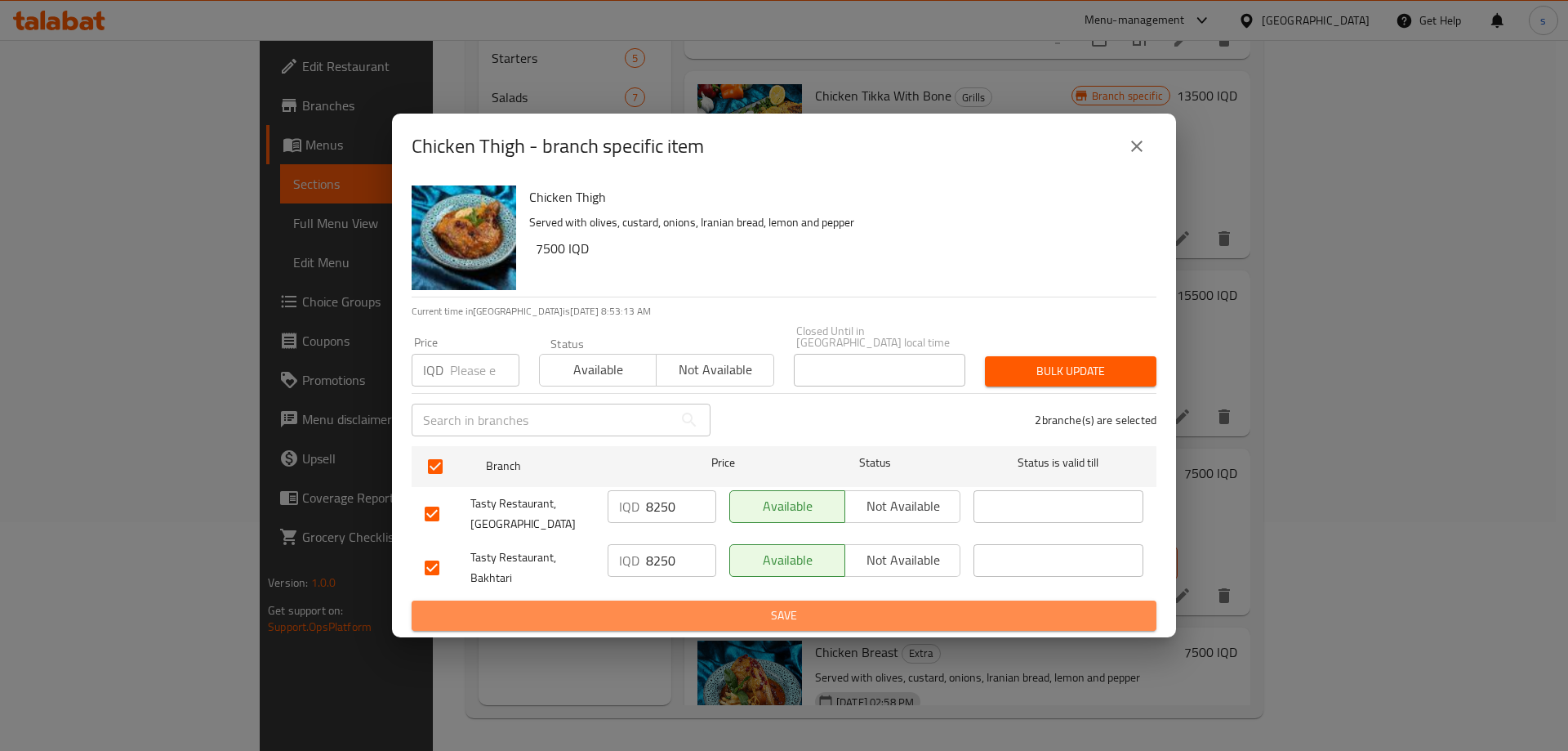
click at [659, 620] on span "Save" at bounding box center [783, 615] width 719 height 20
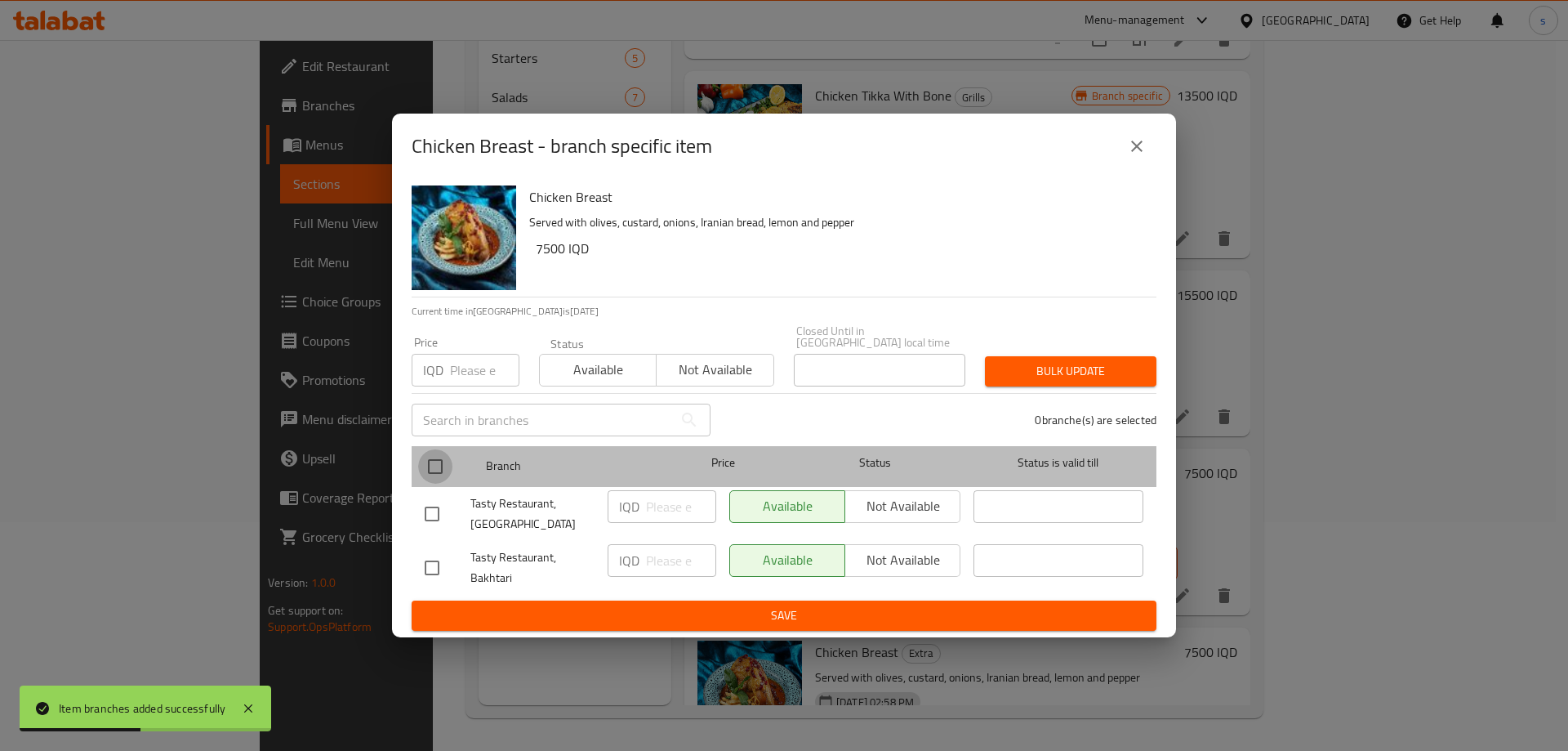
drag, startPoint x: 446, startPoint y: 461, endPoint x: 525, endPoint y: 513, distance: 94.6
click at [446, 463] on input "checkbox" at bounding box center [435, 466] width 34 height 34
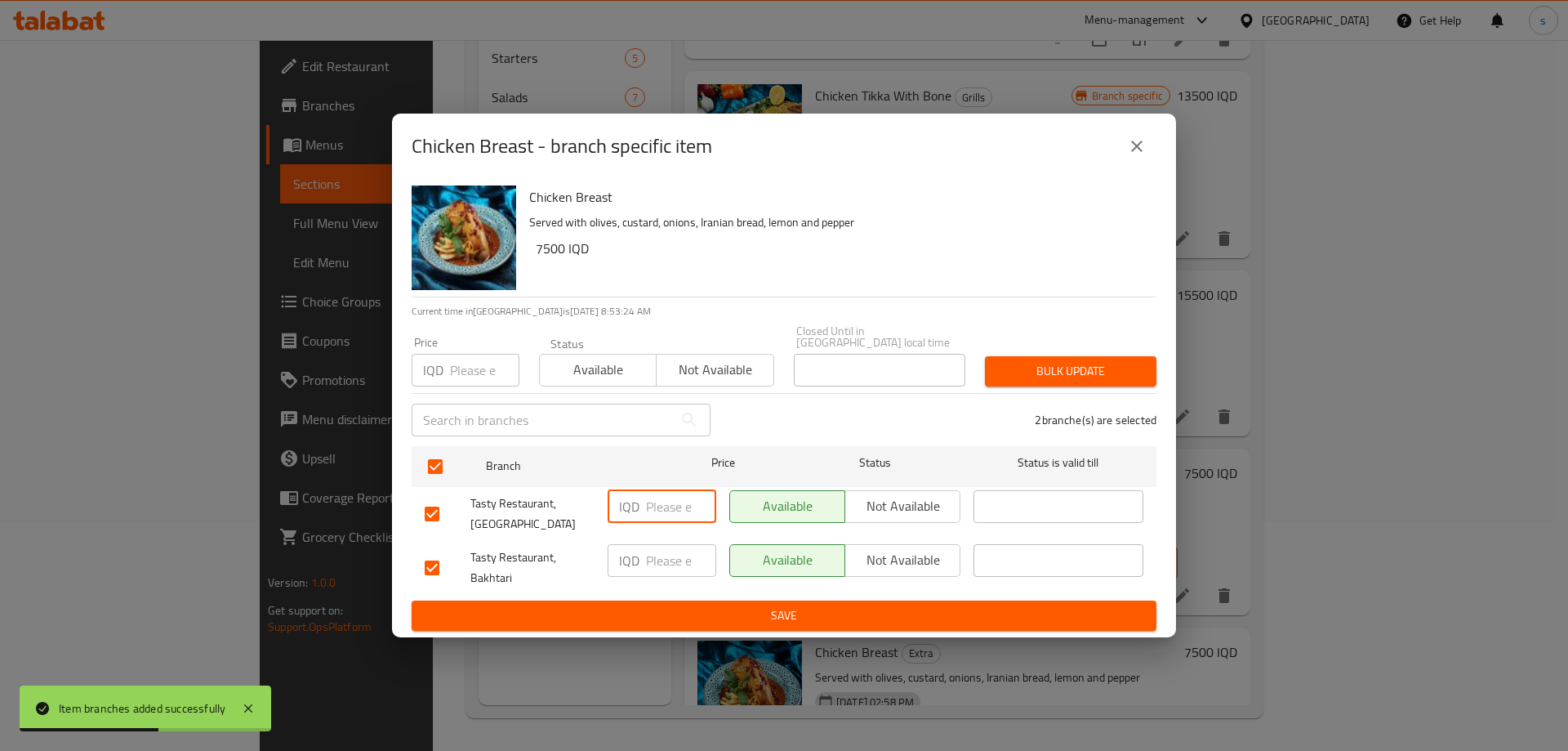
click at [672, 495] on input "number" at bounding box center [680, 506] width 70 height 32
click at [686, 560] on input "number" at bounding box center [680, 560] width 70 height 32
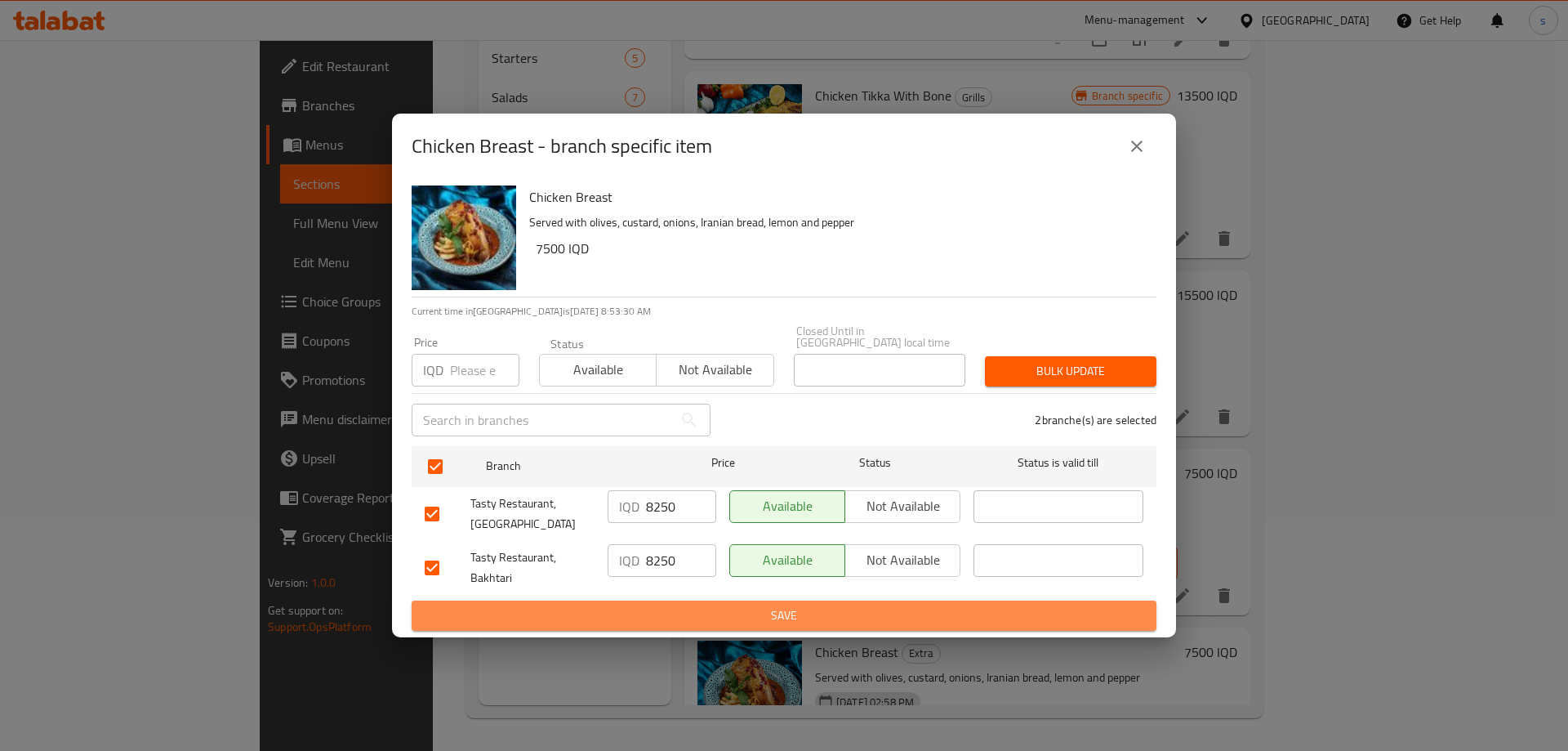
drag, startPoint x: 690, startPoint y: 595, endPoint x: 690, endPoint y: 608, distance: 13.0
click at [690, 600] on button "Save" at bounding box center [784, 615] width 745 height 31
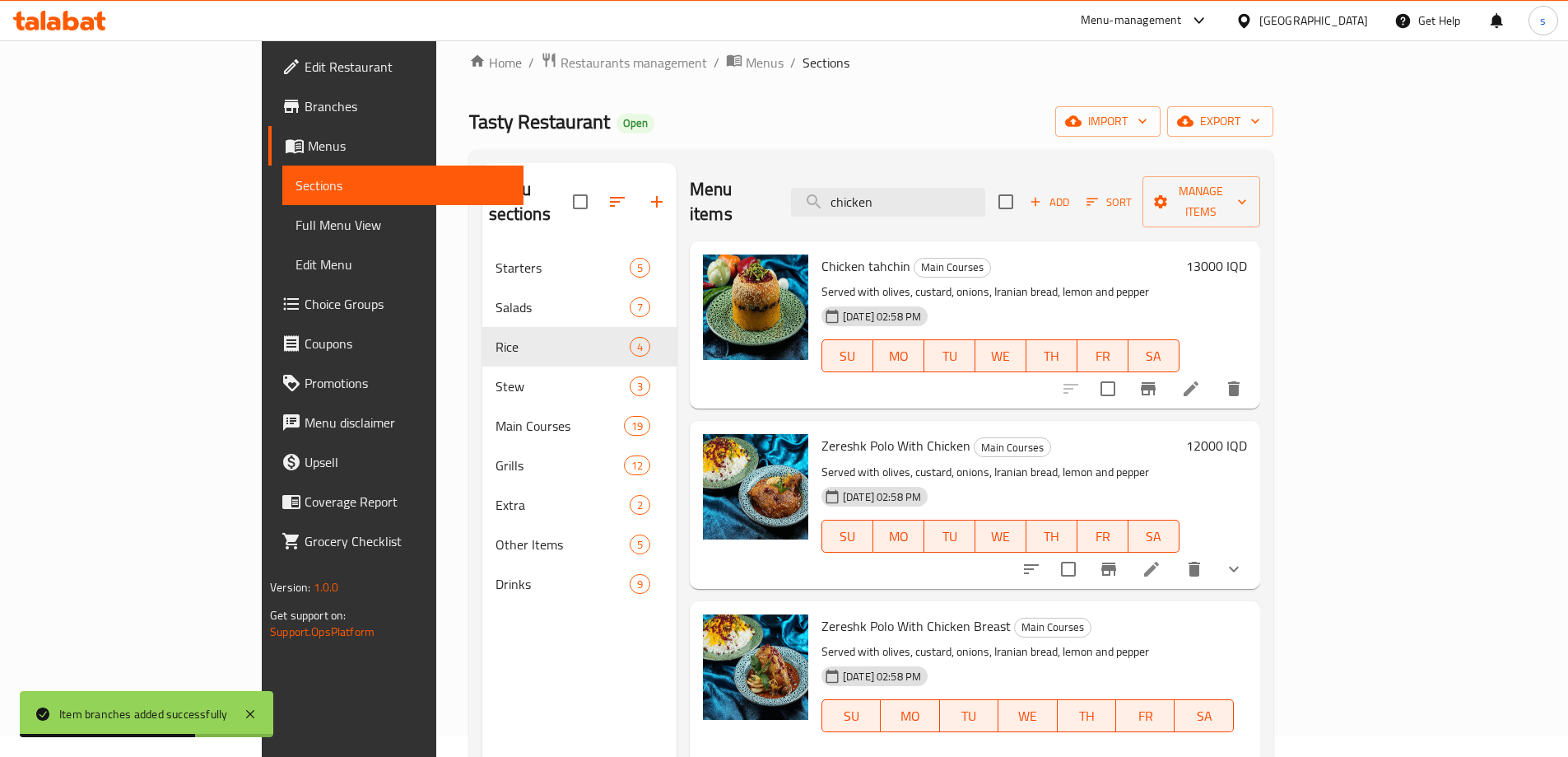
scroll to position [0, 0]
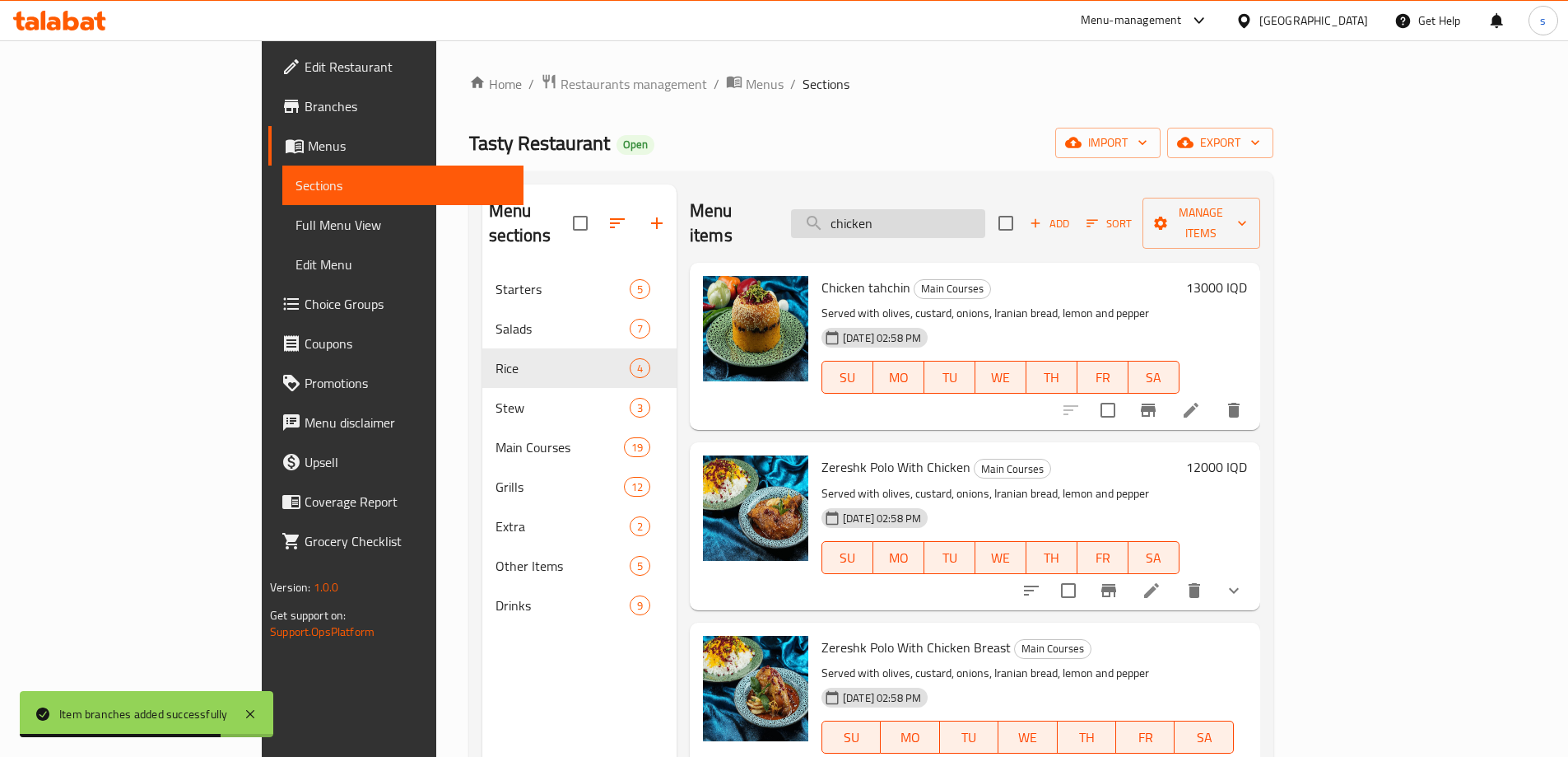
click at [953, 216] on input "chicken" at bounding box center [887, 223] width 194 height 29
click at [958, 212] on input "chicken" at bounding box center [887, 223] width 194 height 29
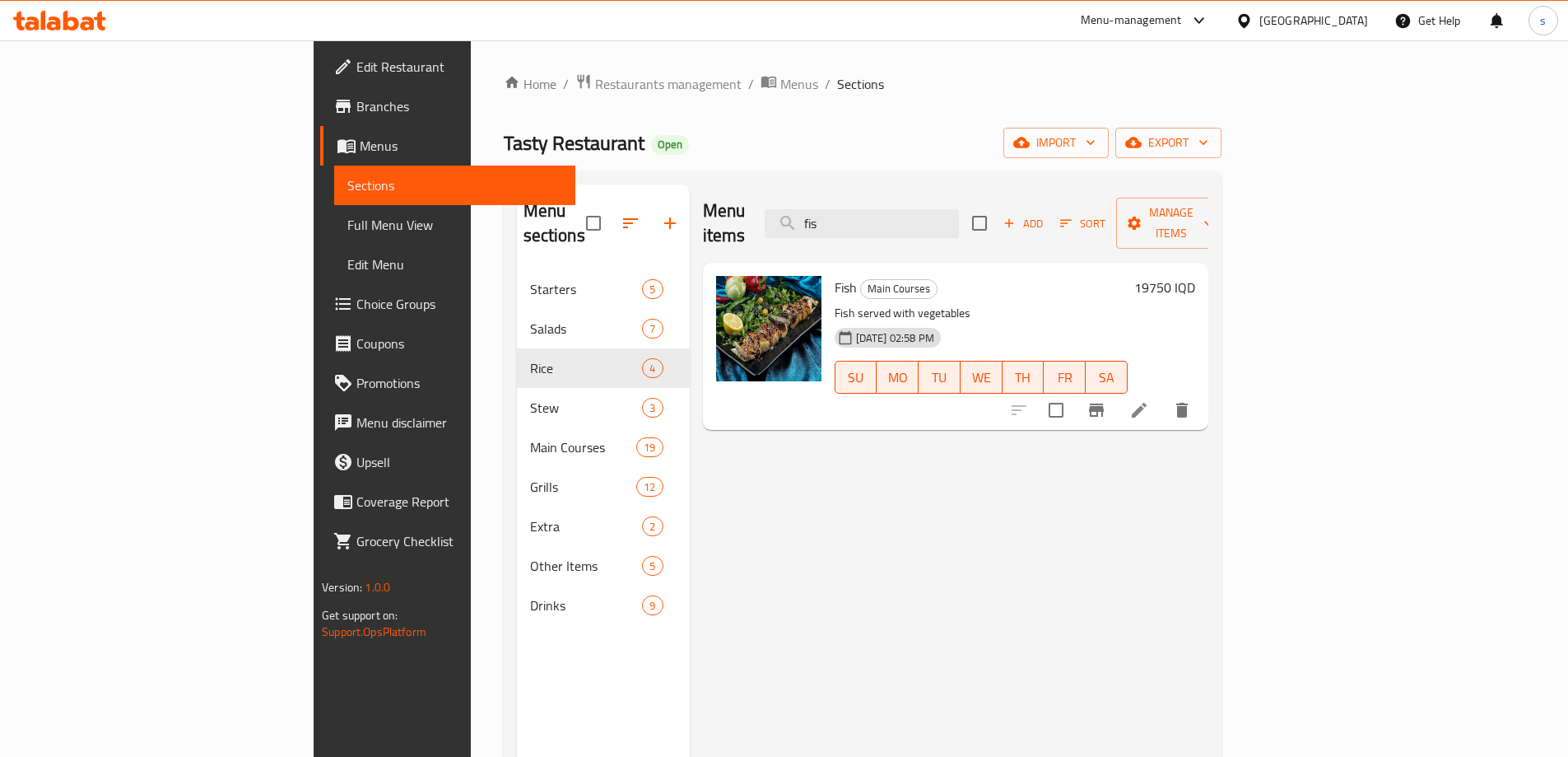
click at [1104, 404] on icon "Branch-specific-item" at bounding box center [1095, 410] width 15 height 13
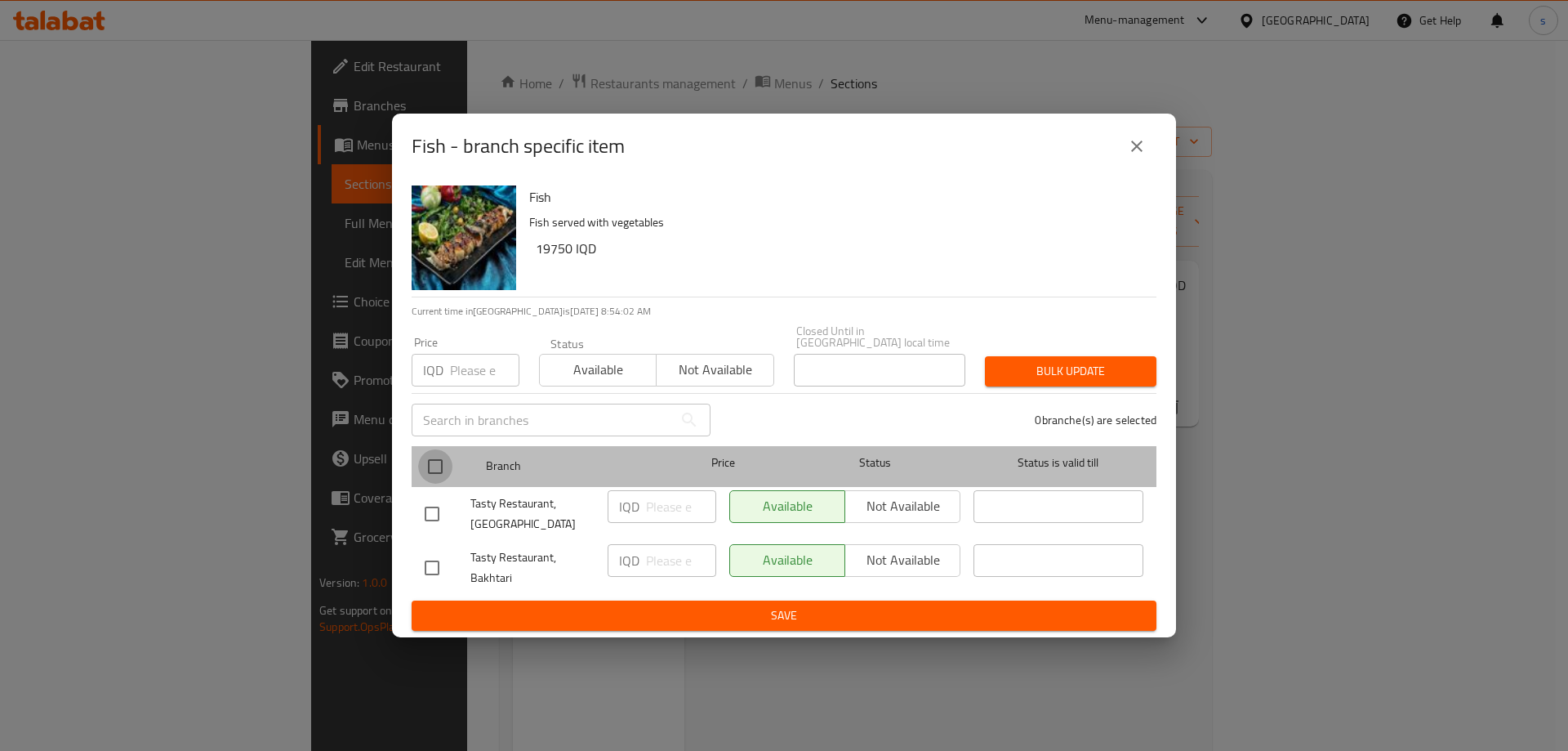
click at [431, 449] on input "checkbox" at bounding box center [435, 466] width 34 height 34
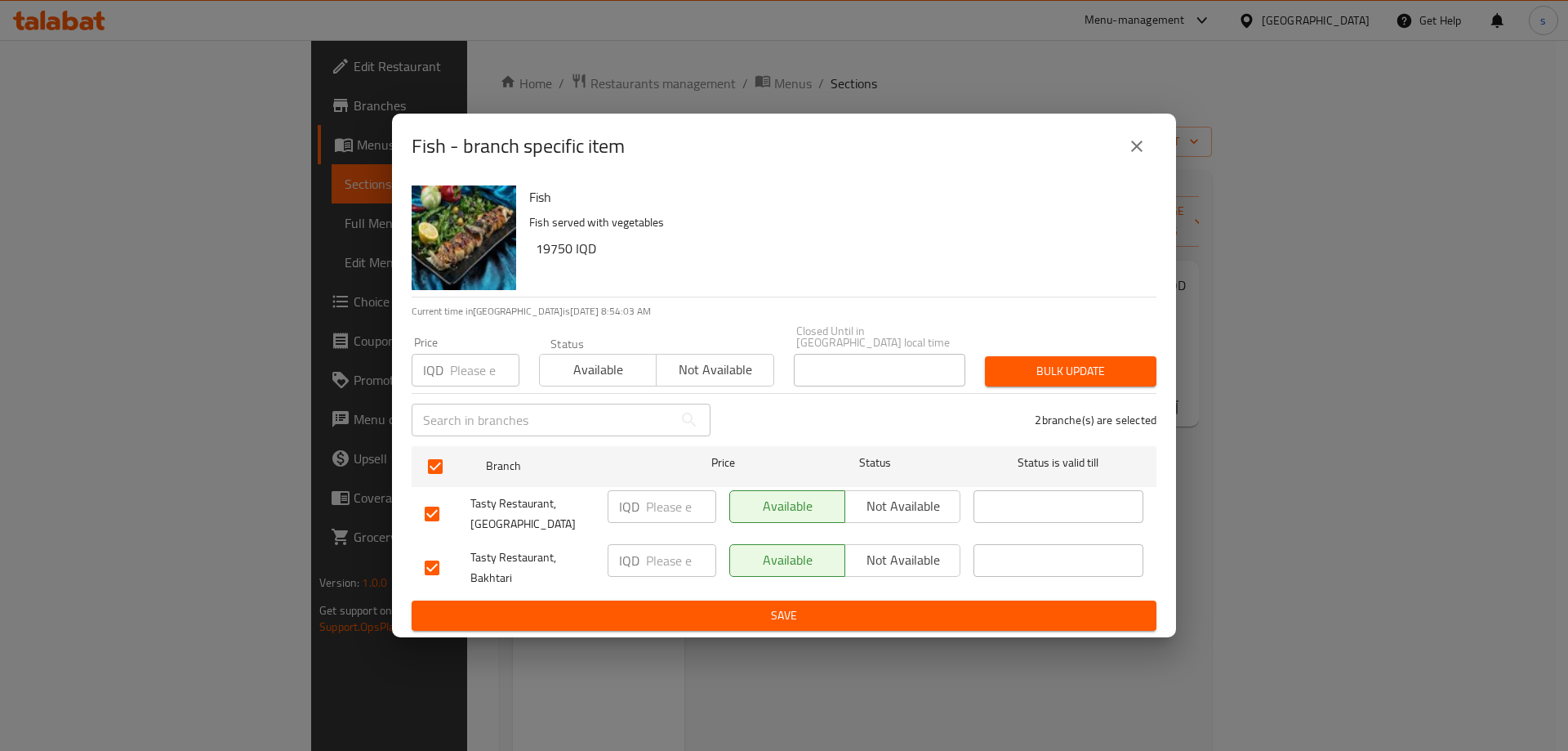
click at [681, 501] on input "number" at bounding box center [680, 506] width 70 height 32
drag, startPoint x: 644, startPoint y: 554, endPoint x: 655, endPoint y: 554, distance: 11.0
click at [655, 554] on div "IQD ​" at bounding box center [662, 560] width 109 height 32
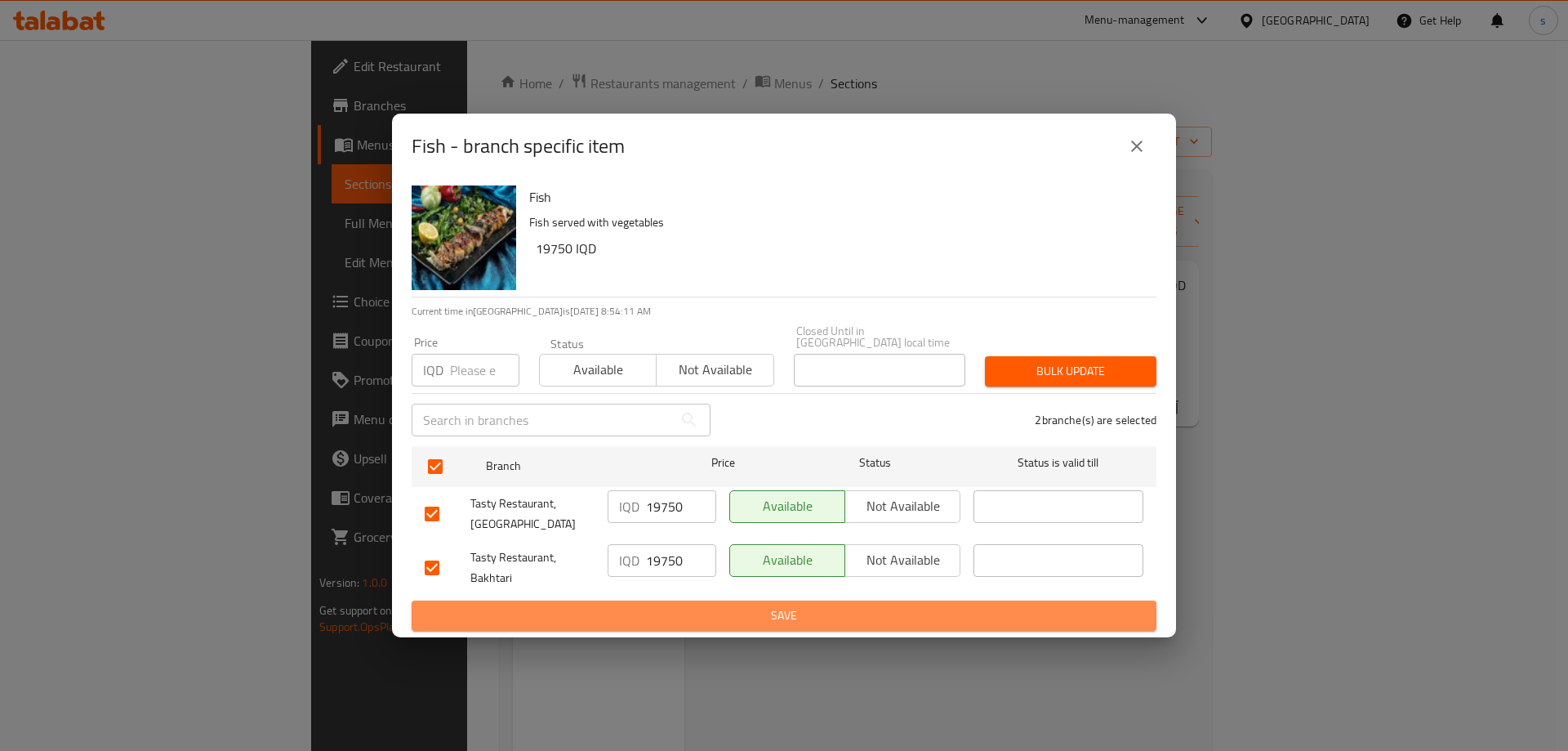
click at [678, 605] on span "Save" at bounding box center [783, 615] width 719 height 20
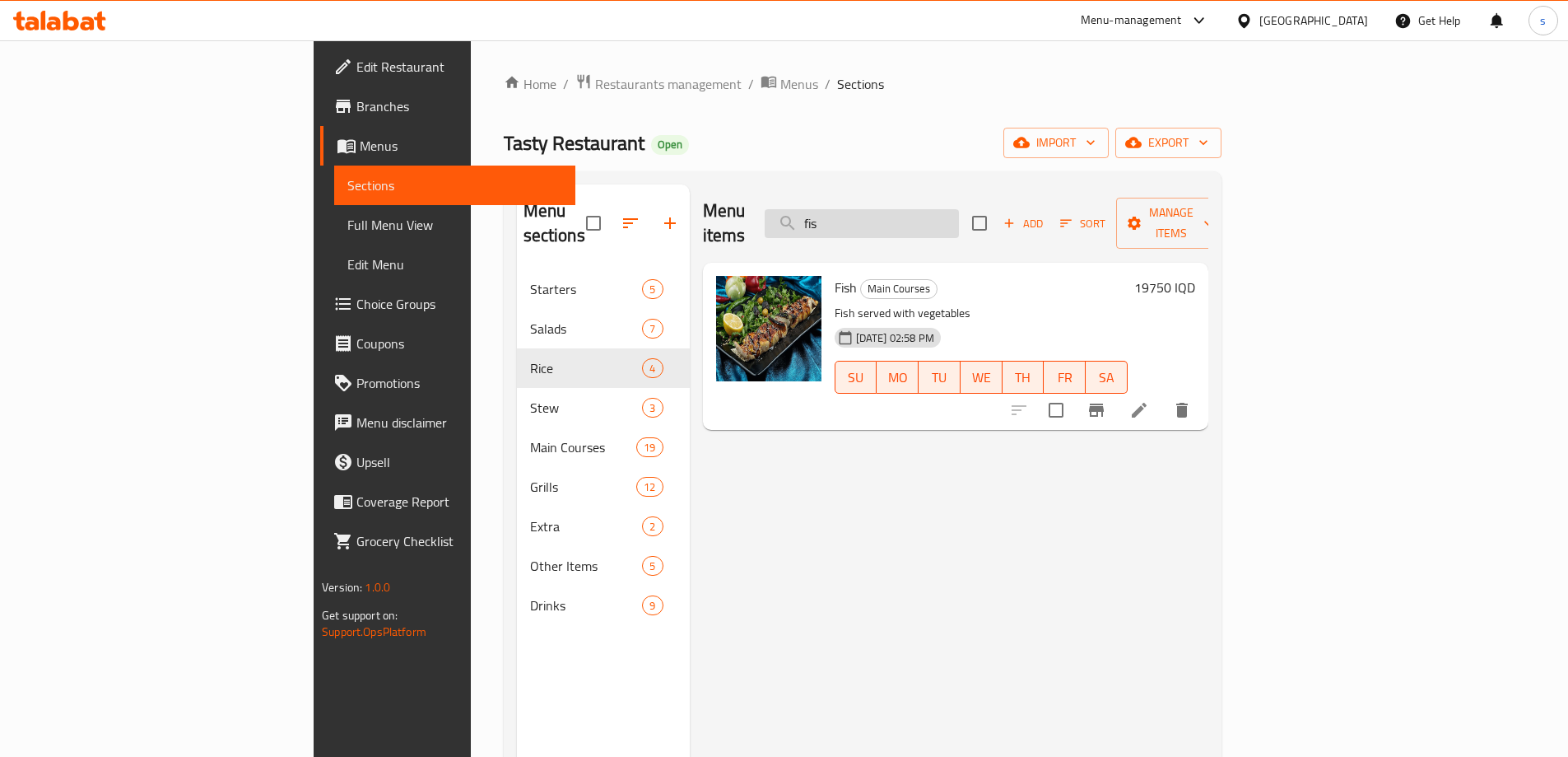
click at [958, 209] on input "fis" at bounding box center [861, 223] width 194 height 29
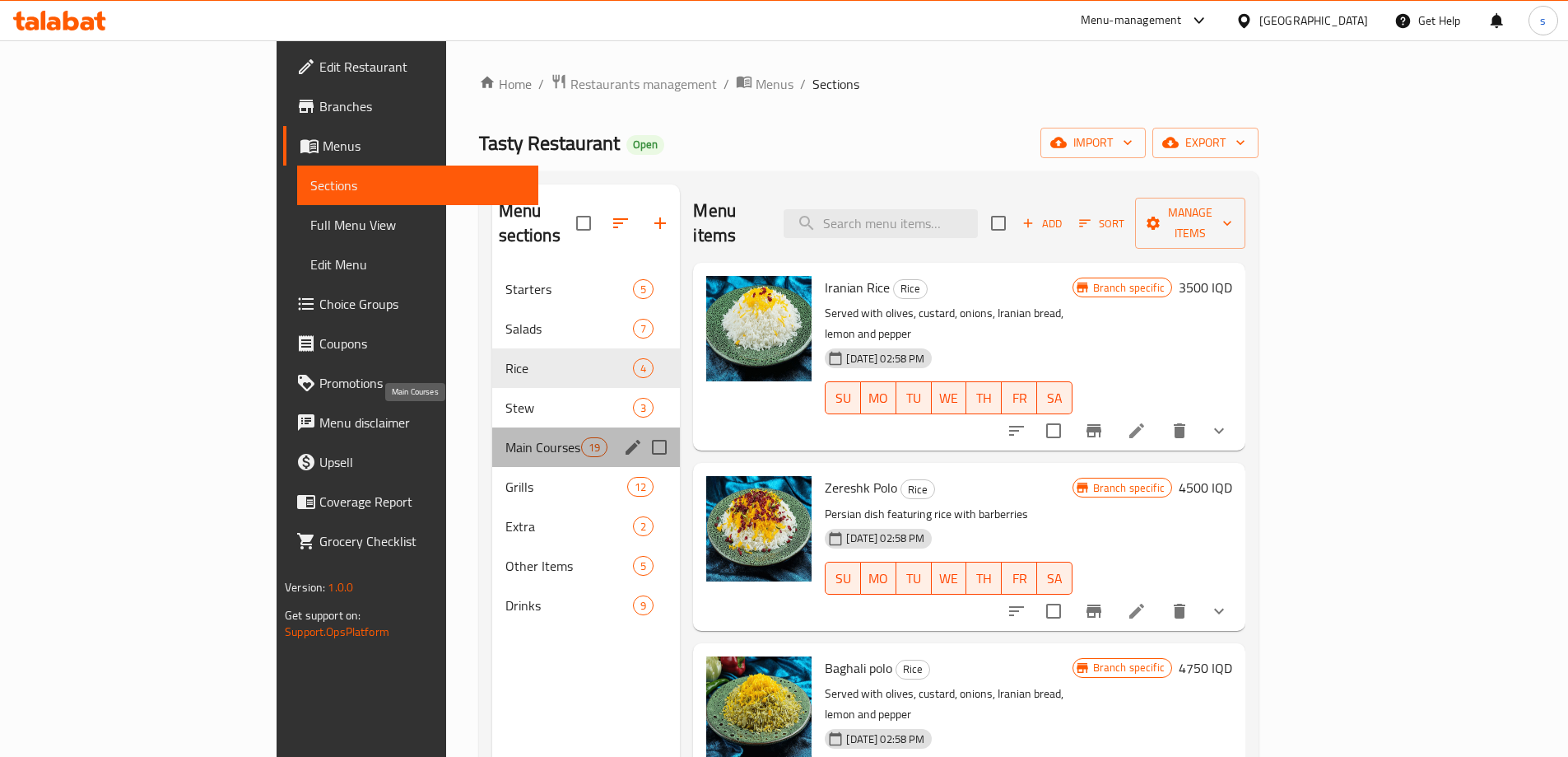
click at [505, 437] on span "Main Courses" at bounding box center [544, 447] width 77 height 20
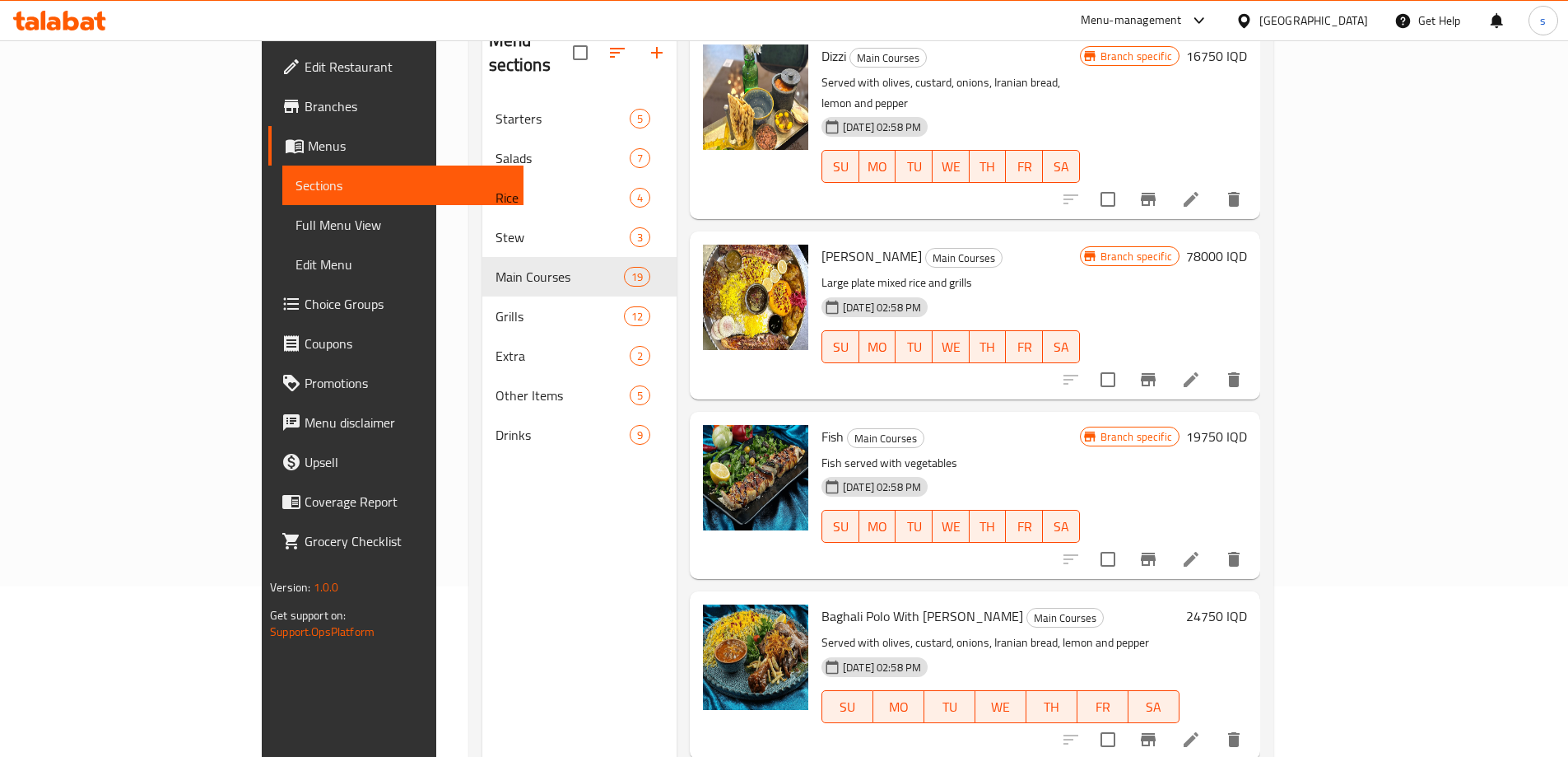
scroll to position [187, 0]
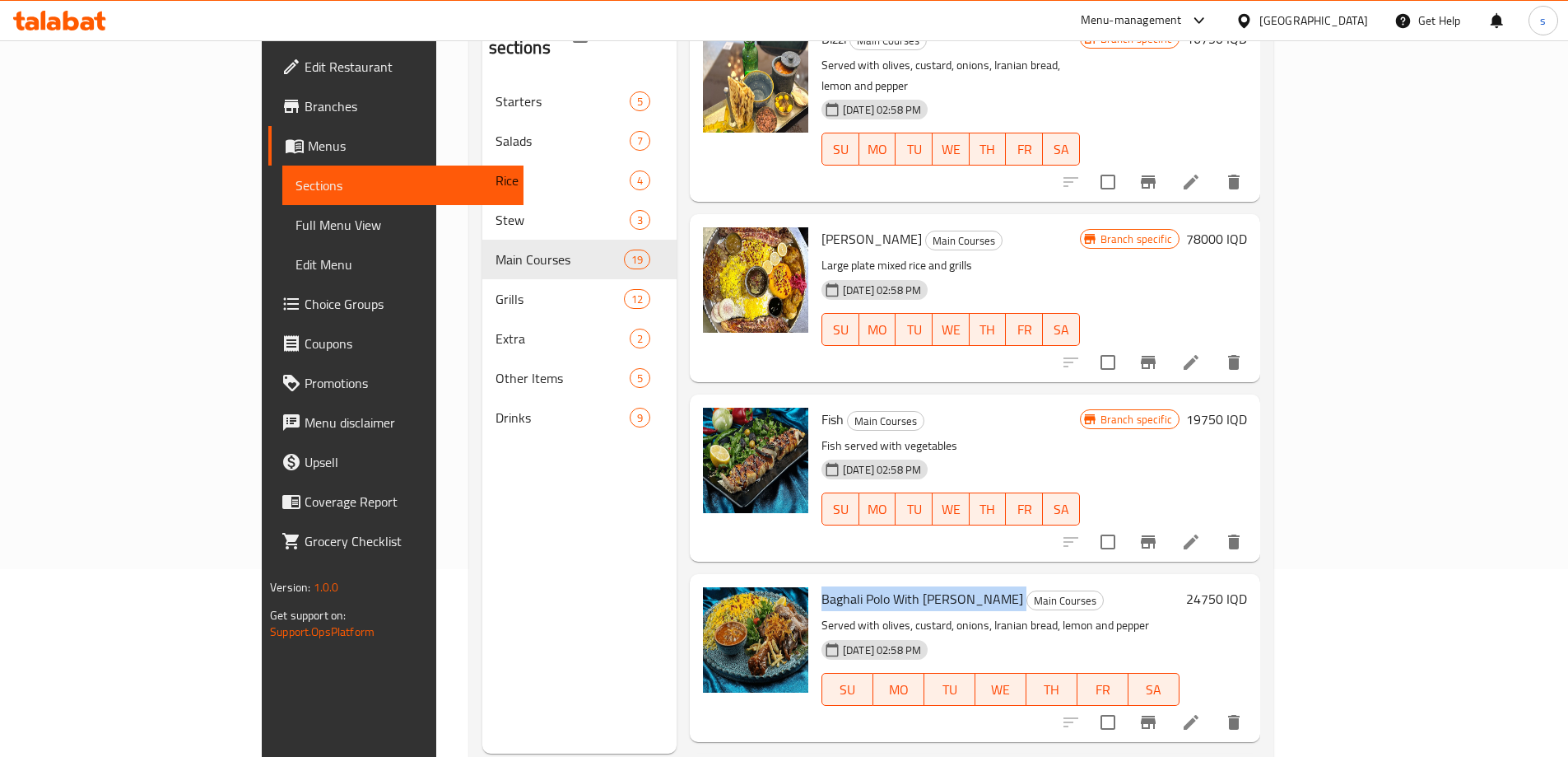
drag, startPoint x: 754, startPoint y: 334, endPoint x: 921, endPoint y: 343, distance: 167.2
click at [921, 581] on div "Baghali Polo With Qouzi Zand Main Courses Served with olives, custard, onions, …" at bounding box center [1000, 658] width 371 height 154
click at [1155, 715] on icon "Branch-specific-item" at bounding box center [1147, 721] width 15 height 13
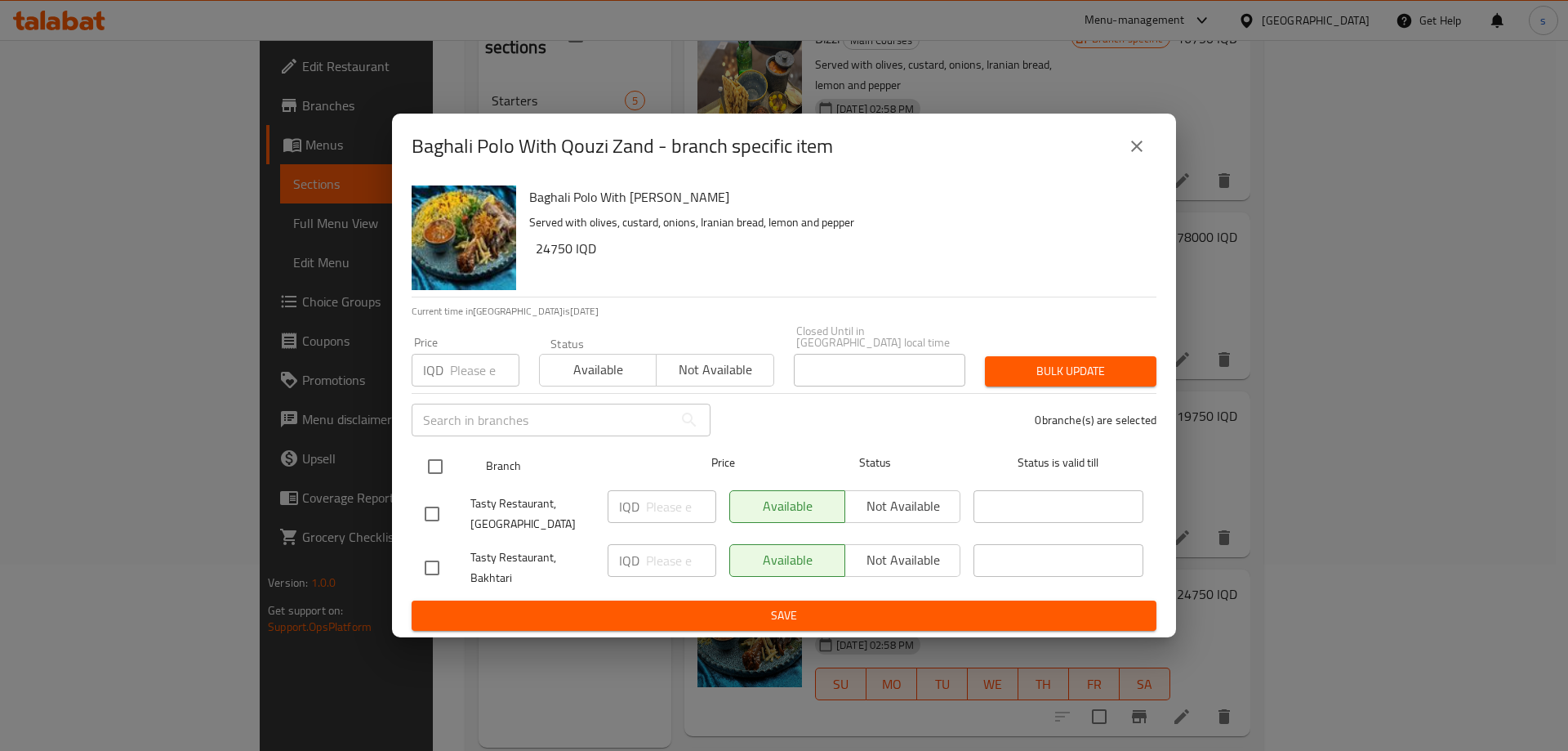
click at [438, 464] on input "checkbox" at bounding box center [435, 466] width 34 height 34
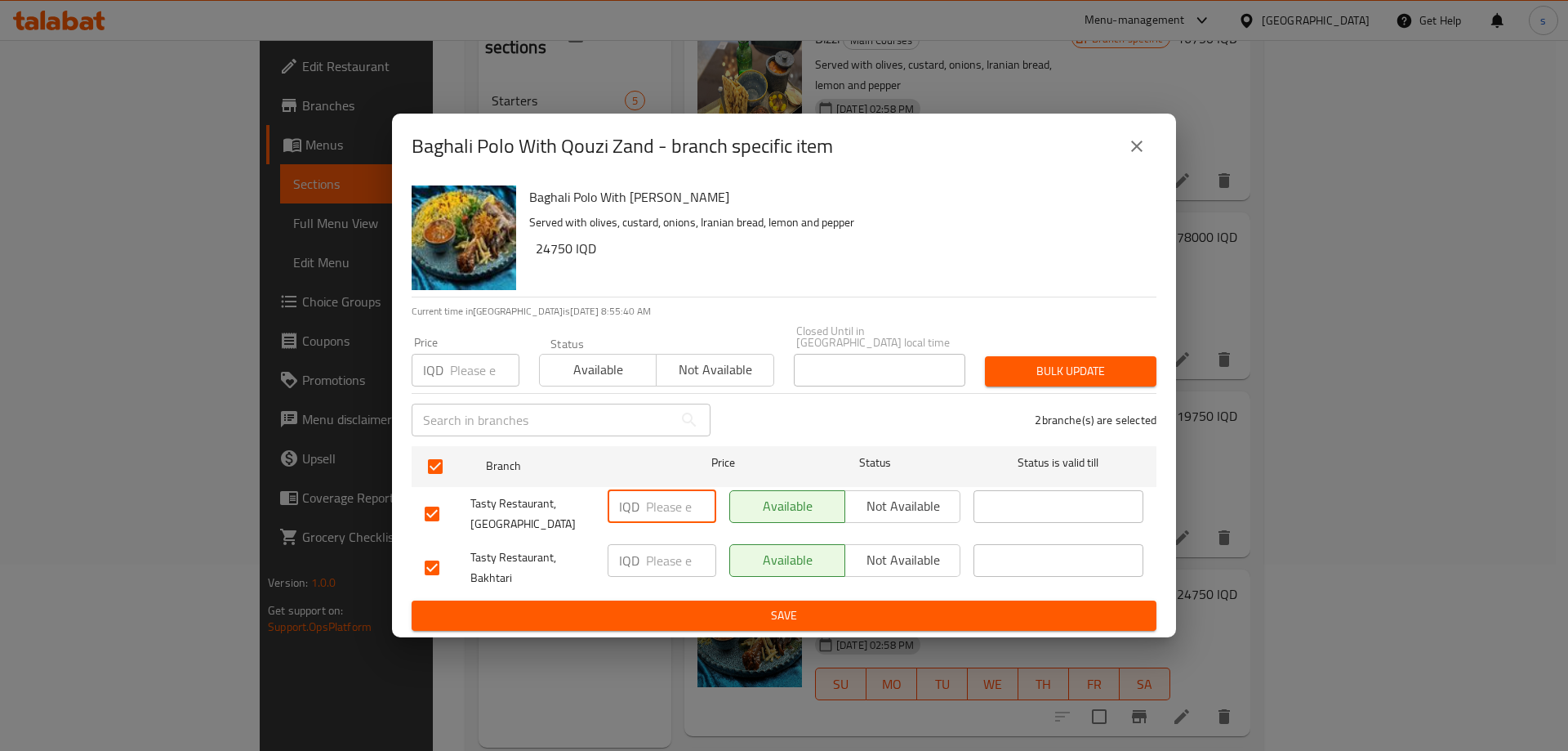
click at [686, 502] on input "number" at bounding box center [680, 506] width 70 height 32
click at [655, 555] on input "number" at bounding box center [680, 560] width 70 height 32
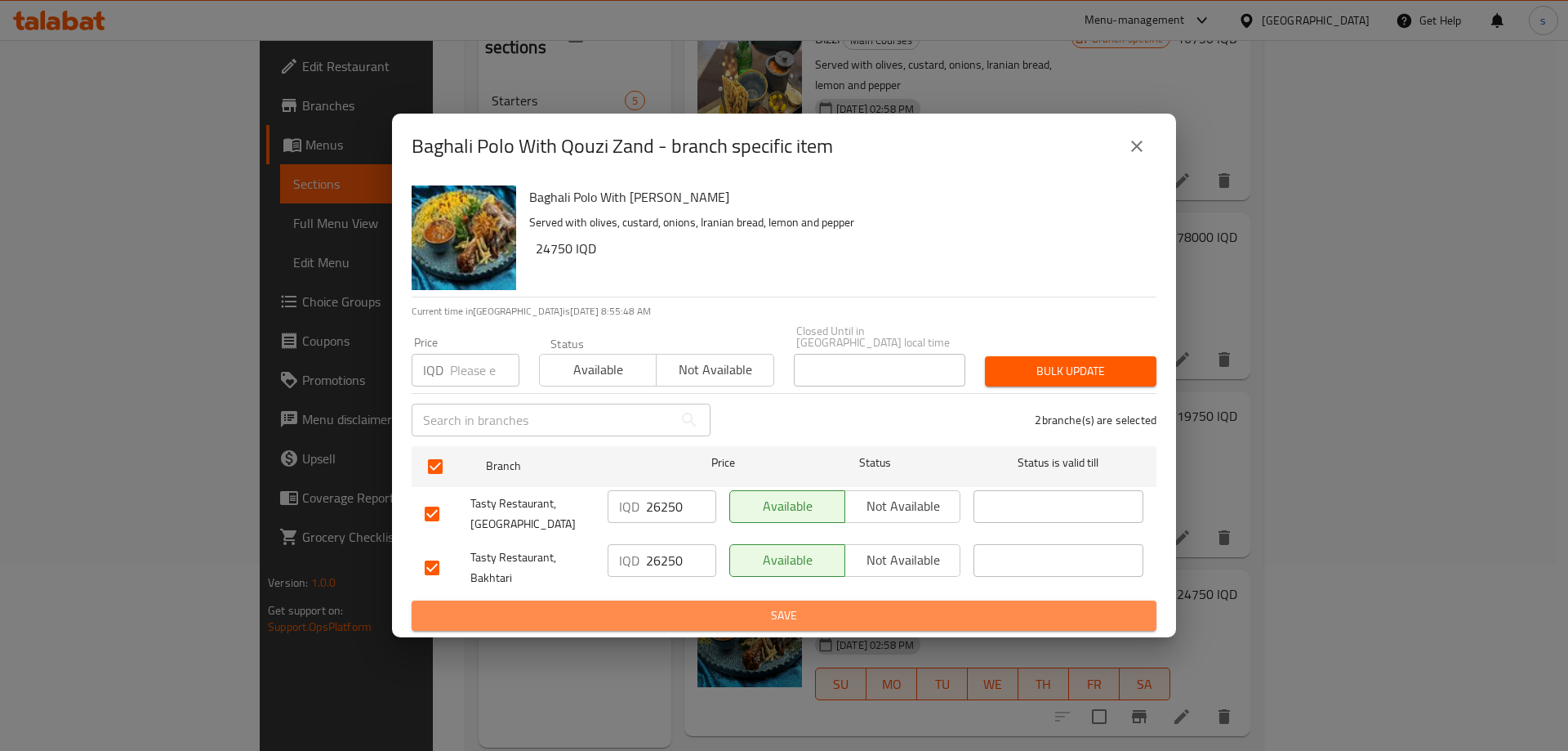
click at [749, 609] on span "Save" at bounding box center [783, 615] width 719 height 20
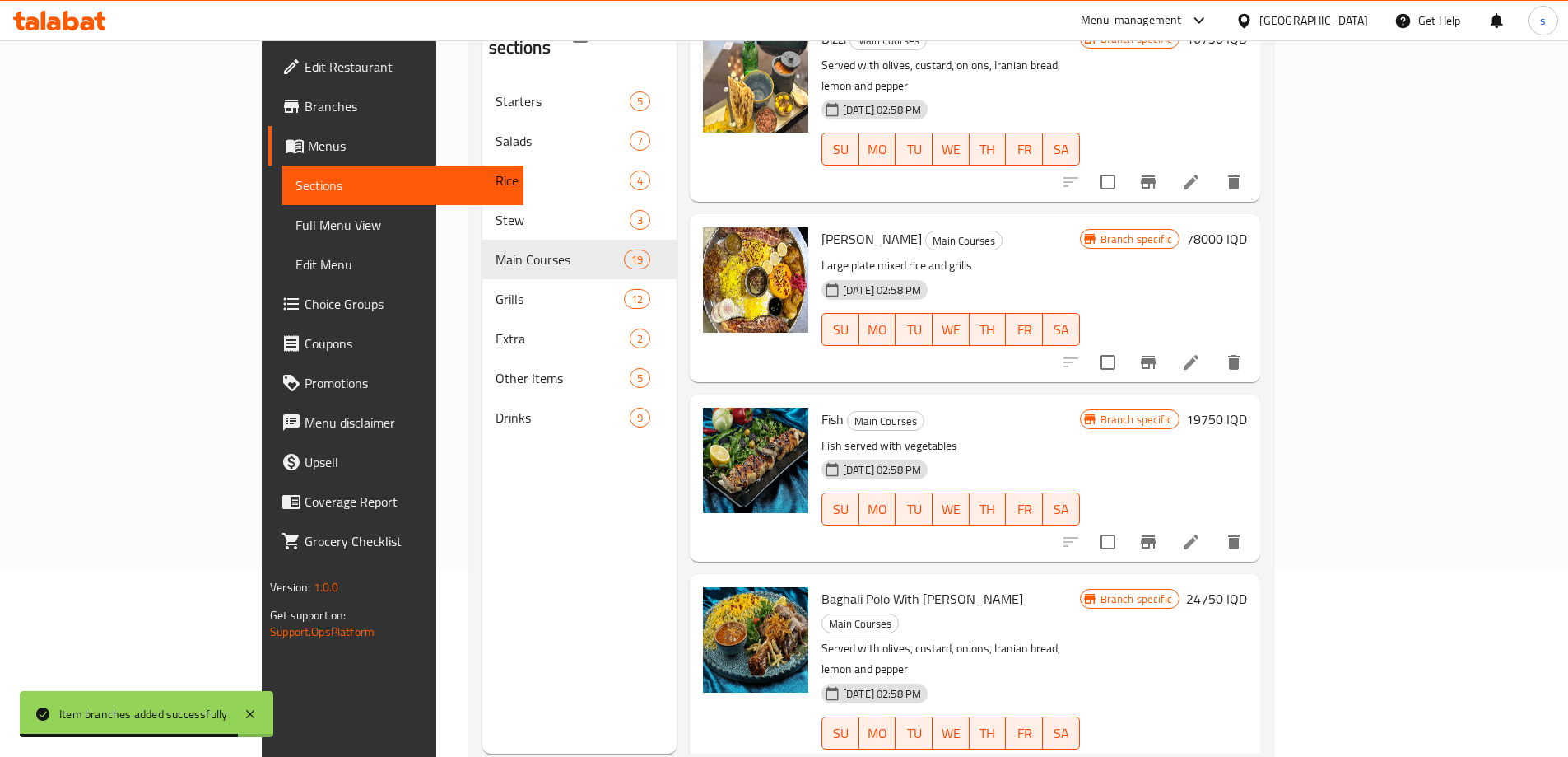
click at [822, 586] on span "Baghali Polo With [PERSON_NAME]" at bounding box center [923, 598] width 202 height 25
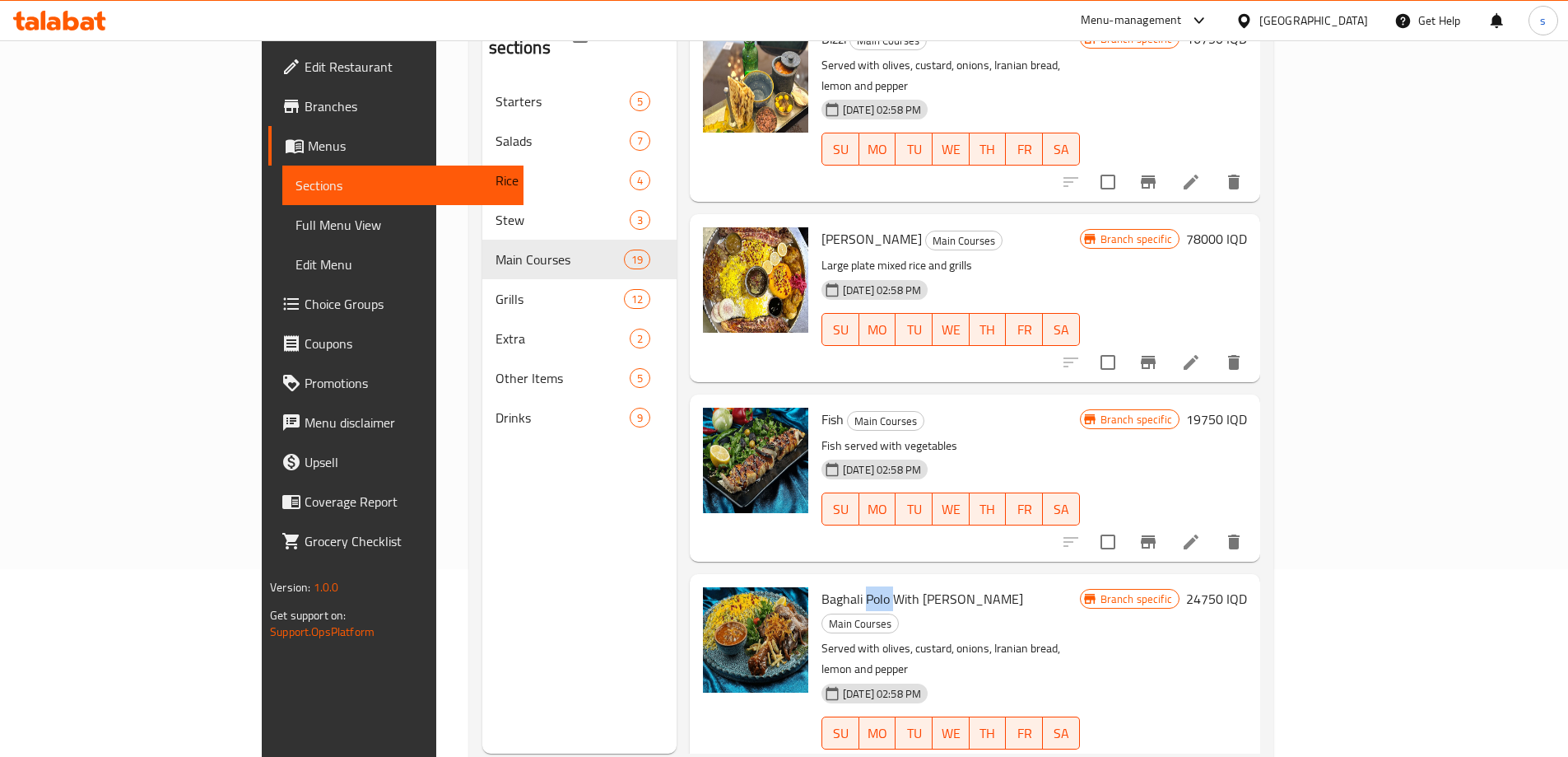
copy span "Polo"
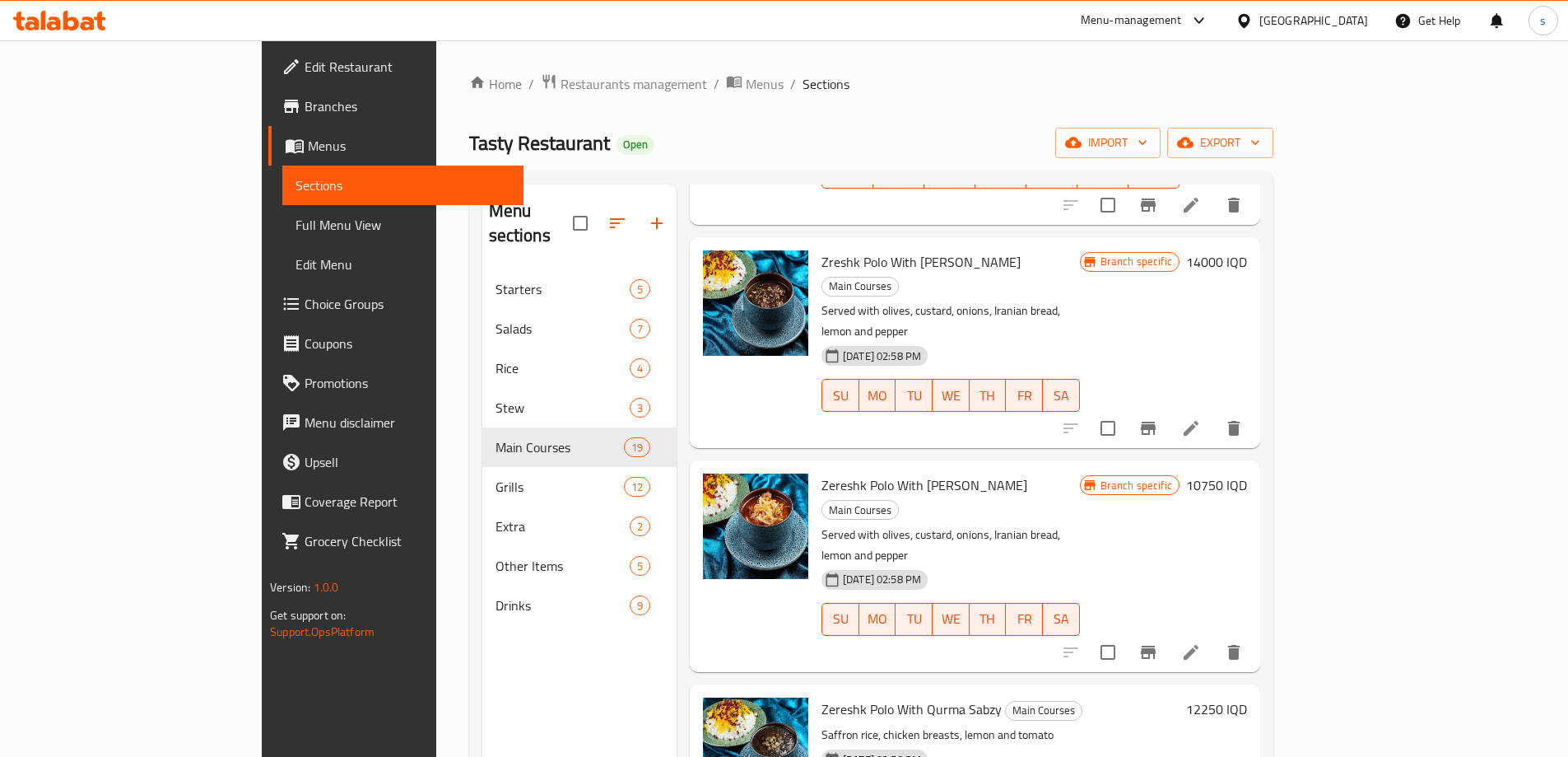
scroll to position [0, 0]
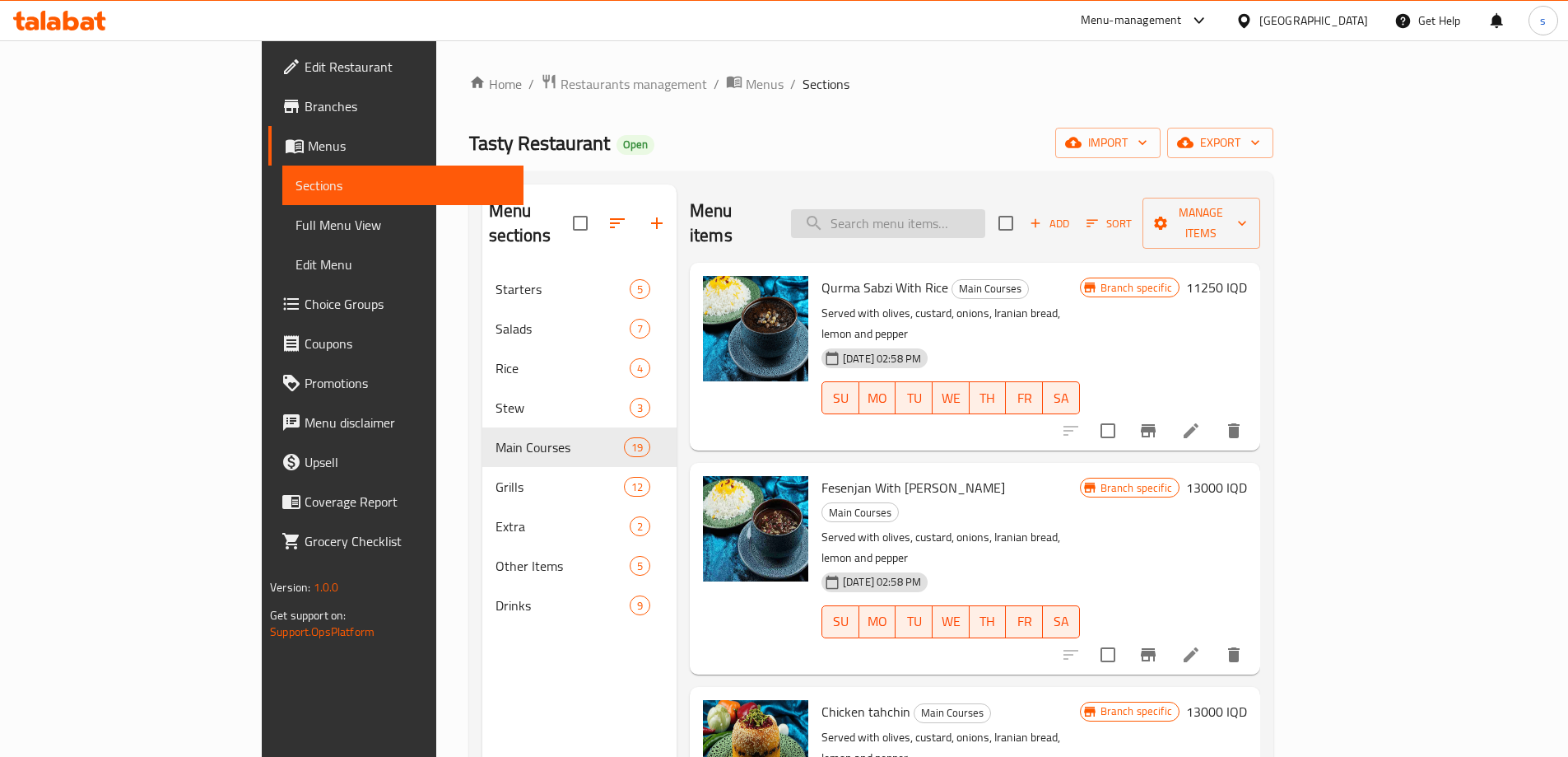
click at [970, 215] on input "search" at bounding box center [887, 223] width 194 height 29
paste input "Polo"
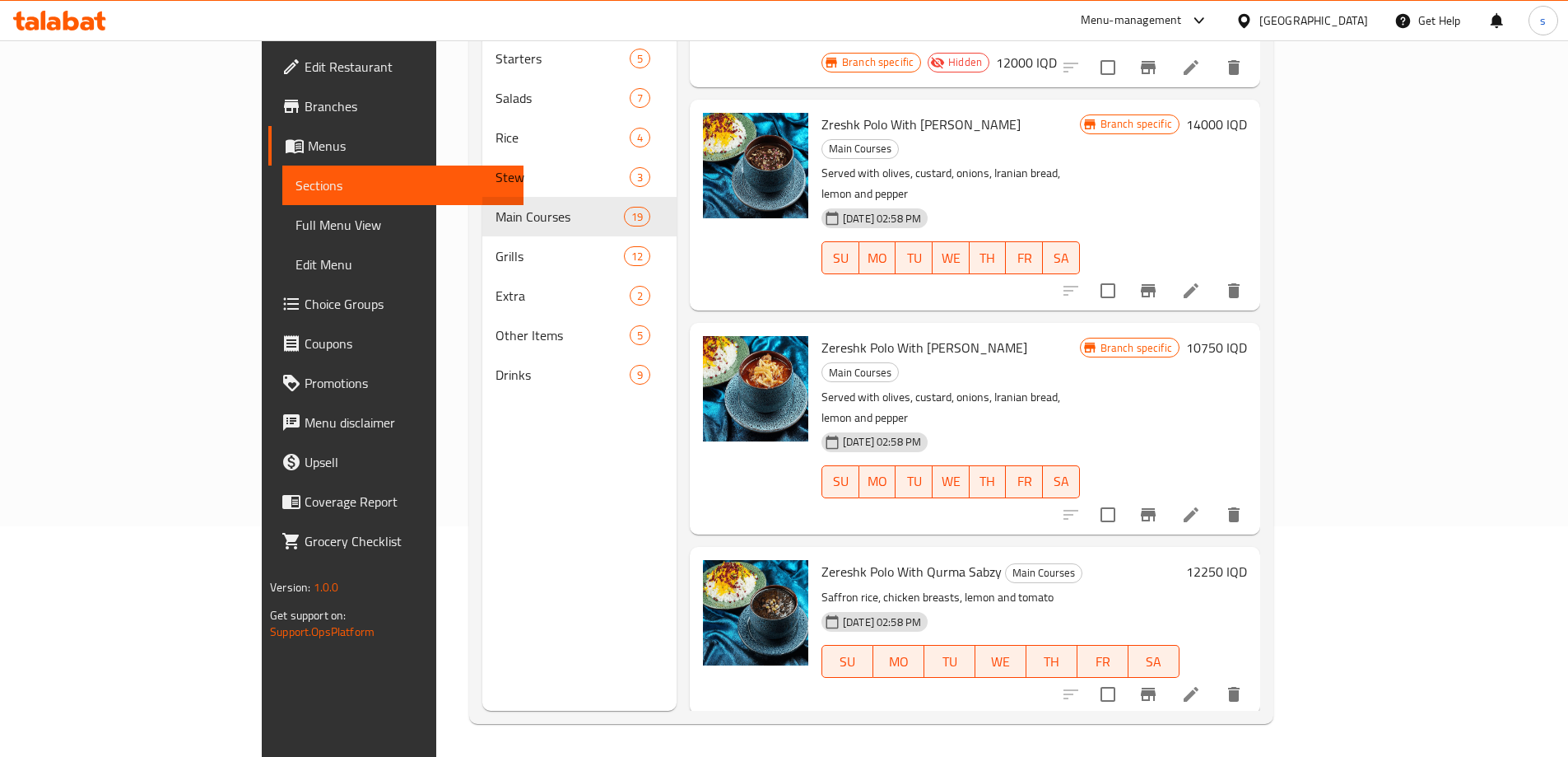
scroll to position [364, 0]
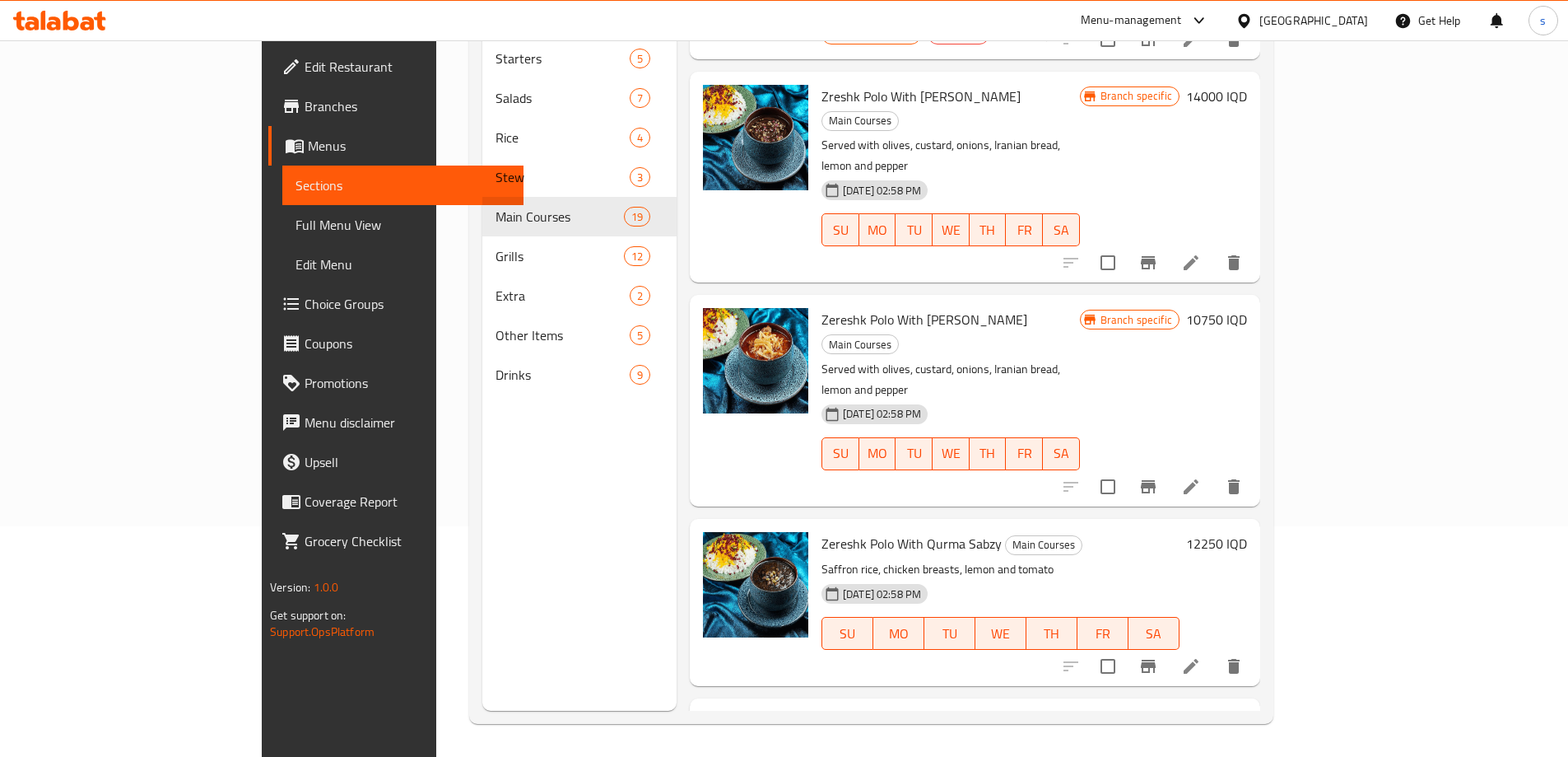
click at [869, 711] on span "Baghali Polo With [PERSON_NAME]" at bounding box center [923, 723] width 202 height 25
copy span "Qouzi"
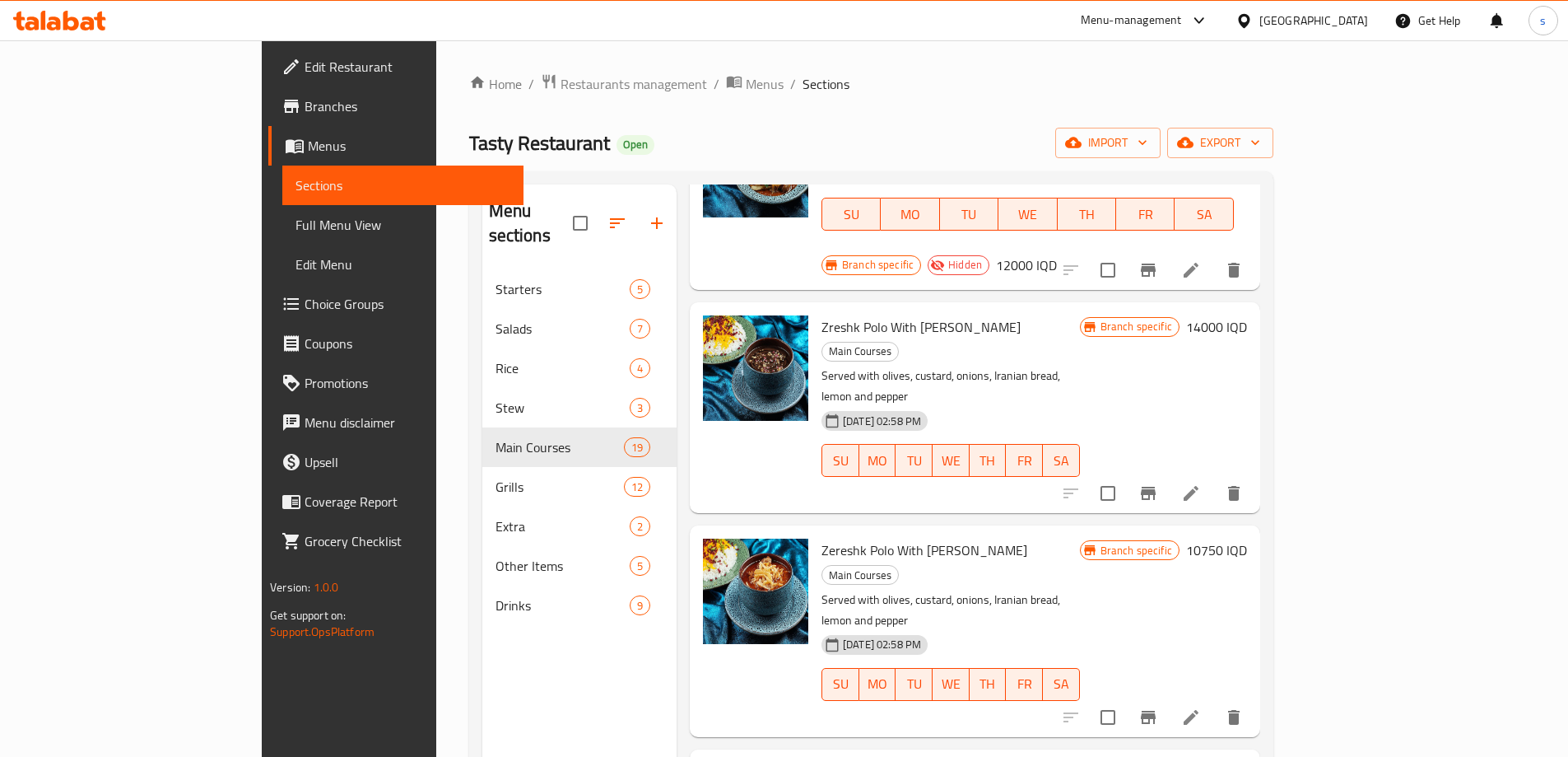
scroll to position [0, 0]
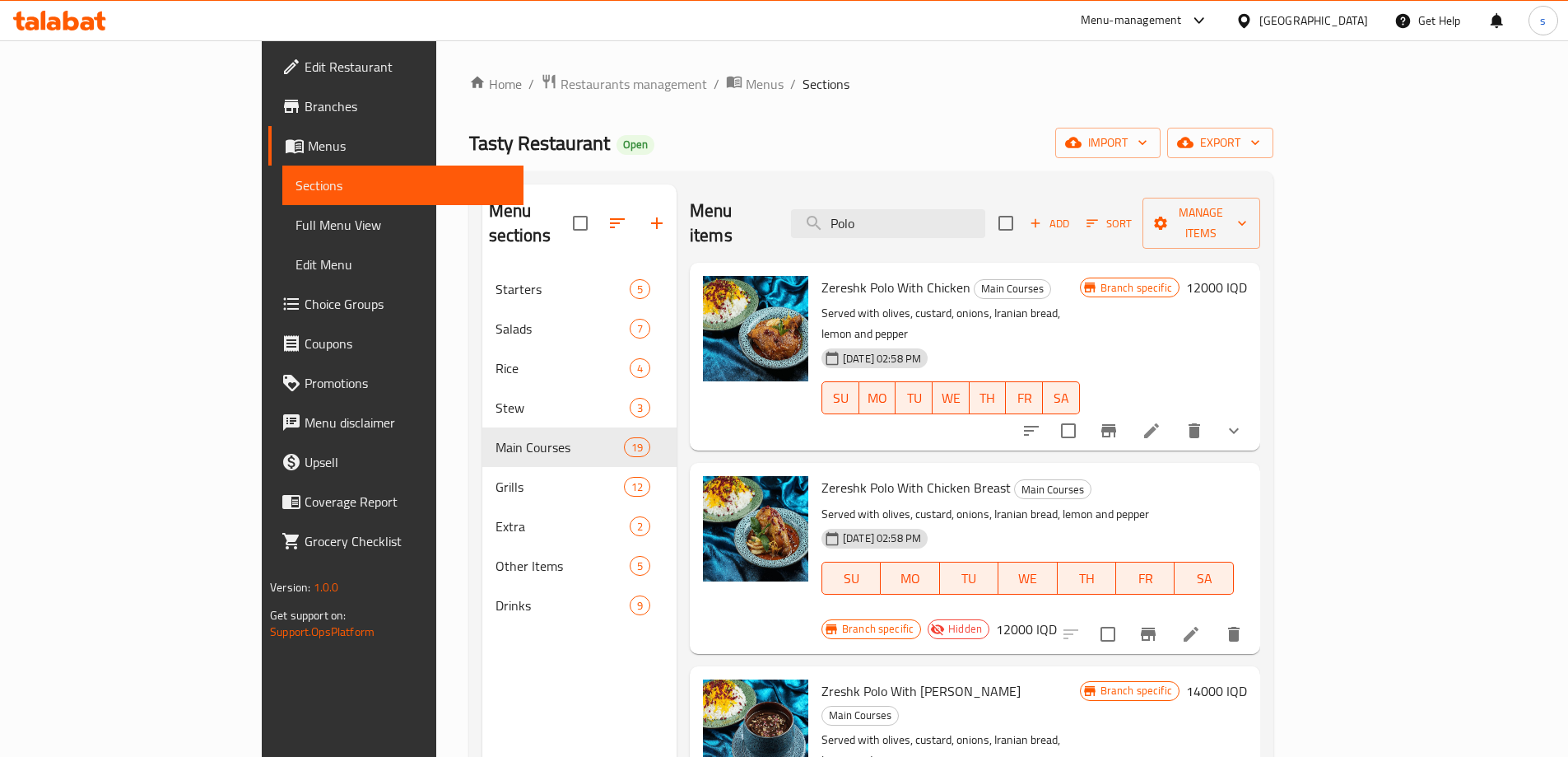
paste input "Qouzi"
drag, startPoint x: 1011, startPoint y: 208, endPoint x: 859, endPoint y: 253, distance: 158.5
click at [859, 253] on div "Menu items Polo Add Sort Manage items Zereshk Polo With Chicken Main Courses Se…" at bounding box center [968, 563] width 583 height 757
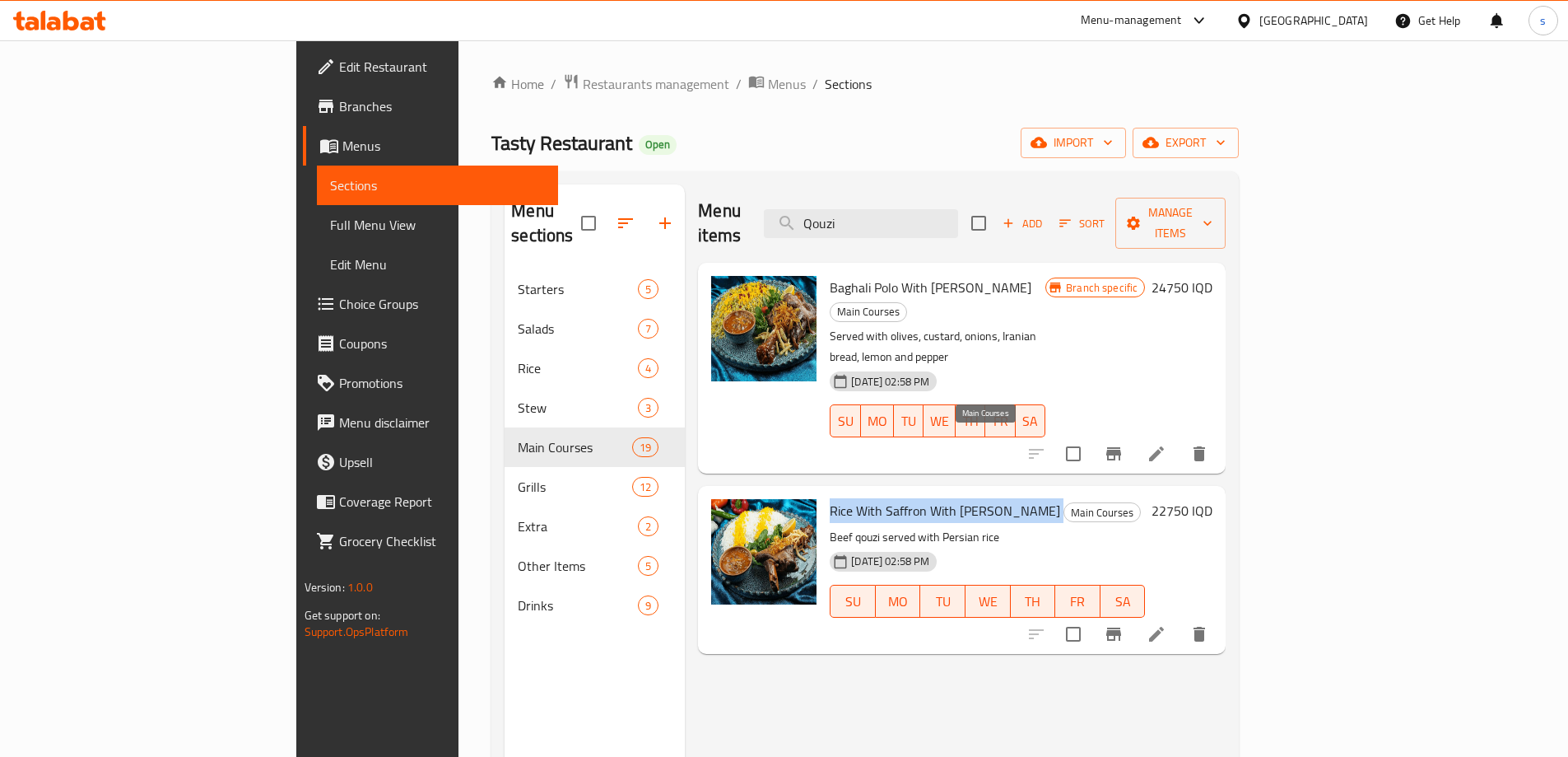
drag, startPoint x: 758, startPoint y: 447, endPoint x: 949, endPoint y: 440, distance: 191.1
click at [949, 499] on h6 "Rice With Saffron With Qouzi Zand Main Courses" at bounding box center [987, 510] width 315 height 23
copy h6 "Rice With Saffron With [PERSON_NAME]"
drag, startPoint x: 982, startPoint y: 208, endPoint x: 863, endPoint y: 214, distance: 119.2
click at [863, 214] on div "Menu items Qouzi Add Sort Manage items" at bounding box center [961, 223] width 528 height 78
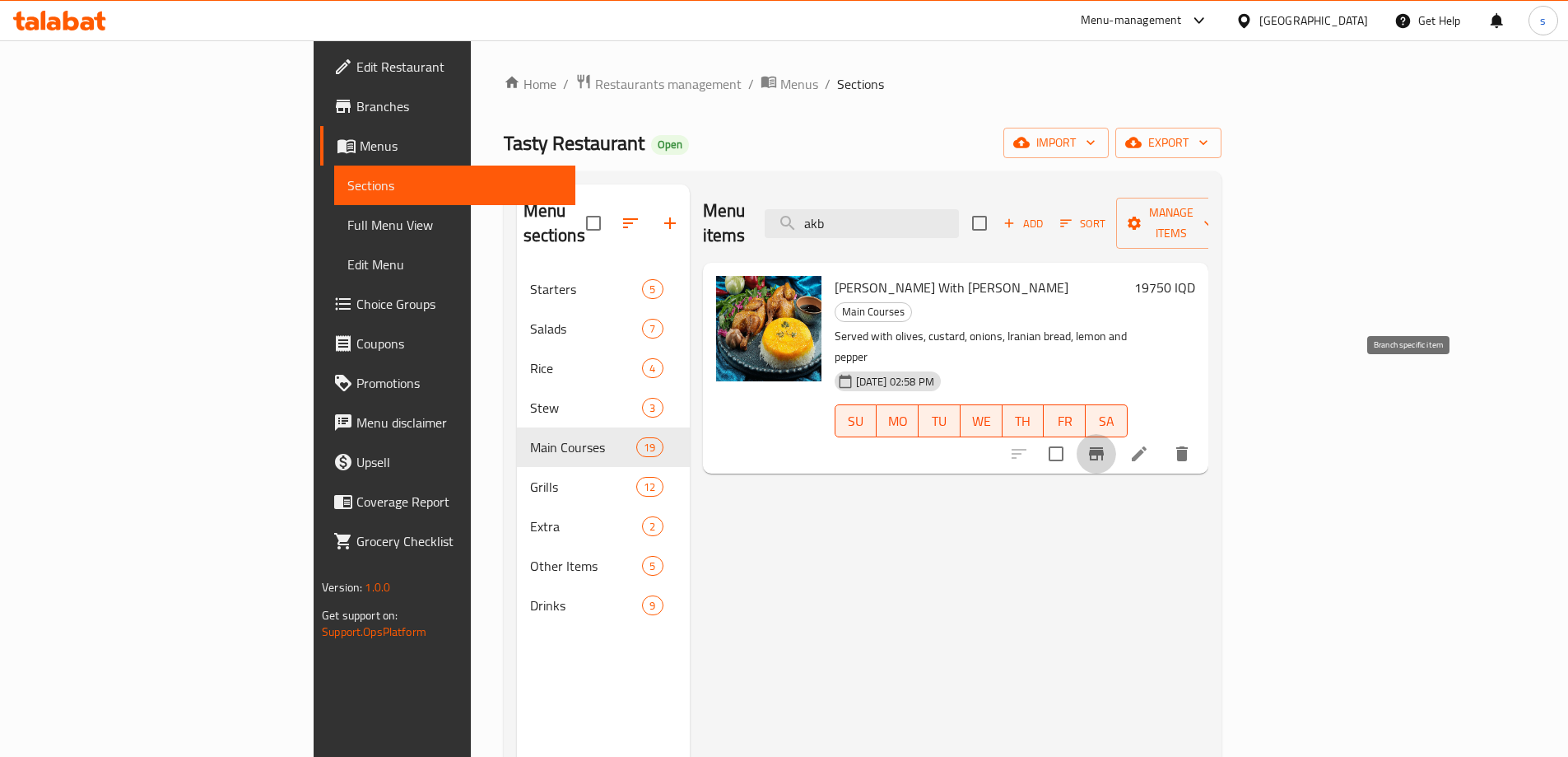
click at [1116, 434] on button "Branch-specific-item" at bounding box center [1096, 453] width 39 height 39
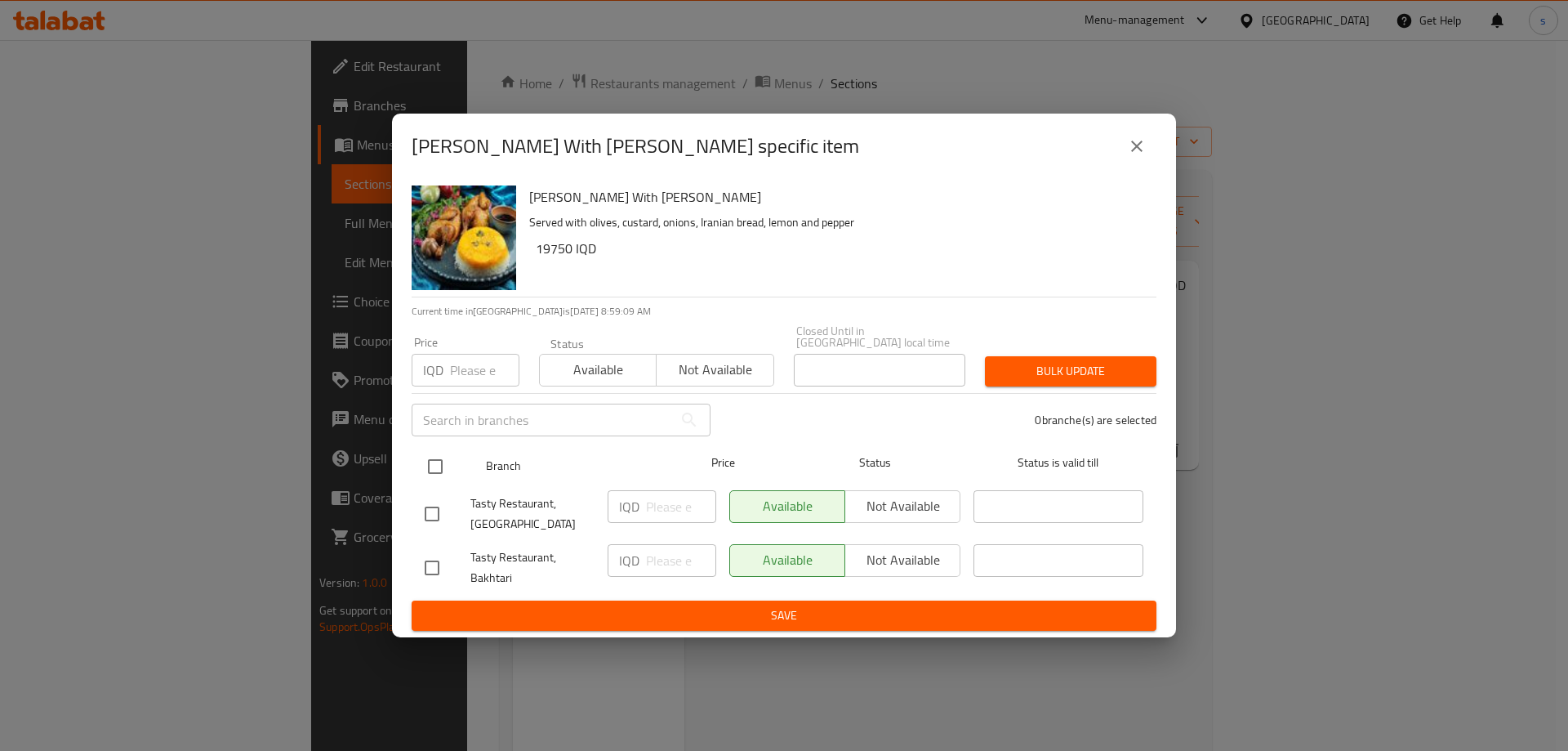
click at [438, 464] on input "checkbox" at bounding box center [435, 466] width 34 height 34
click at [650, 490] on input "number" at bounding box center [680, 506] width 70 height 32
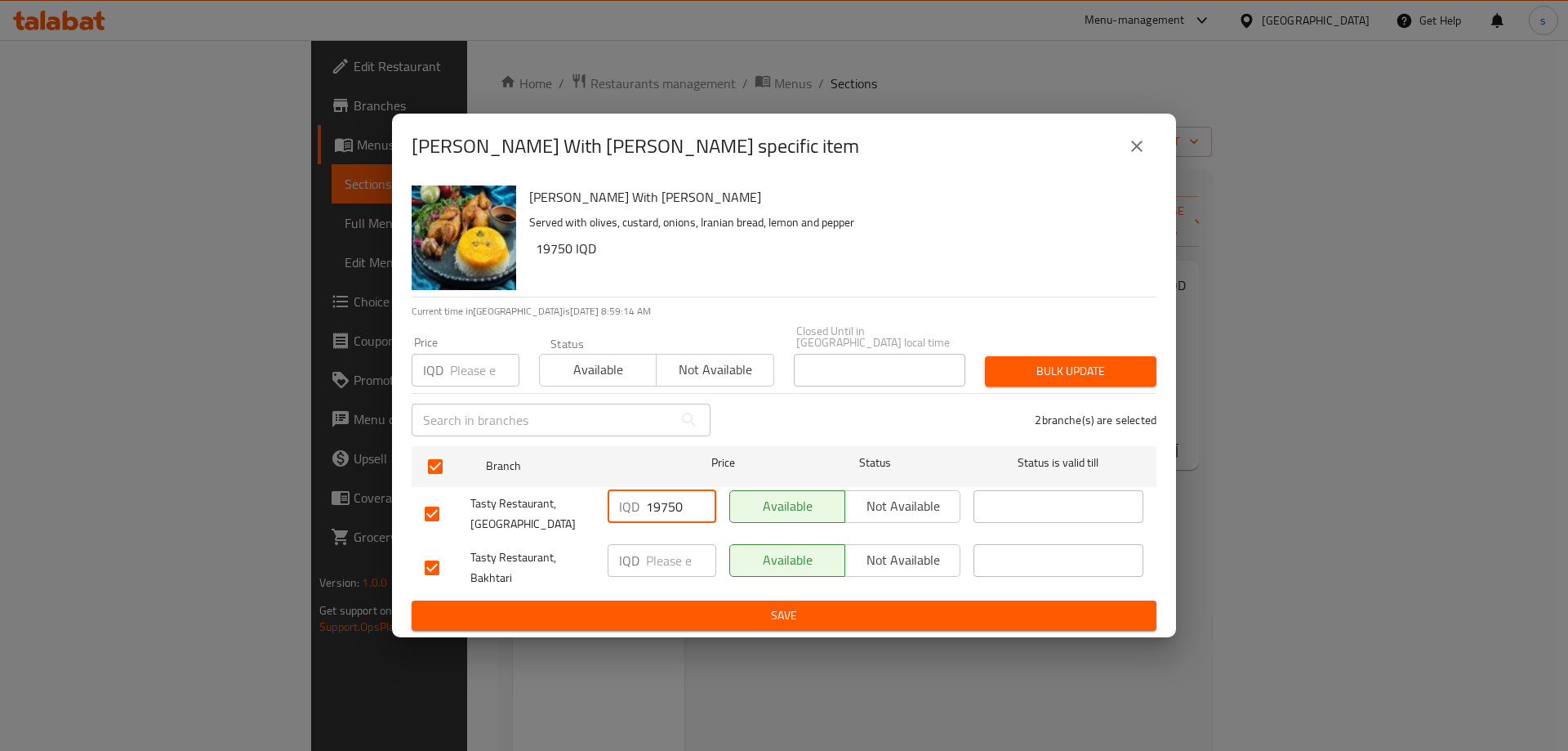
click at [673, 560] on input "number" at bounding box center [680, 560] width 70 height 32
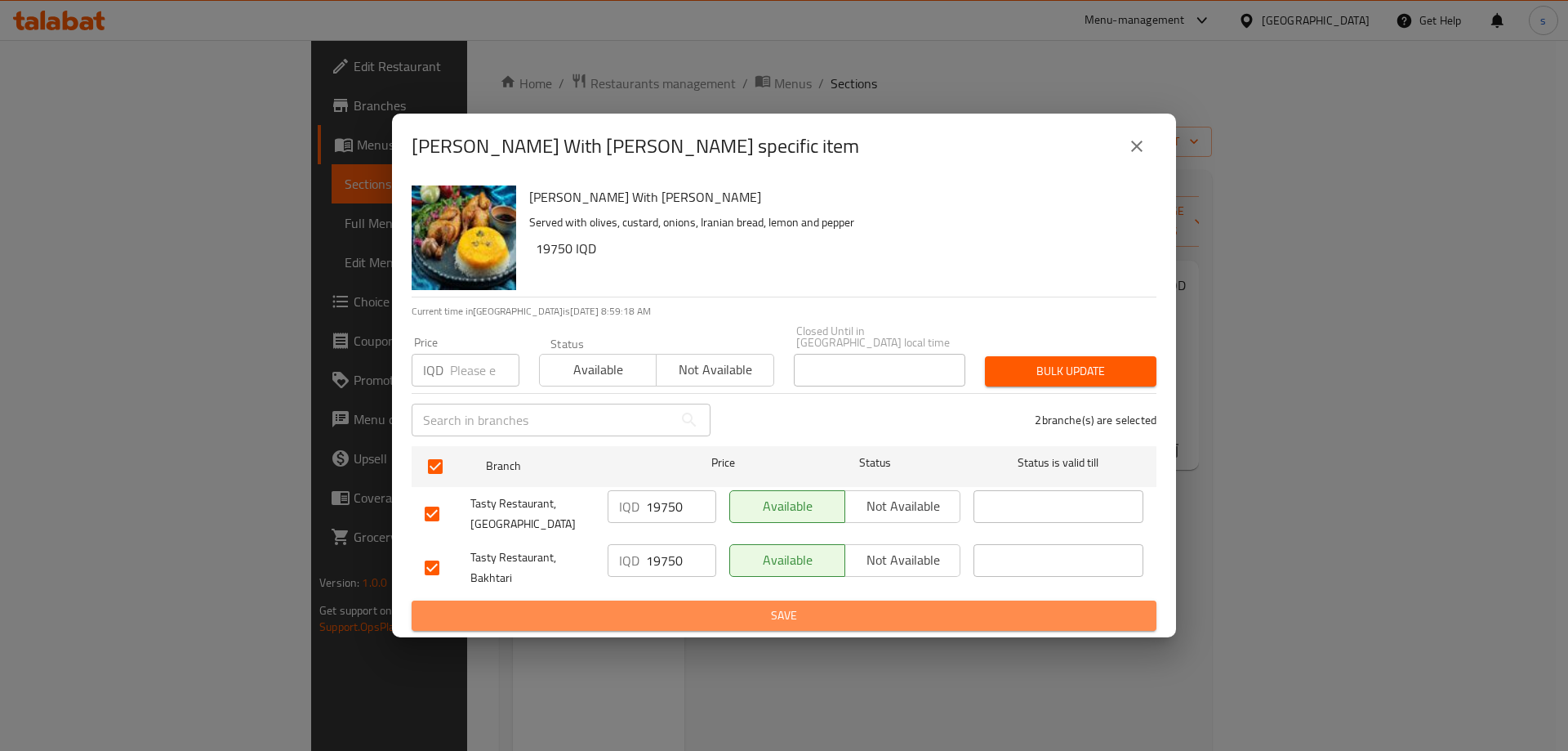
click at [669, 600] on button "Save" at bounding box center [784, 615] width 745 height 31
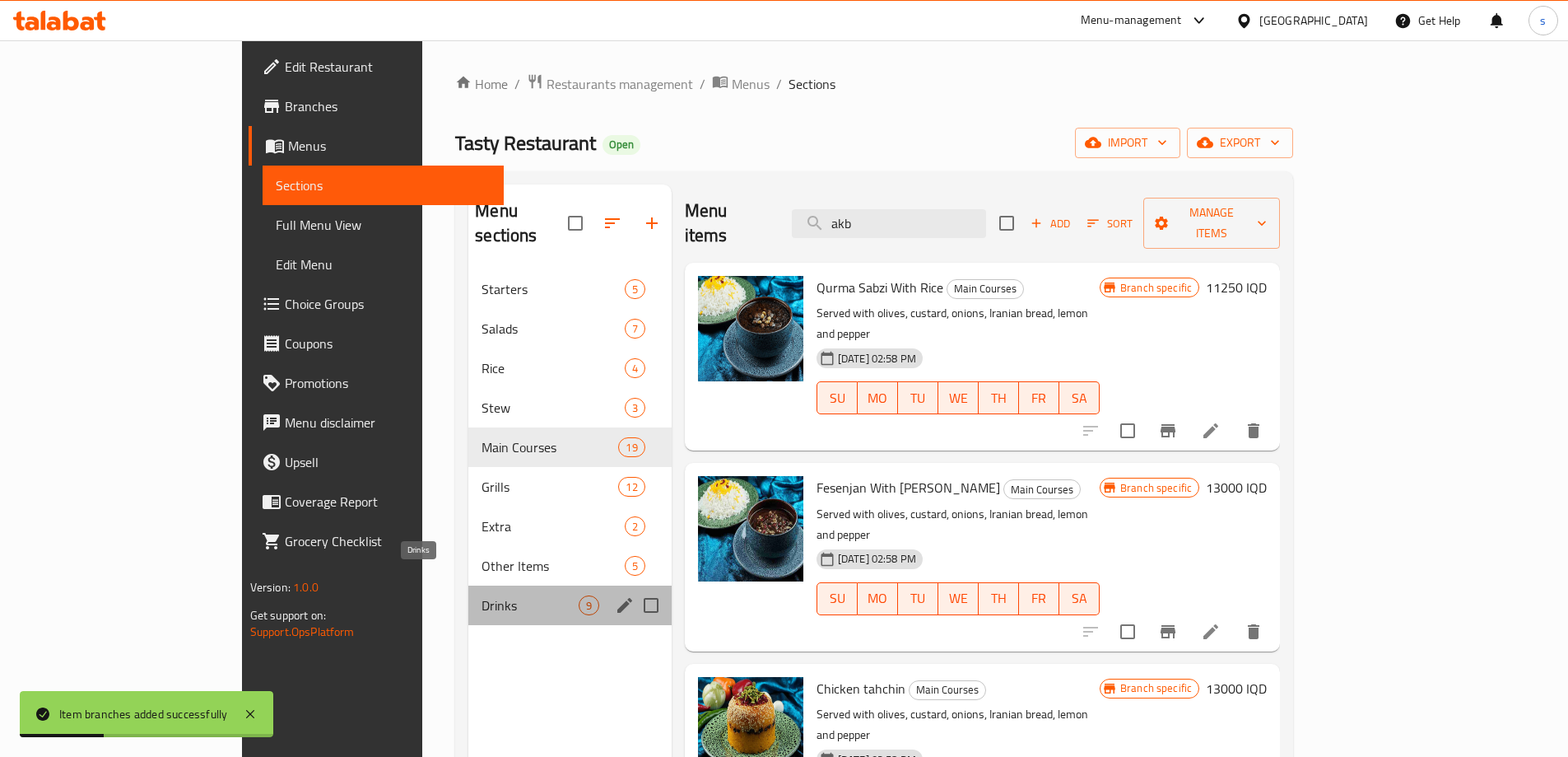
click at [481, 595] on span "Drinks" at bounding box center [529, 605] width 97 height 20
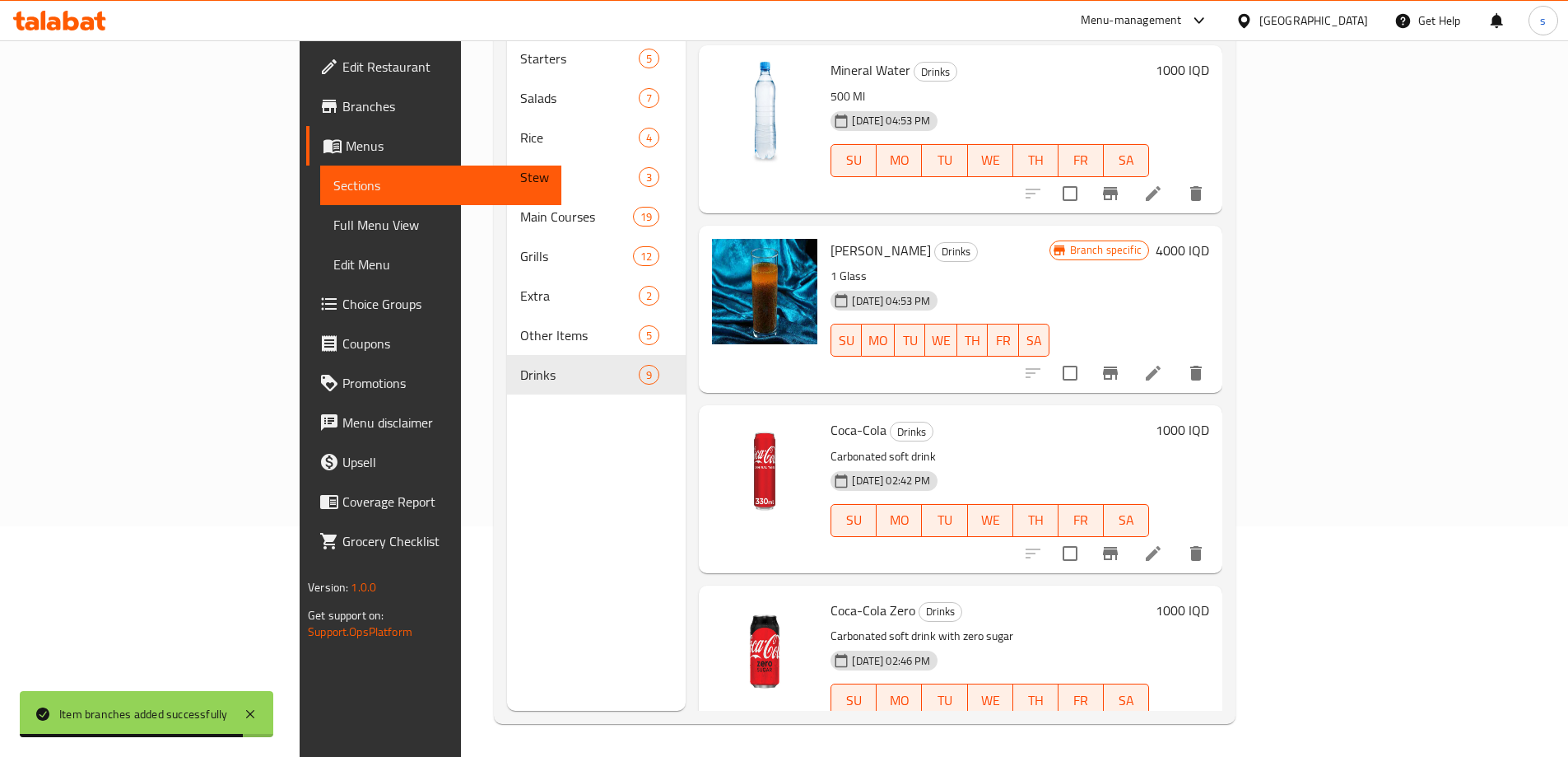
scroll to position [903, 0]
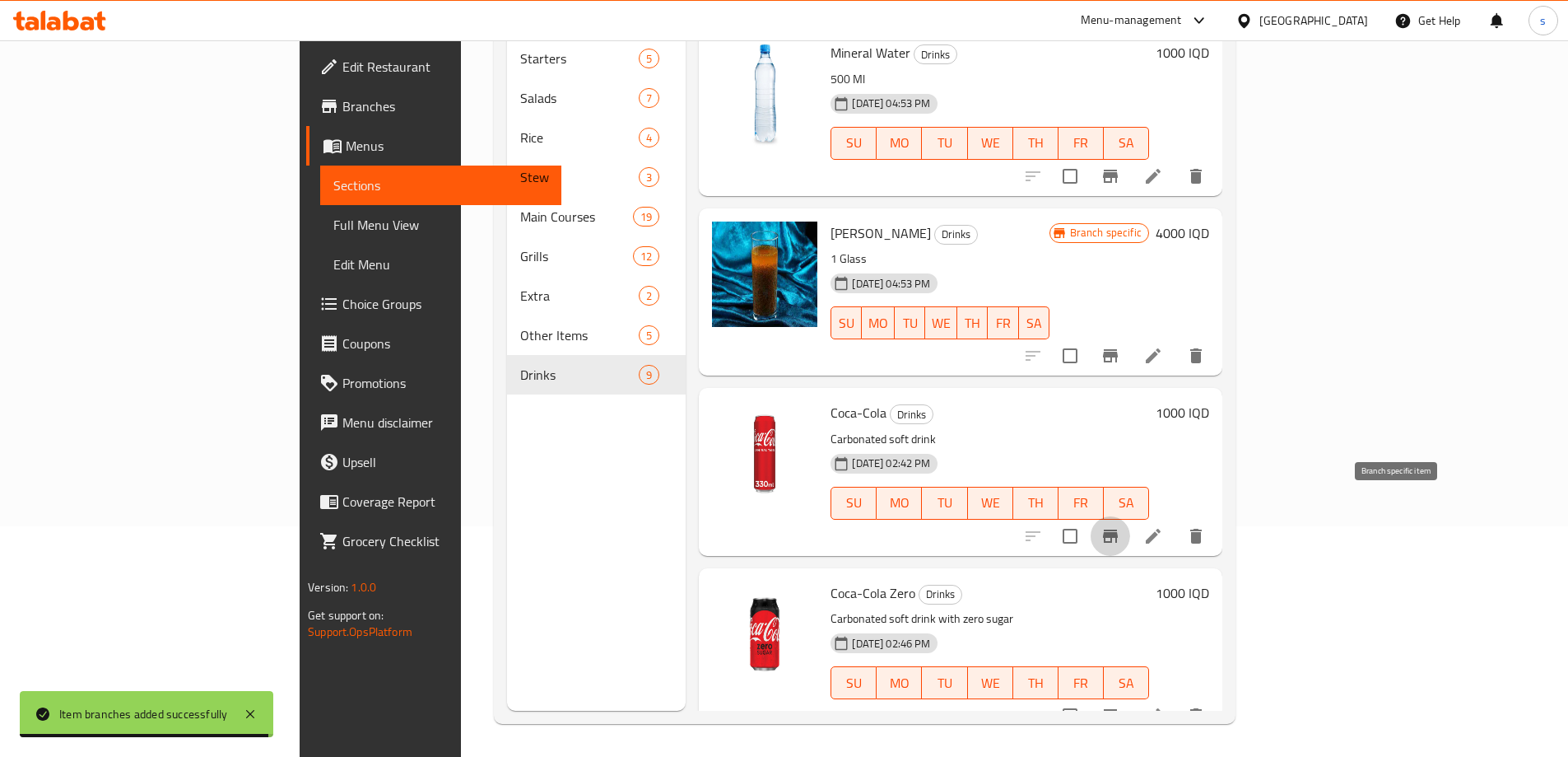
click at [1117, 529] on icon "Branch-specific-item" at bounding box center [1110, 535] width 15 height 13
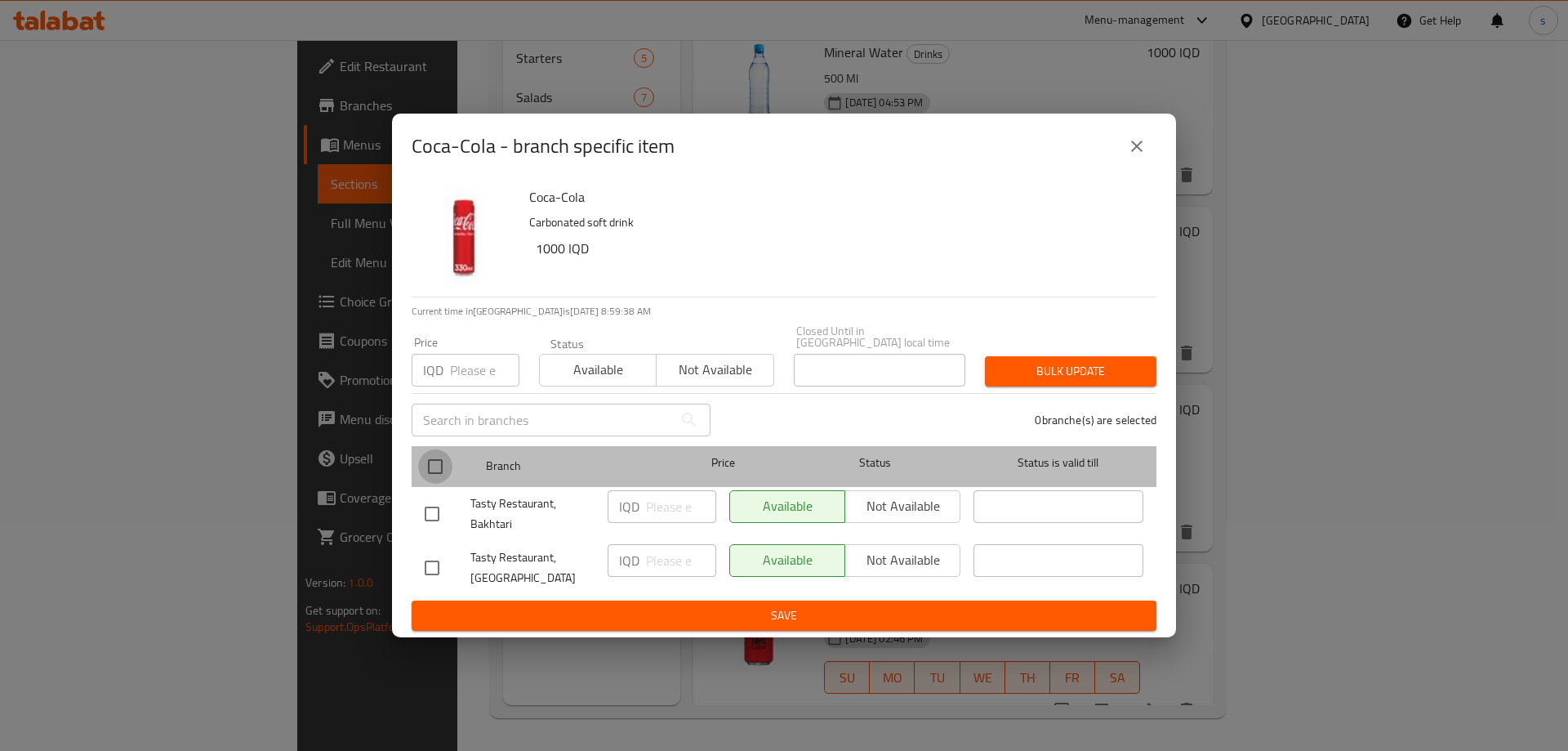
click at [446, 470] on input "checkbox" at bounding box center [435, 466] width 34 height 34
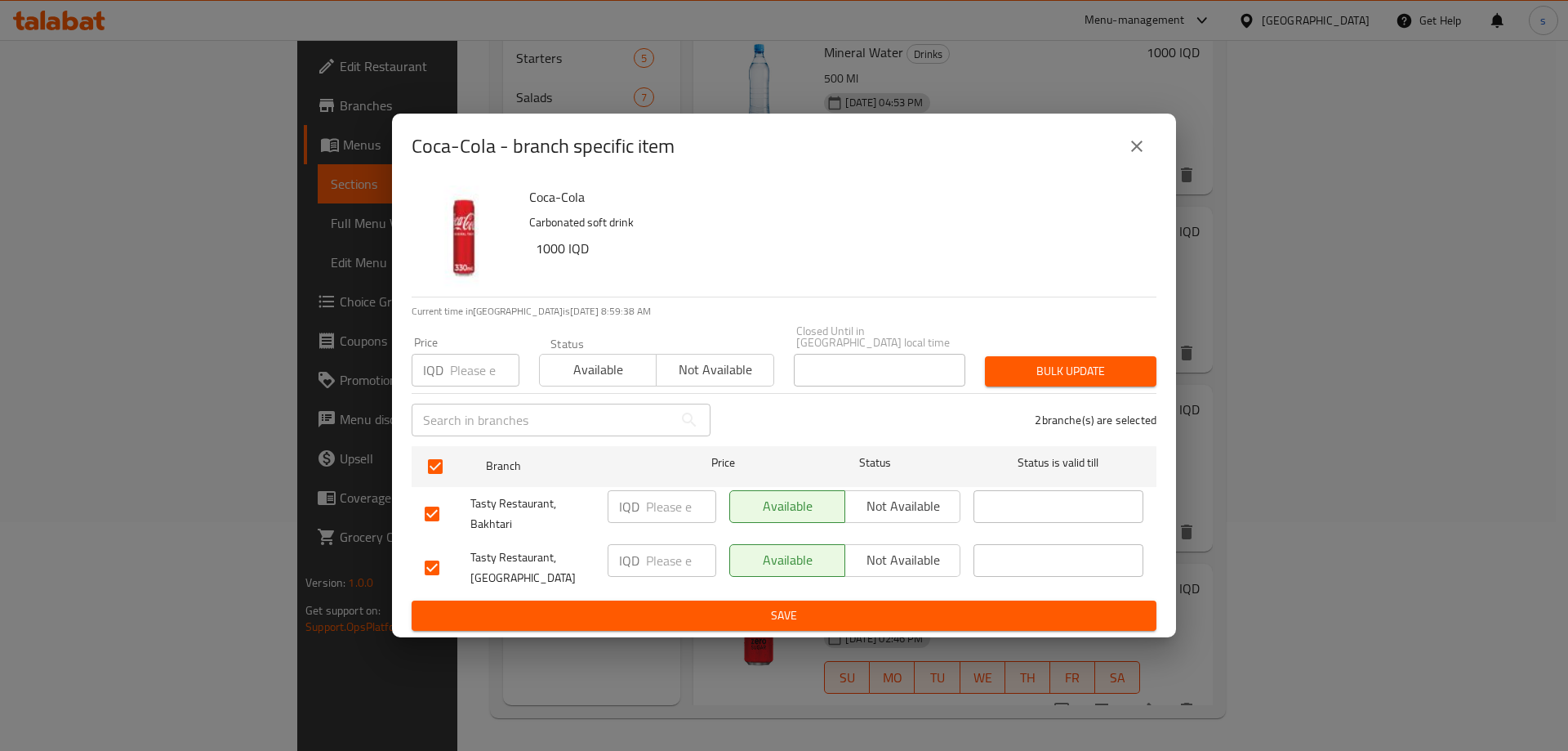
click at [665, 513] on input "number" at bounding box center [680, 506] width 70 height 32
click at [672, 550] on input "number" at bounding box center [680, 560] width 70 height 32
click at [672, 610] on span "Save" at bounding box center [783, 615] width 719 height 20
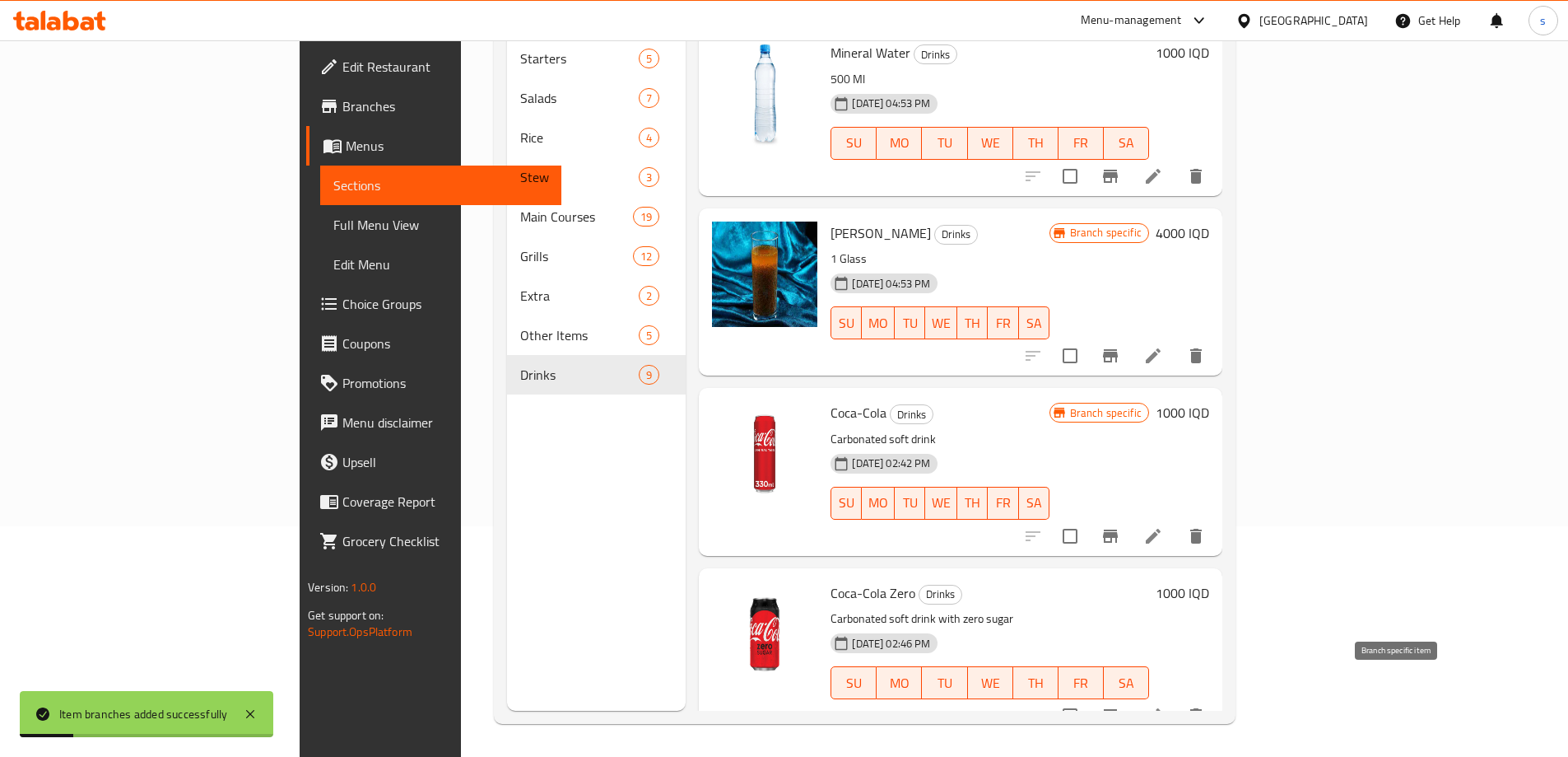
click at [1117, 709] on icon "Branch-specific-item" at bounding box center [1110, 715] width 15 height 13
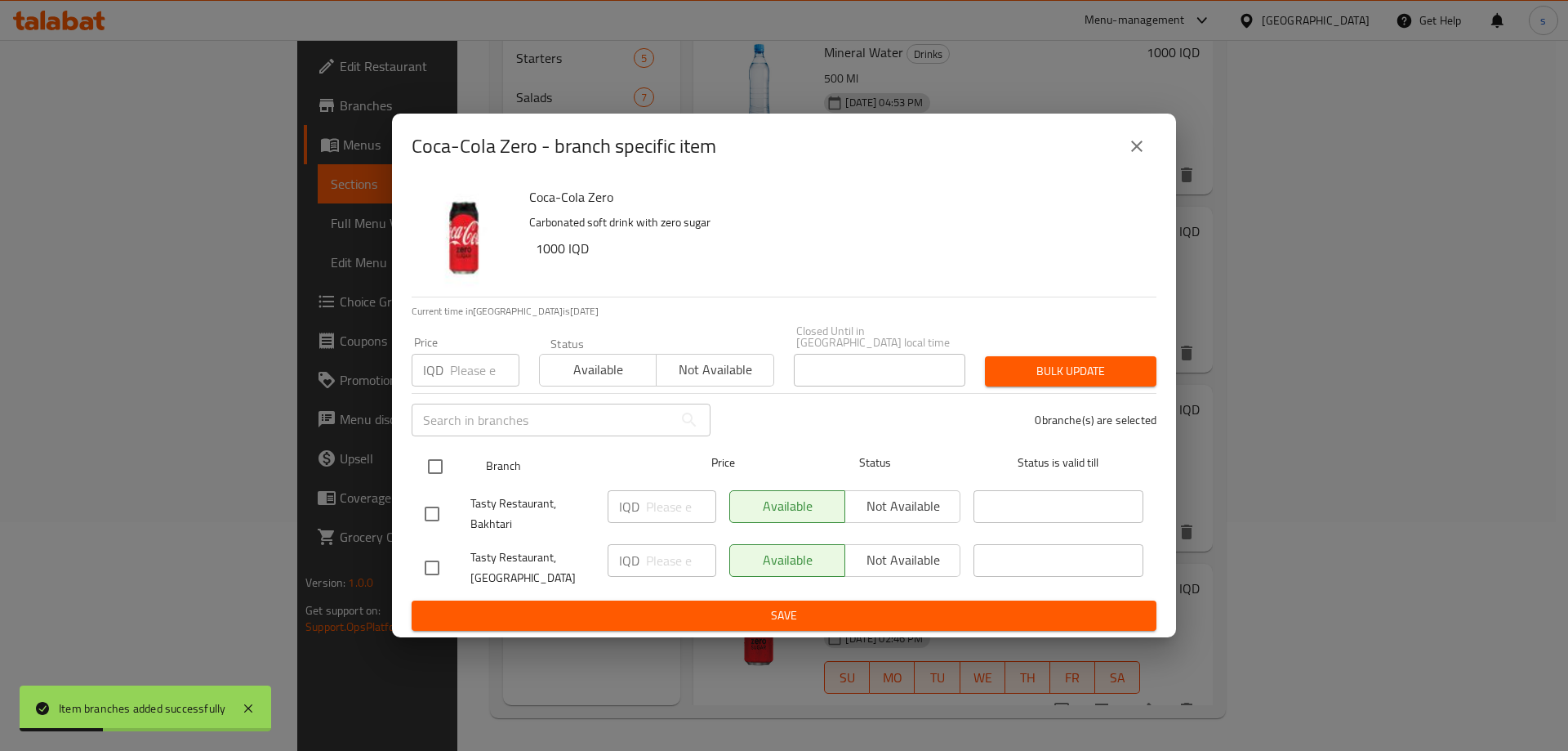
click at [440, 469] on input "checkbox" at bounding box center [435, 466] width 34 height 34
click at [650, 507] on input "number" at bounding box center [680, 506] width 70 height 32
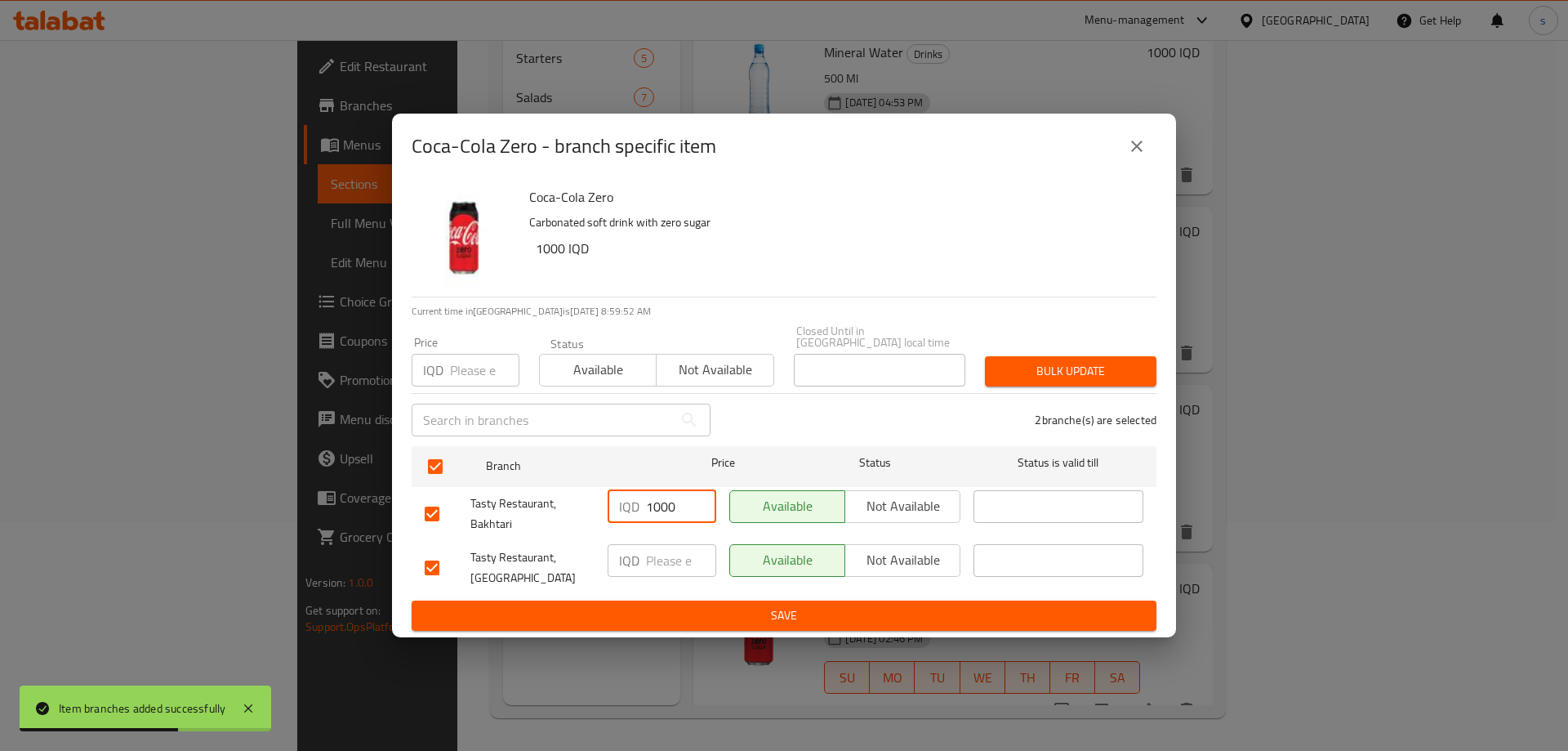
click at [681, 556] on input "number" at bounding box center [680, 560] width 70 height 32
click at [707, 605] on span "Save" at bounding box center [783, 615] width 719 height 20
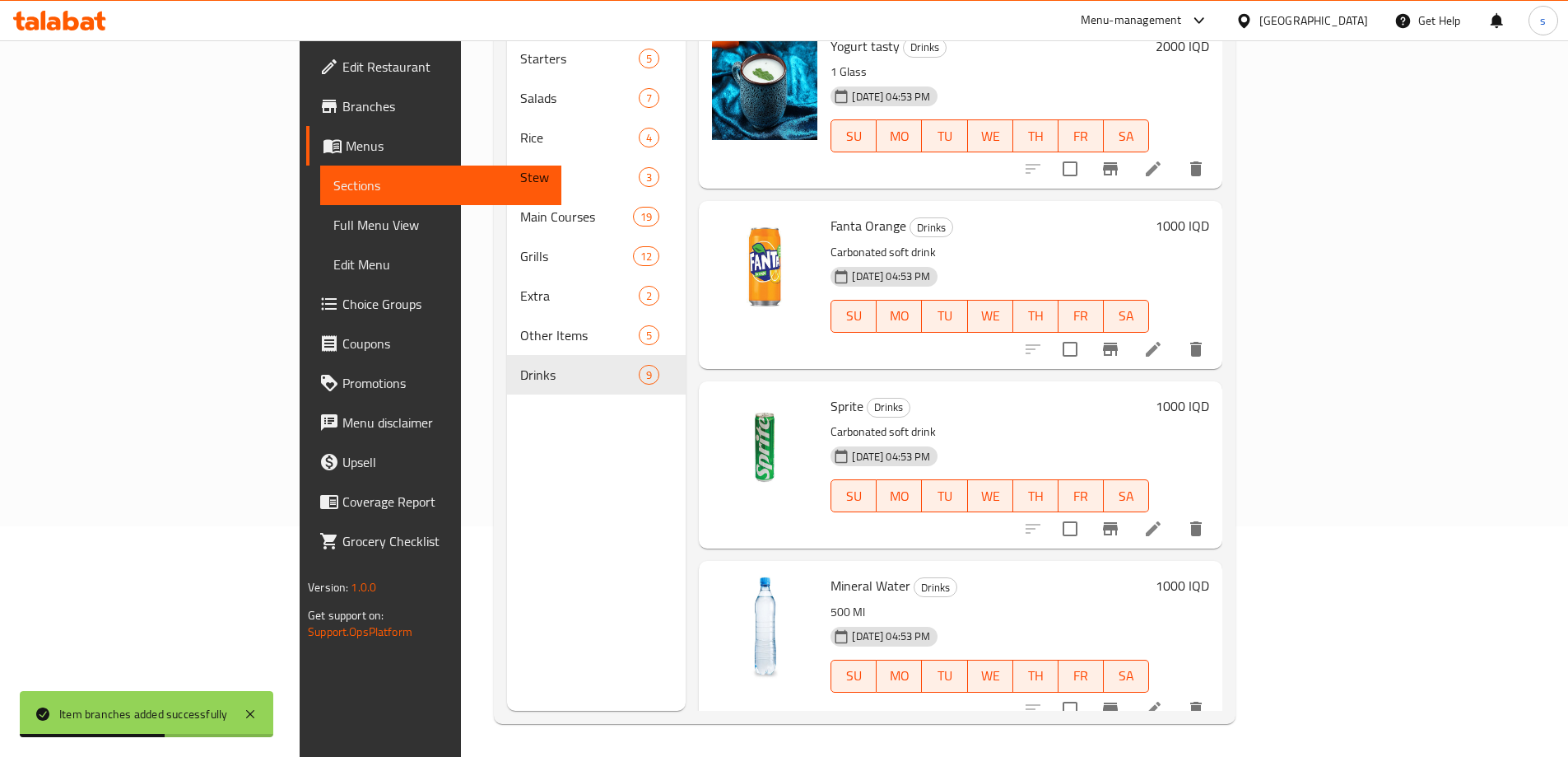
scroll to position [346, 0]
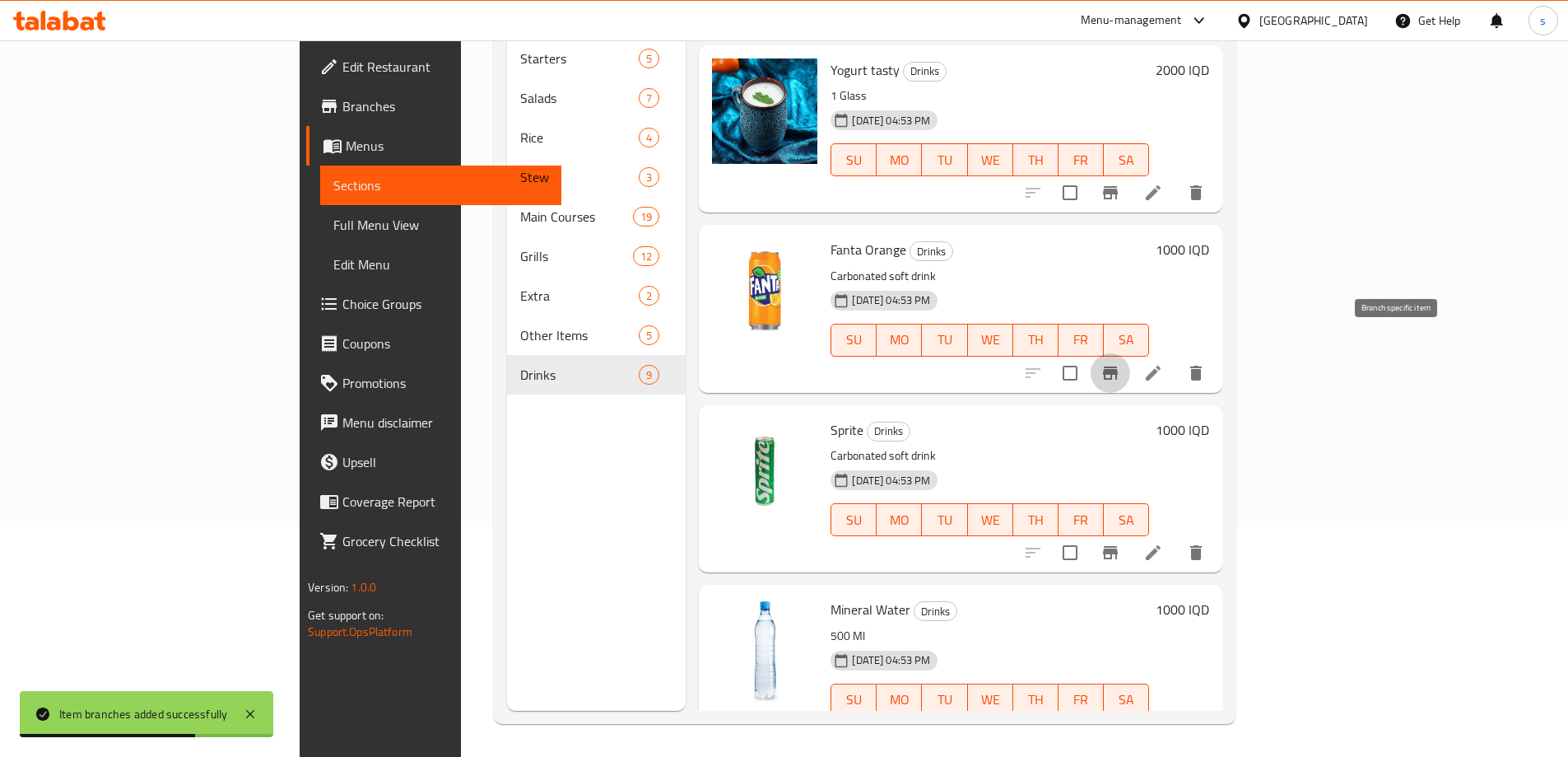
click at [1120, 363] on icon "Branch-specific-item" at bounding box center [1110, 372] width 20 height 20
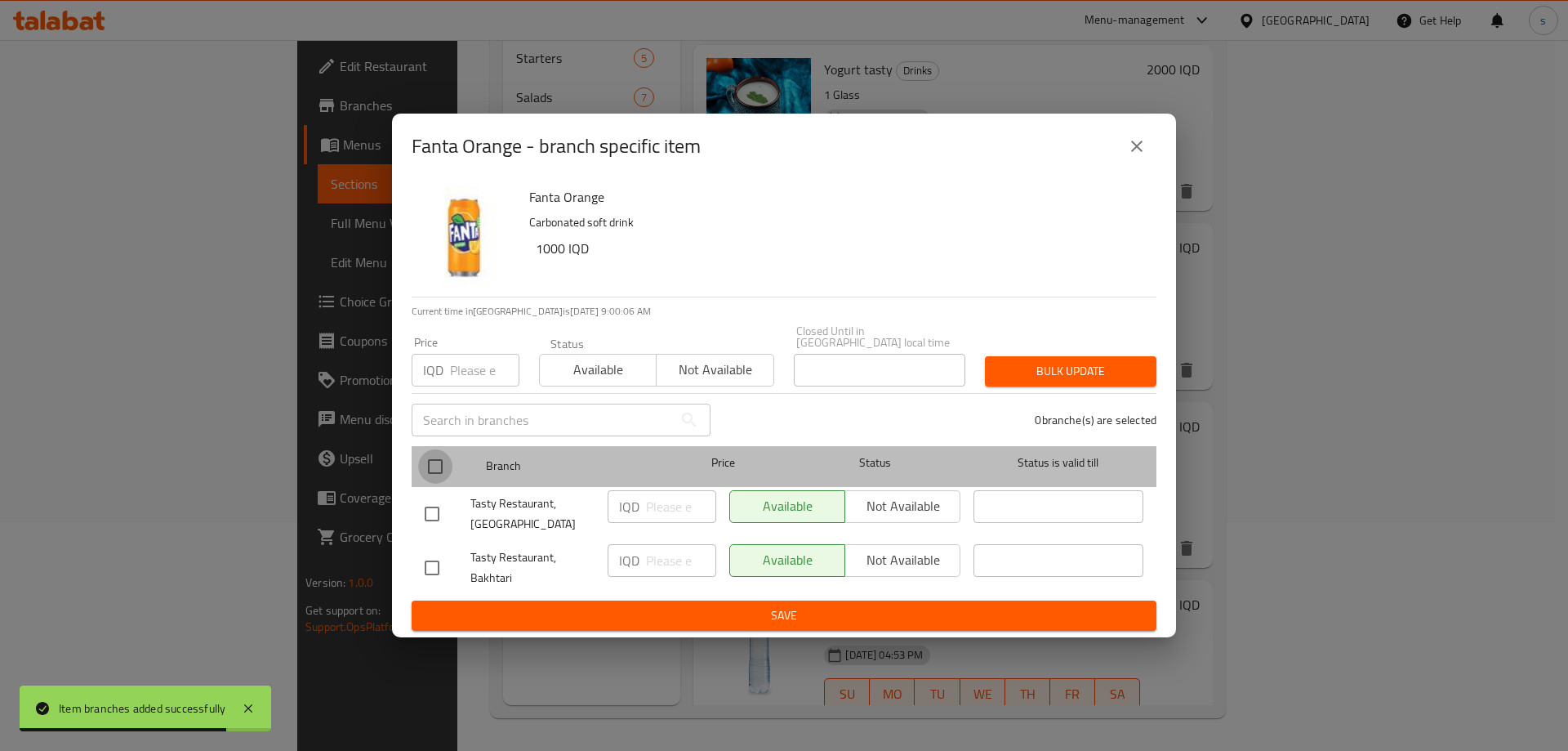
click at [442, 452] on input "checkbox" at bounding box center [435, 466] width 34 height 34
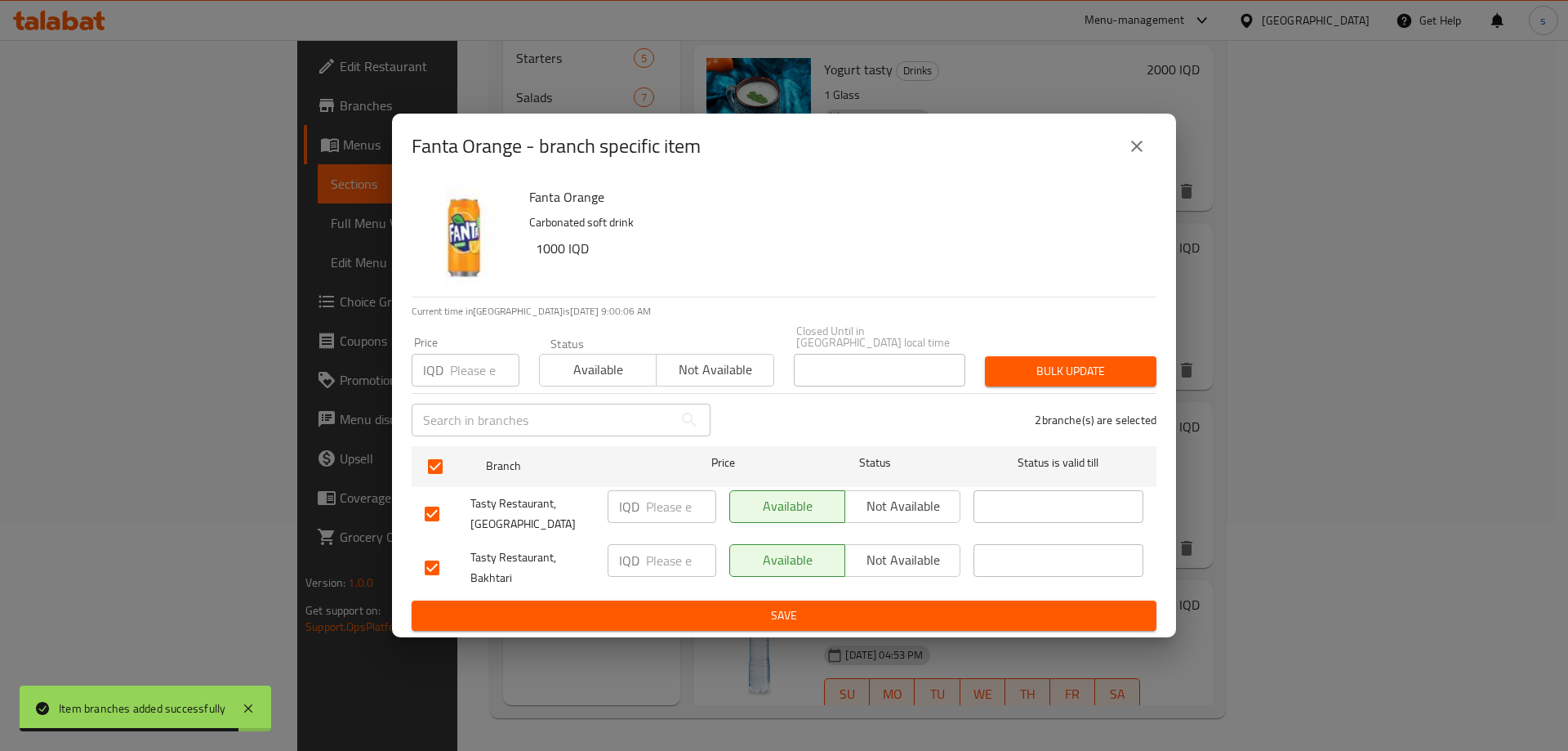
click at [656, 490] on input "number" at bounding box center [680, 506] width 70 height 32
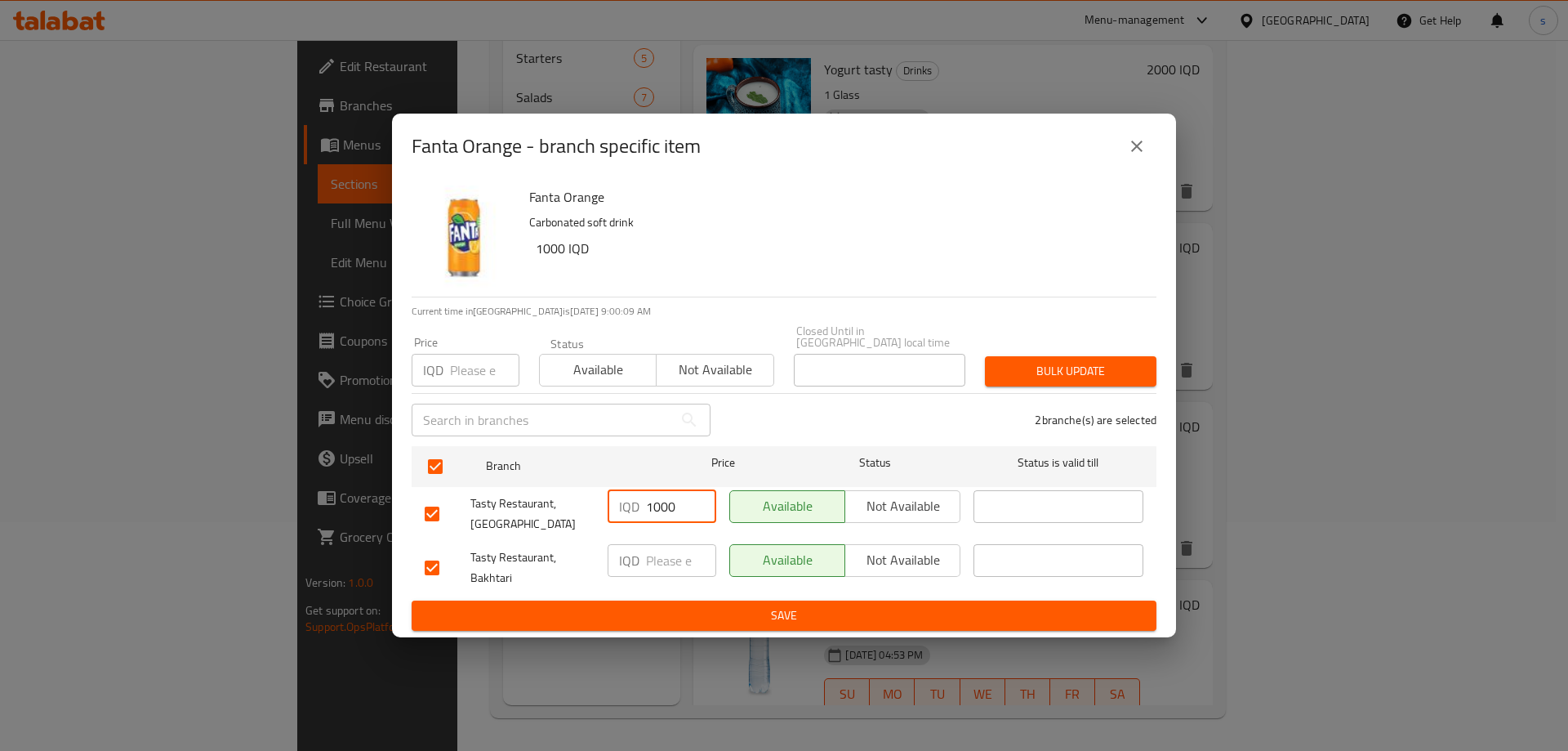
click at [659, 556] on input "number" at bounding box center [680, 560] width 70 height 32
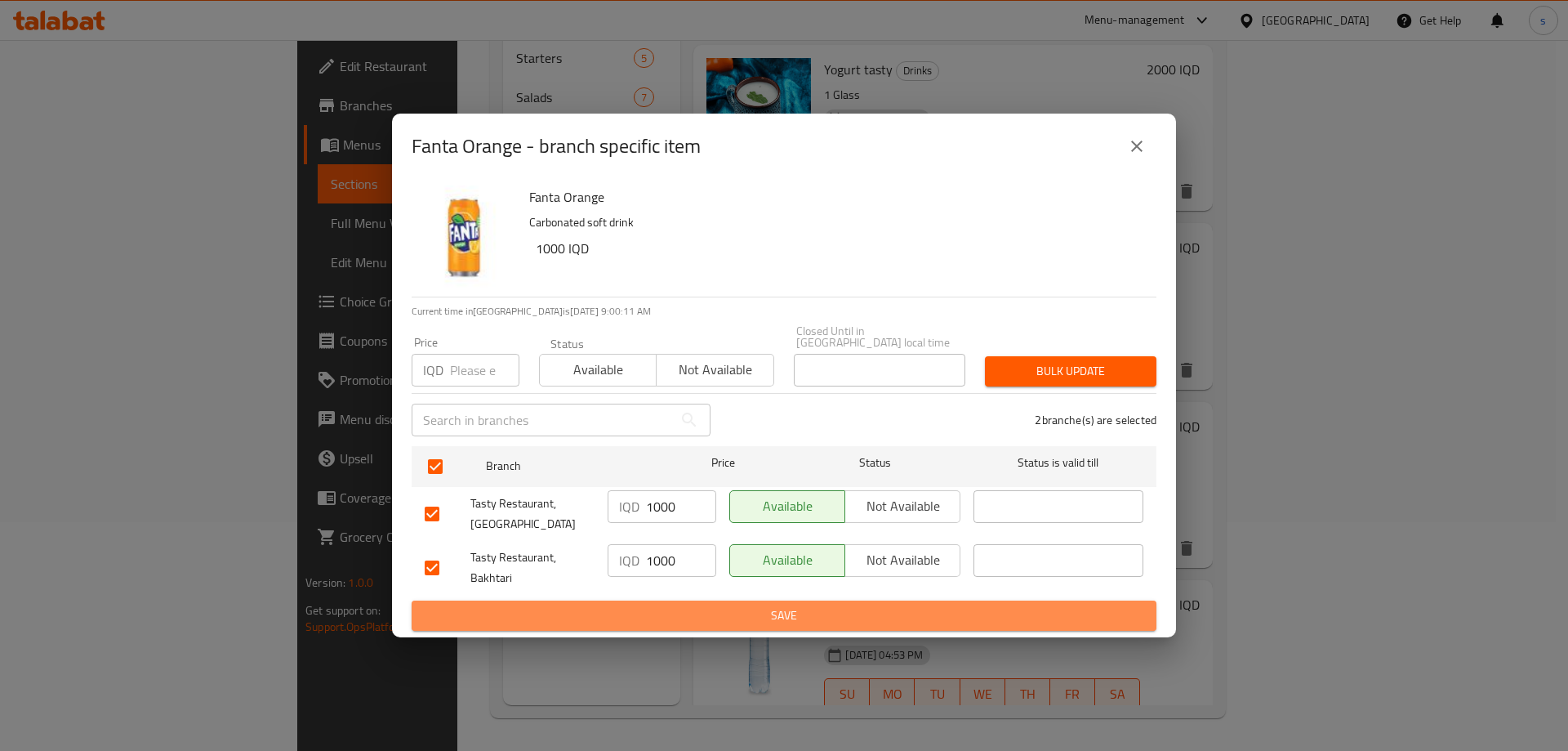
click at [680, 605] on span "Save" at bounding box center [783, 615] width 719 height 20
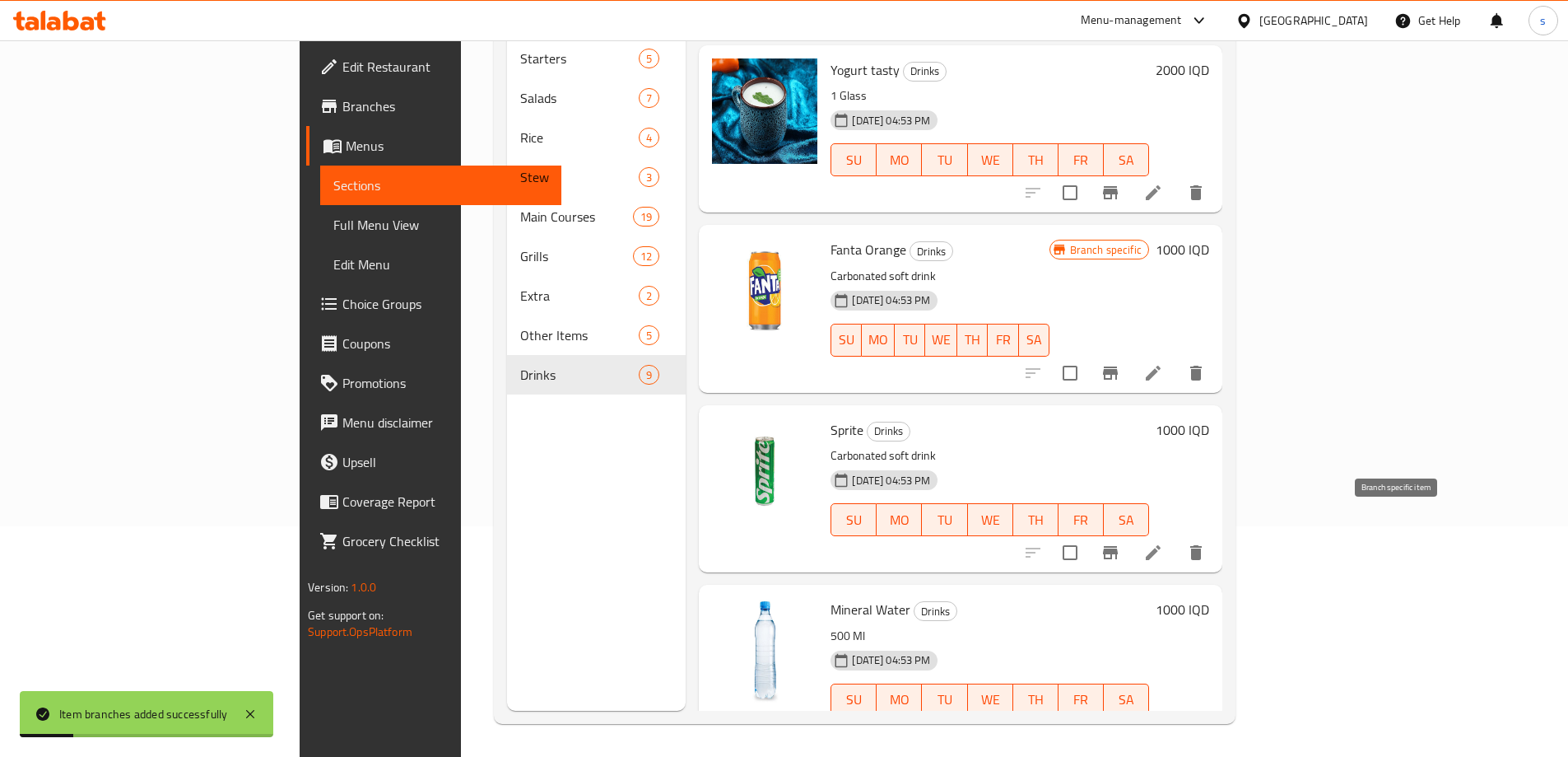
click at [1117, 546] on icon "Branch-specific-item" at bounding box center [1110, 552] width 15 height 13
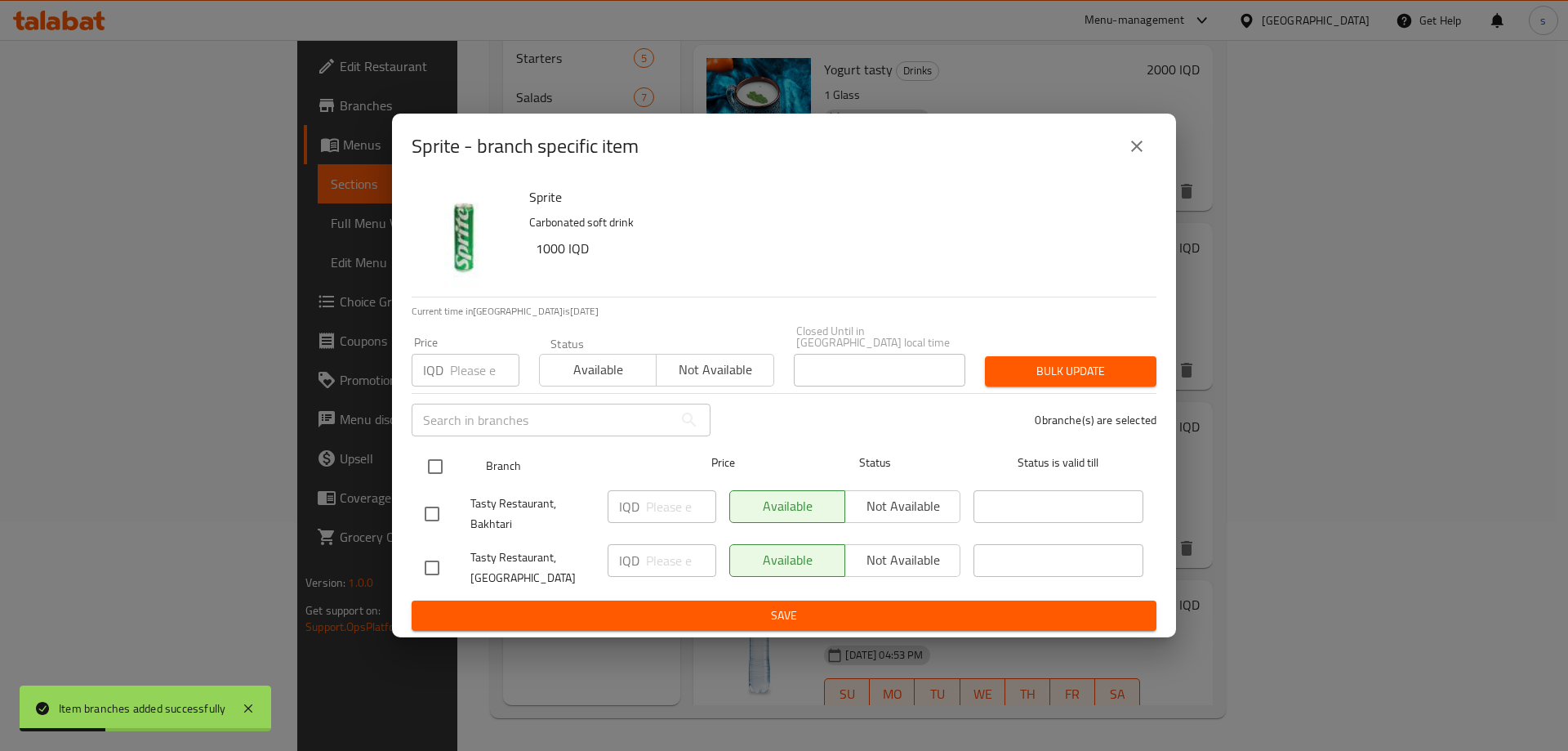
click at [433, 459] on input "checkbox" at bounding box center [435, 466] width 34 height 34
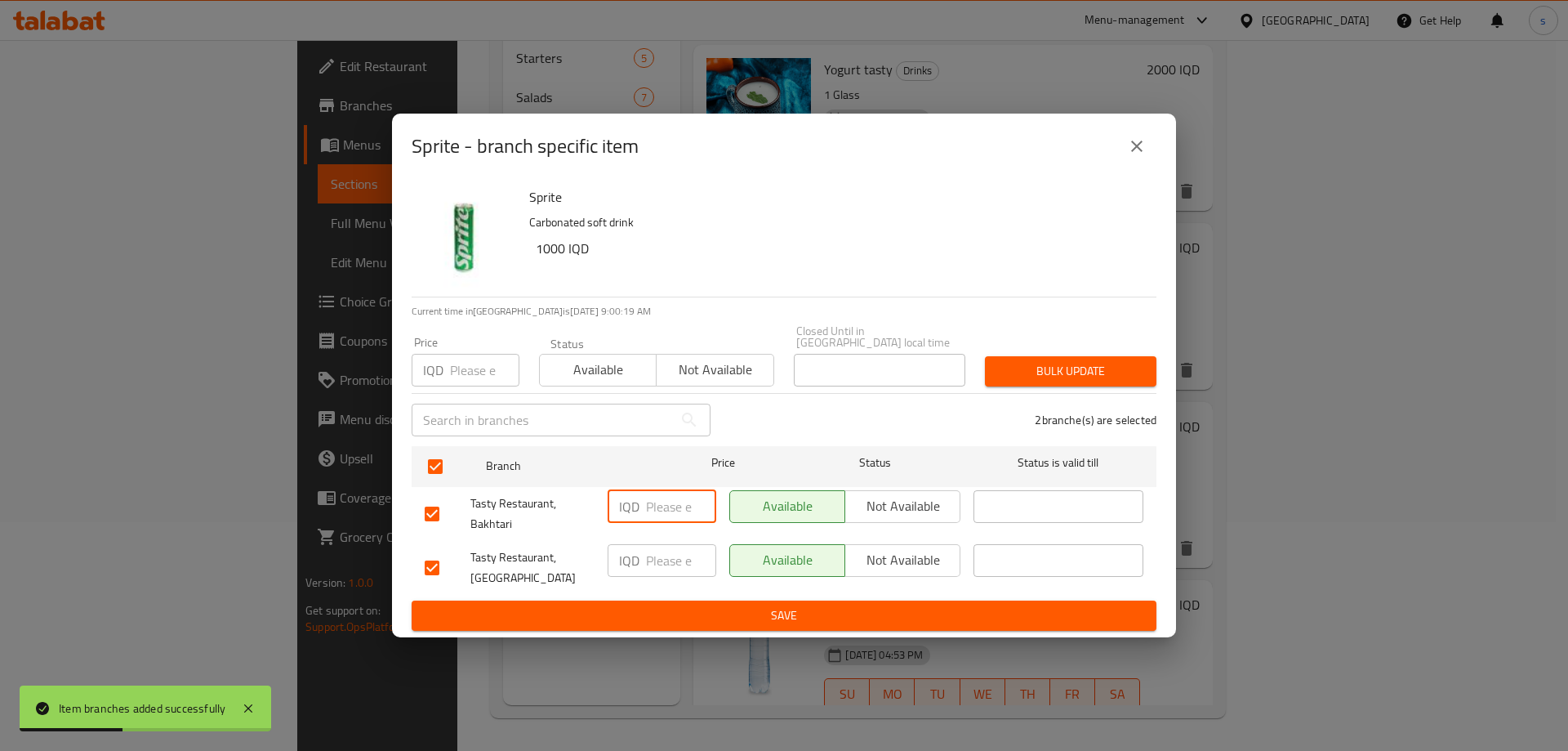
click at [674, 500] on input "number" at bounding box center [680, 506] width 70 height 32
click at [675, 565] on input "number" at bounding box center [680, 560] width 70 height 32
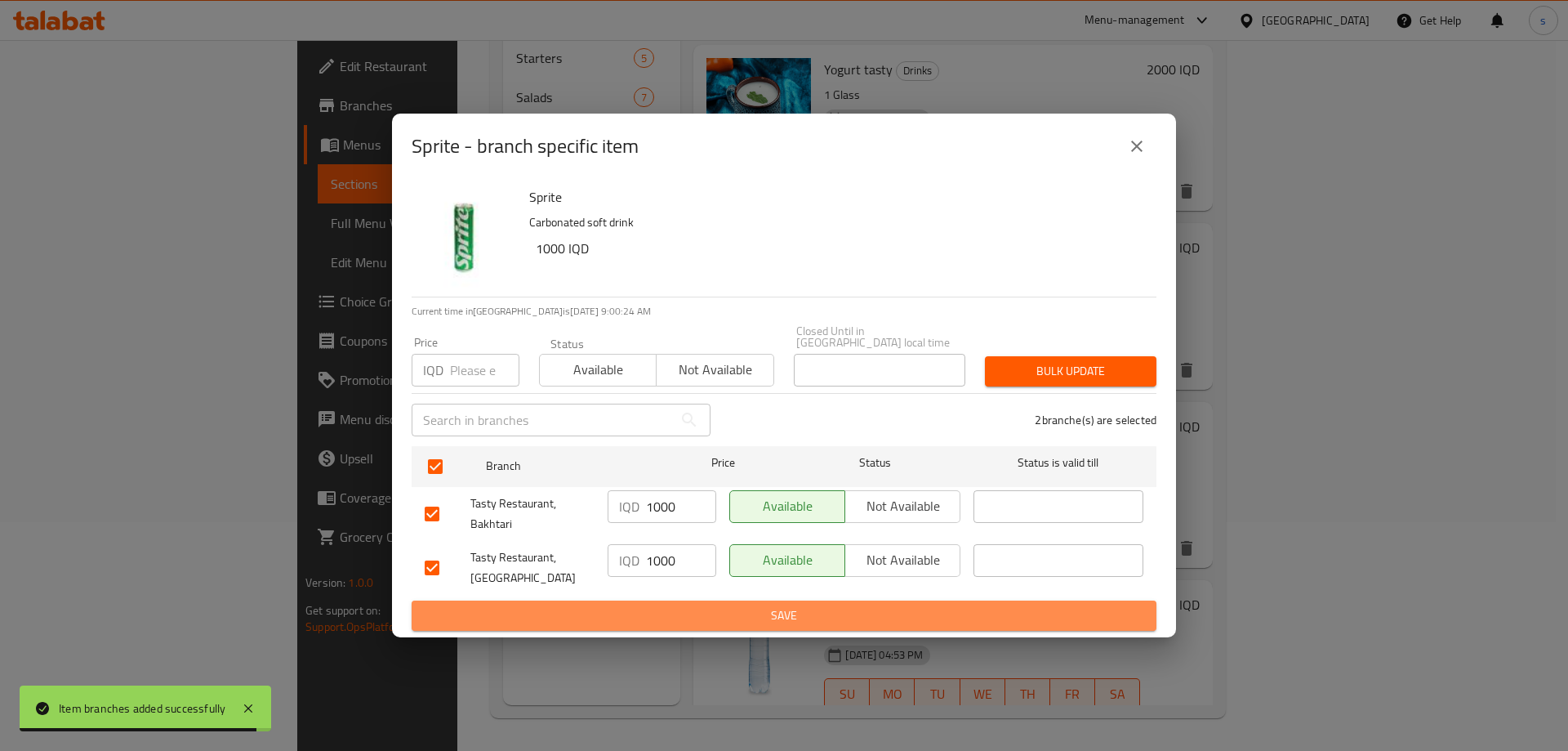
click at [682, 605] on span "Save" at bounding box center [783, 615] width 719 height 20
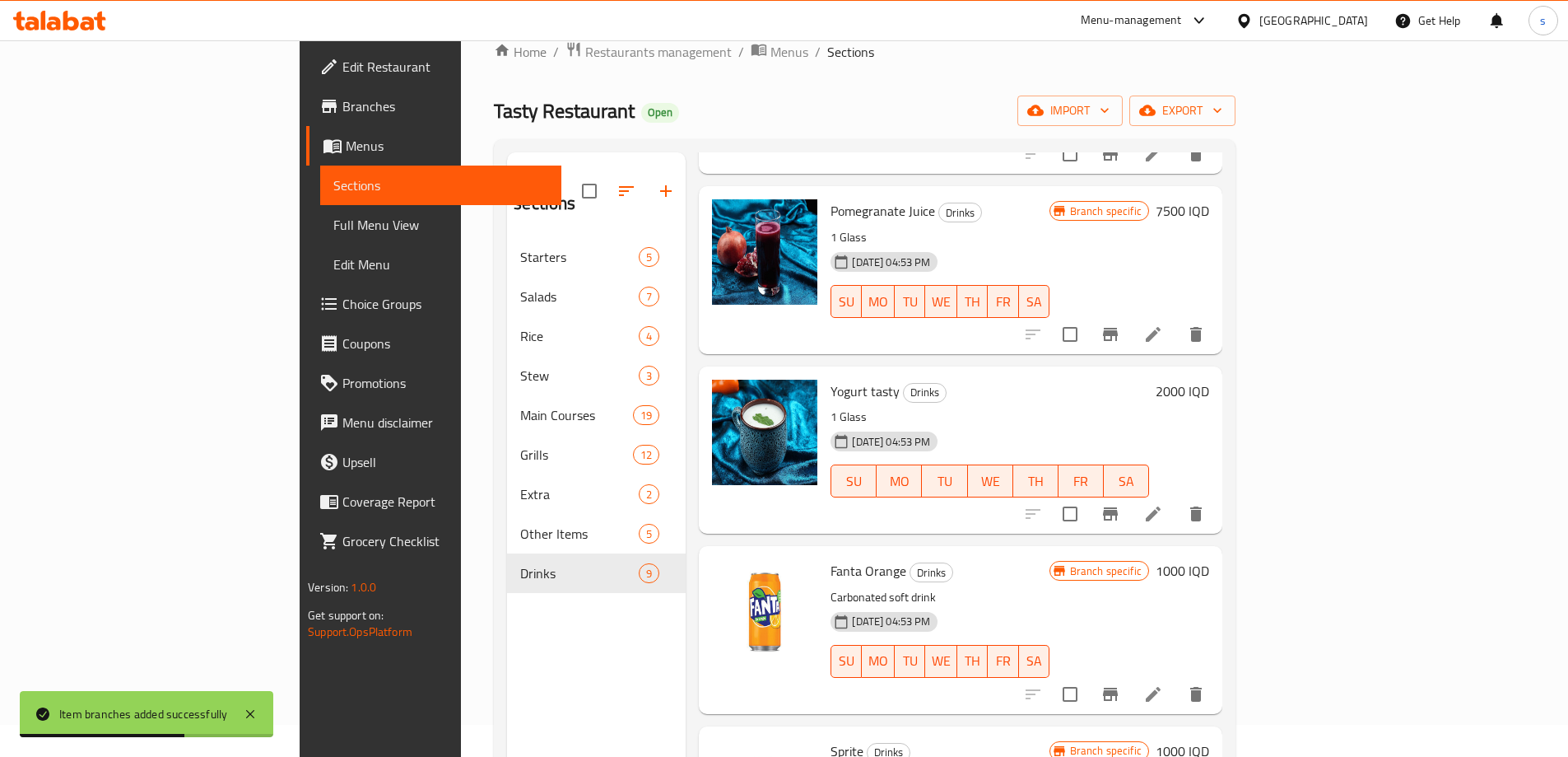
scroll to position [284, 0]
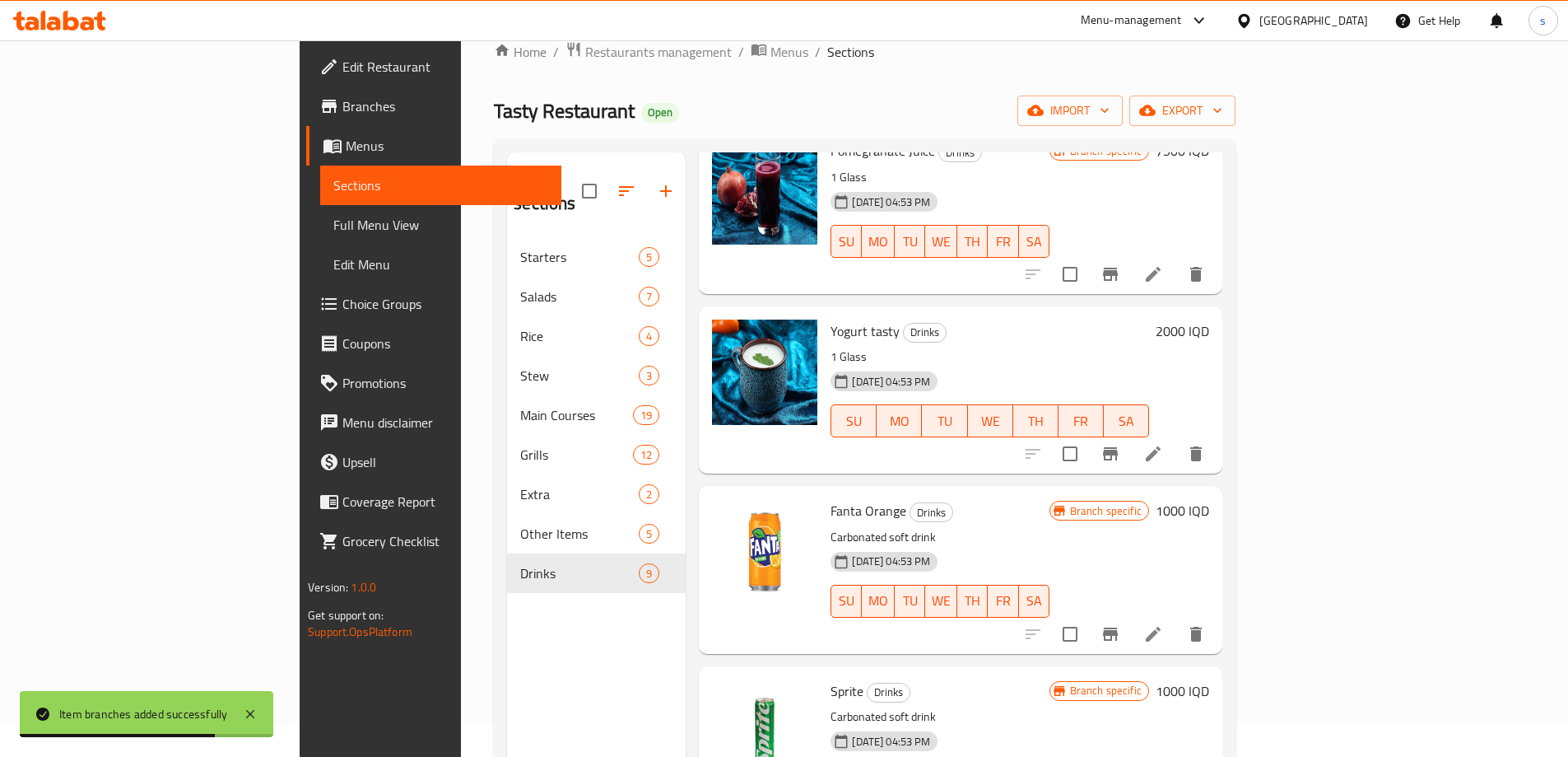
click at [1120, 444] on icon "Branch-specific-item" at bounding box center [1110, 453] width 20 height 20
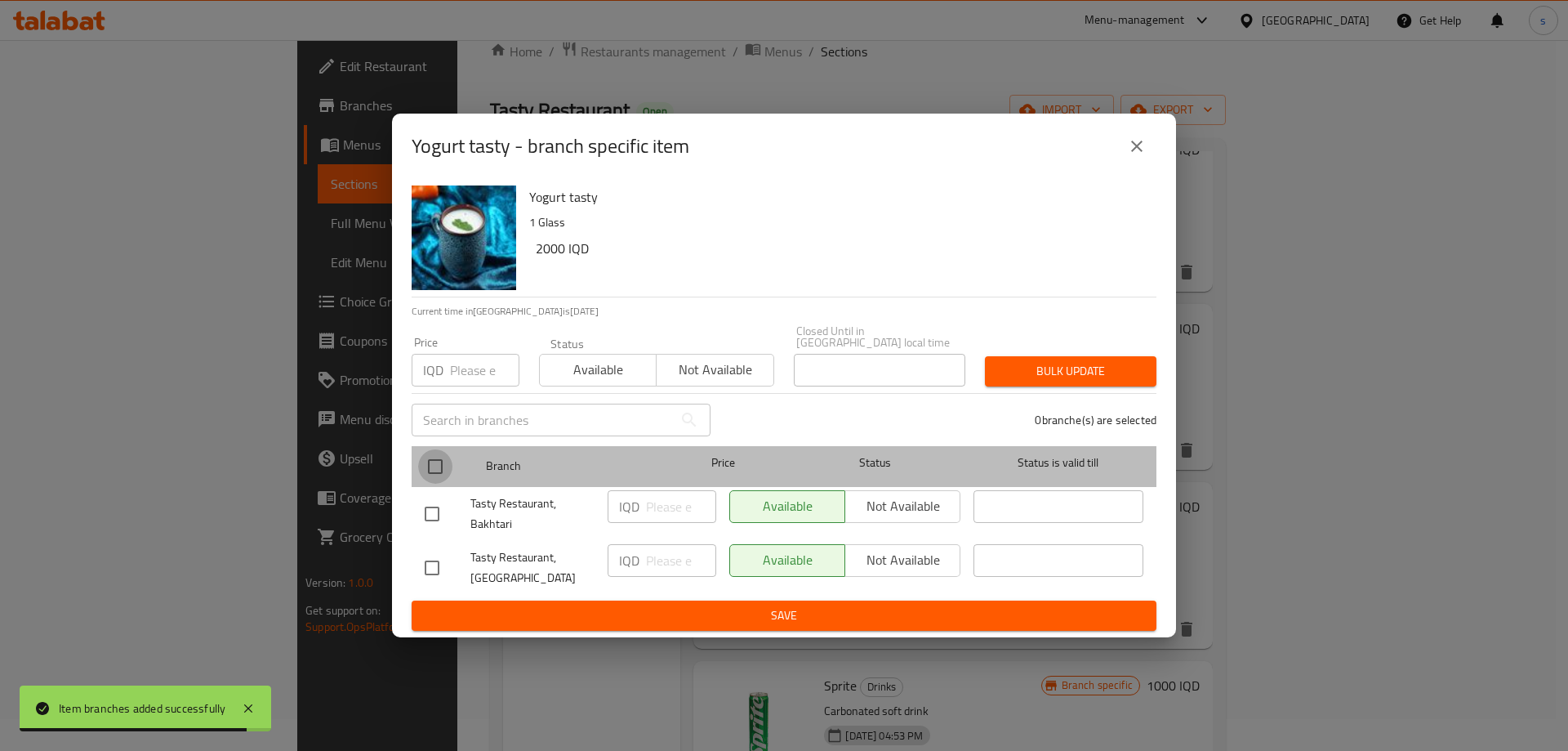
click at [441, 456] on input "checkbox" at bounding box center [435, 466] width 34 height 34
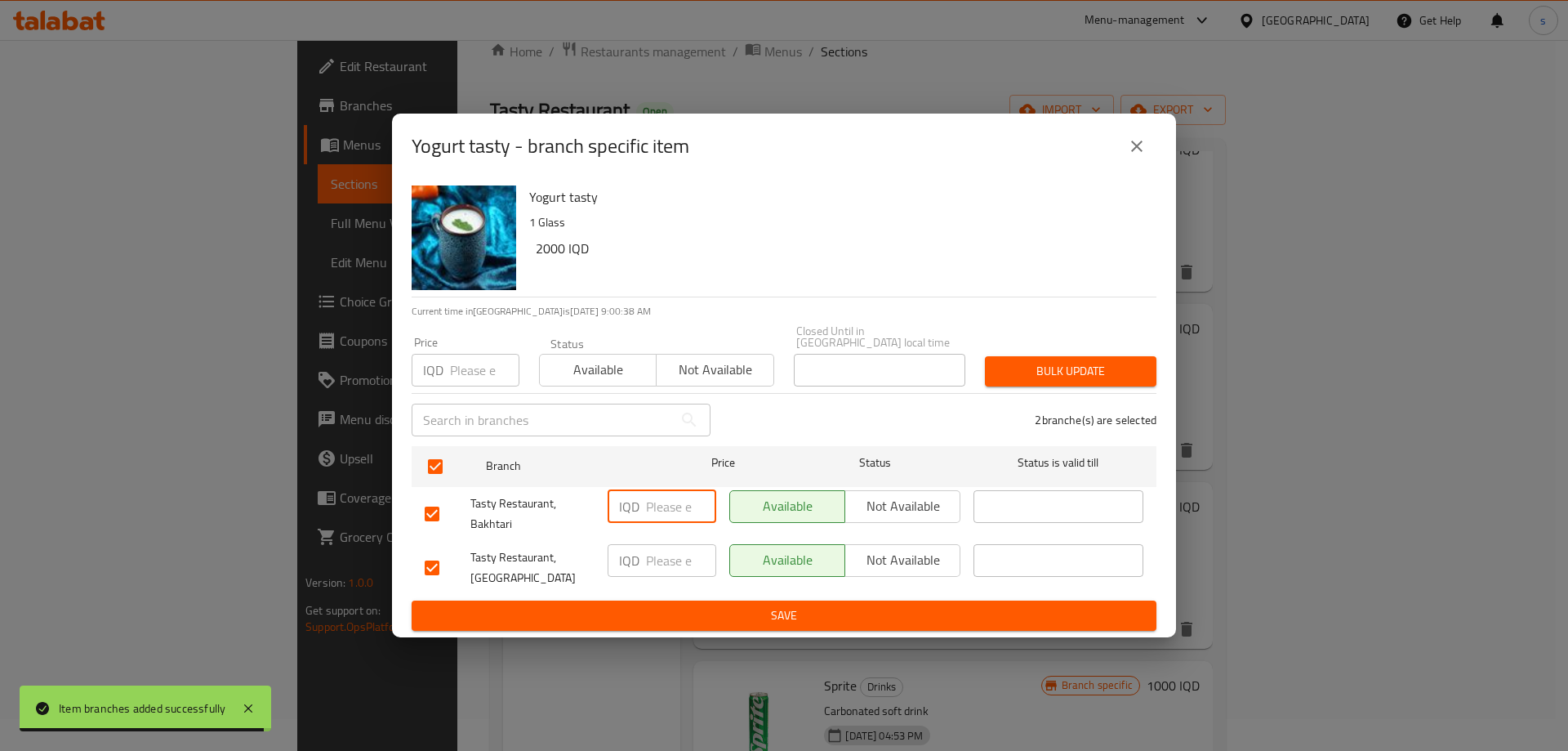
click at [664, 496] on input "number" at bounding box center [680, 506] width 70 height 32
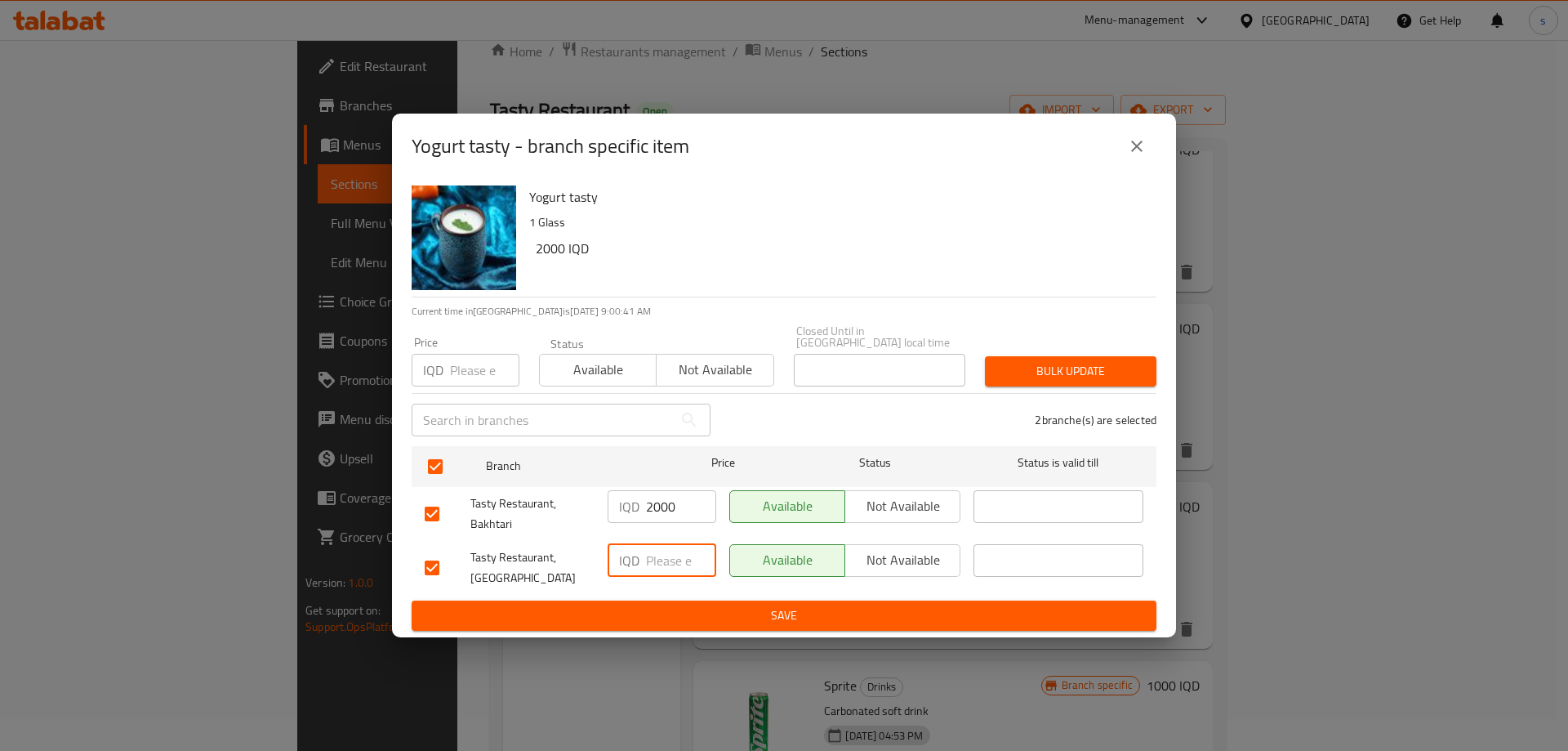
click at [658, 566] on input "number" at bounding box center [680, 560] width 70 height 32
click at [675, 625] on div "Yogurt tasty 1 Glass 2000 IQD Current time in Iraq is 29 Aug 2025 9:00:43 AM Pr…" at bounding box center [784, 408] width 784 height 459
click at [675, 608] on span "Save" at bounding box center [783, 615] width 719 height 20
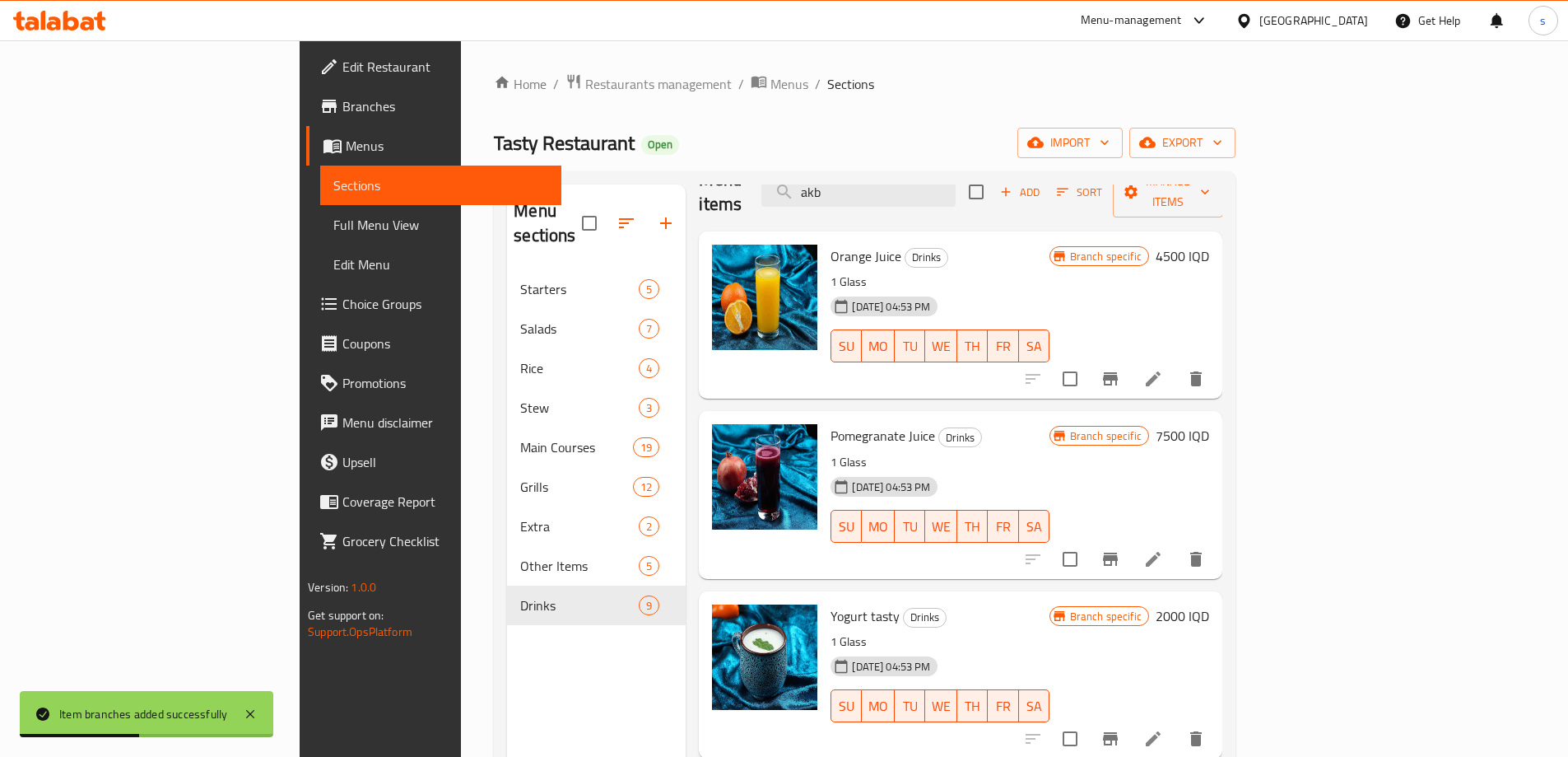
scroll to position [0, 0]
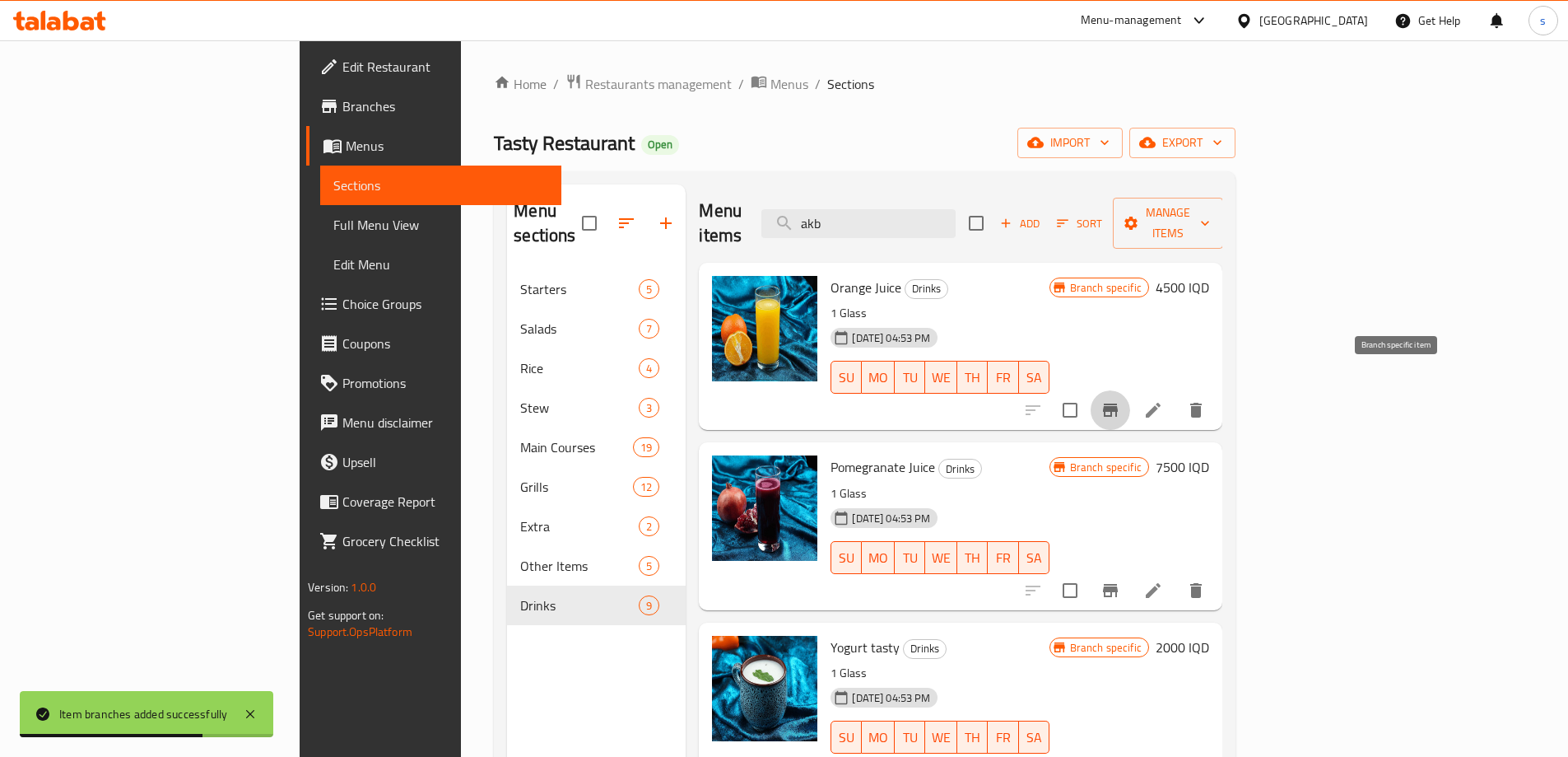
click at [1120, 400] on icon "Branch-specific-item" at bounding box center [1110, 410] width 20 height 20
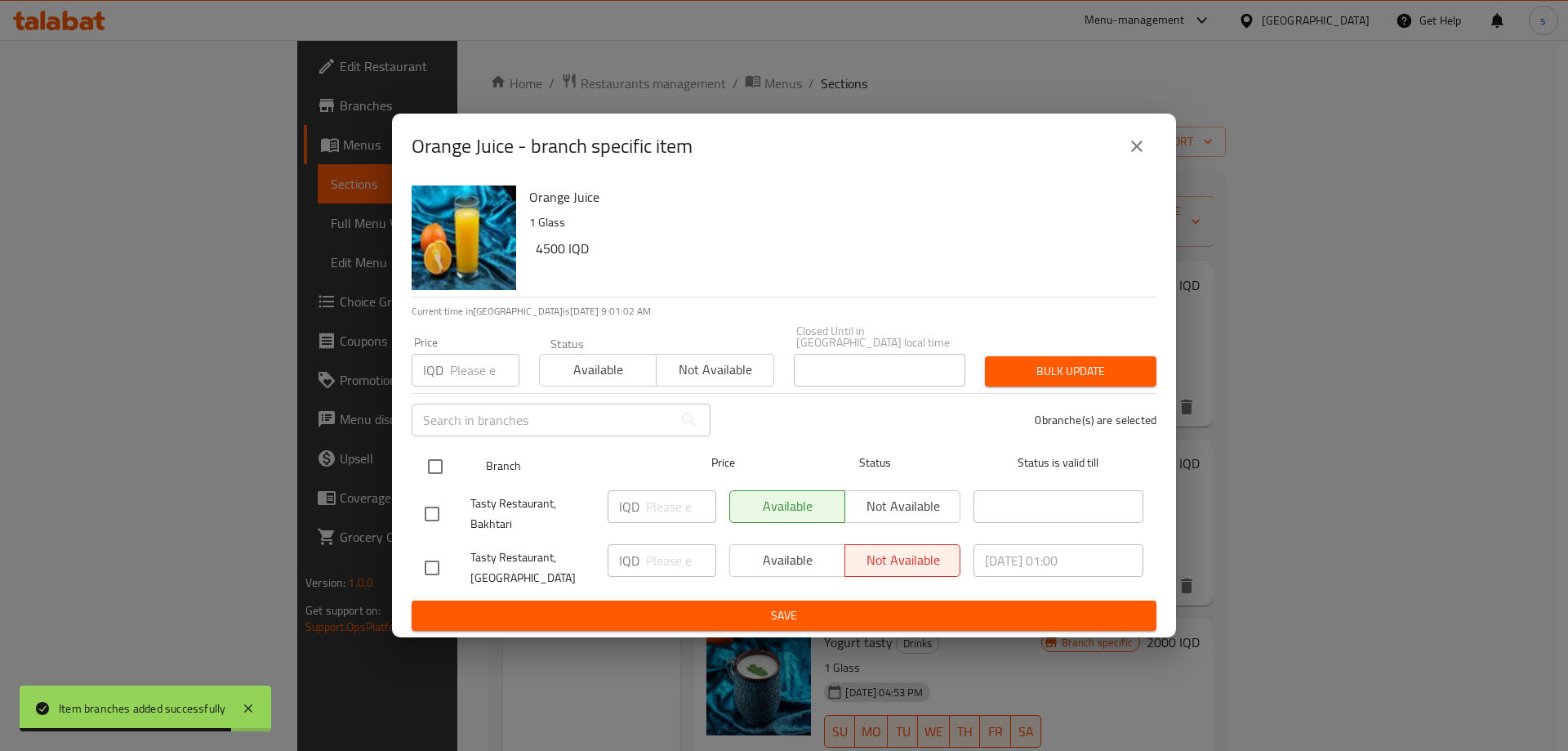
click at [443, 449] on input "checkbox" at bounding box center [435, 466] width 34 height 34
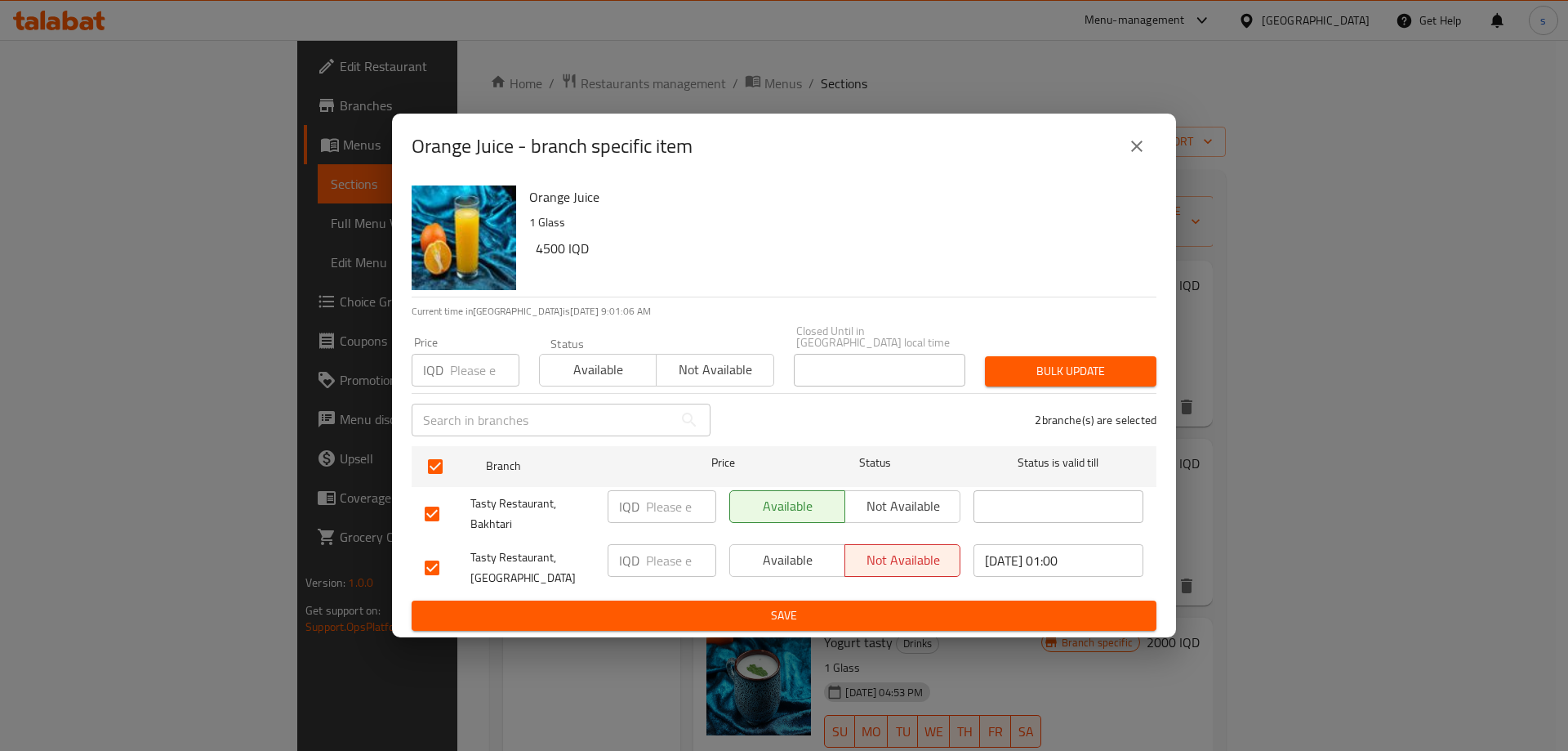
click at [669, 506] on input "number" at bounding box center [680, 506] width 70 height 32
click at [664, 550] on input "number" at bounding box center [680, 560] width 70 height 32
click at [675, 600] on button "Save" at bounding box center [784, 615] width 745 height 31
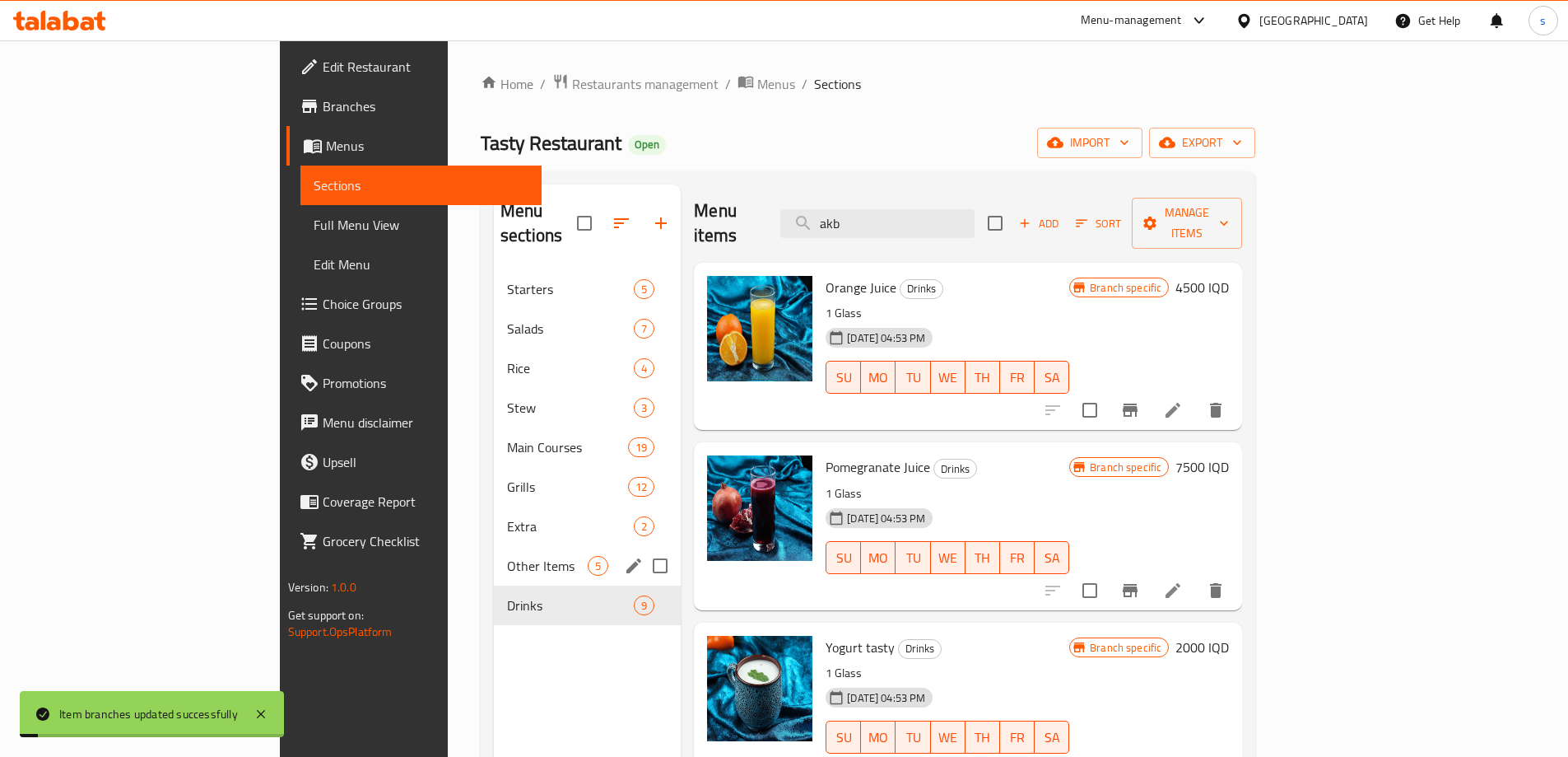
click at [493, 546] on div "Other Items 5" at bounding box center [587, 565] width 186 height 39
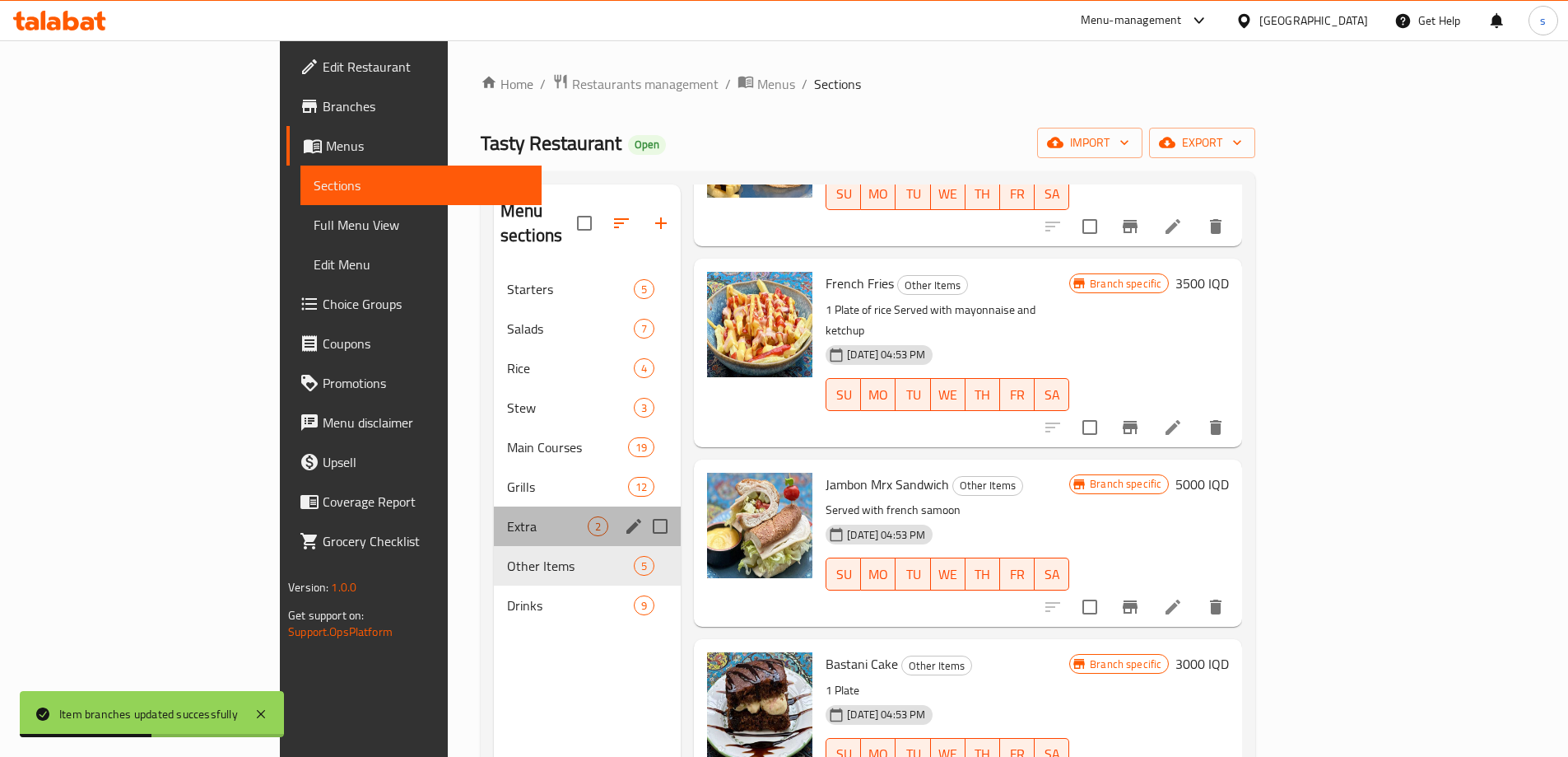
click at [493, 506] on div "Extra 2" at bounding box center [587, 526] width 186 height 39
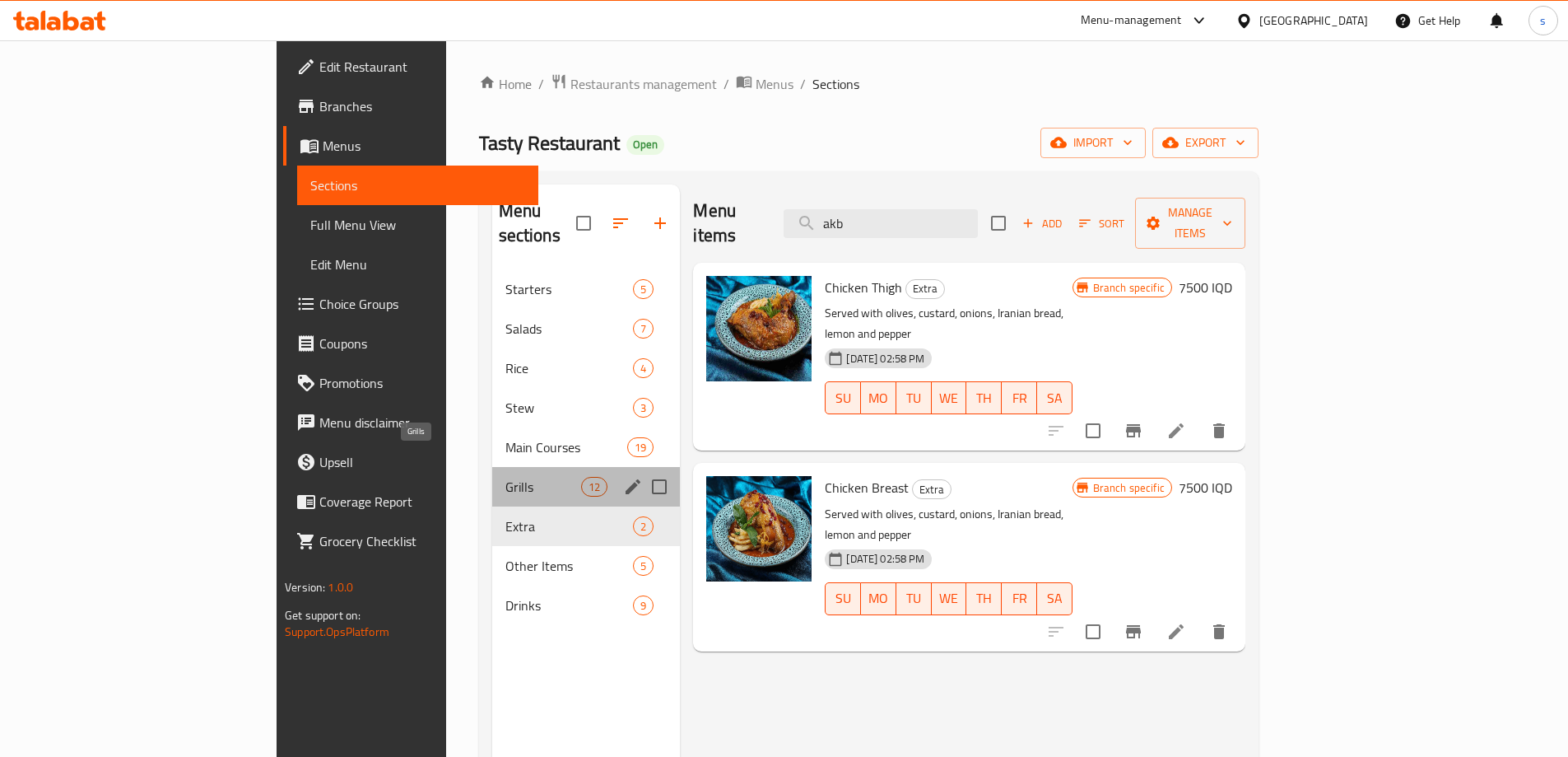
click at [505, 476] on span "Grills" at bounding box center [544, 486] width 77 height 20
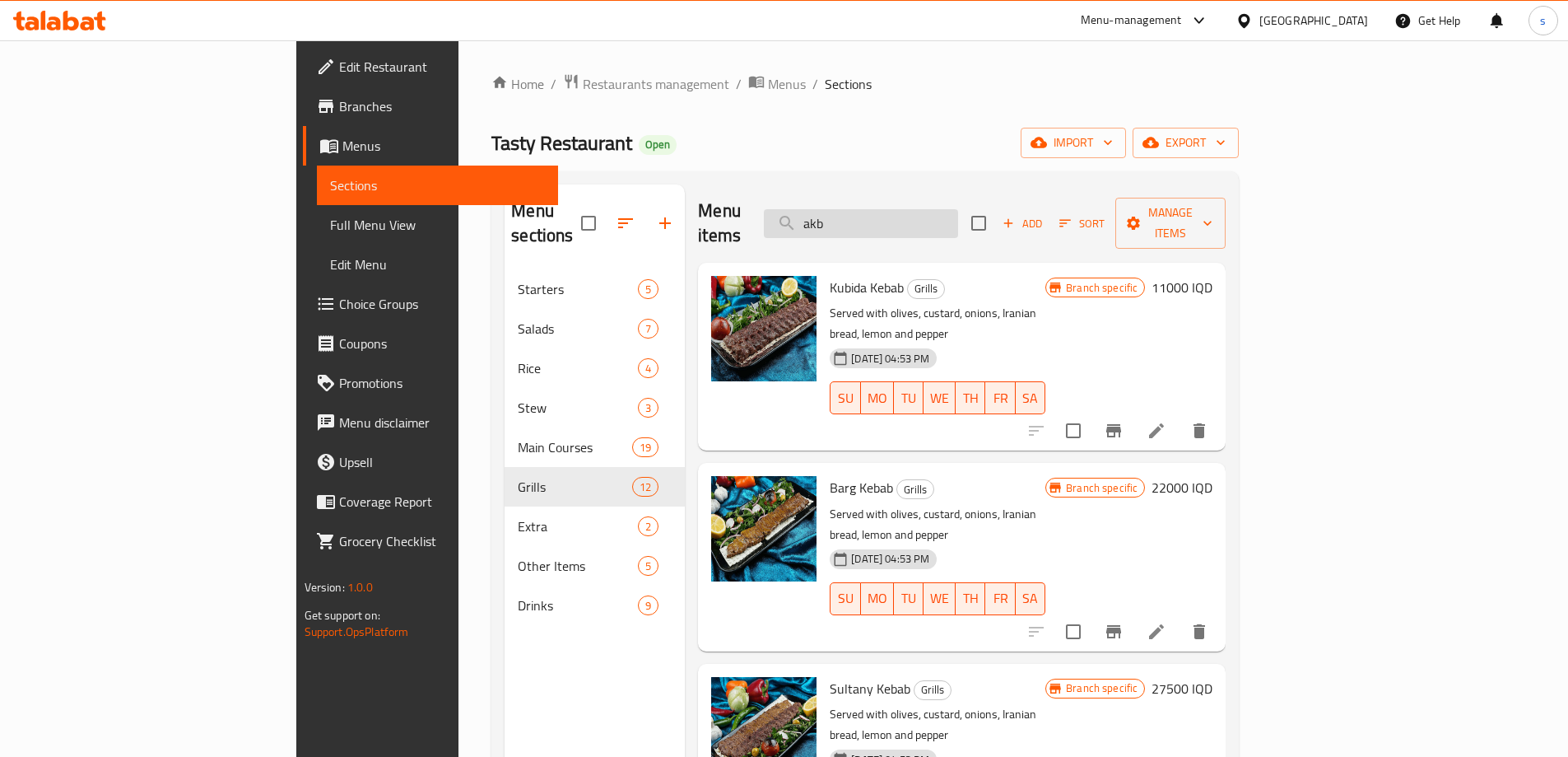
drag, startPoint x: 961, startPoint y: 204, endPoint x: 885, endPoint y: 204, distance: 76.0
click at [890, 209] on input "akb" at bounding box center [860, 223] width 194 height 29
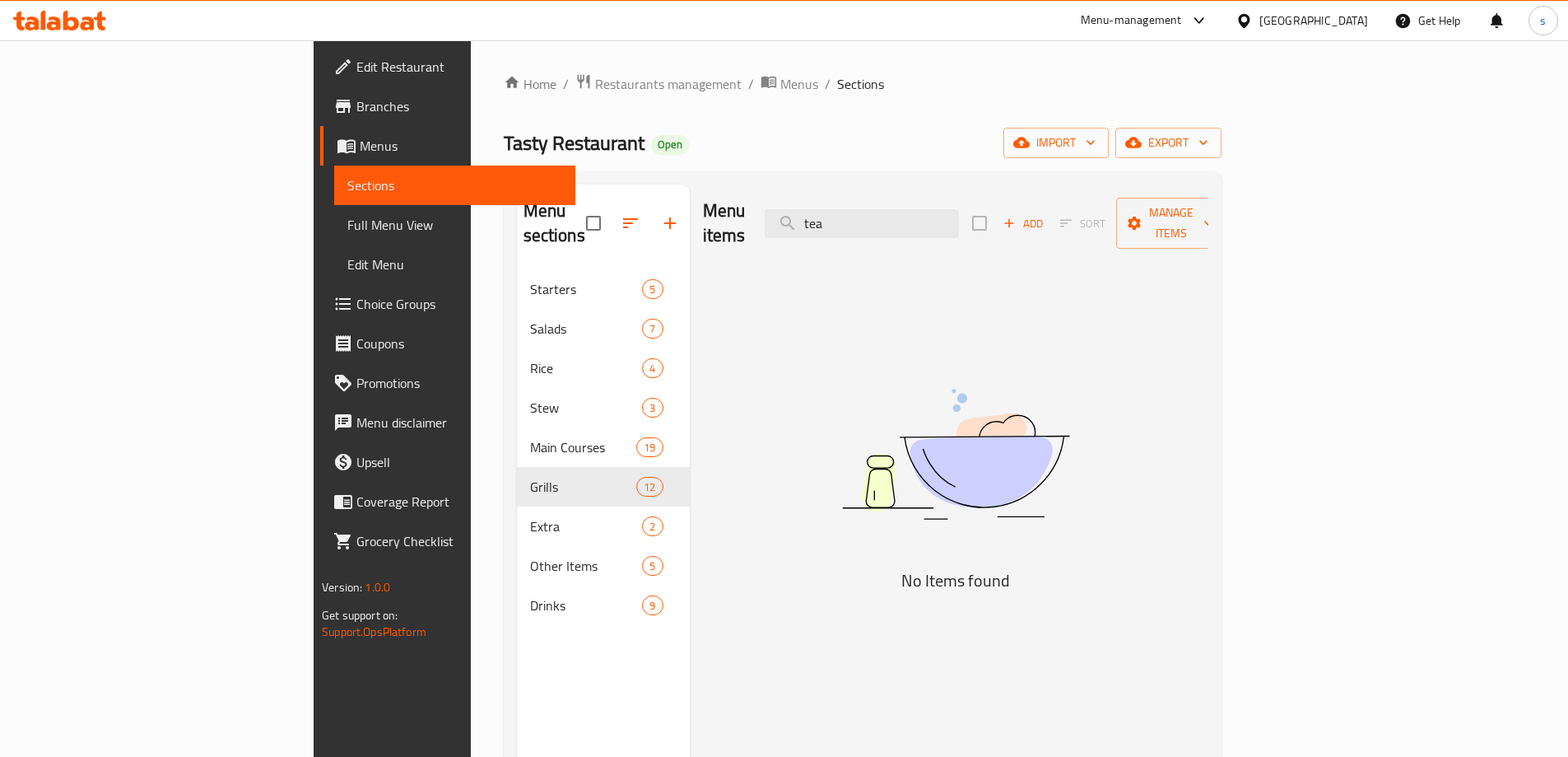
click at [347, 215] on span "Full Menu View" at bounding box center [454, 224] width 215 height 20
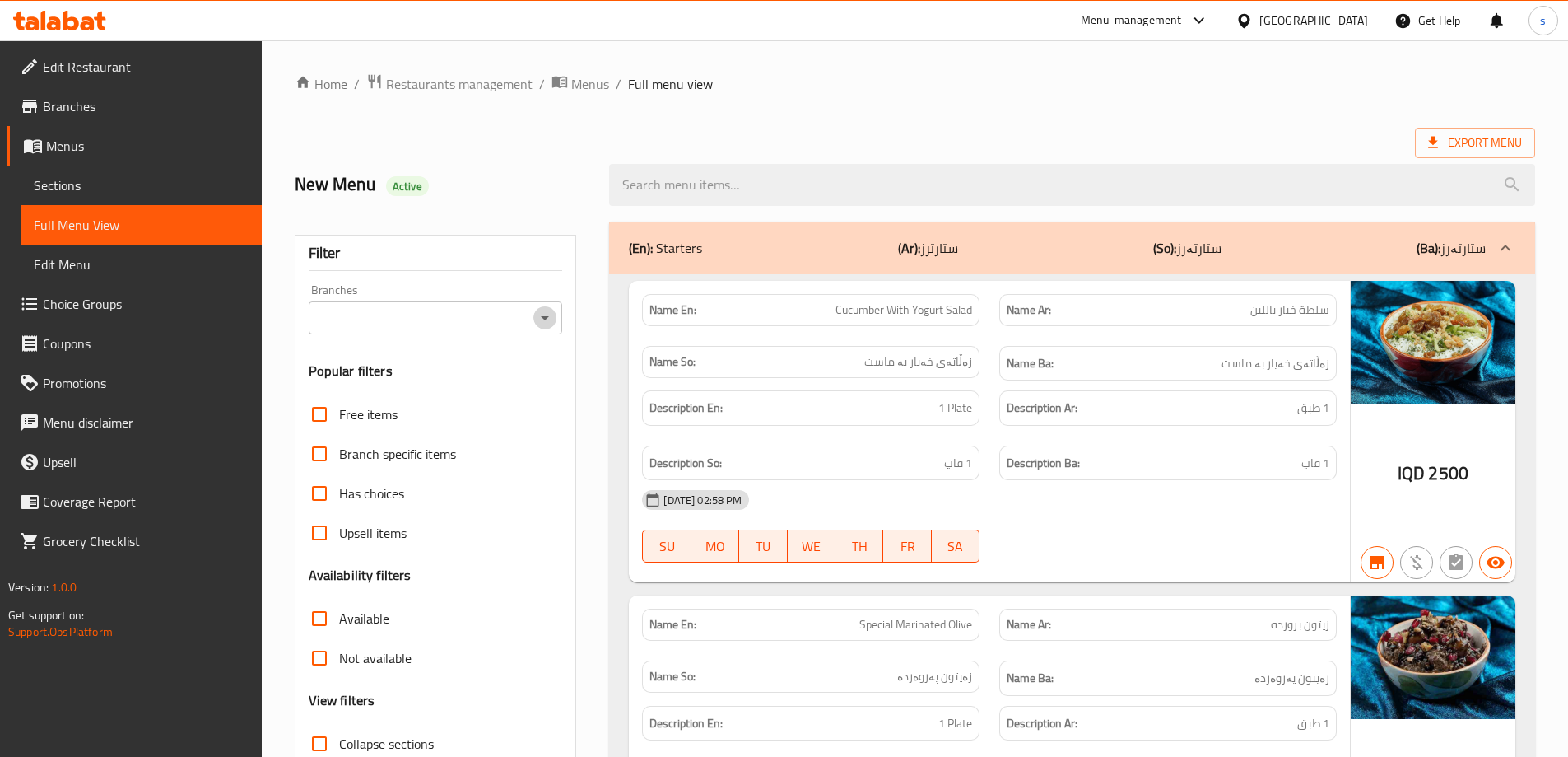
click at [547, 313] on icon "Open" at bounding box center [545, 317] width 20 height 20
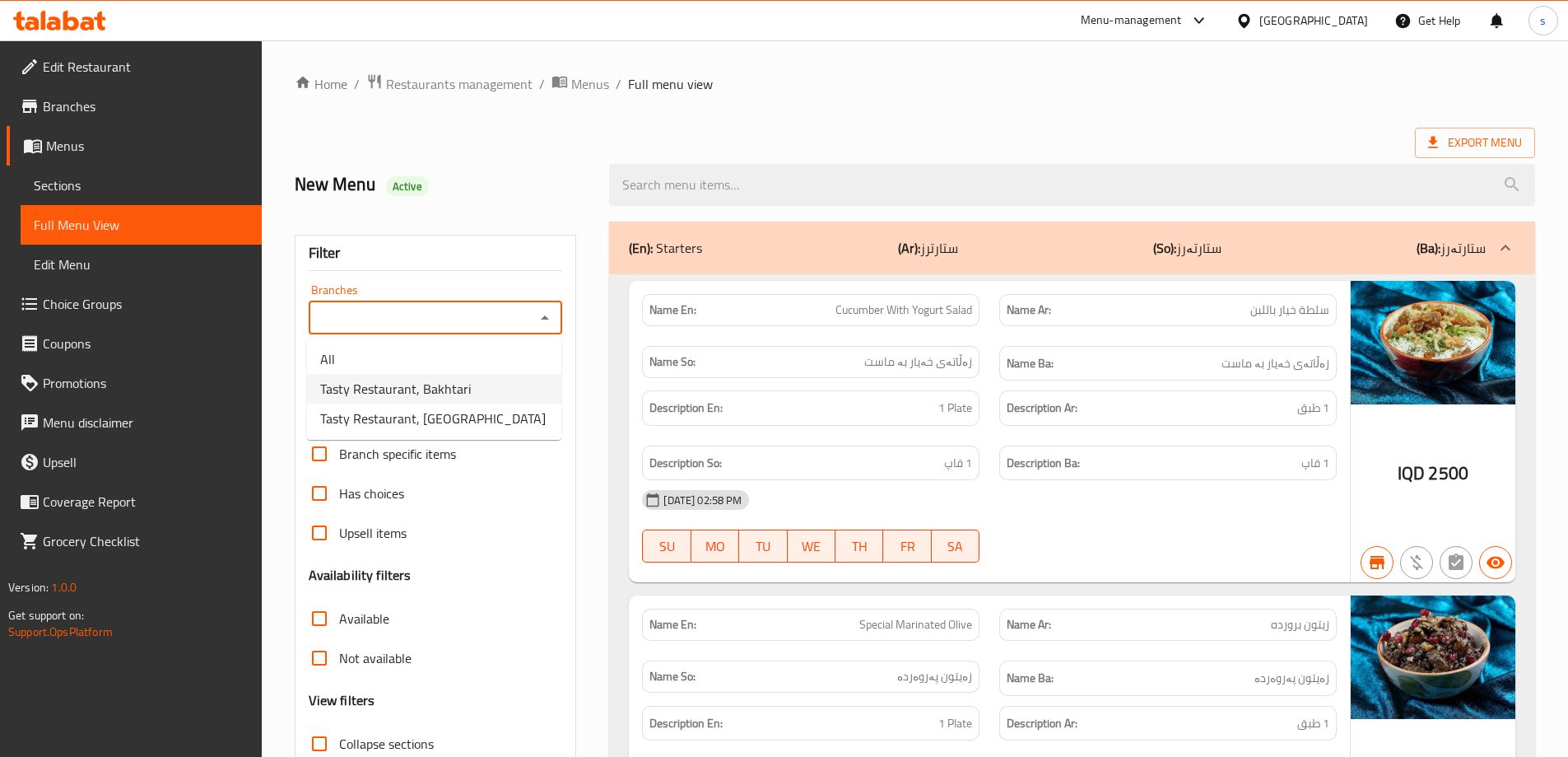
click at [510, 374] on li "Tasty Restaurant, Bakhtari" at bounding box center [433, 388] width 254 height 30
click at [318, 739] on input "Collapse sections" at bounding box center [319, 743] width 39 height 39
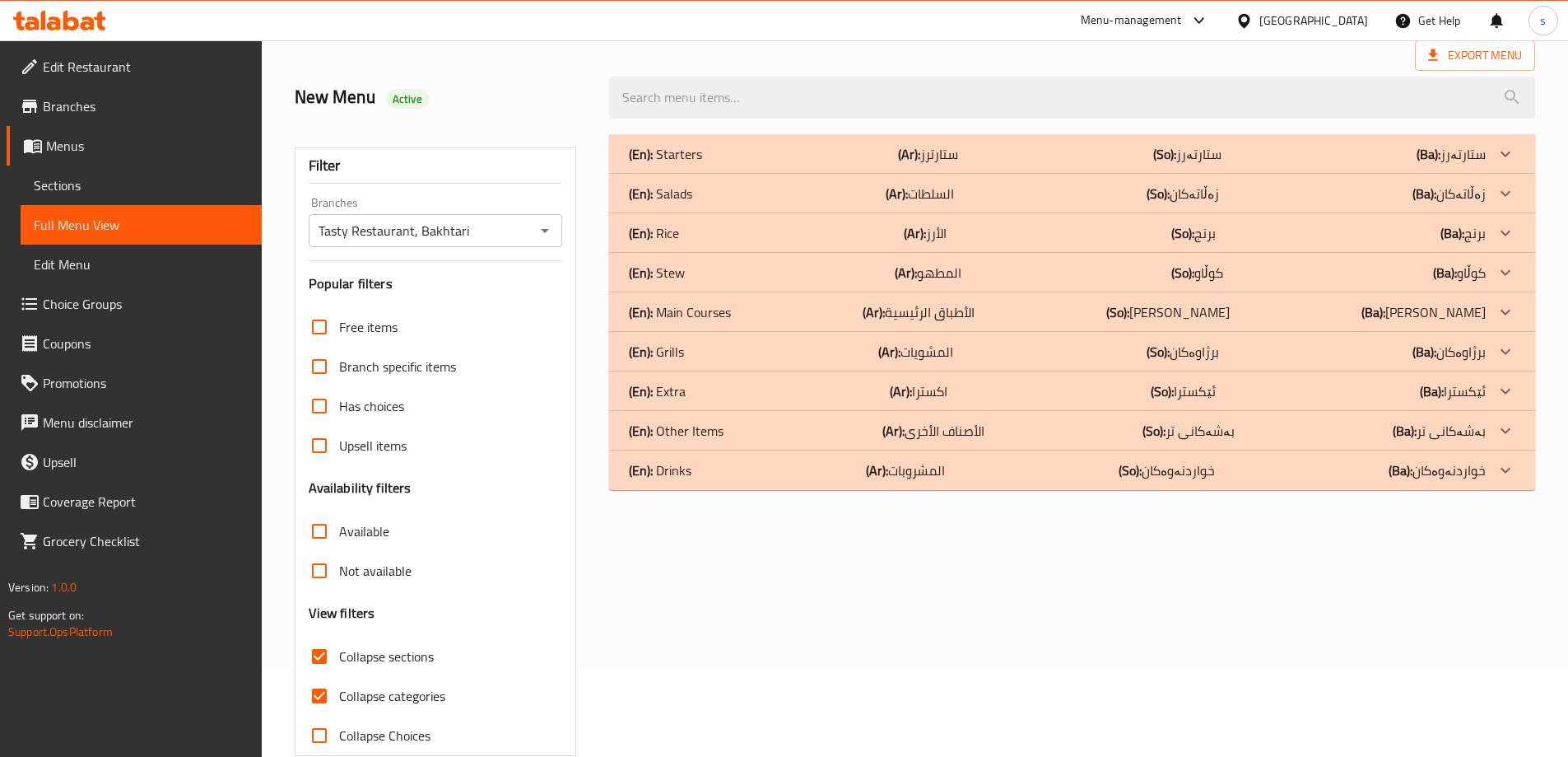
scroll to position [120, 0]
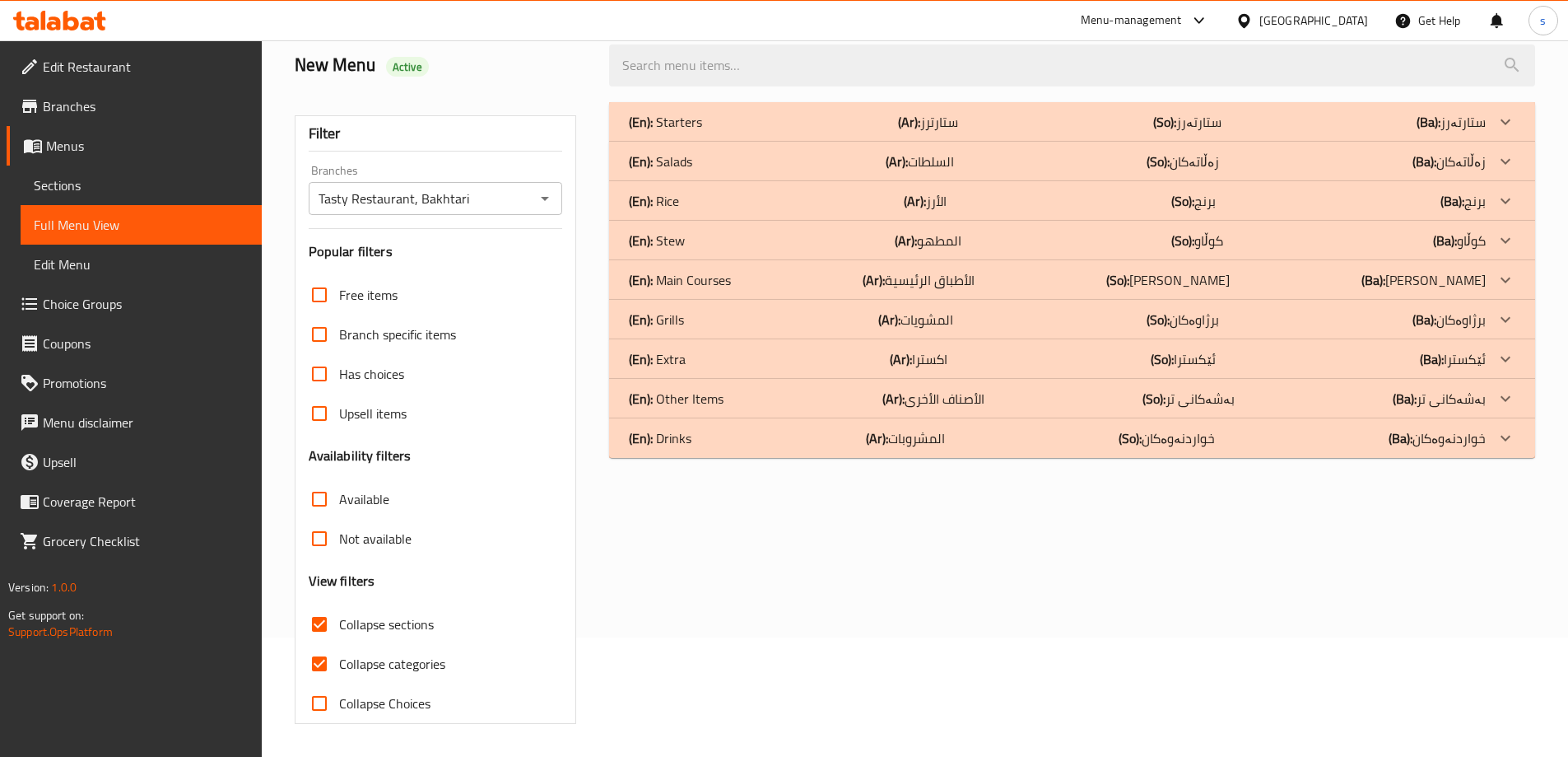
click at [874, 441] on b "(Ar):" at bounding box center [877, 438] width 22 height 25
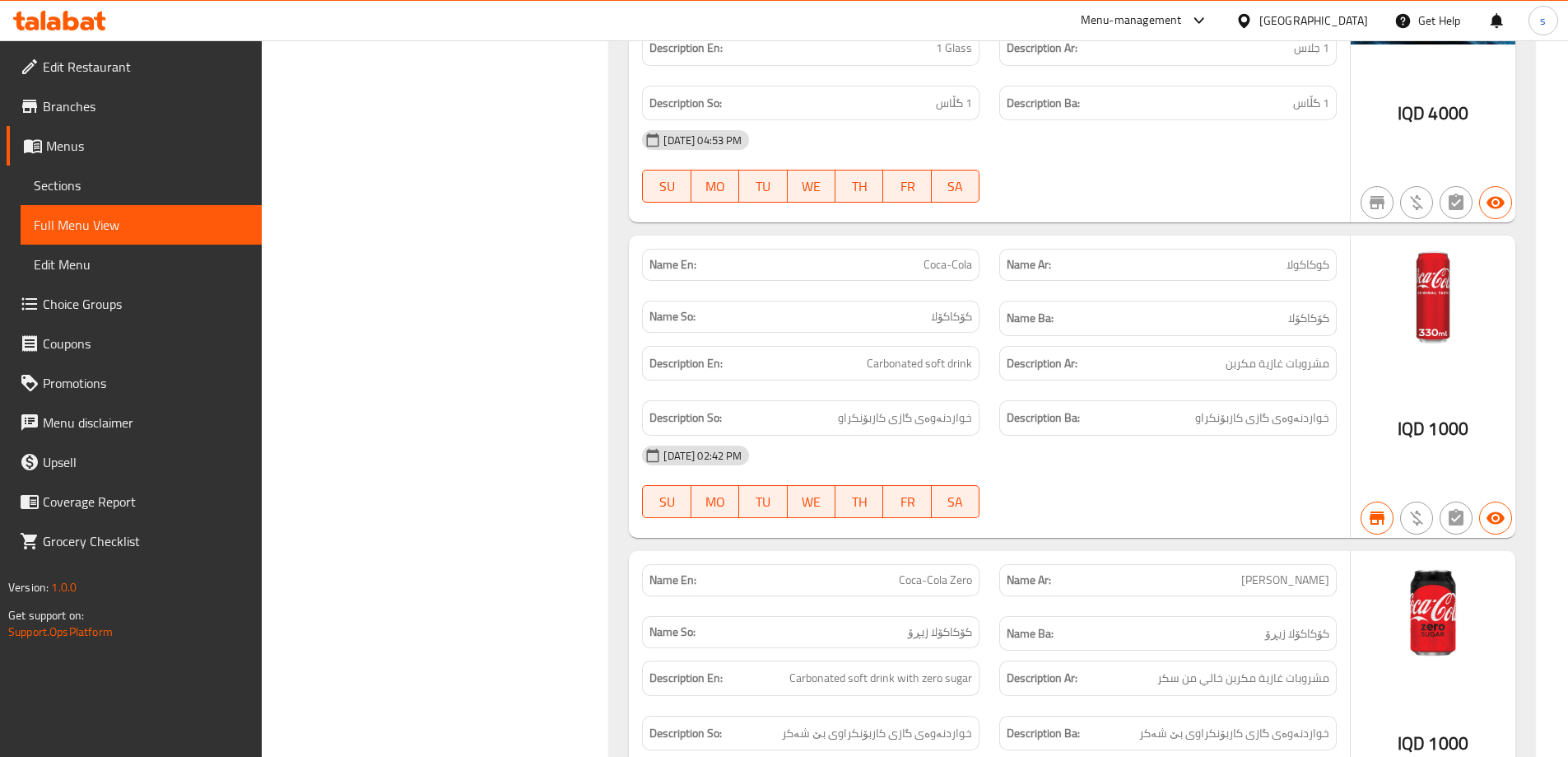
scroll to position [2740, 0]
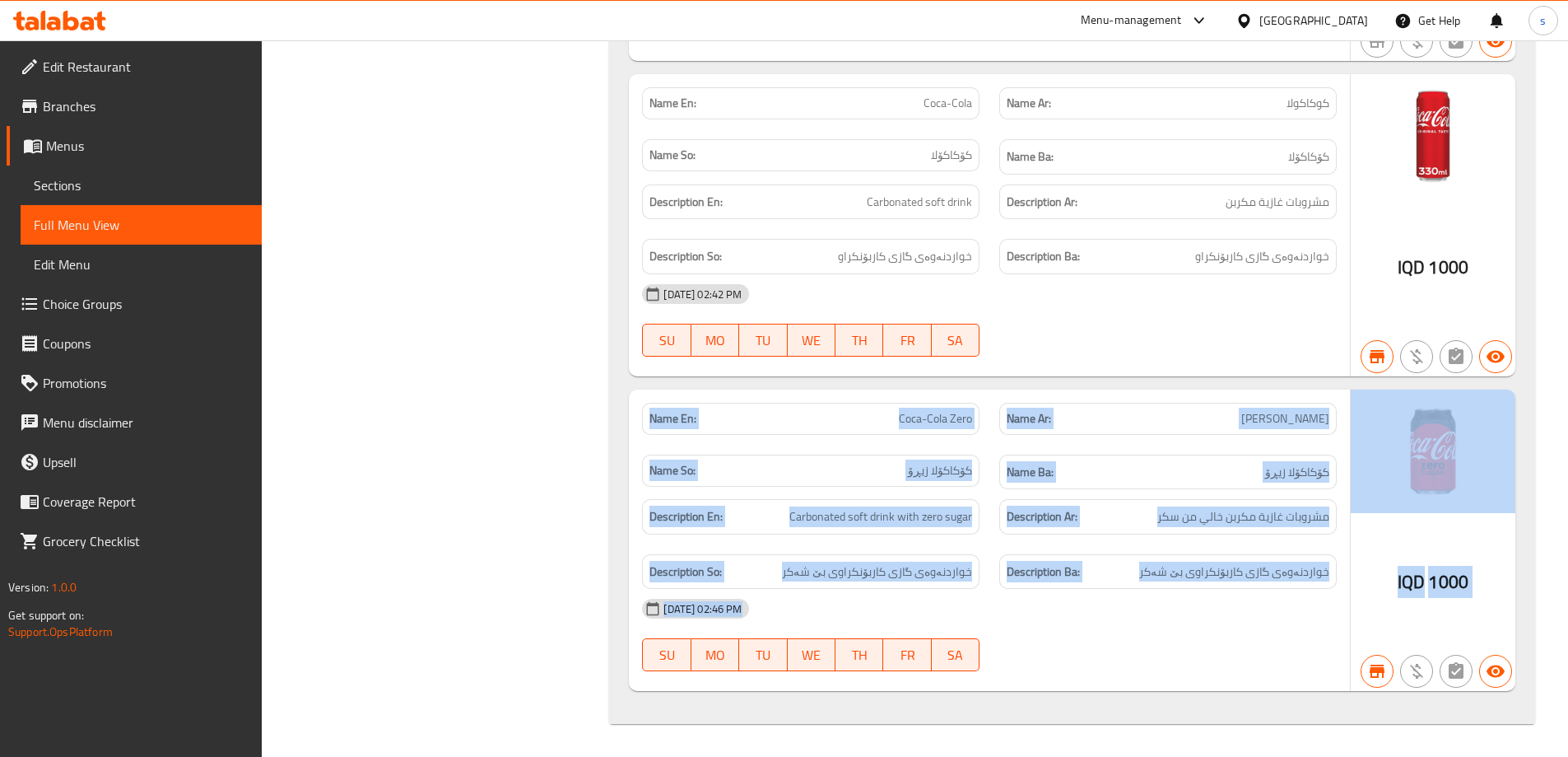
drag, startPoint x: 1566, startPoint y: 637, endPoint x: 1579, endPoint y: 361, distance: 276.3
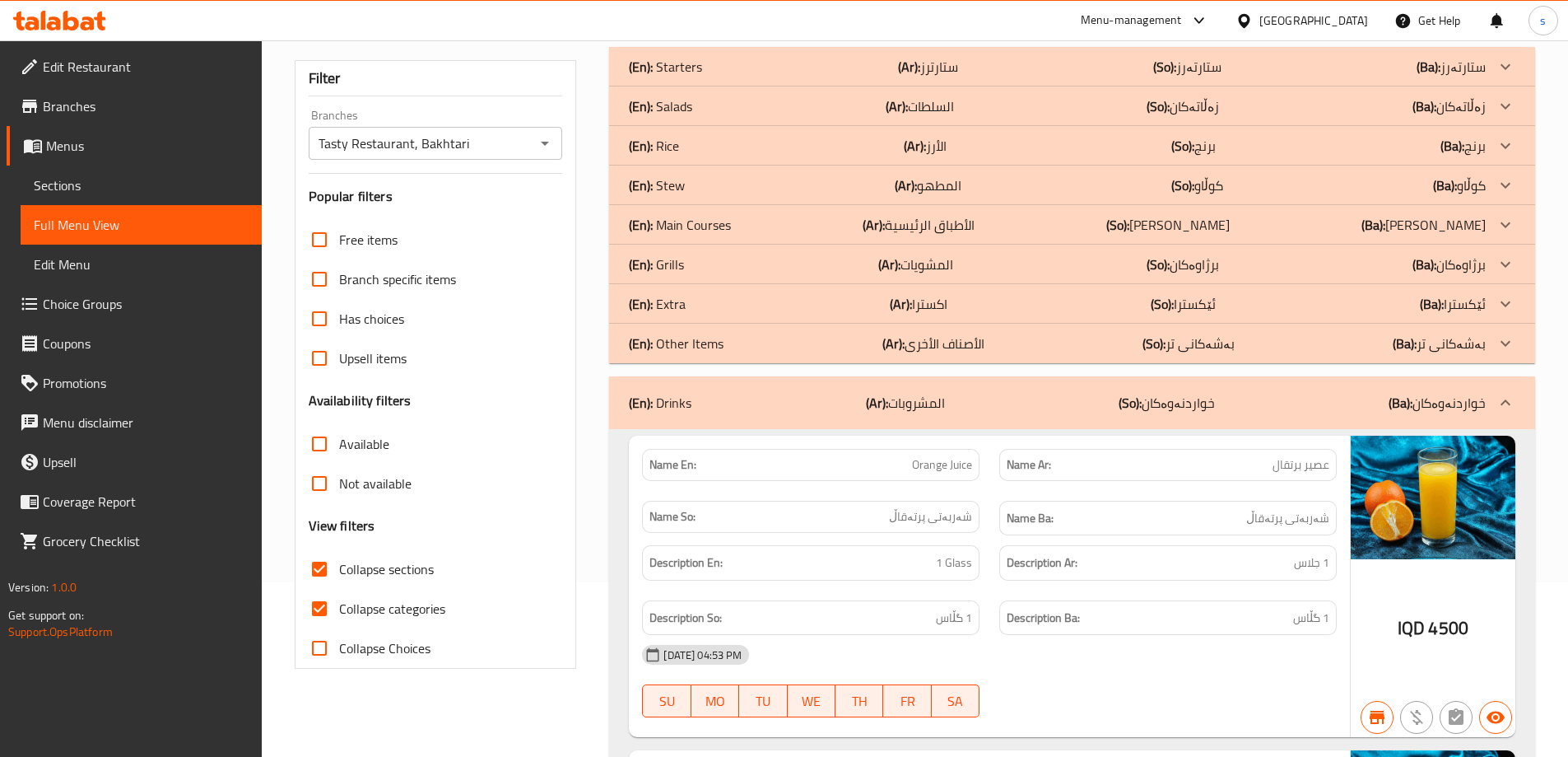
scroll to position [0, 0]
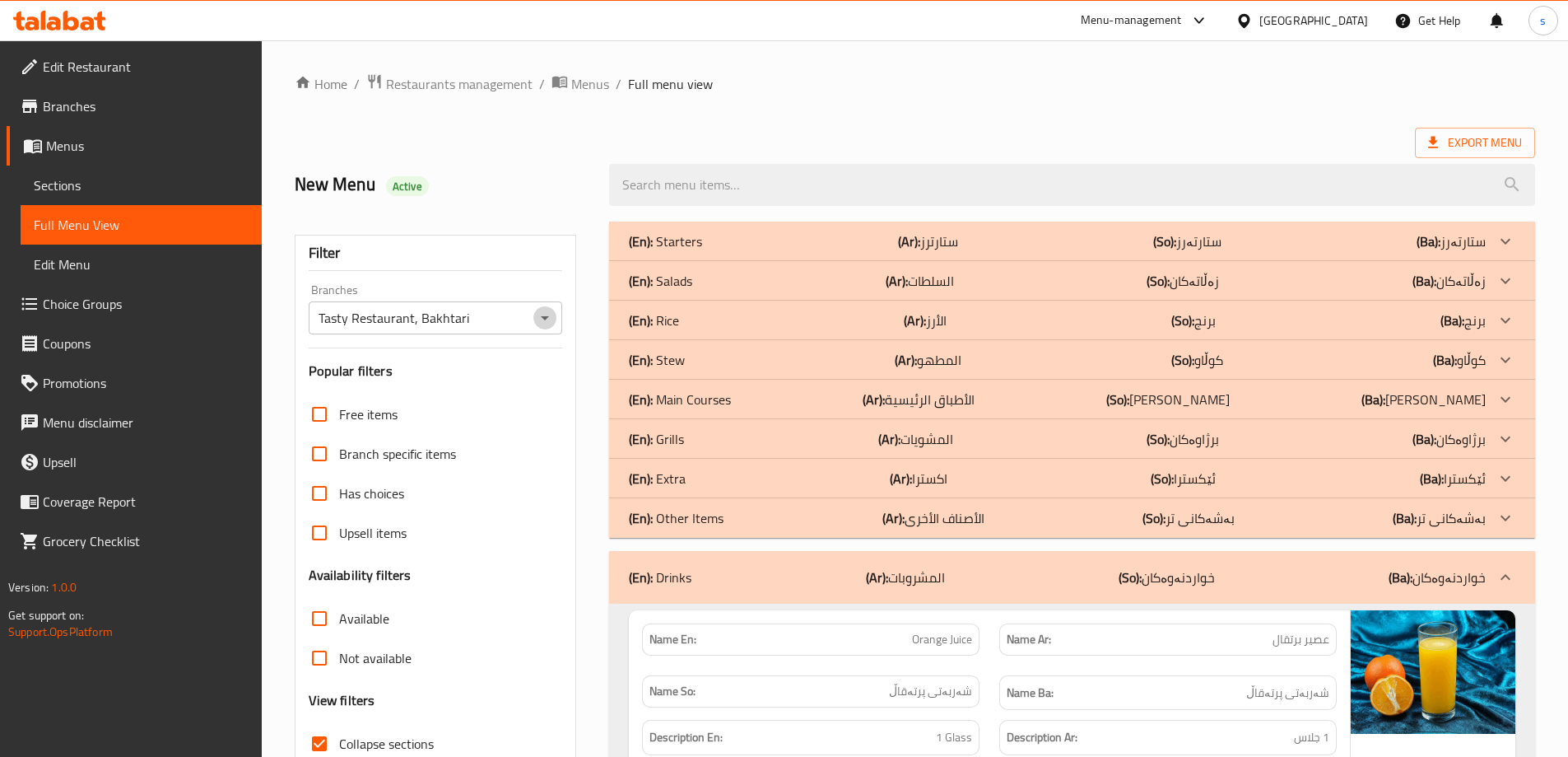
click at [552, 317] on icon "Open" at bounding box center [545, 317] width 20 height 20
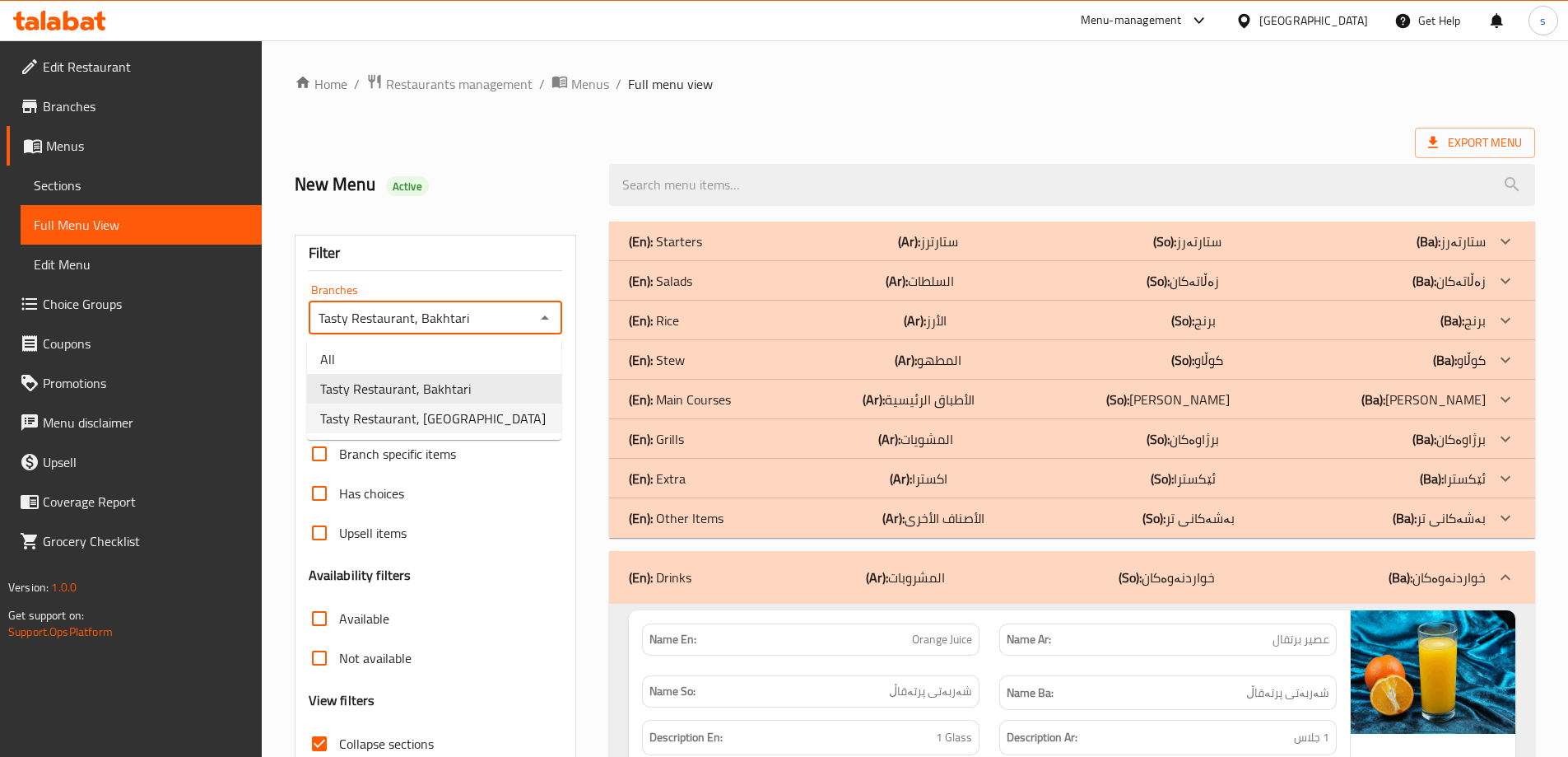
click at [488, 420] on li "Tasty Restaurant, [GEOGRAPHIC_DATA]" at bounding box center [433, 418] width 254 height 30
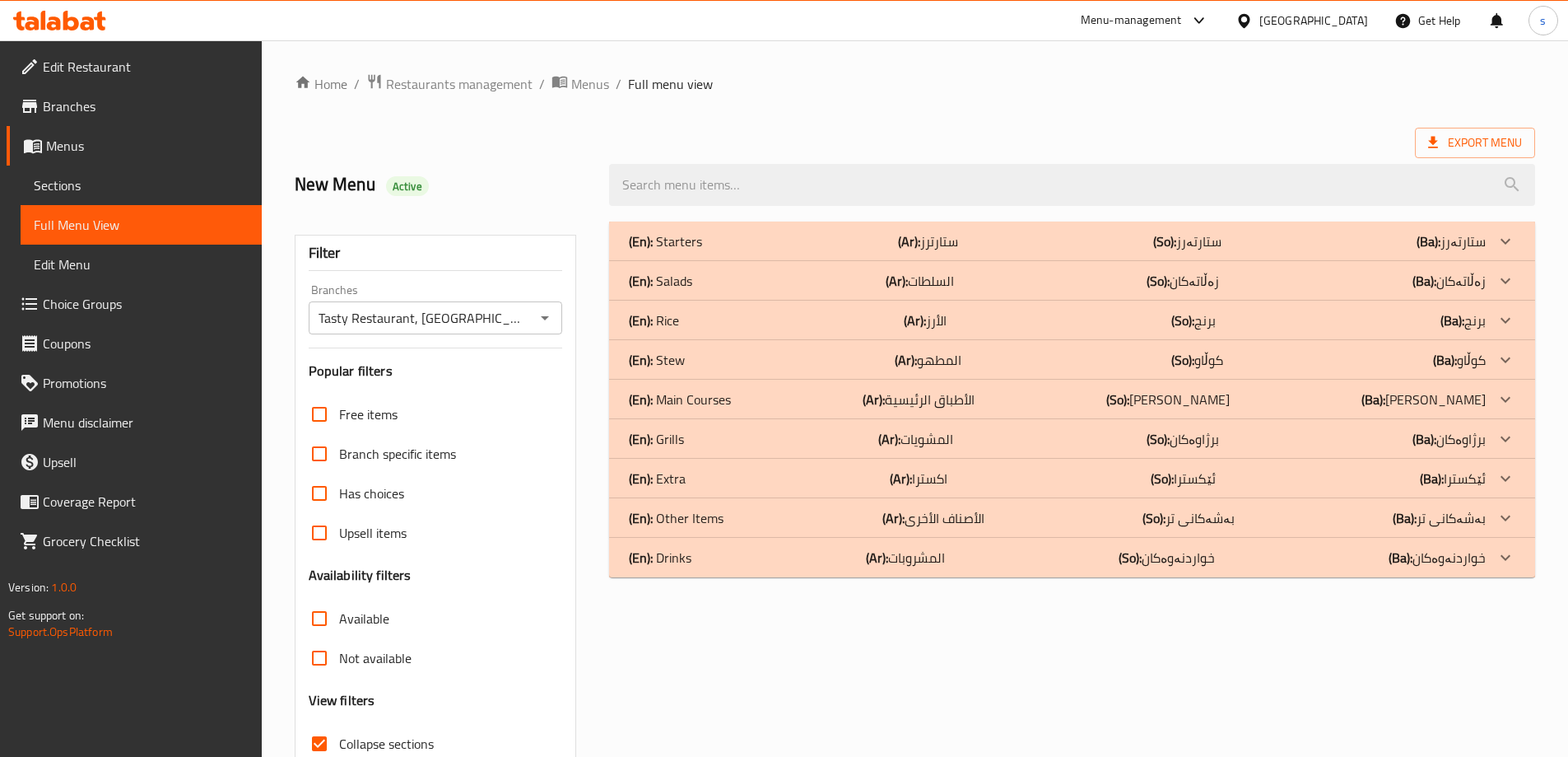
click at [1246, 564] on div "(En): Drinks (Ar): المشروبات (So): خواردنەوەکان (Ba): خواردنەوەکان" at bounding box center [1057, 557] width 857 height 20
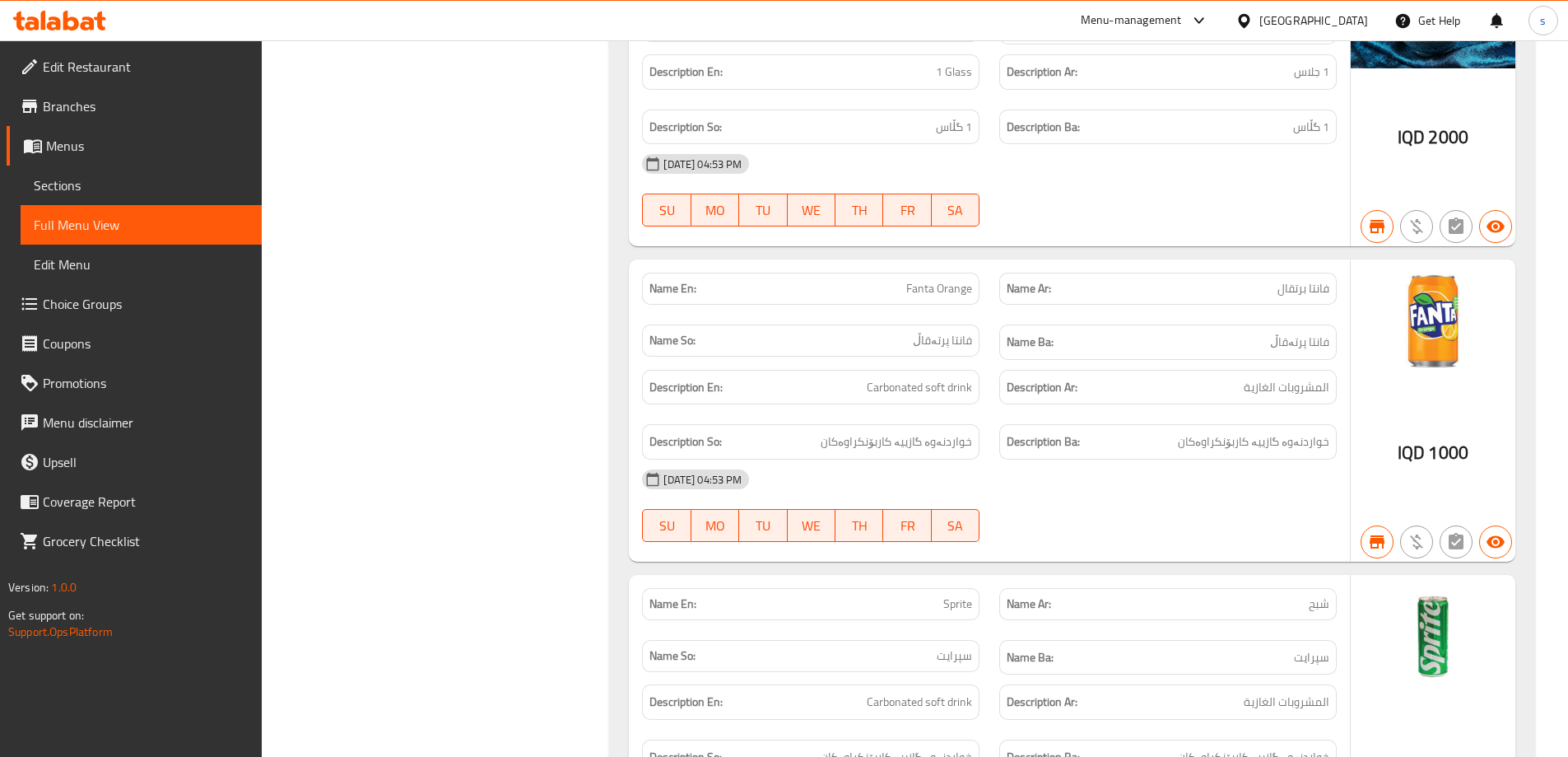
scroll to position [115, 0]
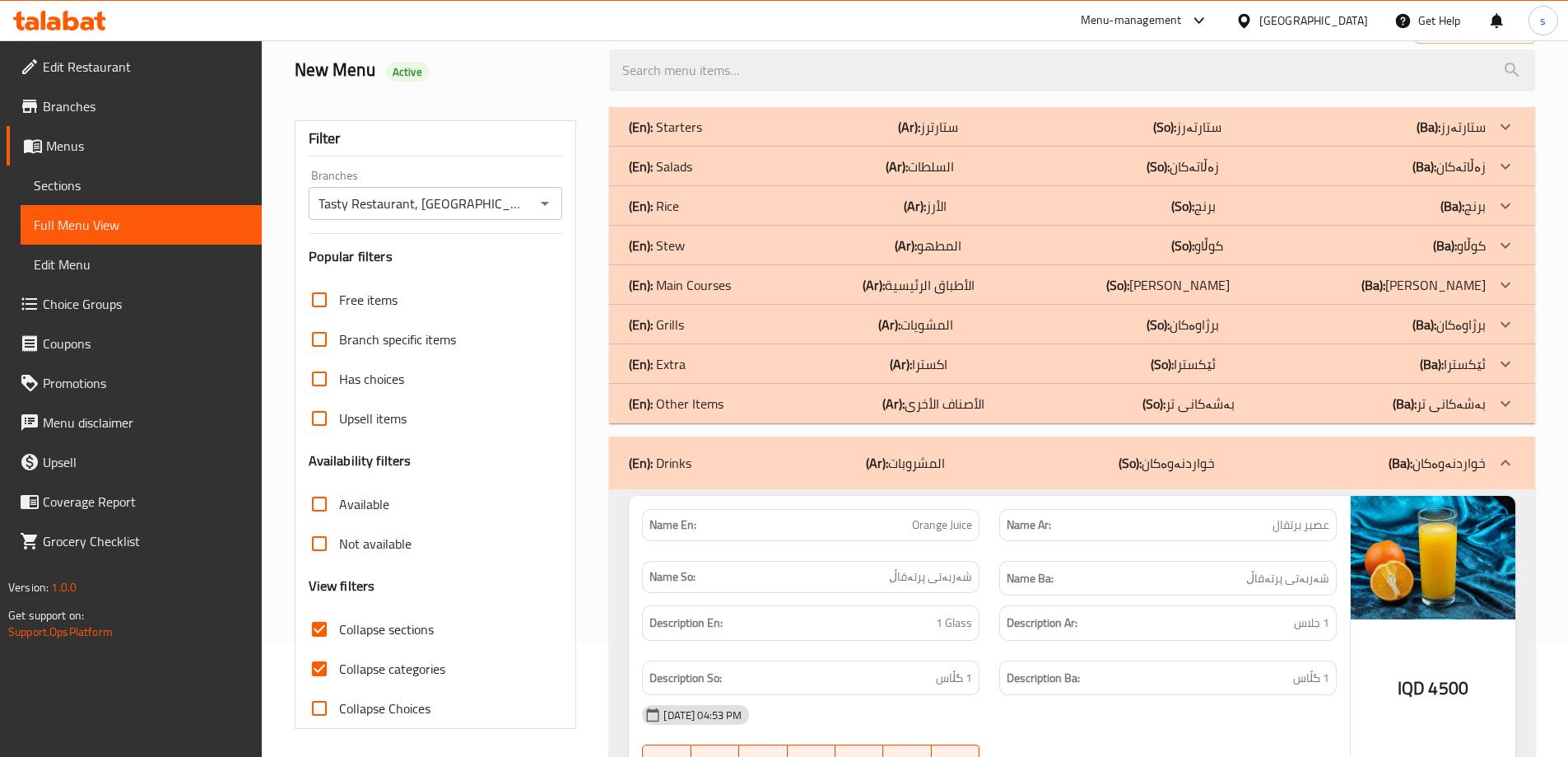
click at [320, 664] on input "Collapse categories" at bounding box center [319, 668] width 39 height 39
click at [740, 463] on div "(En): Drinks (Ar): المشروبات (So): خواردنەوەکان (Ba): خواردنەوەکان" at bounding box center [1057, 462] width 857 height 20
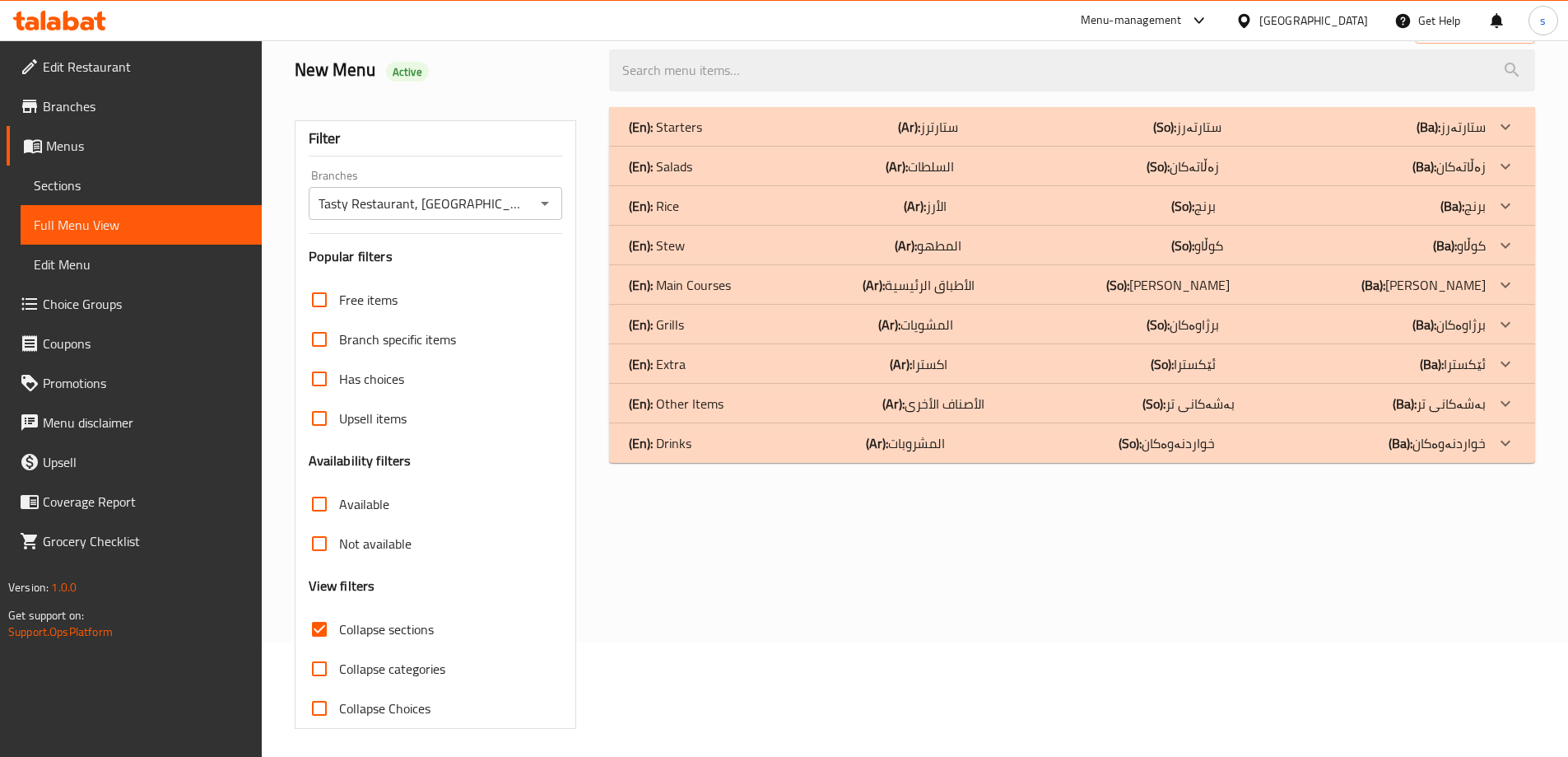
click at [737, 287] on div "(En): Main Courses (Ar): الأطباق الرئيسية (So): ژەمە سەرەکییەکان (Ba): ژەمە سەر…" at bounding box center [1057, 284] width 857 height 20
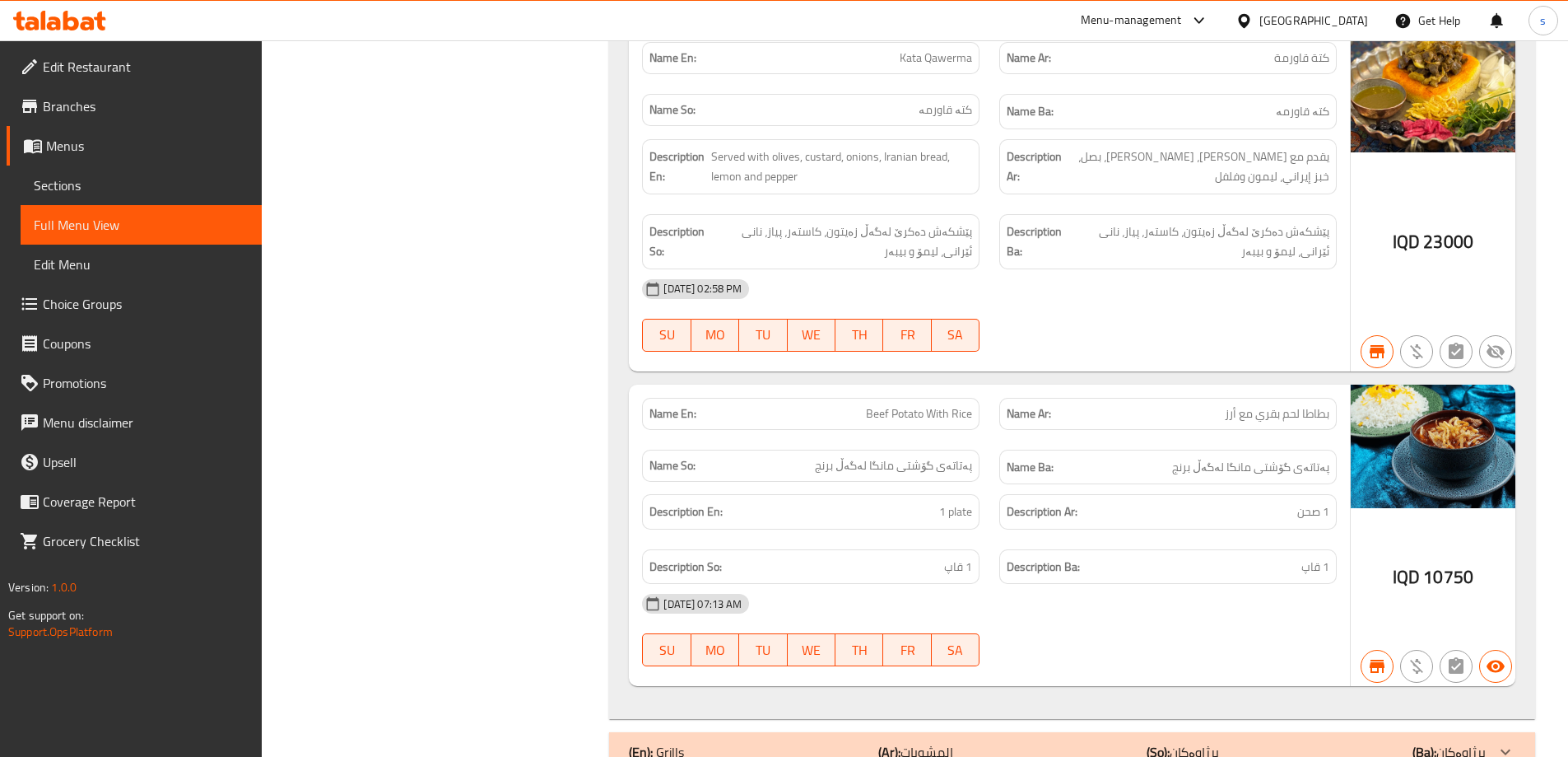
scroll to position [6728, 0]
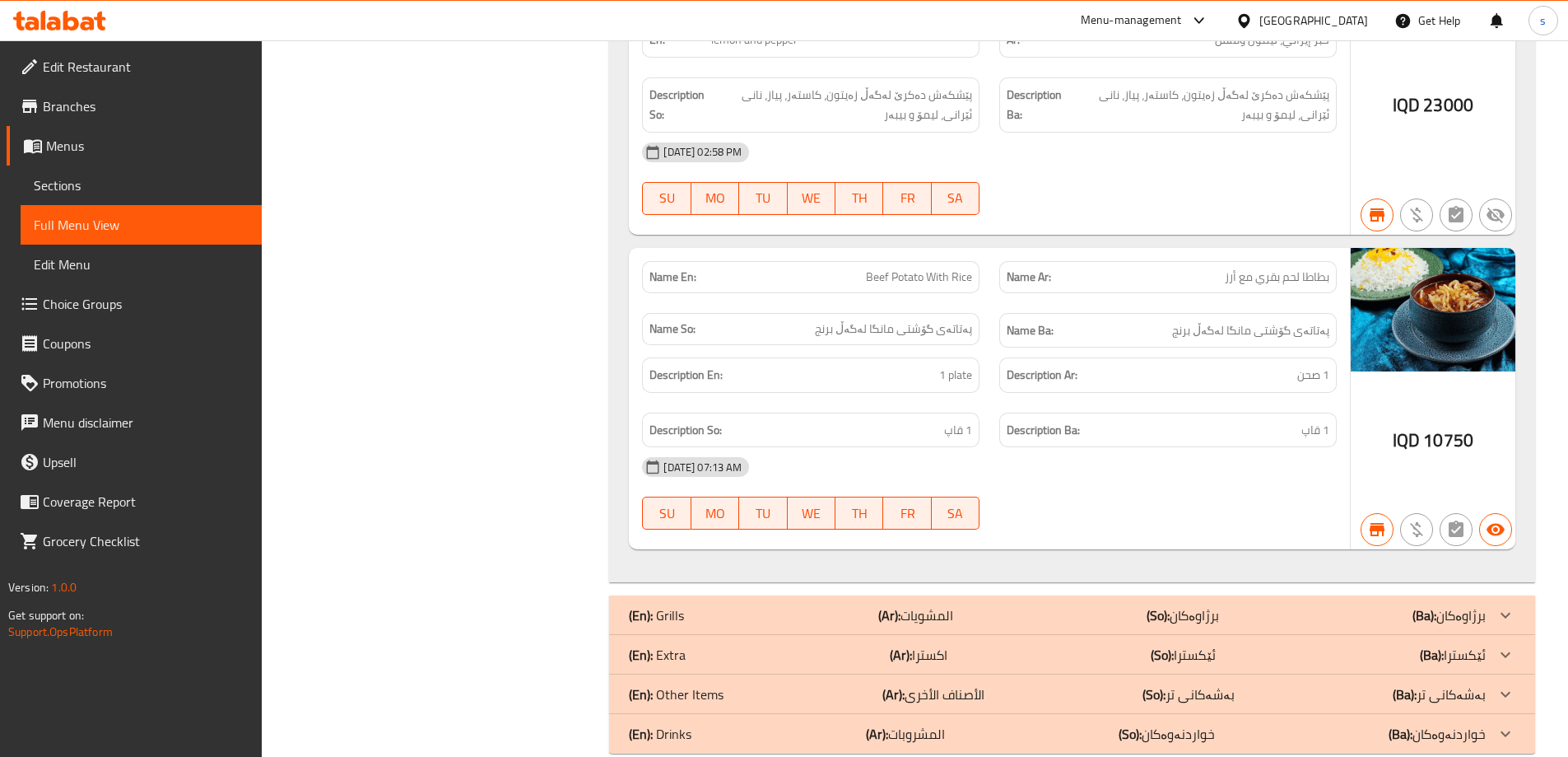
click at [872, 648] on div "(En): Extra (Ar): اكسترا (So): ئێکسترا (Ba): ئێکسترا" at bounding box center [1057, 654] width 857 height 20
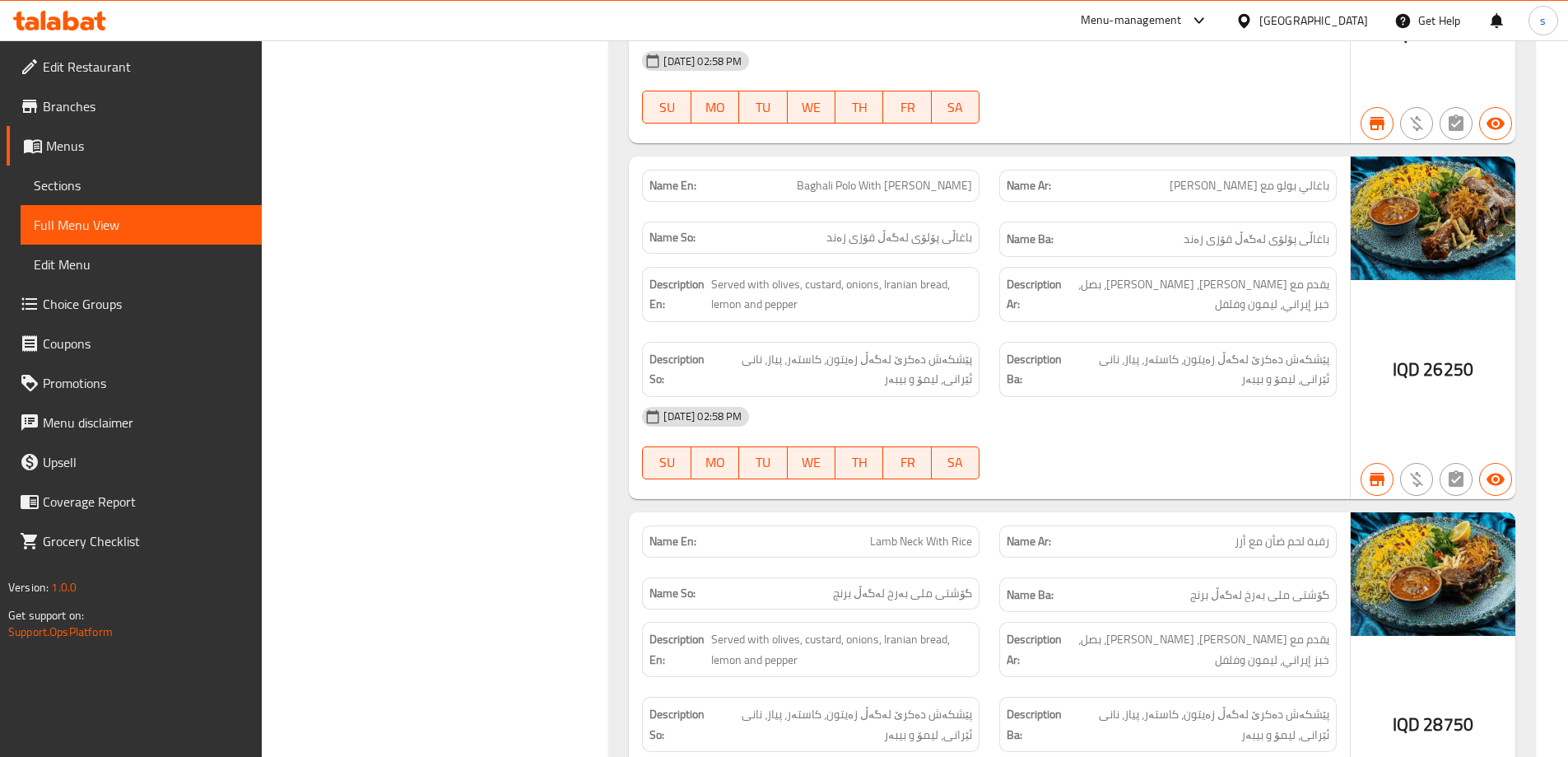
scroll to position [4925, 0]
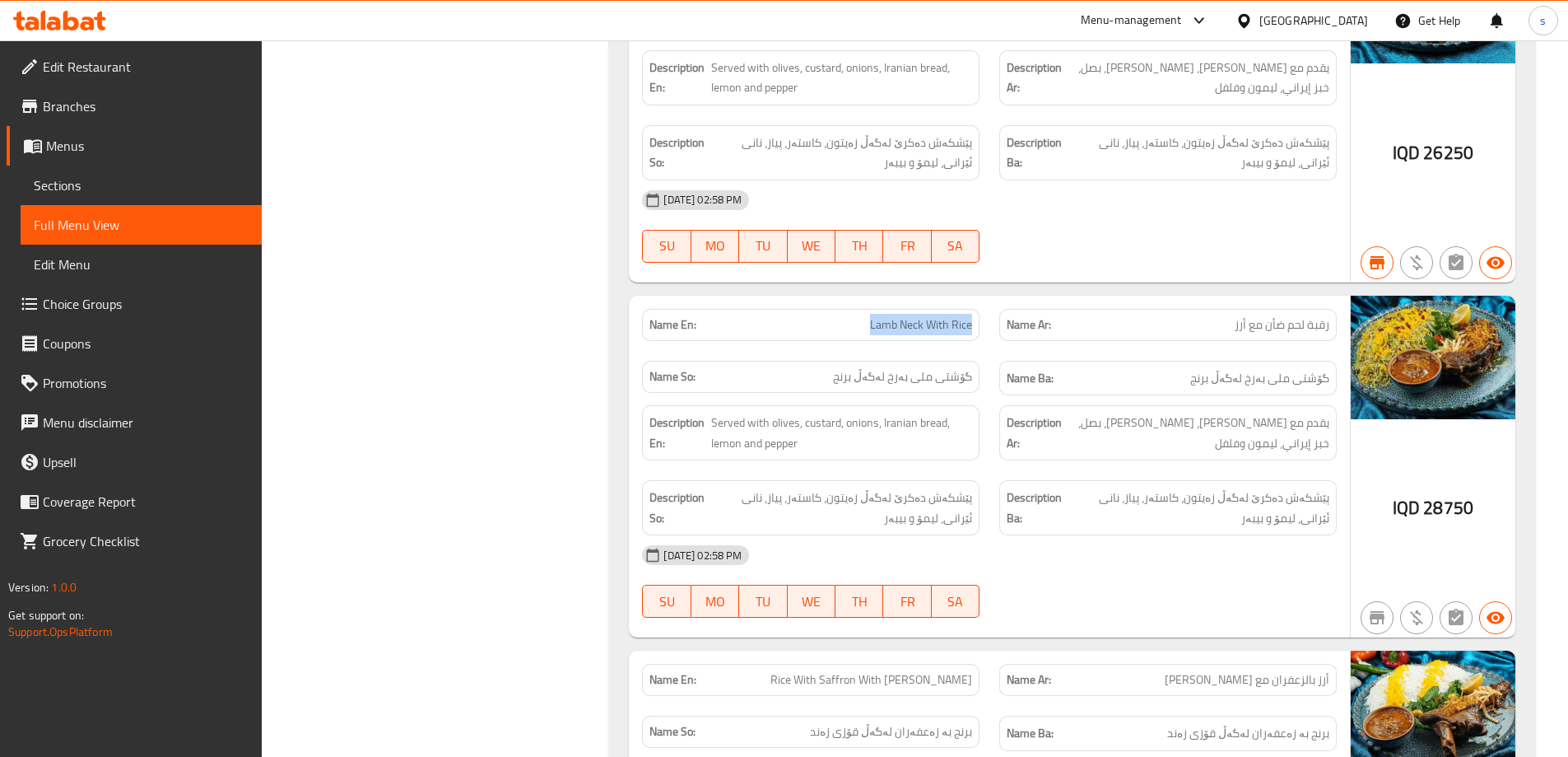
drag, startPoint x: 854, startPoint y: 321, endPoint x: 977, endPoint y: 333, distance: 123.6
click at [977, 333] on div "Name En: Lamb Neck With Rice" at bounding box center [811, 325] width 338 height 33
copy span "Lamb Neck With Rice"
click at [1248, 589] on div "01-07-2024 02:58 PM SU MO TU WE TH FR SA" at bounding box center [988, 582] width 714 height 92
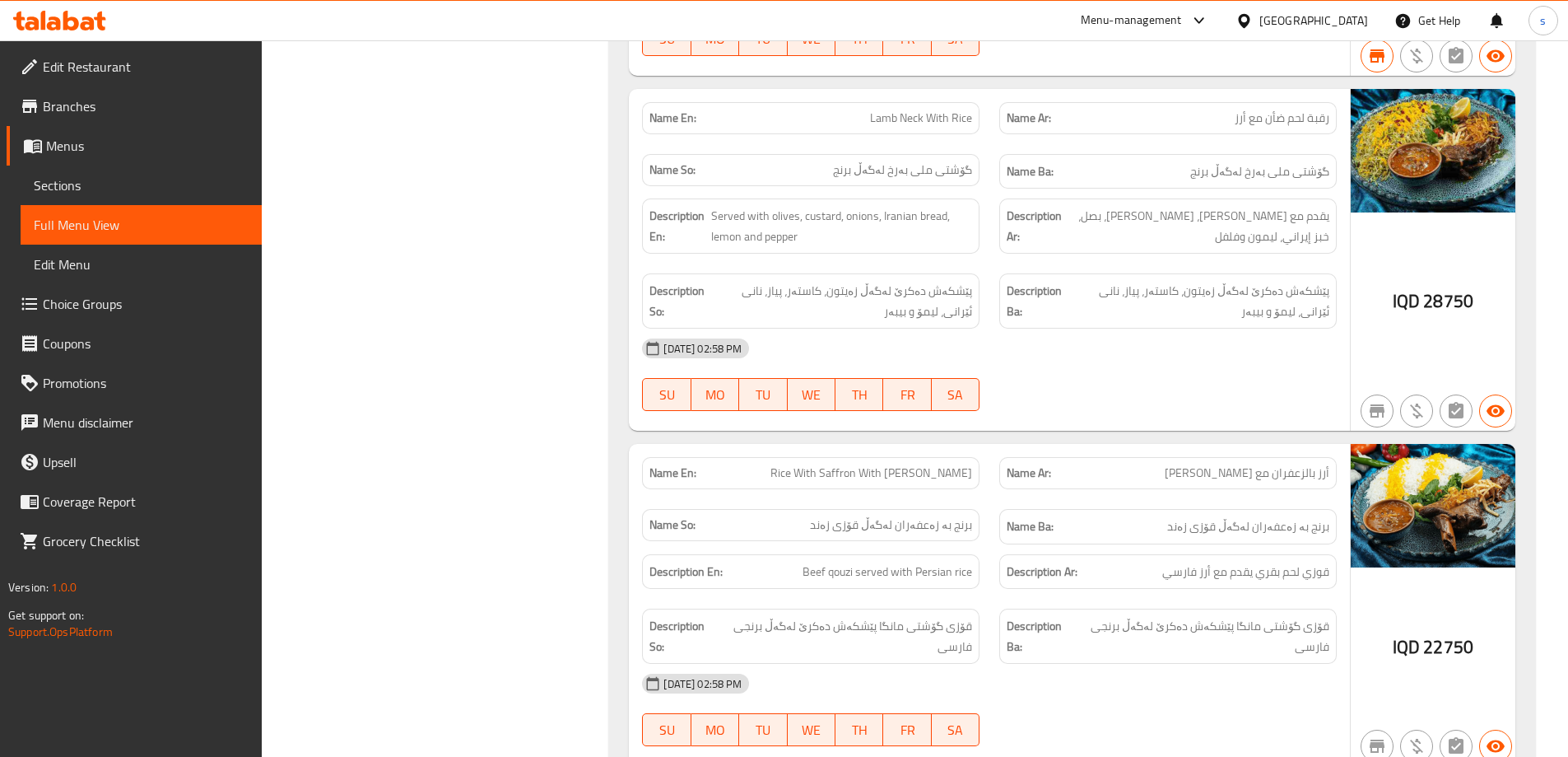
scroll to position [5084, 0]
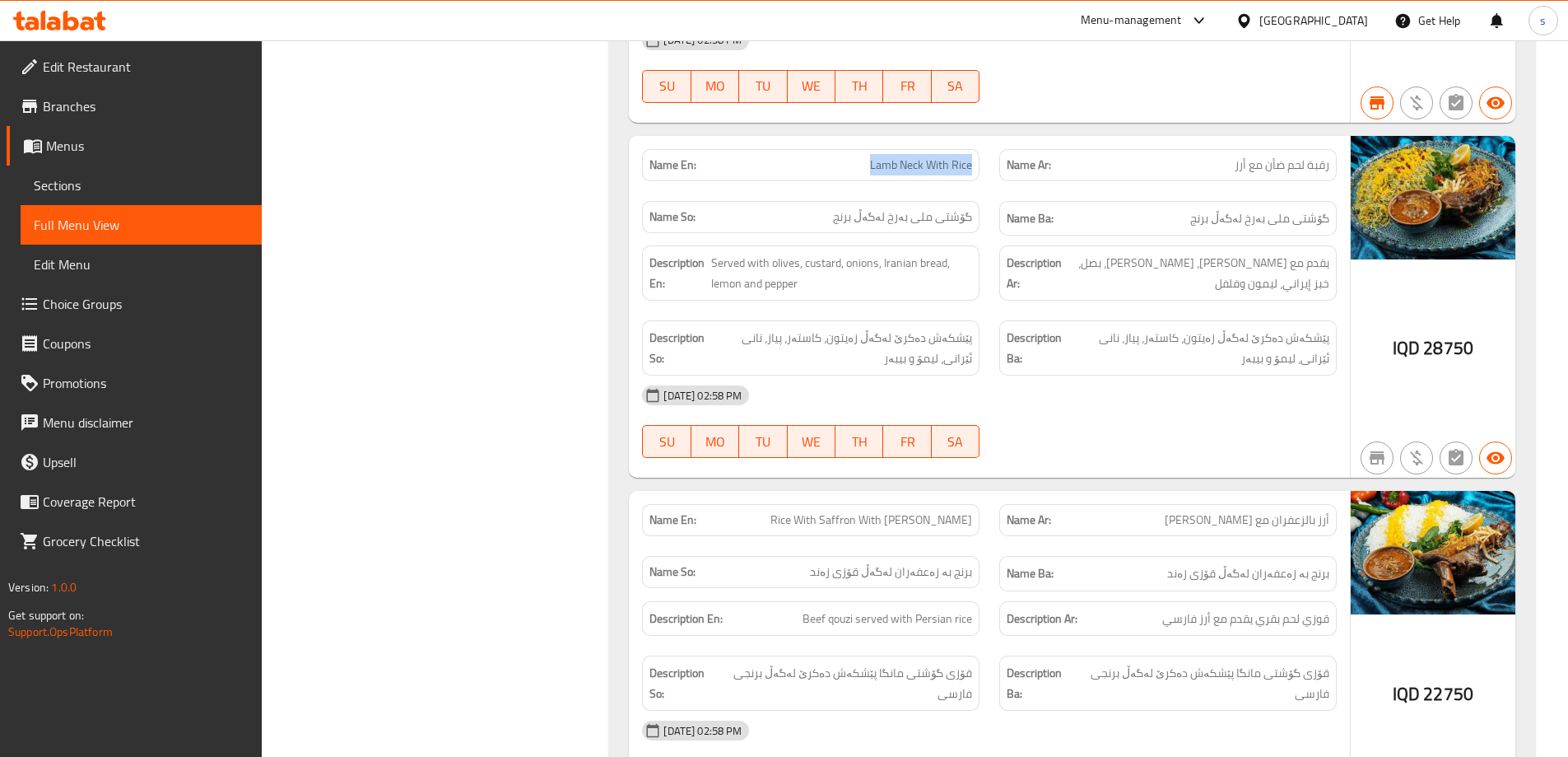
drag, startPoint x: 856, startPoint y: 163, endPoint x: 981, endPoint y: 163, distance: 125.0
click at [981, 163] on div "Name En: Lamb Neck With Rice" at bounding box center [811, 165] width 357 height 52
copy span "Lamb Neck With Rice"
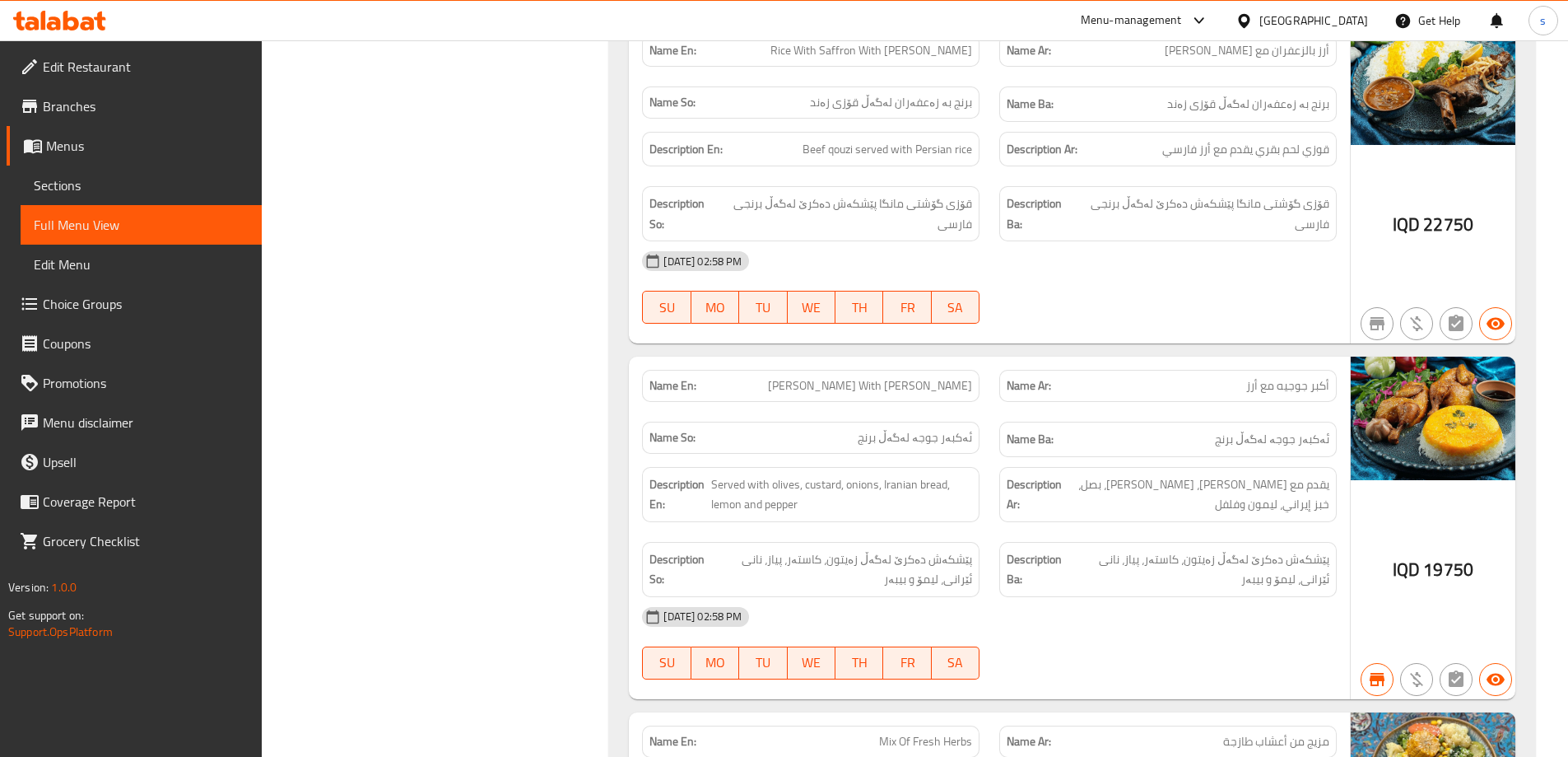
scroll to position [0, 0]
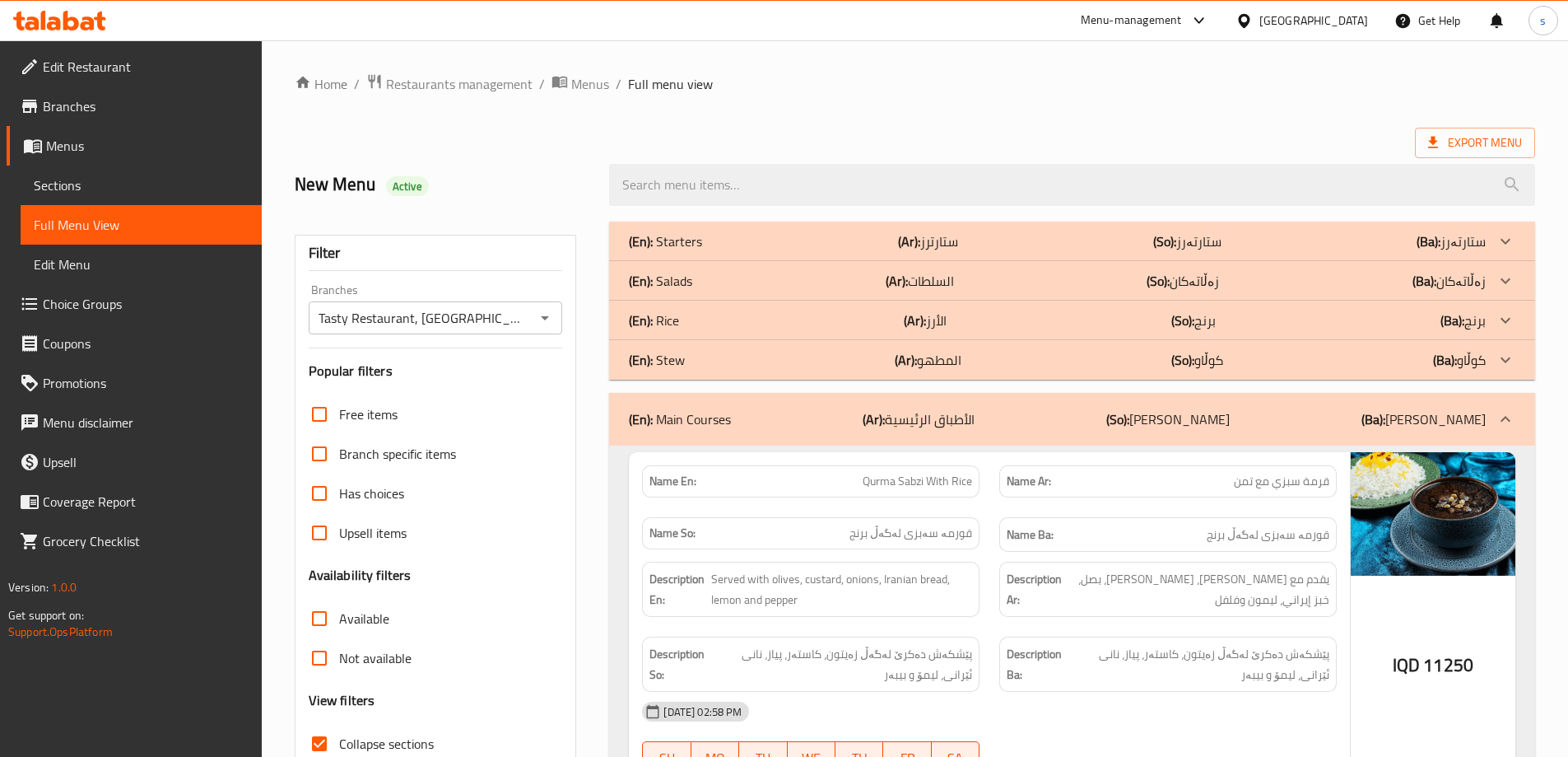
click at [553, 318] on icon "Open" at bounding box center [545, 317] width 20 height 20
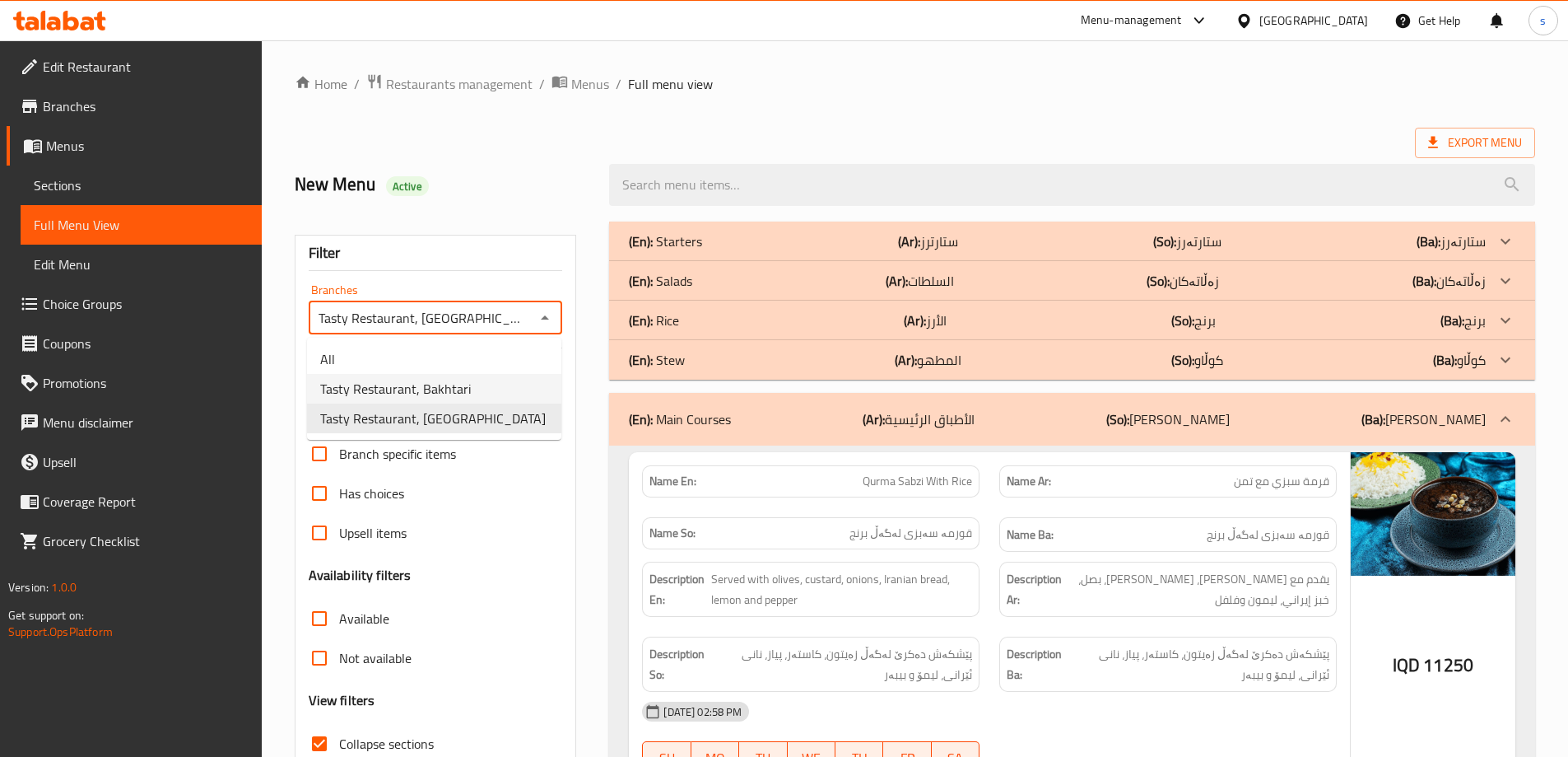
click at [433, 382] on span "Tasty Restaurant, Bakhtari" at bounding box center [395, 388] width 150 height 20
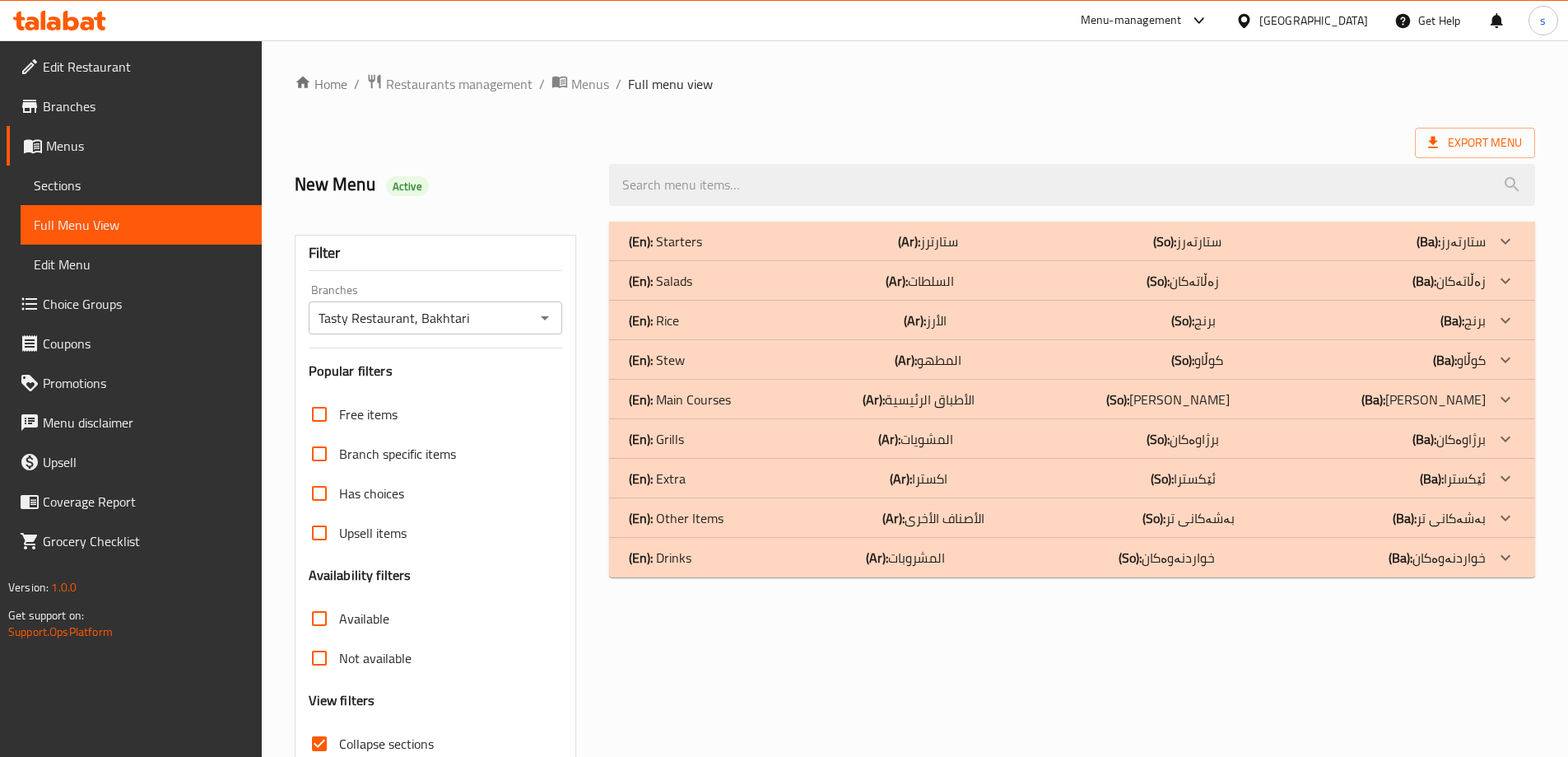
click at [732, 394] on div "(En): Main Courses (Ar): الأطباق الرئيسية (So): ژەمە سەرەکییەکان (Ba): ژەمە سەر…" at bounding box center [1057, 399] width 857 height 20
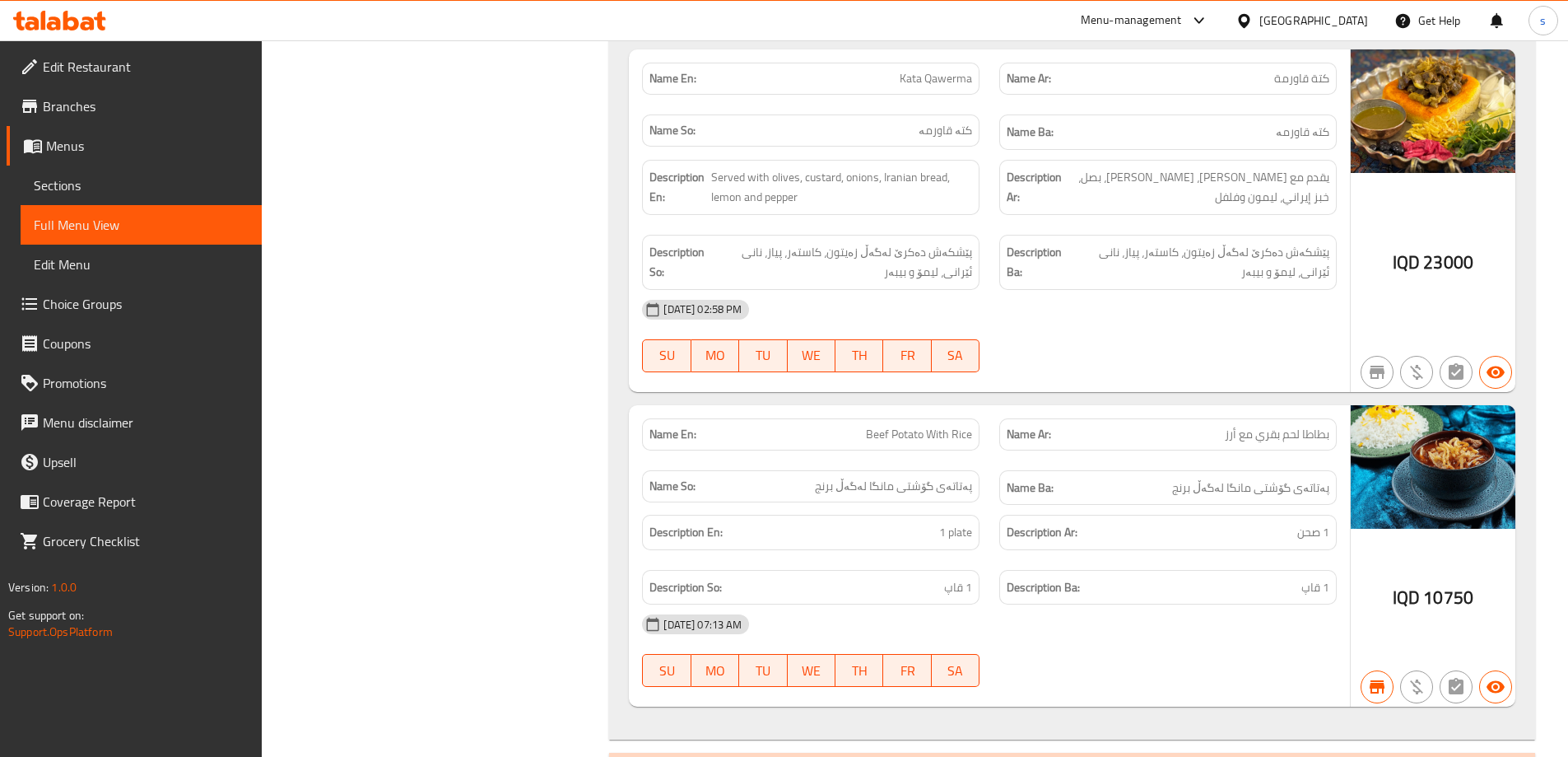
scroll to position [6758, 0]
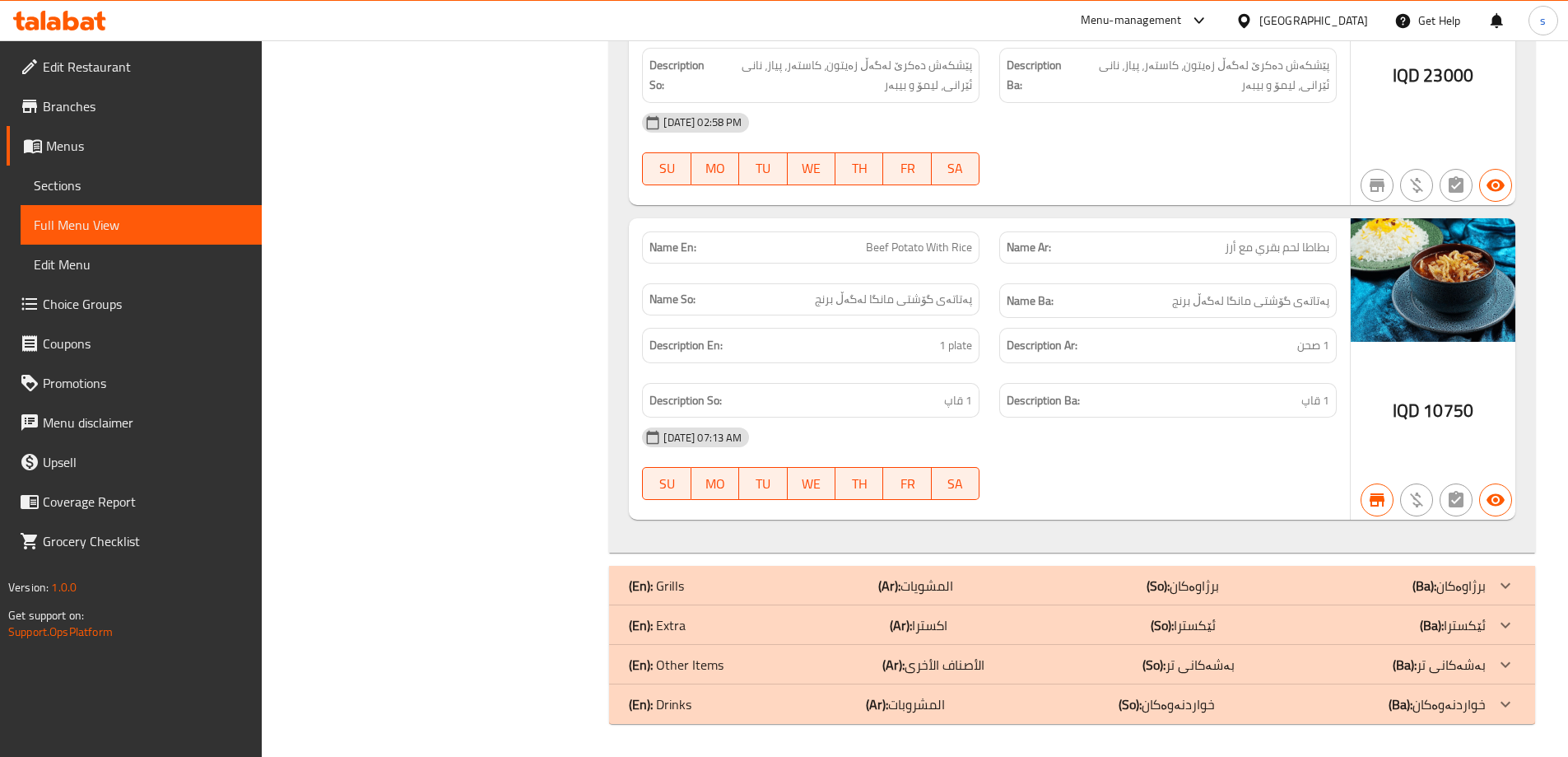
click at [746, 631] on div "(En): Extra (Ar): اكسترا (So): ئێکسترا (Ba): ئێکسترا" at bounding box center [1057, 624] width 857 height 20
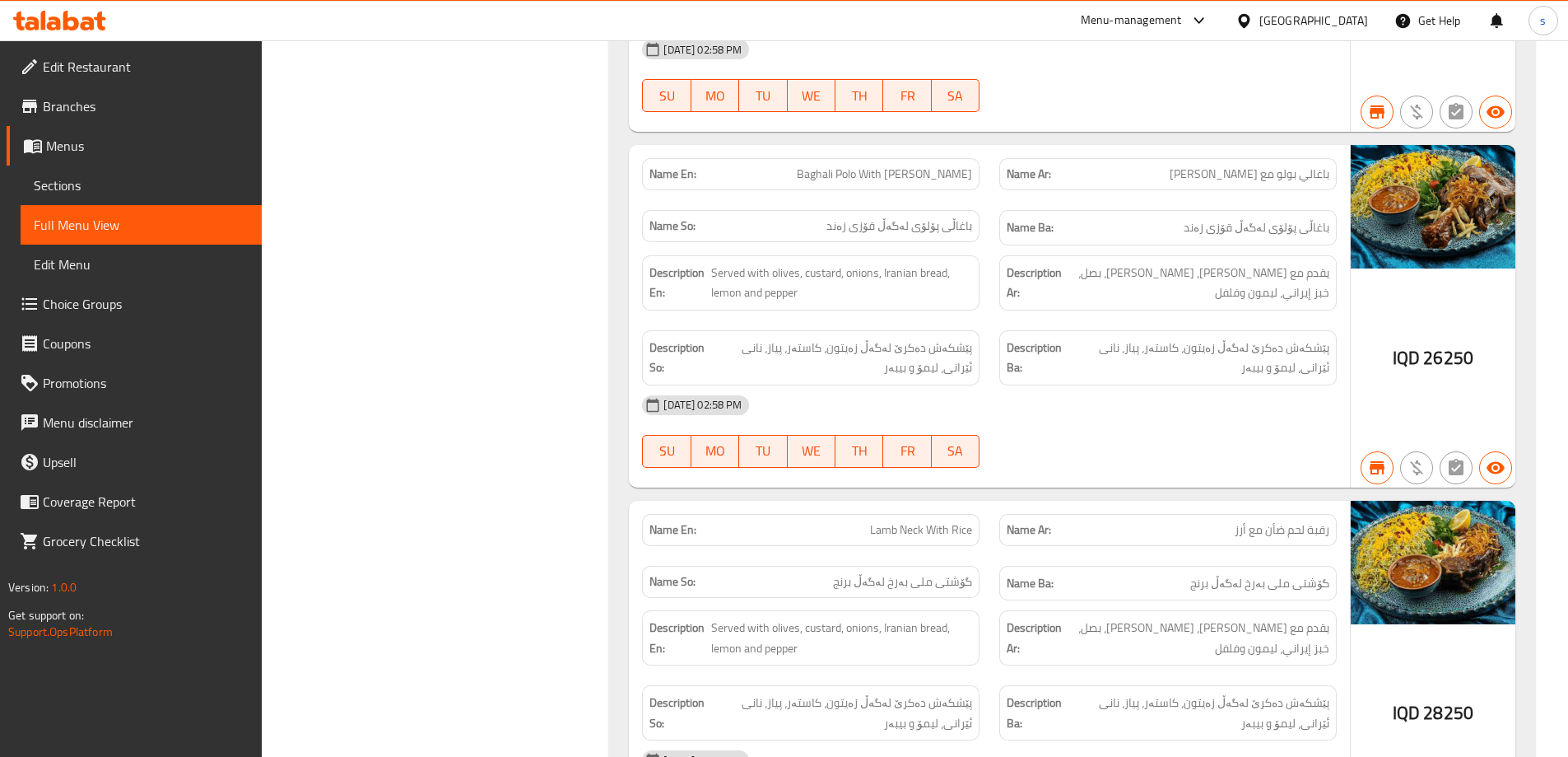
scroll to position [4804, 0]
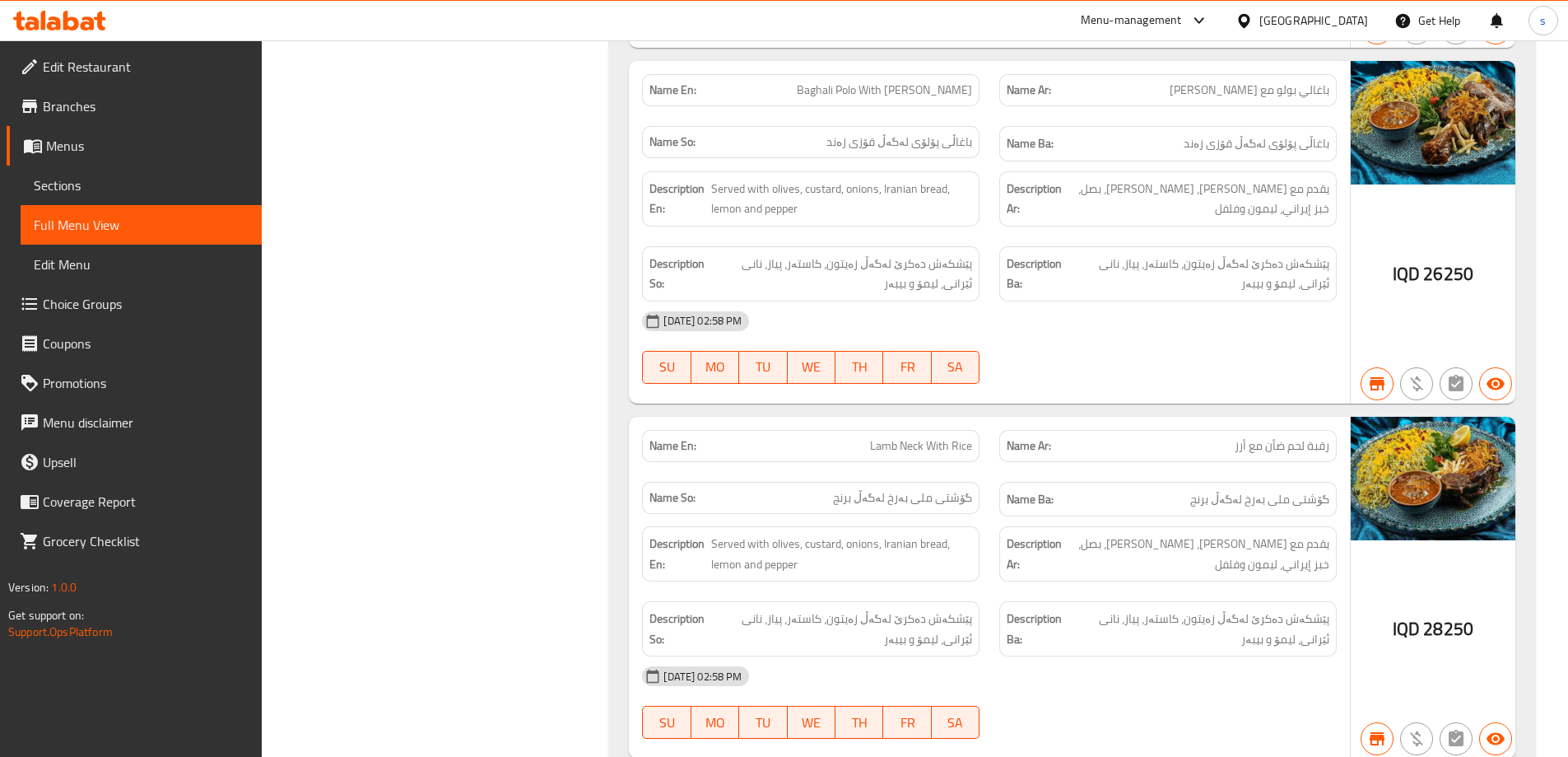
click at [1069, 420] on div "Name Ar: رقبة لحم ضأن مع أرز" at bounding box center [1168, 446] width 357 height 52
click at [865, 624] on span "پێشکەش دەکرێ لەگەڵ زەیتون، کاستەر، پیاز، نانی ئێرانی، لیمۆ و بیبەر" at bounding box center [842, 628] width 260 height 40
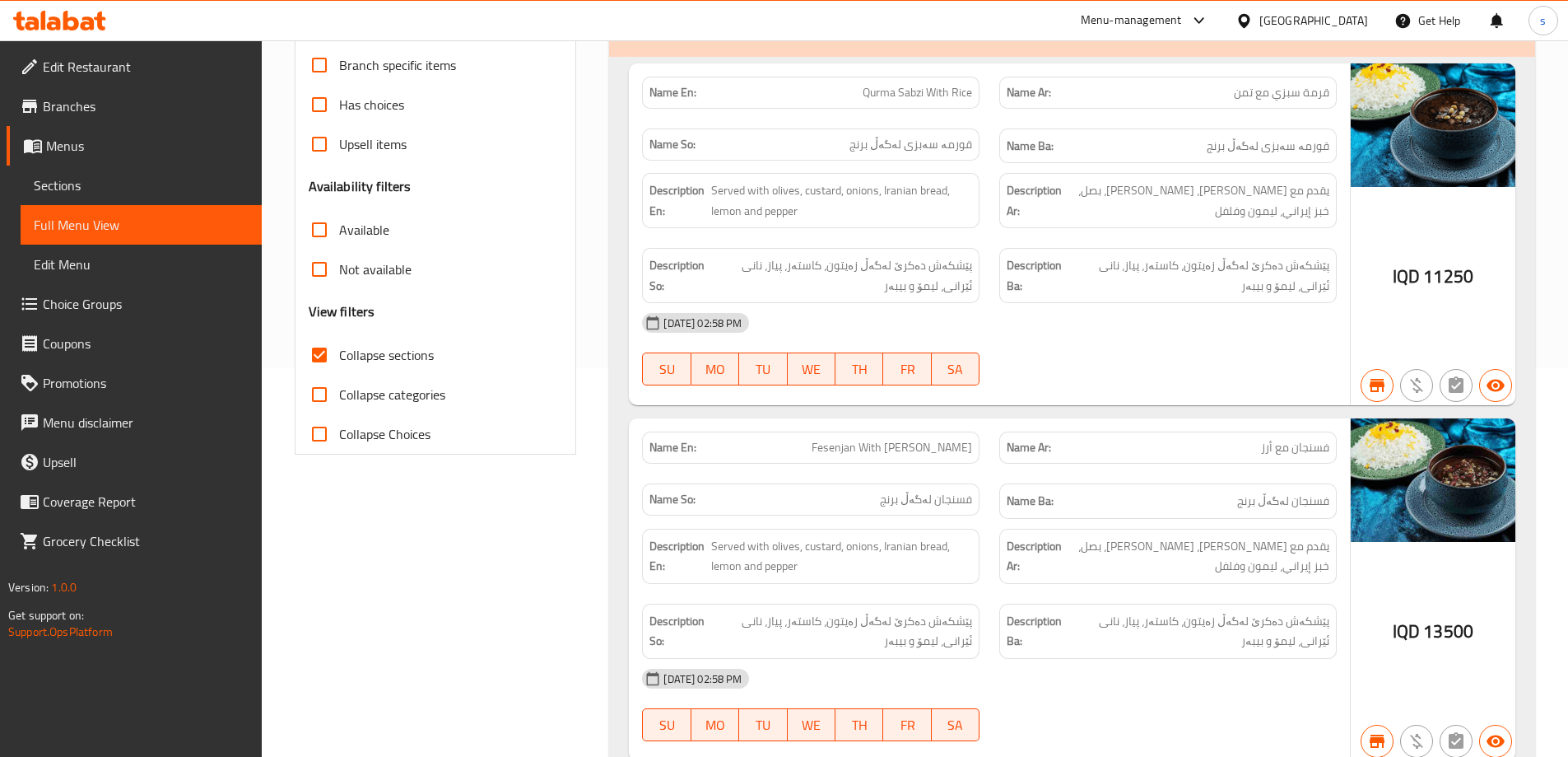
scroll to position [116, 0]
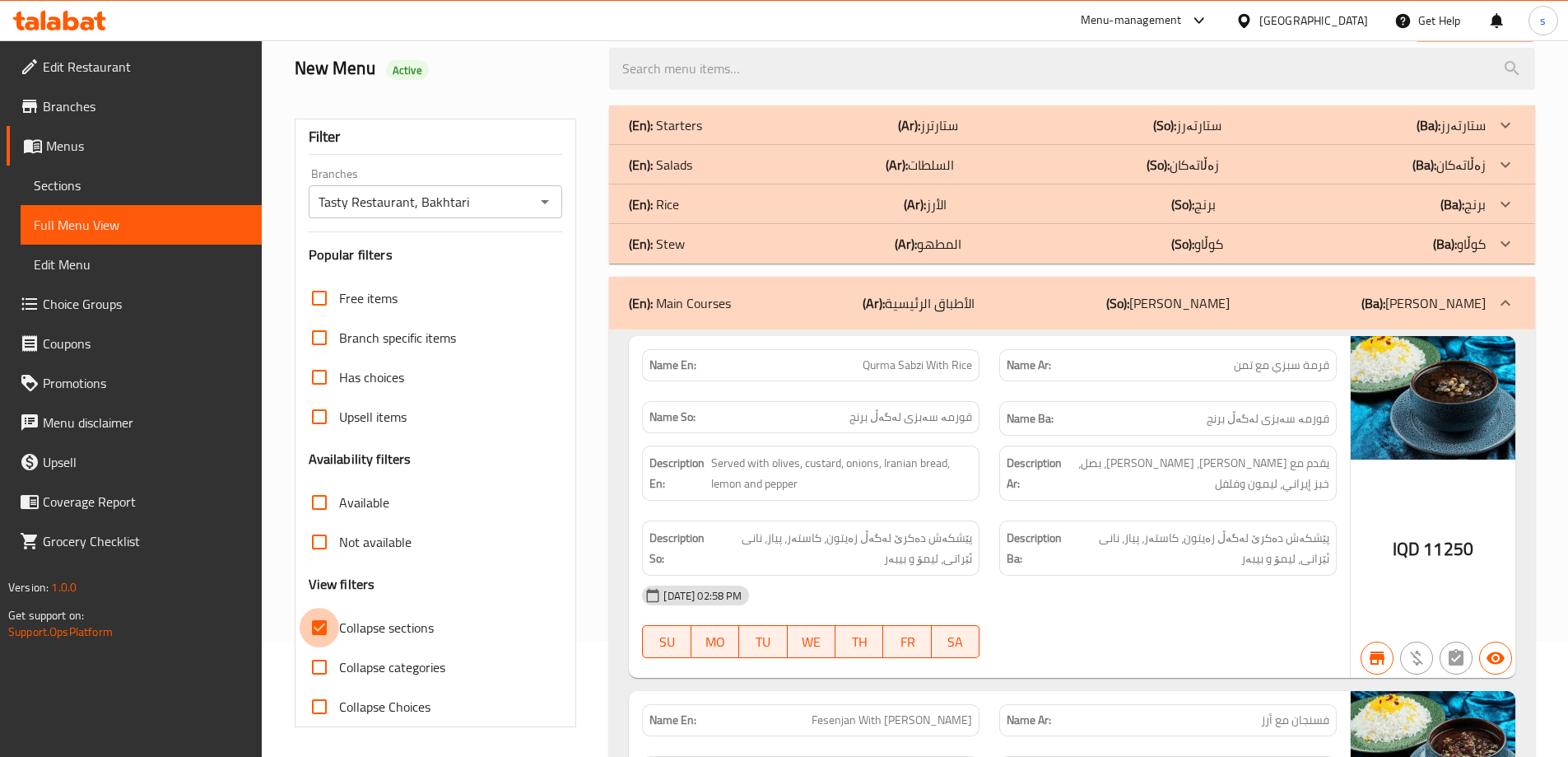
click at [322, 623] on input "Collapse sections" at bounding box center [319, 627] width 39 height 39
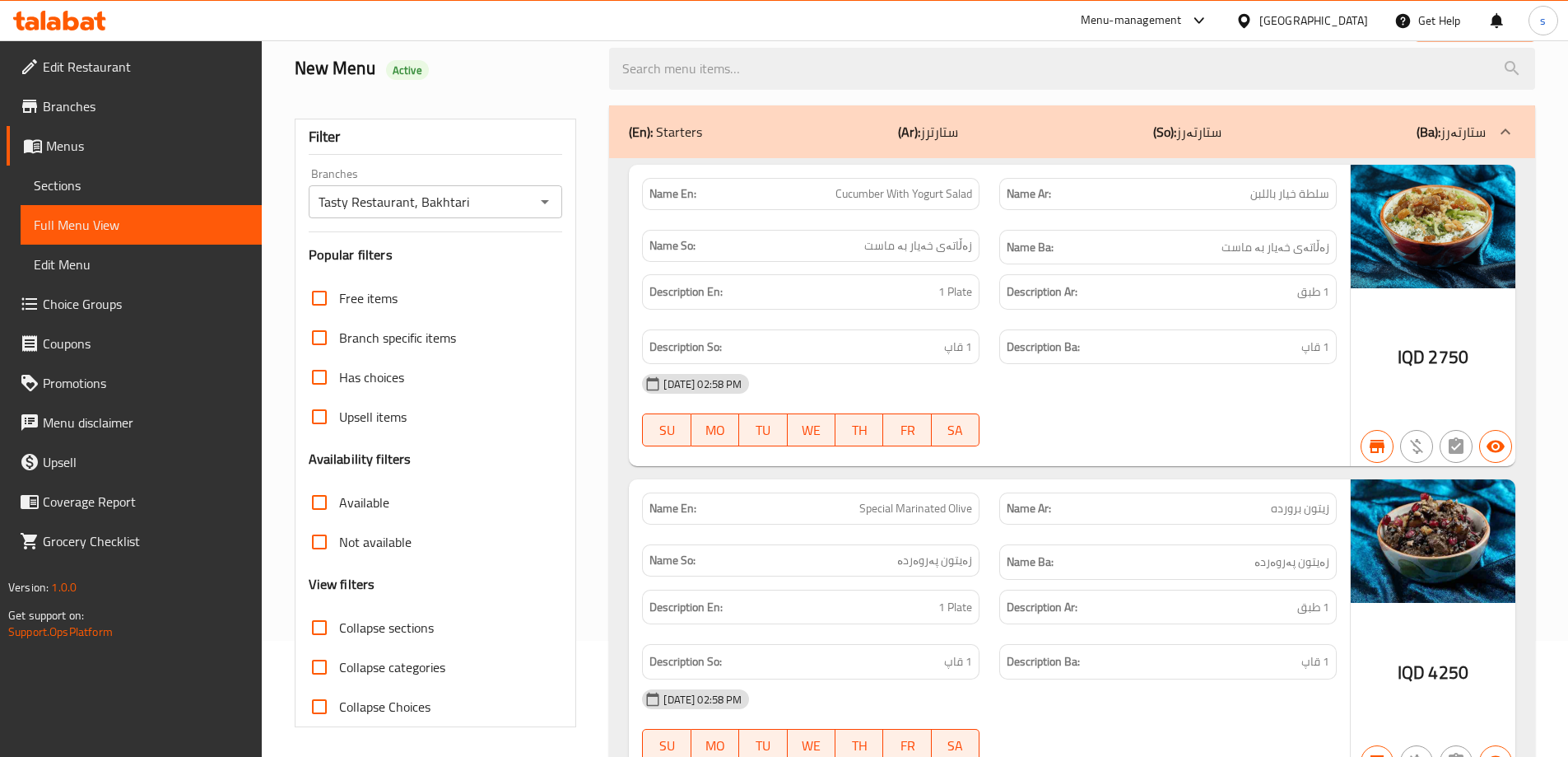
click at [321, 623] on input "Collapse sections" at bounding box center [319, 627] width 39 height 39
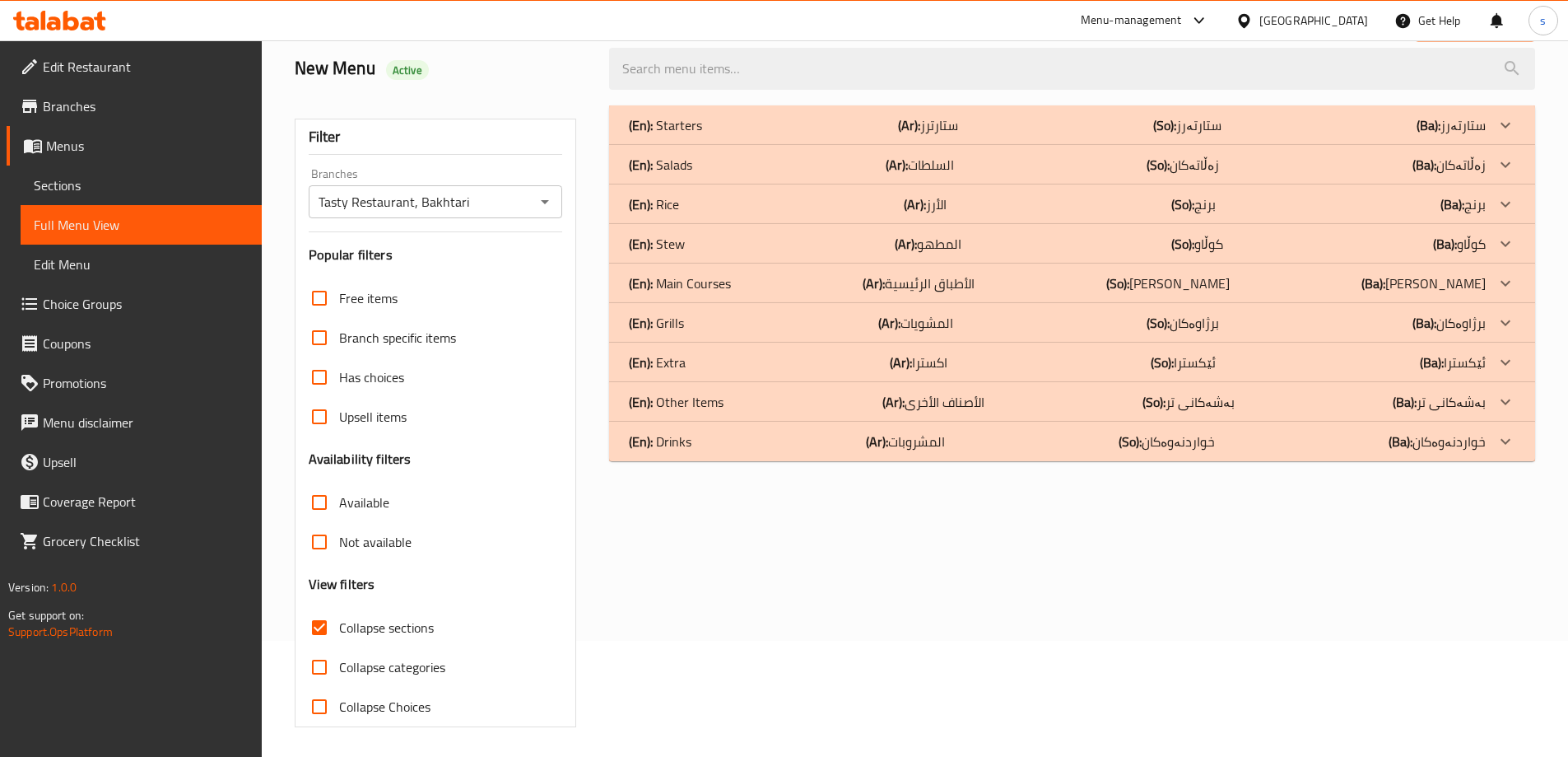
click at [710, 208] on div "(En): Rice (Ar): الأرز (So): برنج (Ba): برنج" at bounding box center [1057, 204] width 857 height 20
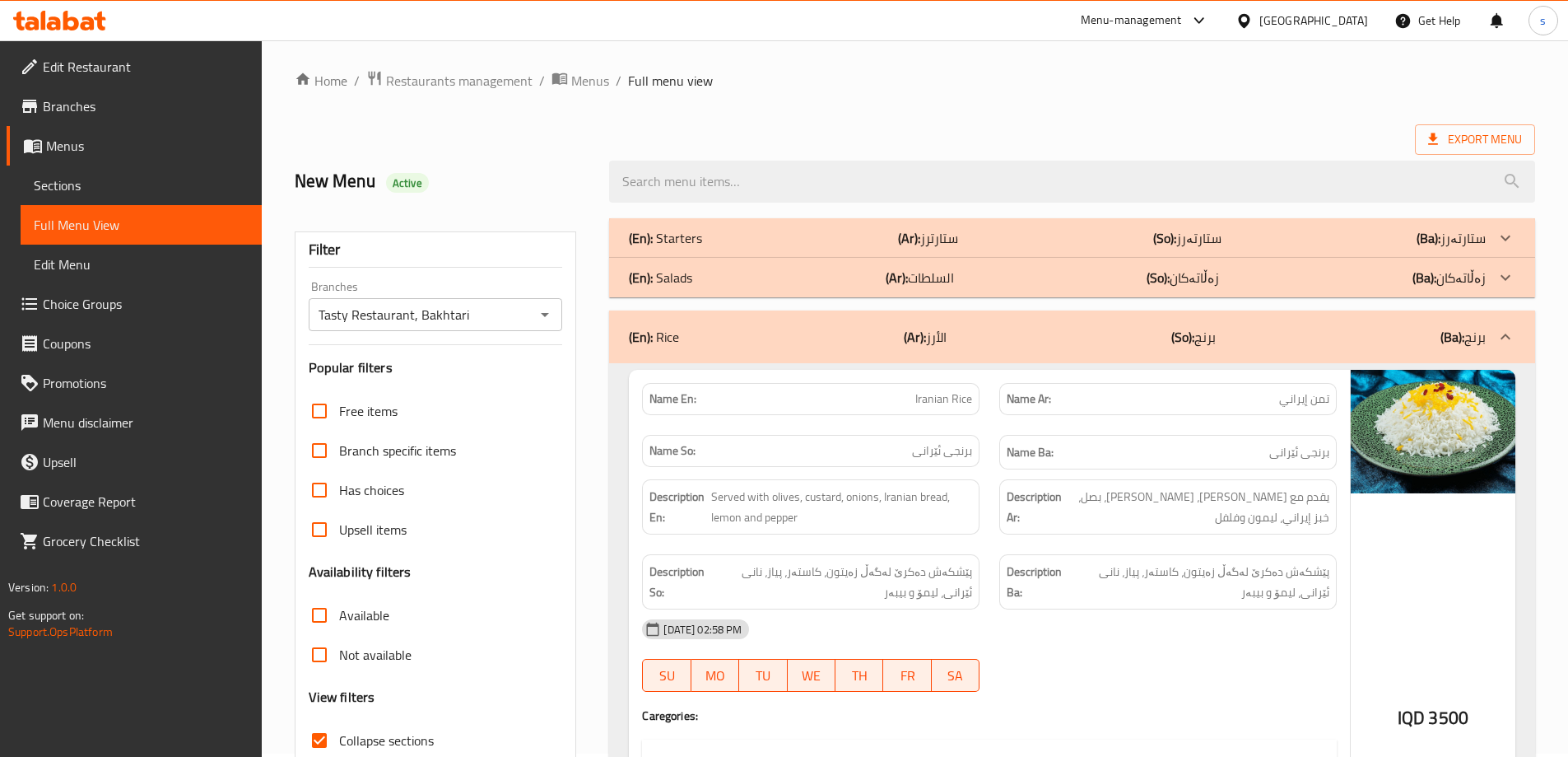
scroll to position [0, 0]
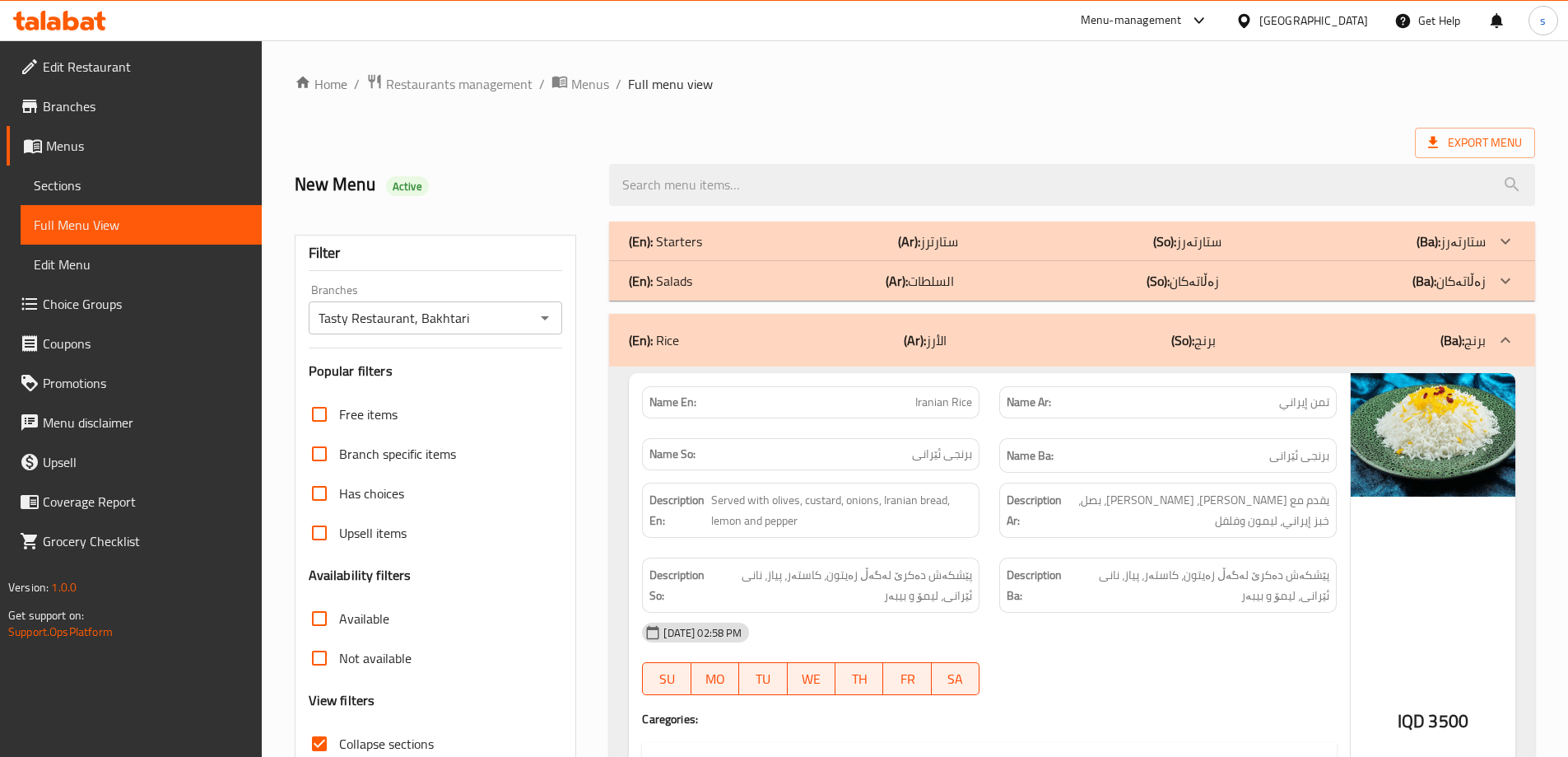
click at [516, 331] on div "Tasty Restaurant, Bakhtari Branches" at bounding box center [435, 317] width 254 height 33
click at [548, 319] on icon "Open" at bounding box center [545, 317] width 20 height 20
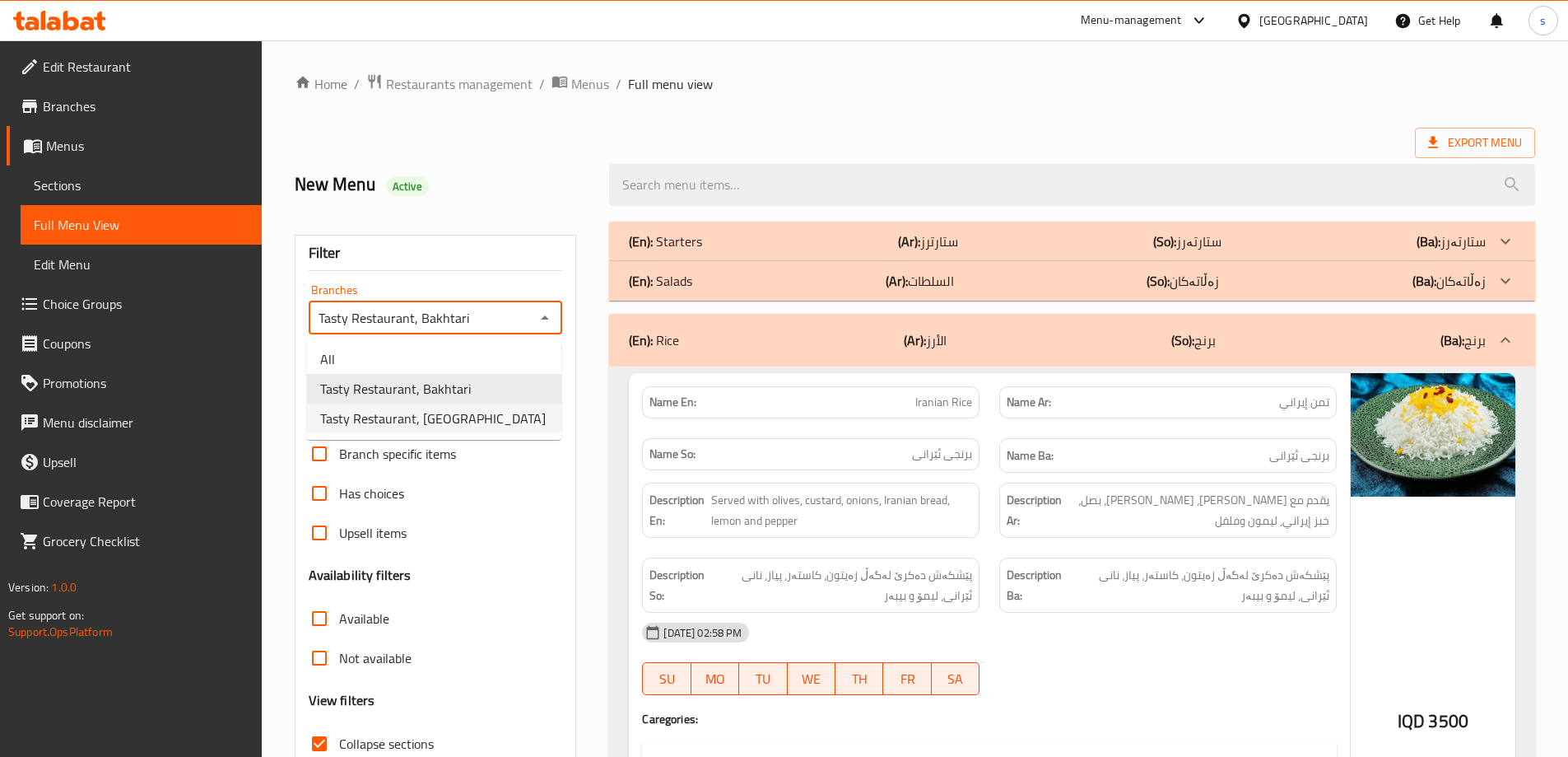
click at [496, 422] on li "Tasty Restaurant, [GEOGRAPHIC_DATA]" at bounding box center [433, 418] width 254 height 30
click at [309, 751] on input "Collapse sections" at bounding box center [319, 743] width 39 height 39
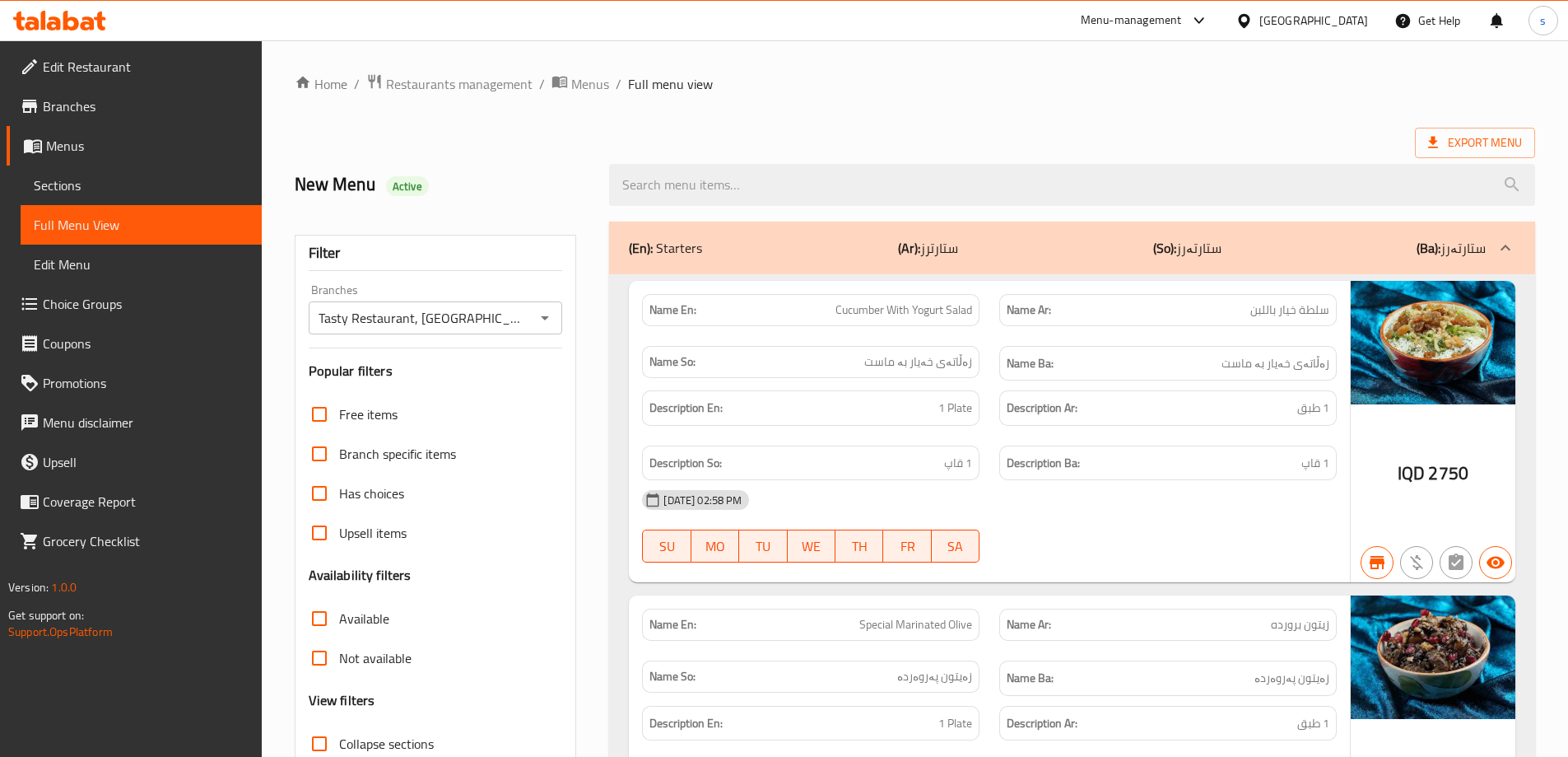
click at [315, 746] on input "Collapse sections" at bounding box center [319, 743] width 39 height 39
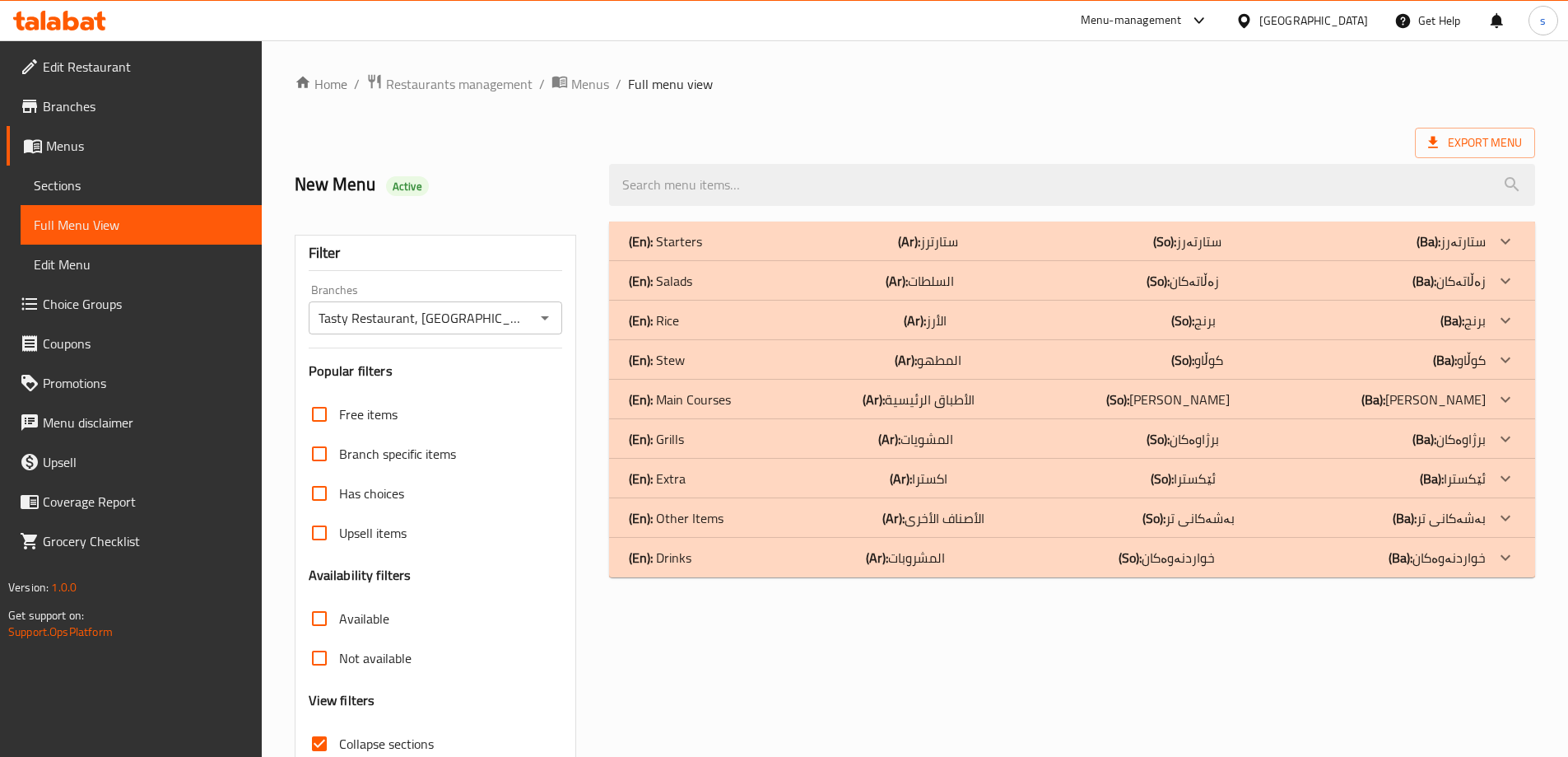
click at [700, 436] on div "(En): Grills (Ar): المشويات (So): برژاوەکان (Ba): برژاوەکان" at bounding box center [1057, 438] width 857 height 20
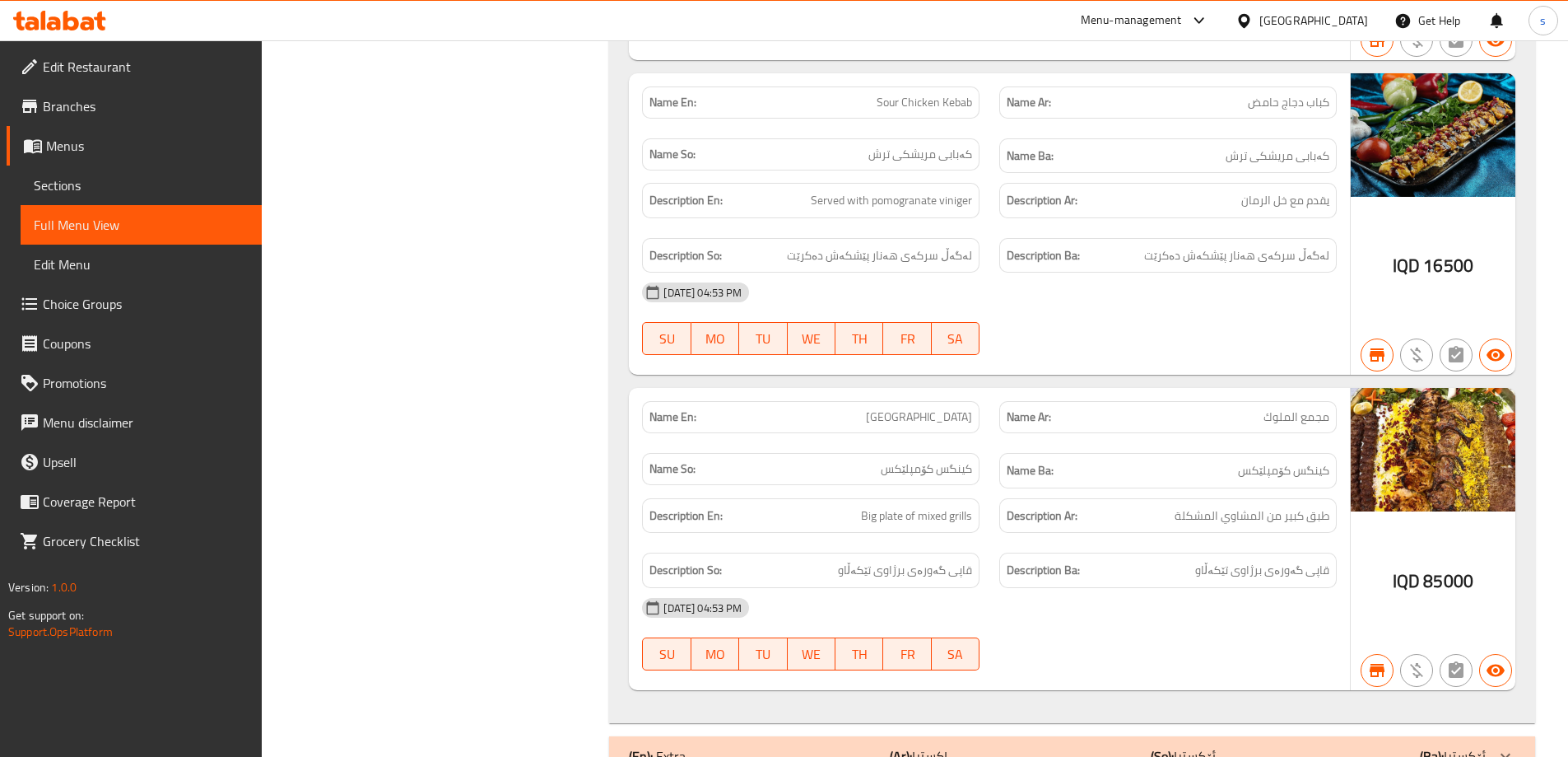
scroll to position [4034, 0]
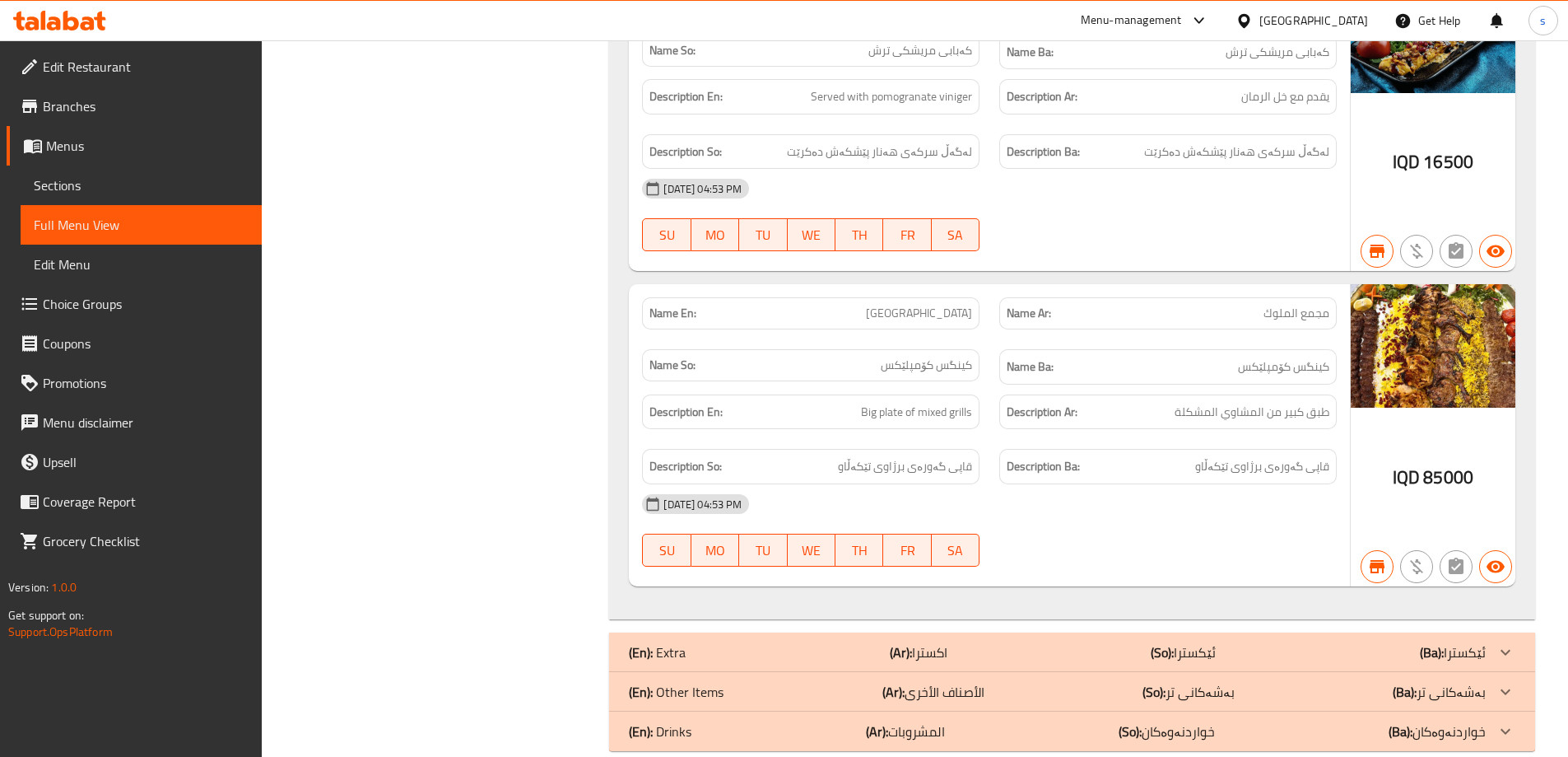
drag, startPoint x: 1567, startPoint y: 662, endPoint x: 1579, endPoint y: 521, distance: 141.5
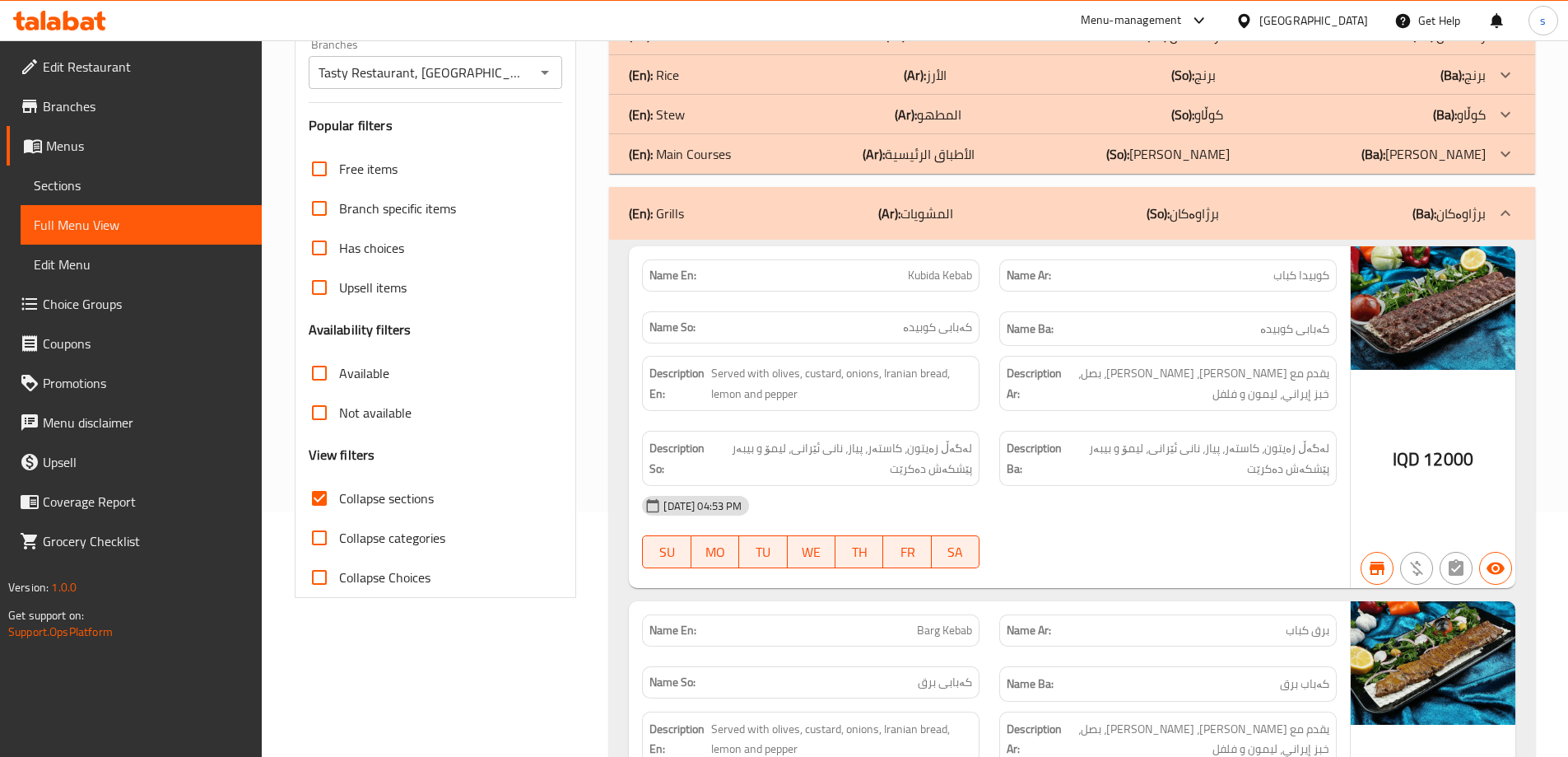
scroll to position [415, 0]
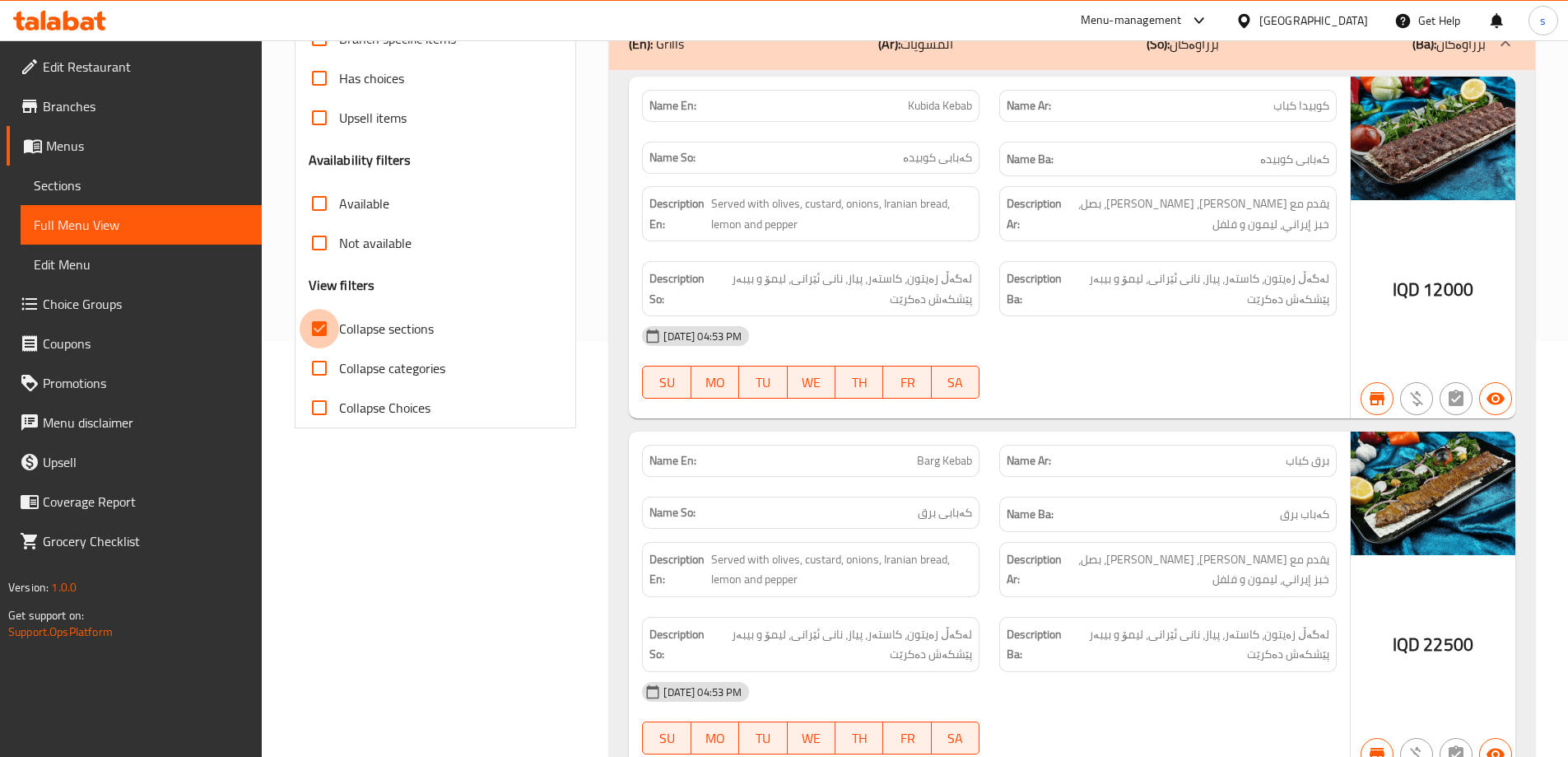
click at [322, 324] on input "Collapse sections" at bounding box center [319, 328] width 39 height 39
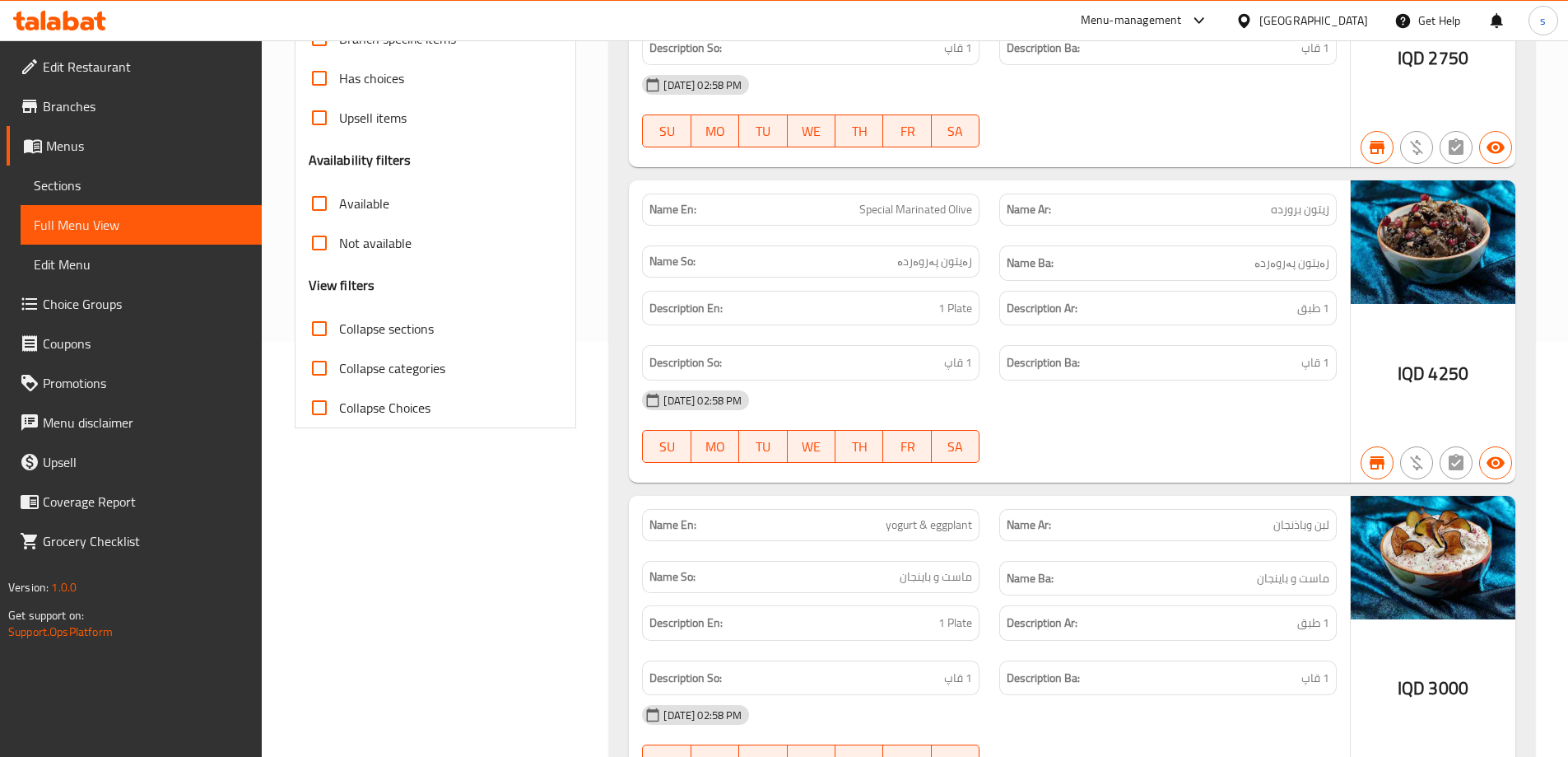
click at [322, 324] on input "Collapse sections" at bounding box center [319, 328] width 39 height 39
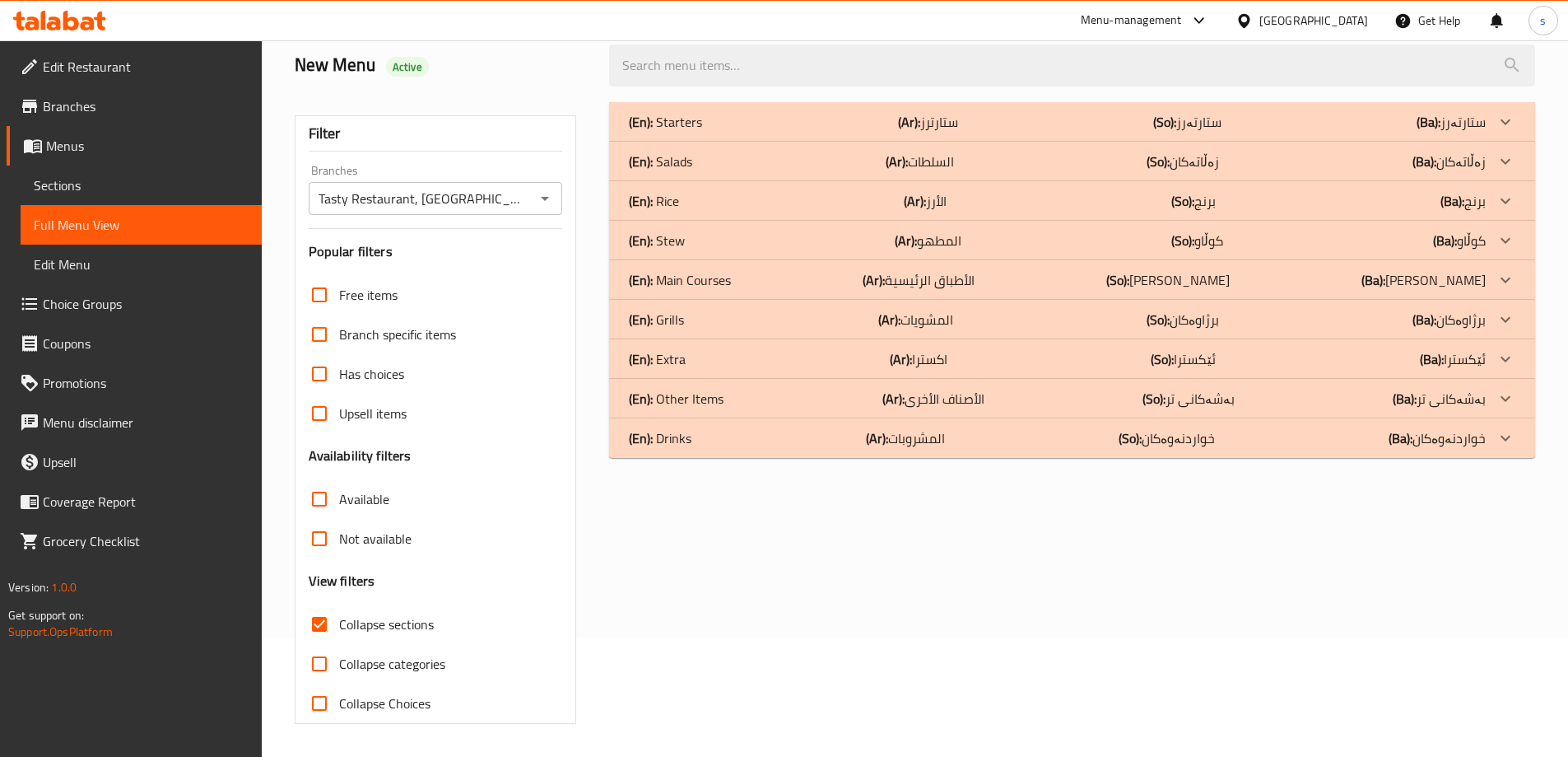
scroll to position [120, 0]
click at [550, 195] on icon "Open" at bounding box center [545, 198] width 20 height 20
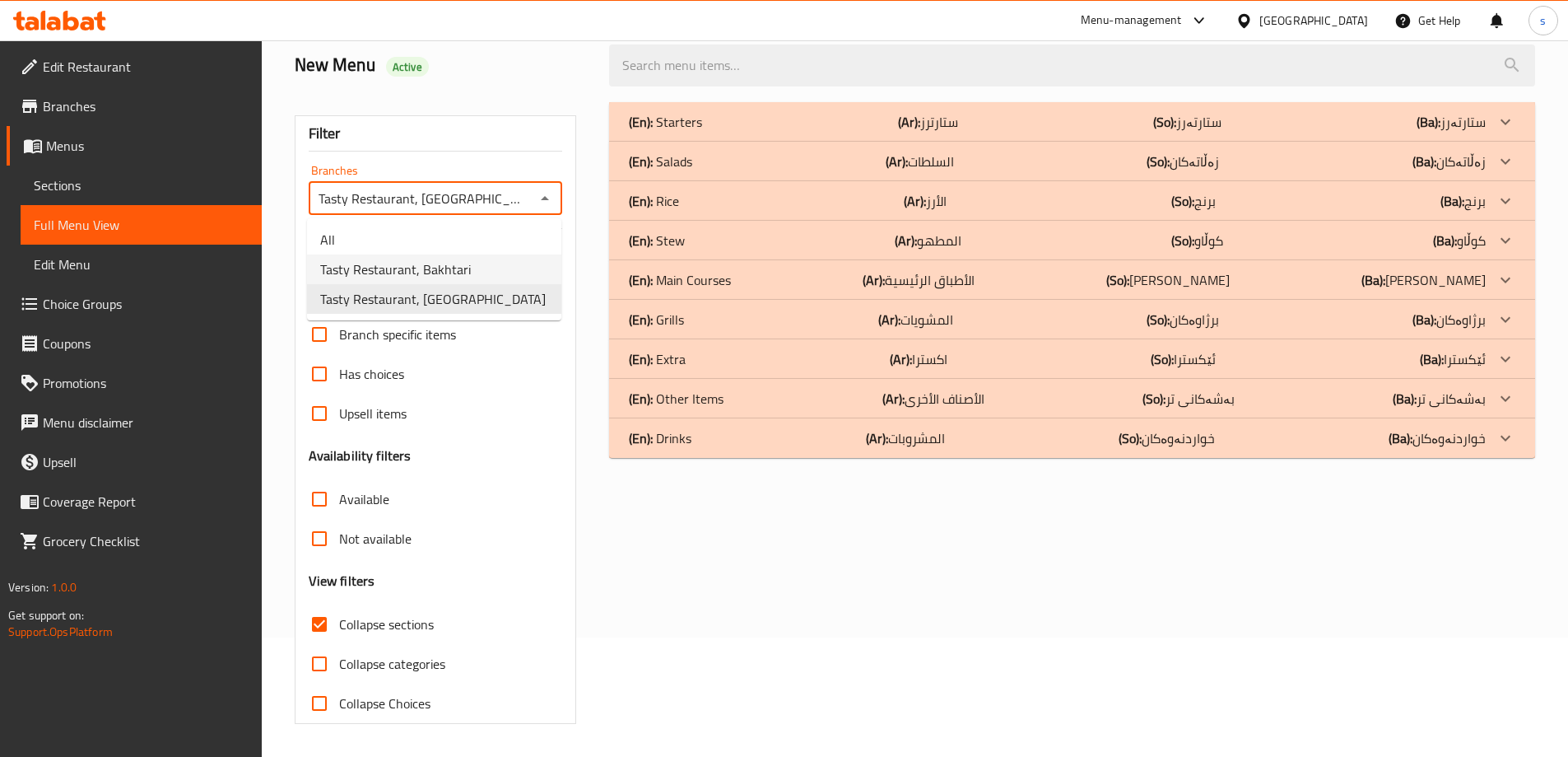
click at [501, 277] on li "Tasty Restaurant, Bakhtari" at bounding box center [433, 269] width 254 height 30
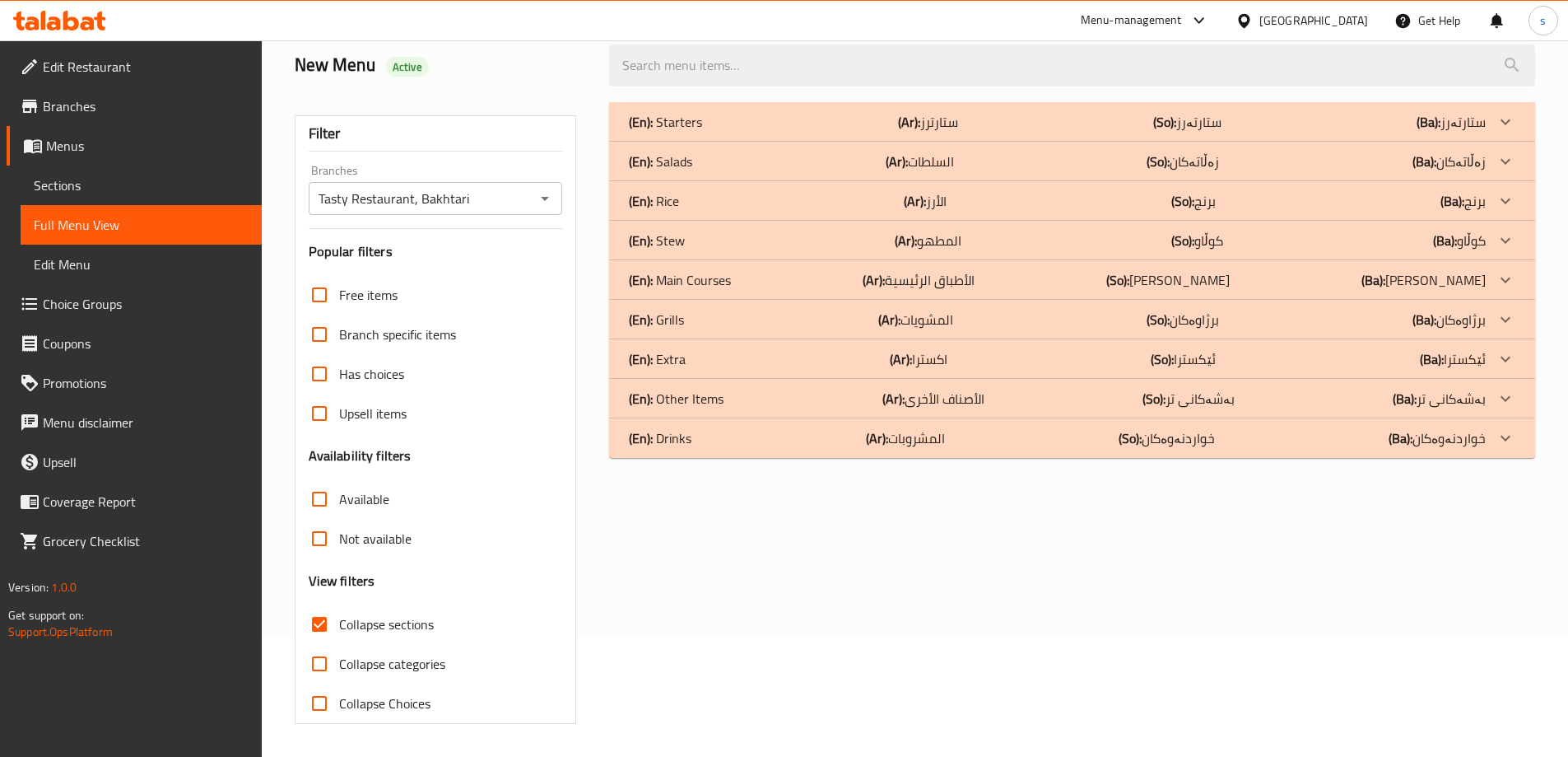
click at [728, 313] on div "(En): Grills (Ar): المشويات (So): برژاوەکان (Ba): برژاوەکان" at bounding box center [1057, 319] width 857 height 20
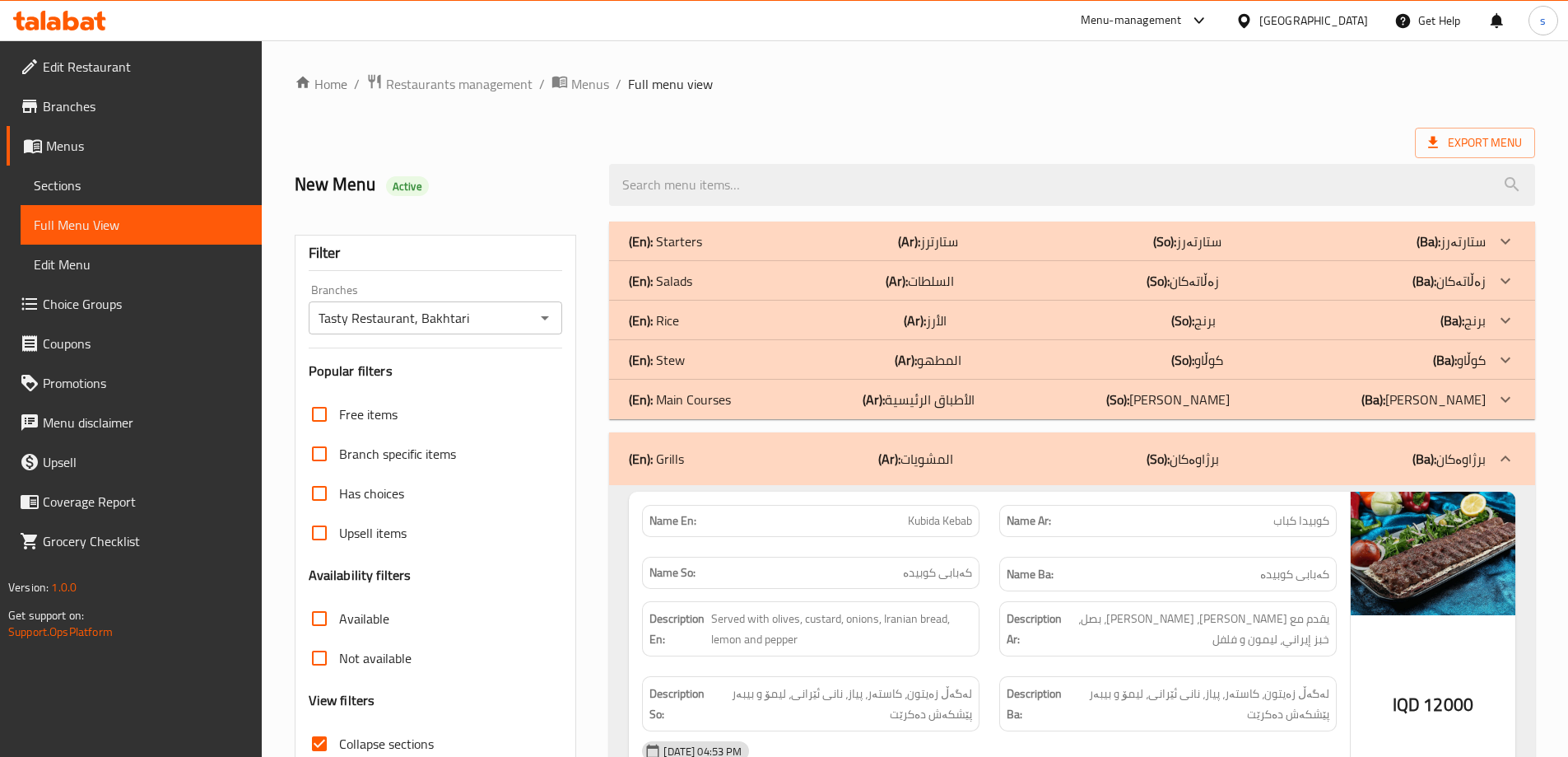
scroll to position [332, 0]
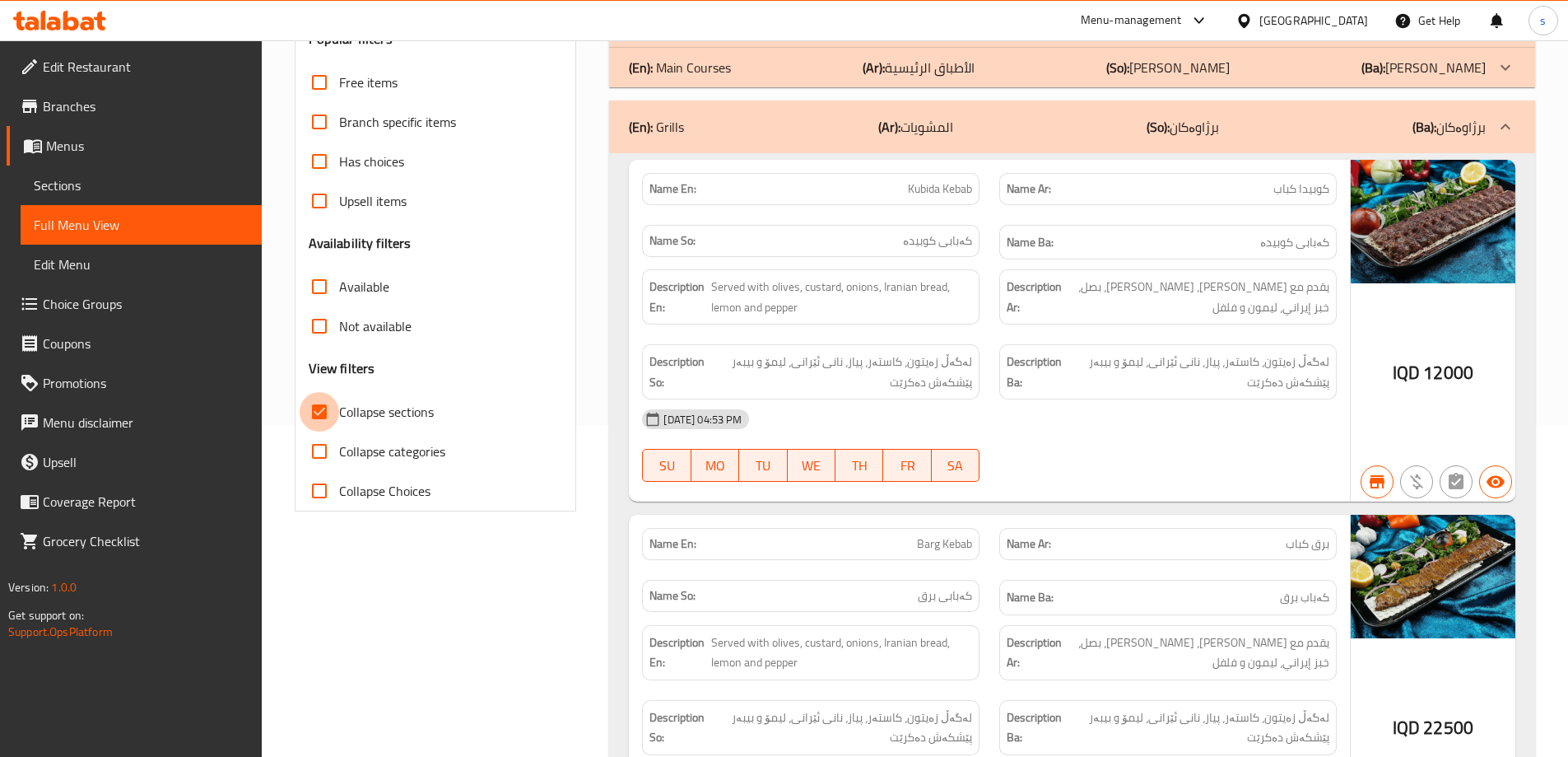
click at [325, 416] on input "Collapse sections" at bounding box center [319, 411] width 39 height 39
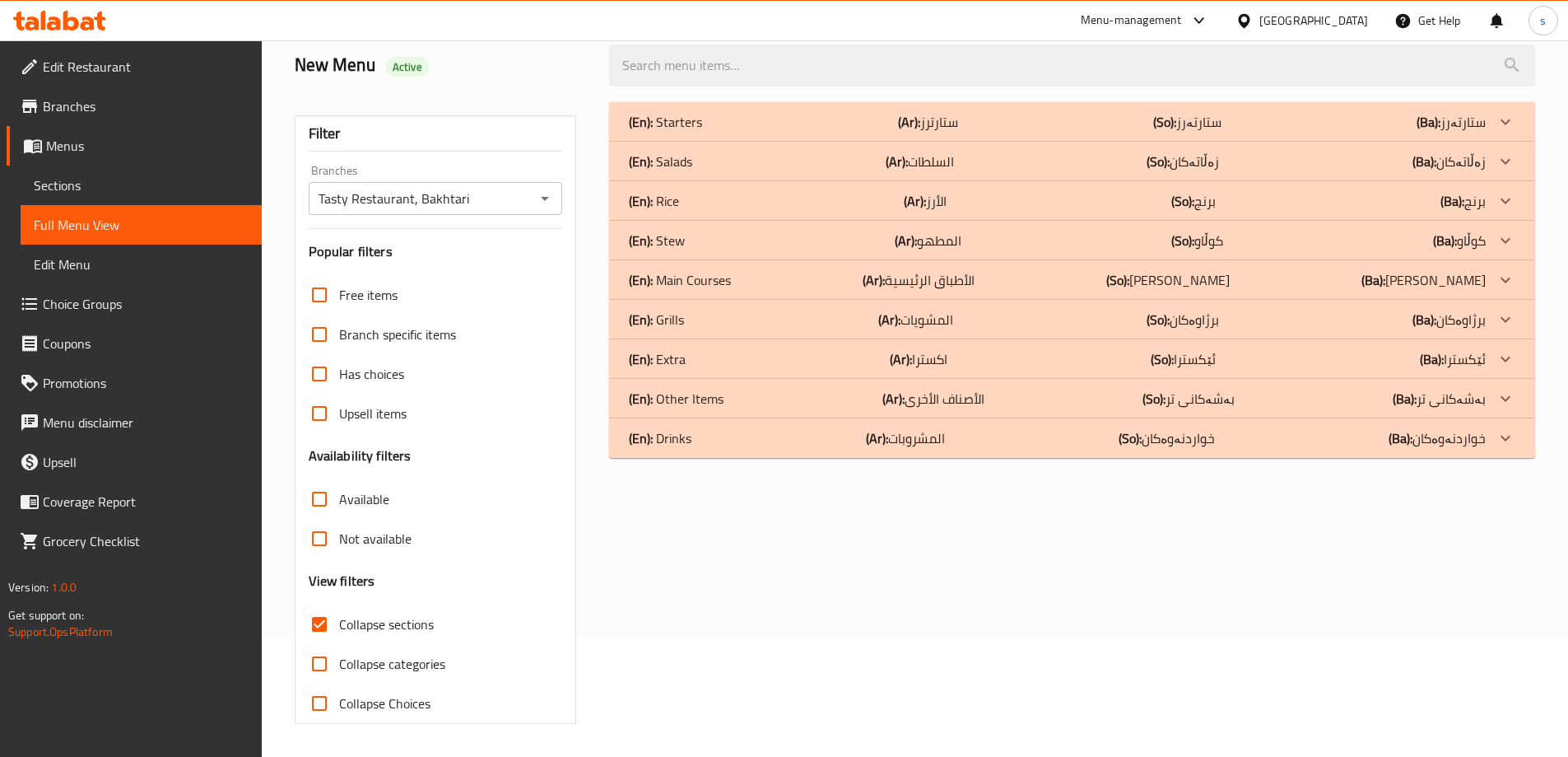
scroll to position [120, 0]
click at [742, 277] on div "(En): Main Courses (Ar): الأطباق الرئيسية (So): ژەمە سەرەکییەکان (Ba): ژەمە سەر…" at bounding box center [1057, 280] width 857 height 20
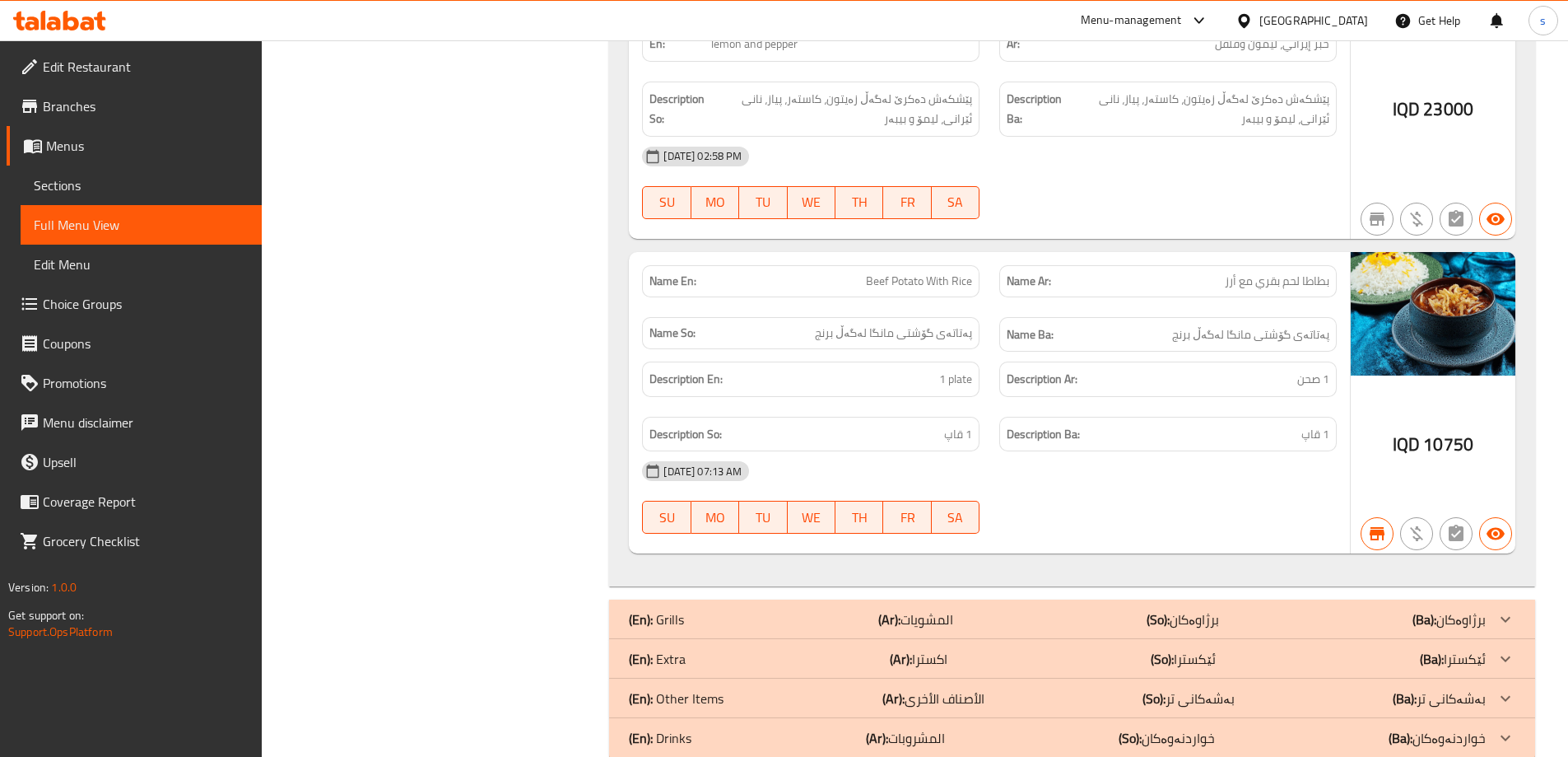
scroll to position [6758, 0]
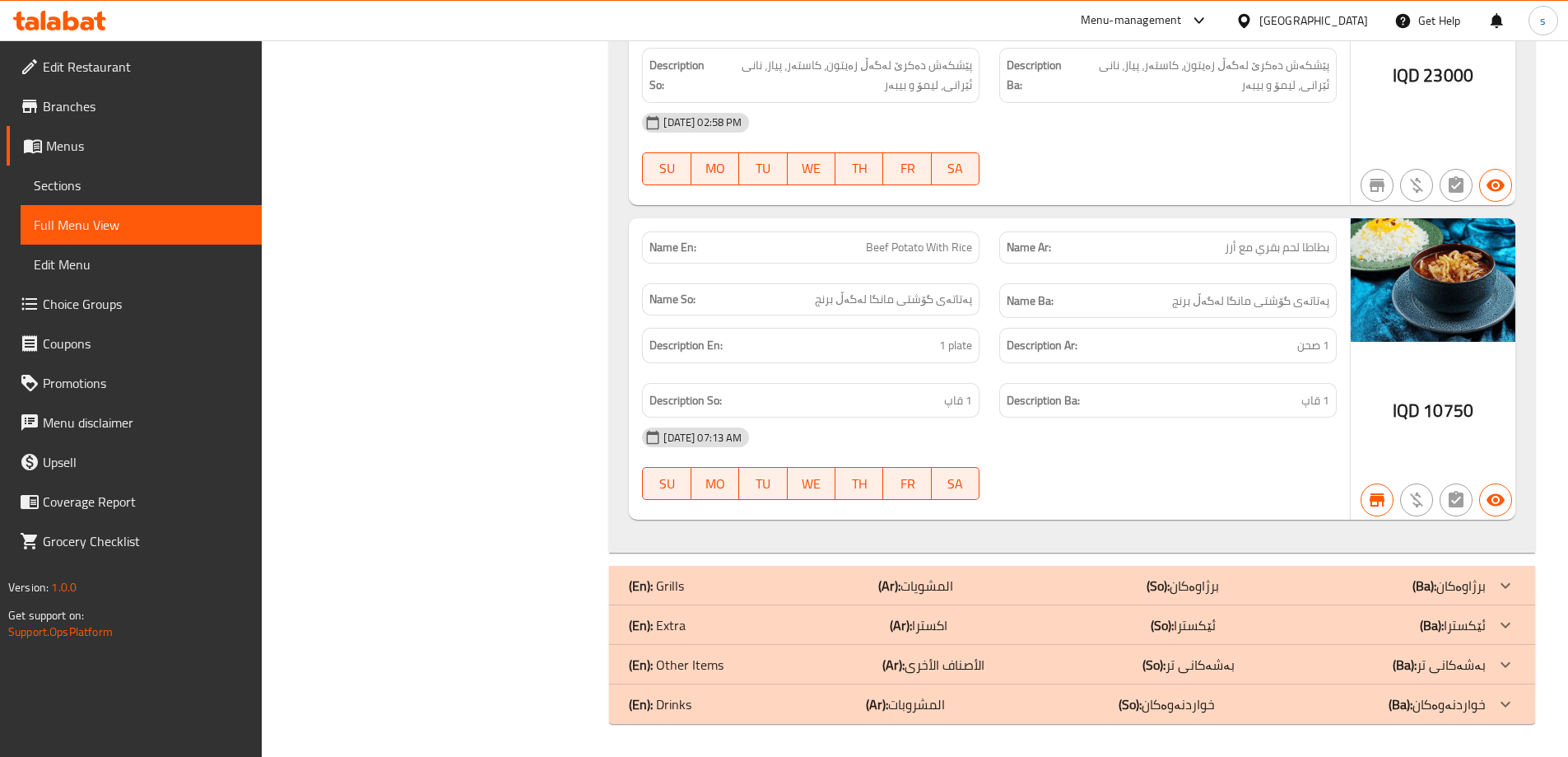
click at [996, 665] on div "(En): Other Items (Ar): الأصناف الأخرى (So): بەشەکانی تر (Ba): بەشەکانی تر" at bounding box center [1057, 664] width 857 height 20
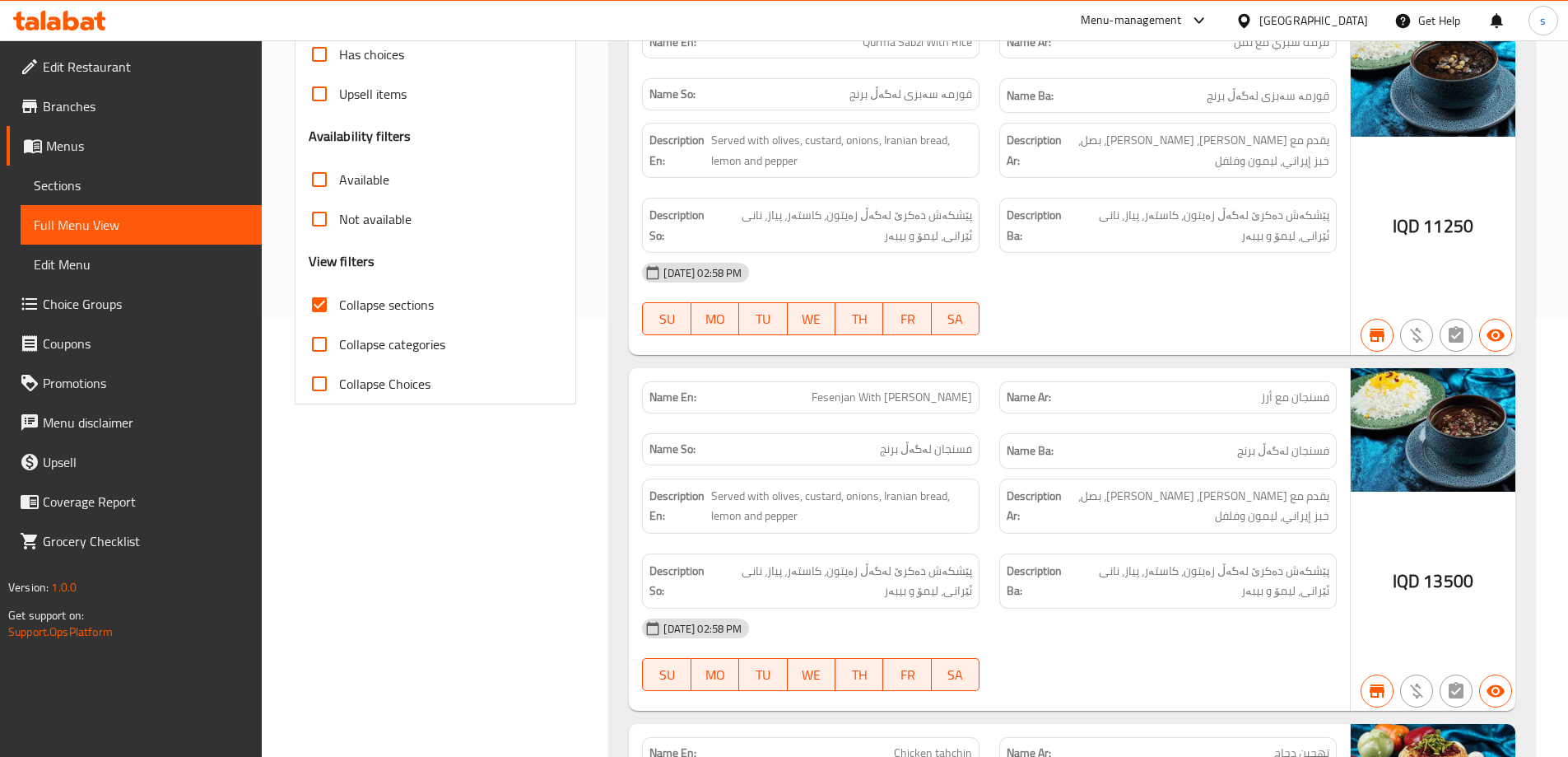
scroll to position [0, 0]
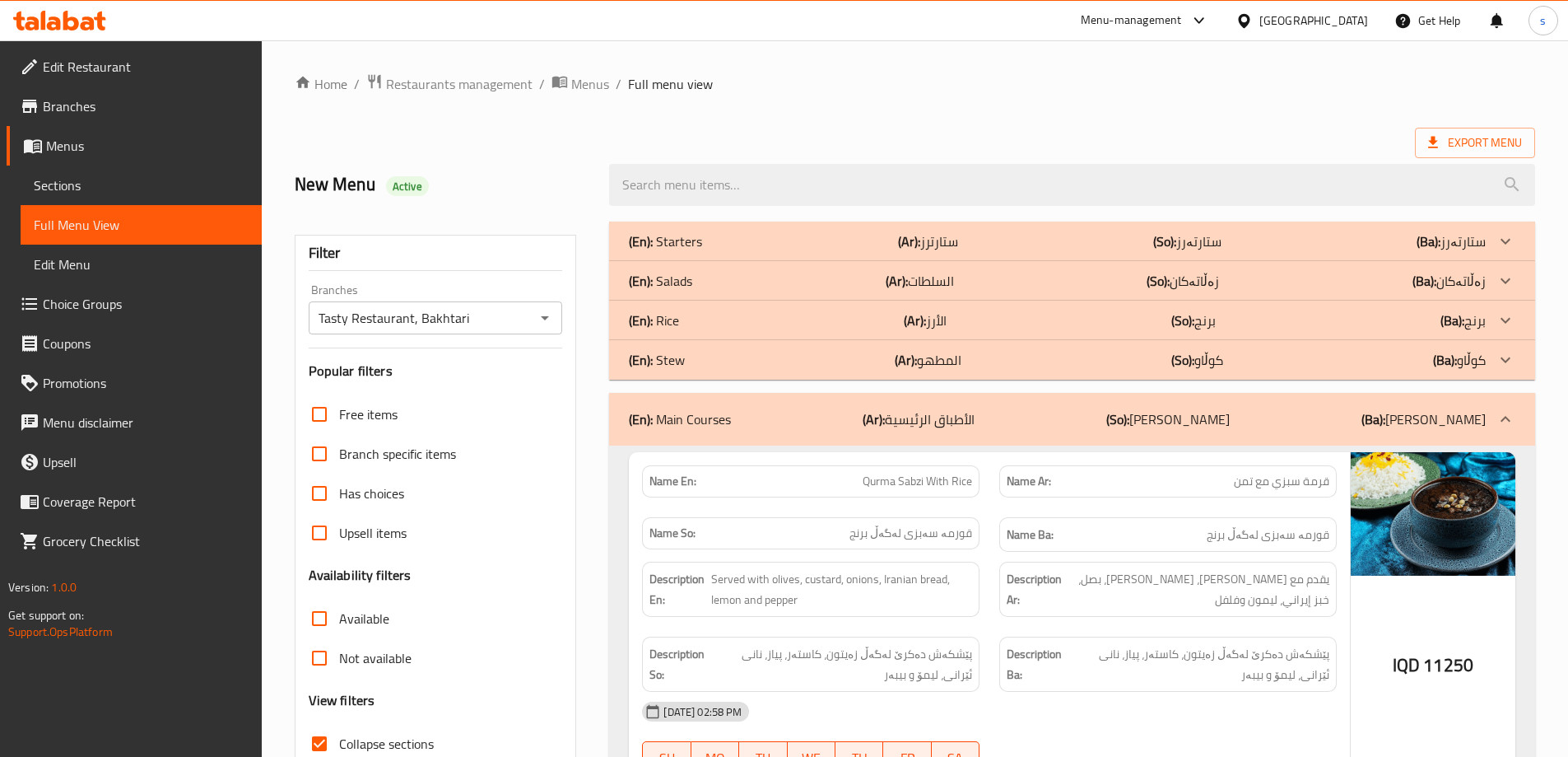
drag, startPoint x: 1565, startPoint y: 53, endPoint x: 1579, endPoint y: 101, distance: 50.0
click at [1568, 101] on html "​ Menu-management Iraq Get Help s Edit Restaurant Branches Menus Sections Full …" at bounding box center [784, 378] width 1568 height 757
click at [748, 361] on div "(En): Stew (Ar): المطهو (So): کوڵاو (Ba): کوڵاو" at bounding box center [1057, 359] width 857 height 20
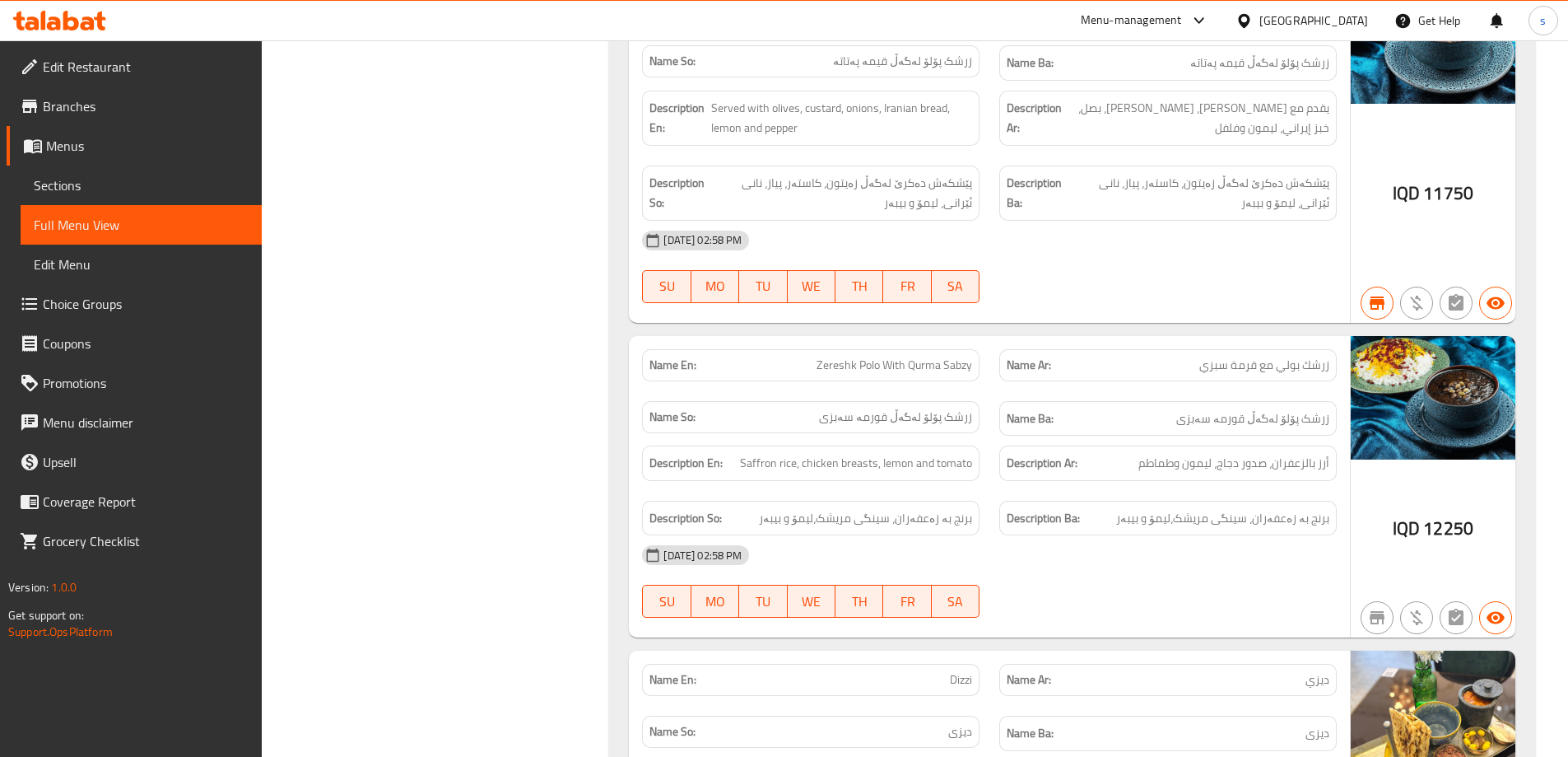
scroll to position [4331, 0]
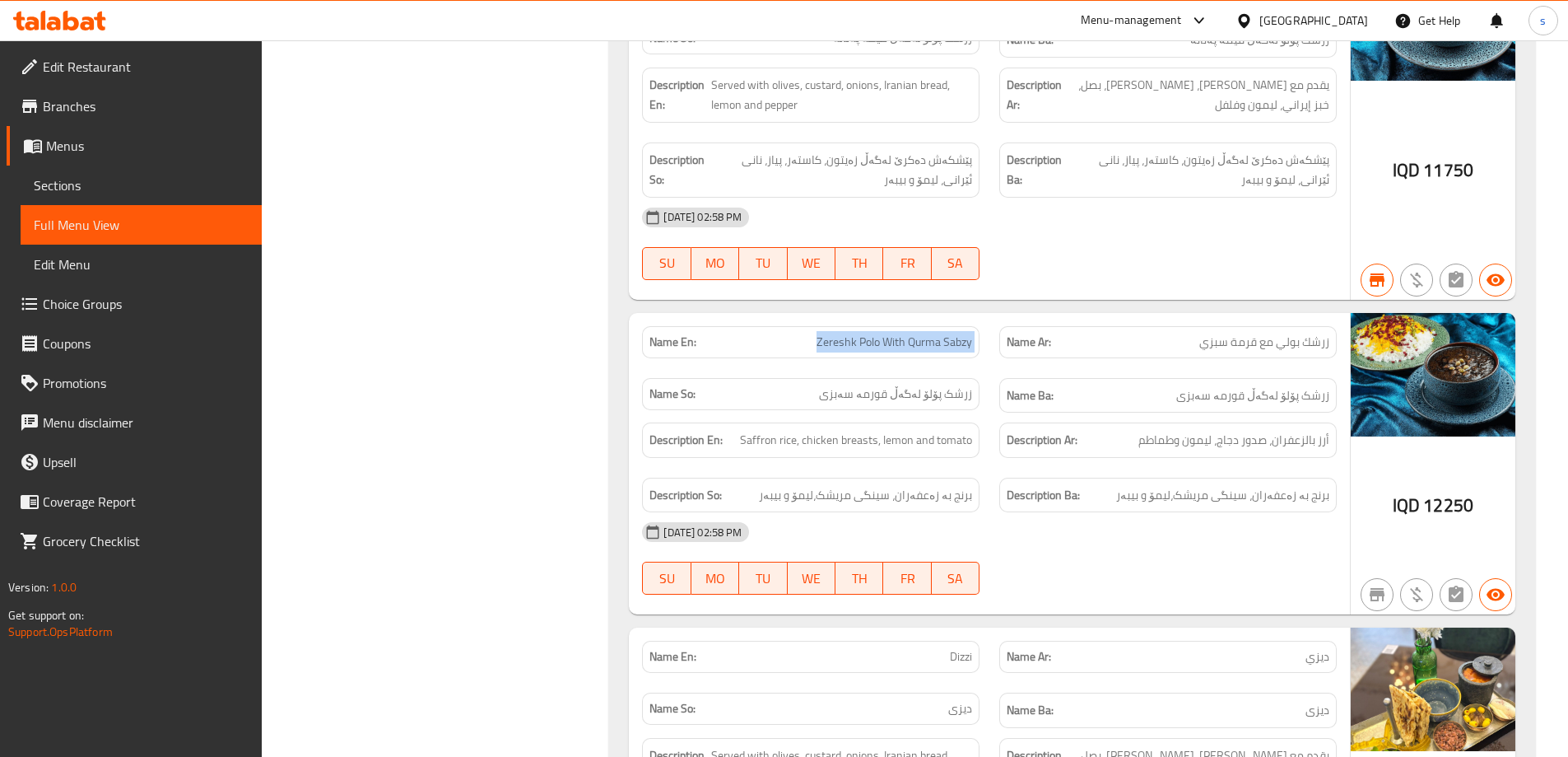
drag, startPoint x: 804, startPoint y: 343, endPoint x: 996, endPoint y: 335, distance: 192.2
click at [996, 335] on div "Name En: Zereshk Polo With Qurma Sabzy Name Ar: زرشك بولي مع قرمة سبزي Name So:…" at bounding box center [988, 370] width 714 height 107
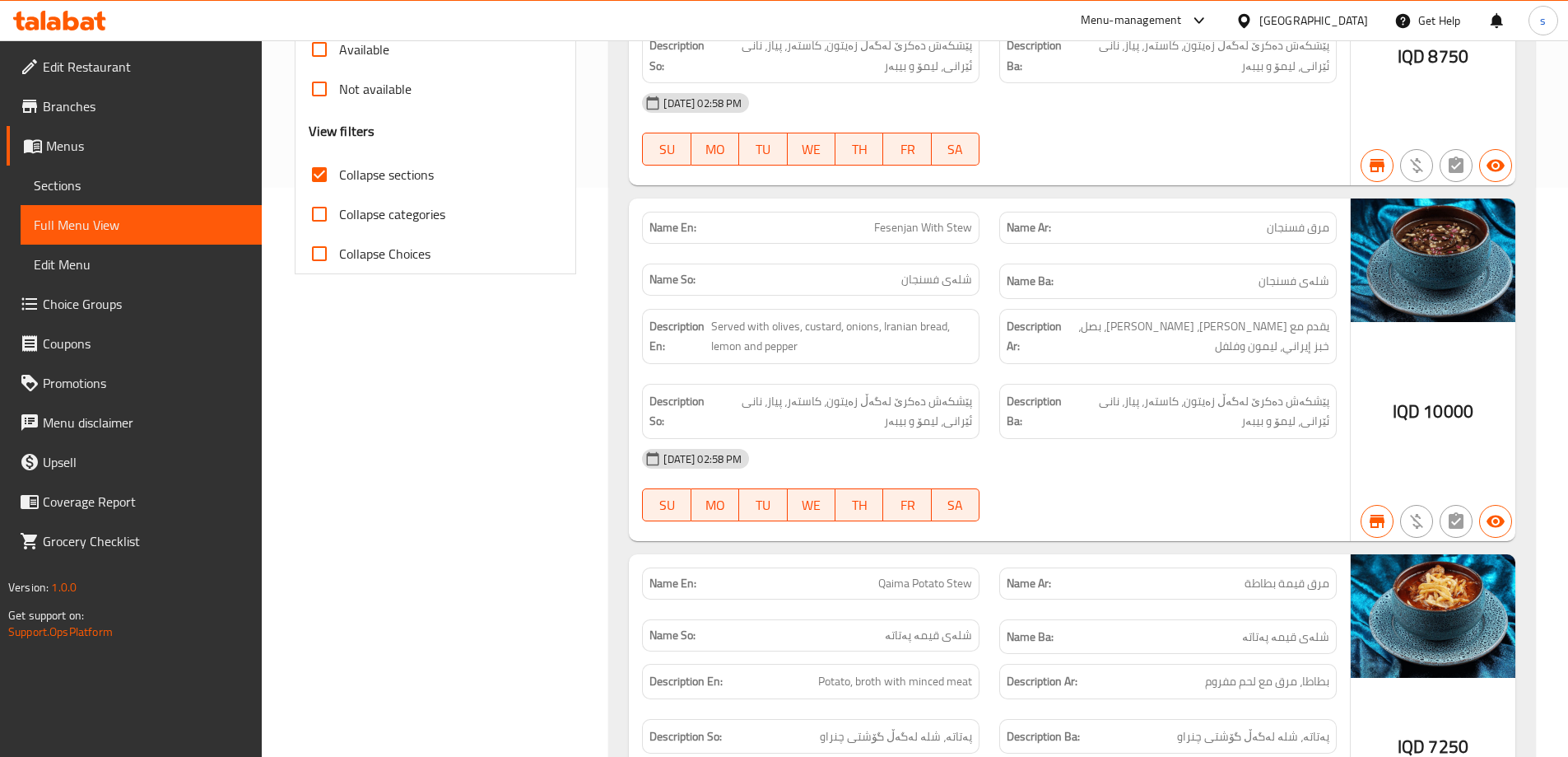
scroll to position [0, 0]
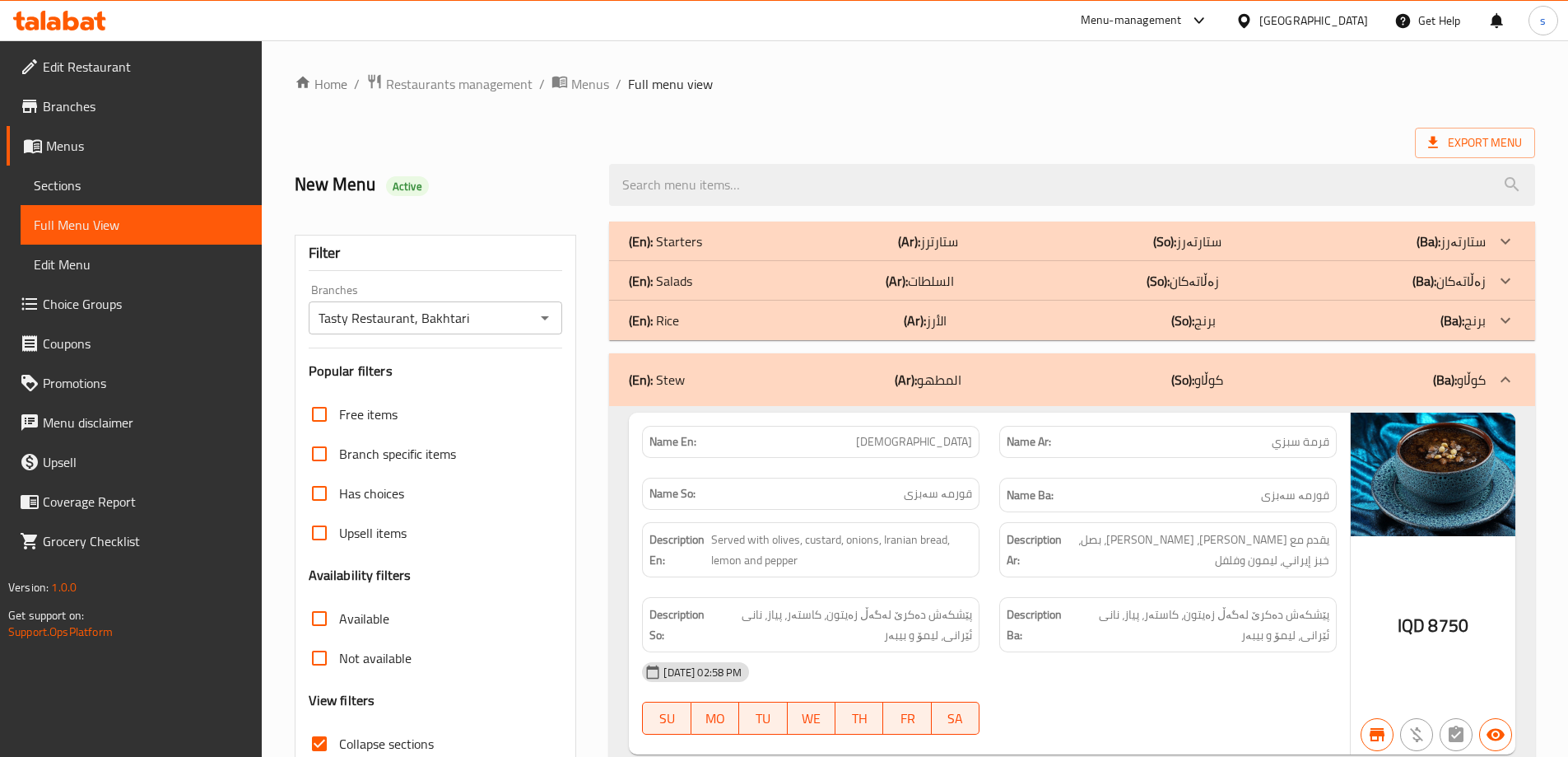
click at [554, 308] on icon "Open" at bounding box center [545, 317] width 20 height 20
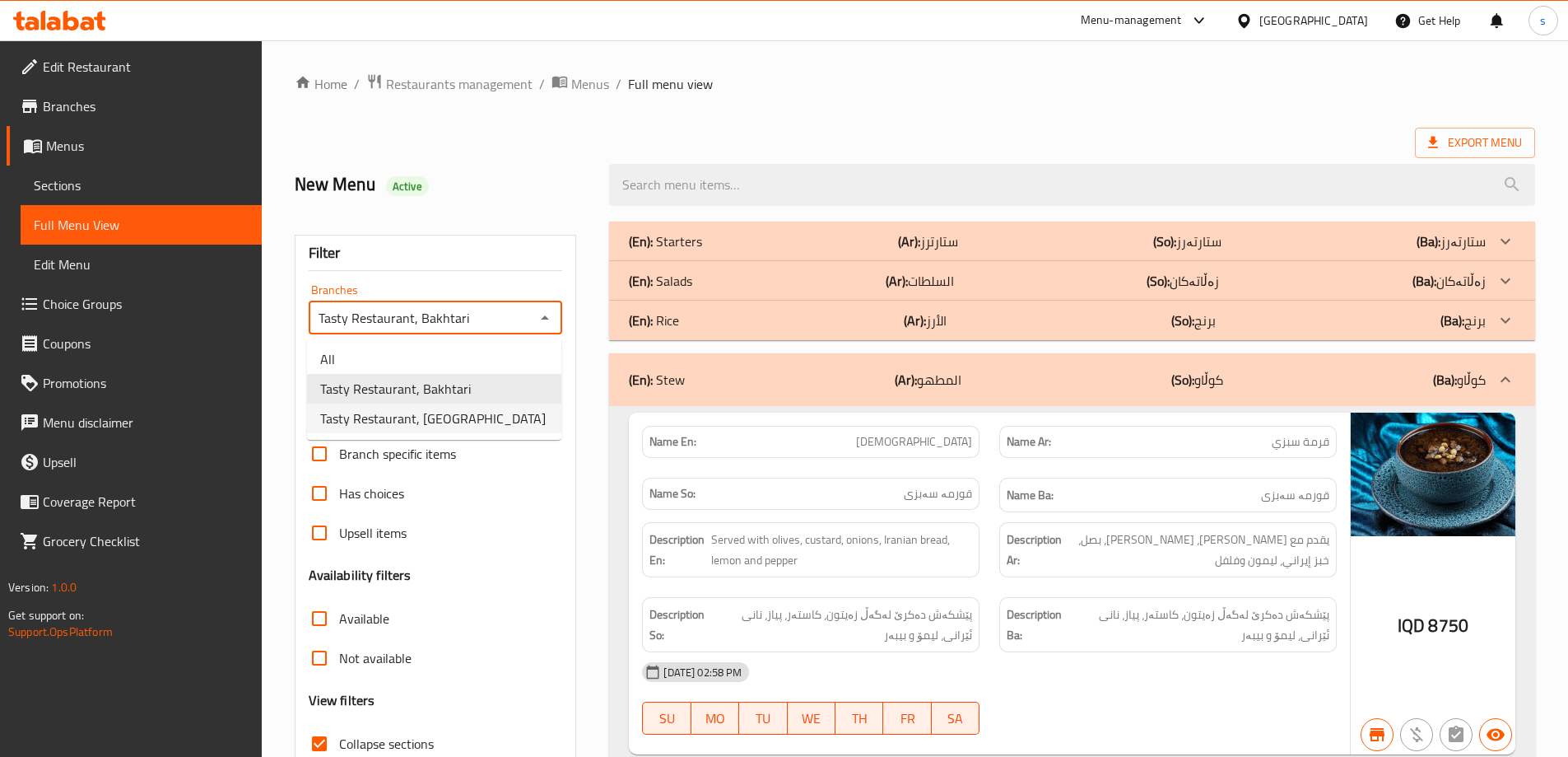
click at [517, 410] on li "Tasty Restaurant, [GEOGRAPHIC_DATA]" at bounding box center [433, 418] width 254 height 30
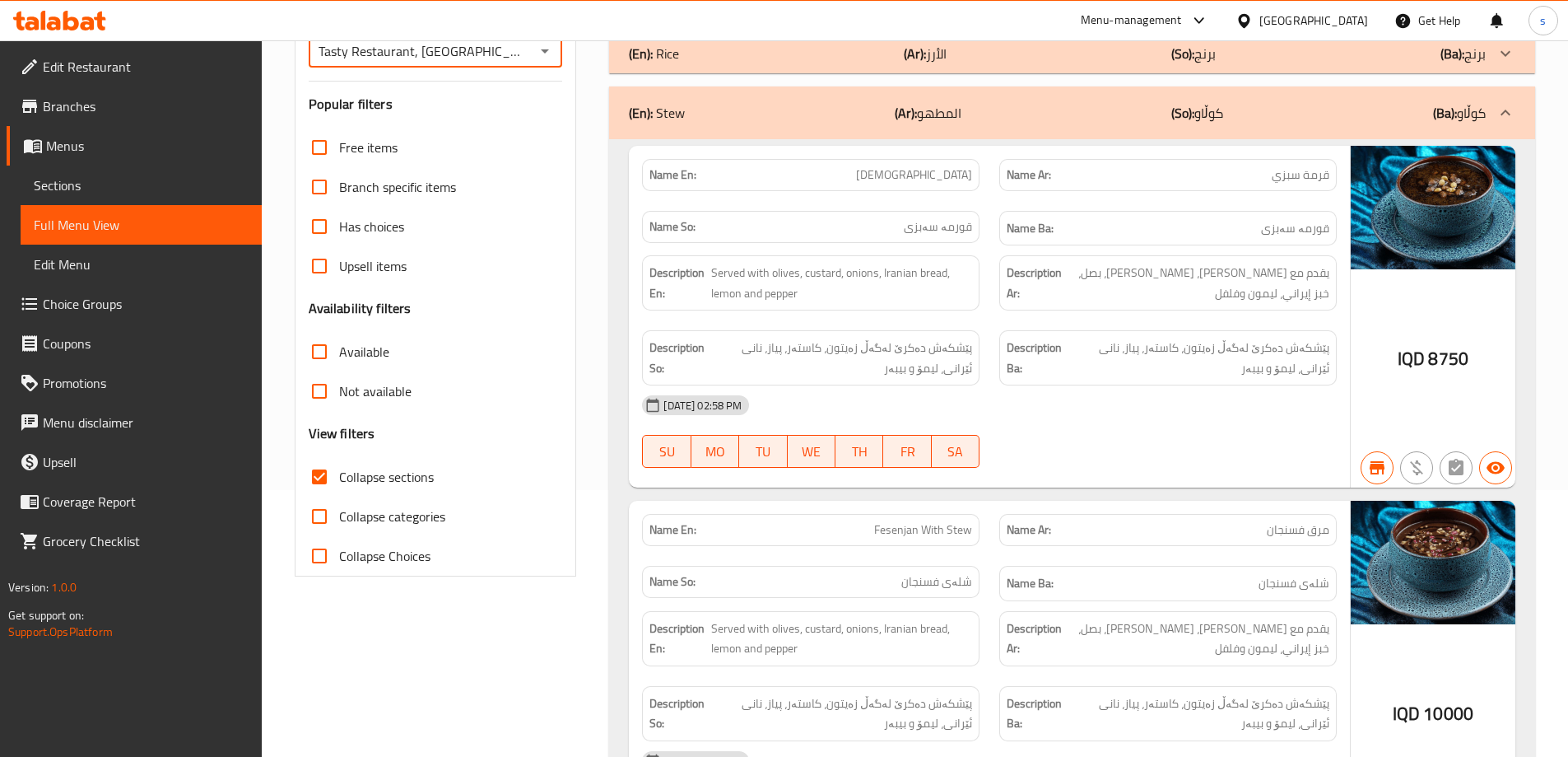
scroll to position [278, 0]
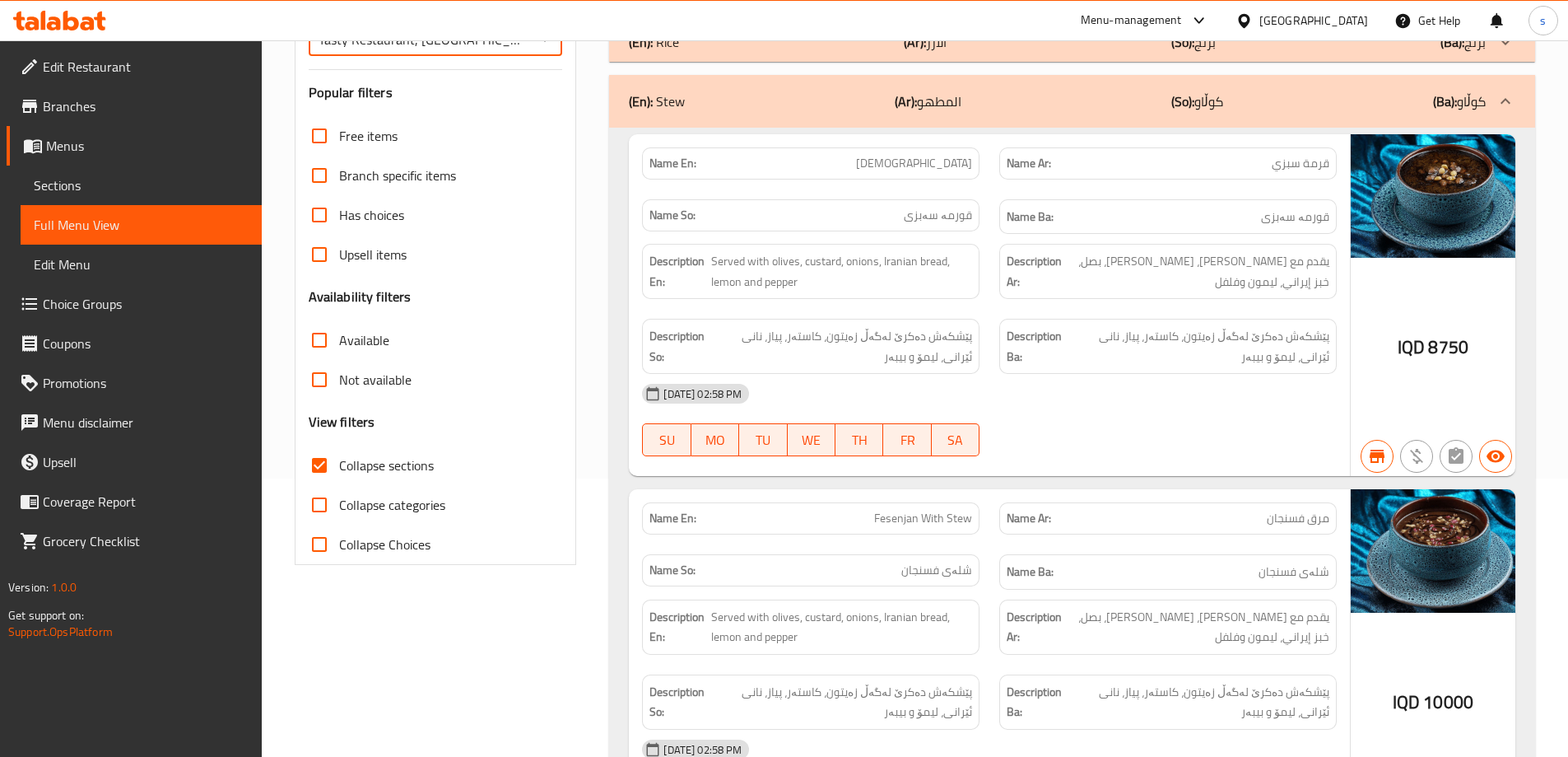
click at [325, 460] on input "Collapse sections" at bounding box center [319, 465] width 39 height 39
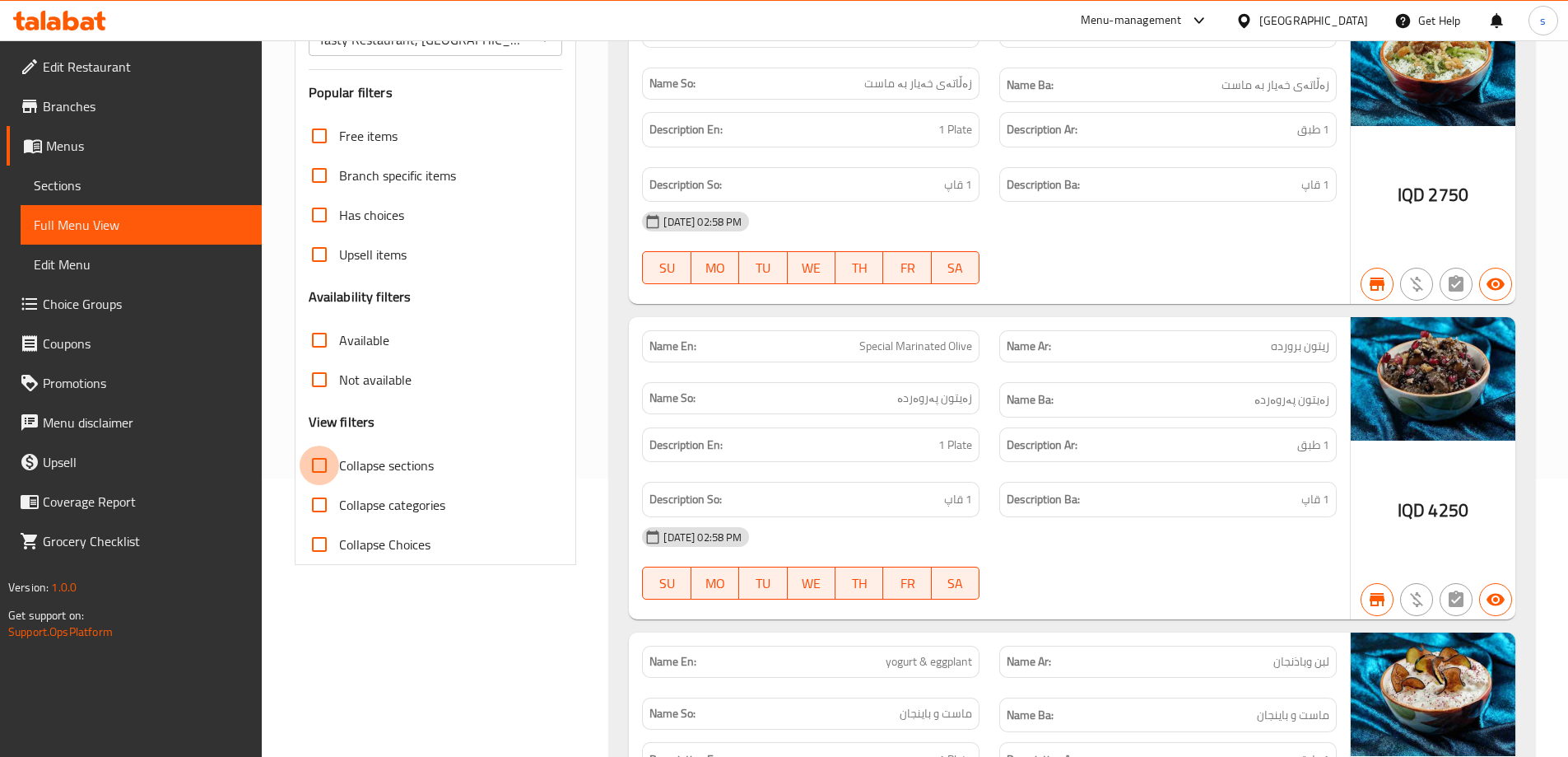
click at [318, 462] on input "Collapse sections" at bounding box center [319, 465] width 39 height 39
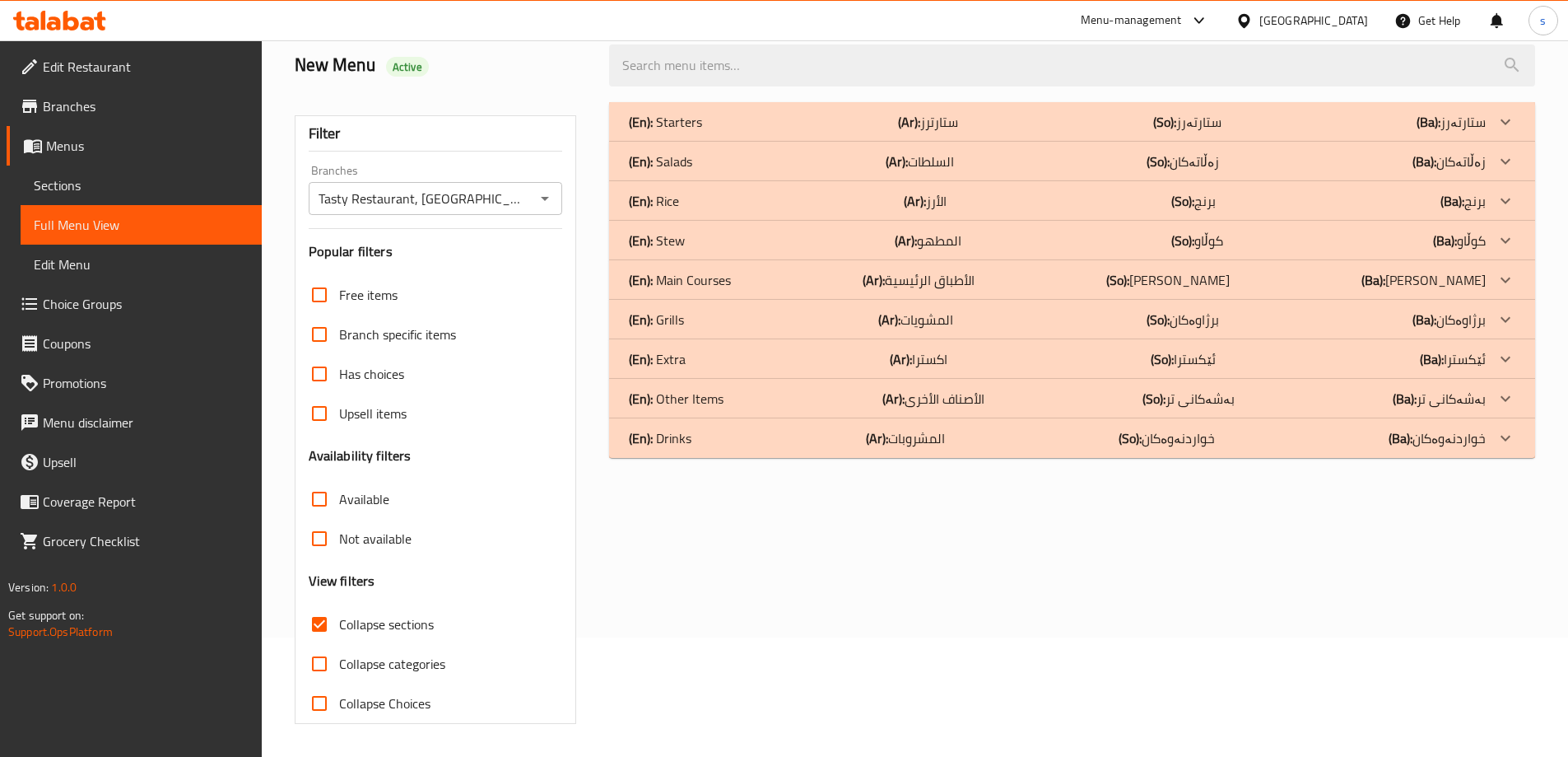
scroll to position [120, 0]
click at [714, 241] on div "(En): Stew (Ar): المطهو (So): کوڵاو (Ba): کوڵاو" at bounding box center [1057, 240] width 857 height 20
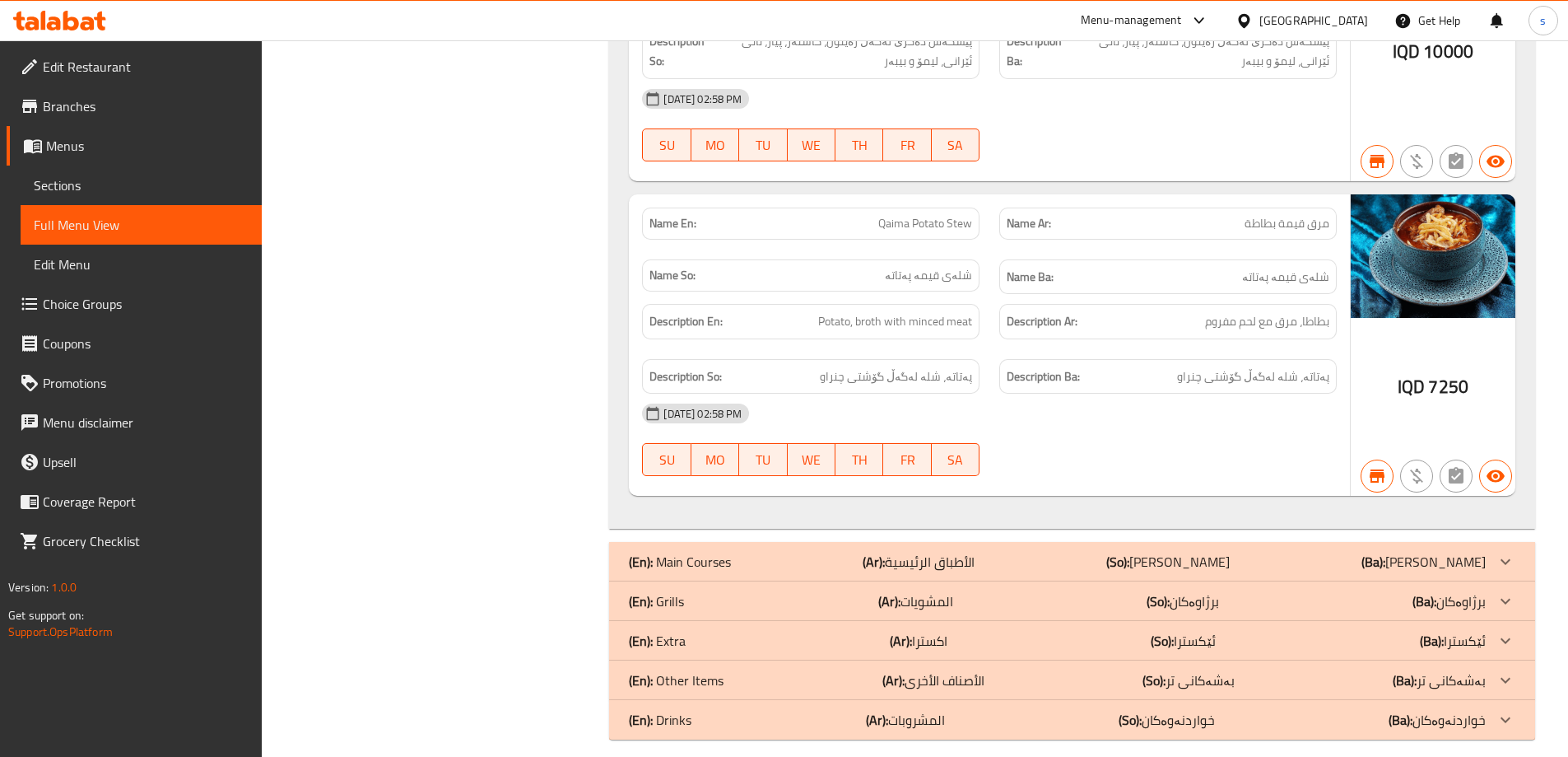
scroll to position [944, 0]
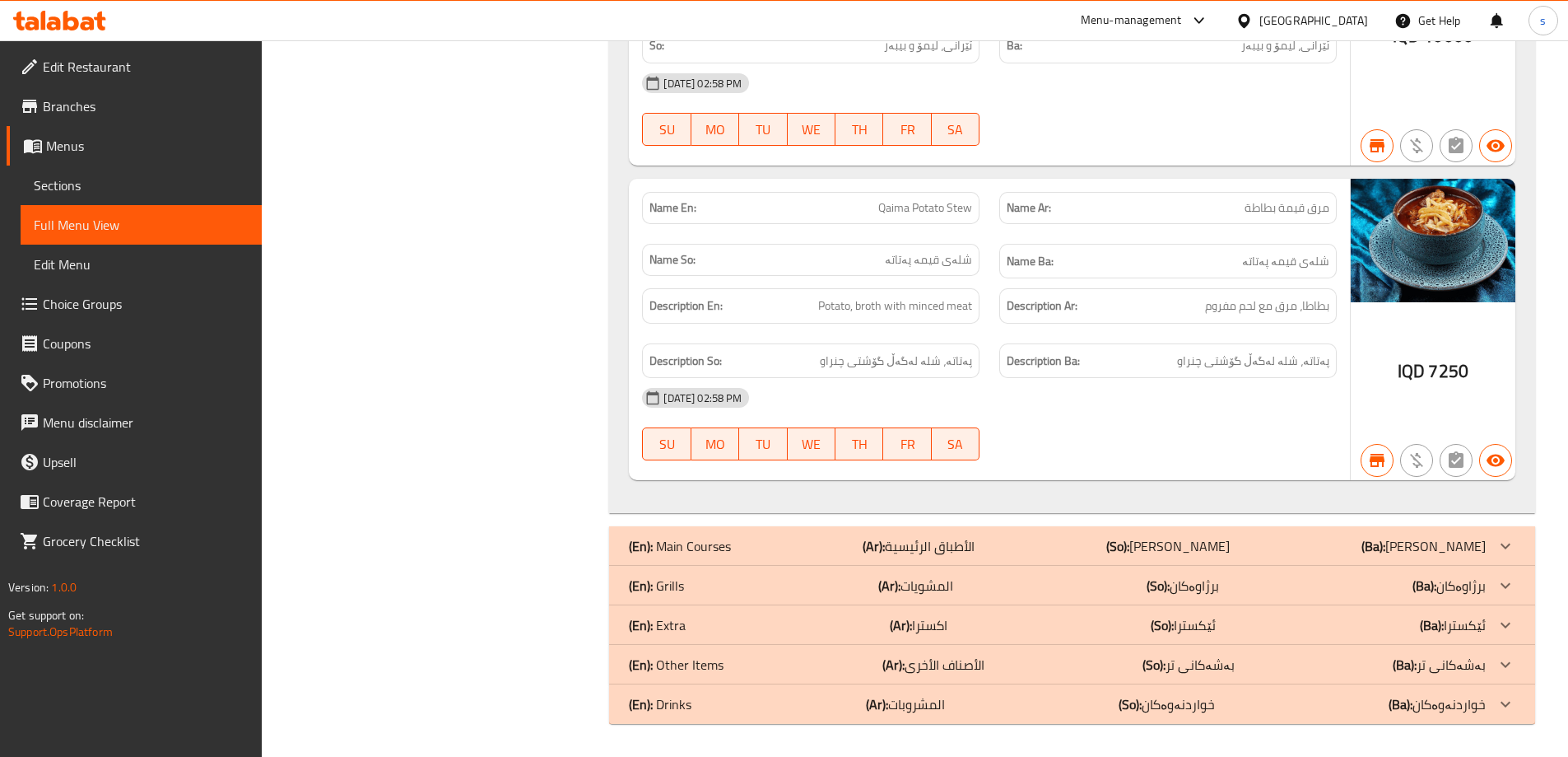
click at [740, 563] on div "(En): Main Courses (Ar): الأطباق الرئيسية (So): ژەمە سەرەکییەکان (Ba): ژەمە سەر…" at bounding box center [1071, 546] width 926 height 39
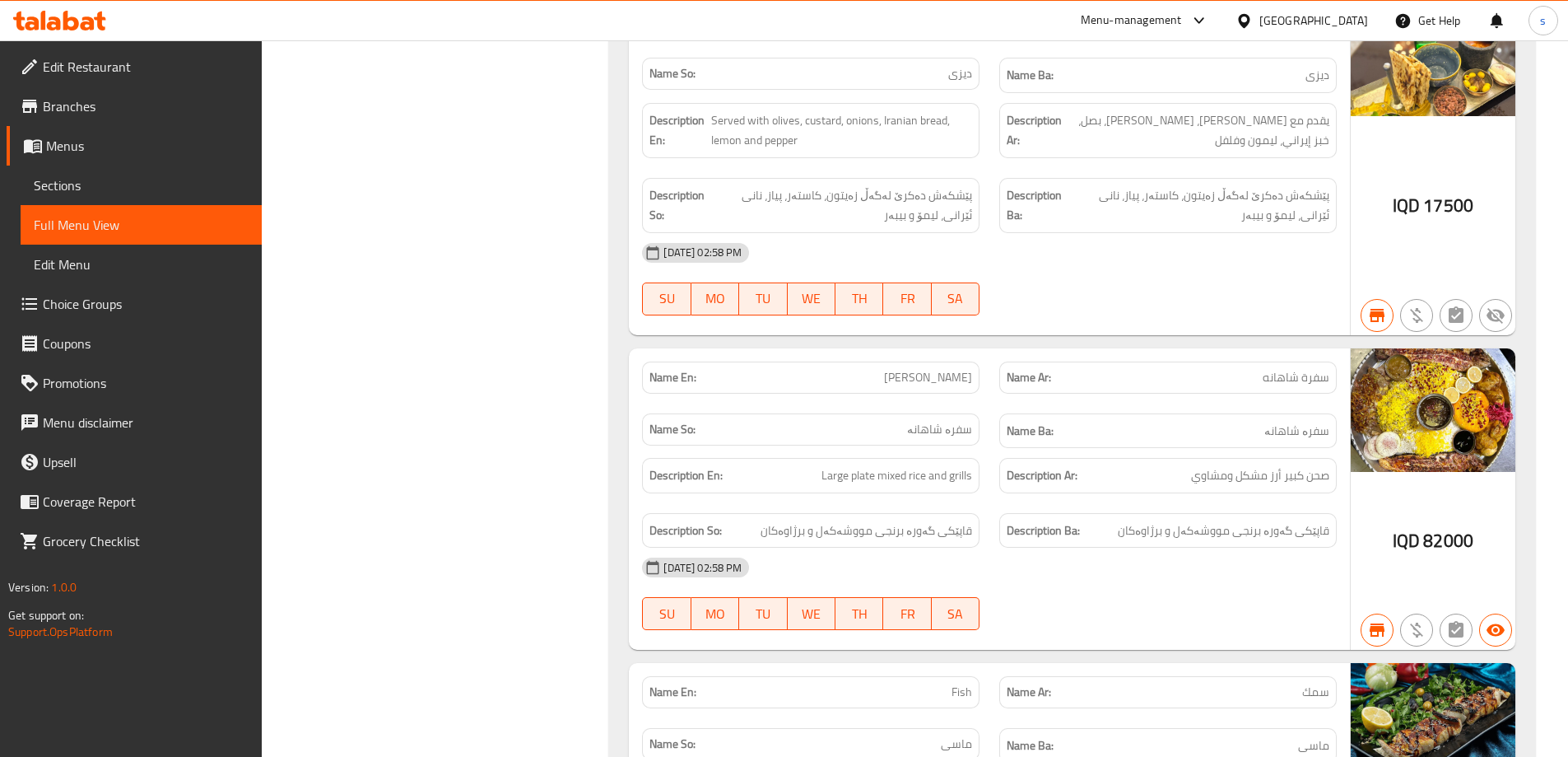
scroll to position [5091, 0]
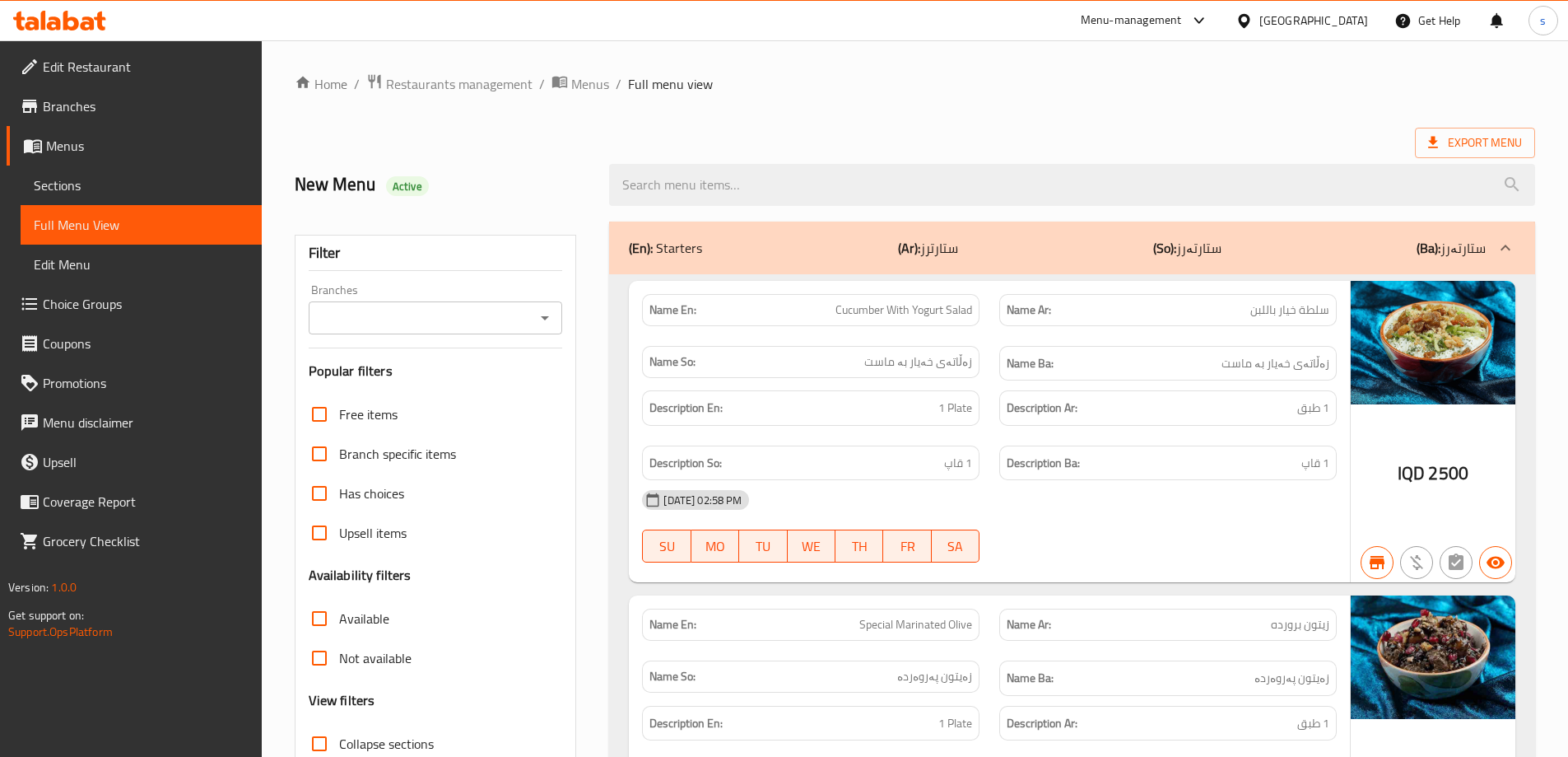
click at [86, 178] on span "Sections" at bounding box center [140, 185] width 215 height 20
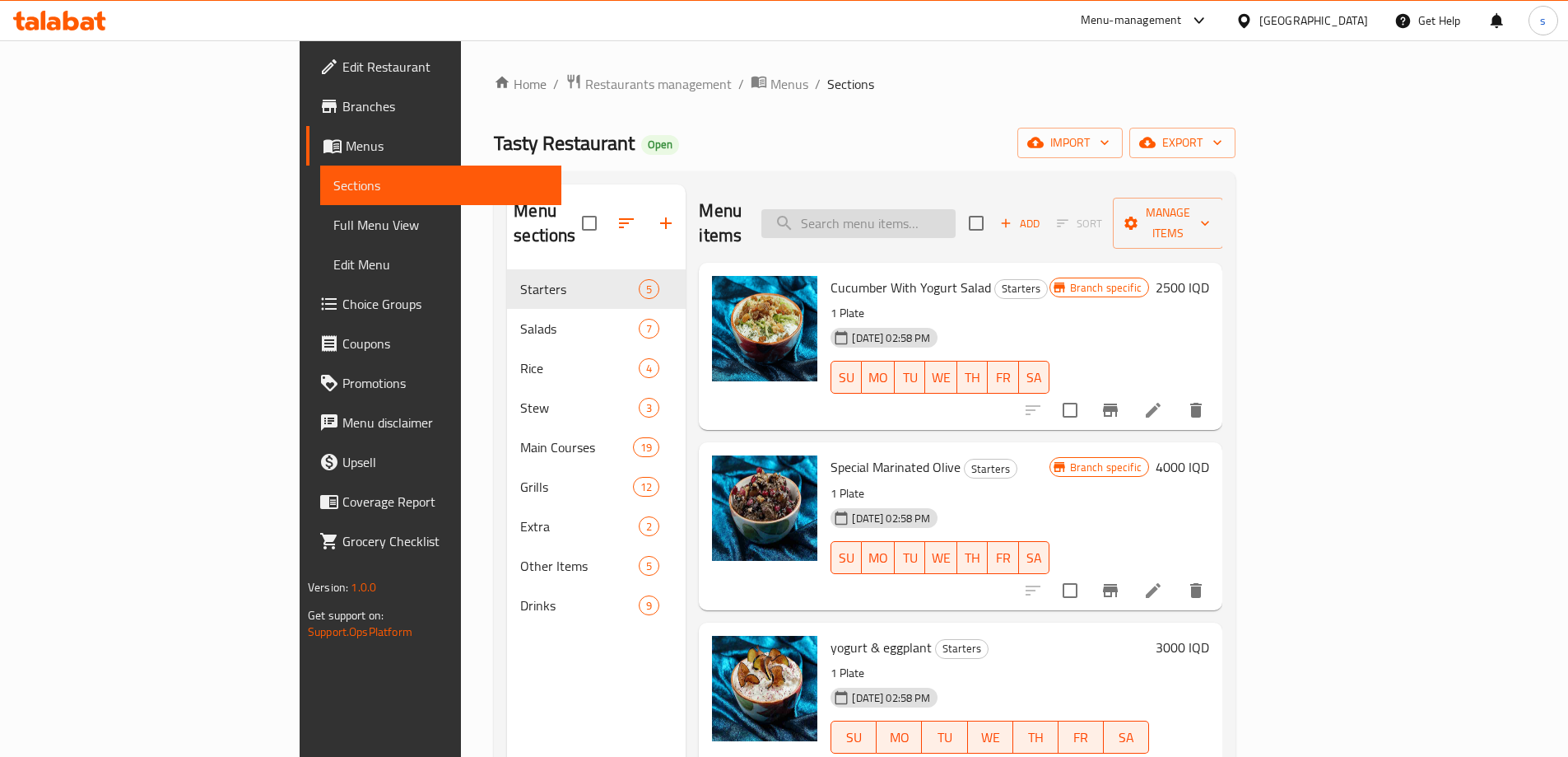
click at [940, 209] on input "search" at bounding box center [858, 223] width 194 height 29
paste input "Lamb Neck With Rice"
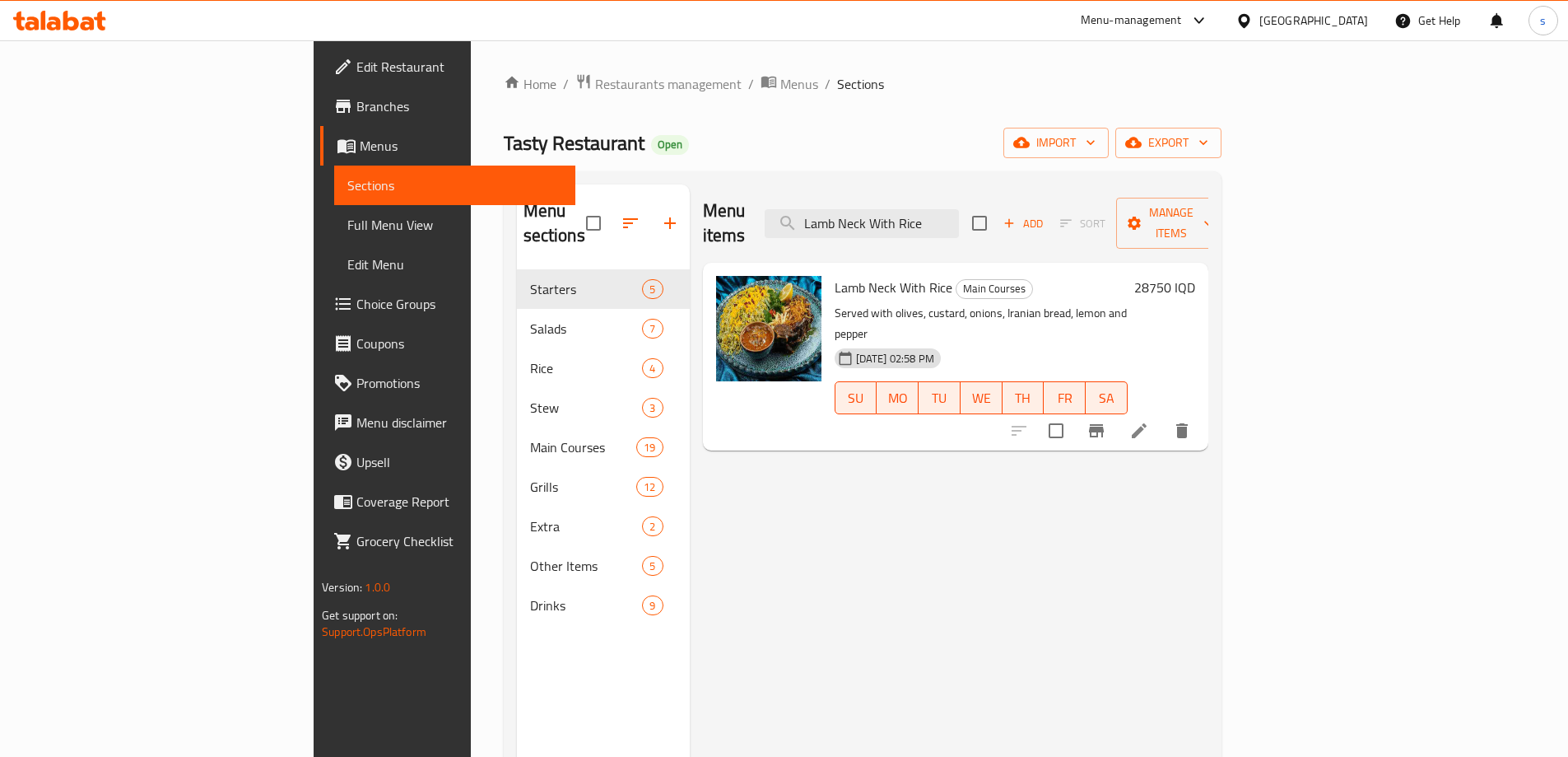
type input "Lamb Neck With Rice"
click at [1106, 421] on icon "Branch-specific-item" at bounding box center [1095, 430] width 20 height 20
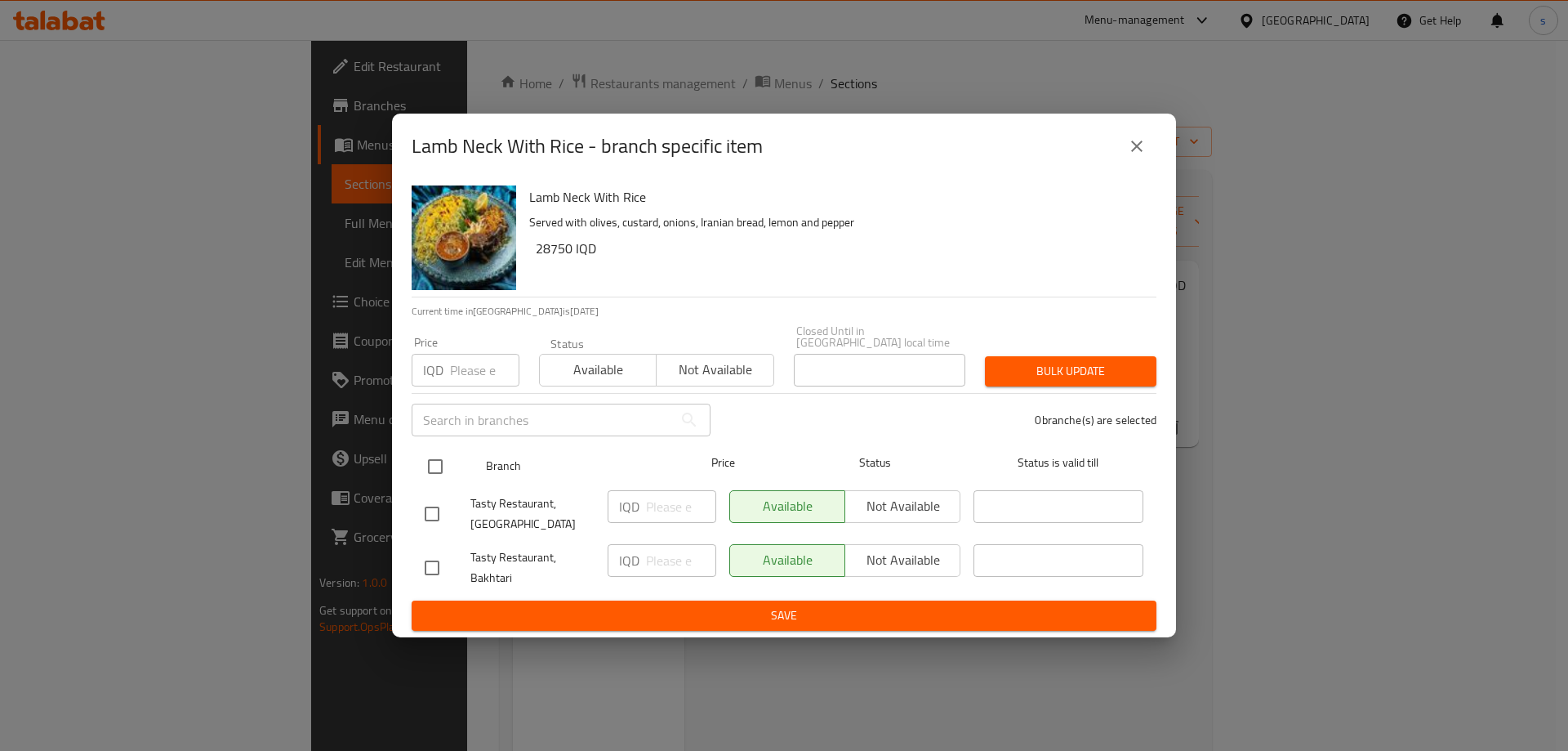
click at [437, 464] on input "checkbox" at bounding box center [435, 466] width 34 height 34
checkbox input "true"
click at [670, 490] on input "number" at bounding box center [680, 506] width 70 height 32
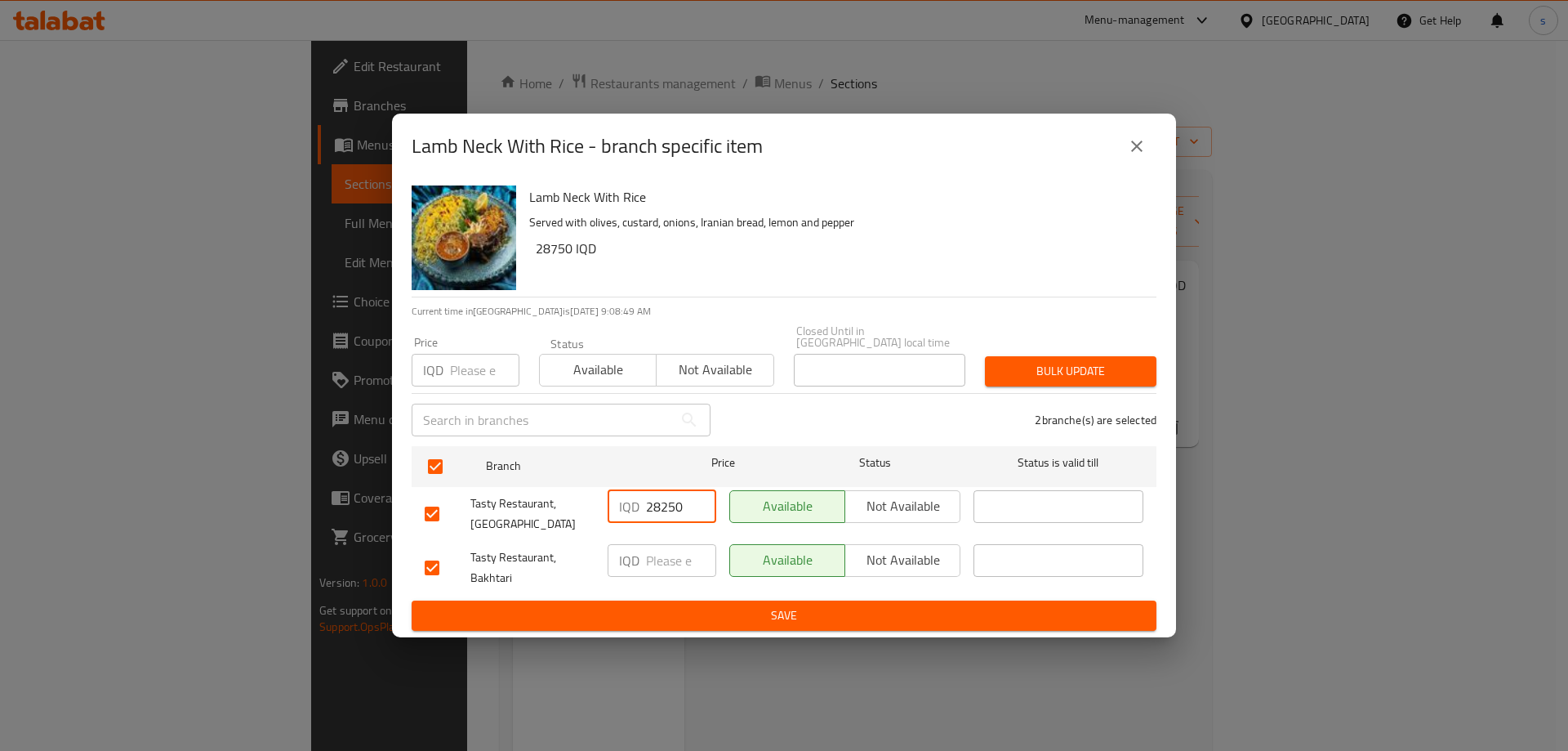
type input "28250"
click at [662, 582] on div "IQD ​" at bounding box center [661, 567] width 121 height 60
click at [663, 565] on input "number" at bounding box center [680, 560] width 70 height 32
type input "28250"
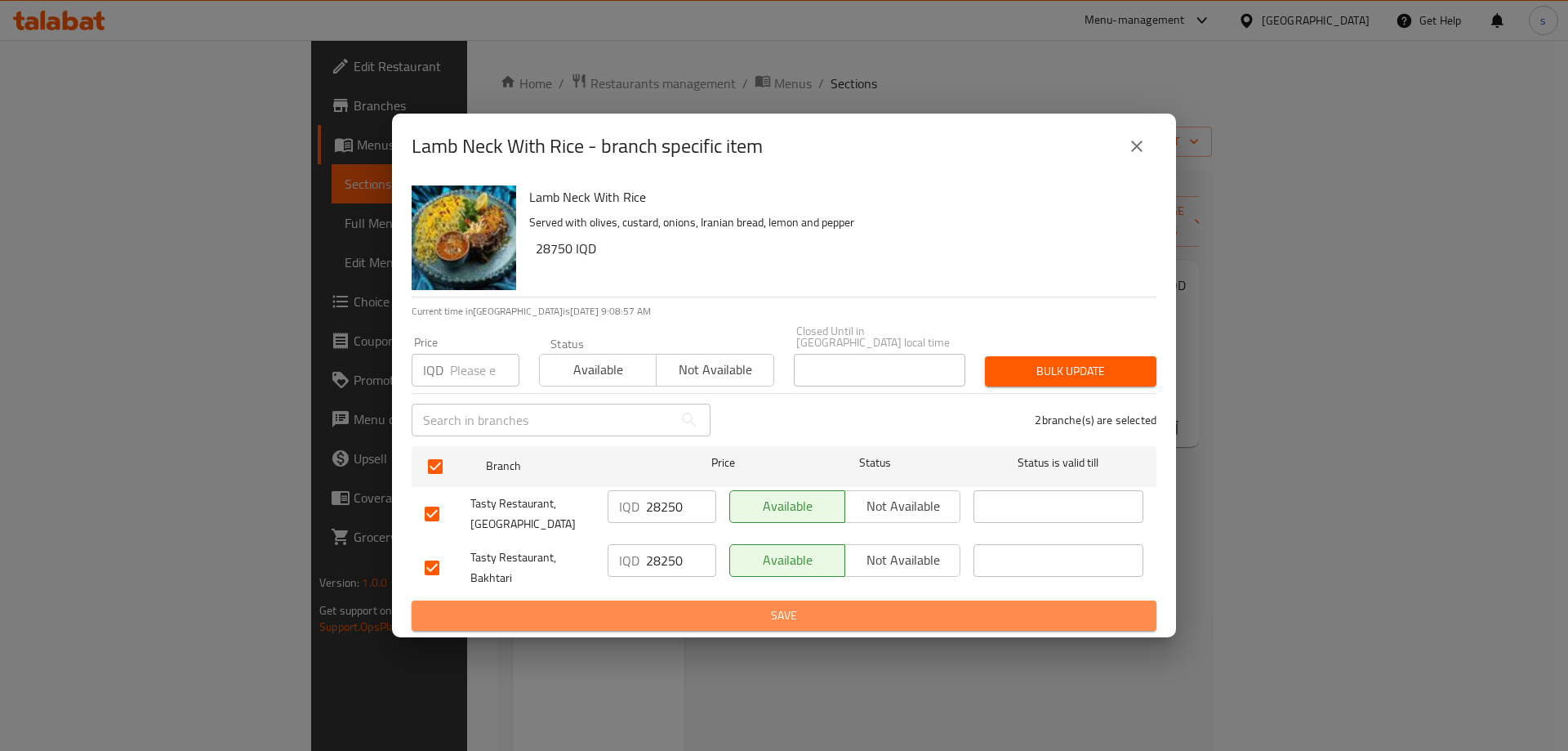
click at [720, 600] on button "Save" at bounding box center [784, 615] width 745 height 31
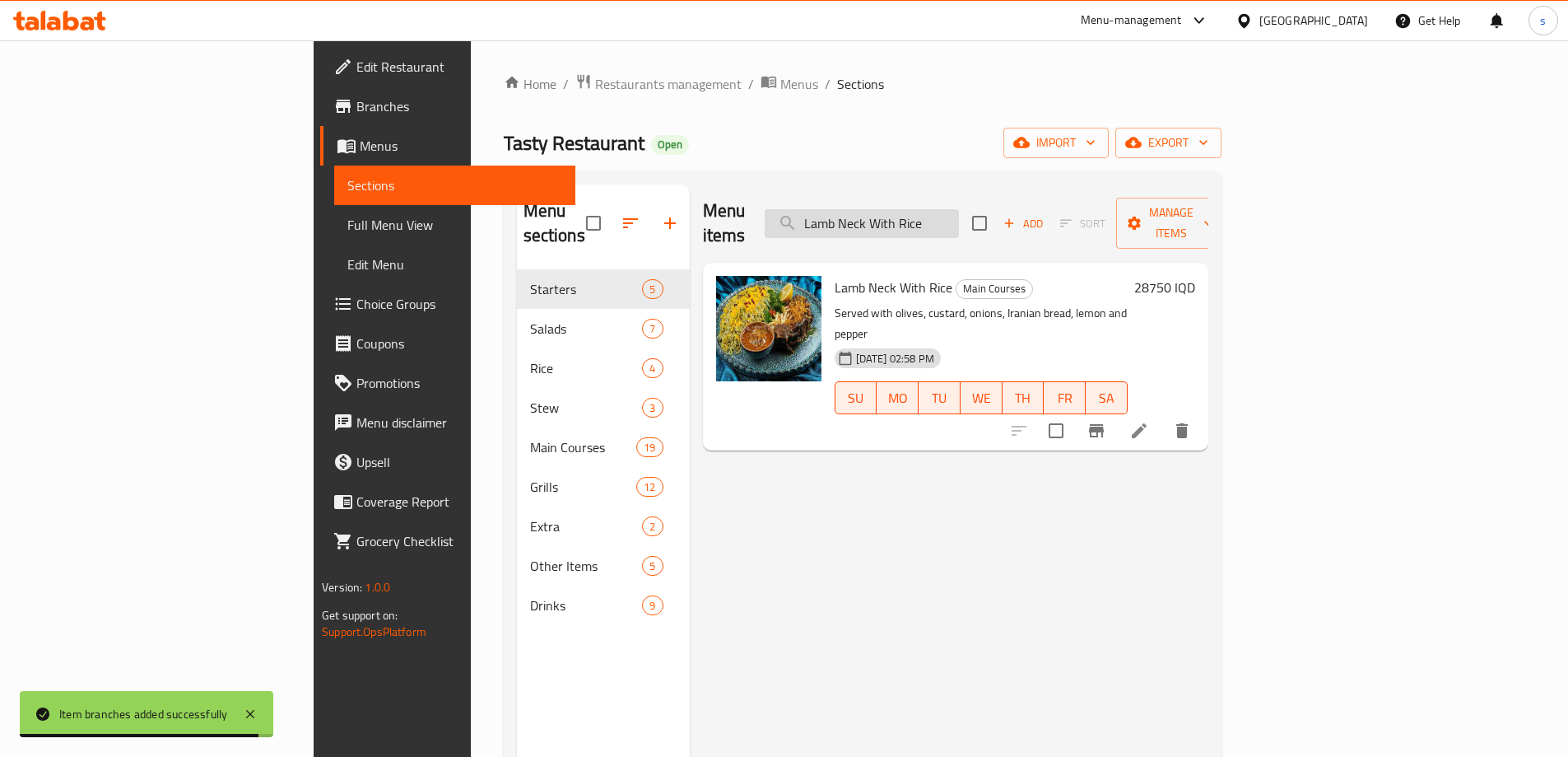
drag, startPoint x: 1042, startPoint y: 211, endPoint x: 911, endPoint y: 216, distance: 131.1
click at [911, 216] on input "Lamb Neck With Rice" at bounding box center [861, 223] width 194 height 29
paste input "Zereshk Polo With Qurma Sabzy"
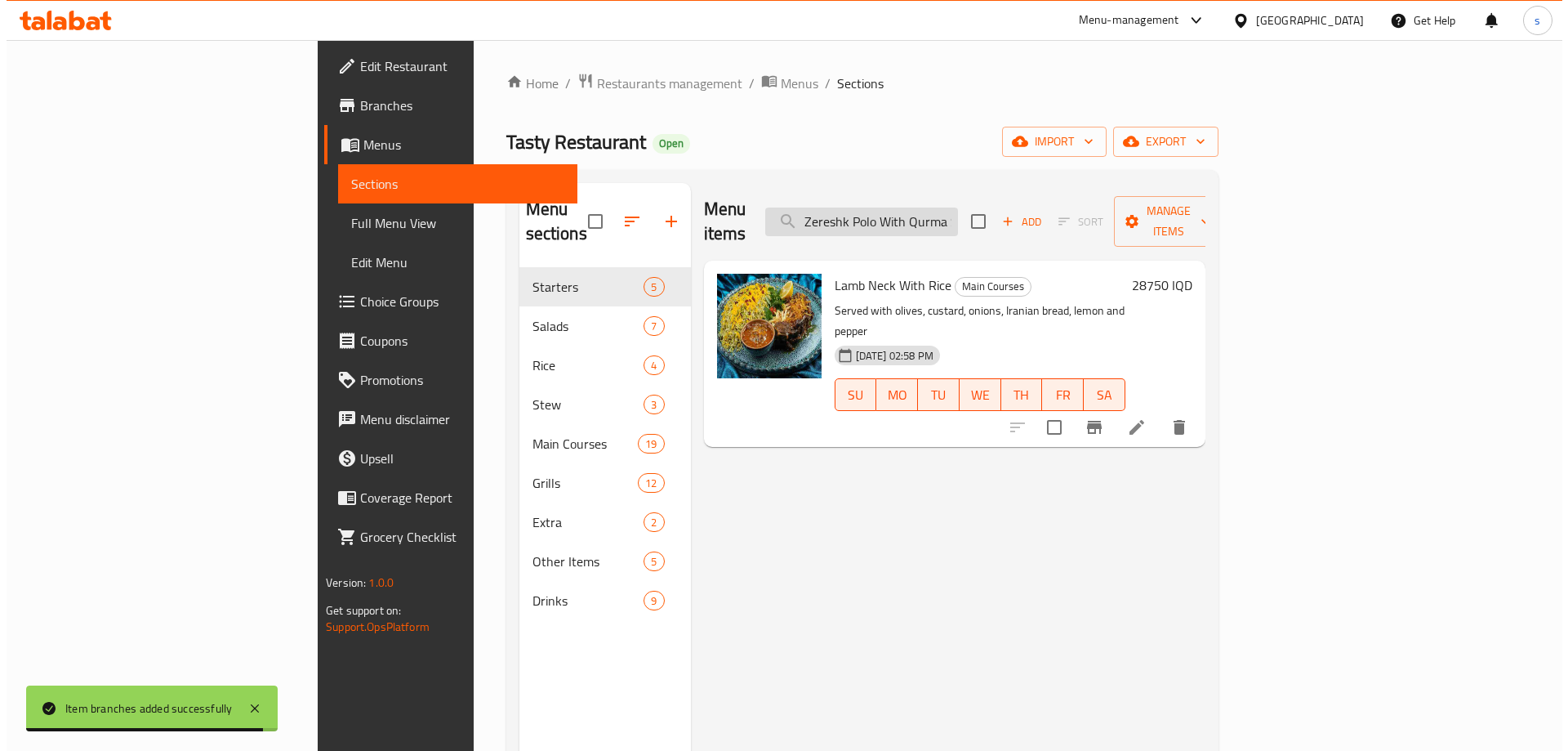
scroll to position [0, 30]
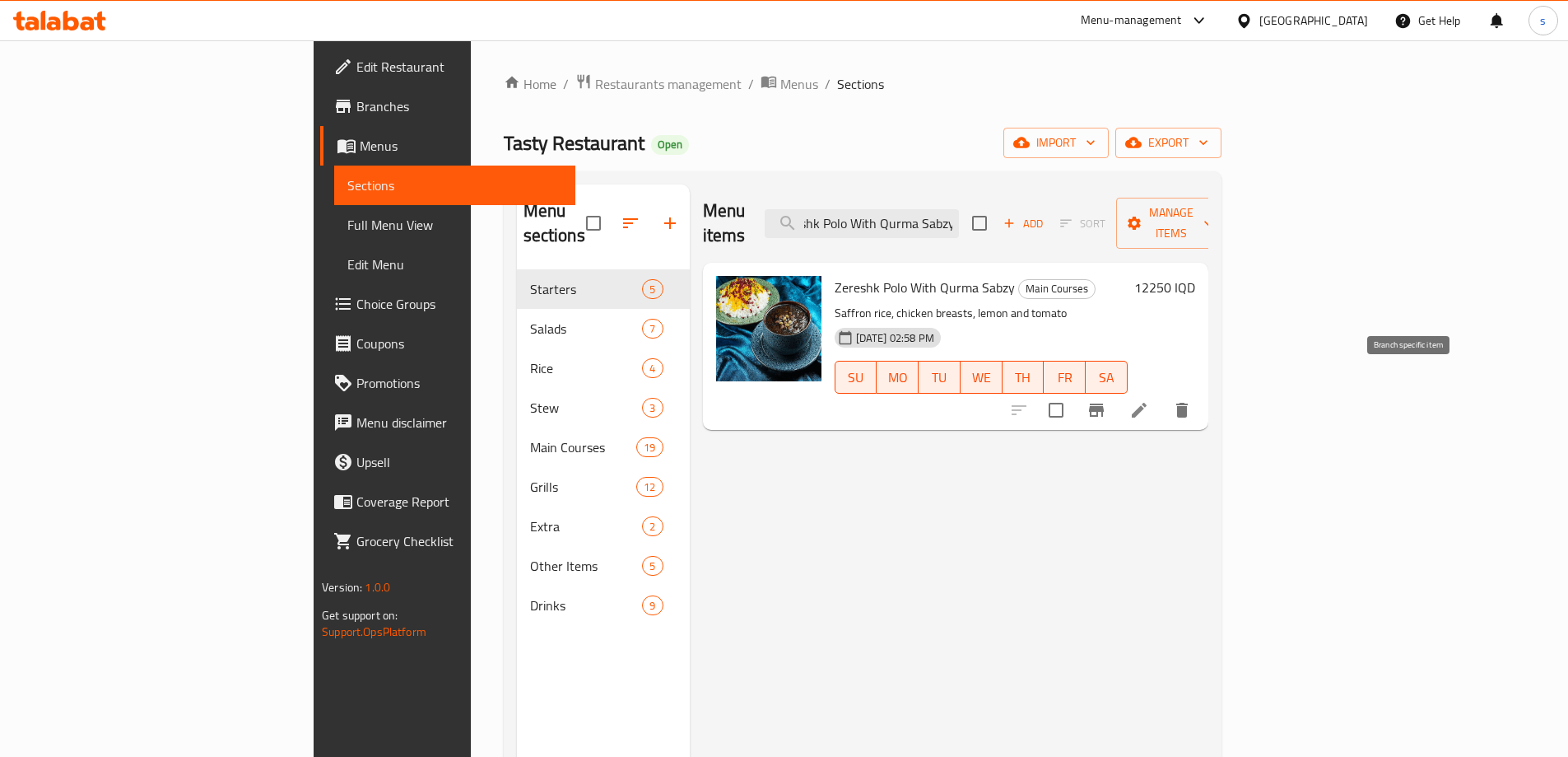
type input "Zereshk Polo With Qurma Sabzy"
click at [1104, 404] on icon "Branch-specific-item" at bounding box center [1095, 410] width 15 height 13
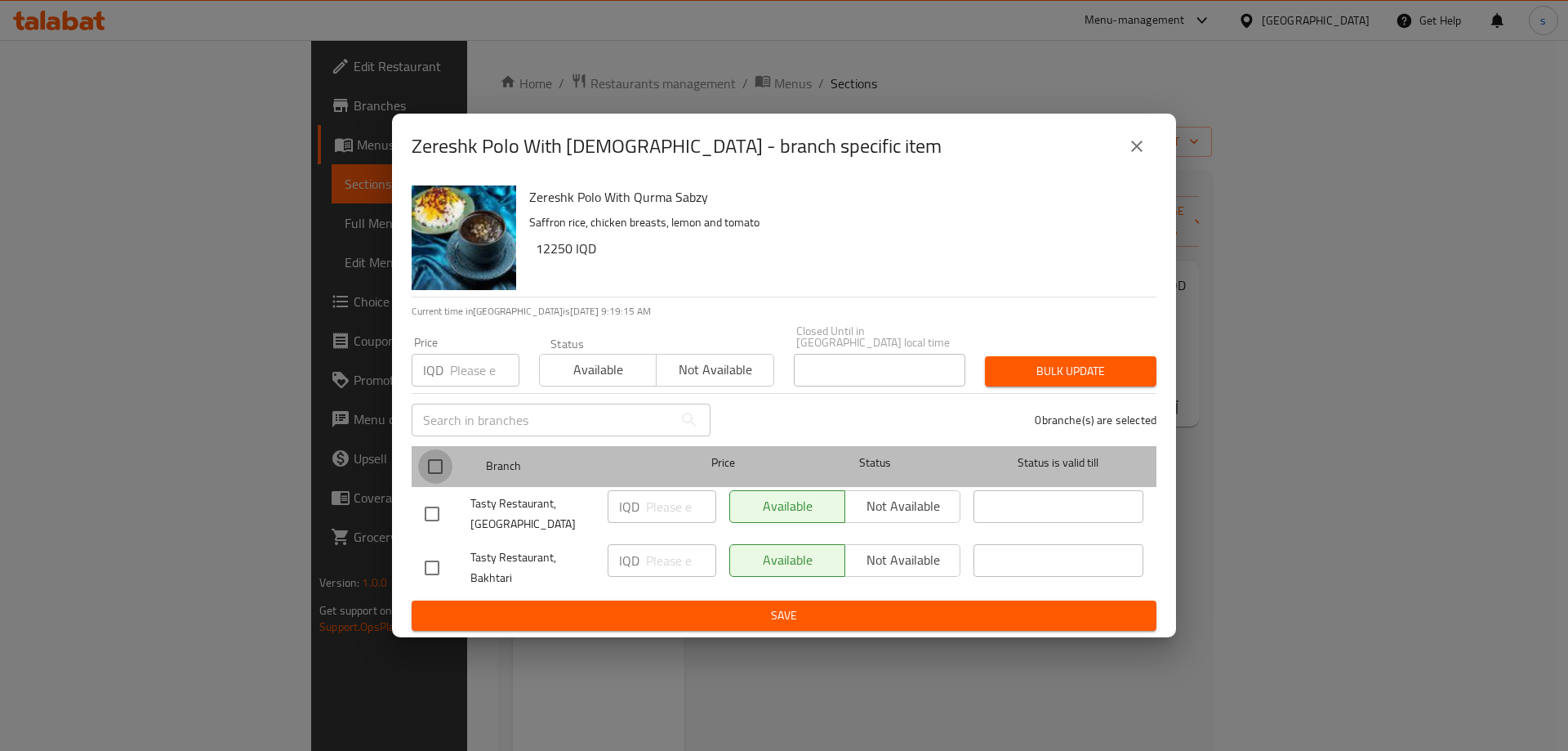
click at [442, 459] on input "checkbox" at bounding box center [435, 466] width 34 height 34
checkbox input "true"
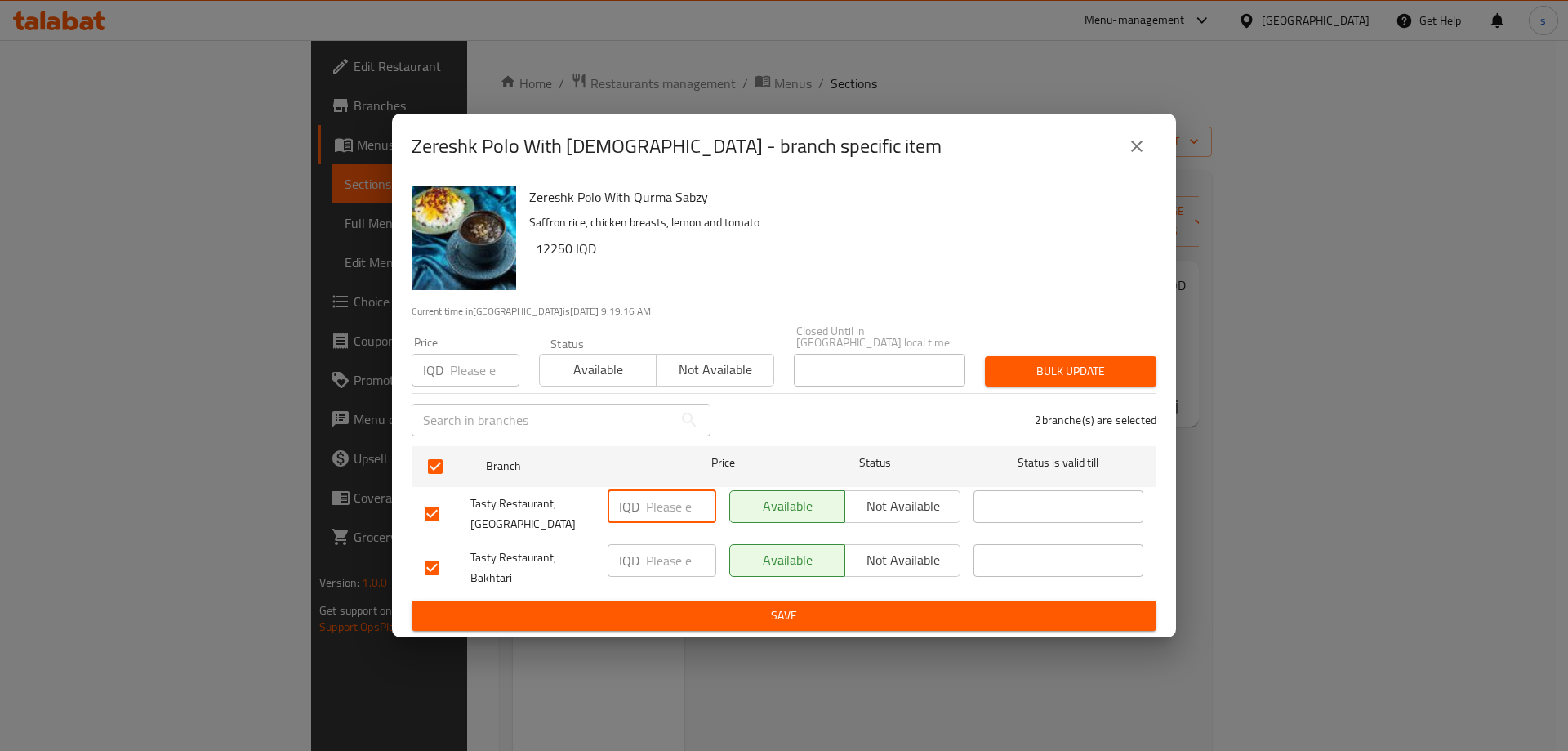
click at [652, 490] on input "number" at bounding box center [680, 506] width 70 height 32
type input "13250"
click at [654, 544] on input "number" at bounding box center [680, 560] width 70 height 32
type input "13250"
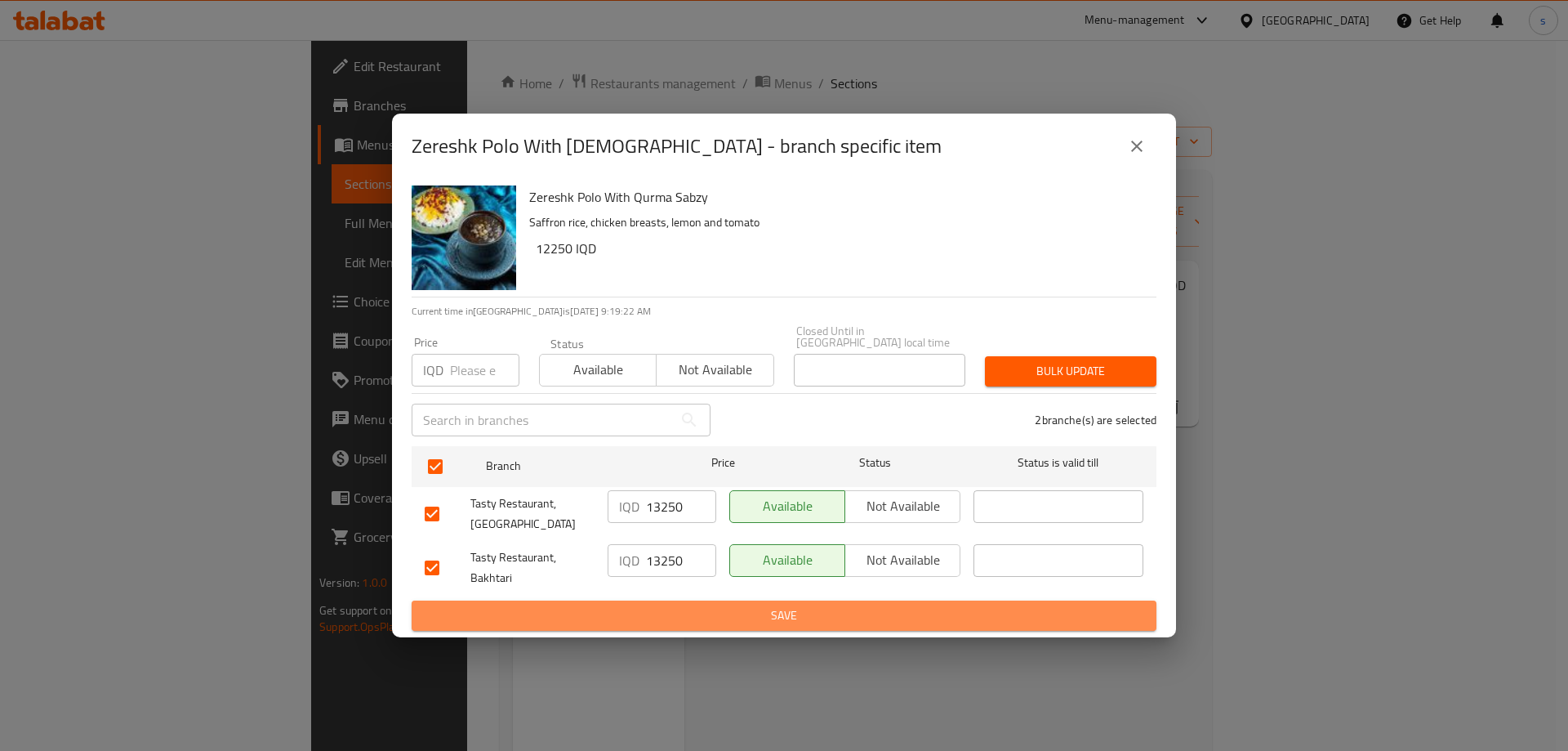
click at [662, 613] on span "Save" at bounding box center [783, 615] width 719 height 20
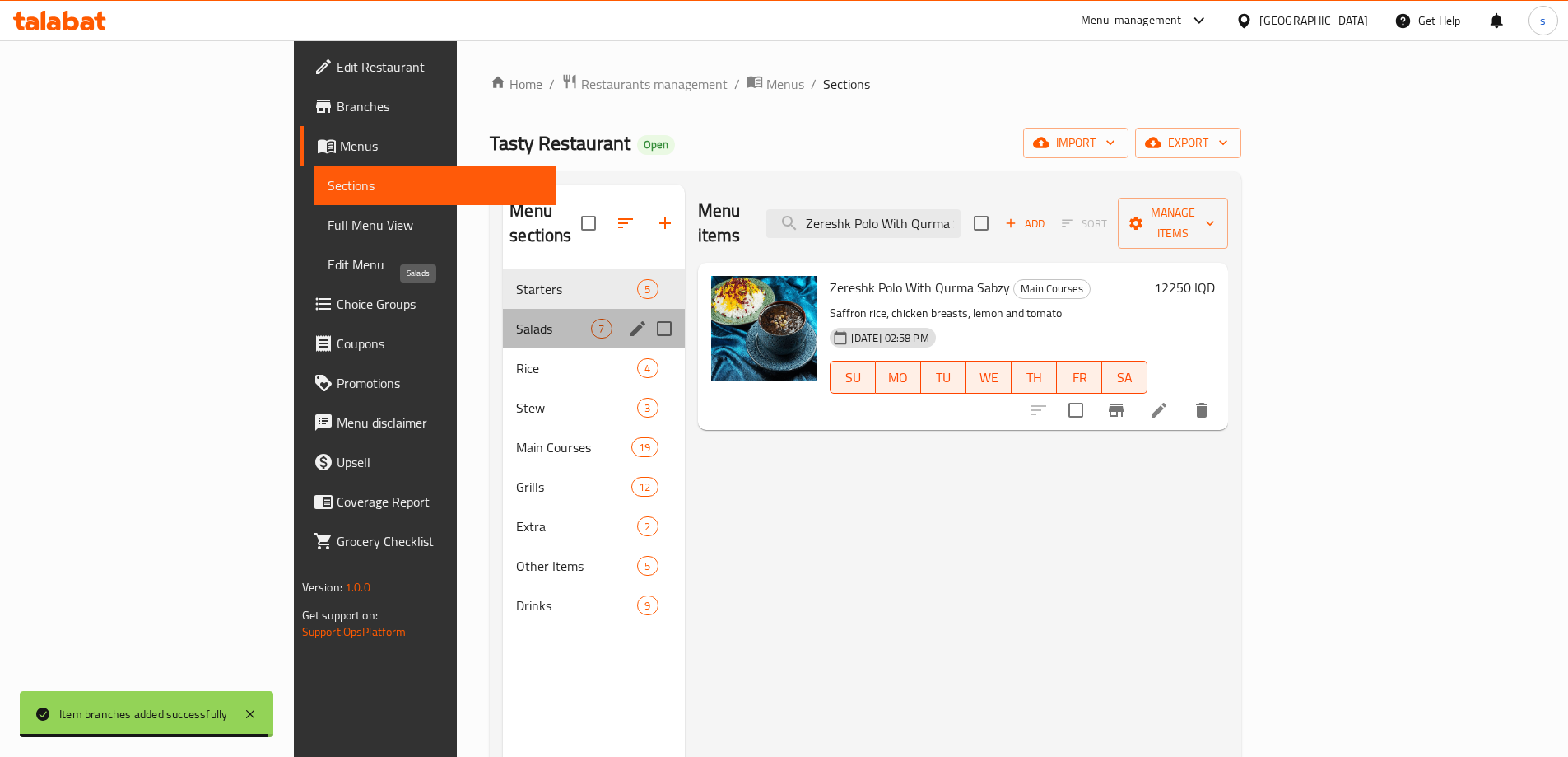
click at [516, 318] on span "Salads" at bounding box center [553, 328] width 75 height 20
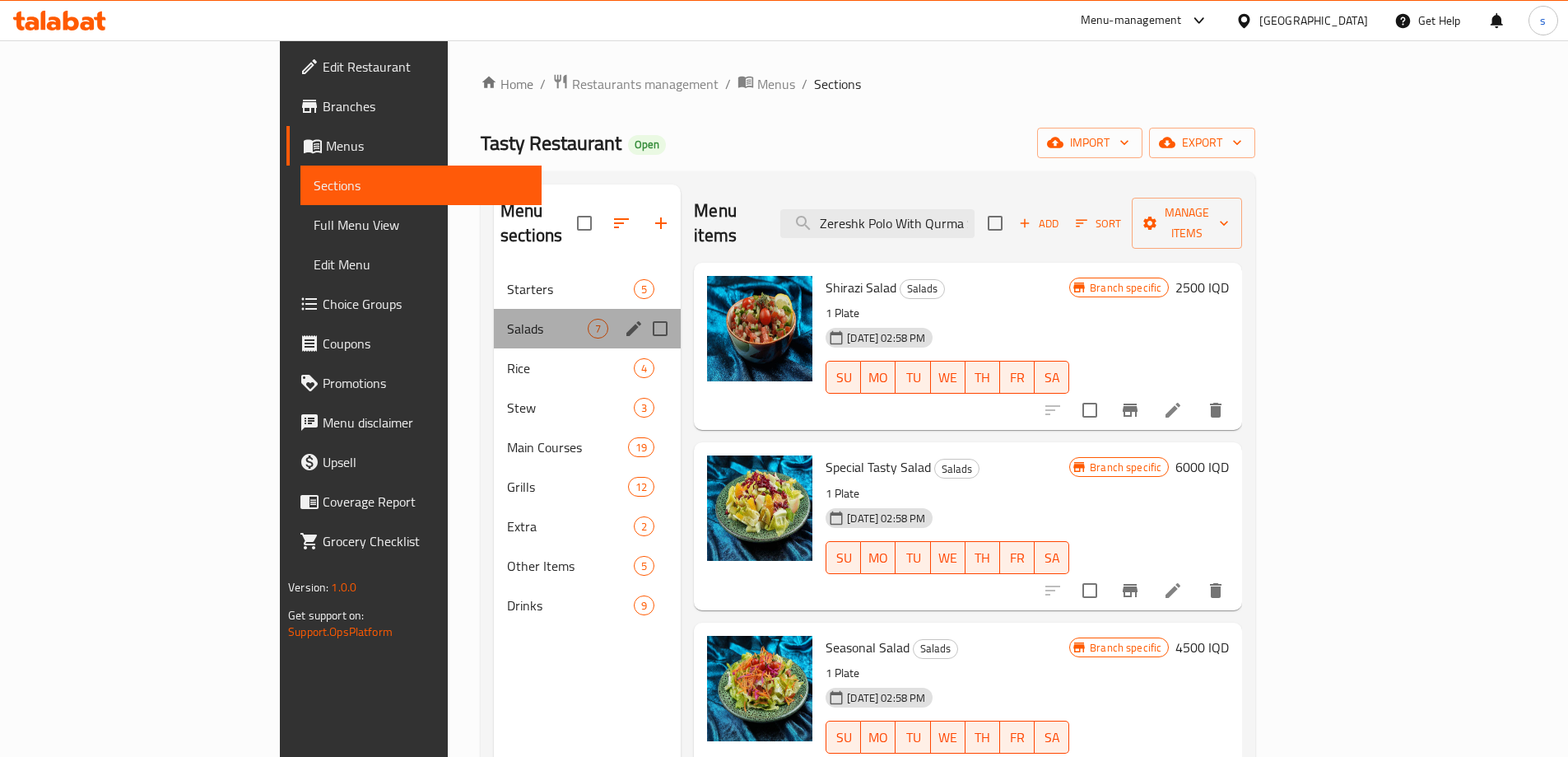
click at [493, 309] on div "Salads 7" at bounding box center [587, 328] width 186 height 39
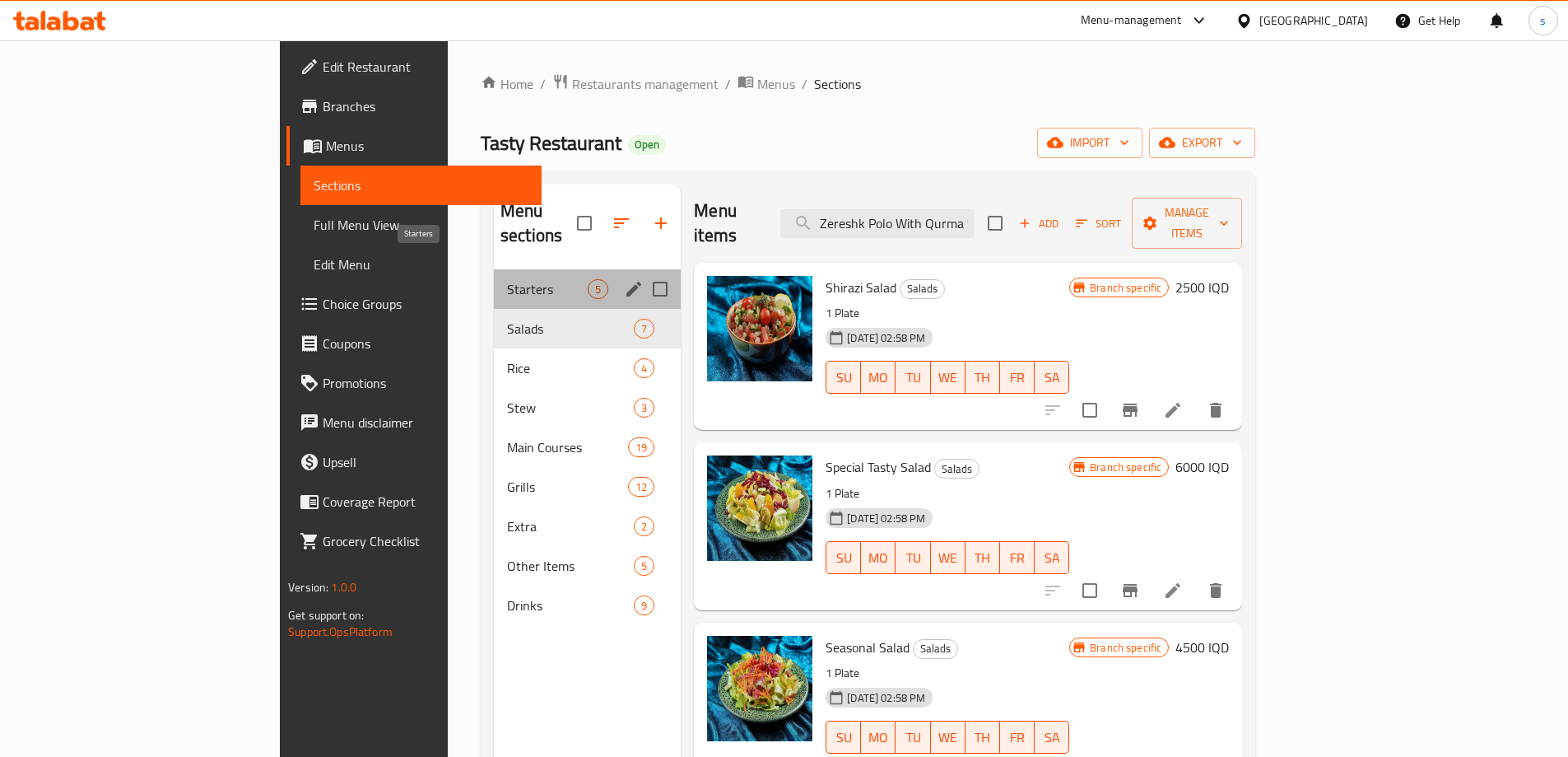
click at [507, 279] on span "Starters" at bounding box center [547, 288] width 80 height 20
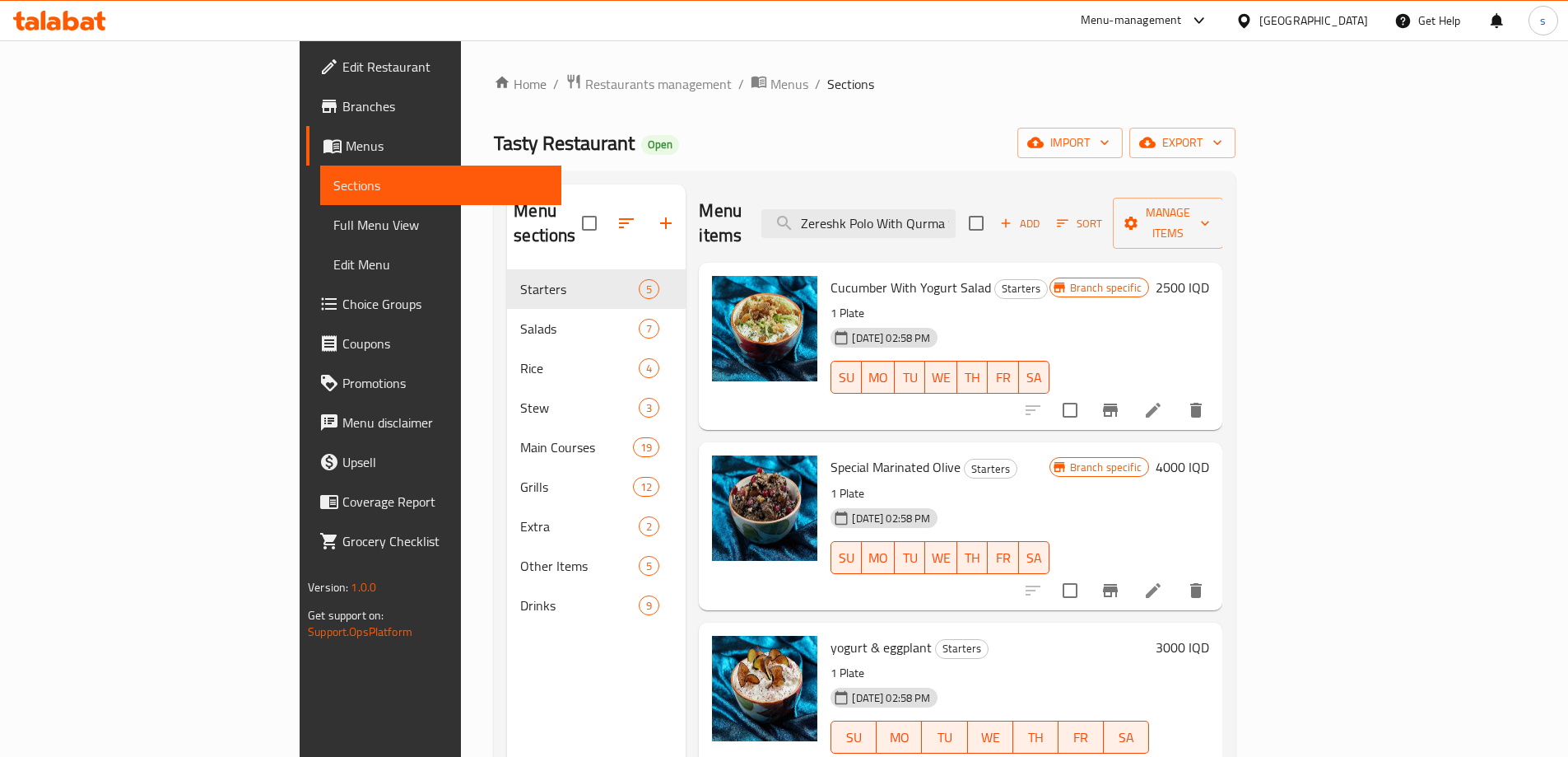
click at [1117, 404] on icon "Branch-specific-item" at bounding box center [1110, 410] width 15 height 13
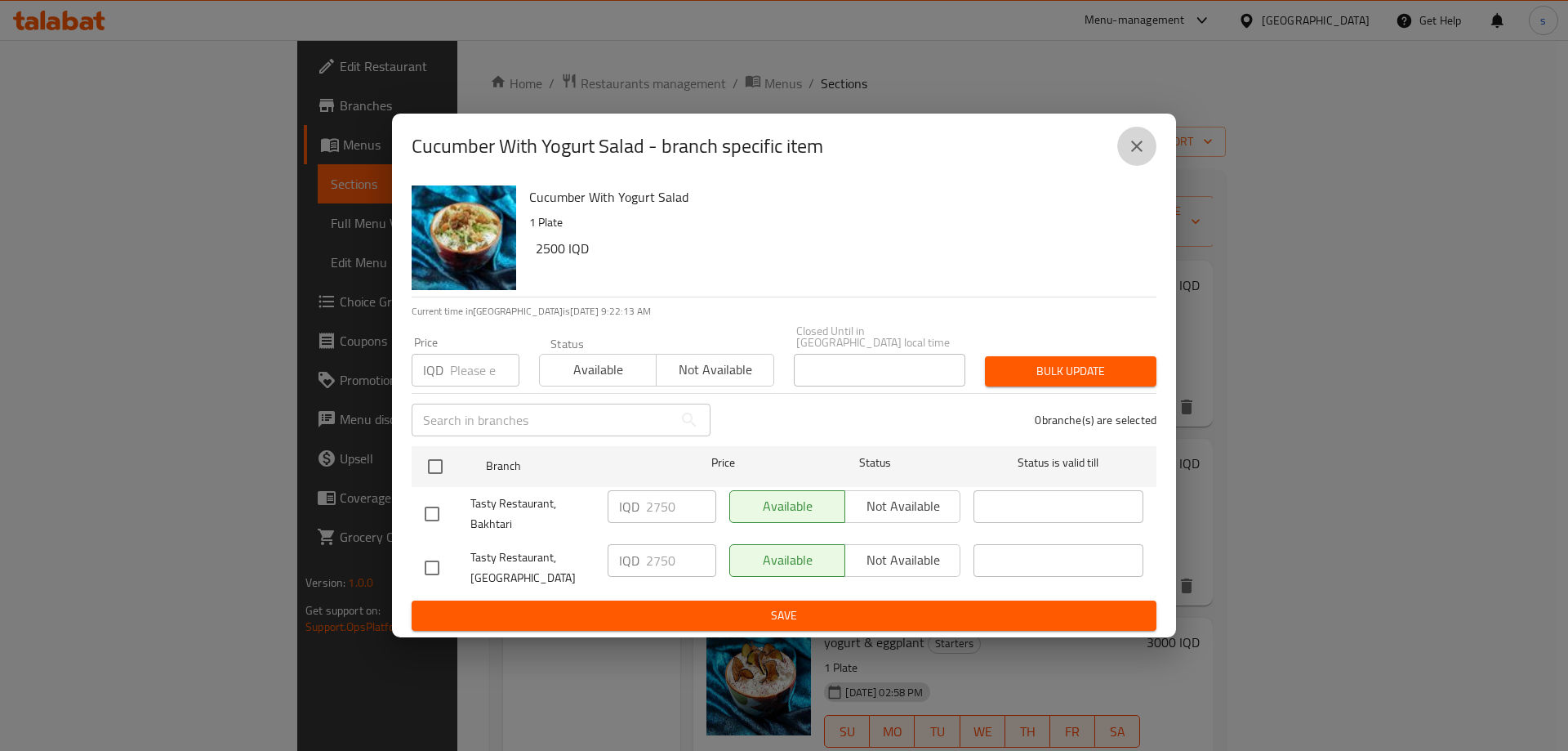
click at [1139, 156] on icon "close" at bounding box center [1136, 146] width 20 height 20
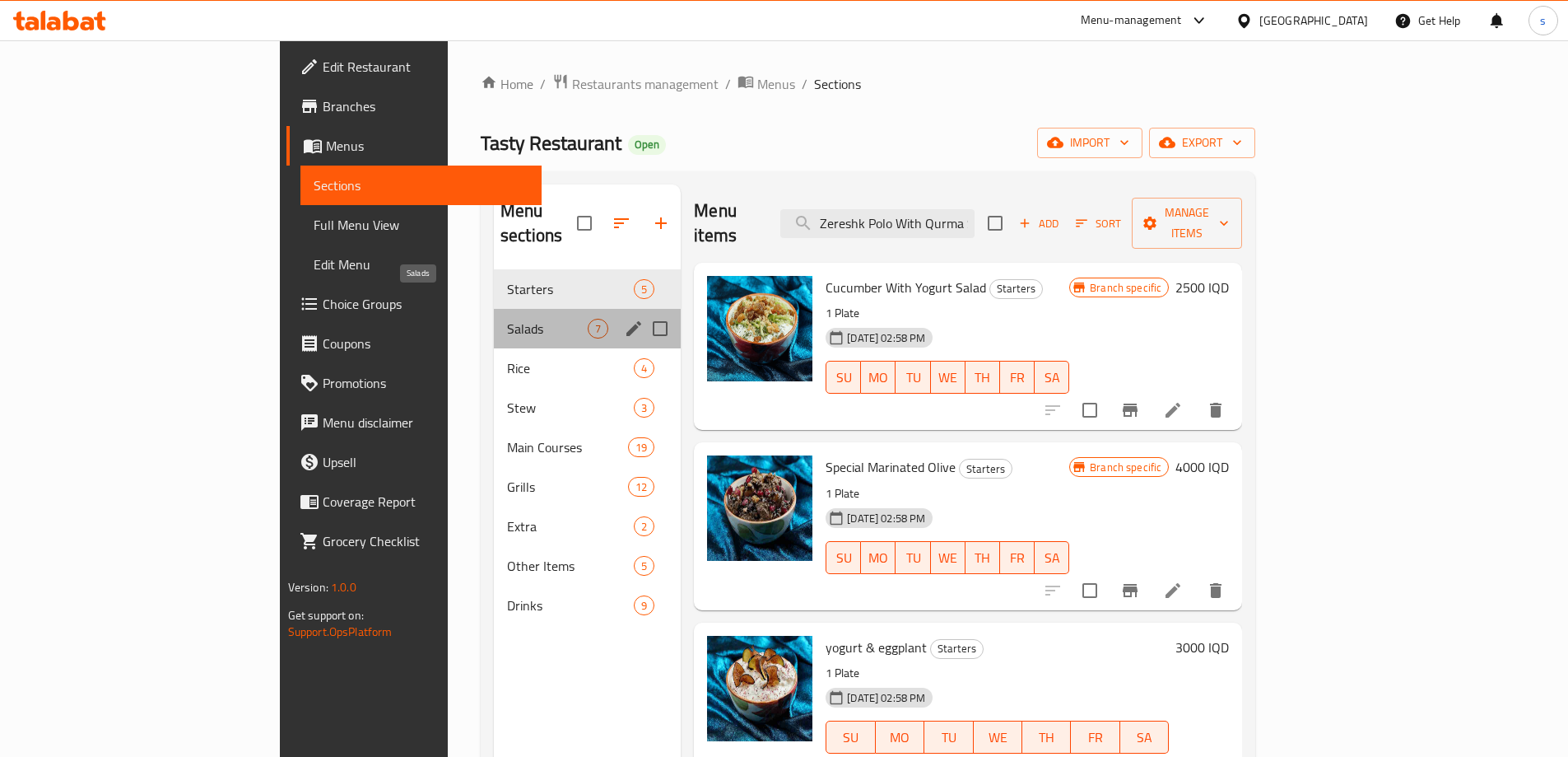
click at [507, 318] on span "Salads" at bounding box center [547, 328] width 80 height 20
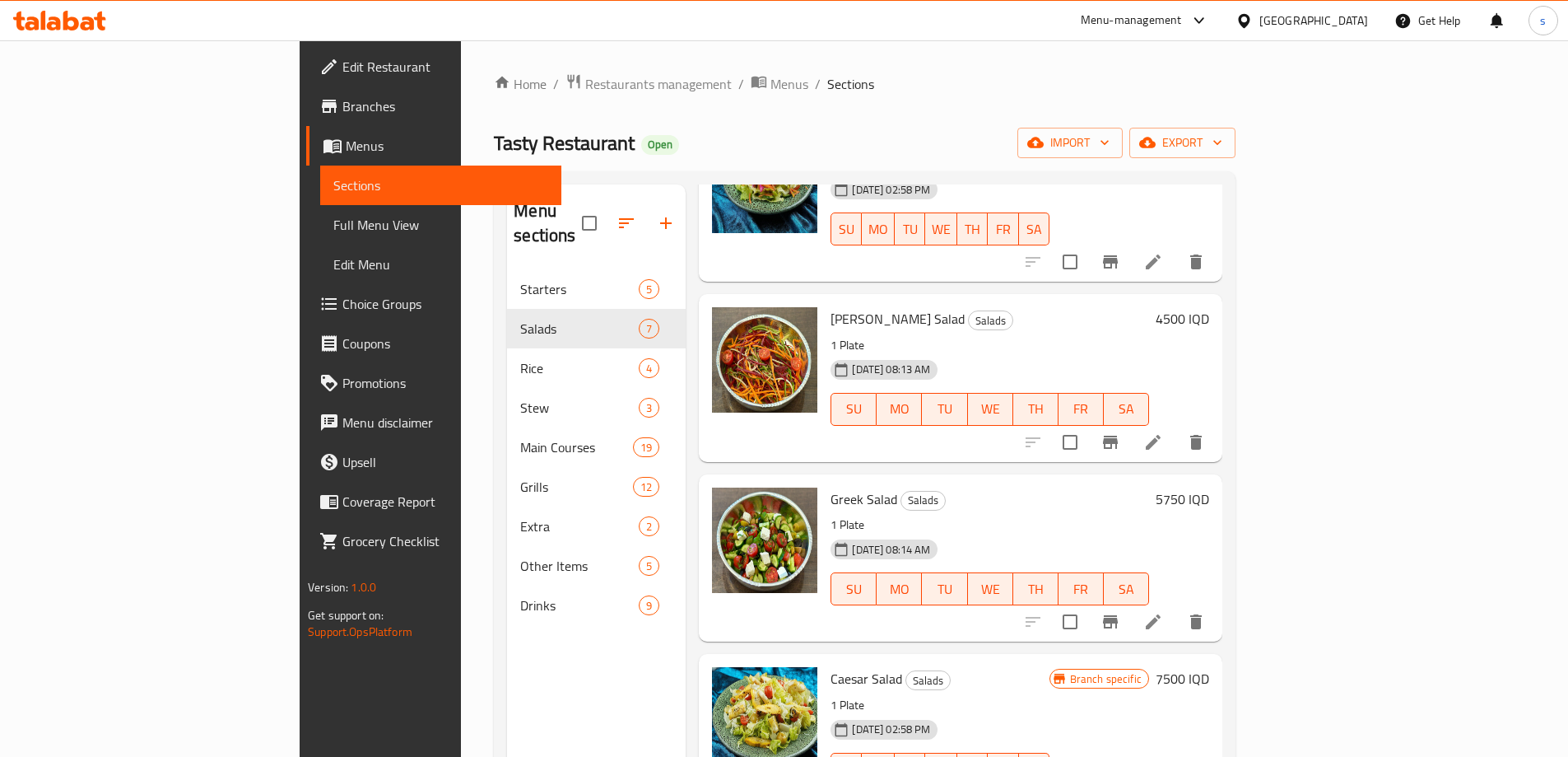
scroll to position [543, 0]
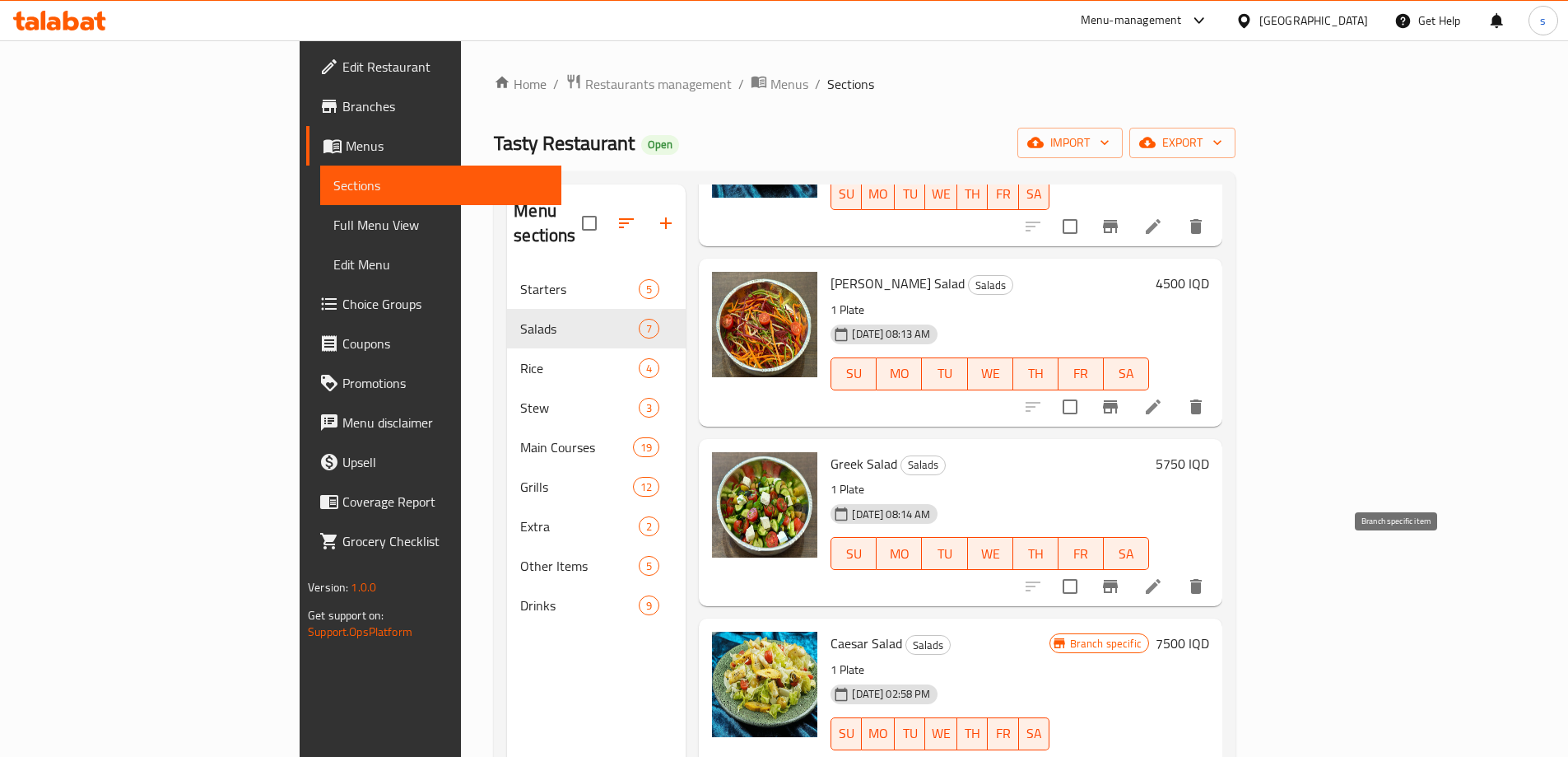
click at [1120, 577] on icon "Branch-specific-item" at bounding box center [1110, 586] width 20 height 20
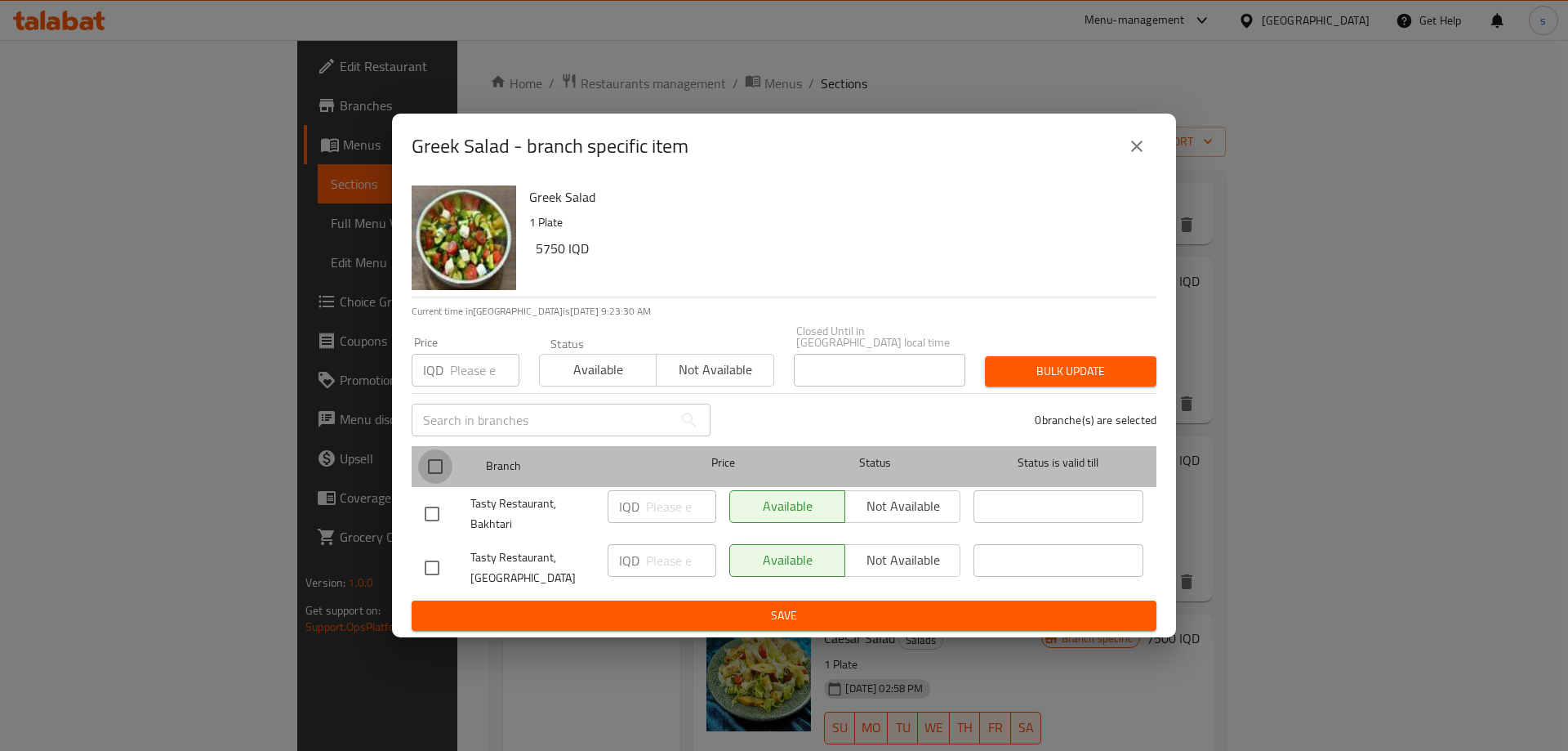
click at [440, 457] on input "checkbox" at bounding box center [435, 466] width 34 height 34
checkbox input "true"
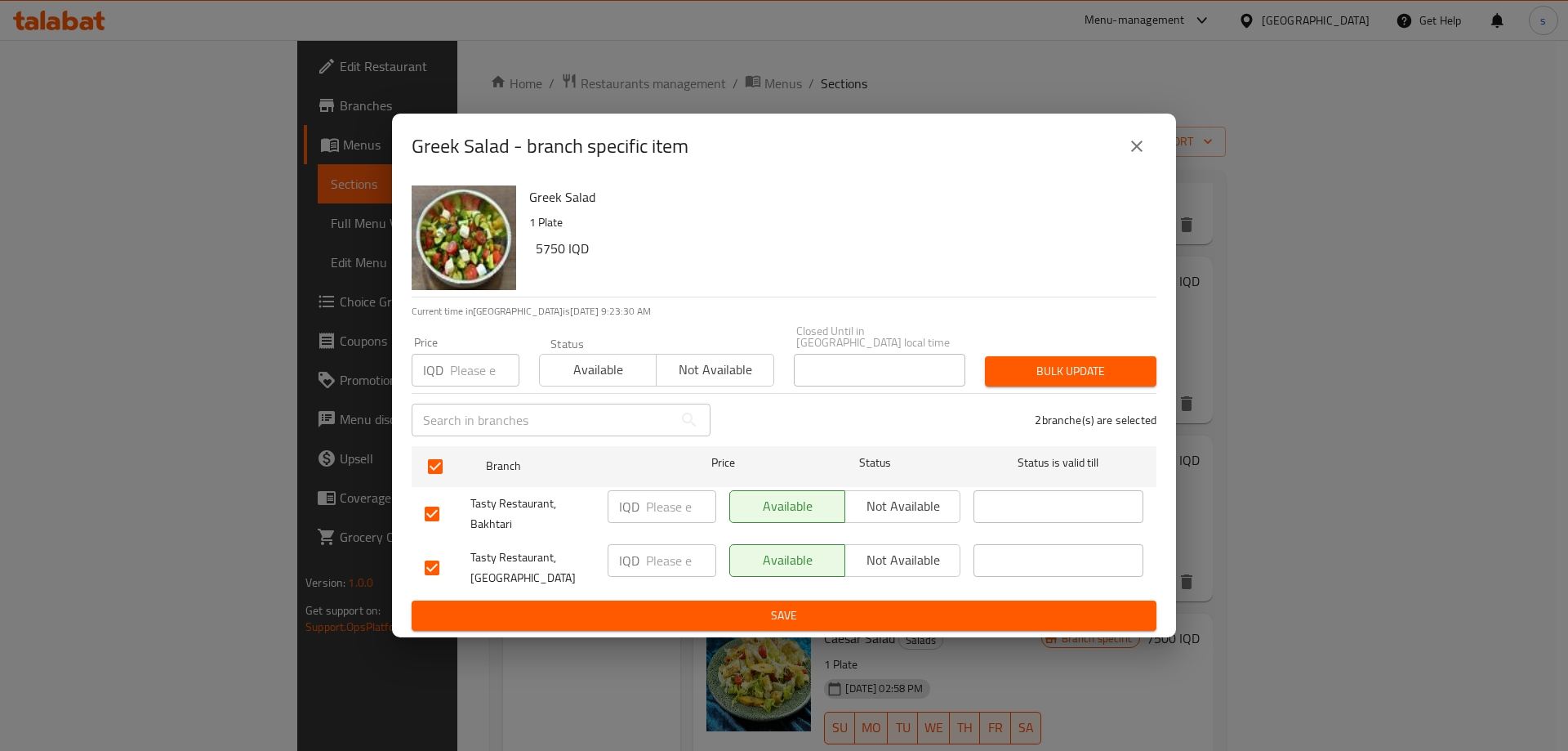
click at [679, 492] on input "number" at bounding box center [680, 506] width 70 height 32
type input "6000"
click at [664, 555] on input "number" at bounding box center [680, 560] width 70 height 32
type input "6000"
click at [679, 600] on button "Save" at bounding box center [784, 615] width 745 height 31
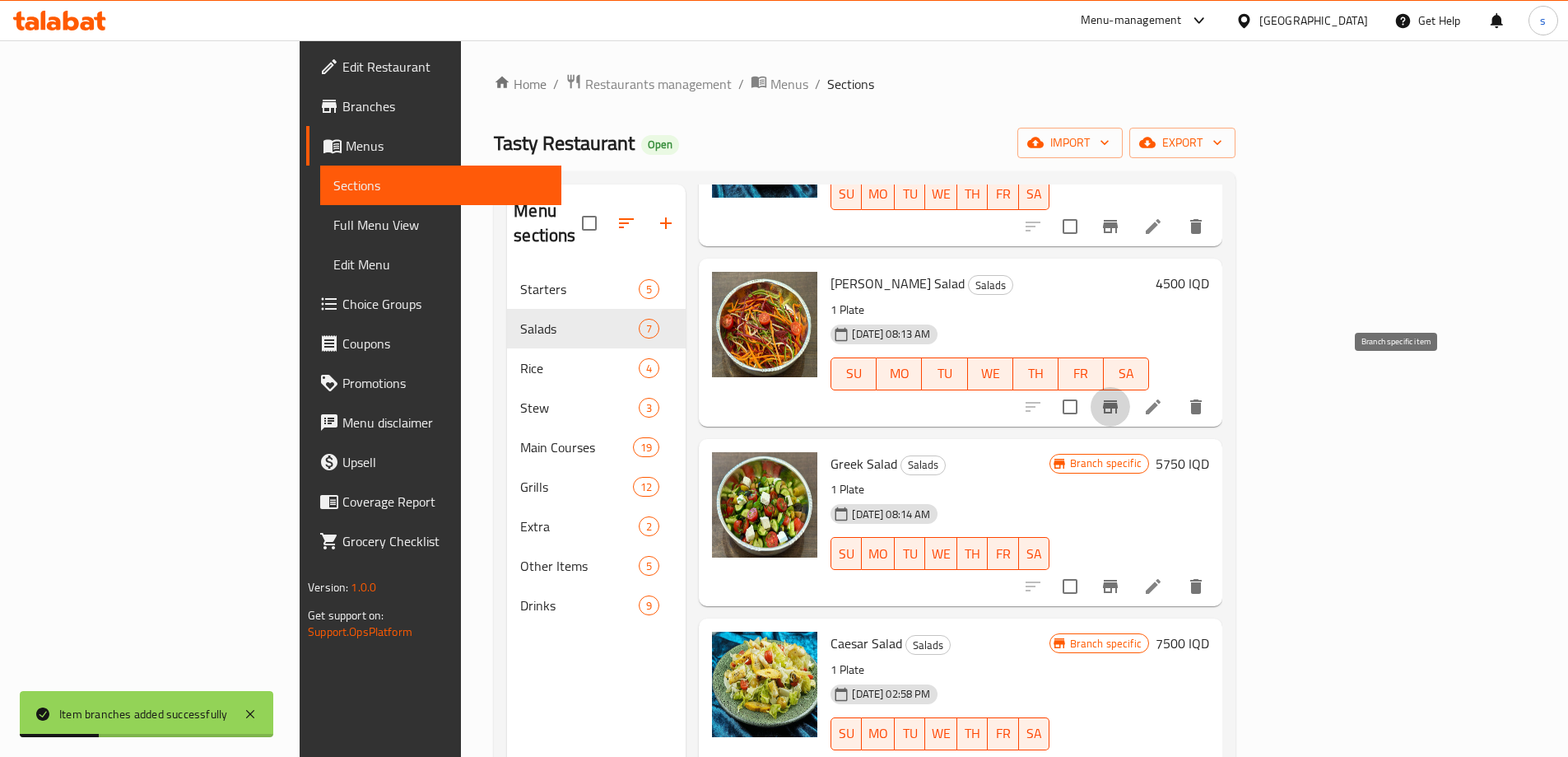
click at [1130, 387] on button "Branch-specific-item" at bounding box center [1110, 406] width 39 height 39
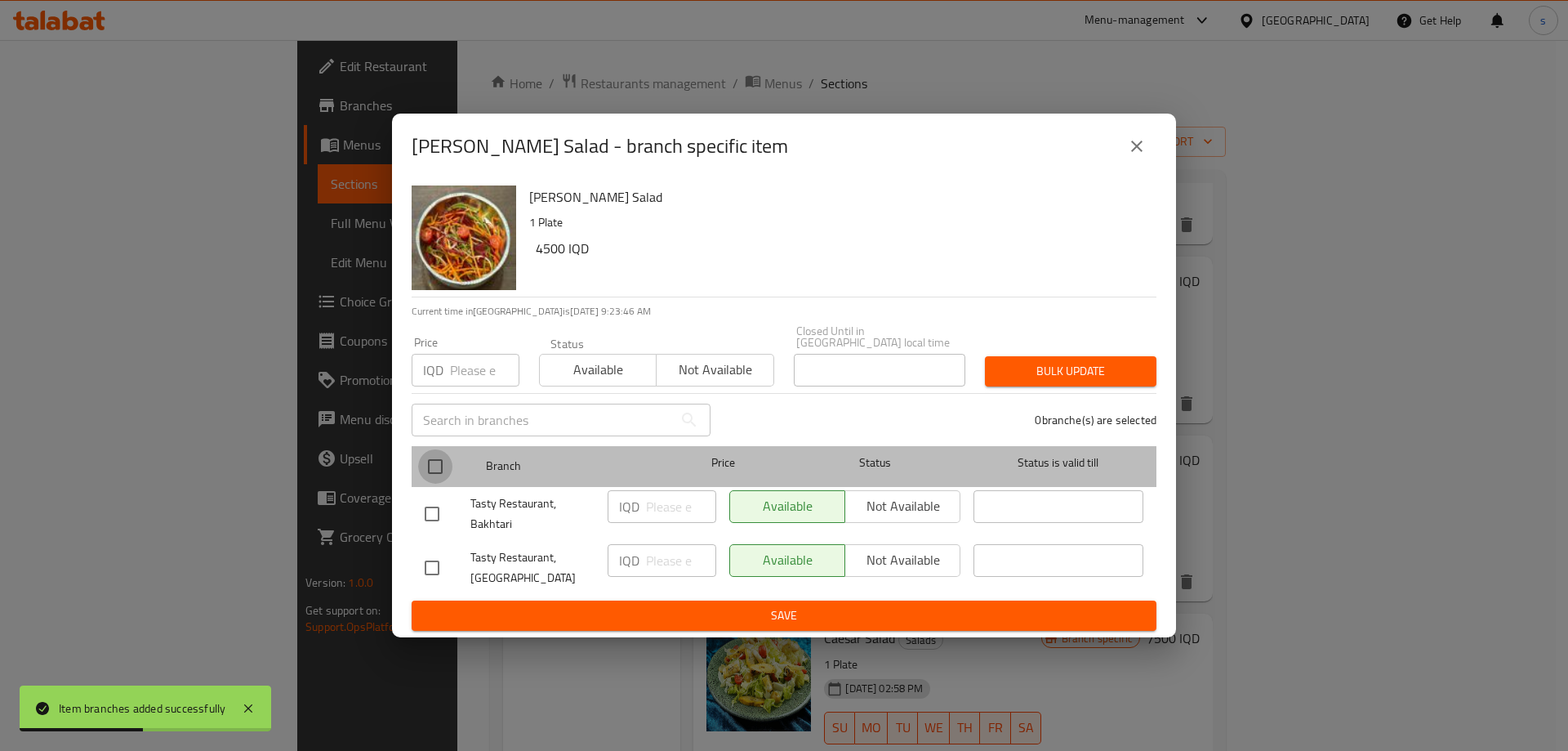
click at [435, 457] on input "checkbox" at bounding box center [435, 466] width 34 height 34
checkbox input "true"
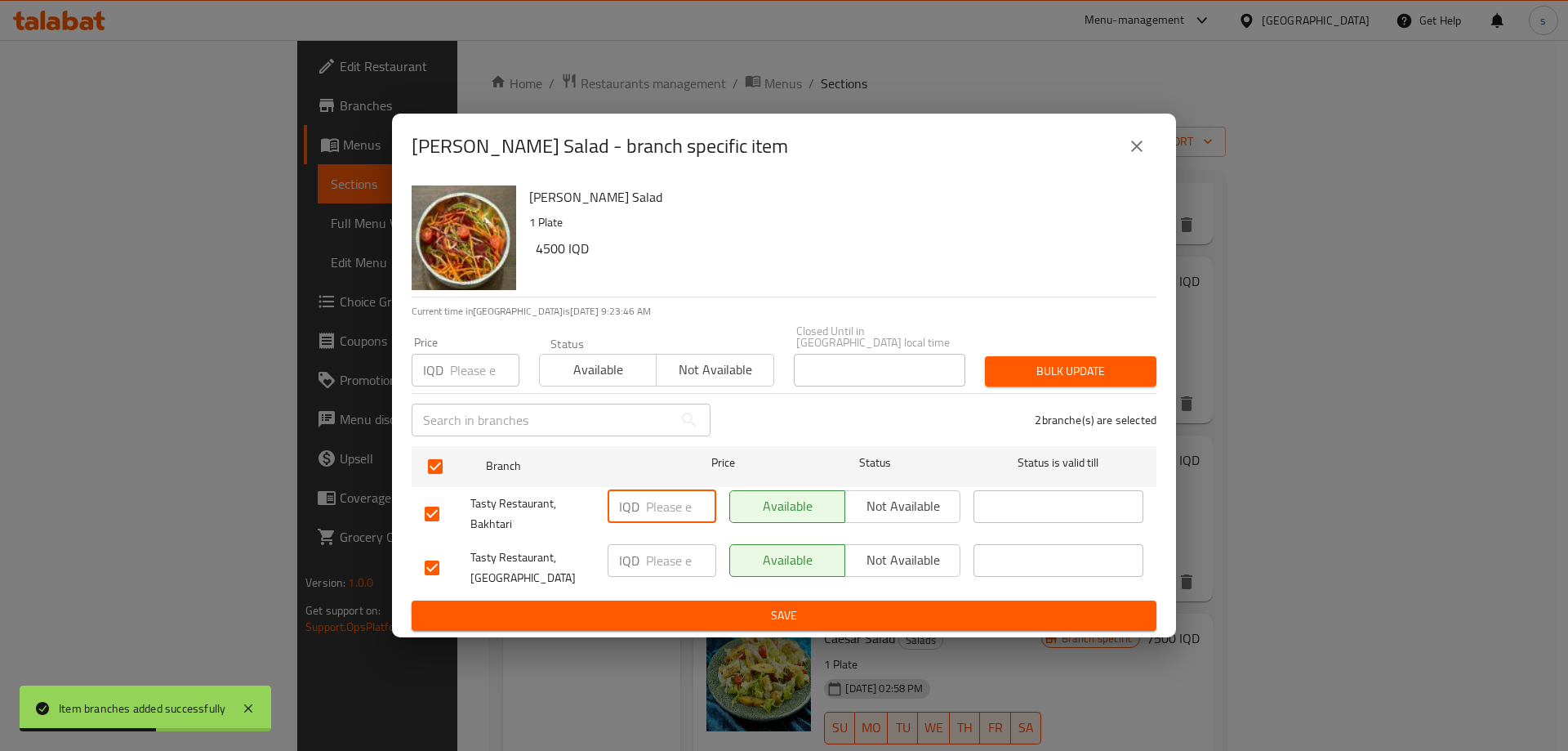
click at [654, 497] on input "number" at bounding box center [680, 506] width 70 height 32
type input "4500"
click at [669, 544] on input "number" at bounding box center [680, 560] width 70 height 32
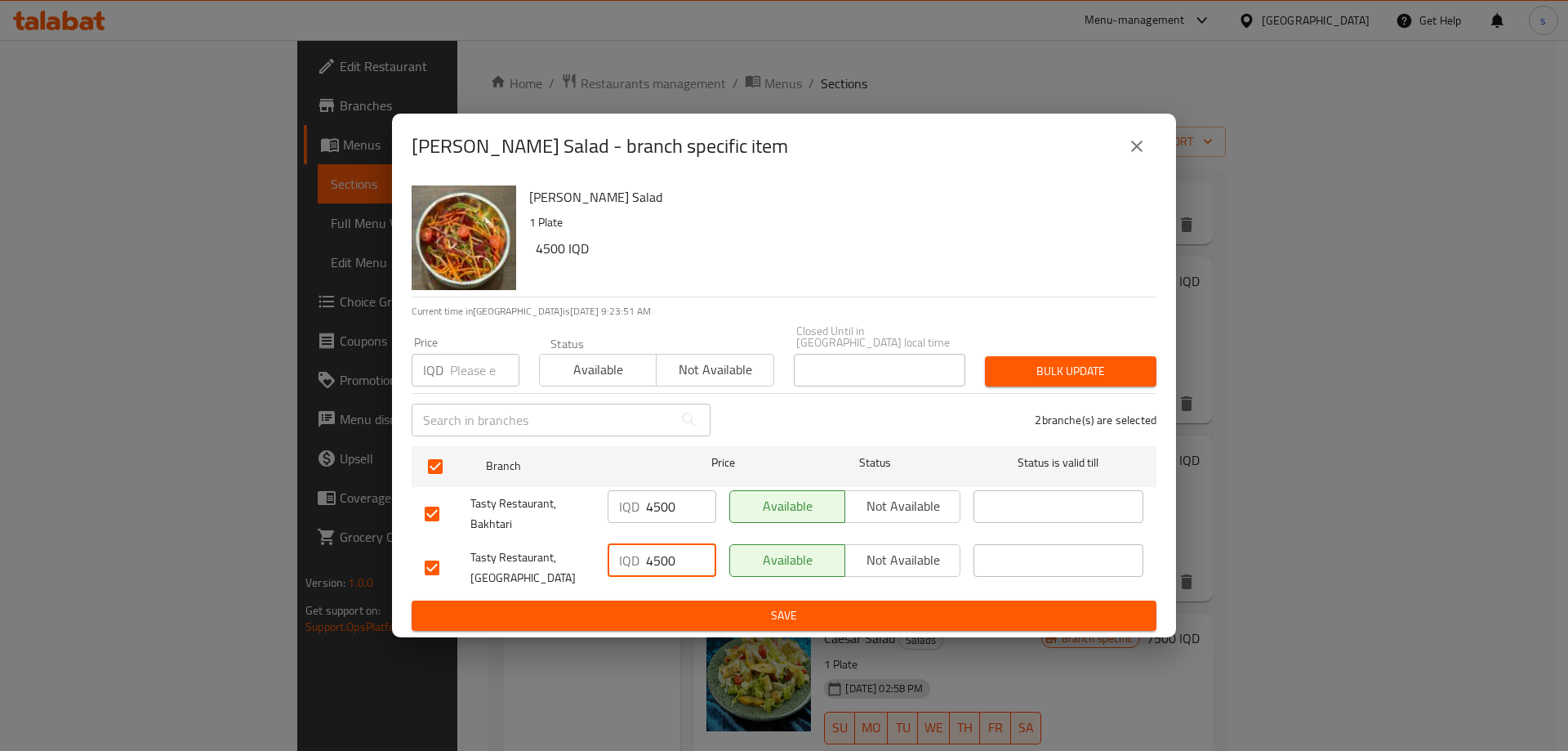
type input "4500"
click at [679, 605] on span "Save" at bounding box center [783, 615] width 719 height 20
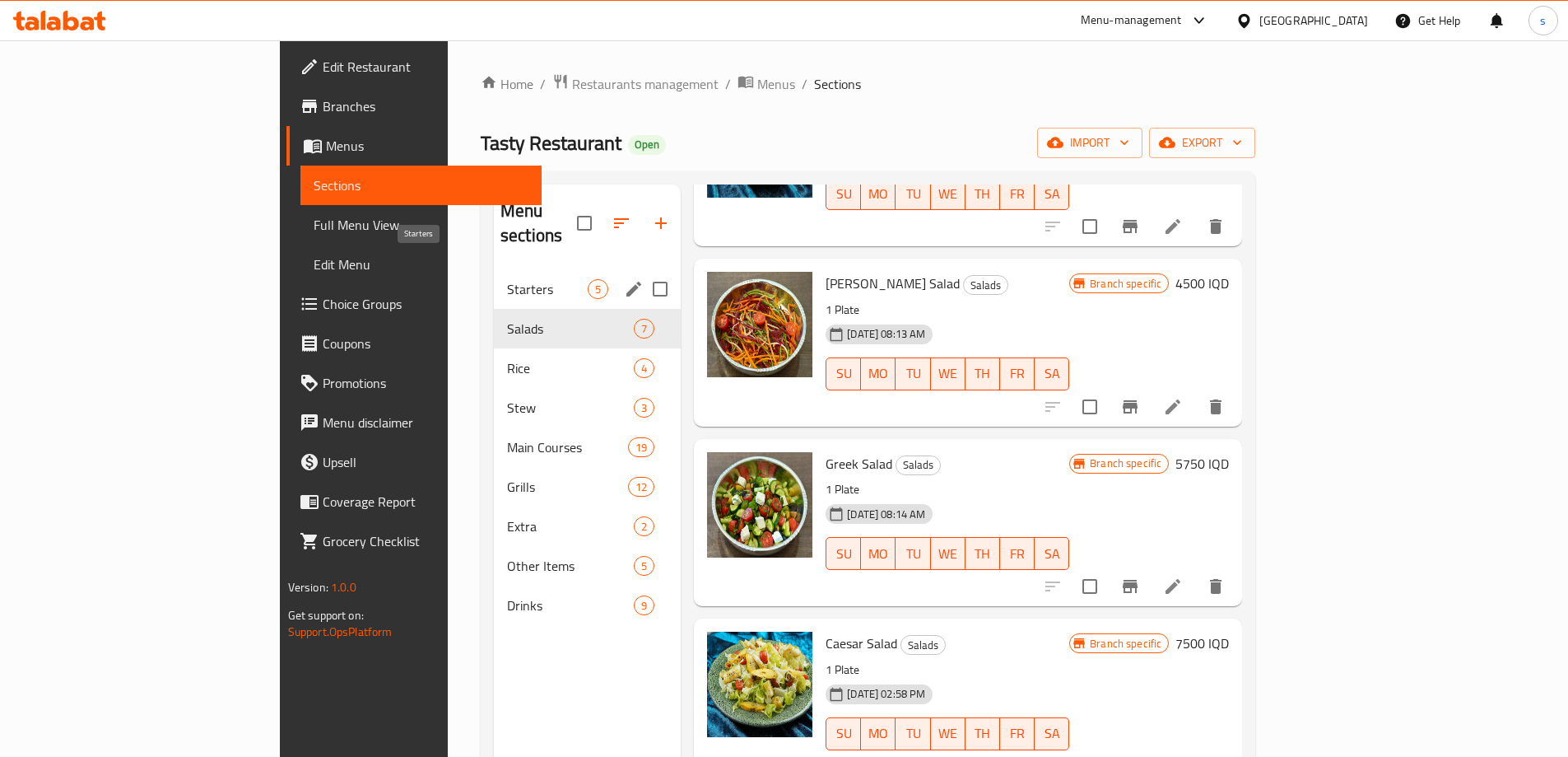
click at [507, 279] on span "Starters" at bounding box center [547, 288] width 80 height 20
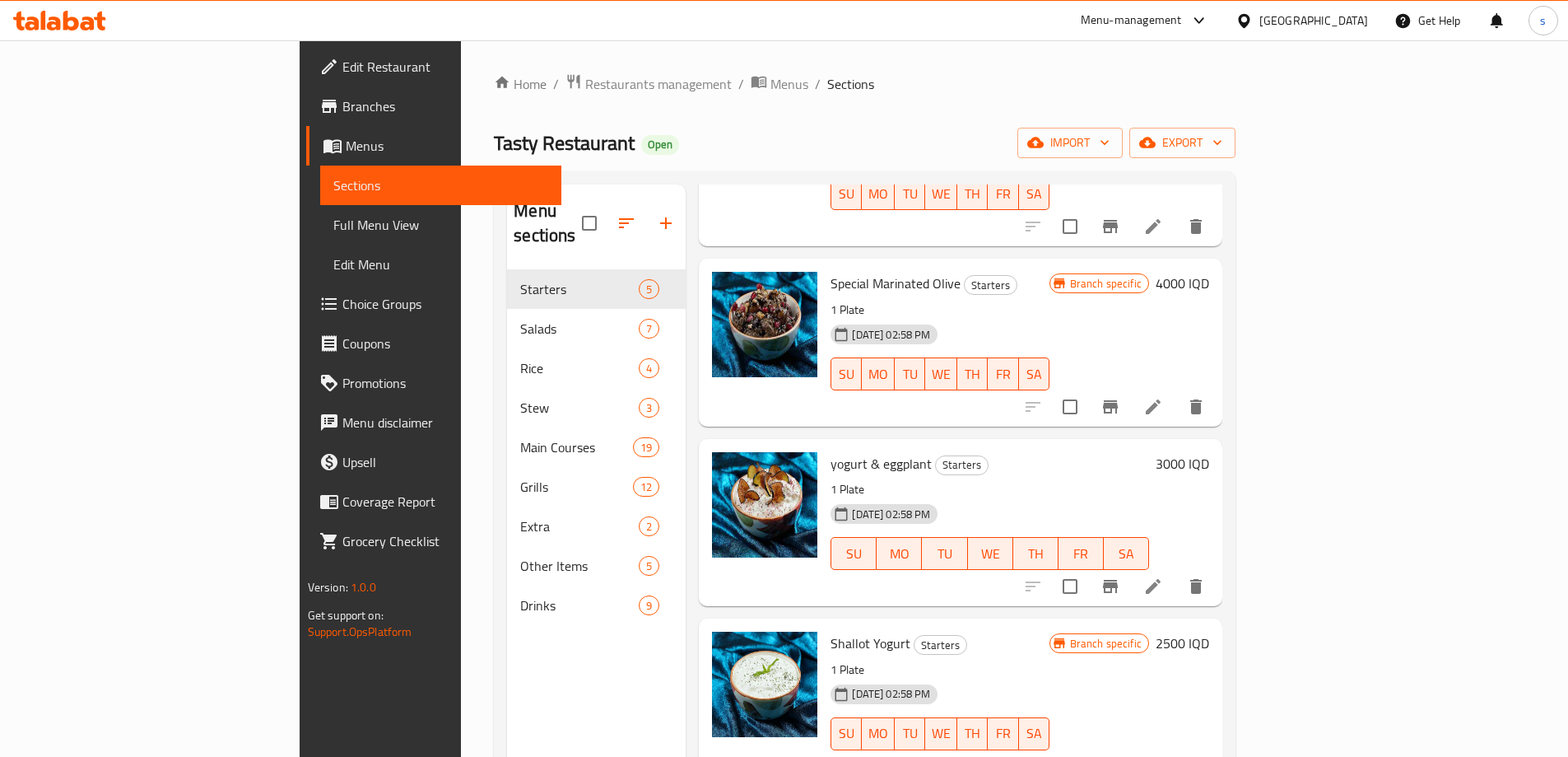
scroll to position [230, 0]
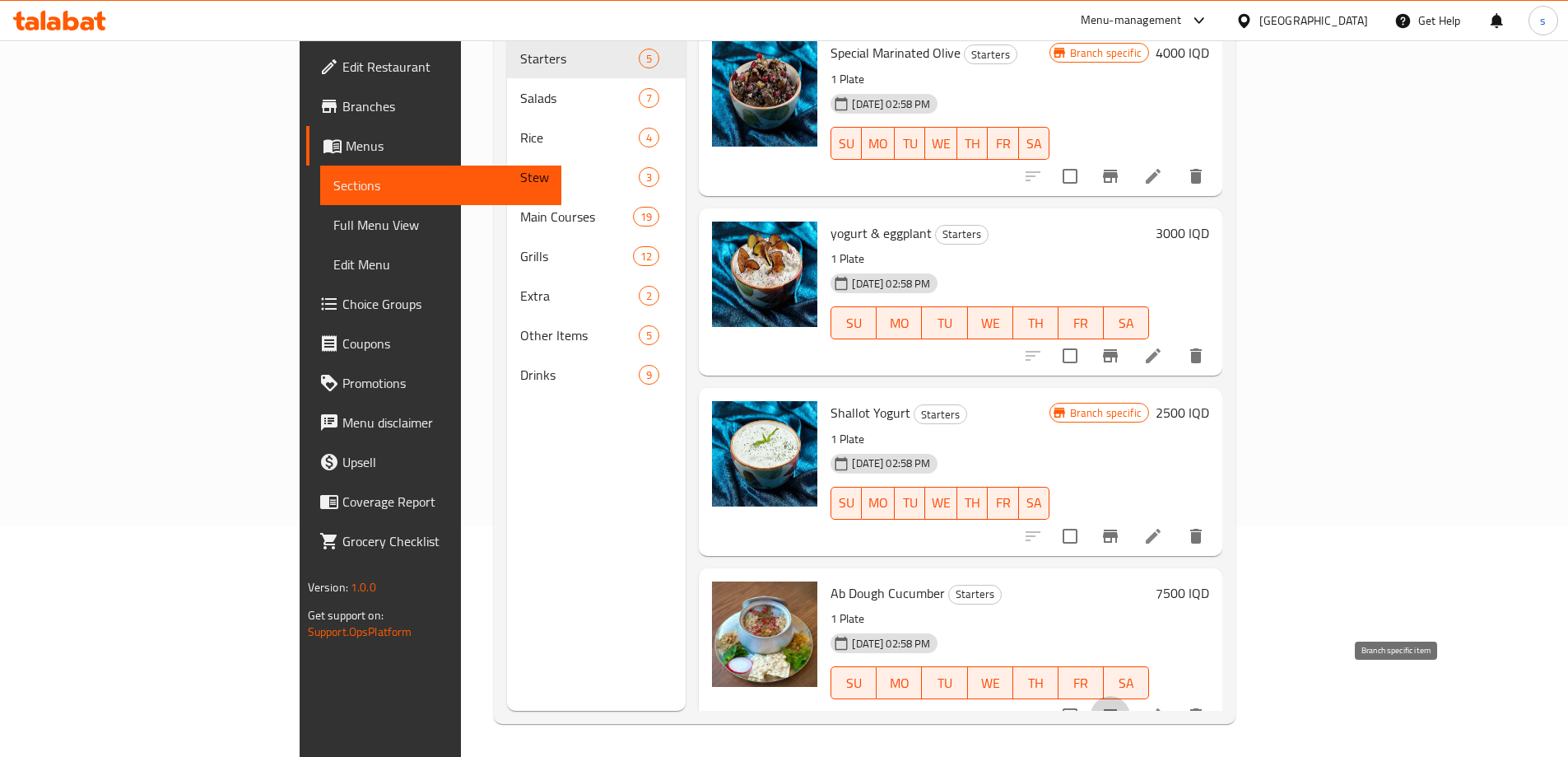
click at [1117, 709] on icon "Branch-specific-item" at bounding box center [1110, 715] width 15 height 13
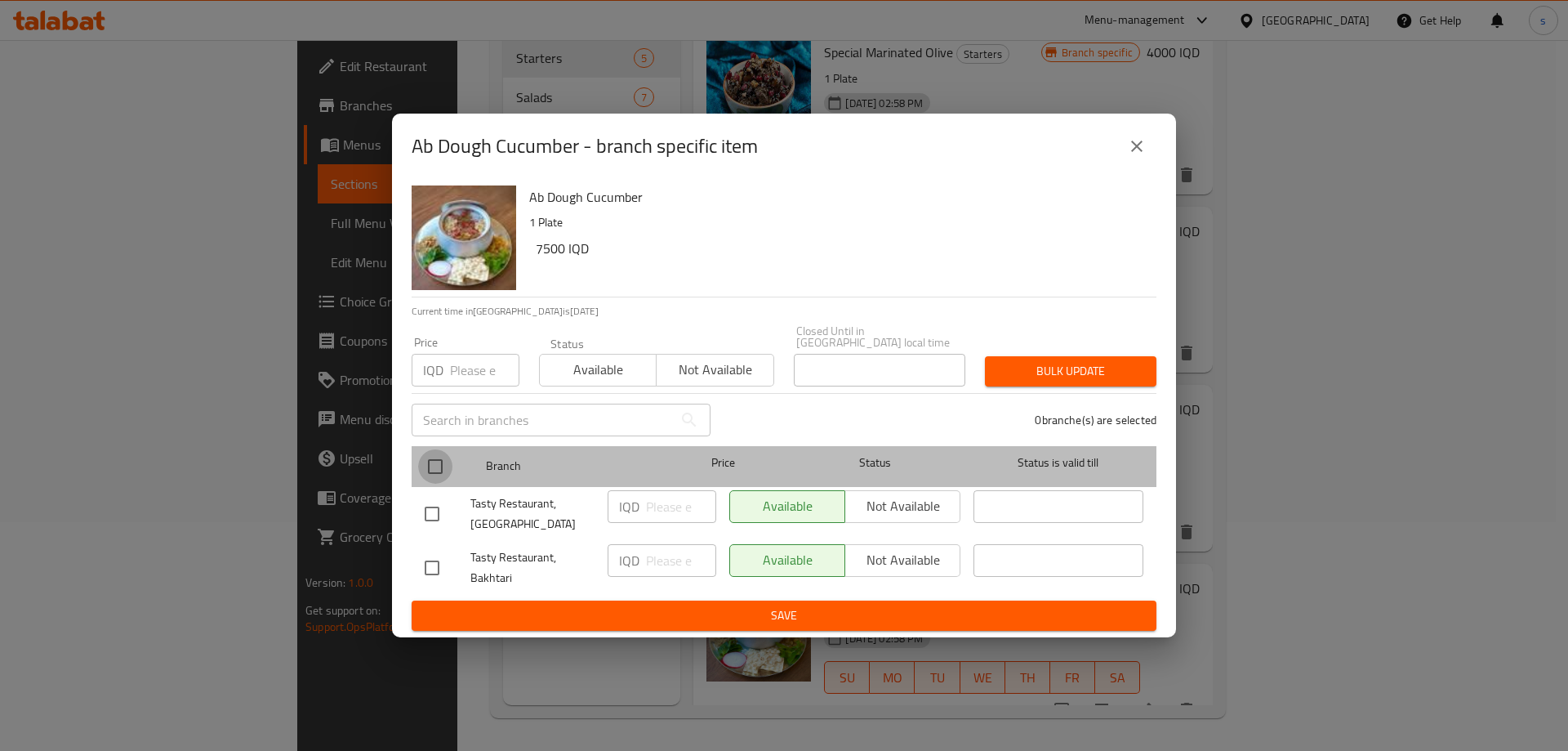
click at [447, 463] on input "checkbox" at bounding box center [435, 466] width 34 height 34
checkbox input "true"
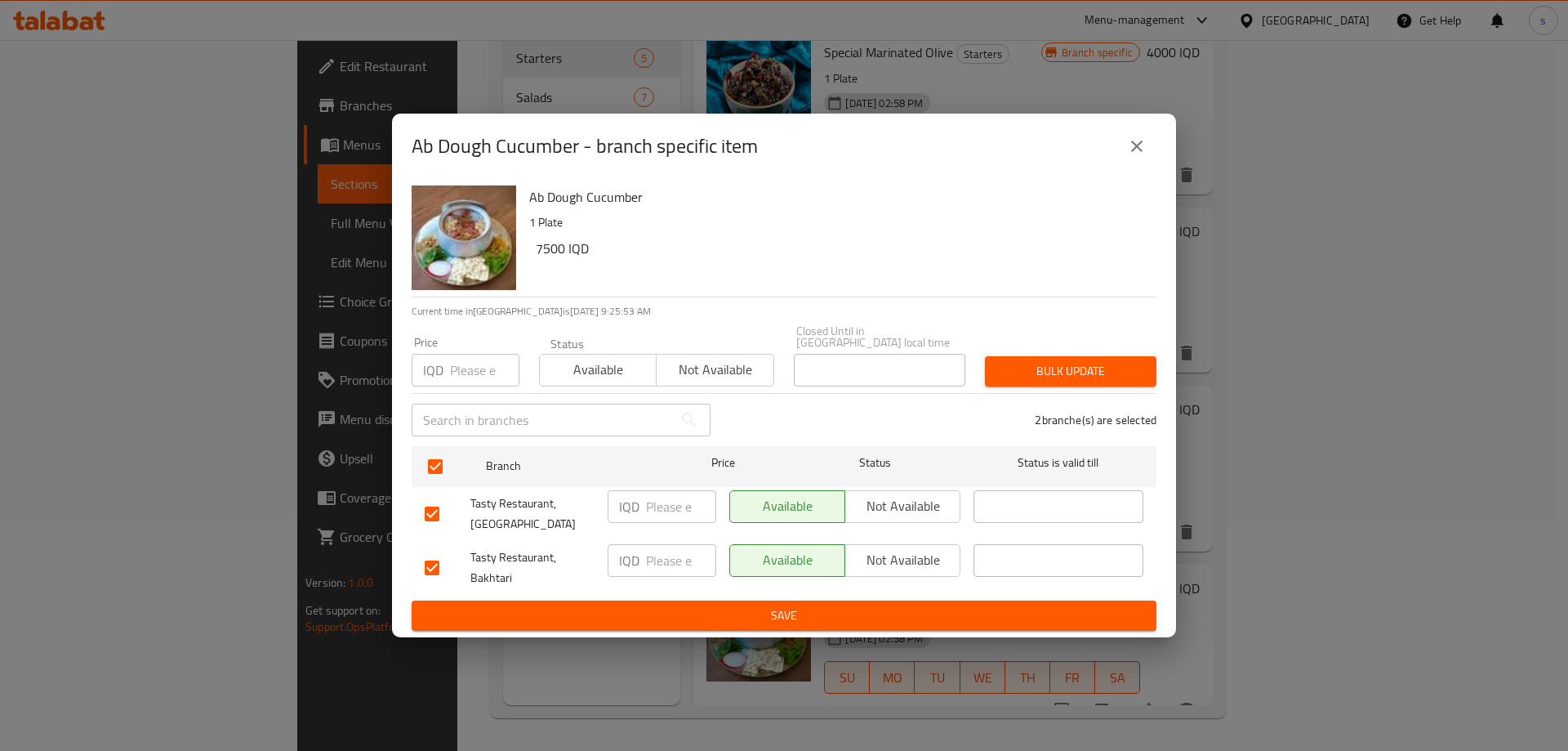
click at [671, 504] on input "number" at bounding box center [680, 506] width 70 height 32
type input "7500"
click at [669, 566] on input "number" at bounding box center [680, 560] width 70 height 32
type input "7500"
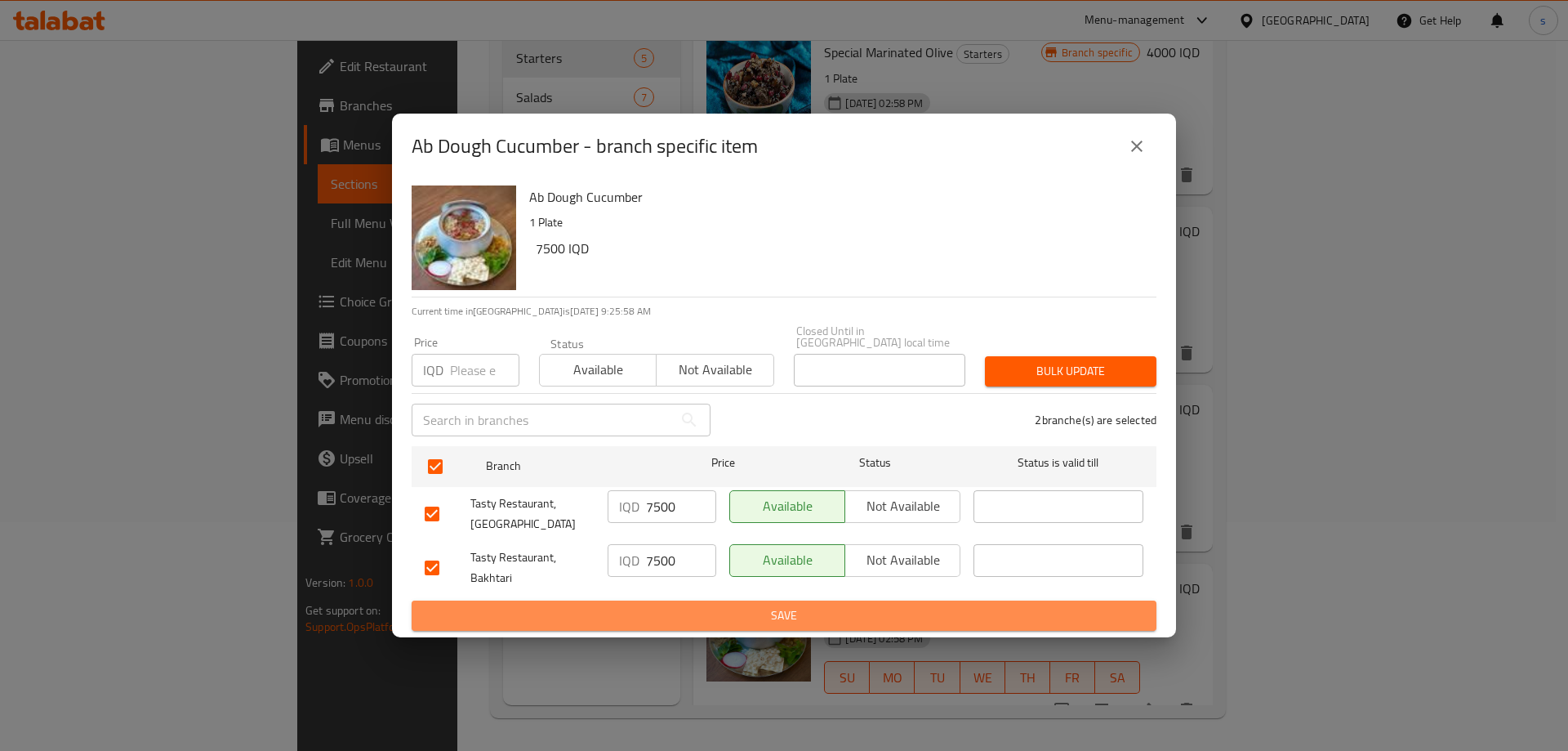
click at [675, 607] on span "Save" at bounding box center [783, 615] width 719 height 20
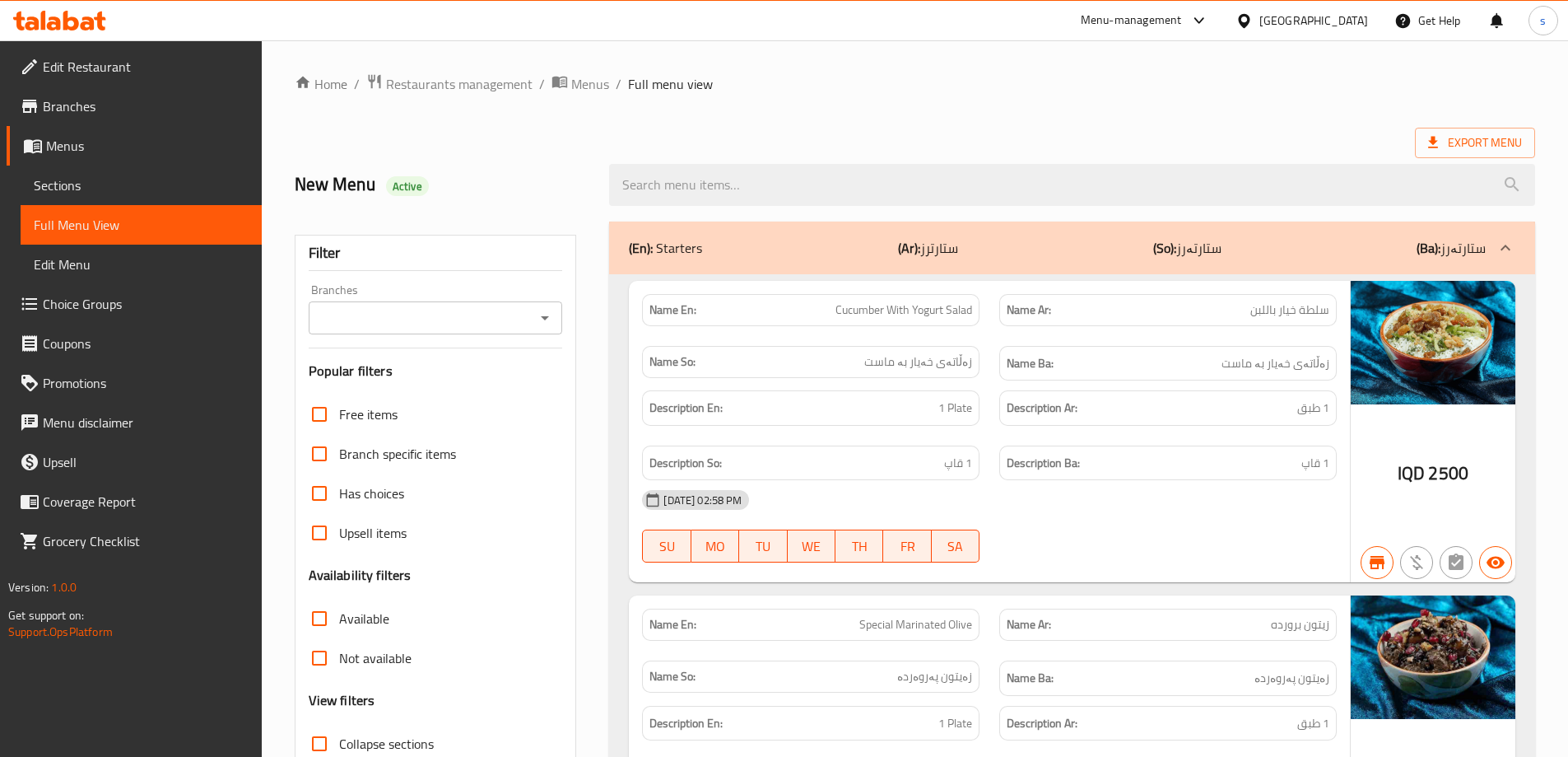
click at [541, 324] on icon "Open" at bounding box center [545, 317] width 20 height 20
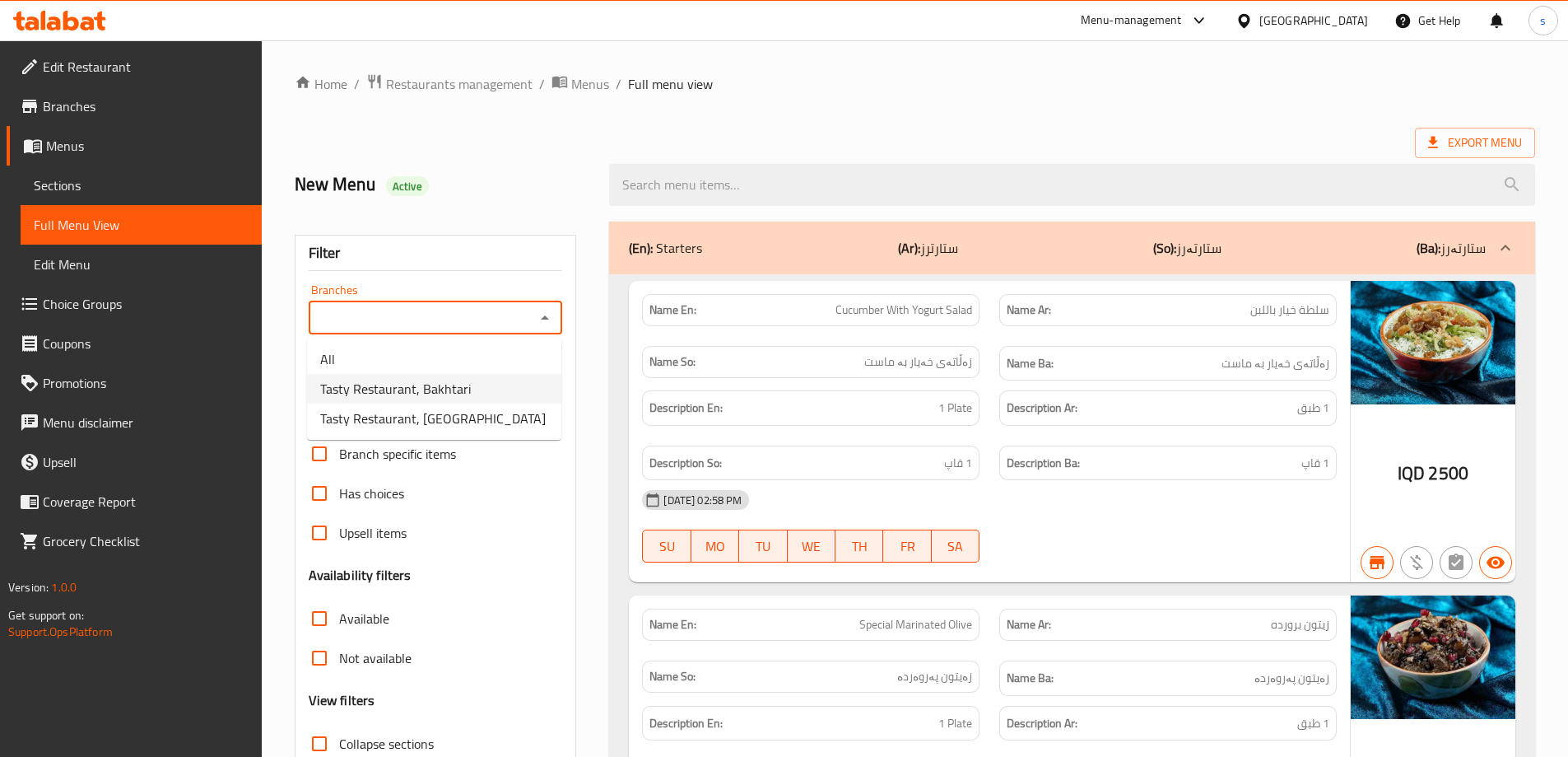
click at [498, 388] on li "Tasty Restaurant, Bakhtari" at bounding box center [433, 388] width 254 height 30
type input "Tasty Restaurant, Bakhtari"
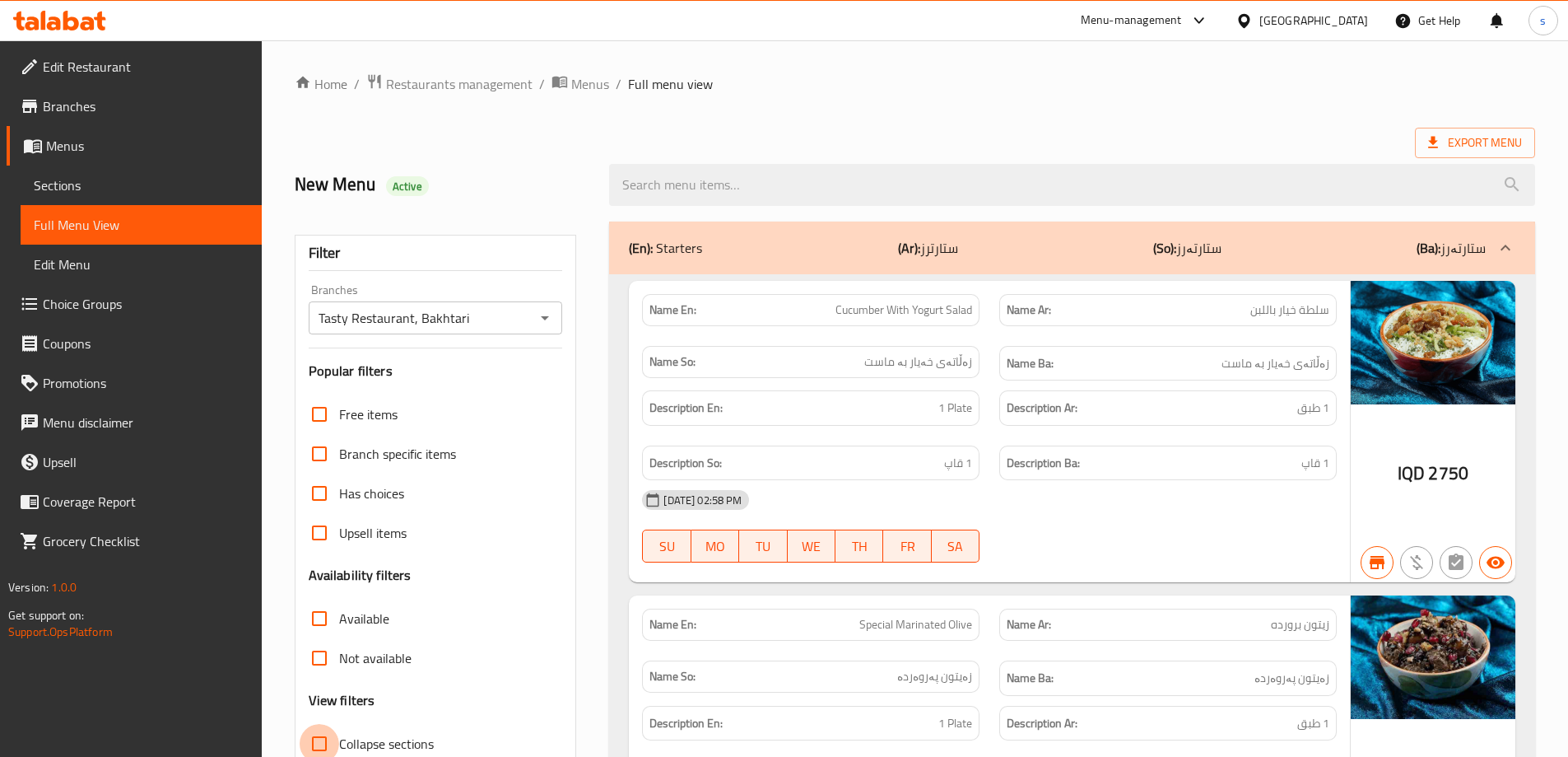
click at [323, 738] on input "Collapse sections" at bounding box center [319, 743] width 39 height 39
checkbox input "true"
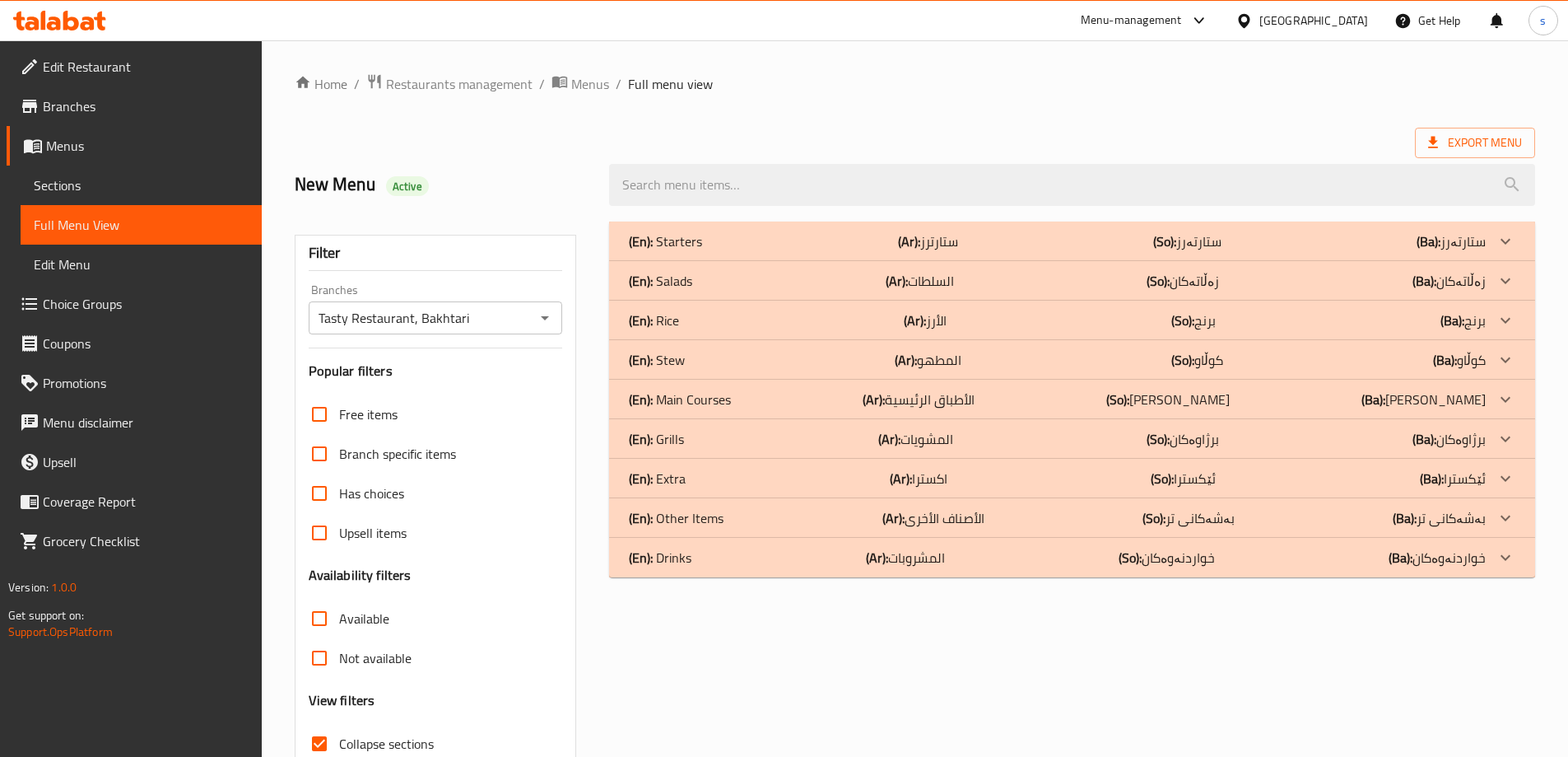
click at [710, 275] on div "(En): Salads (Ar): السلطات (So): زەڵاتەکان (Ba): زەڵاتەکان" at bounding box center [1057, 281] width 857 height 20
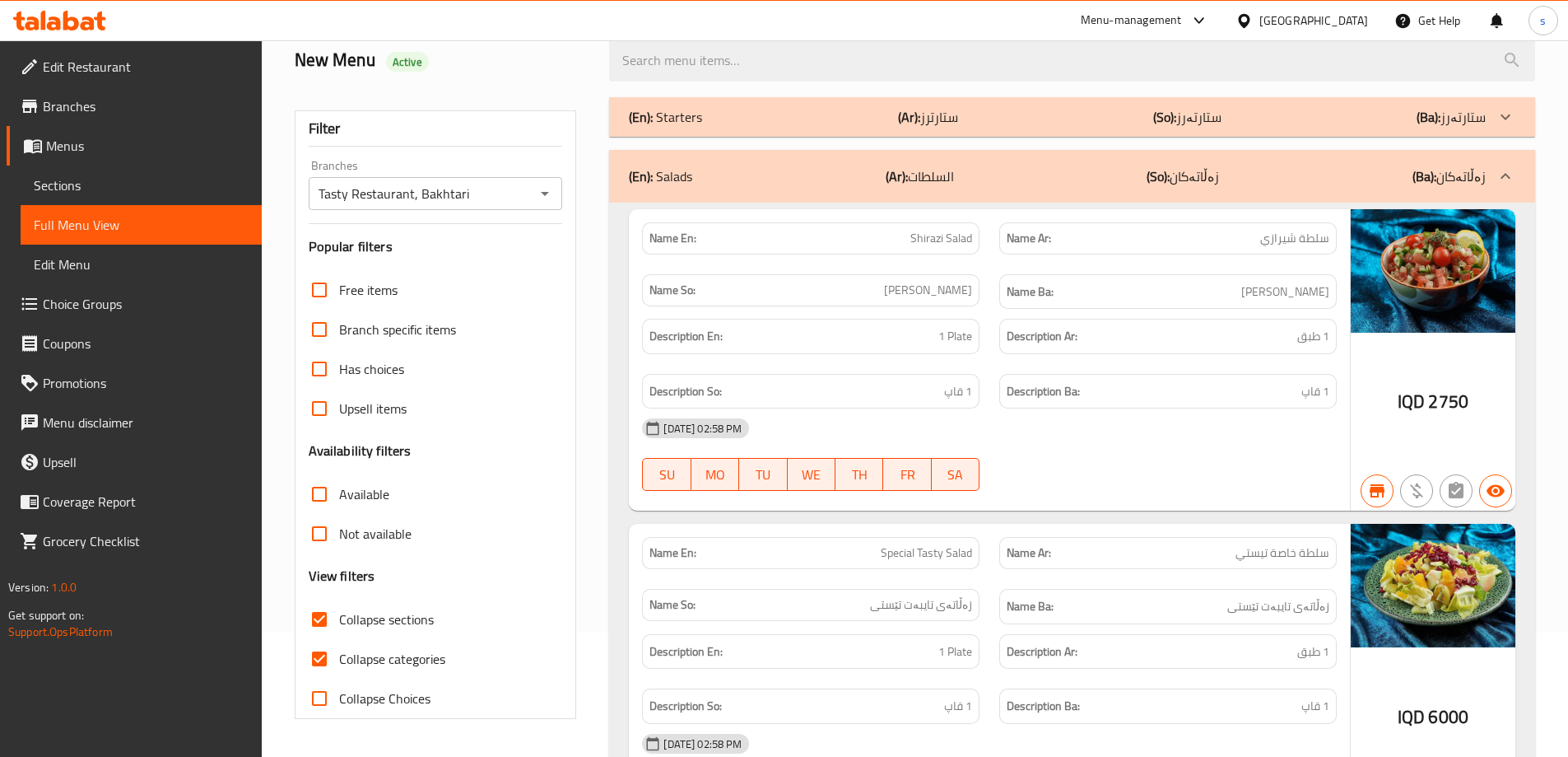
scroll to position [88, 0]
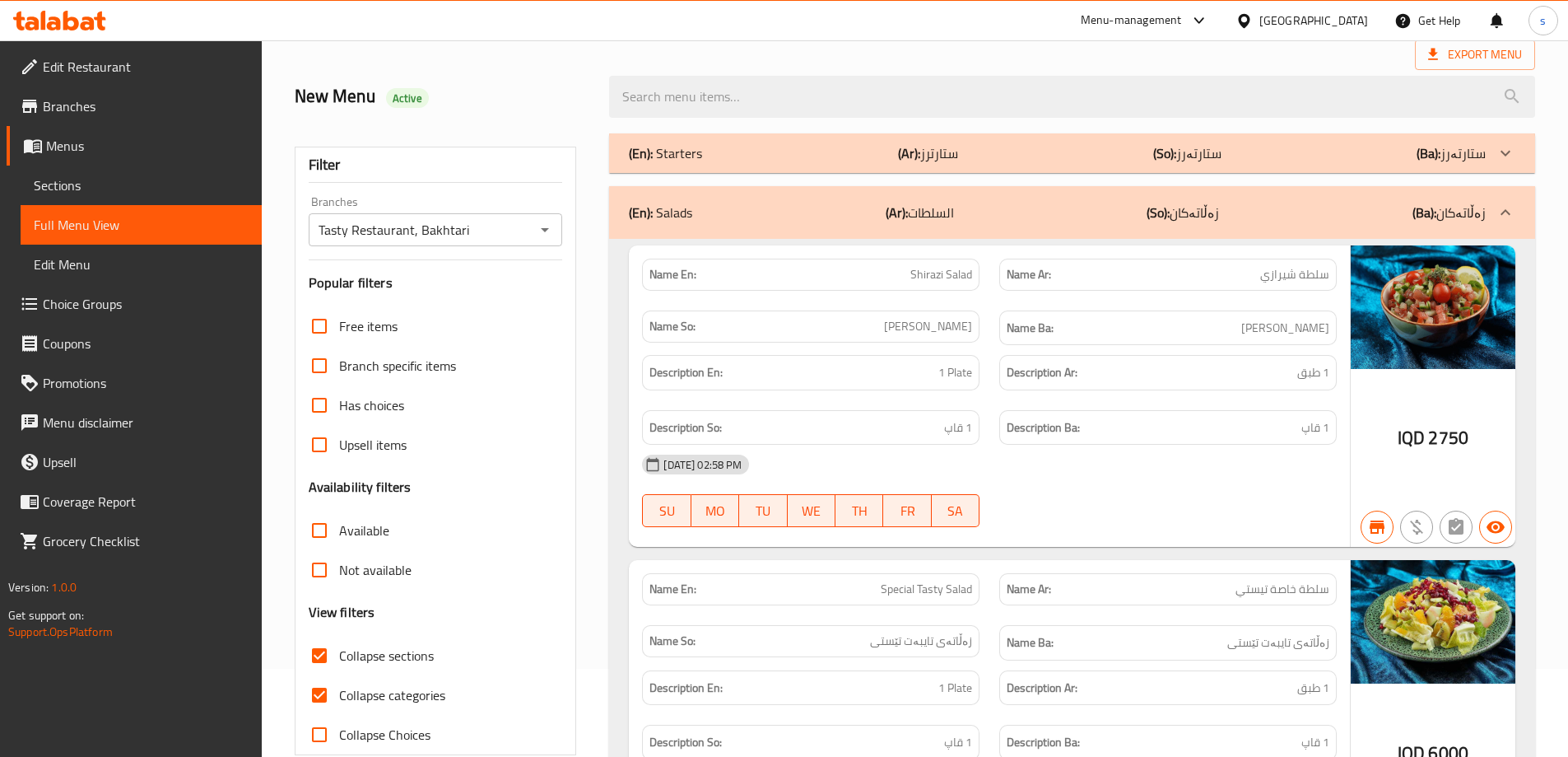
click at [1056, 142] on div "(En): Starters (Ar): ستارترز (So): ستارتەرز (Ba): ستارتەرز" at bounding box center [1071, 153] width 926 height 39
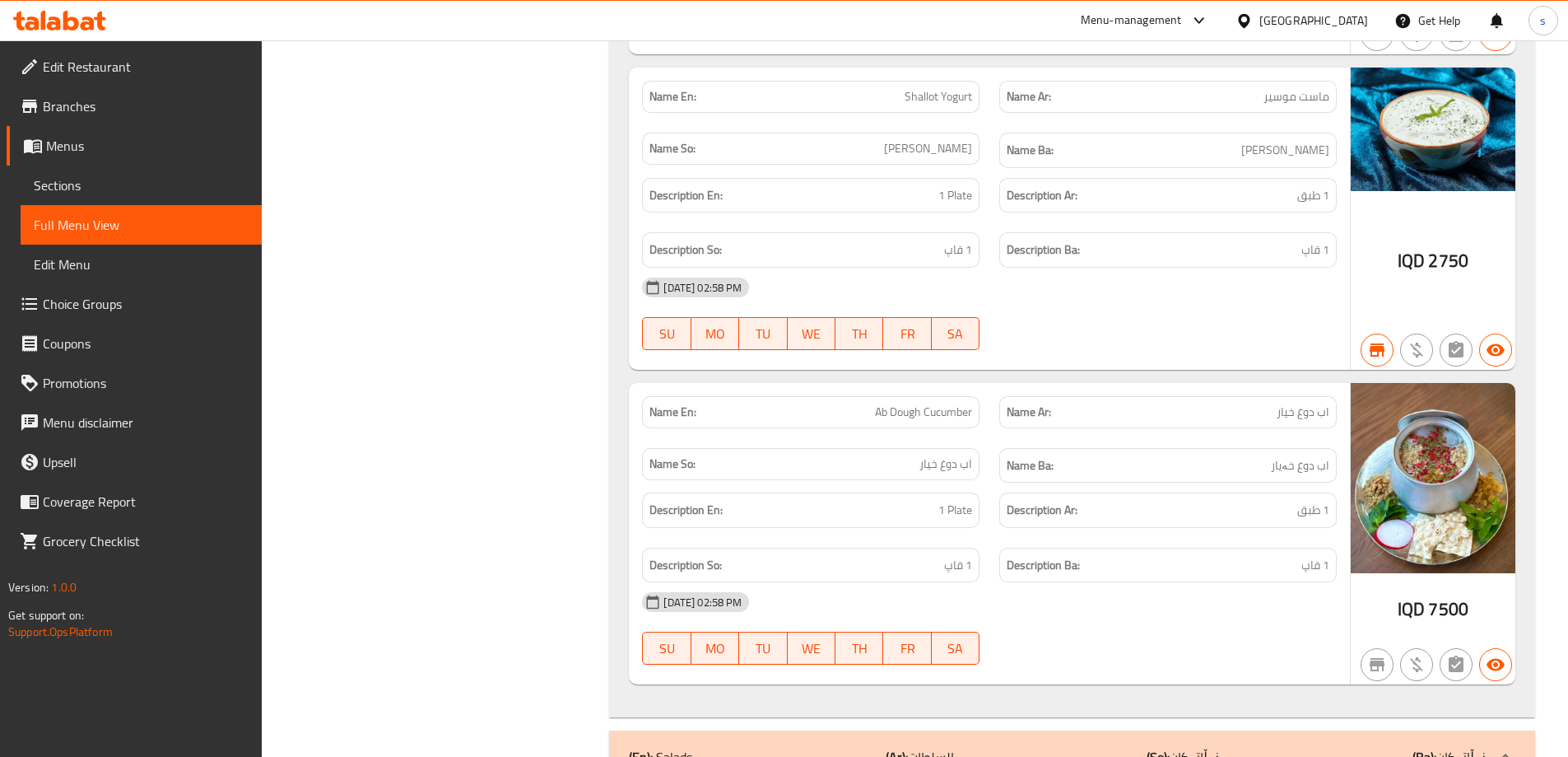
scroll to position [1264, 0]
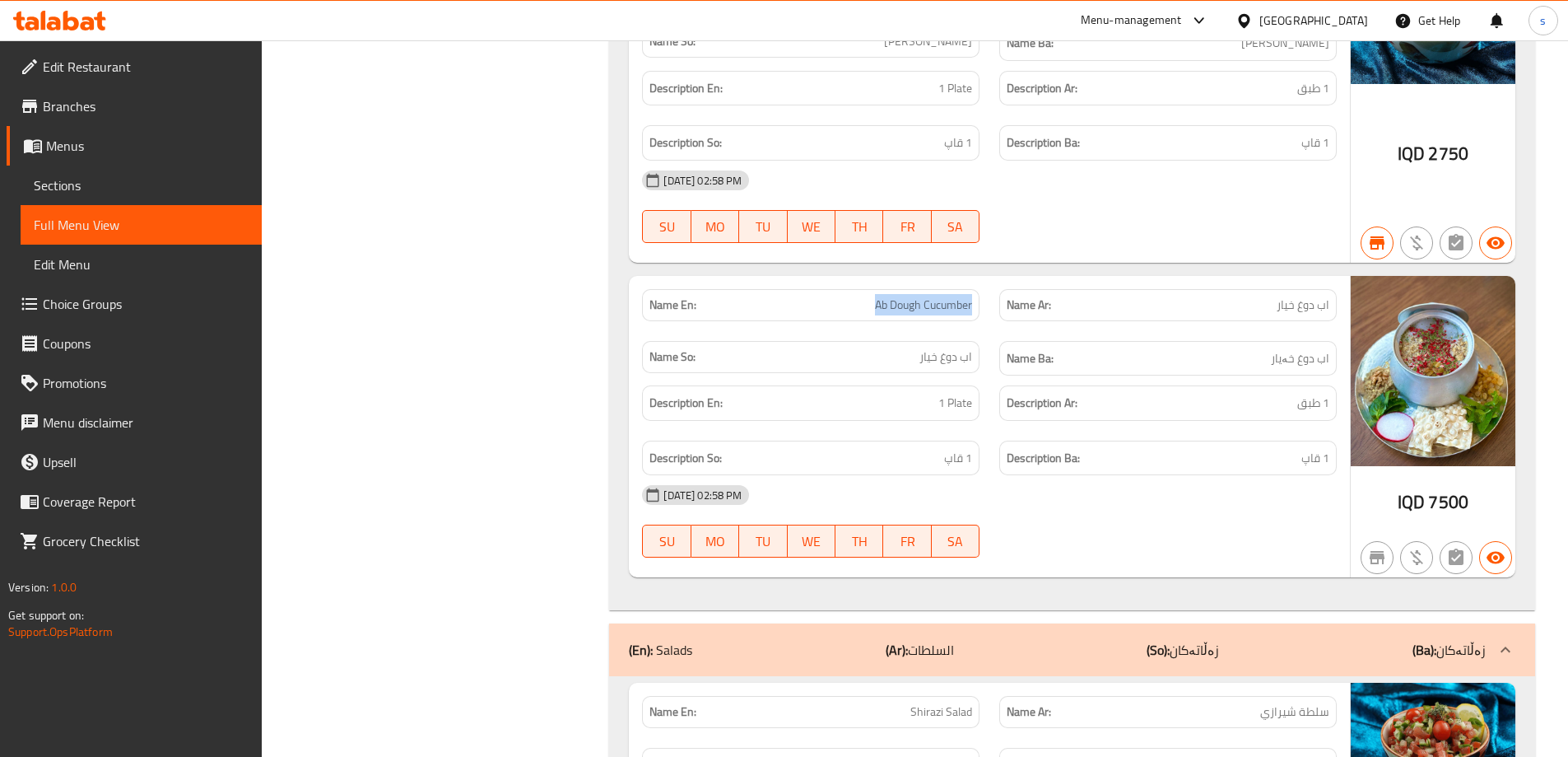
drag, startPoint x: 852, startPoint y: 307, endPoint x: 986, endPoint y: 299, distance: 134.2
click at [986, 299] on div "Name En: Ab Dough Cucumber" at bounding box center [811, 305] width 357 height 52
copy span "Ab Dough Cucumber"
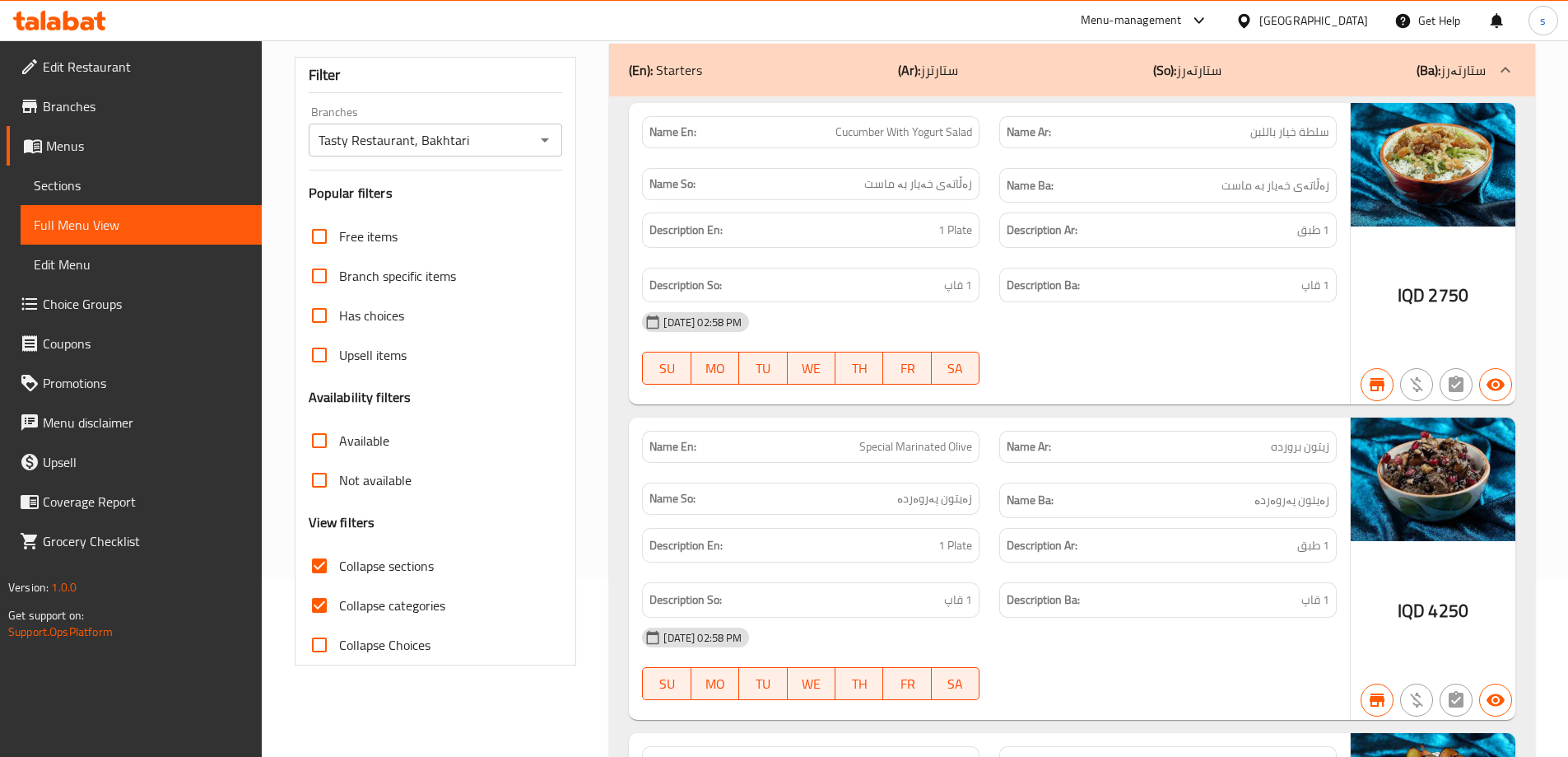
scroll to position [0, 0]
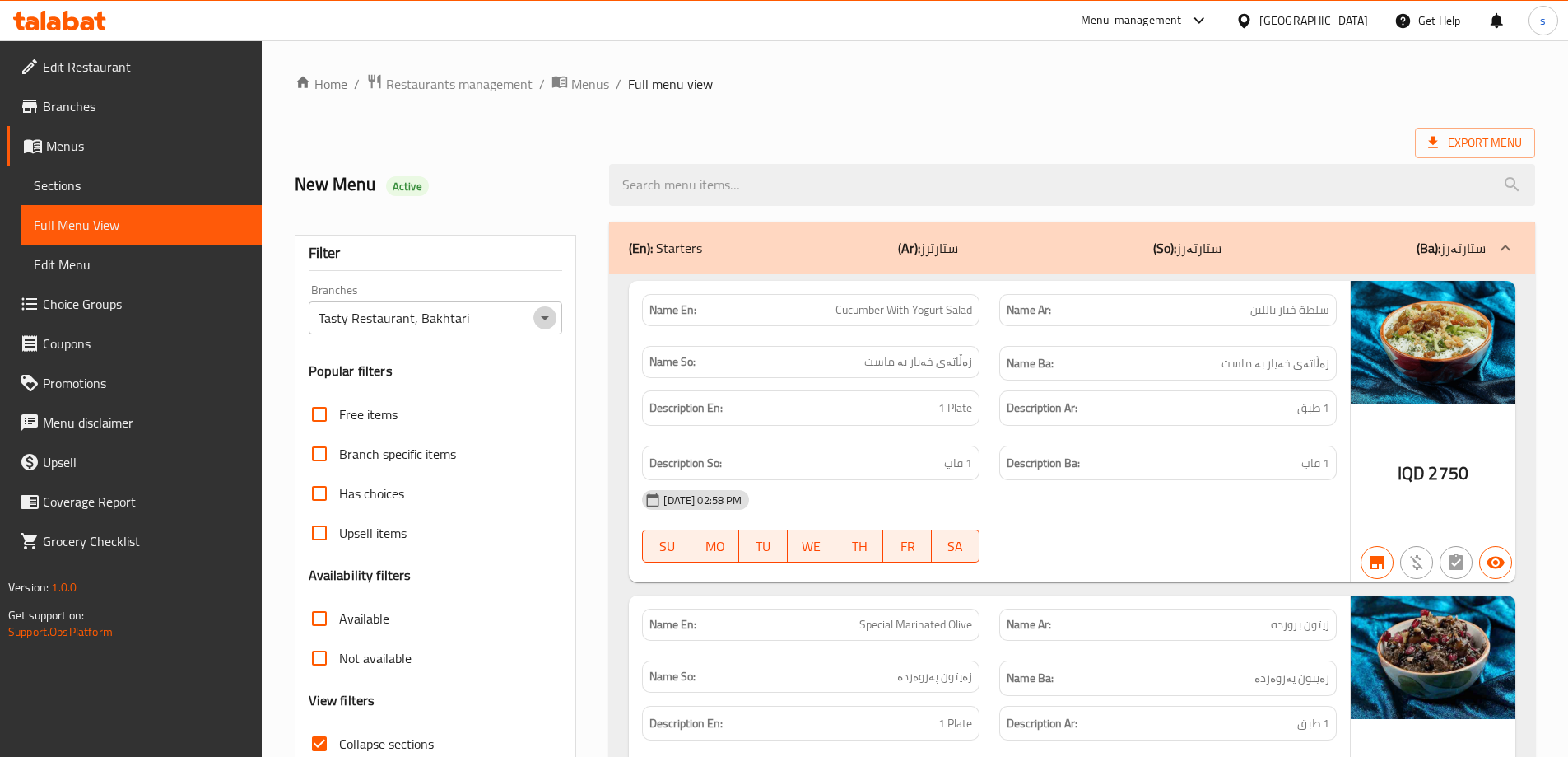
click at [543, 321] on icon "Open" at bounding box center [545, 317] width 20 height 20
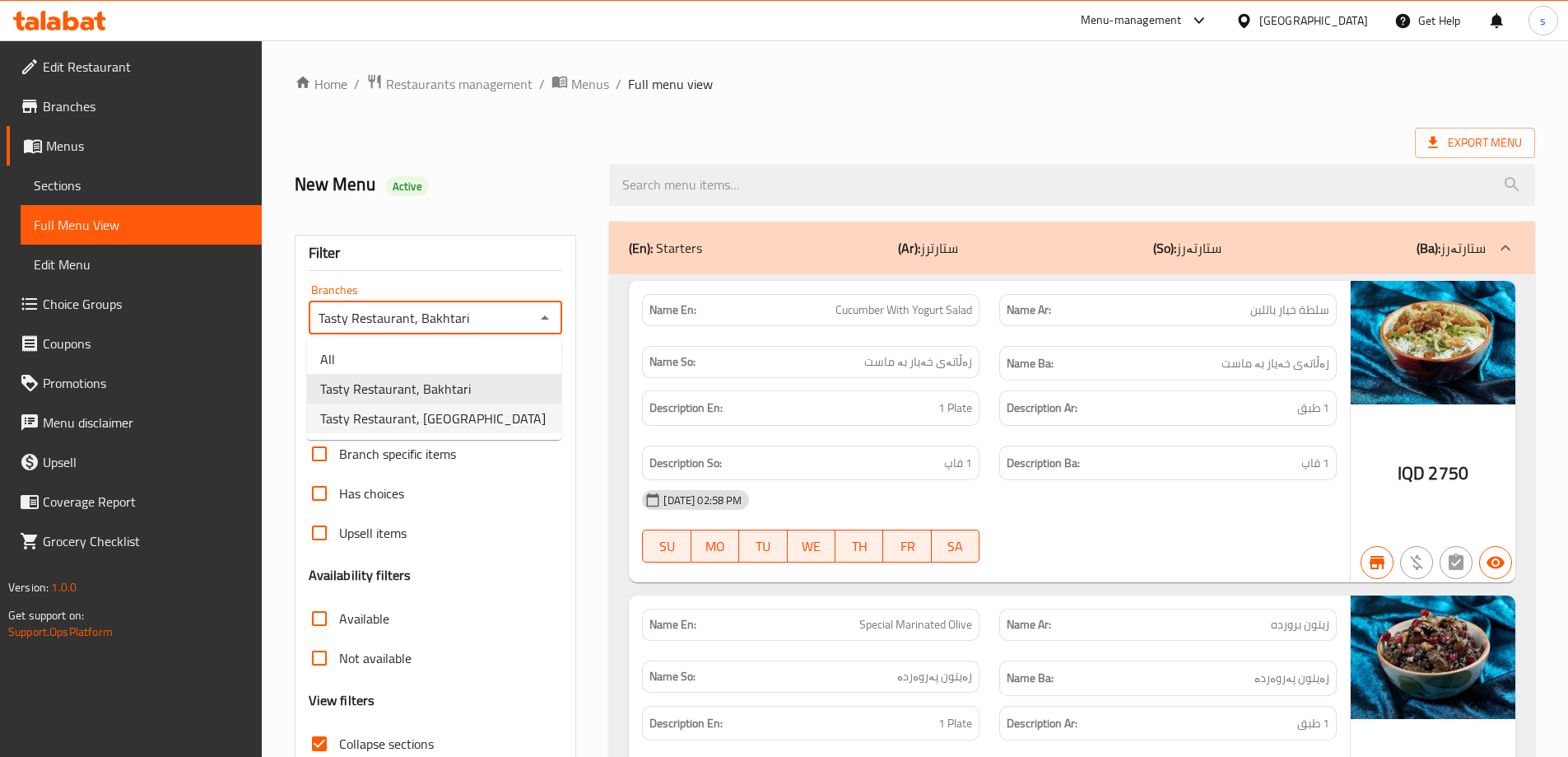
click at [512, 430] on li "Tasty Restaurant, [GEOGRAPHIC_DATA]" at bounding box center [433, 418] width 254 height 30
type input "Tasty Restaurant, [GEOGRAPHIC_DATA]"
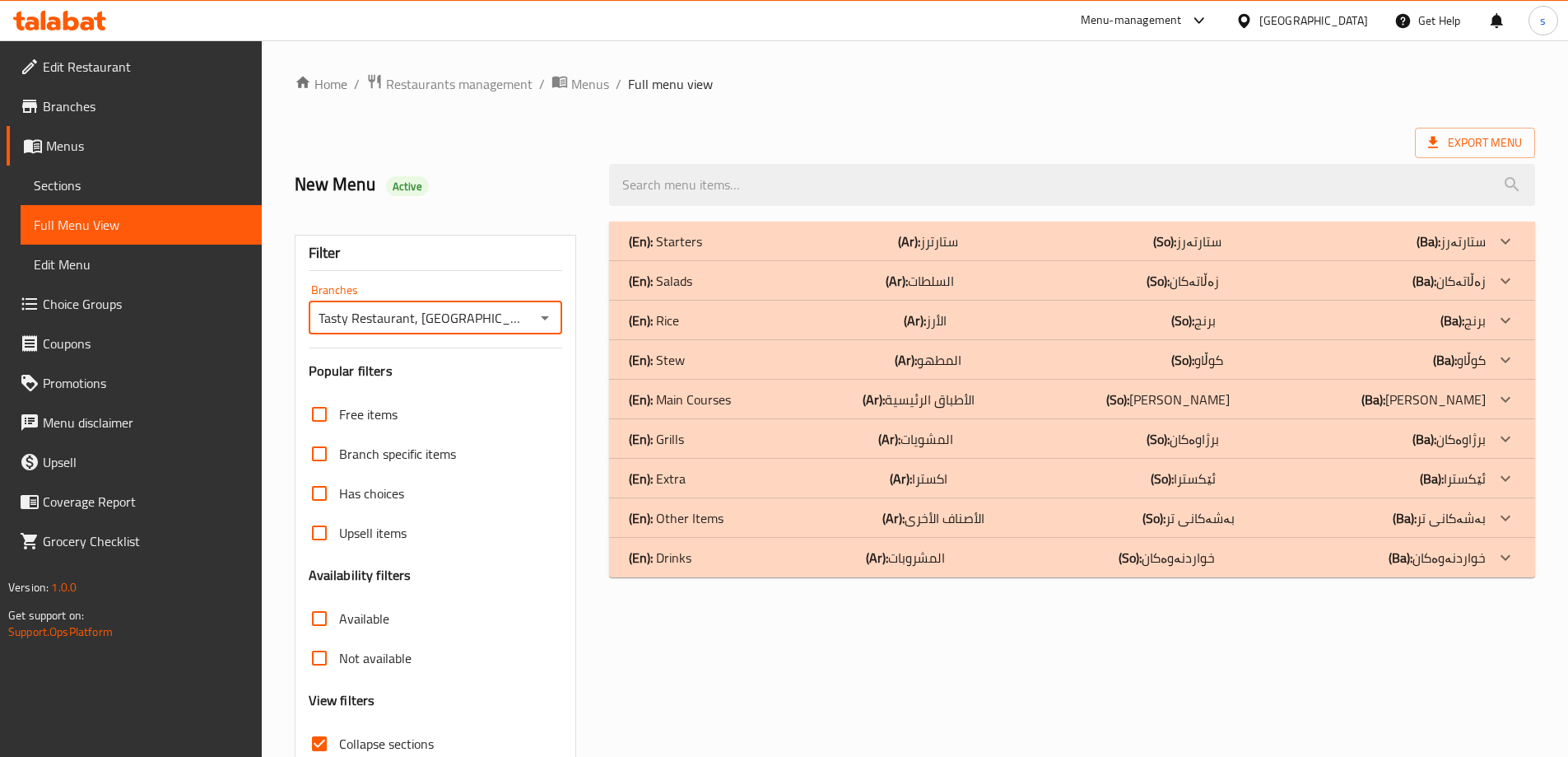
click at [722, 283] on div "(En): Salads (Ar): السلطات (So): زەڵاتەکان (Ba): زەڵاتەکان" at bounding box center [1057, 281] width 857 height 20
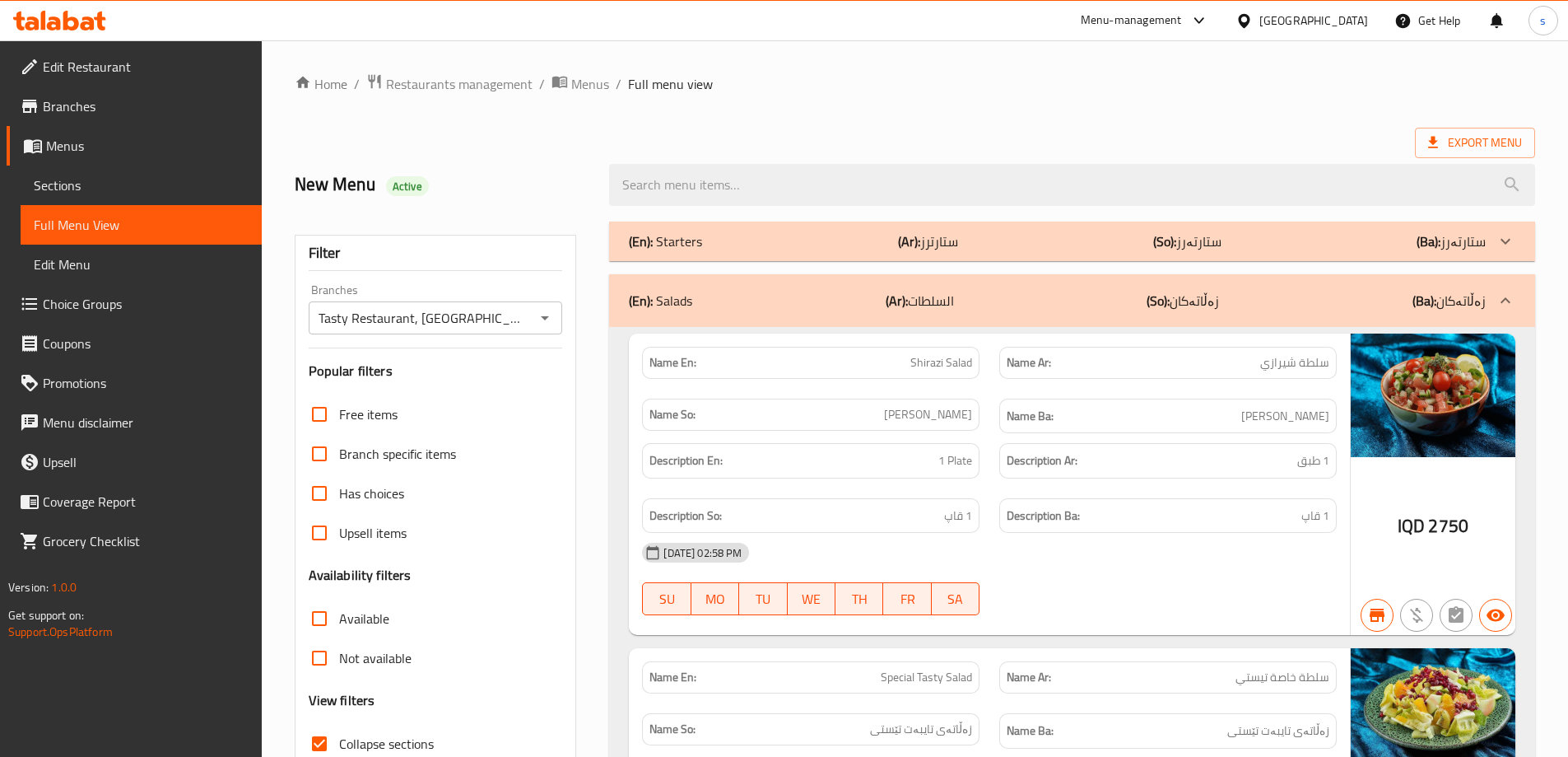
click at [729, 238] on div "(En): Starters (Ar): ستارترز (So): ستارتەرز (Ba): ستارتەرز" at bounding box center [1057, 240] width 857 height 20
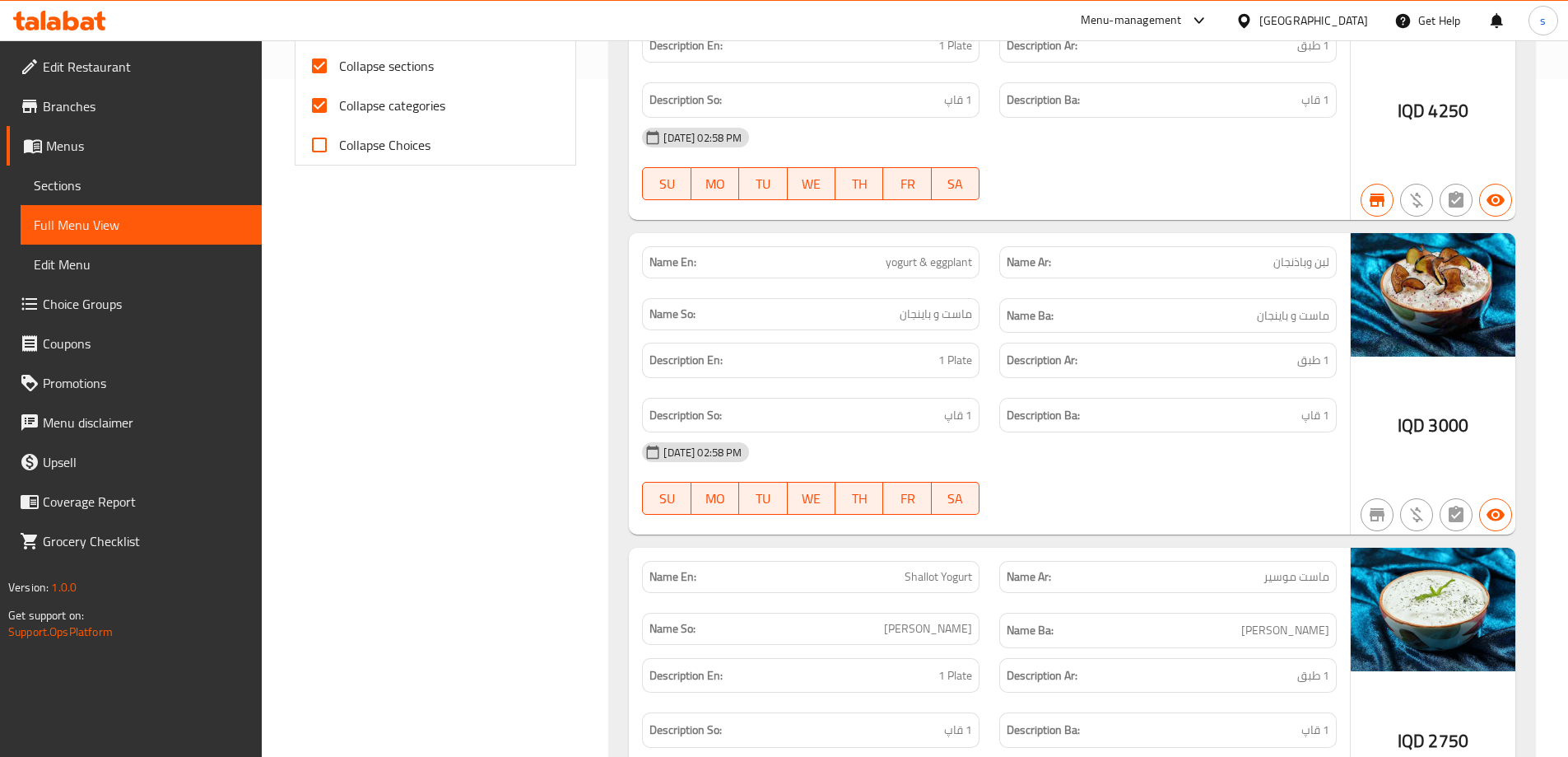
scroll to position [428, 0]
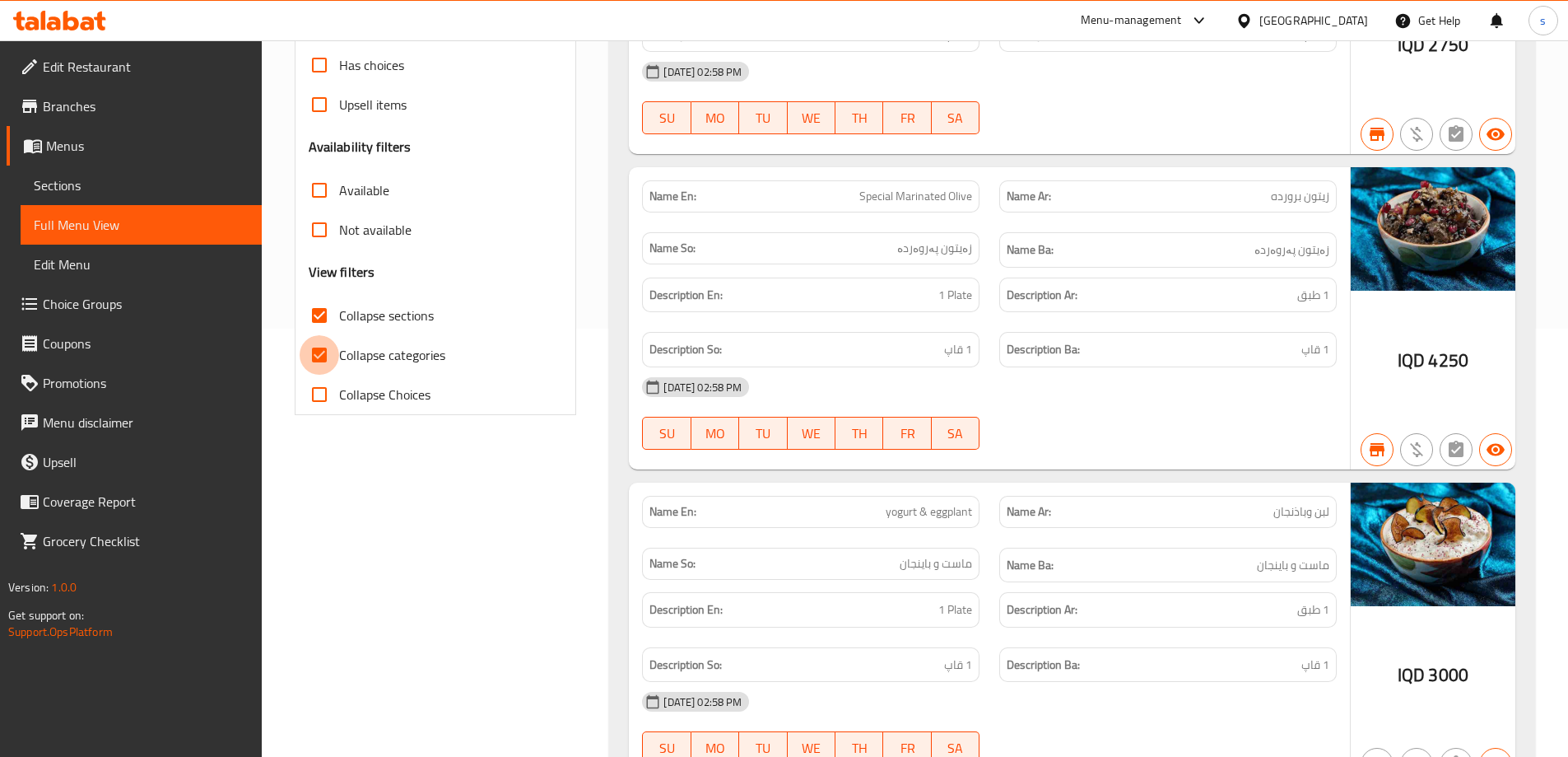
click at [315, 350] on input "Collapse categories" at bounding box center [319, 355] width 39 height 39
checkbox input "false"
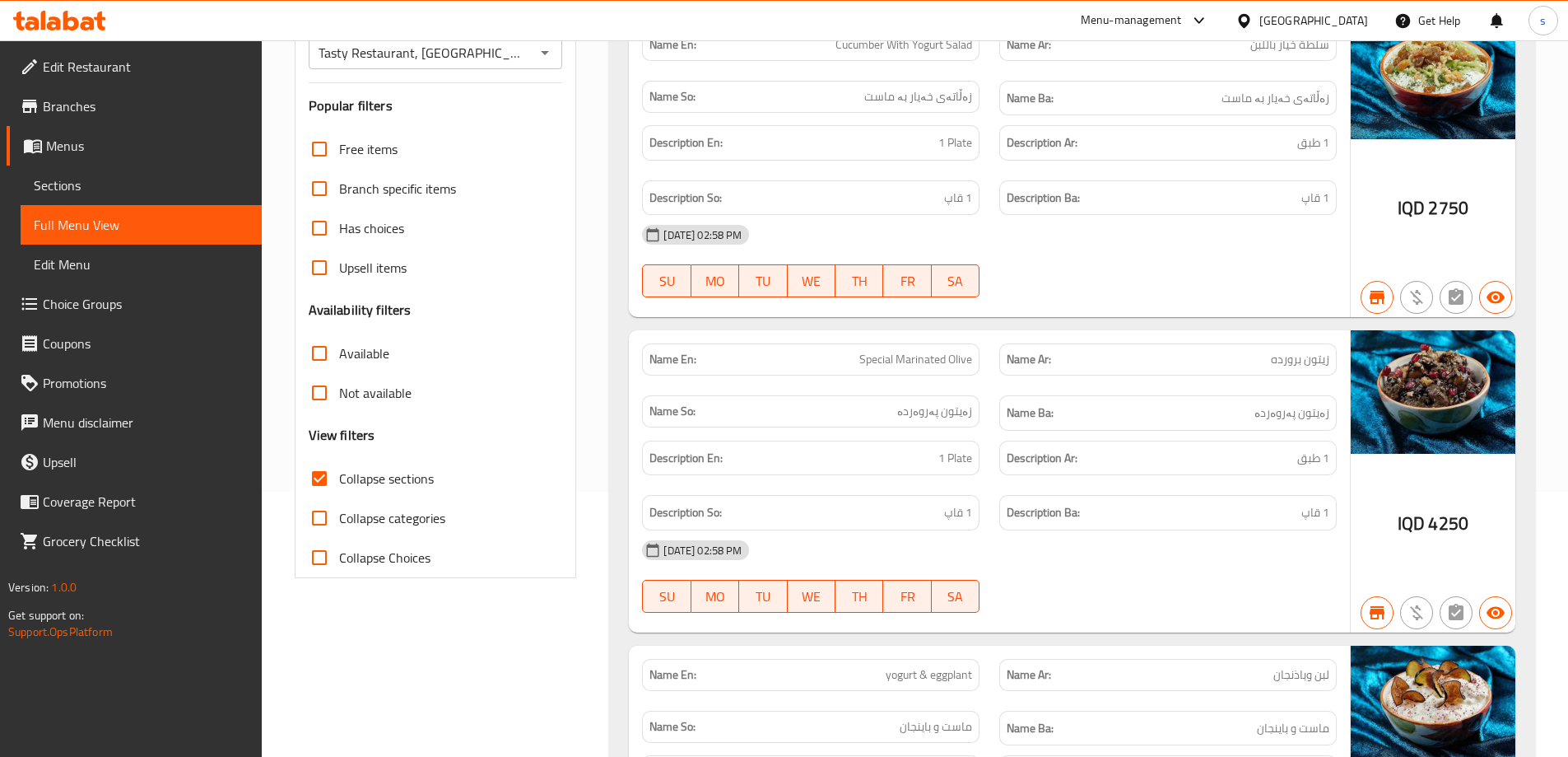
scroll to position [163, 0]
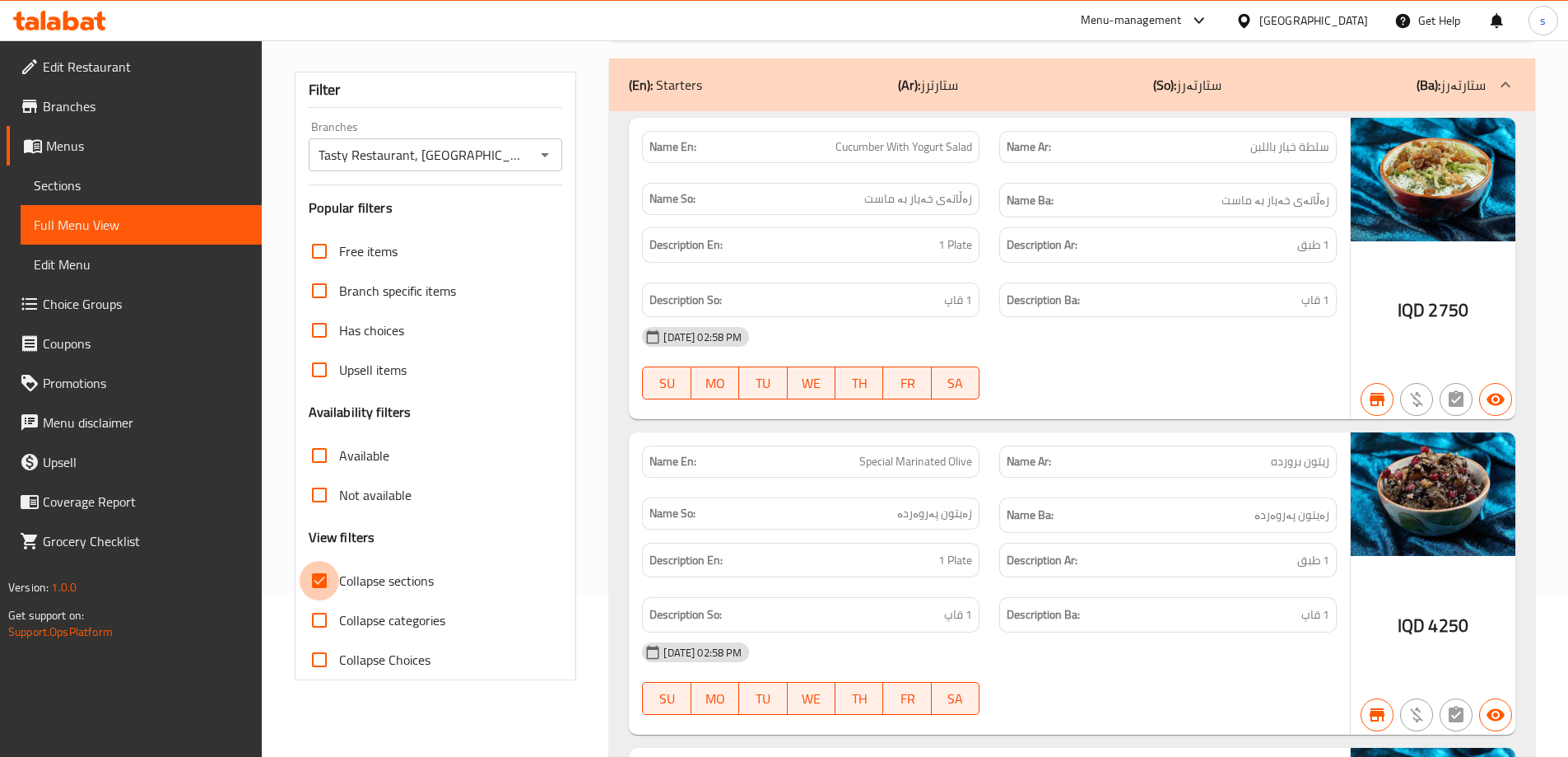
click at [314, 578] on input "Collapse sections" at bounding box center [319, 580] width 39 height 39
checkbox input "false"
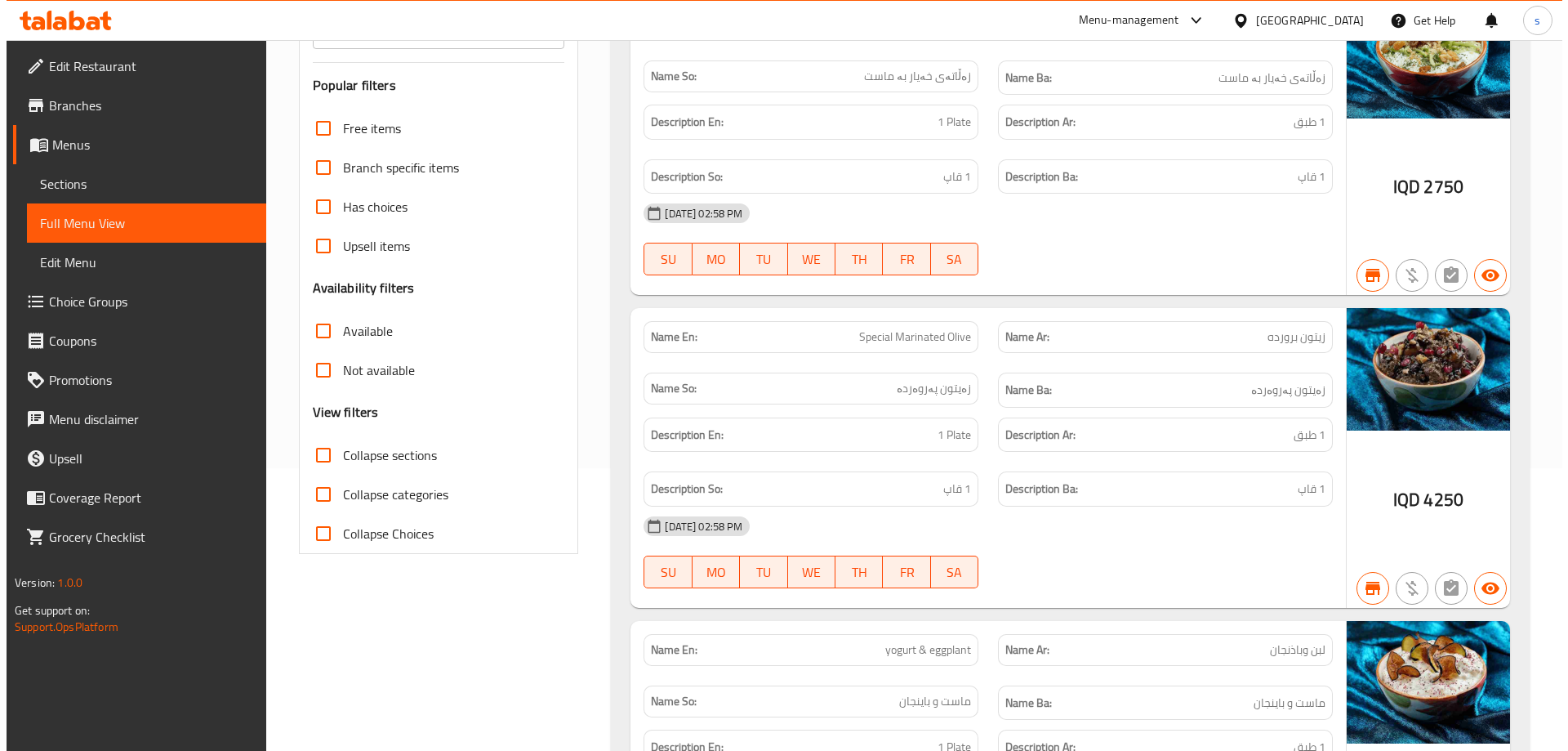
scroll to position [0, 0]
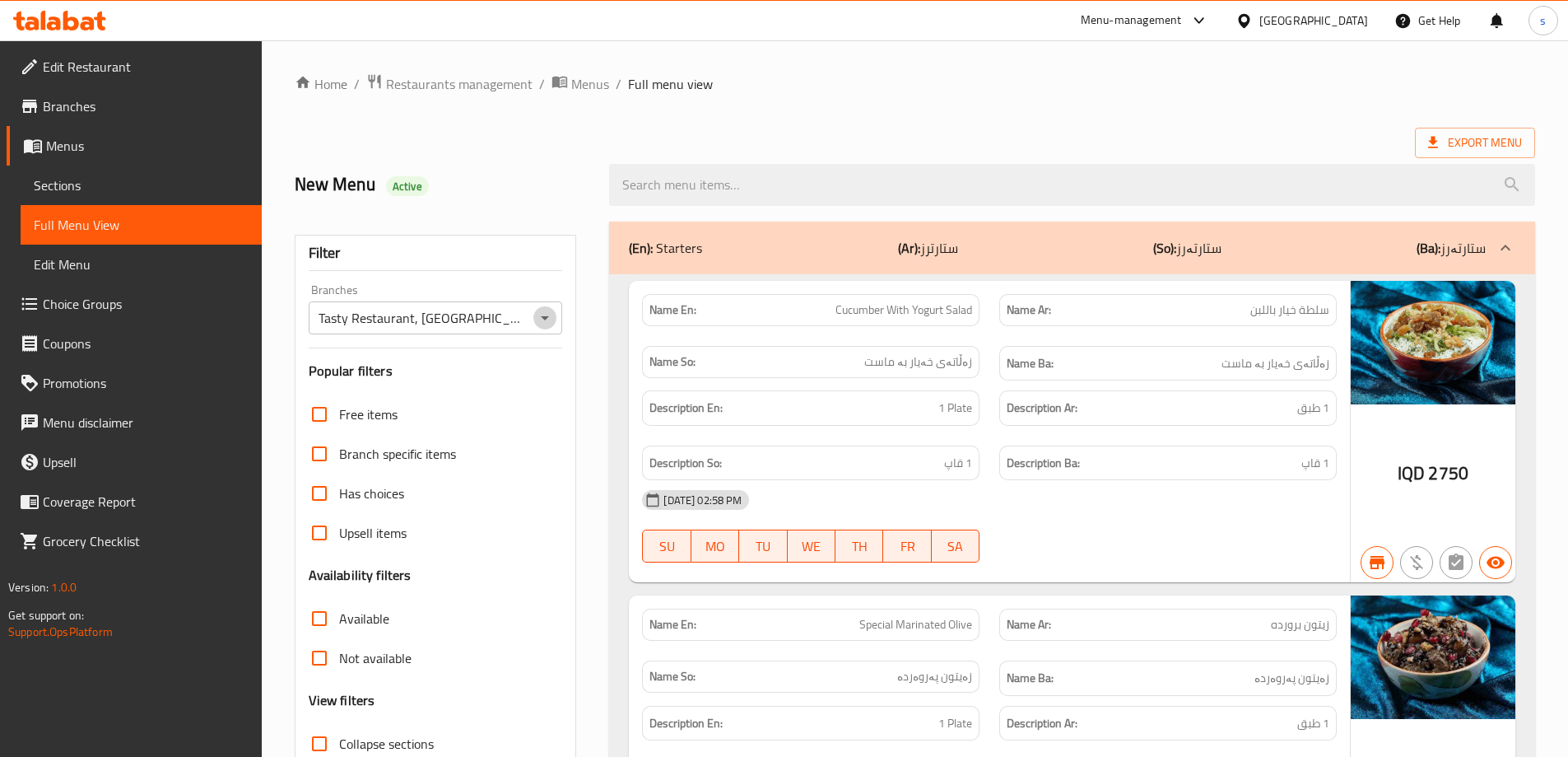
click at [538, 320] on icon "Open" at bounding box center [545, 317] width 20 height 20
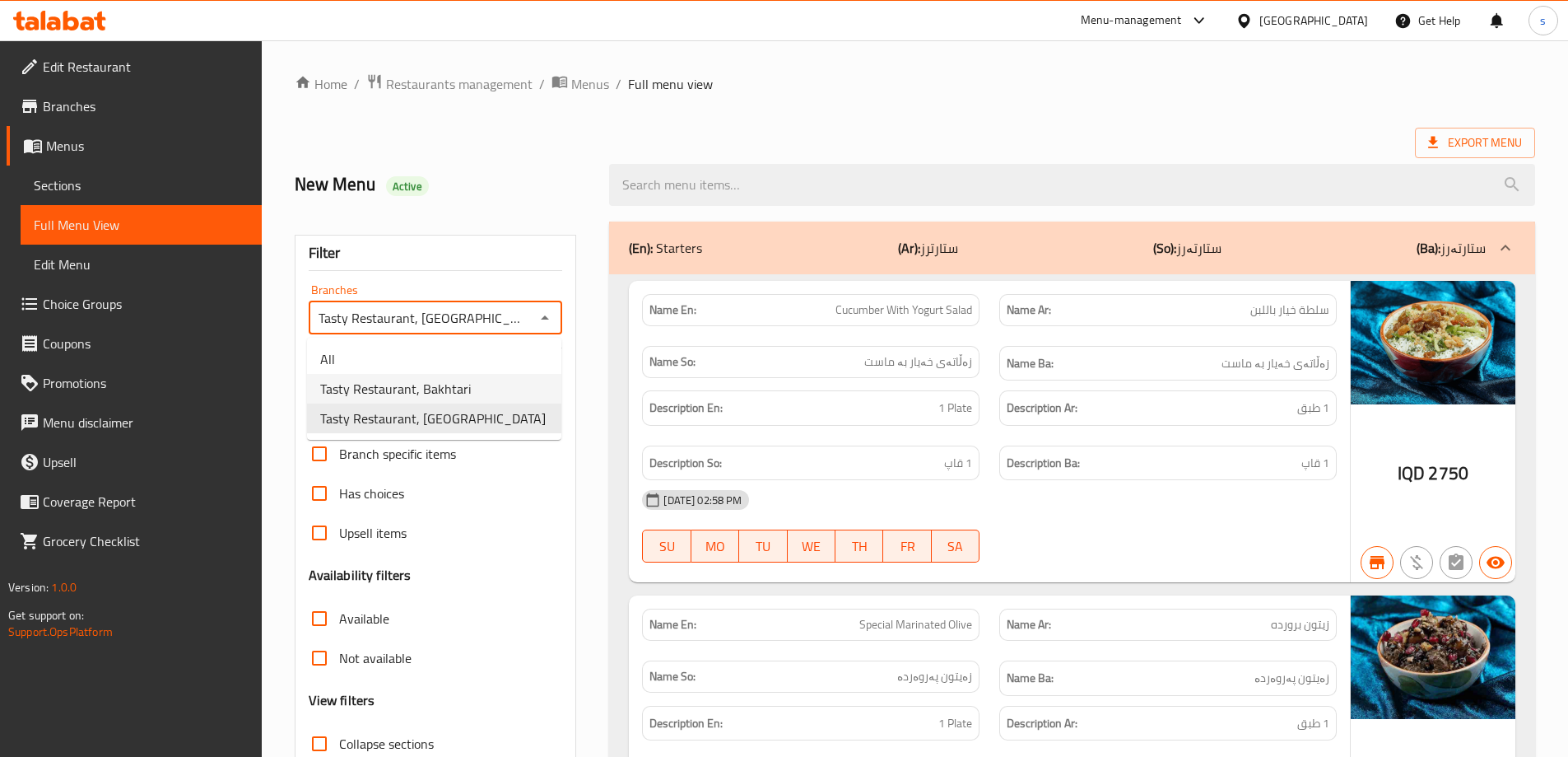
click at [506, 379] on li "Tasty Restaurant, Bakhtari" at bounding box center [433, 388] width 254 height 30
type input "Tasty Restaurant, Bakhtari"
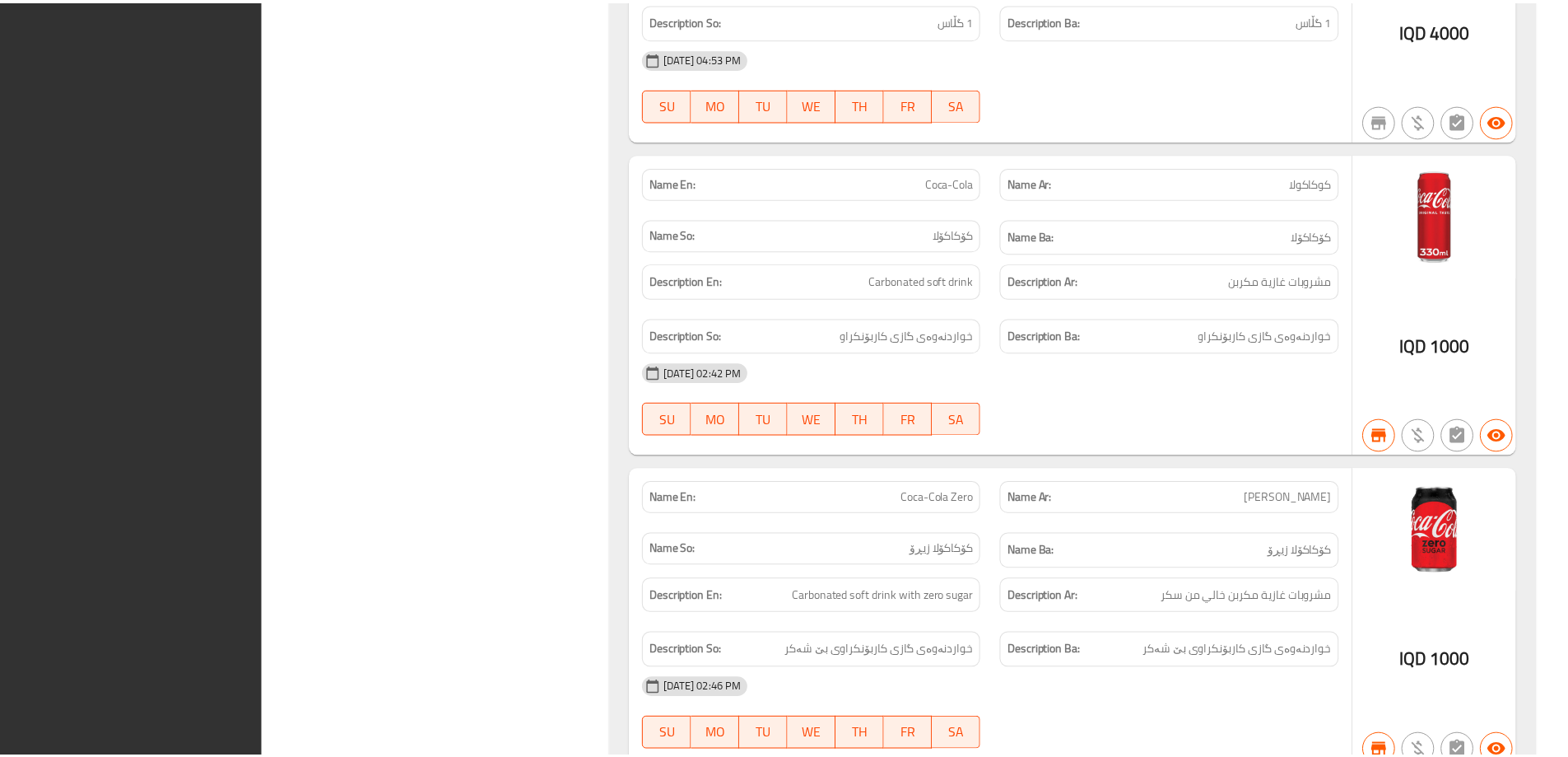
scroll to position [23684, 0]
